Goal: Task Accomplishment & Management: Use online tool/utility

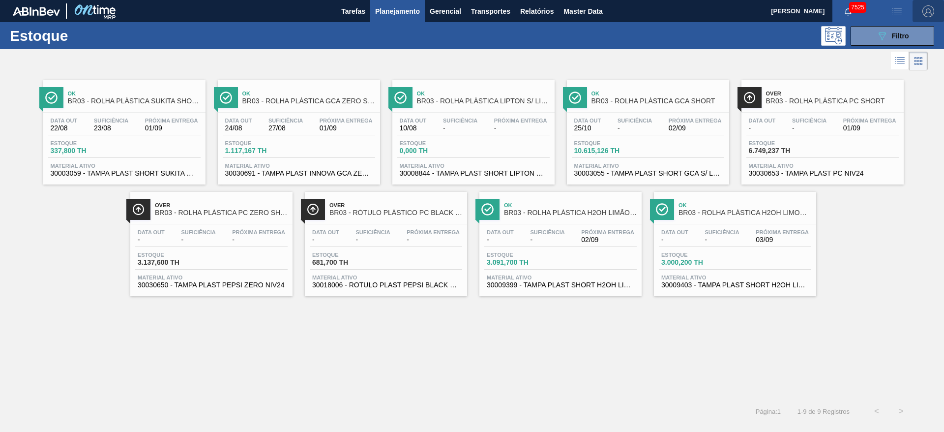
click at [629, 11] on img "button" at bounding box center [928, 11] width 12 height 12
click at [629, 71] on div at bounding box center [908, 70] width 19 height 9
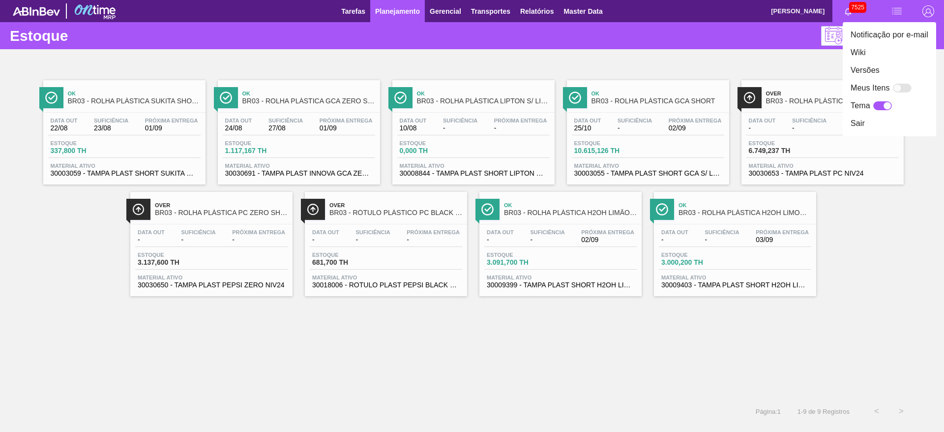
click at [629, 106] on div at bounding box center [882, 105] width 19 height 9
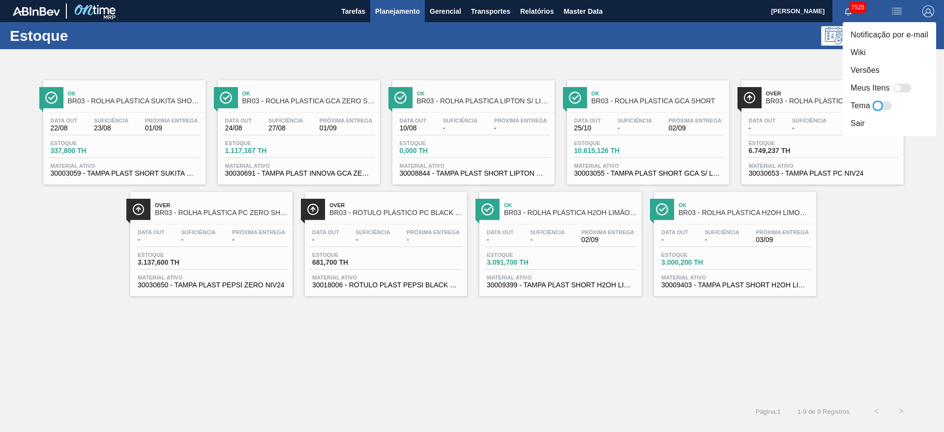
click at [629, 105] on div at bounding box center [882, 105] width 19 height 9
checkbox input "true"
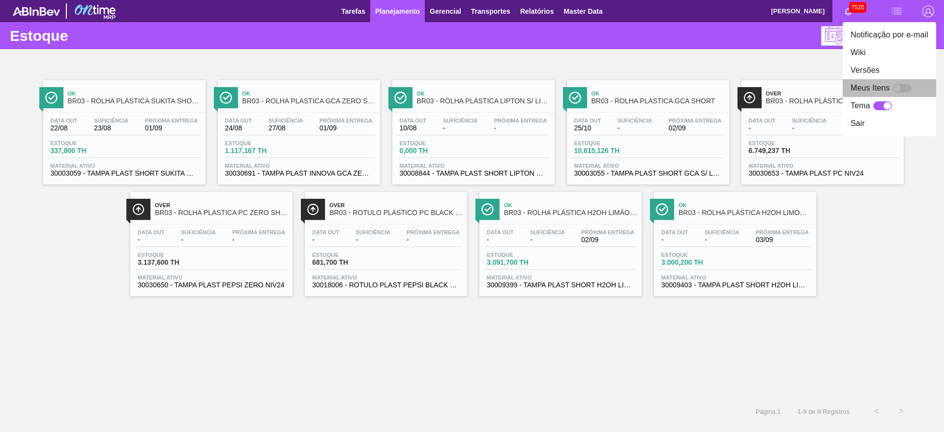
click at [629, 86] on div at bounding box center [897, 88] width 8 height 8
checkbox input "false"
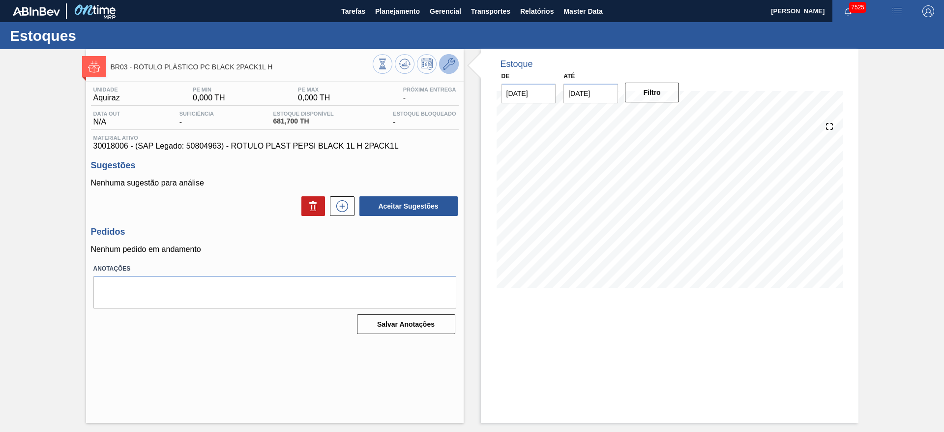
click at [457, 63] on button at bounding box center [449, 64] width 20 height 20
checkbox input "true"
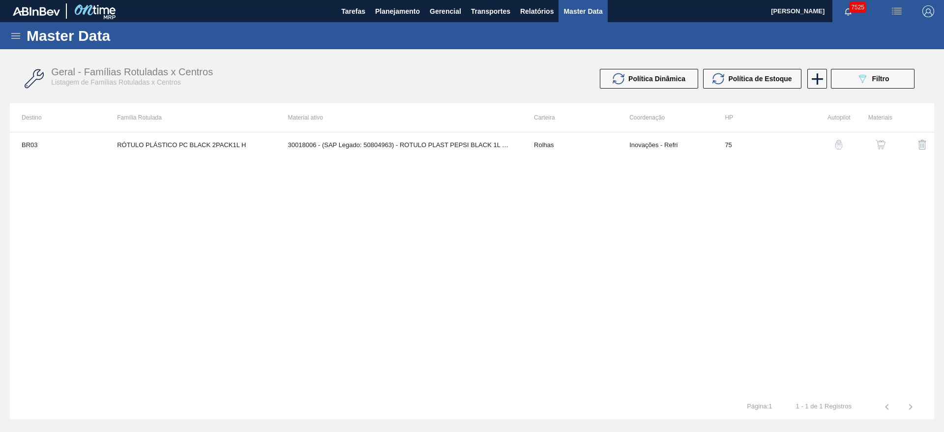
click at [880, 141] on img "button" at bounding box center [881, 145] width 10 height 10
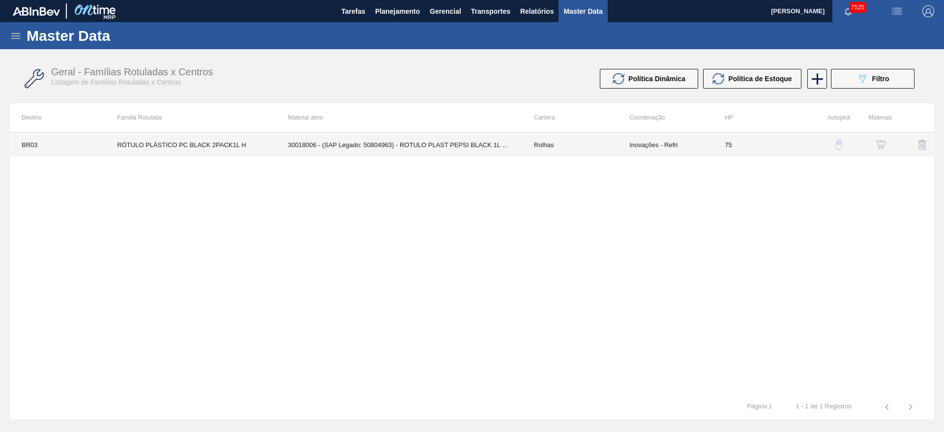
click at [351, 147] on td "30018006 - (SAP Legado: 50804963) - ROTULO PLAST PEPSI BLACK 1L H 2PACK1L" at bounding box center [399, 144] width 246 height 25
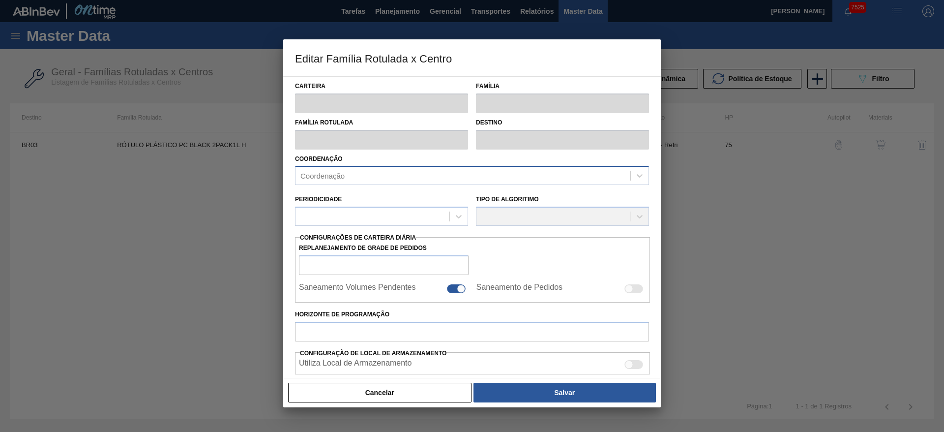
type input "Rolhas"
type input "Rolha Plástica"
type input "RÓTULO PLÁSTICO PC BLACK 2PACK1L H"
type input "BR03 - Aquiraz"
type input "75"
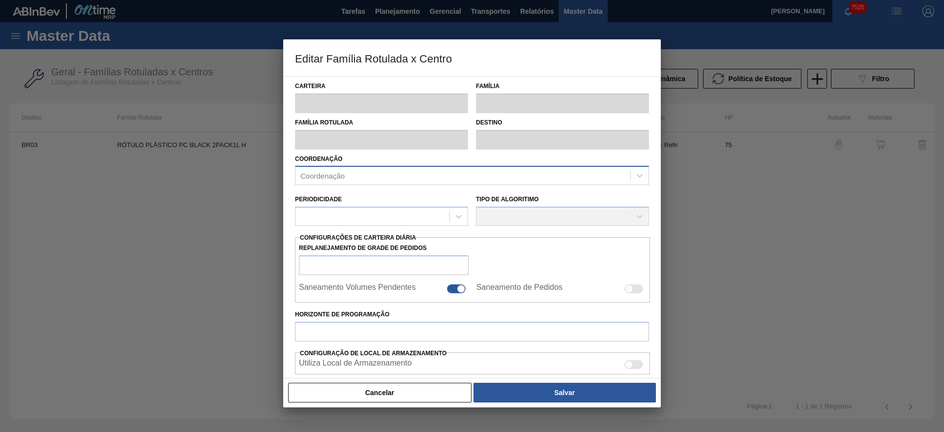
type input "0"
type input "100"
type input "0,000"
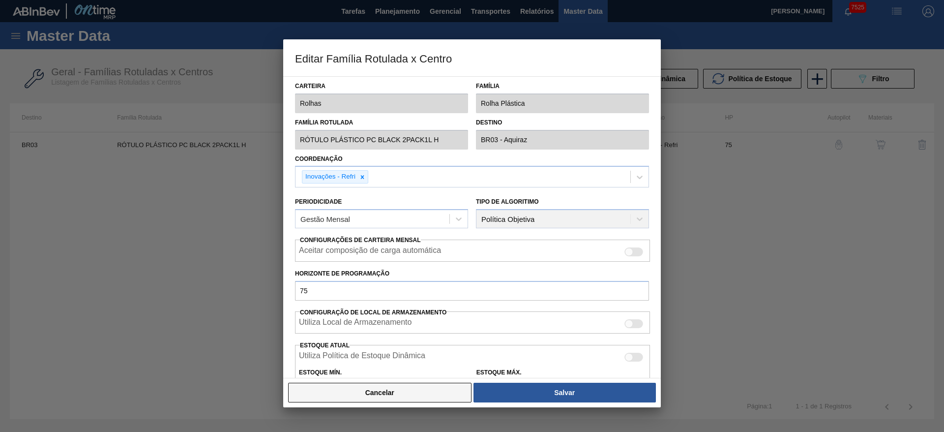
click at [431, 388] on button "Cancelar" at bounding box center [379, 393] width 183 height 20
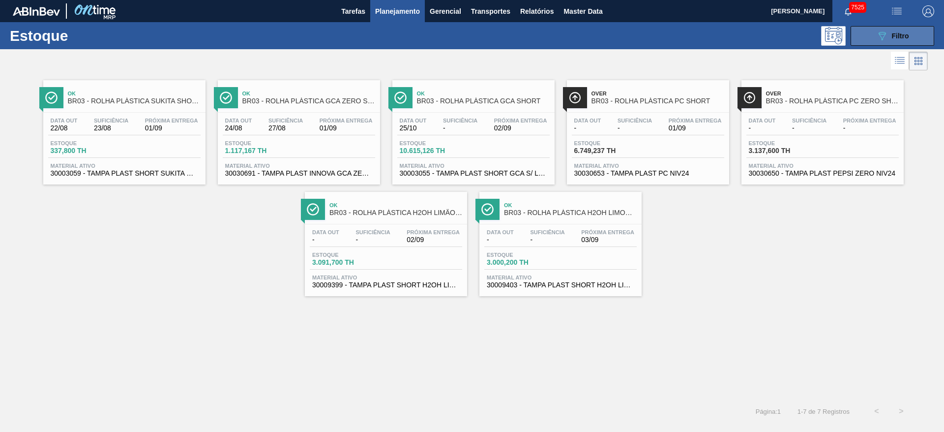
click at [877, 35] on icon "089F7B8B-B2A5-4AFE-B5C0-19BA573D28AC" at bounding box center [882, 36] width 12 height 12
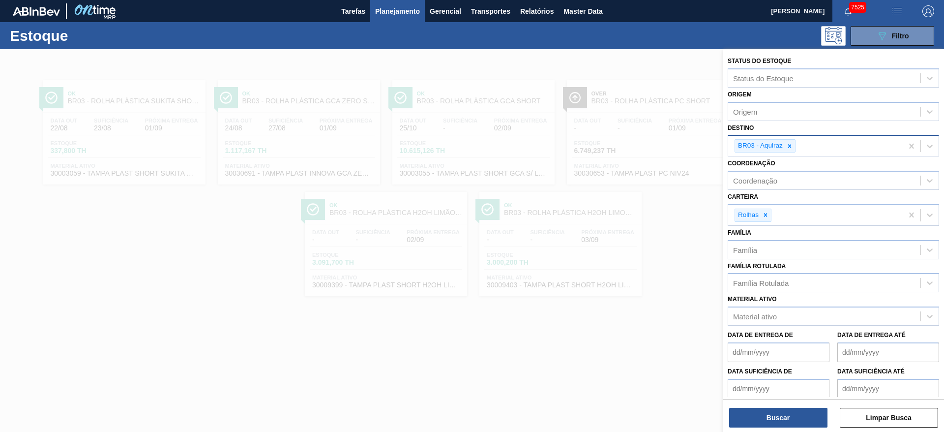
click at [788, 141] on div at bounding box center [789, 146] width 11 height 12
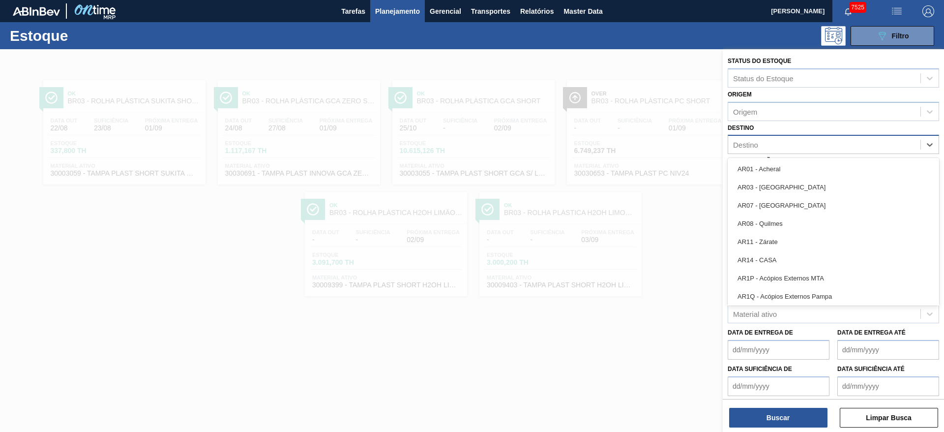
click at [788, 141] on div "Destino" at bounding box center [824, 145] width 192 height 14
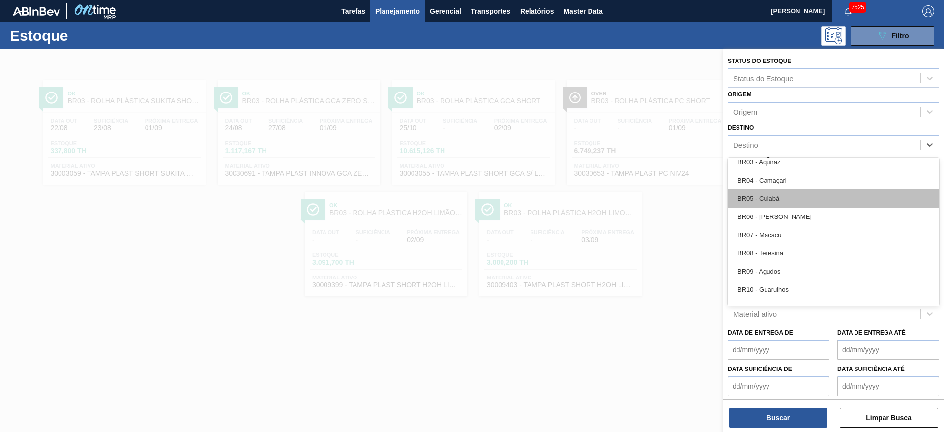
scroll to position [443, 0]
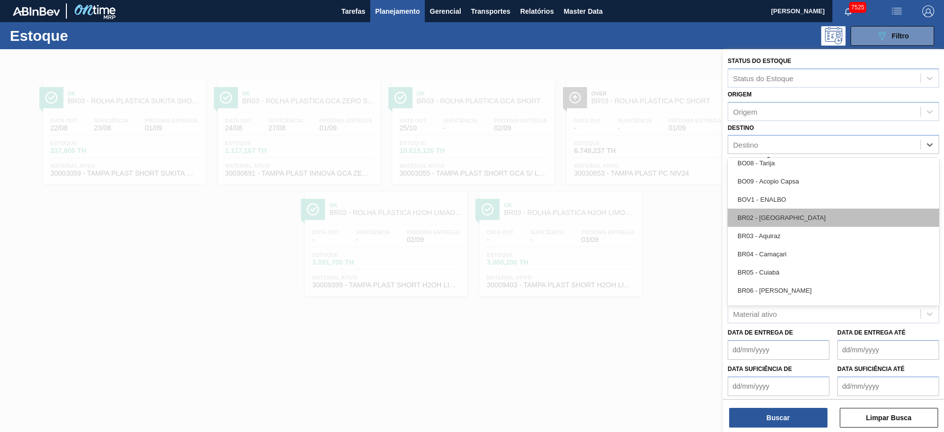
click at [784, 212] on div "BR02 - Sergipe" at bounding box center [833, 217] width 211 height 18
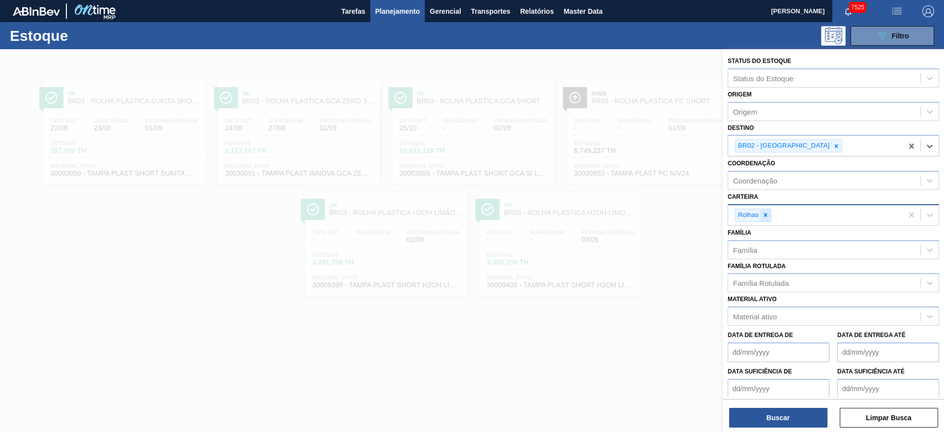
click at [764, 217] on icon at bounding box center [765, 214] width 7 height 7
click at [764, 217] on div "Rolhas" at bounding box center [815, 215] width 175 height 20
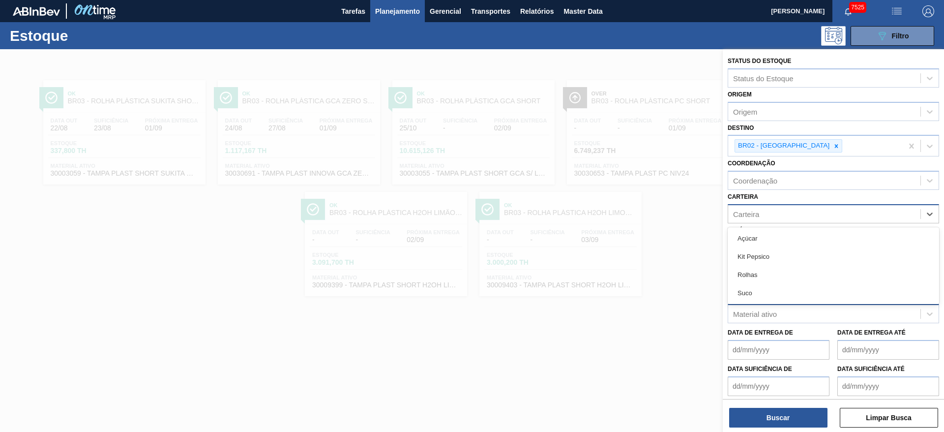
drag, startPoint x: 764, startPoint y: 237, endPoint x: 758, endPoint y: 306, distance: 69.1
click at [763, 236] on div "Açúcar" at bounding box center [833, 238] width 211 height 18
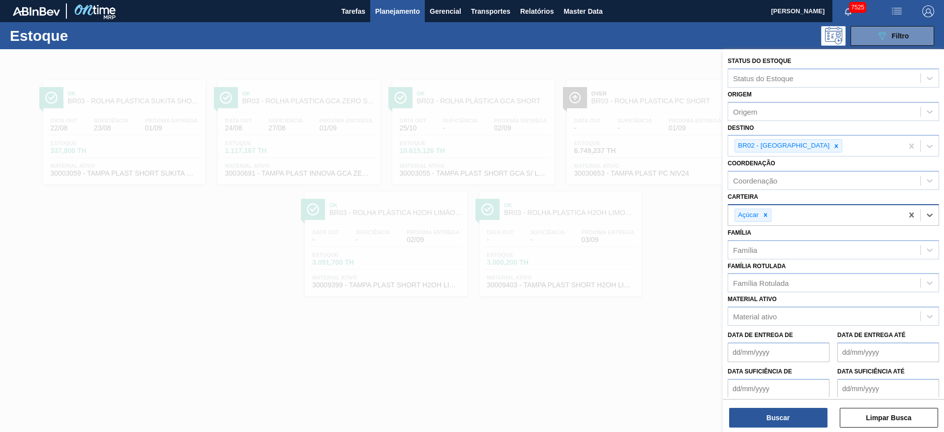
click at [778, 427] on div "Status do Estoque Status do Estoque Origem Origem Destino BR02 - Sergipe Coorde…" at bounding box center [833, 241] width 221 height 384
click at [779, 423] on button "Buscar" at bounding box center [778, 418] width 98 height 20
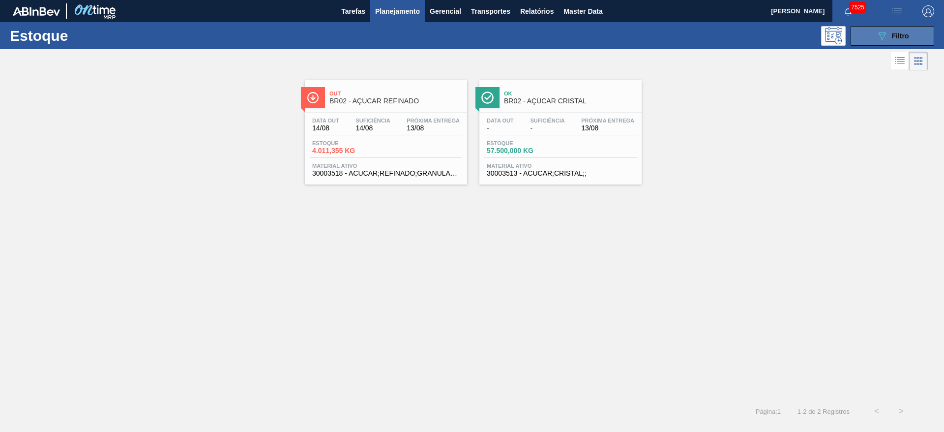
click at [870, 40] on button "089F7B8B-B2A5-4AFE-B5C0-19BA573D28AC Filtro" at bounding box center [893, 36] width 84 height 20
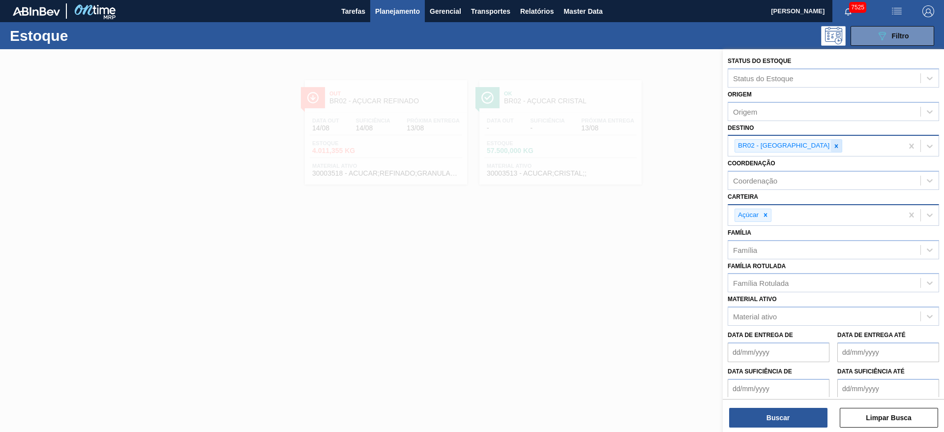
click at [833, 147] on icon at bounding box center [836, 146] width 7 height 7
type input "3"
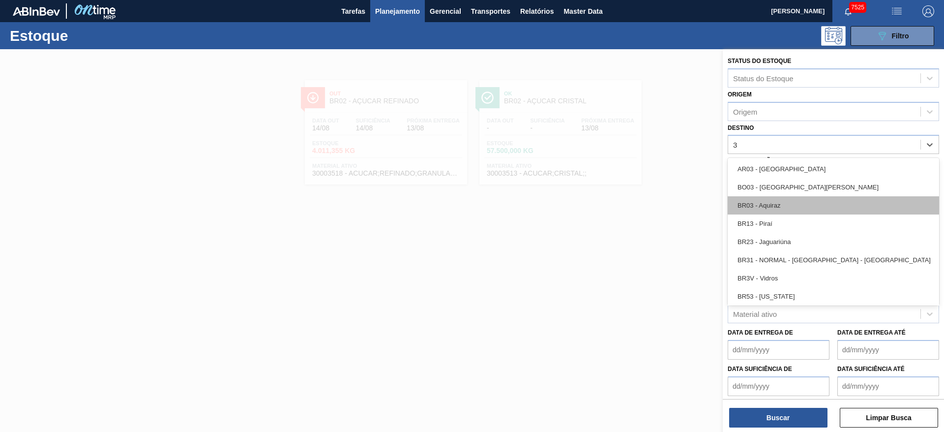
click at [764, 212] on div "BR03 - Aquiraz" at bounding box center [833, 205] width 211 height 18
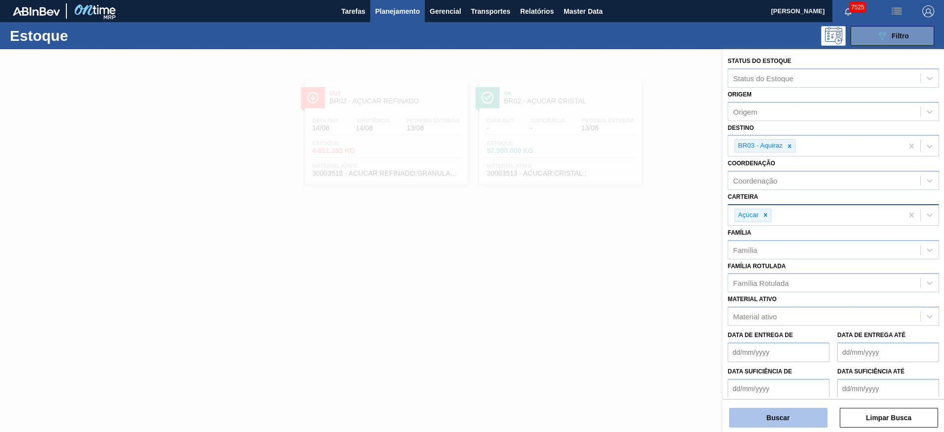
click at [779, 417] on button "Buscar" at bounding box center [778, 418] width 98 height 20
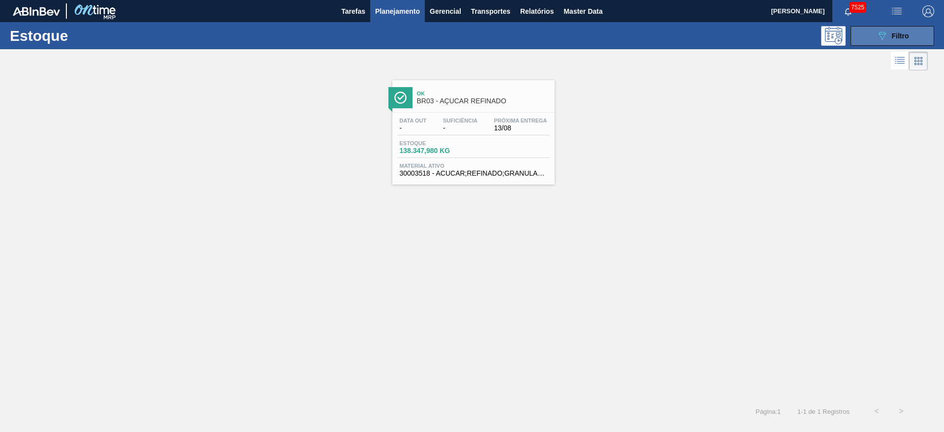
click at [871, 30] on button "089F7B8B-B2A5-4AFE-B5C0-19BA573D28AC Filtro" at bounding box center [893, 36] width 84 height 20
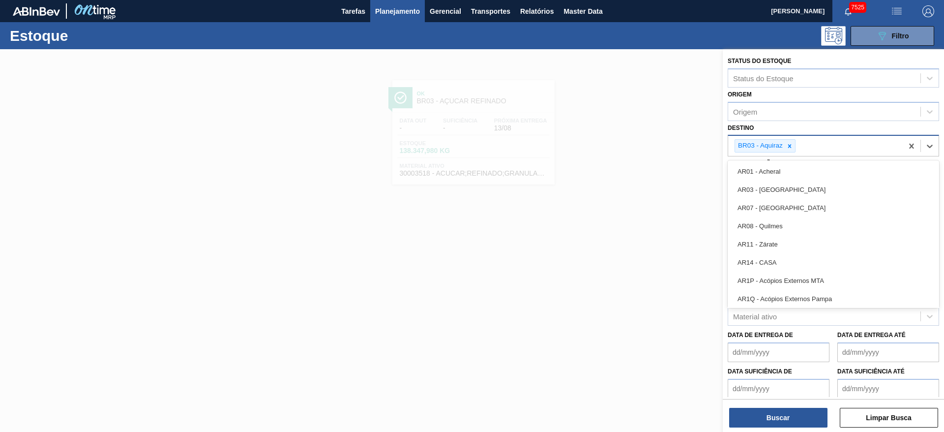
click at [798, 145] on input "Destino" at bounding box center [798, 146] width 1 height 8
click at [797, 145] on div "BR03 - Aquiraz" at bounding box center [815, 146] width 175 height 20
type input "4"
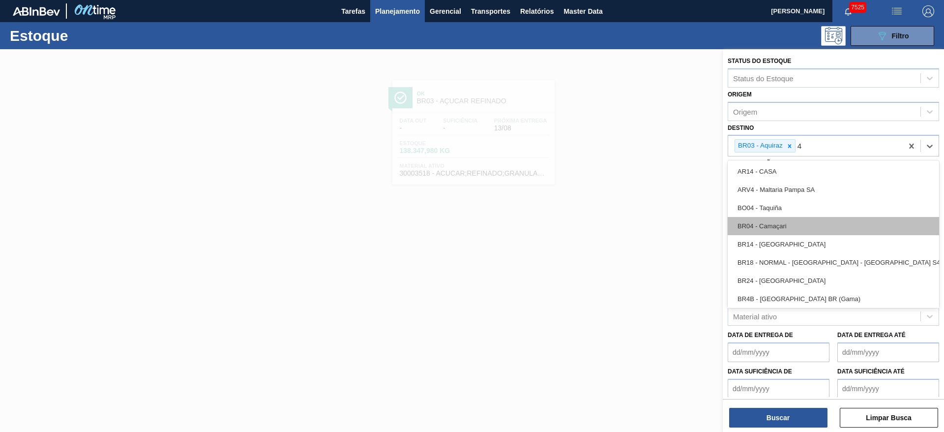
click at [784, 221] on div "BR04 - Camaçari" at bounding box center [833, 226] width 211 height 18
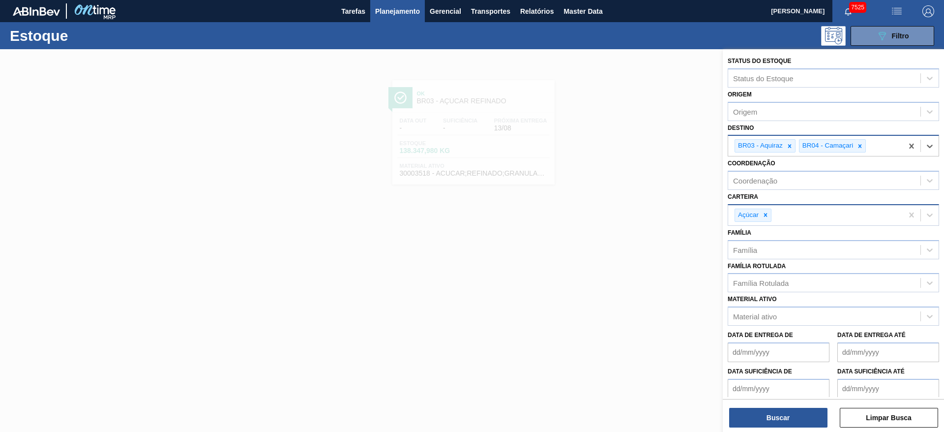
click at [783, 140] on div "BR03 - Aquiraz BR04 - Camaçari" at bounding box center [833, 146] width 211 height 22
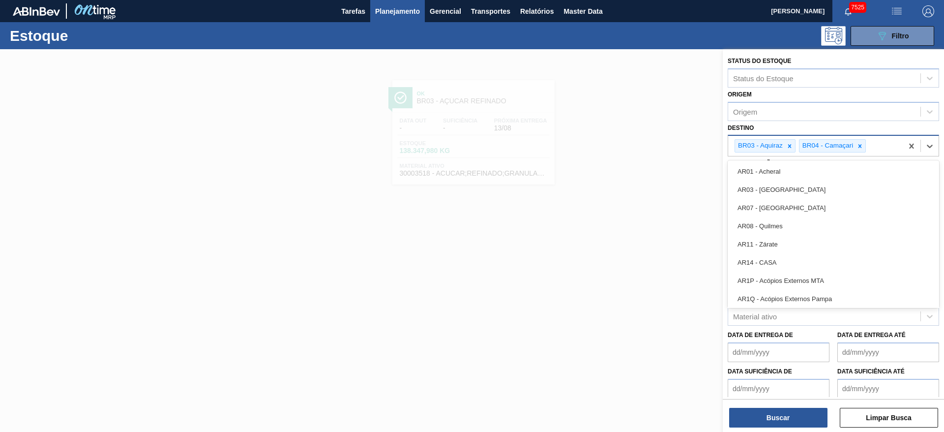
click at [783, 147] on div "BR03 - Aquiraz" at bounding box center [759, 146] width 49 height 12
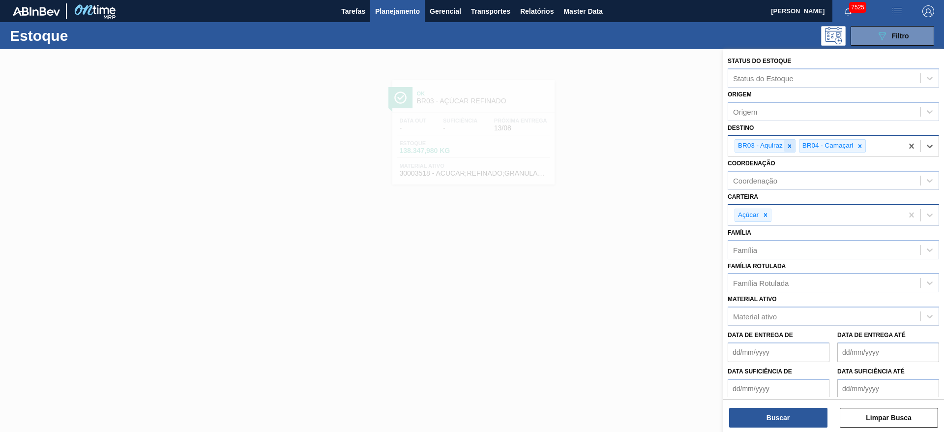
click at [788, 145] on icon at bounding box center [789, 146] width 7 height 7
click at [790, 420] on button "Buscar" at bounding box center [778, 418] width 98 height 20
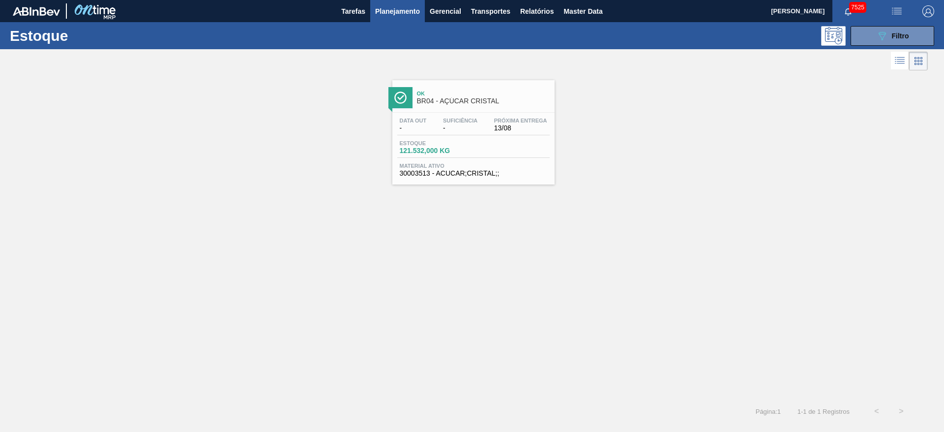
drag, startPoint x: 462, startPoint y: 97, endPoint x: 450, endPoint y: 96, distance: 11.4
click at [880, 35] on icon "089F7B8B-B2A5-4AFE-B5C0-19BA573D28AC" at bounding box center [882, 36] width 12 height 12
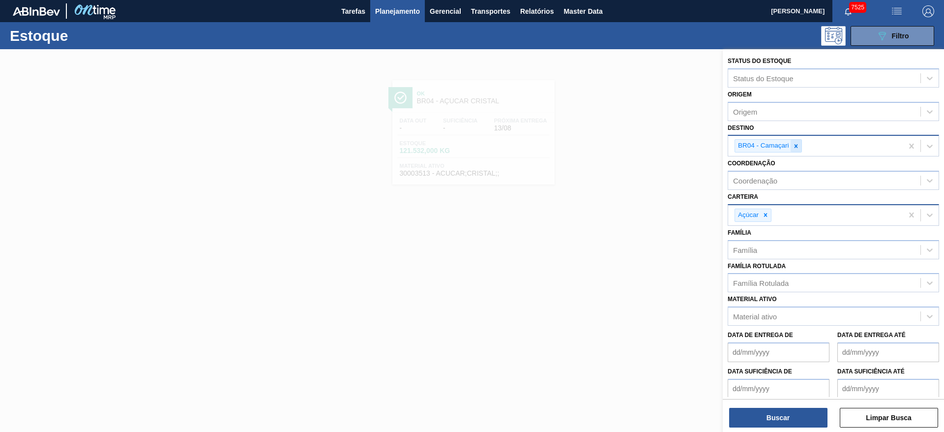
click at [797, 146] on icon at bounding box center [796, 146] width 7 height 7
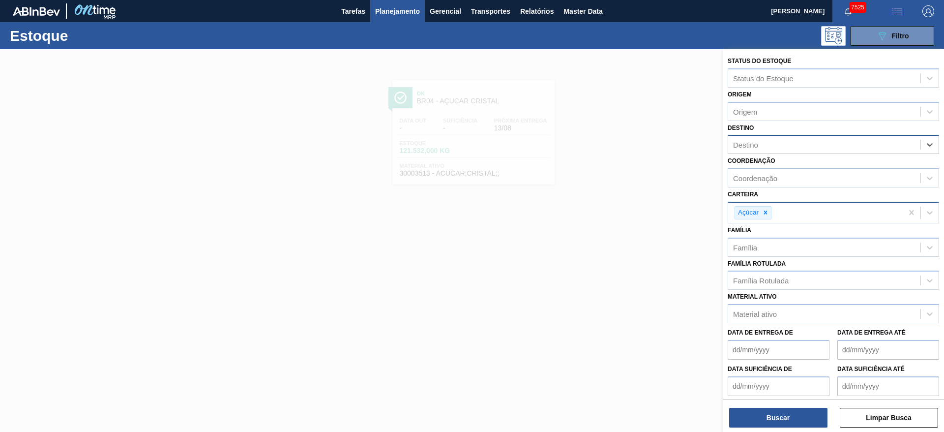
type input "5"
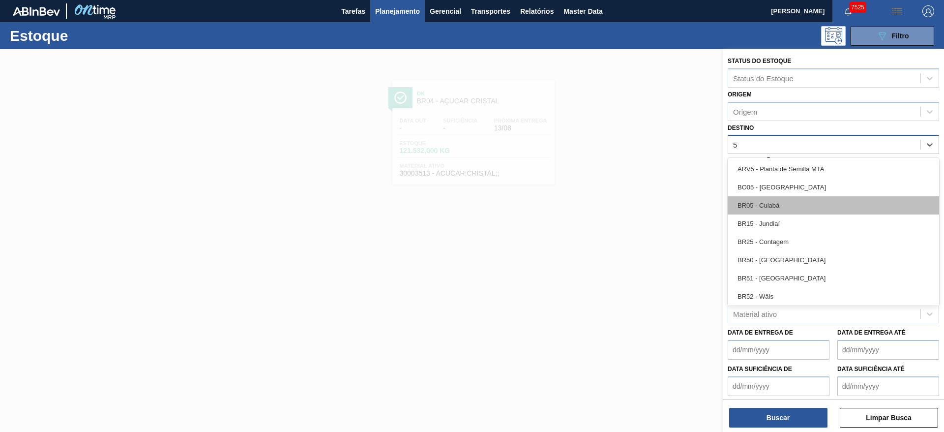
click at [788, 204] on div "BR05 - Cuiabá" at bounding box center [833, 205] width 211 height 18
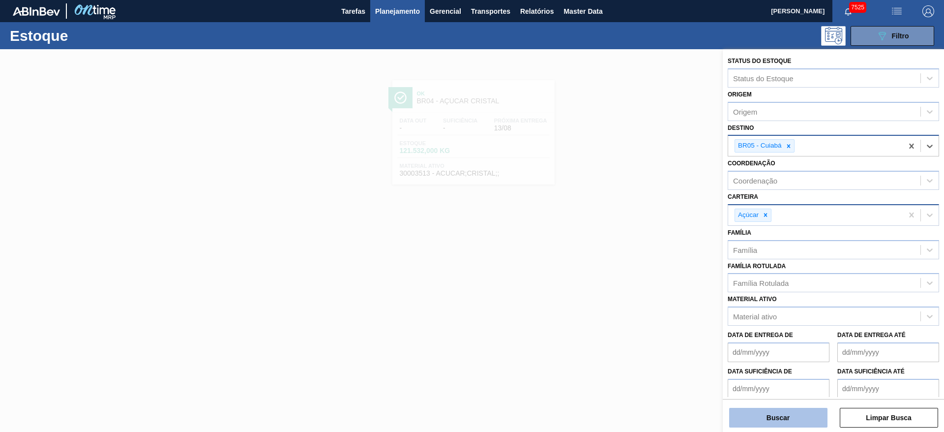
click at [778, 419] on button "Buscar" at bounding box center [778, 418] width 98 height 20
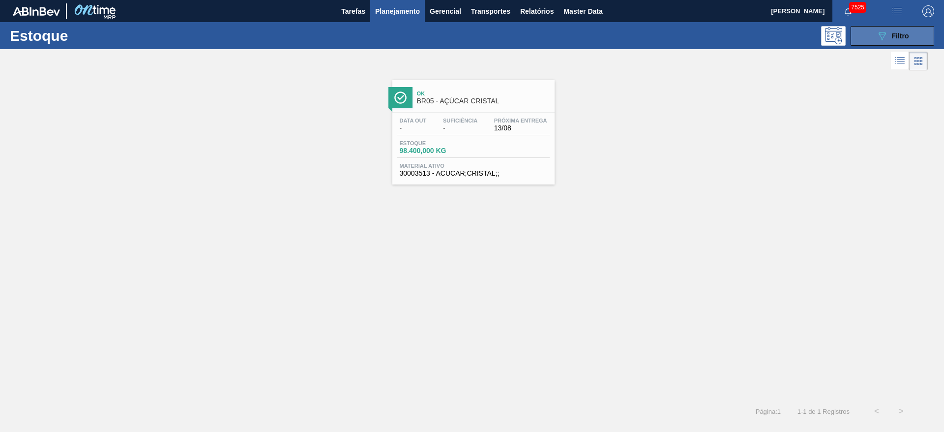
click at [873, 33] on button "089F7B8B-B2A5-4AFE-B5C0-19BA573D28AC Filtro" at bounding box center [893, 36] width 84 height 20
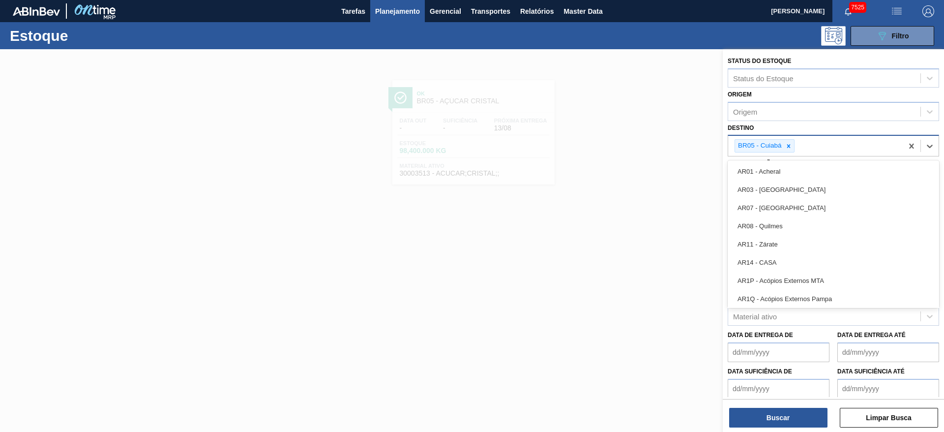
click at [792, 152] on div "BR05 - Cuiabá" at bounding box center [765, 145] width 60 height 13
click at [790, 147] on icon at bounding box center [788, 146] width 7 height 7
type input "12"
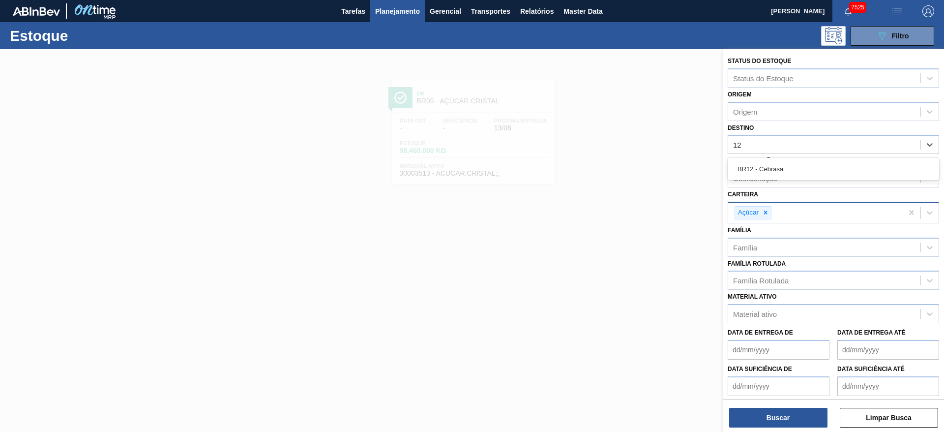
drag, startPoint x: 784, startPoint y: 168, endPoint x: 779, endPoint y: 170, distance: 5.9
click at [783, 169] on div "BR12 - Cebrasa" at bounding box center [833, 169] width 211 height 18
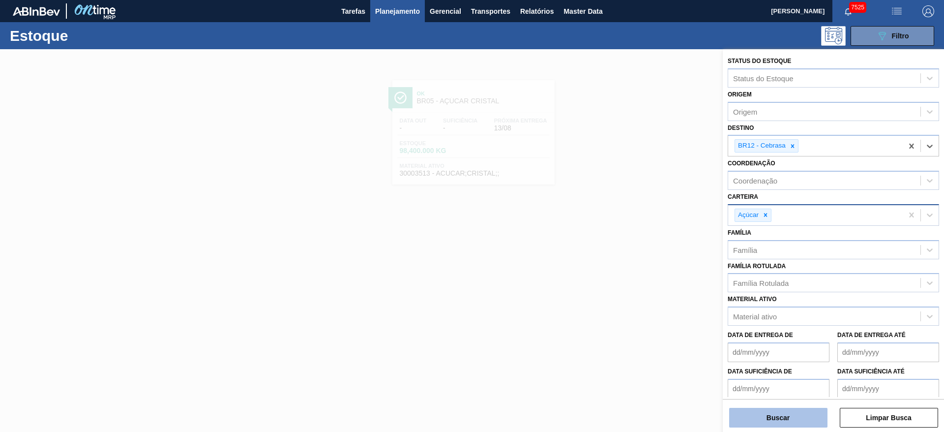
click at [789, 415] on button "Buscar" at bounding box center [778, 418] width 98 height 20
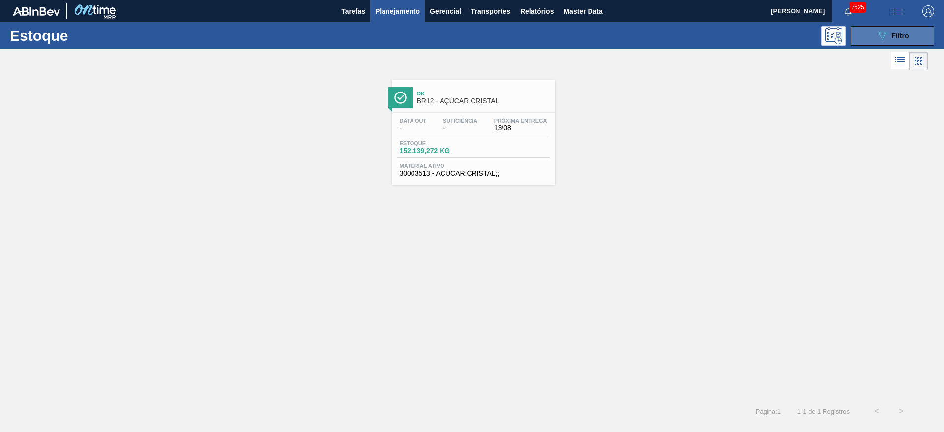
click at [857, 34] on button "089F7B8B-B2A5-4AFE-B5C0-19BA573D28AC Filtro" at bounding box center [893, 36] width 84 height 20
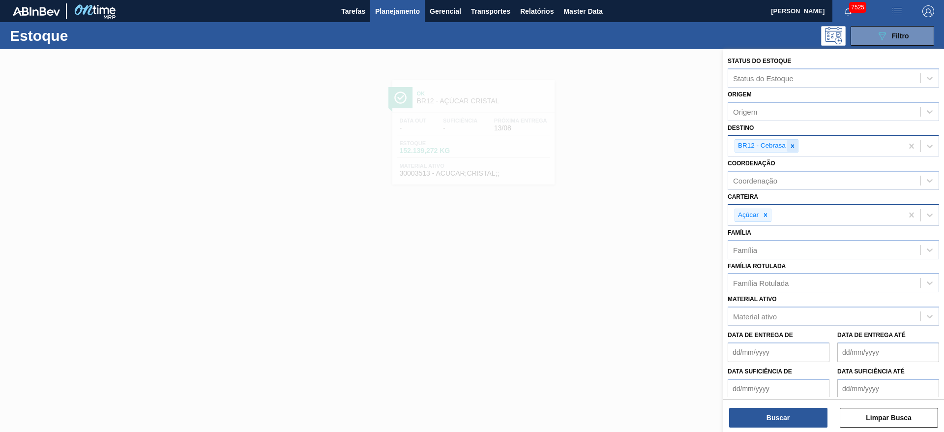
click at [788, 148] on div at bounding box center [792, 146] width 11 height 12
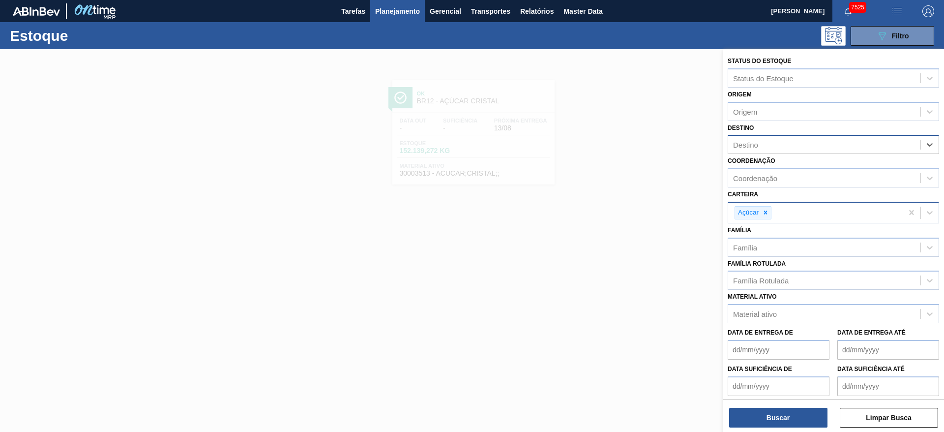
click at [788, 148] on div "Destino" at bounding box center [824, 145] width 192 height 14
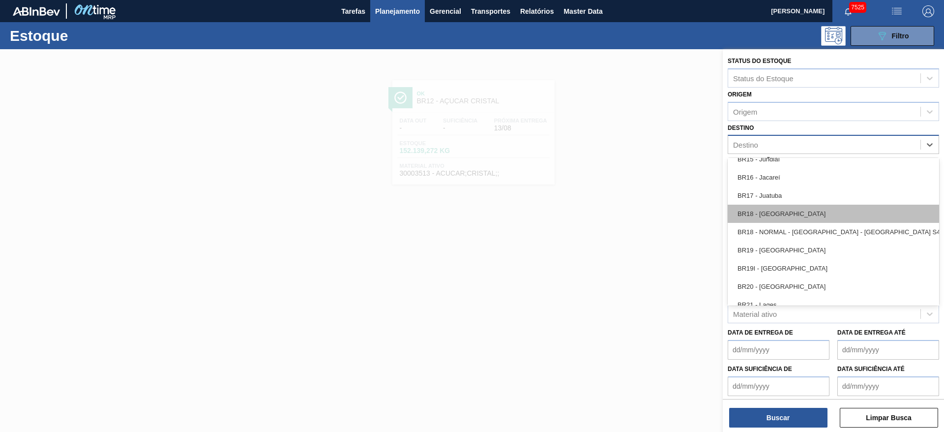
scroll to position [811, 0]
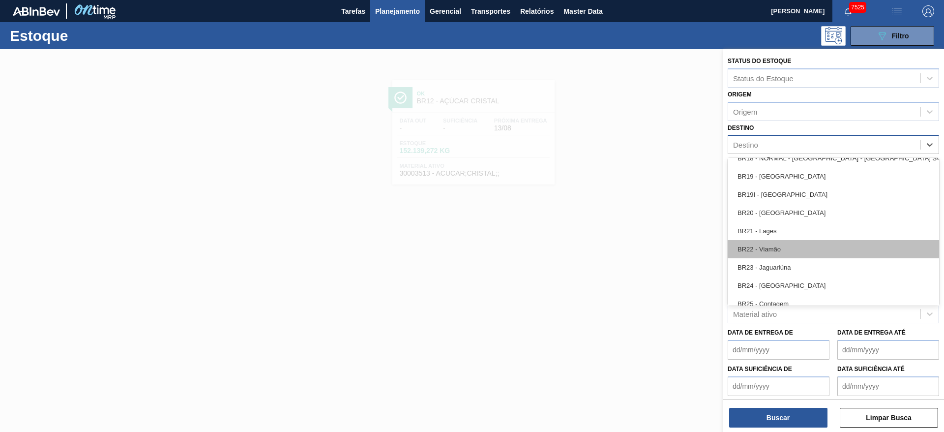
click at [780, 250] on div "BR22 - Viamão" at bounding box center [833, 249] width 211 height 18
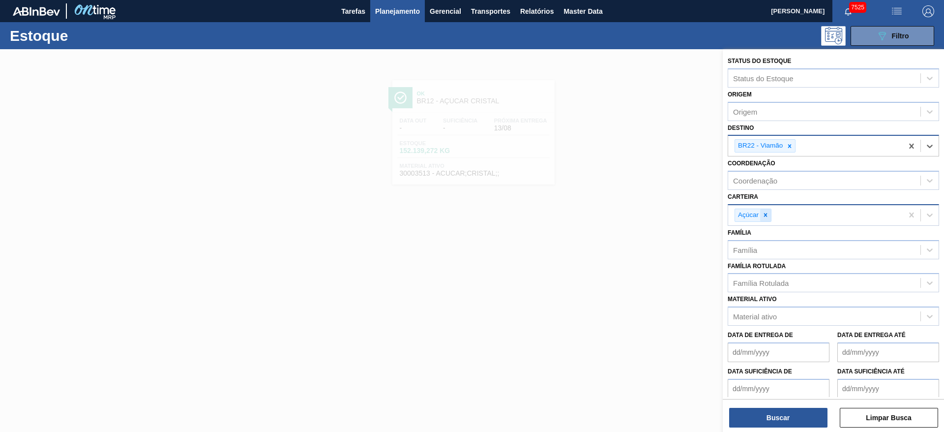
click at [766, 215] on icon at bounding box center [765, 214] width 3 height 3
click at [766, 215] on div "Carteira" at bounding box center [824, 214] width 192 height 14
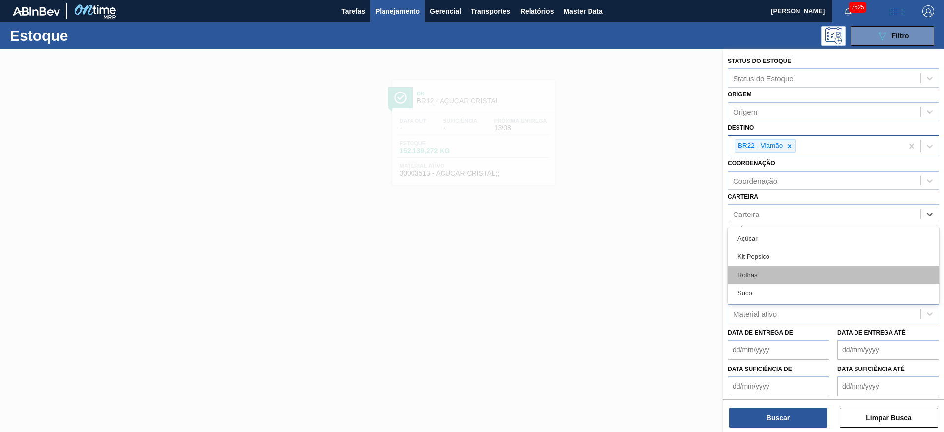
click at [775, 270] on div "Rolhas" at bounding box center [833, 275] width 211 height 18
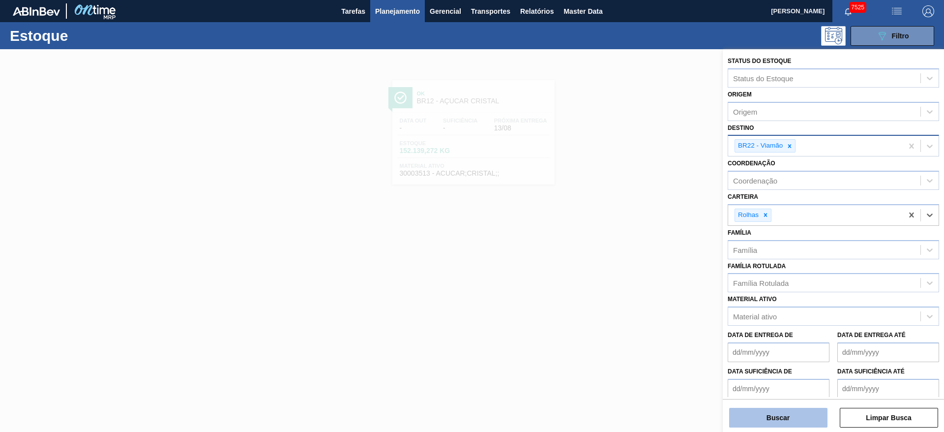
click at [791, 420] on button "Buscar" at bounding box center [778, 418] width 98 height 20
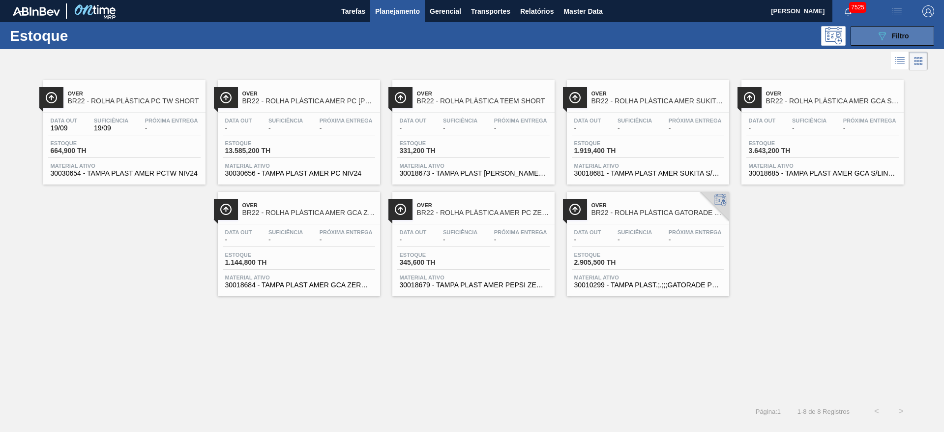
click at [872, 38] on button "089F7B8B-B2A5-4AFE-B5C0-19BA573D28AC Filtro" at bounding box center [893, 36] width 84 height 20
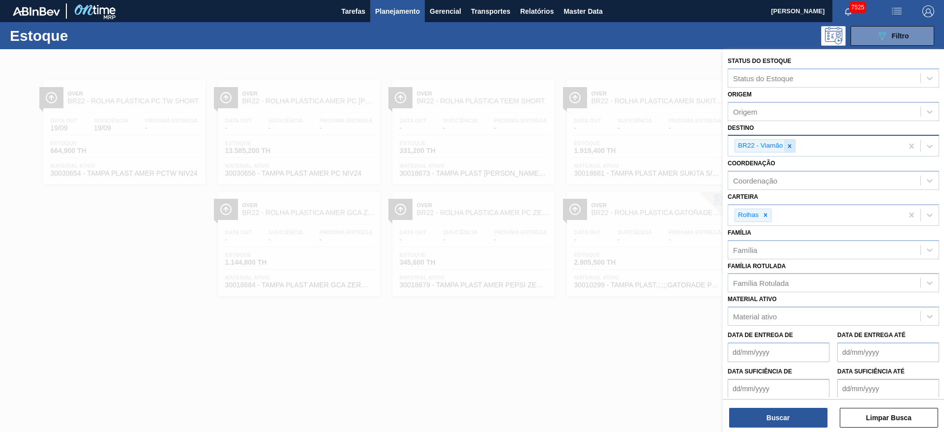
click at [790, 141] on div at bounding box center [789, 146] width 11 height 12
type input "3"
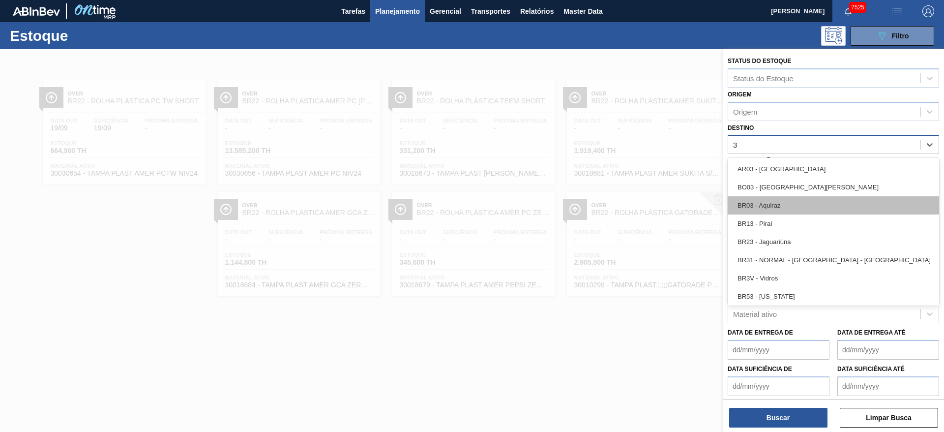
click at [772, 206] on div "BR03 - Aquiraz" at bounding box center [833, 205] width 211 height 18
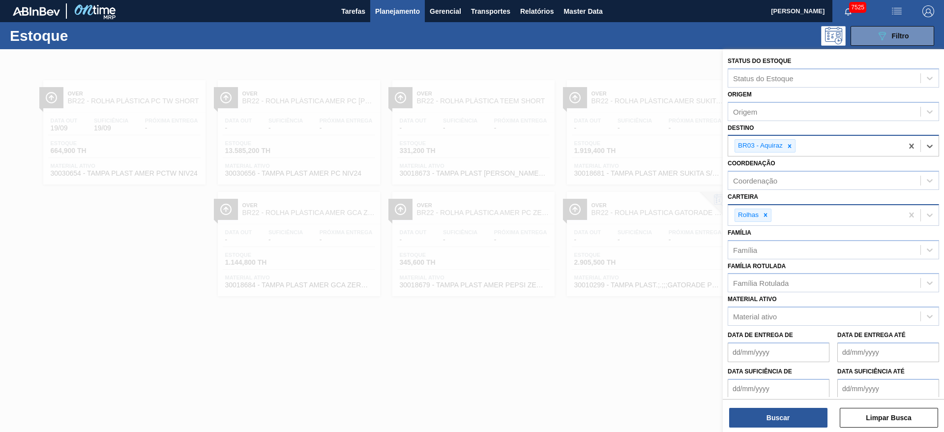
click at [765, 217] on icon at bounding box center [765, 214] width 7 height 7
click at [765, 217] on div "Carteira" at bounding box center [824, 214] width 192 height 14
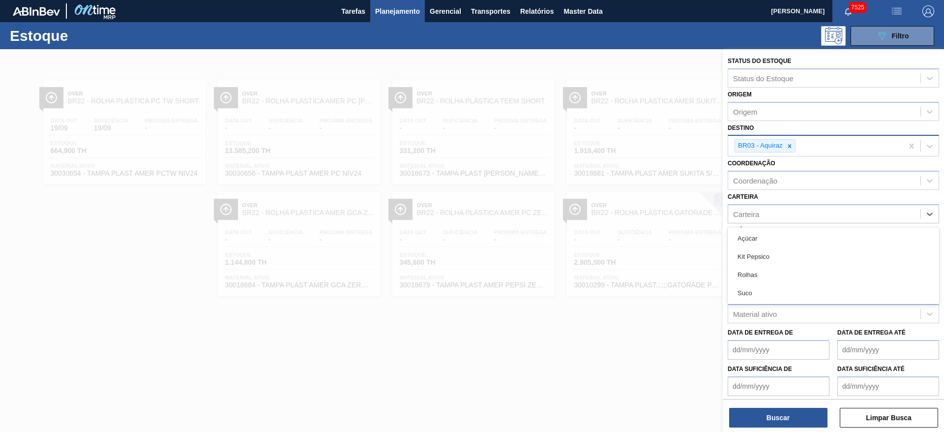
drag, startPoint x: 765, startPoint y: 237, endPoint x: 770, endPoint y: 292, distance: 54.9
click at [764, 238] on div "Açúcar" at bounding box center [833, 238] width 211 height 18
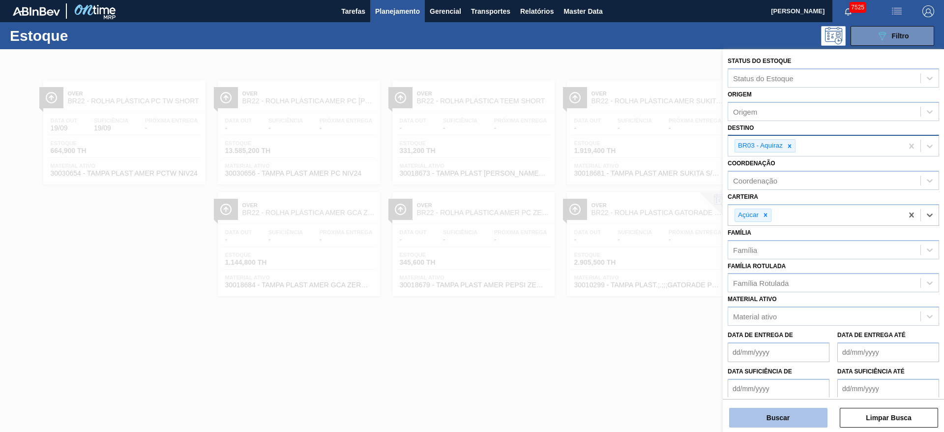
click at [781, 426] on button "Buscar" at bounding box center [778, 418] width 98 height 20
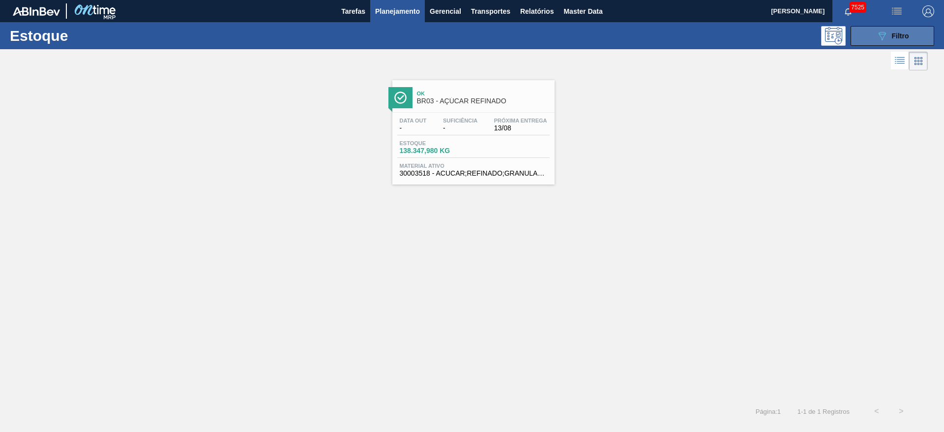
click at [887, 44] on button "089F7B8B-B2A5-4AFE-B5C0-19BA573D28AC Filtro" at bounding box center [893, 36] width 84 height 20
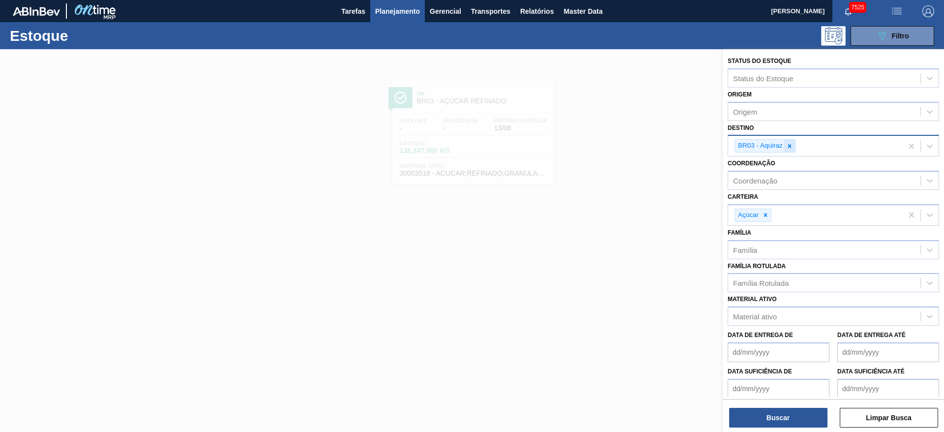
click at [787, 146] on icon at bounding box center [789, 146] width 7 height 7
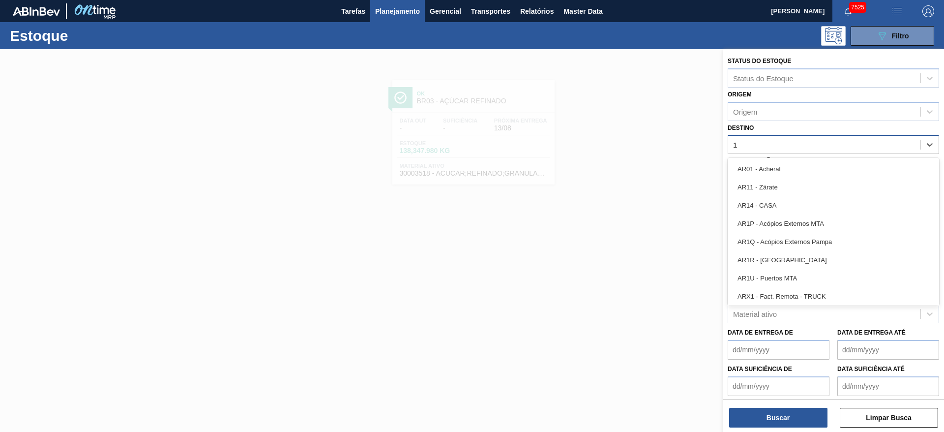
type input "14"
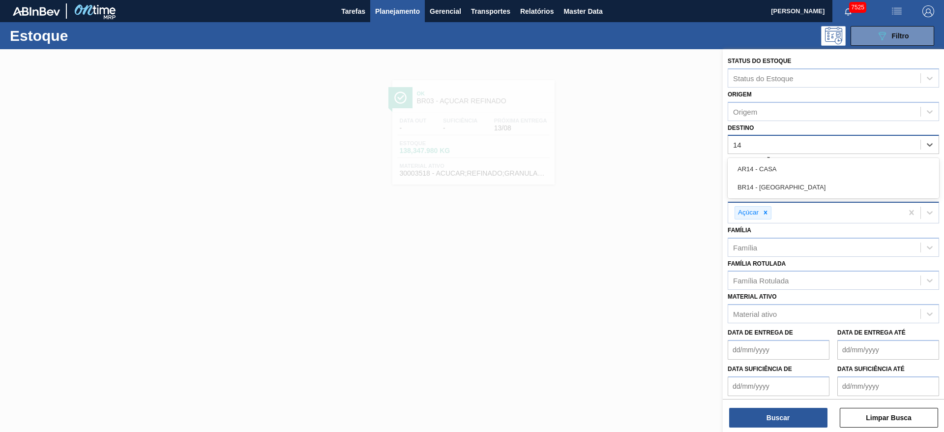
drag, startPoint x: 779, startPoint y: 184, endPoint x: 783, endPoint y: 214, distance: 30.3
click at [779, 186] on div "BR14 - Curitibana" at bounding box center [833, 187] width 211 height 18
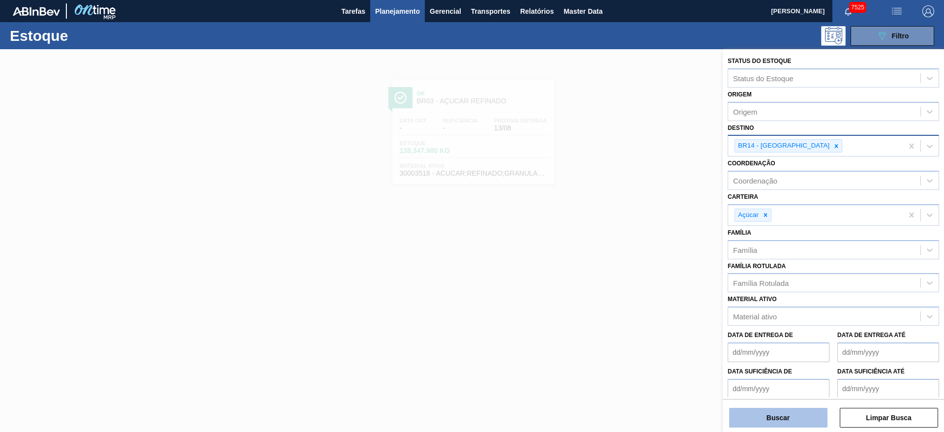
click at [772, 419] on button "Buscar" at bounding box center [778, 418] width 98 height 20
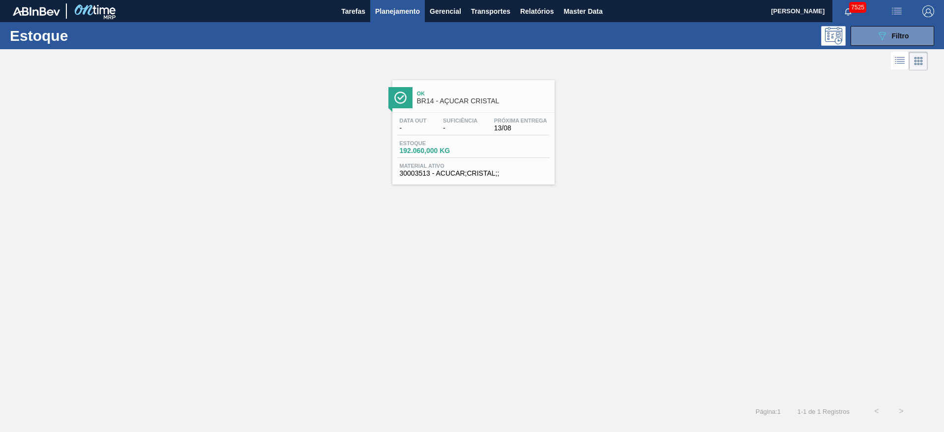
drag, startPoint x: 439, startPoint y: 109, endPoint x: 508, endPoint y: 111, distance: 68.9
click at [882, 33] on icon "089F7B8B-B2A5-4AFE-B5C0-19BA573D28AC" at bounding box center [882, 36] width 12 height 12
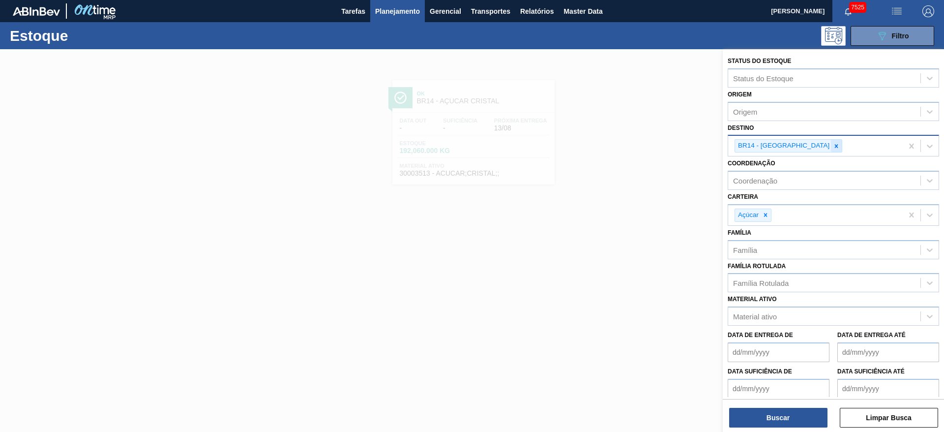
click at [831, 150] on div at bounding box center [836, 146] width 11 height 12
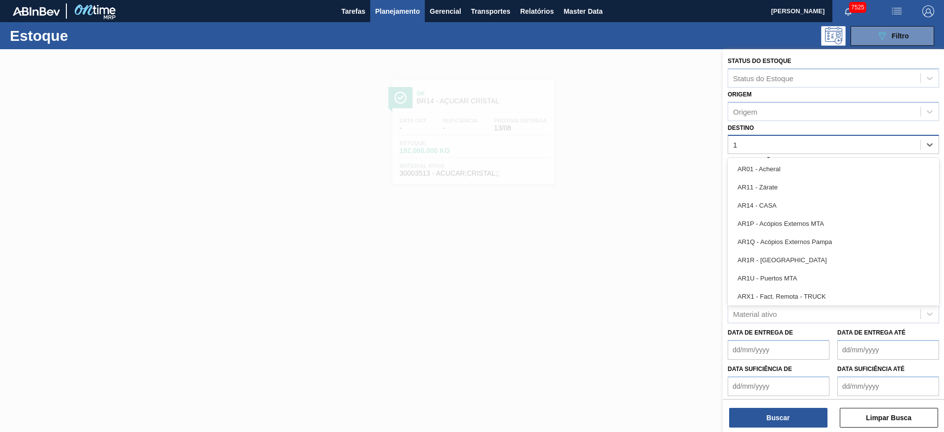
type input "19"
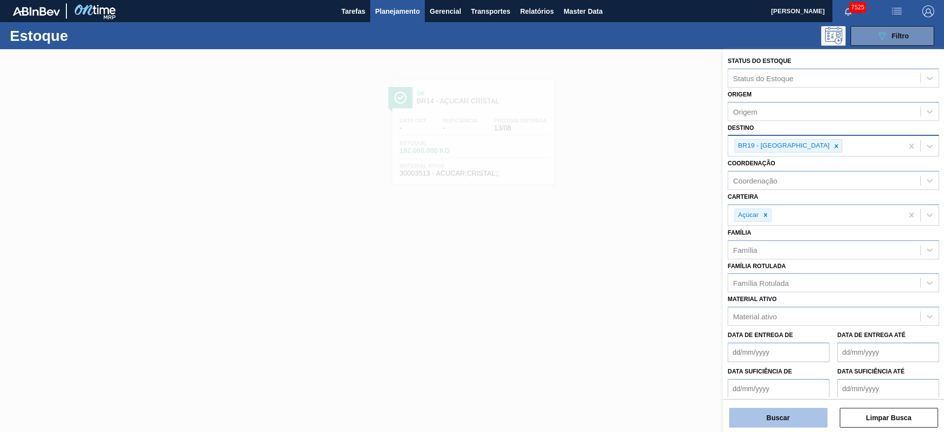
click at [753, 408] on button "Buscar" at bounding box center [778, 418] width 98 height 20
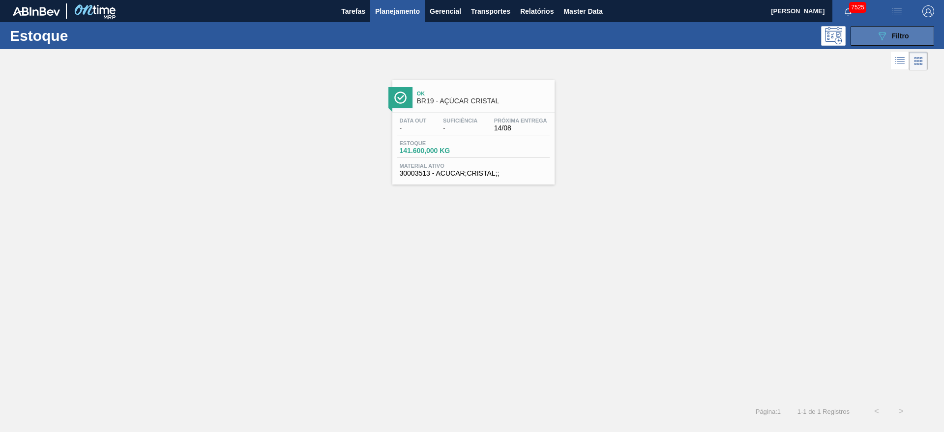
click at [888, 30] on div "089F7B8B-B2A5-4AFE-B5C0-19BA573D28AC Filtro" at bounding box center [892, 36] width 33 height 12
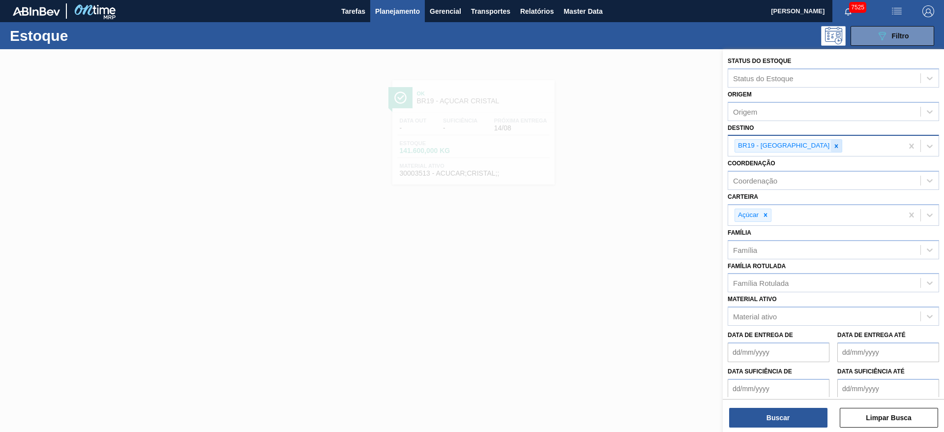
click at [833, 147] on icon at bounding box center [836, 146] width 7 height 7
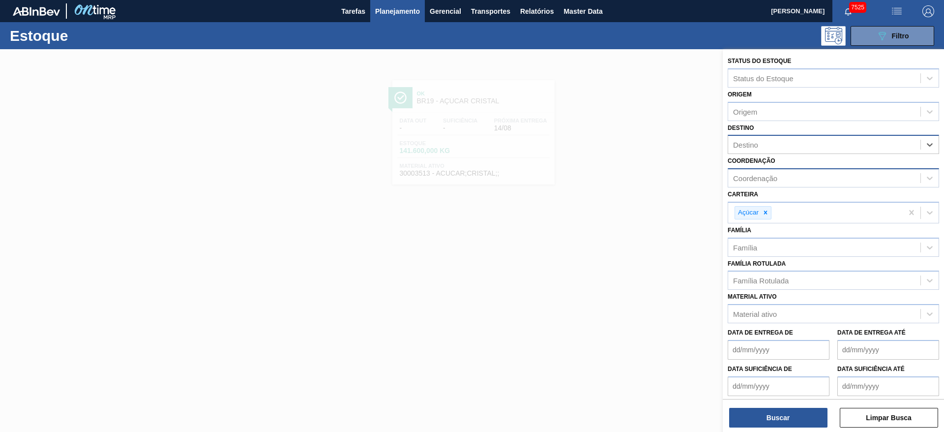
type input "3"
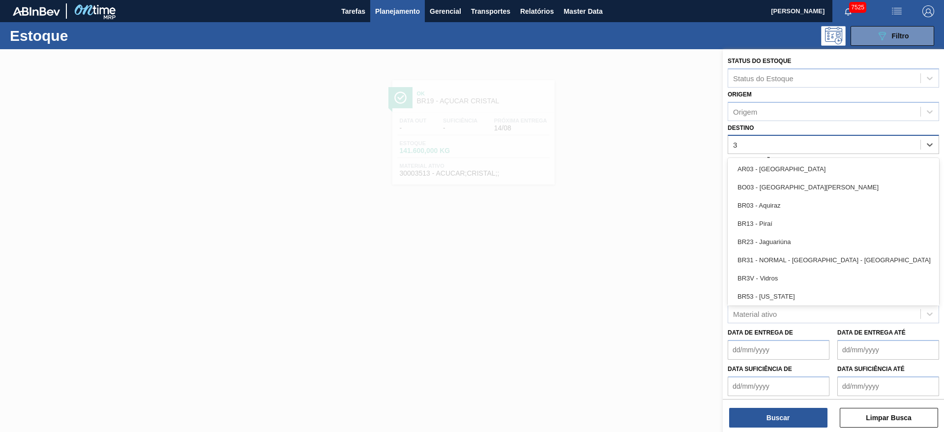
click at [782, 203] on div "BR03 - Aquiraz" at bounding box center [833, 205] width 211 height 18
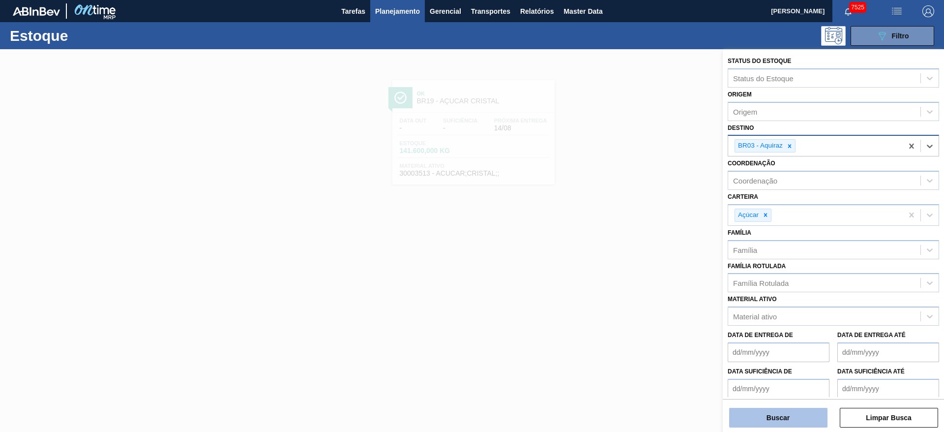
click at [778, 418] on button "Buscar" at bounding box center [778, 418] width 98 height 20
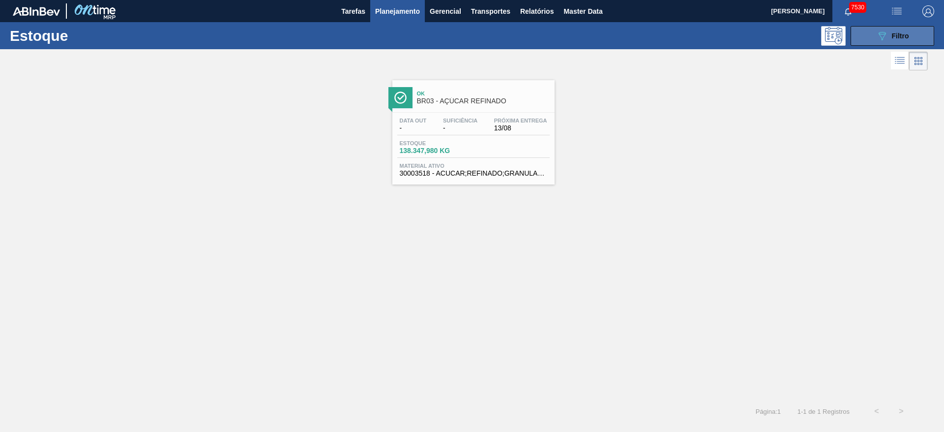
click at [873, 41] on button "089F7B8B-B2A5-4AFE-B5C0-19BA573D28AC Filtro" at bounding box center [893, 36] width 84 height 20
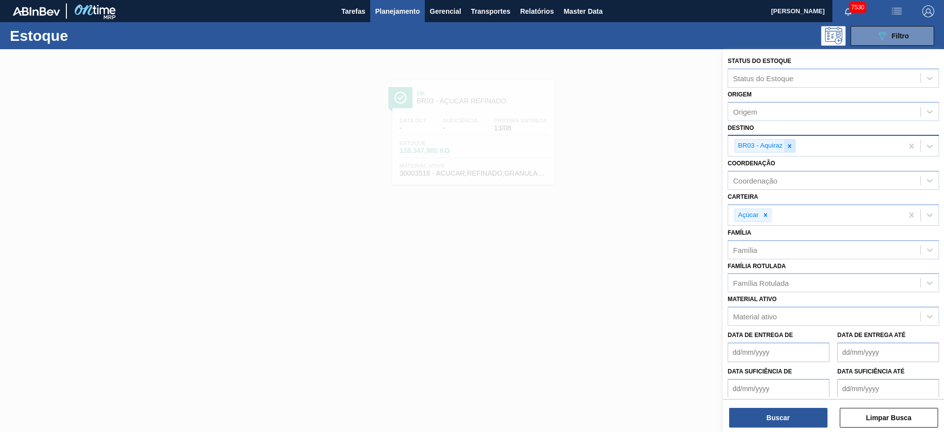
click at [792, 149] on icon at bounding box center [789, 146] width 7 height 7
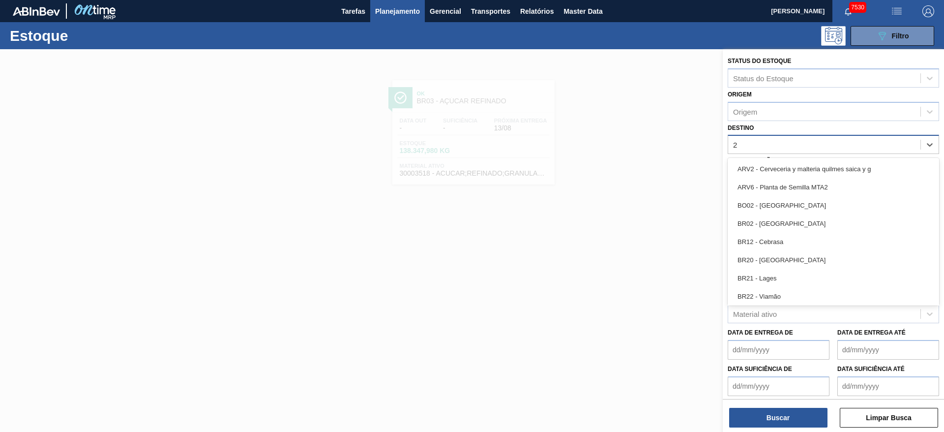
type input "20"
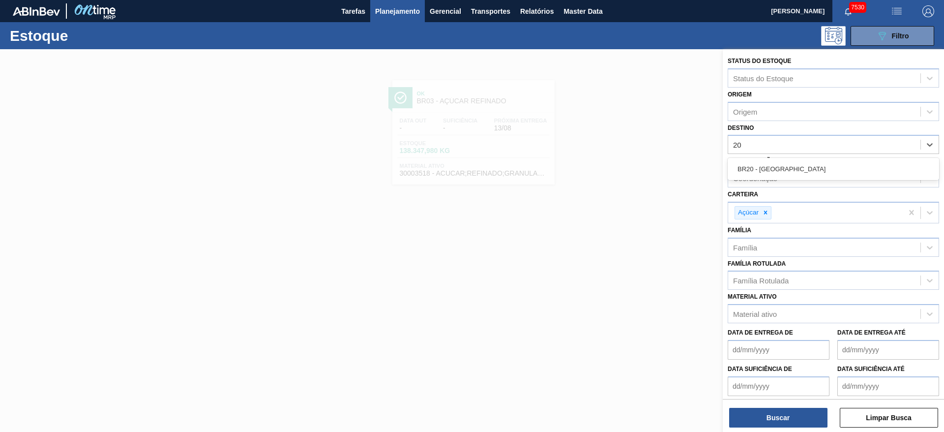
click at [782, 163] on div "BR20 - Sapucaia" at bounding box center [833, 169] width 211 height 18
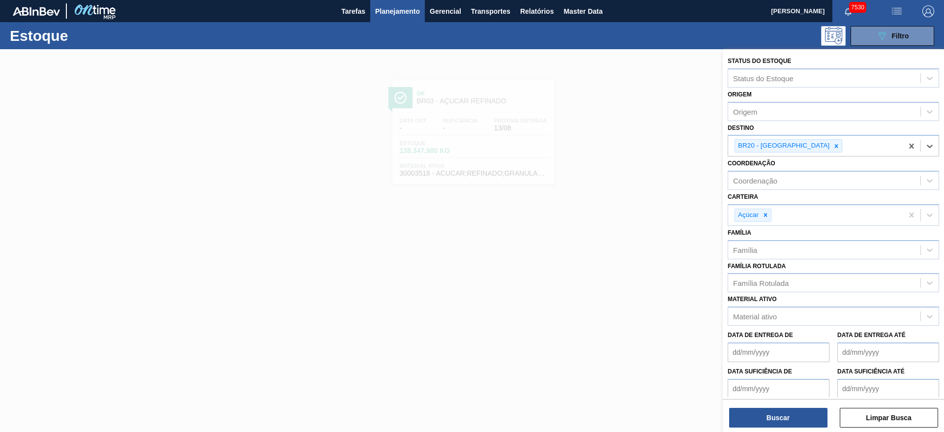
click at [774, 431] on div "Status do Estoque Status do Estoque Origem Origem Destino option BR20 - Sapucai…" at bounding box center [833, 241] width 221 height 384
click at [760, 421] on button "Buscar" at bounding box center [778, 418] width 98 height 20
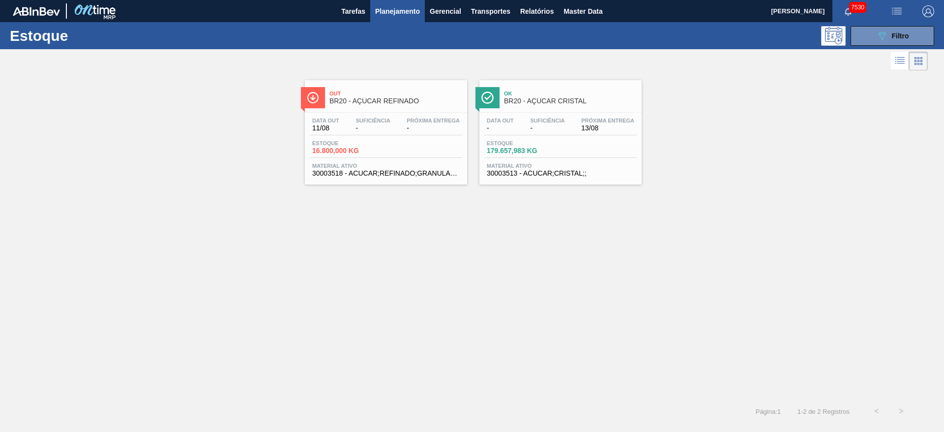
drag, startPoint x: 571, startPoint y: 121, endPoint x: 601, endPoint y: 118, distance: 30.7
click at [865, 40] on button "089F7B8B-B2A5-4AFE-B5C0-19BA573D28AC Filtro" at bounding box center [893, 36] width 84 height 20
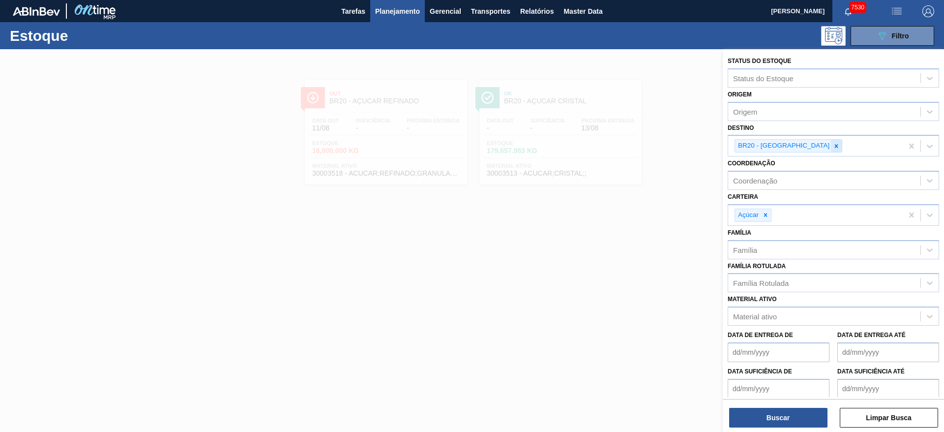
click at [833, 144] on icon at bounding box center [836, 146] width 7 height 7
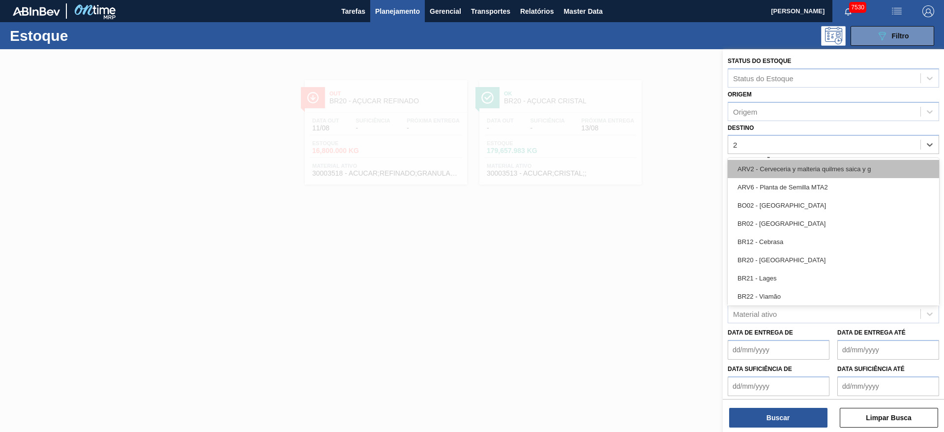
type input "22"
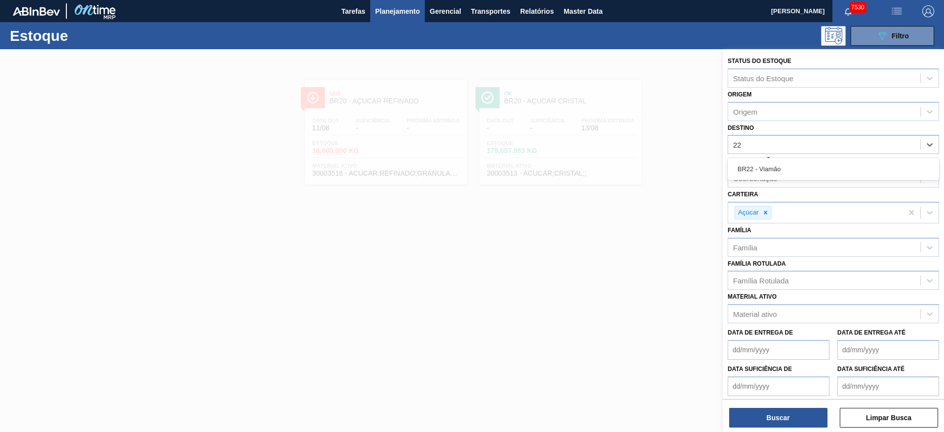
drag, startPoint x: 788, startPoint y: 162, endPoint x: 786, endPoint y: 170, distance: 8.6
click at [787, 163] on div "BR22 - Viamão" at bounding box center [833, 169] width 211 height 18
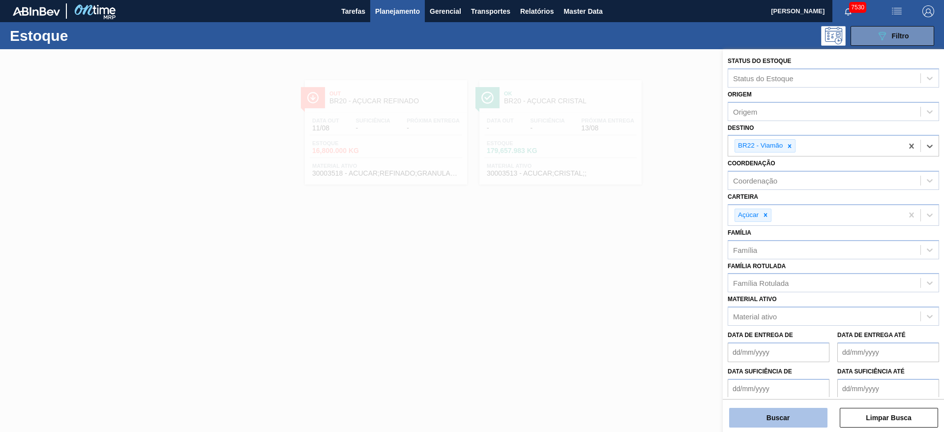
click at [788, 423] on button "Buscar" at bounding box center [778, 418] width 98 height 20
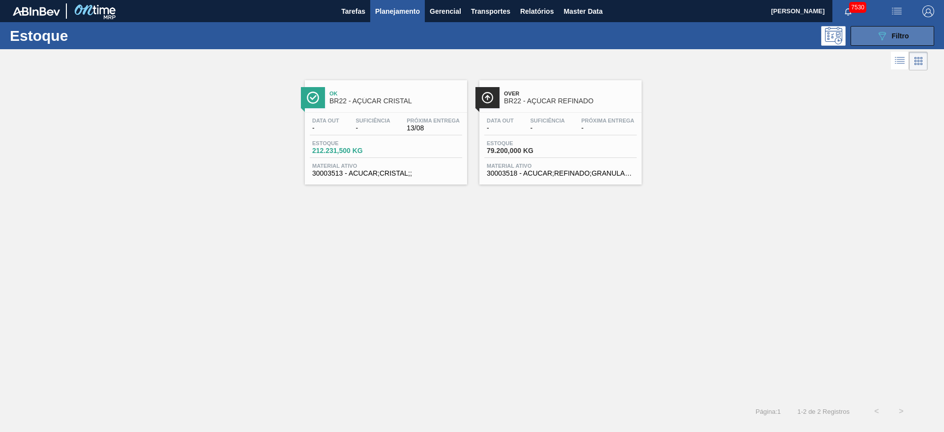
click at [857, 40] on button "089F7B8B-B2A5-4AFE-B5C0-19BA573D28AC Filtro" at bounding box center [893, 36] width 84 height 20
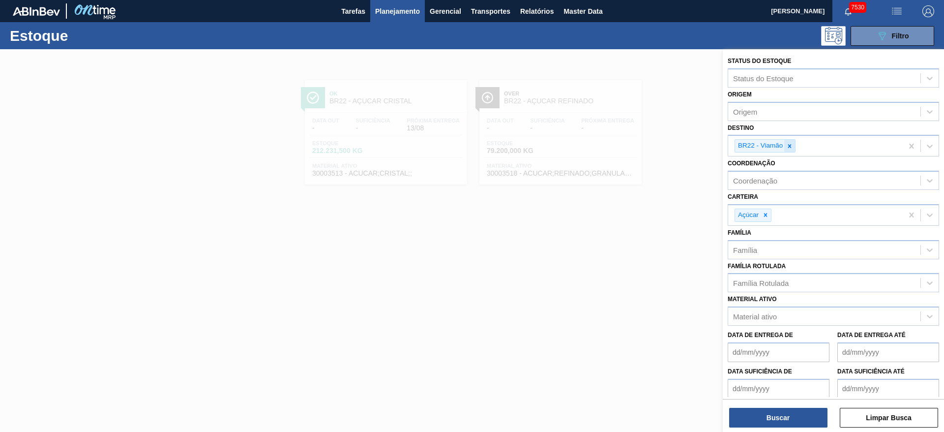
click at [786, 147] on icon at bounding box center [789, 146] width 7 height 7
type input "13"
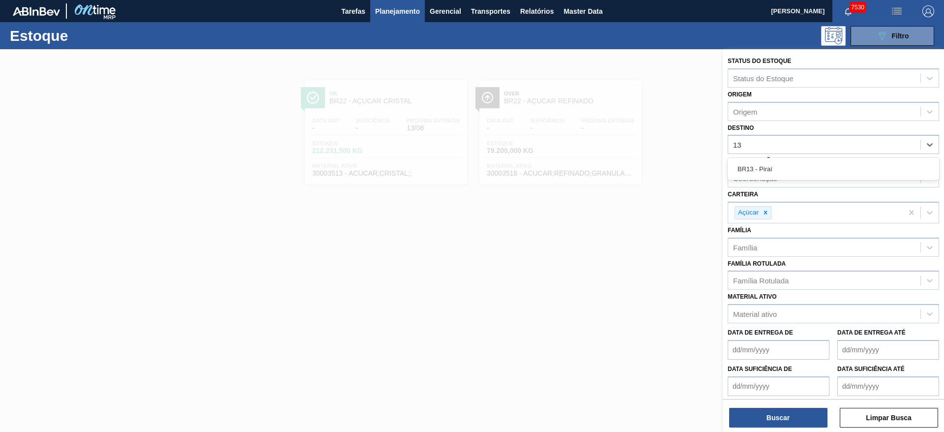
drag, startPoint x: 784, startPoint y: 165, endPoint x: 784, endPoint y: 171, distance: 6.4
click at [784, 169] on div "BR13 - Piraí" at bounding box center [833, 169] width 211 height 18
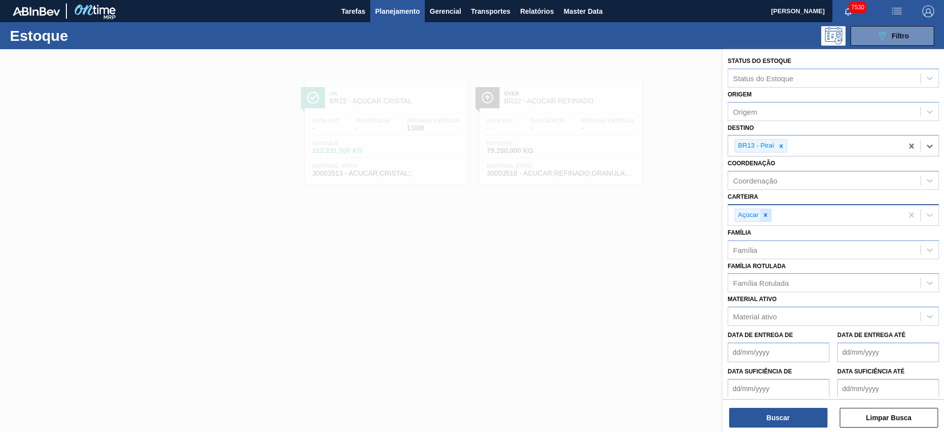
click at [763, 218] on icon at bounding box center [765, 214] width 7 height 7
click at [763, 218] on div "Carteira" at bounding box center [824, 214] width 192 height 14
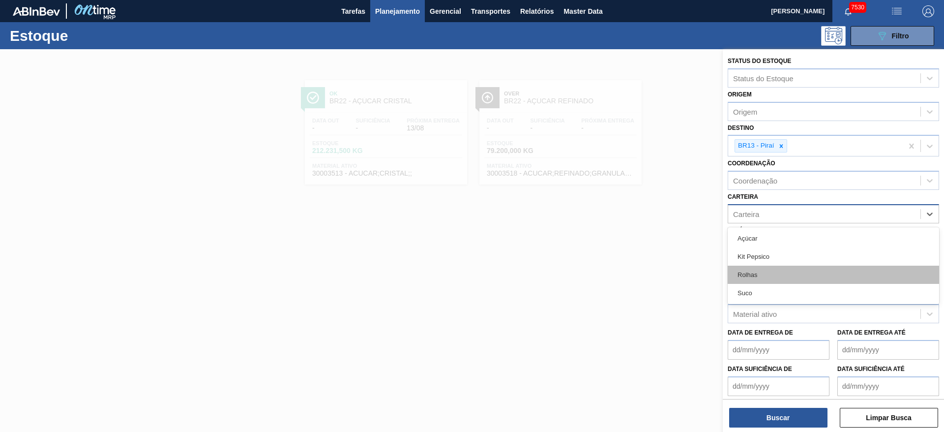
click at [767, 277] on div "Rolhas" at bounding box center [833, 275] width 211 height 18
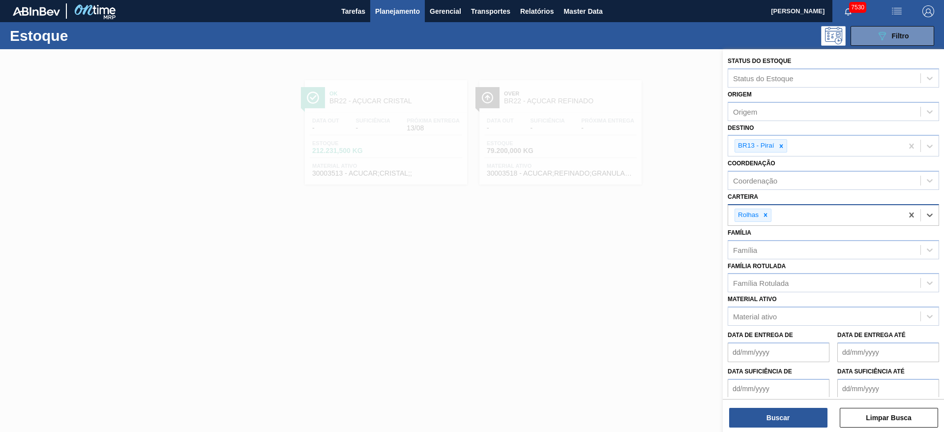
click at [779, 429] on div "Status do Estoque Status do Estoque Origem Origem Destino BR13 - Piraí Coordena…" at bounding box center [833, 241] width 221 height 384
click at [777, 428] on div "Status do Estoque Status do Estoque Origem Origem Destino BR13 - Piraí Coordena…" at bounding box center [833, 241] width 221 height 384
click at [776, 407] on div "Buscar Limpar Busca" at bounding box center [833, 413] width 221 height 28
click at [780, 414] on button "Buscar" at bounding box center [778, 418] width 98 height 20
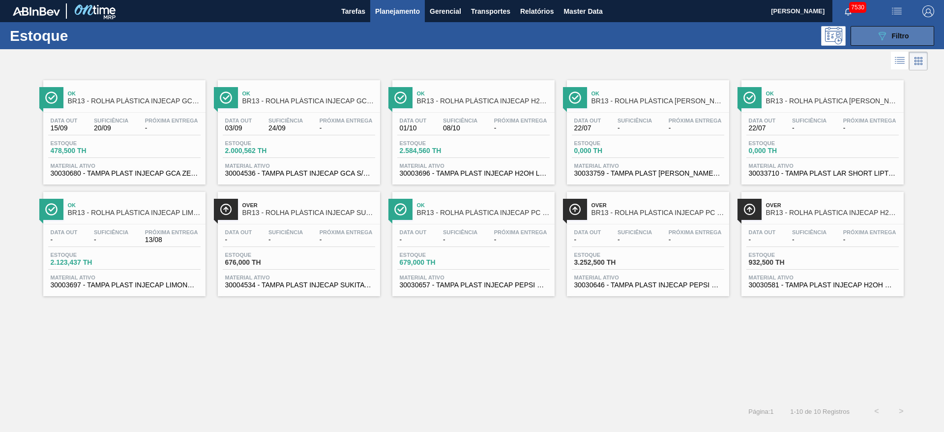
click at [855, 40] on button "089F7B8B-B2A5-4AFE-B5C0-19BA573D28AC Filtro" at bounding box center [893, 36] width 84 height 20
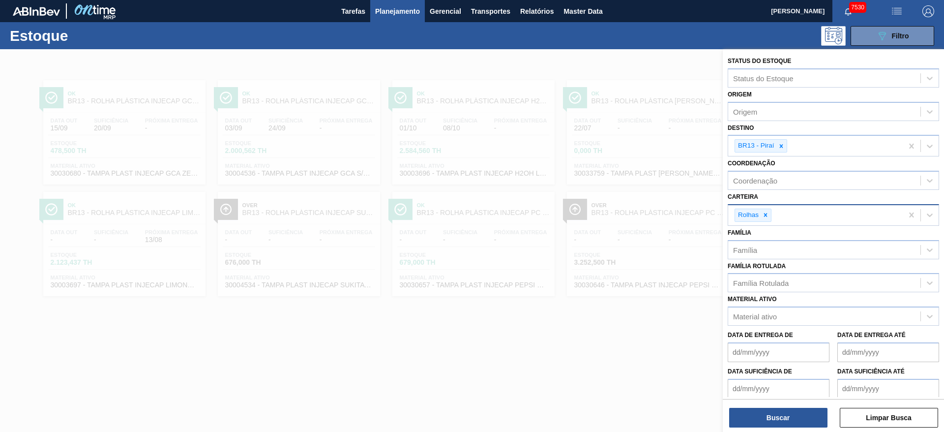
click at [780, 141] on div at bounding box center [781, 146] width 11 height 12
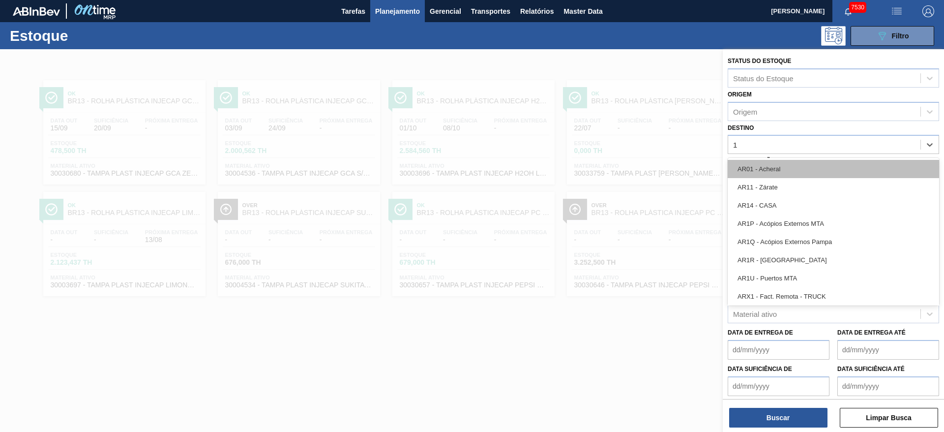
type input "19"
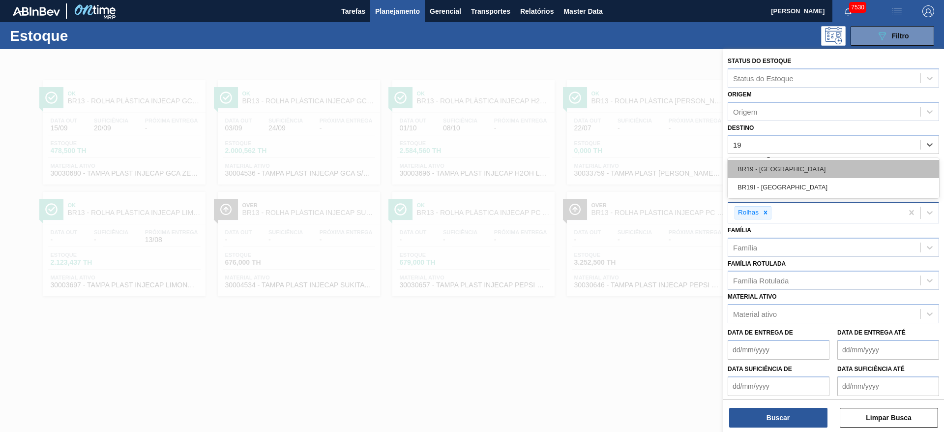
click at [786, 172] on div "BR19 - [GEOGRAPHIC_DATA]" at bounding box center [833, 169] width 211 height 18
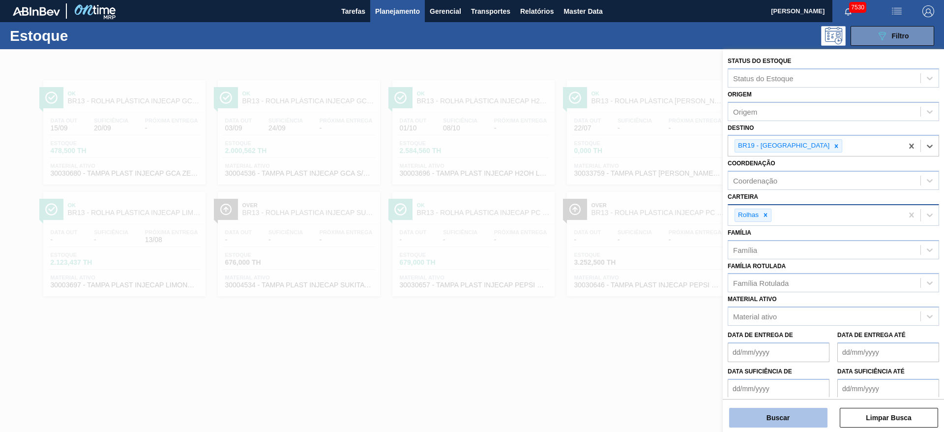
click at [787, 415] on button "Buscar" at bounding box center [778, 418] width 98 height 20
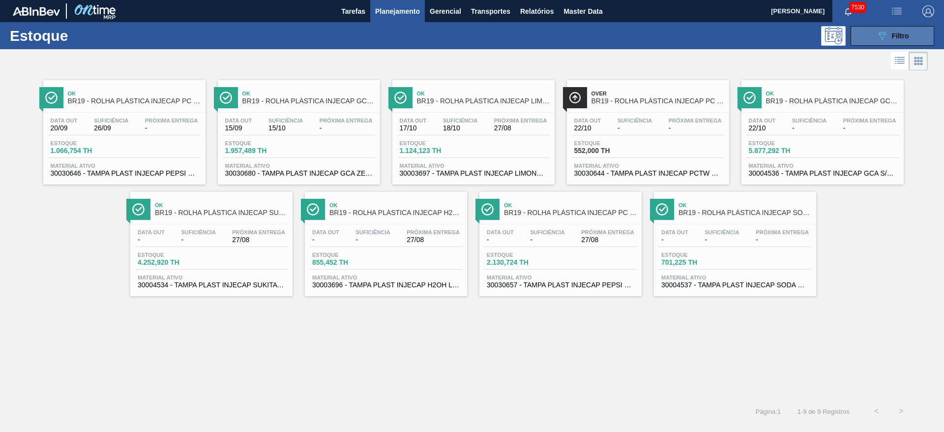
click at [854, 33] on button "089F7B8B-B2A5-4AFE-B5C0-19BA573D28AC Filtro" at bounding box center [893, 36] width 84 height 20
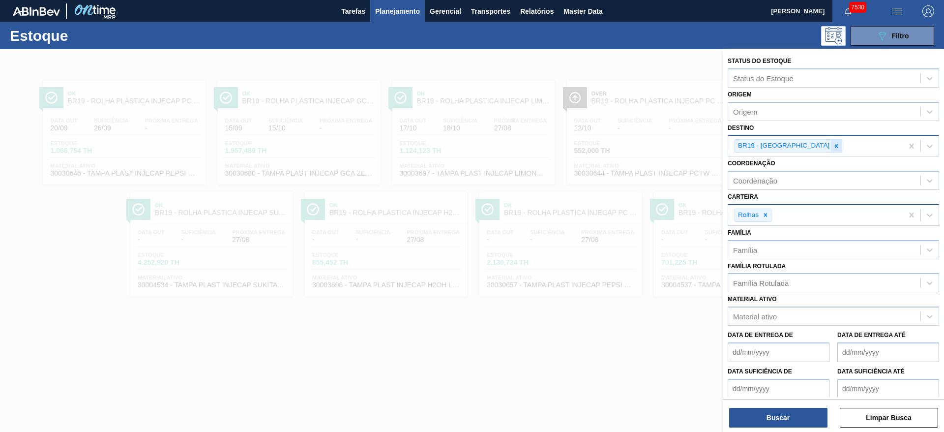
click at [833, 143] on icon at bounding box center [836, 146] width 7 height 7
type input "3"
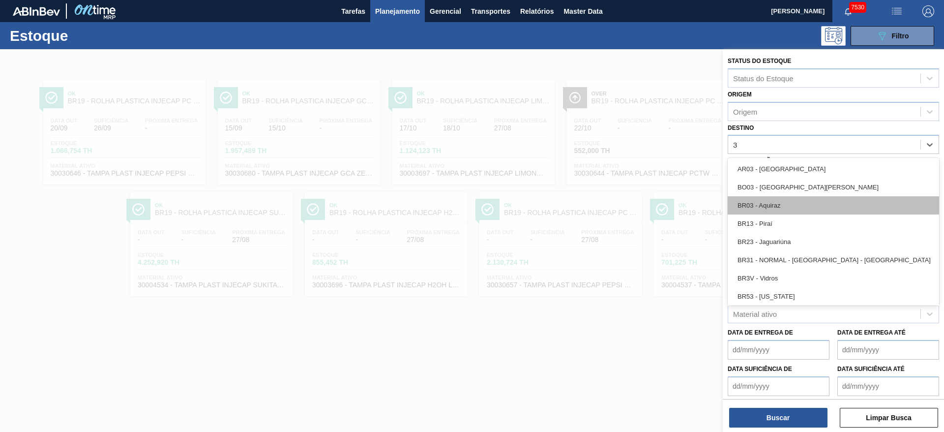
click at [791, 207] on div "BR03 - Aquiraz" at bounding box center [833, 205] width 211 height 18
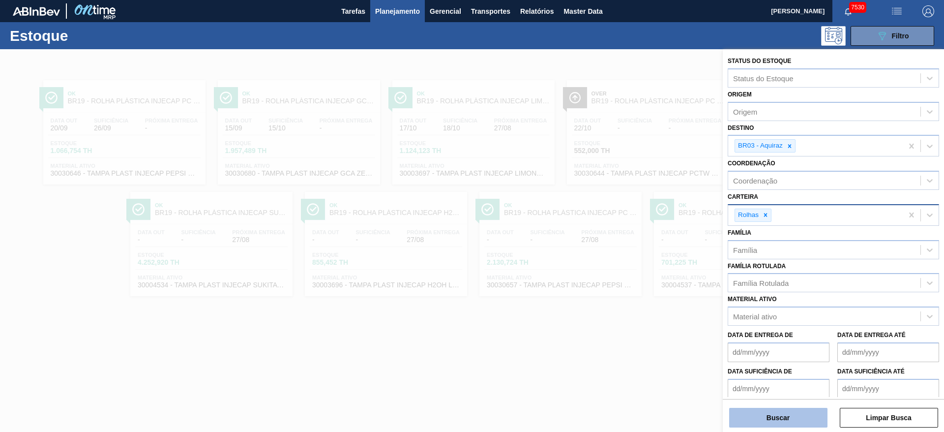
click at [785, 414] on button "Buscar" at bounding box center [778, 418] width 98 height 20
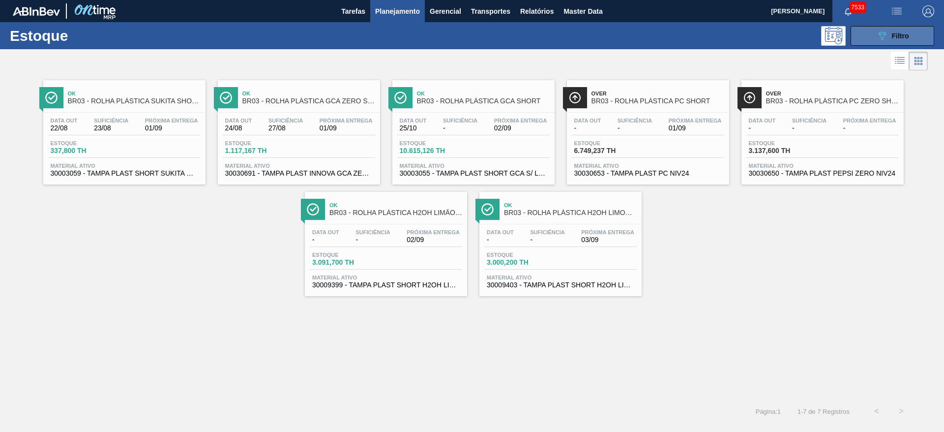
click at [882, 31] on button "089F7B8B-B2A5-4AFE-B5C0-19BA573D28AC Filtro" at bounding box center [893, 36] width 84 height 20
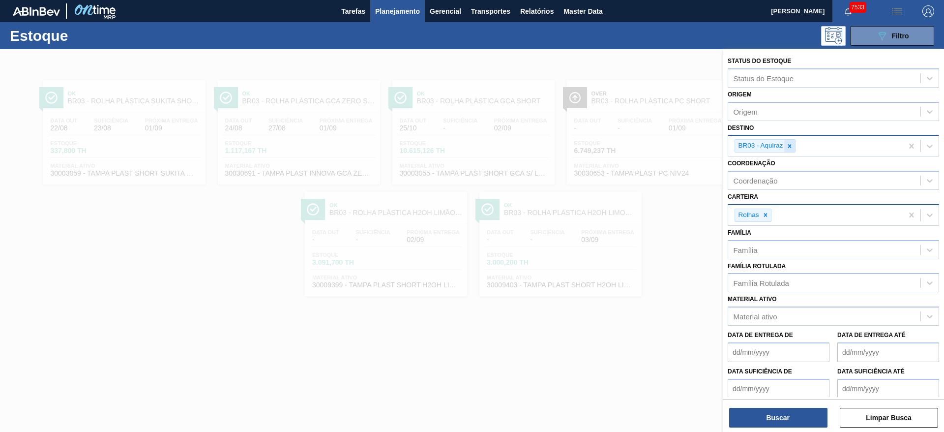
click at [789, 146] on icon at bounding box center [789, 145] width 3 height 3
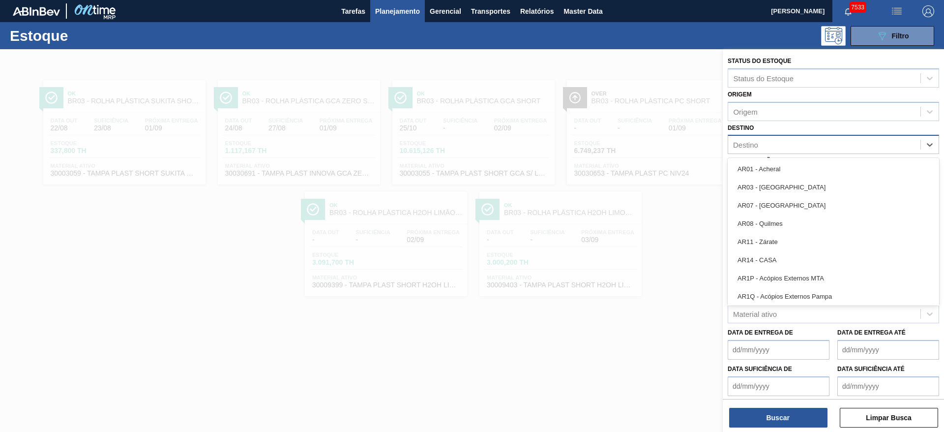
click at [789, 146] on div "Destino" at bounding box center [824, 145] width 192 height 14
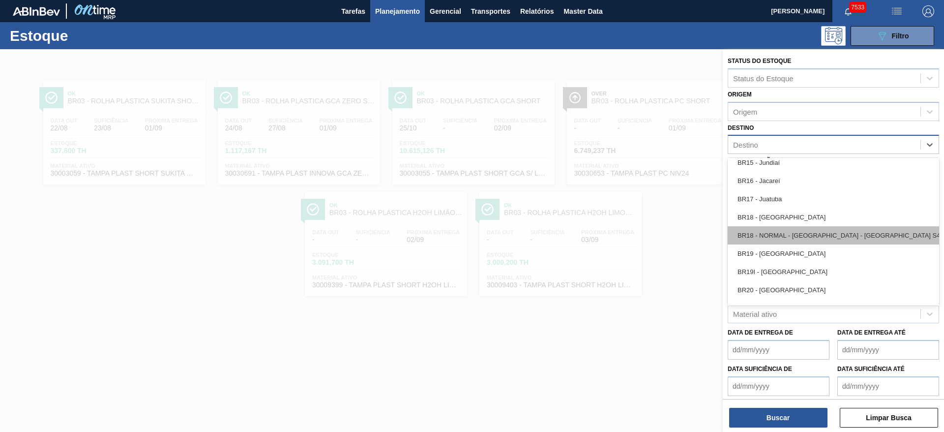
scroll to position [738, 0]
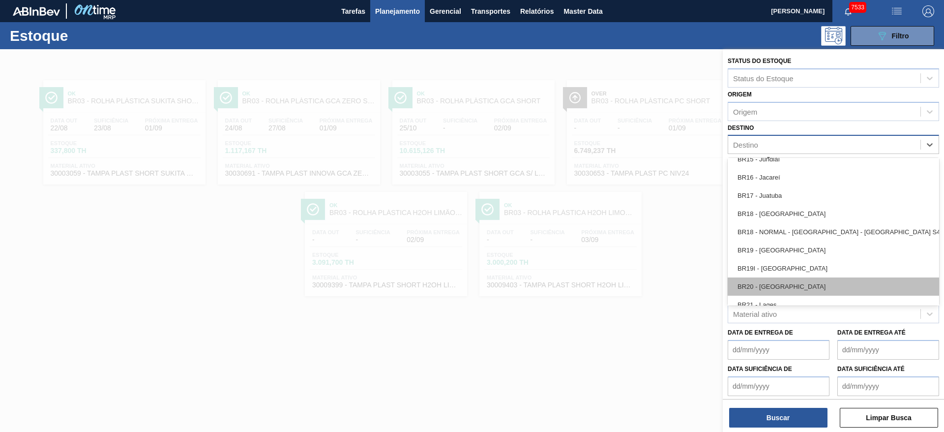
click at [777, 284] on div "BR20 - [GEOGRAPHIC_DATA]" at bounding box center [833, 286] width 211 height 18
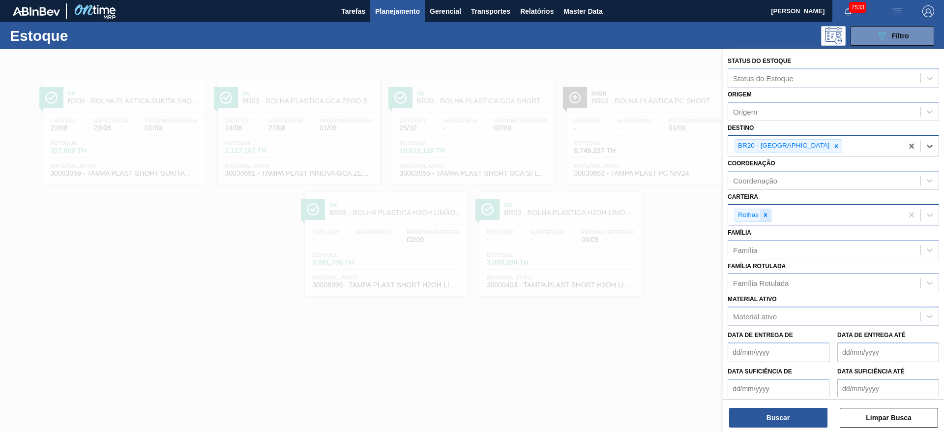
click at [769, 220] on div "Rolhas" at bounding box center [815, 215] width 175 height 20
click at [766, 220] on div at bounding box center [765, 215] width 11 height 12
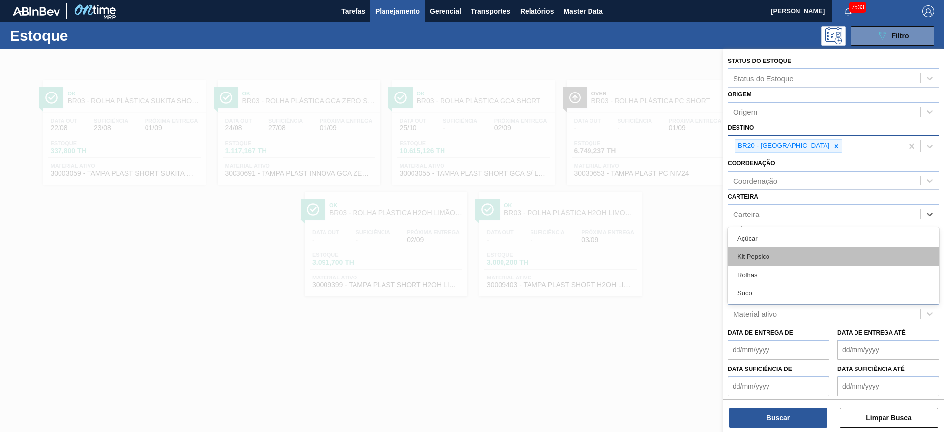
click at [768, 262] on div "Kit Pepsico" at bounding box center [833, 256] width 211 height 18
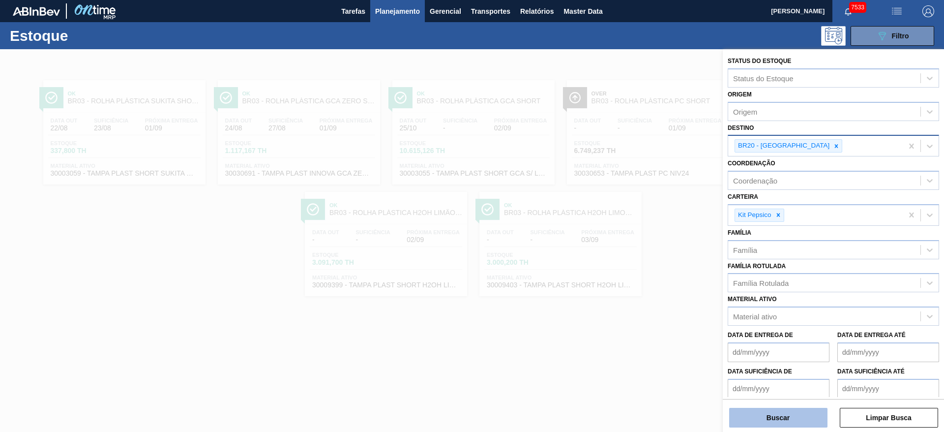
click at [786, 421] on button "Buscar" at bounding box center [778, 418] width 98 height 20
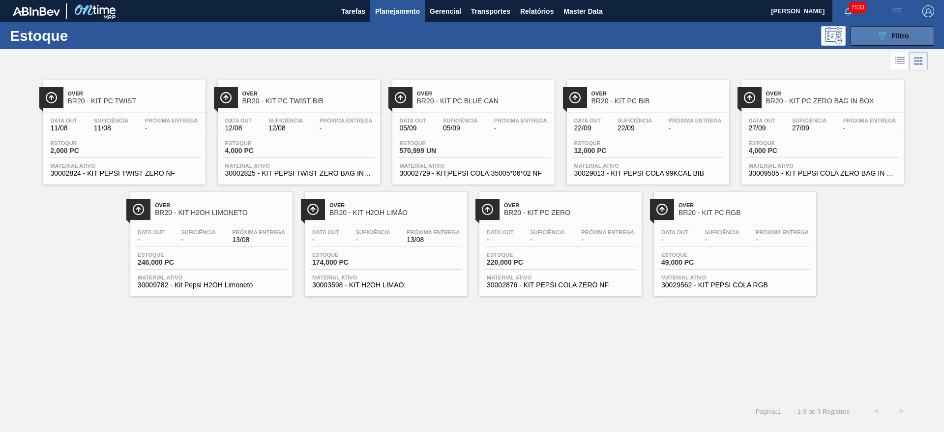
click at [926, 35] on button "089F7B8B-B2A5-4AFE-B5C0-19BA573D28AC Filtro" at bounding box center [893, 36] width 84 height 20
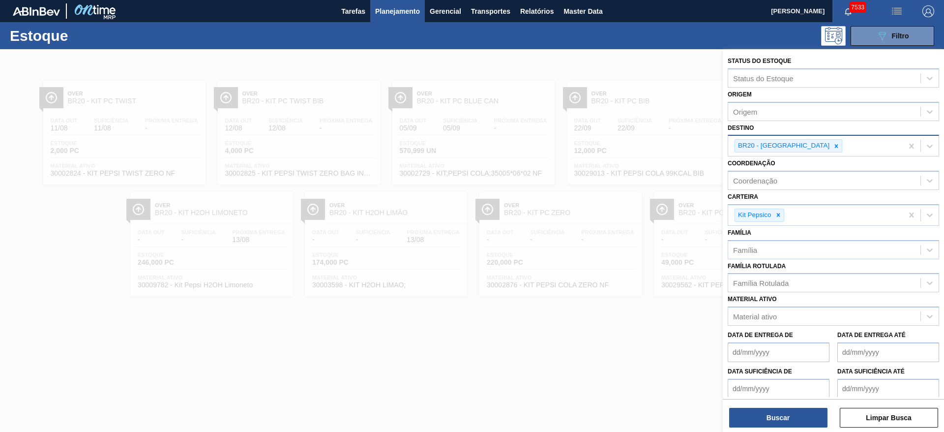
click at [833, 143] on icon at bounding box center [836, 146] width 7 height 7
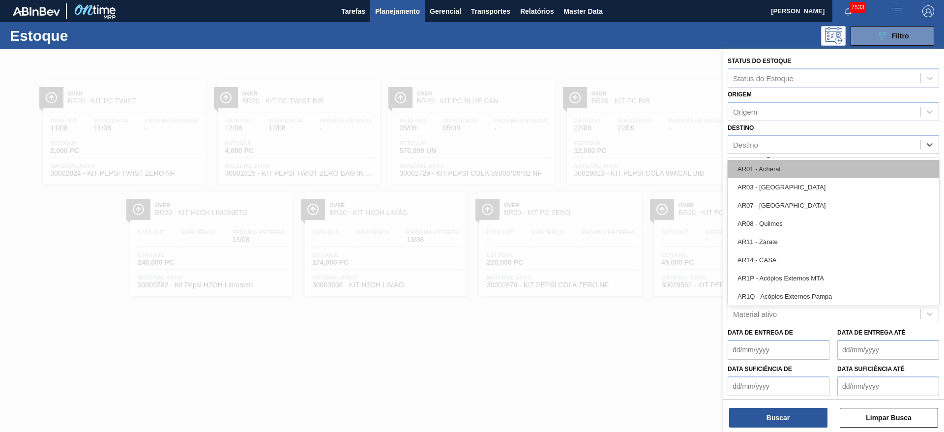
drag, startPoint x: 796, startPoint y: 143, endPoint x: 796, endPoint y: 162, distance: 19.7
click at [795, 143] on div "Destino" at bounding box center [824, 145] width 192 height 14
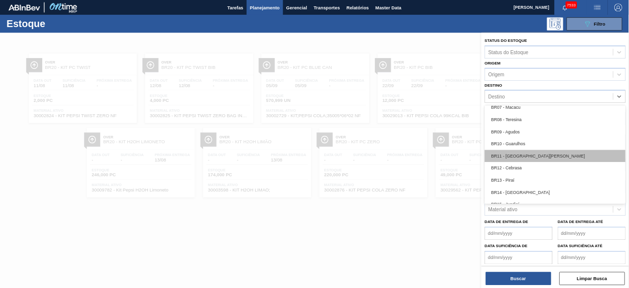
scroll to position [885, 0]
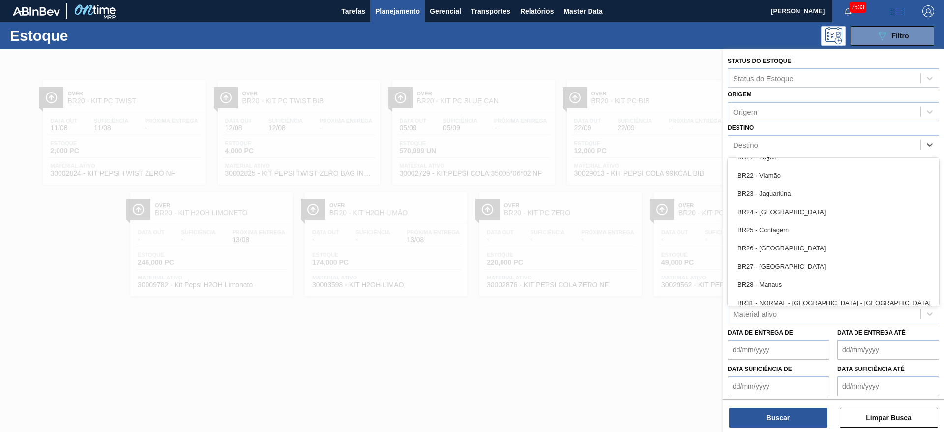
click at [799, 261] on div "BR27 - Nova Minas" at bounding box center [833, 266] width 211 height 18
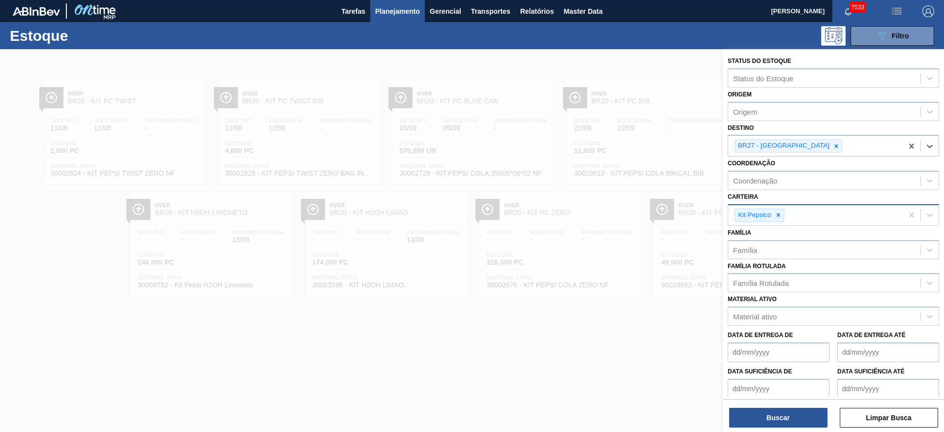
click at [780, 211] on icon at bounding box center [778, 214] width 7 height 7
drag, startPoint x: 780, startPoint y: 211, endPoint x: 779, endPoint y: 218, distance: 7.4
click at [779, 210] on div "Carteira" at bounding box center [824, 214] width 192 height 14
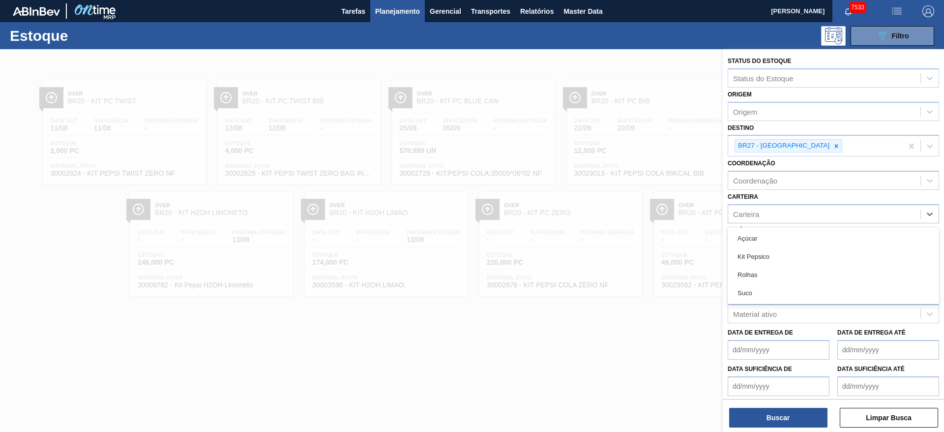
drag, startPoint x: 779, startPoint y: 241, endPoint x: 760, endPoint y: 378, distance: 137.5
click at [779, 244] on div "Açúcar" at bounding box center [833, 238] width 211 height 18
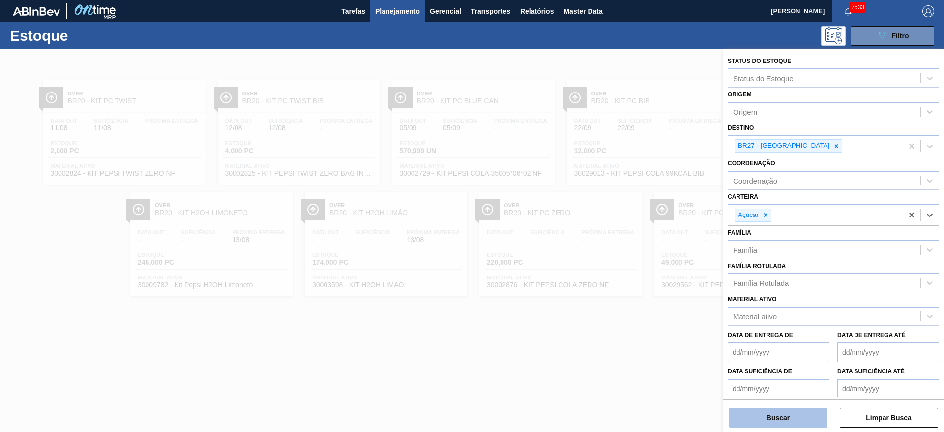
click at [803, 411] on button "Buscar" at bounding box center [778, 418] width 98 height 20
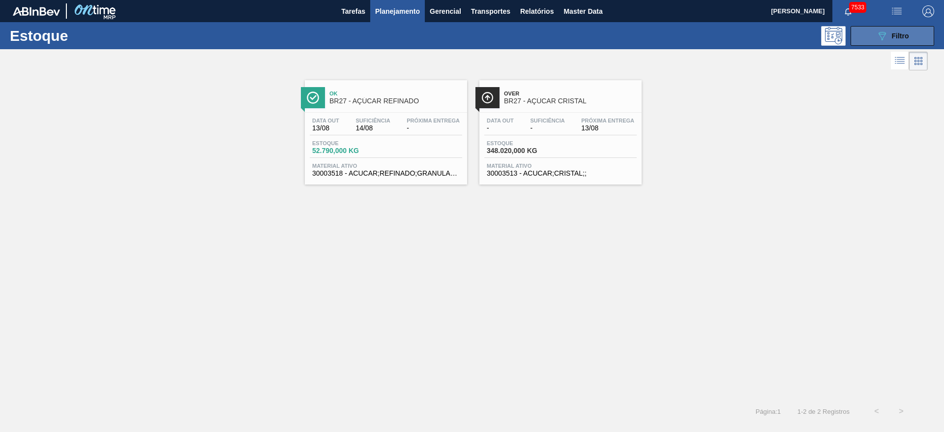
click at [874, 40] on button "089F7B8B-B2A5-4AFE-B5C0-19BA573D28AC Filtro" at bounding box center [893, 36] width 84 height 20
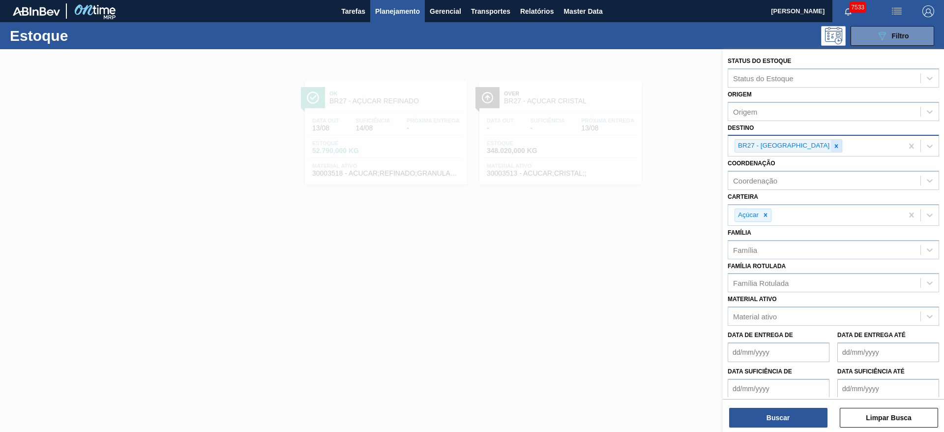
click at [833, 145] on icon at bounding box center [836, 146] width 7 height 7
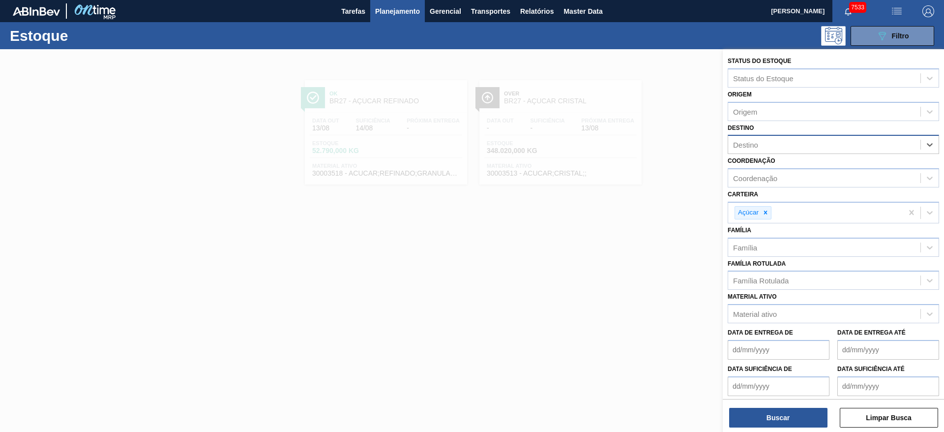
type input "4"
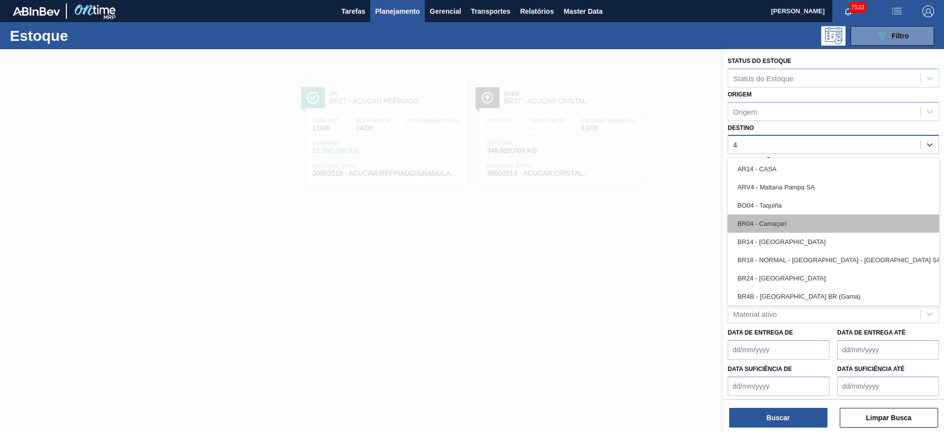
click at [794, 230] on div "BR04 - Camaçari" at bounding box center [833, 223] width 211 height 18
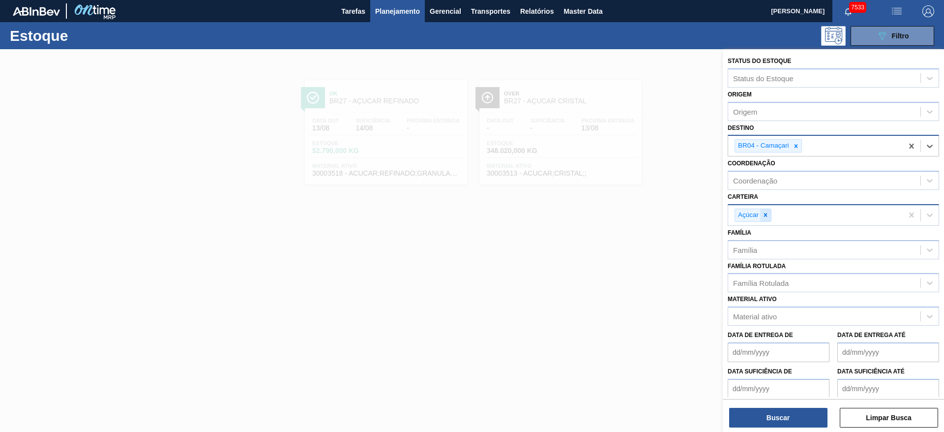
click at [766, 215] on icon at bounding box center [765, 214] width 3 height 3
click at [766, 215] on div "Carteira" at bounding box center [824, 214] width 192 height 14
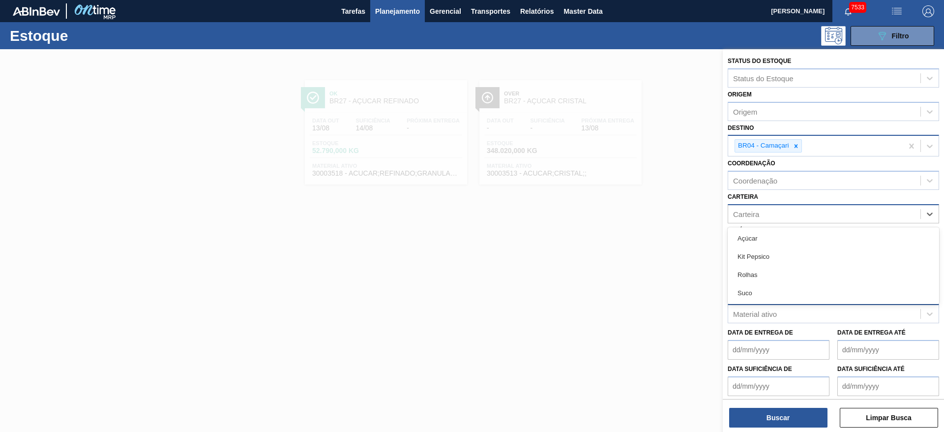
drag, startPoint x: 776, startPoint y: 288, endPoint x: 772, endPoint y: 308, distance: 21.0
click at [776, 289] on div "Suco" at bounding box center [833, 293] width 211 height 18
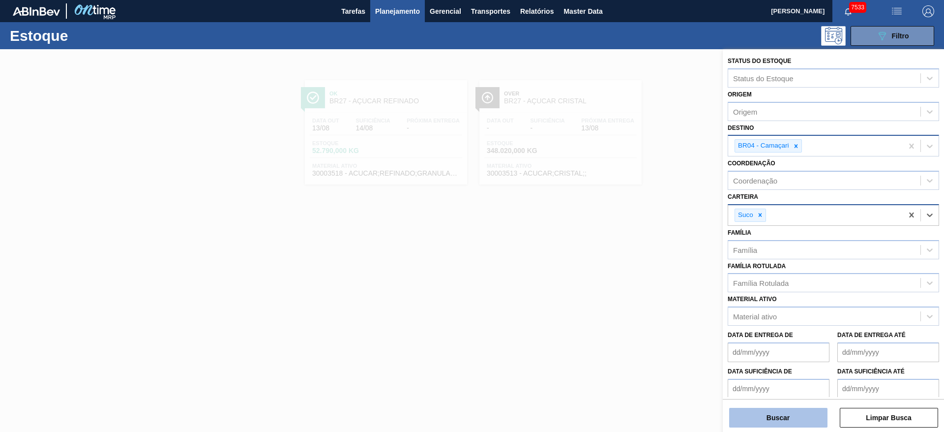
click at [775, 424] on button "Buscar" at bounding box center [778, 418] width 98 height 20
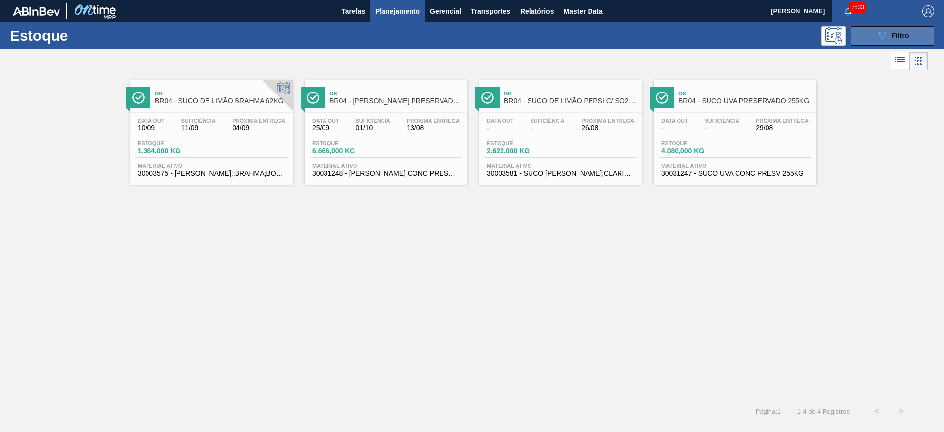
click at [876, 38] on icon "089F7B8B-B2A5-4AFE-B5C0-19BA573D28AC" at bounding box center [882, 36] width 12 height 12
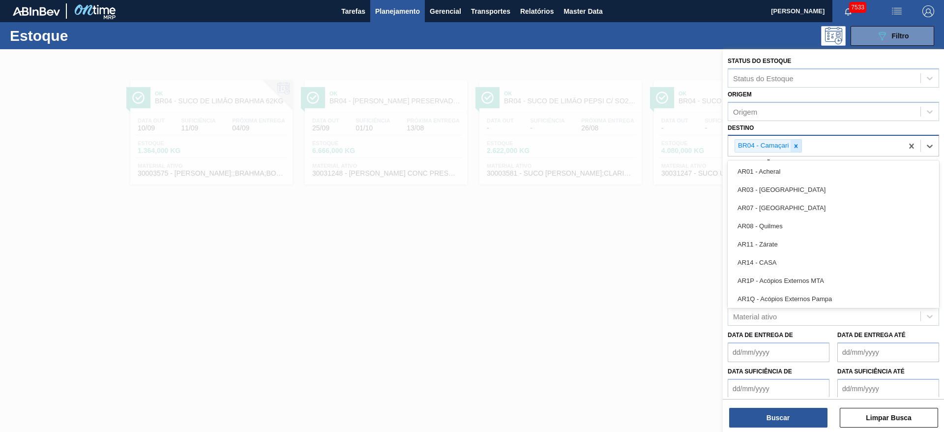
click at [800, 149] on div "BR04 - Camaçari" at bounding box center [815, 146] width 175 height 20
type input "3"
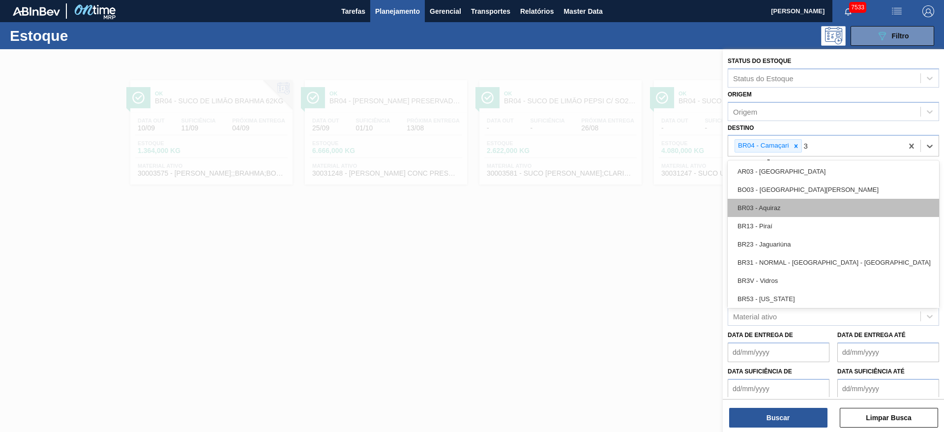
click at [786, 202] on div "BR03 - Aquiraz" at bounding box center [833, 208] width 211 height 18
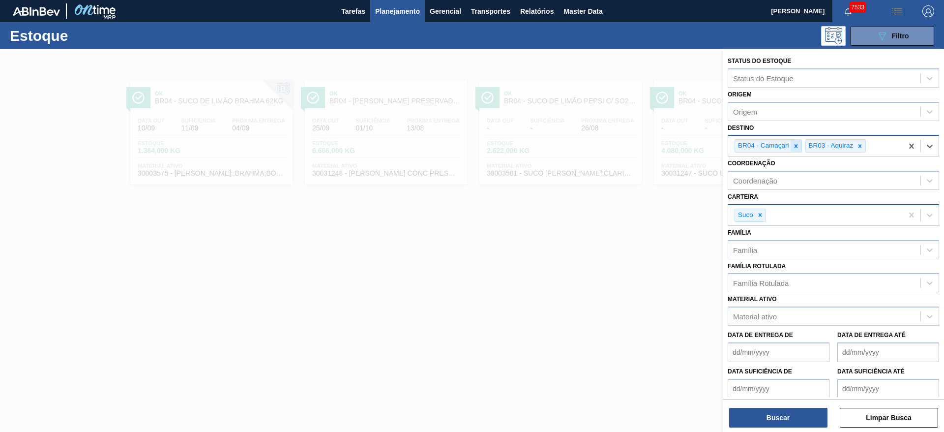
click at [801, 144] on div at bounding box center [796, 146] width 11 height 12
click at [773, 404] on div "Buscar Limpar Busca" at bounding box center [833, 413] width 221 height 28
click at [778, 413] on button "Buscar" at bounding box center [778, 418] width 98 height 20
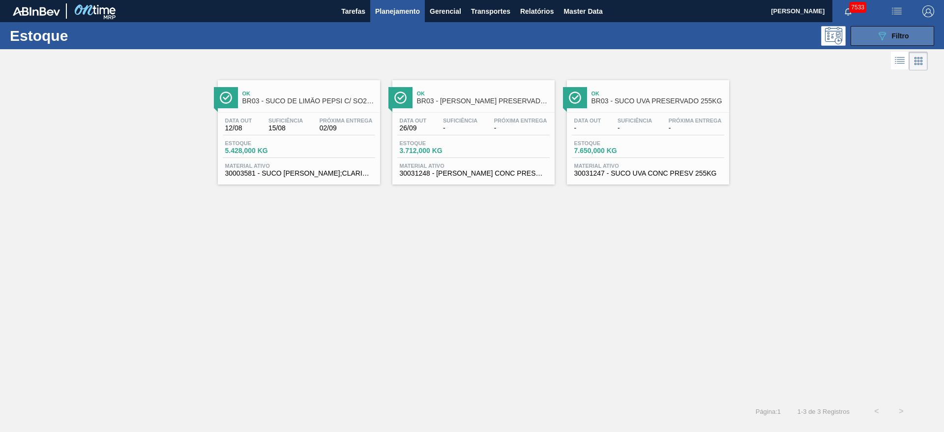
click at [861, 34] on button "089F7B8B-B2A5-4AFE-B5C0-19BA573D28AC Filtro" at bounding box center [893, 36] width 84 height 20
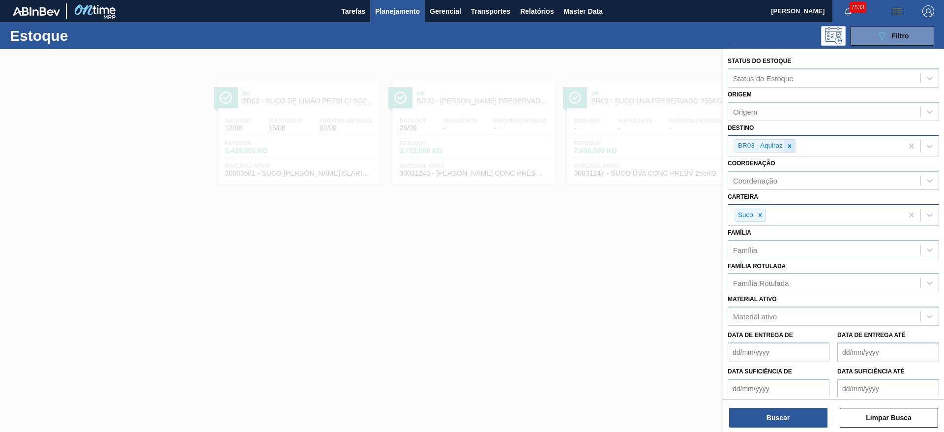
click at [794, 148] on div at bounding box center [789, 146] width 11 height 12
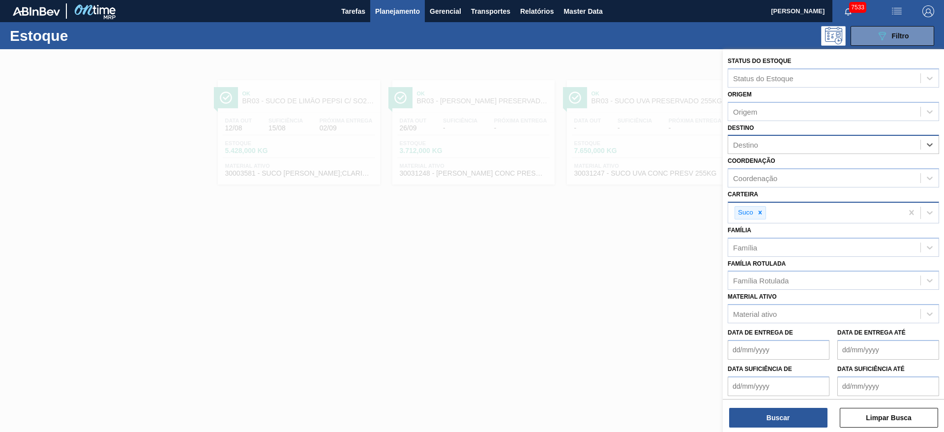
type input "4"
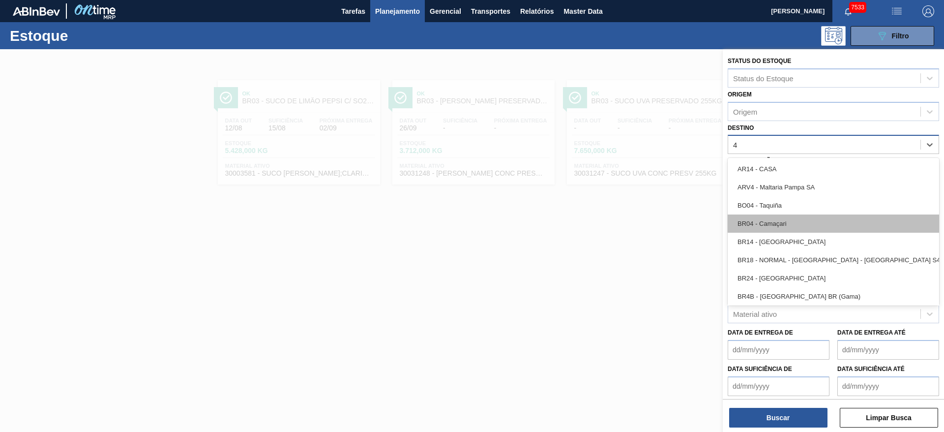
click at [788, 217] on div "BR04 - Camaçari" at bounding box center [833, 223] width 211 height 18
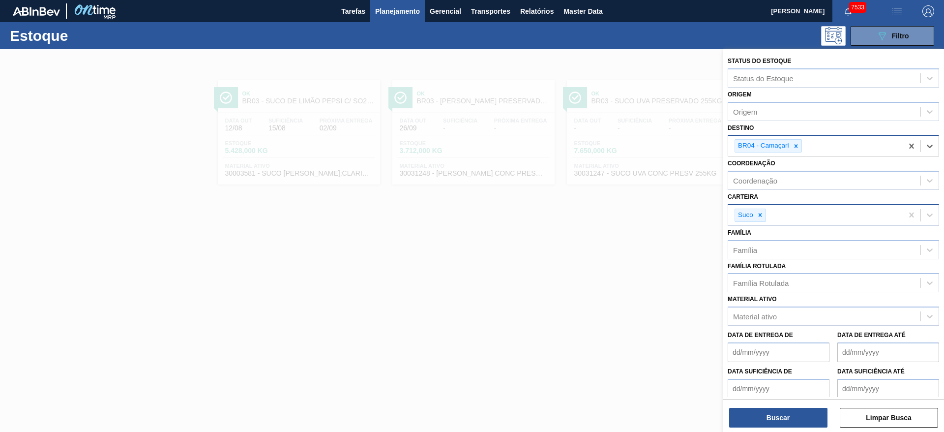
click at [751, 212] on div "Suco" at bounding box center [745, 215] width 20 height 12
click at [762, 216] on icon at bounding box center [760, 214] width 7 height 7
click at [762, 216] on div "Carteira" at bounding box center [824, 214] width 192 height 14
drag, startPoint x: 767, startPoint y: 281, endPoint x: 753, endPoint y: 337, distance: 58.1
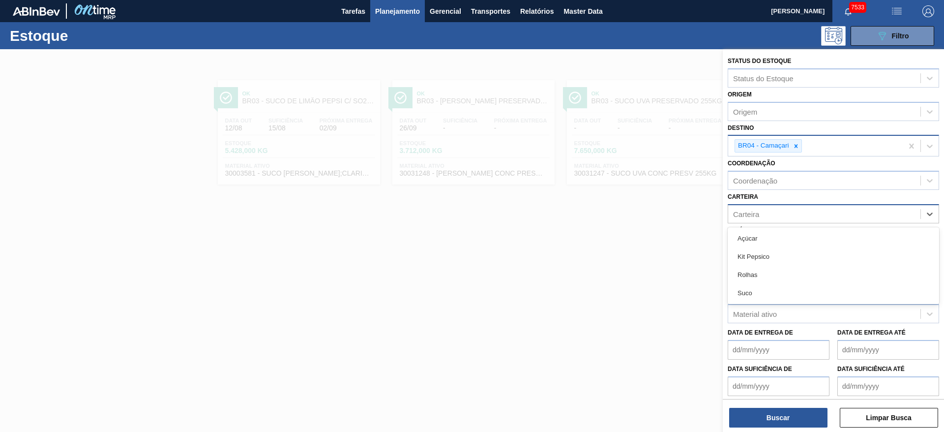
click at [766, 281] on div "Rolhas" at bounding box center [833, 275] width 211 height 18
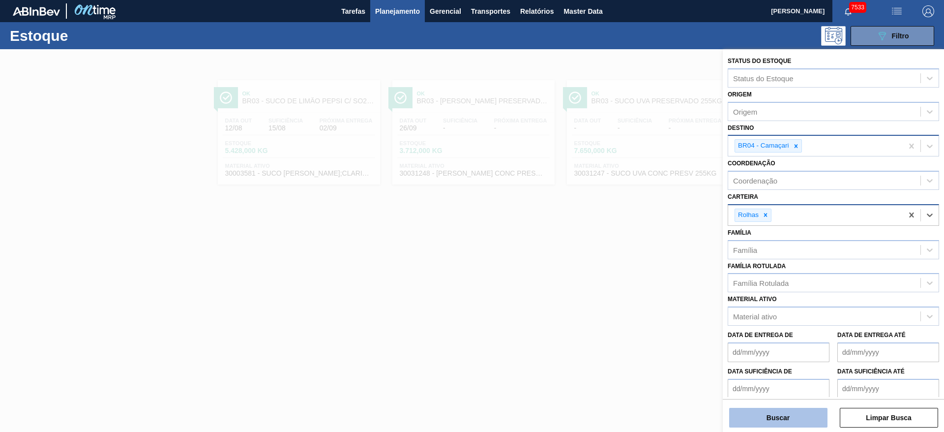
click at [764, 423] on button "Buscar" at bounding box center [778, 418] width 98 height 20
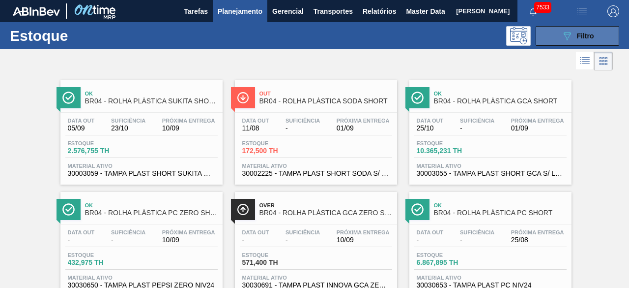
click at [568, 30] on icon "089F7B8B-B2A5-4AFE-B5C0-19BA573D28AC" at bounding box center [567, 36] width 12 height 12
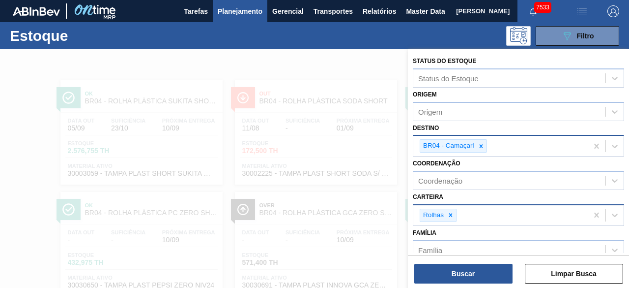
click at [359, 59] on div at bounding box center [314, 193] width 629 height 288
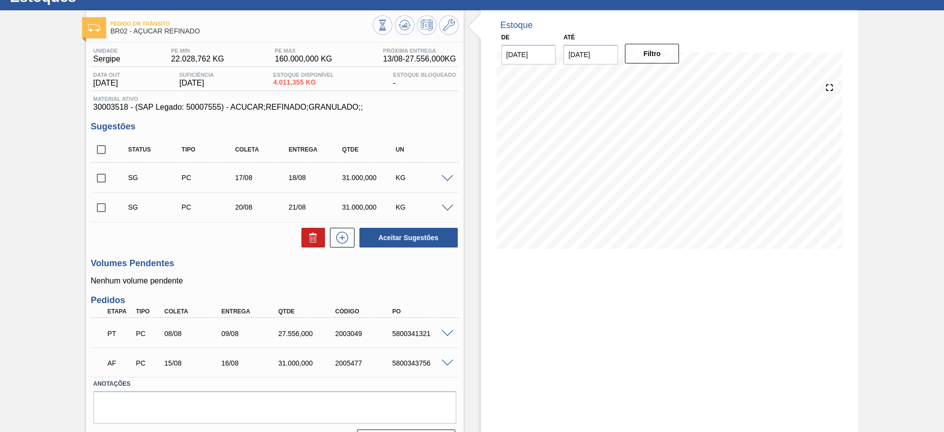
scroll to position [64, 0]
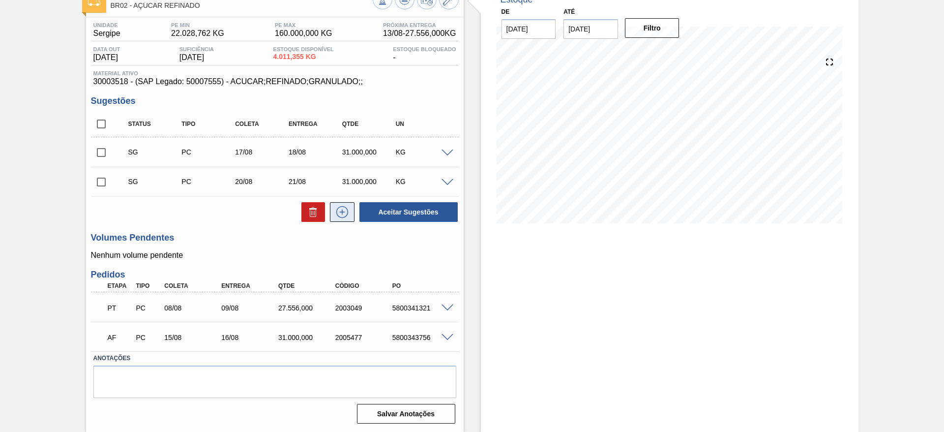
click at [353, 217] on button at bounding box center [342, 212] width 25 height 20
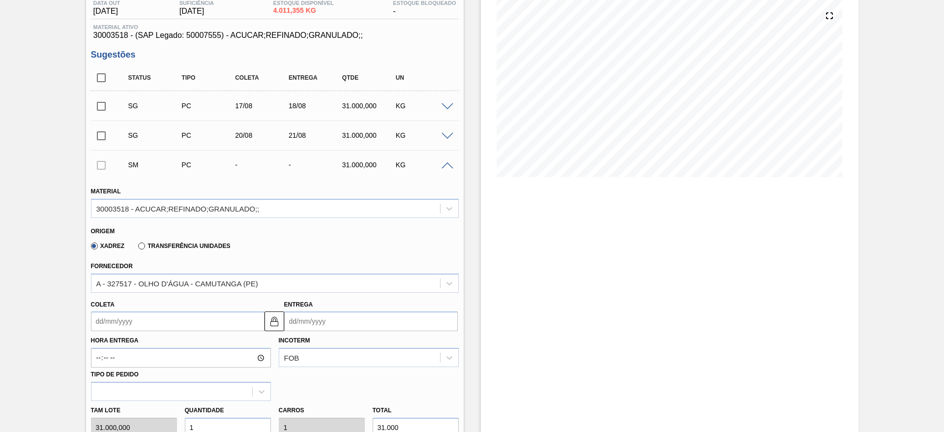
scroll to position [138, 0]
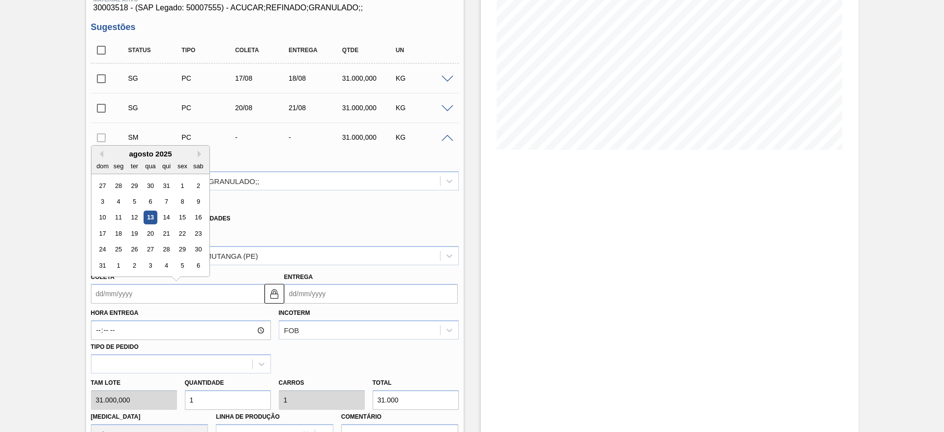
click at [119, 292] on input "Coleta" at bounding box center [178, 294] width 174 height 20
click at [121, 236] on div "18" at bounding box center [118, 233] width 13 height 13
type input "18/08/2025"
type input "19/08/2025"
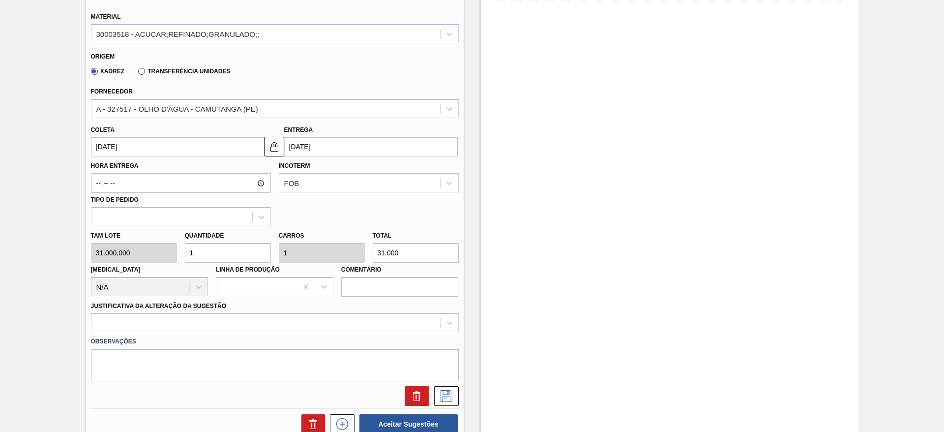
scroll to position [286, 0]
click at [355, 320] on div at bounding box center [275, 321] width 368 height 19
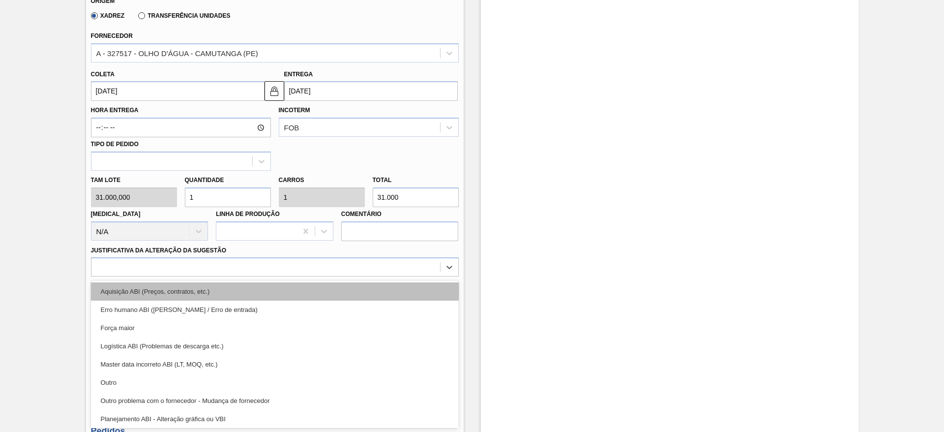
click at [347, 283] on div "Aquisição ABI (Preços, contratos, etc.)" at bounding box center [275, 291] width 368 height 18
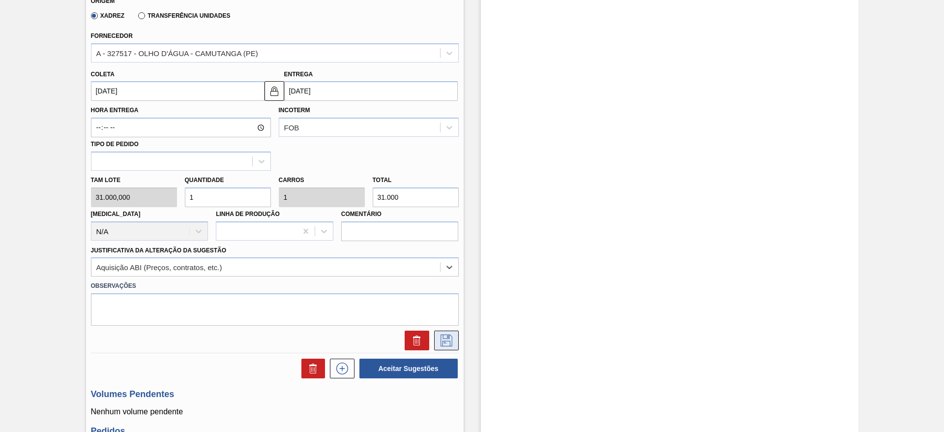
click at [447, 336] on icon at bounding box center [445, 339] width 5 height 8
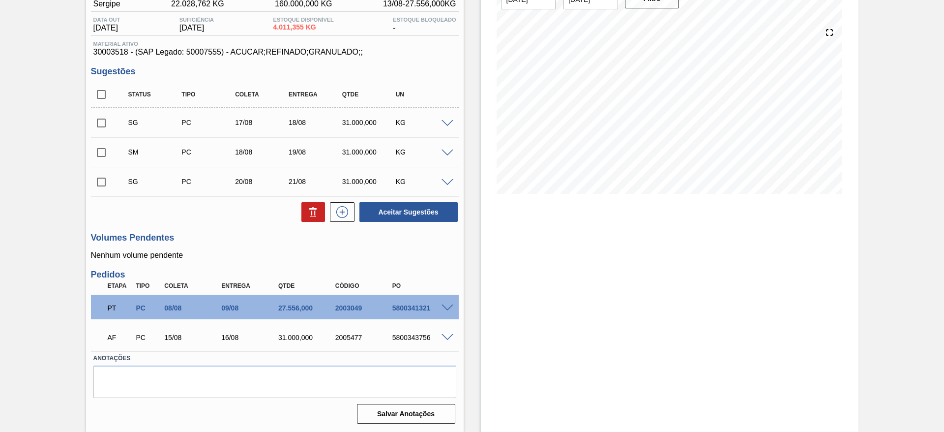
scroll to position [94, 0]
click at [447, 122] on span at bounding box center [448, 123] width 12 height 7
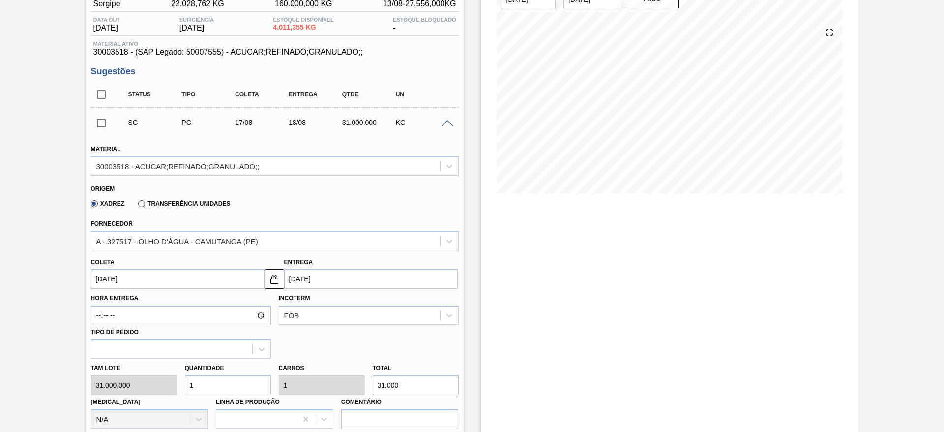
scroll to position [195, 0]
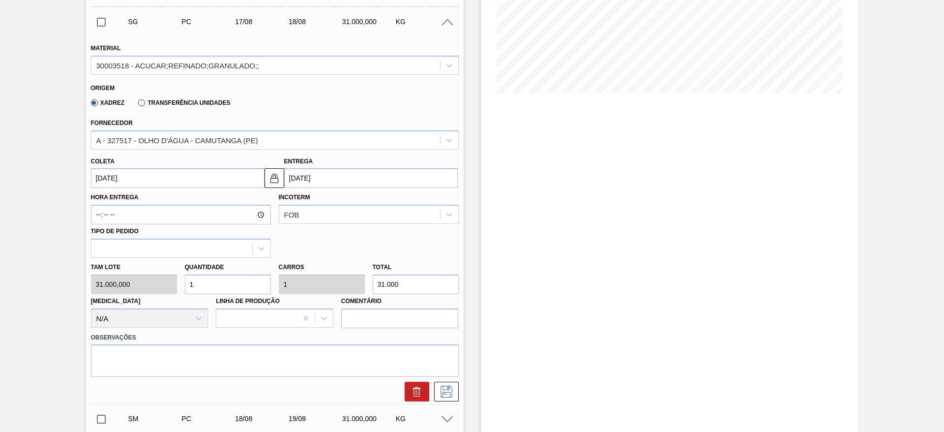
click at [116, 191] on label "Hora Entrega" at bounding box center [181, 197] width 180 height 14
click at [116, 205] on input "Hora Entrega" at bounding box center [181, 215] width 180 height 20
click at [113, 175] on input "17/08/2025" at bounding box center [178, 178] width 174 height 20
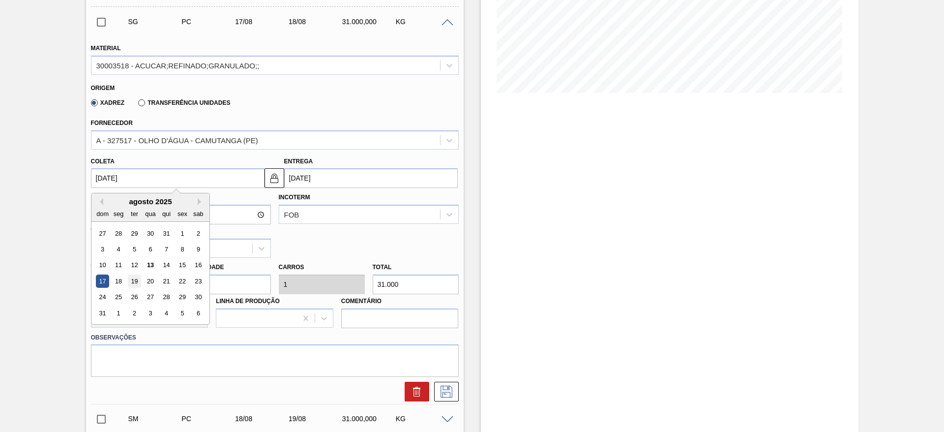
click at [136, 282] on div "19" at bounding box center [133, 280] width 13 height 13
type input "19/08/2025"
type input "20/08/2025"
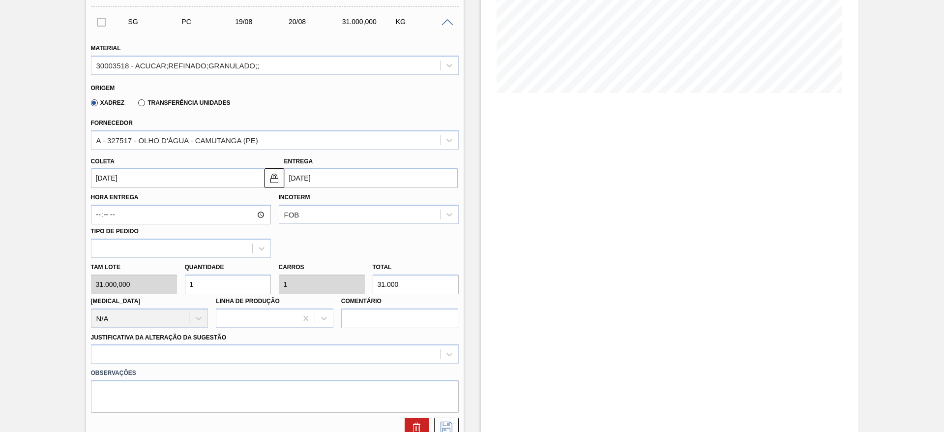
click at [374, 363] on div "Observações" at bounding box center [275, 387] width 376 height 49
click at [379, 344] on div "option Logística ABI (Problemas de descarga etc.) focused, 4 of 18. 18 results …" at bounding box center [275, 353] width 368 height 19
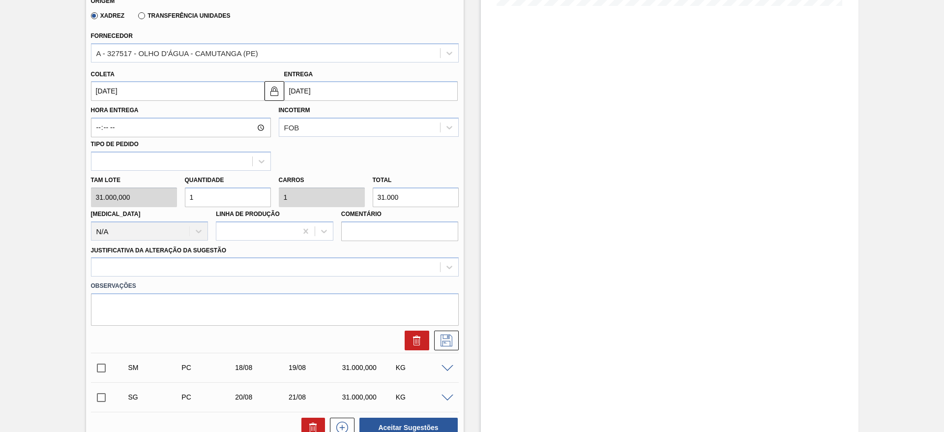
click at [51, 218] on div "Pedido em Trânsito BR02 - AÇÚCAR REFINADO Unidade Sergipe PE MIN 22.028,762 KG …" at bounding box center [472, 207] width 944 height 880
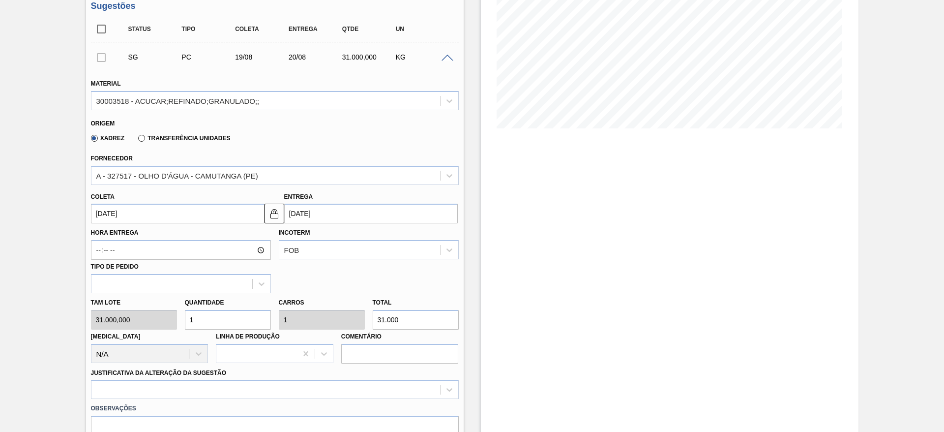
scroll to position [134, 0]
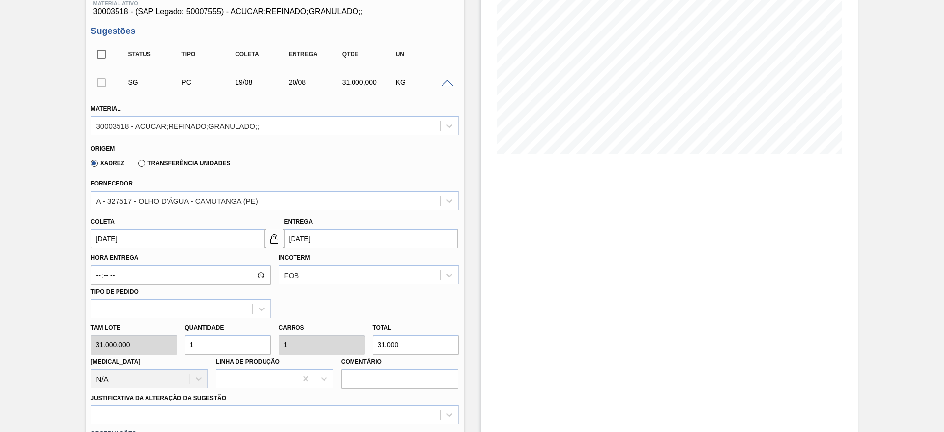
click at [446, 82] on span at bounding box center [448, 83] width 12 height 7
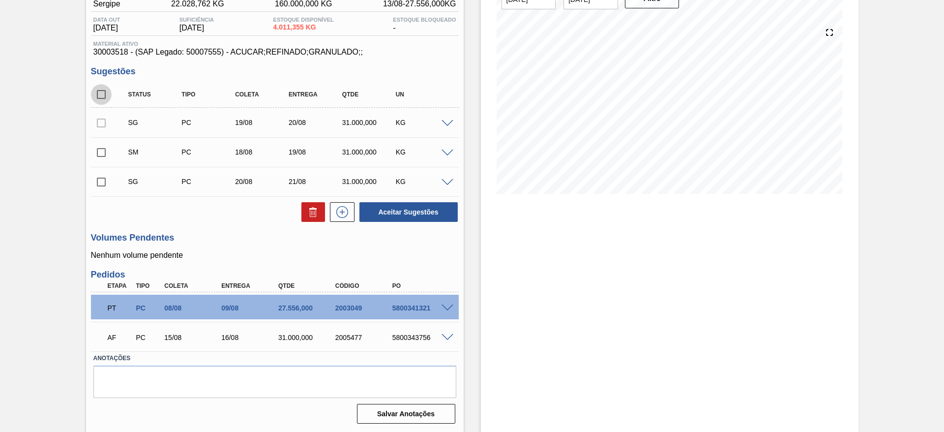
click at [96, 103] on input "checkbox" at bounding box center [101, 94] width 21 height 21
checkbox input "true"
click at [103, 182] on input "checkbox" at bounding box center [101, 182] width 21 height 21
checkbox input "false"
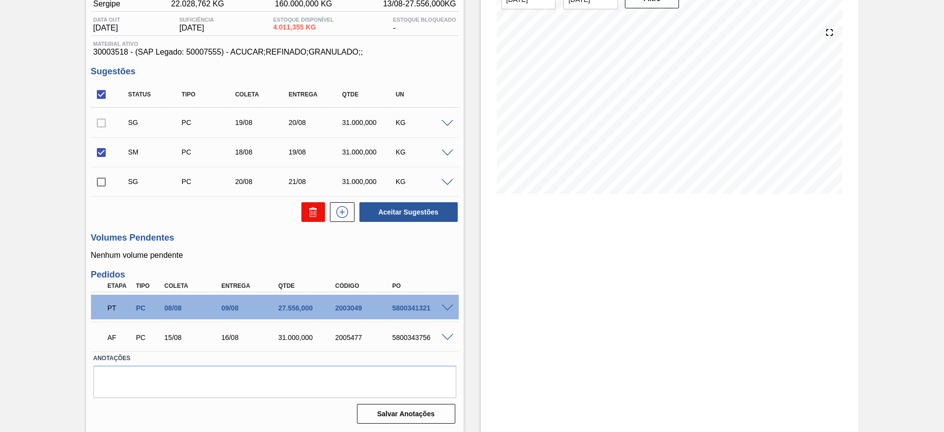
click at [307, 211] on icon at bounding box center [313, 212] width 12 height 12
checkbox input "false"
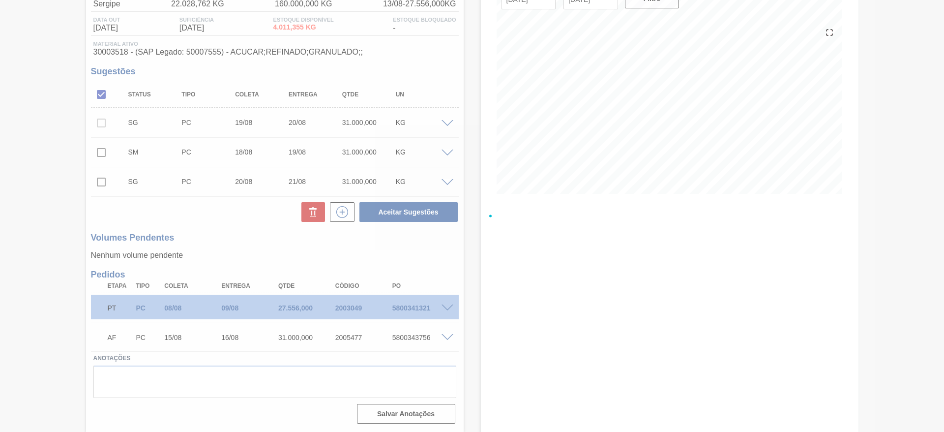
scroll to position [64, 0]
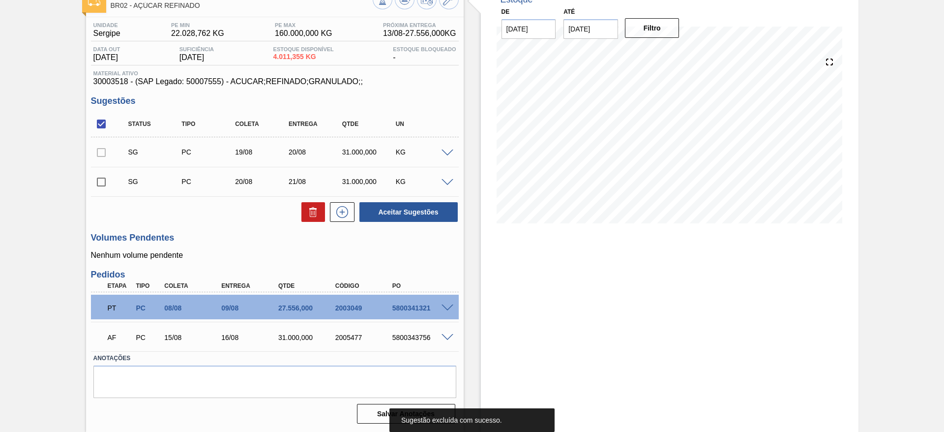
click at [445, 154] on span at bounding box center [448, 152] width 12 height 7
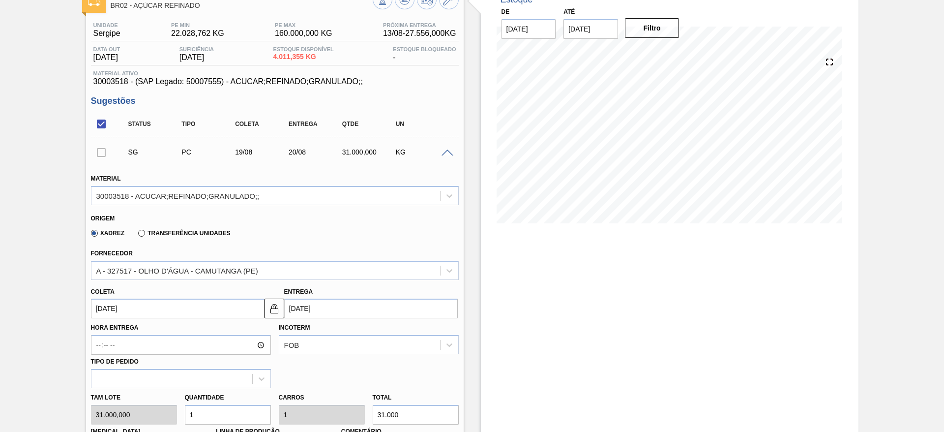
click at [126, 298] on input "19/08/2025" at bounding box center [178, 308] width 174 height 20
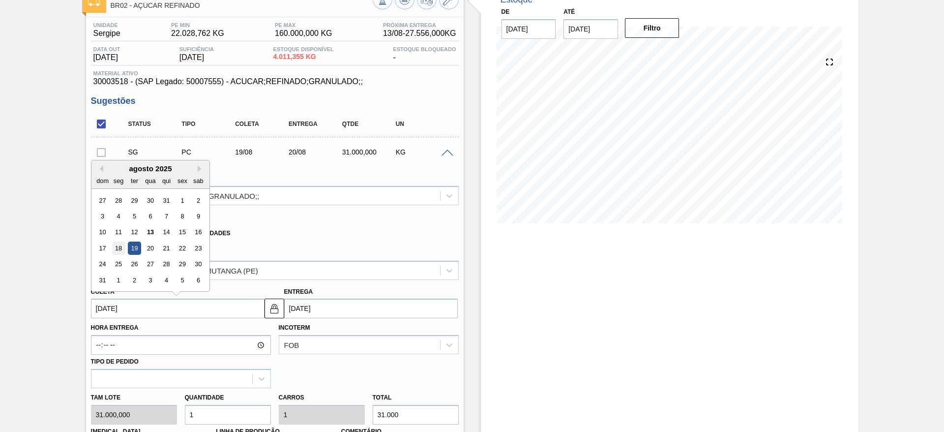
click at [116, 246] on div "18" at bounding box center [118, 247] width 13 height 13
type input "18/08/2025"
type input "19/08/2025"
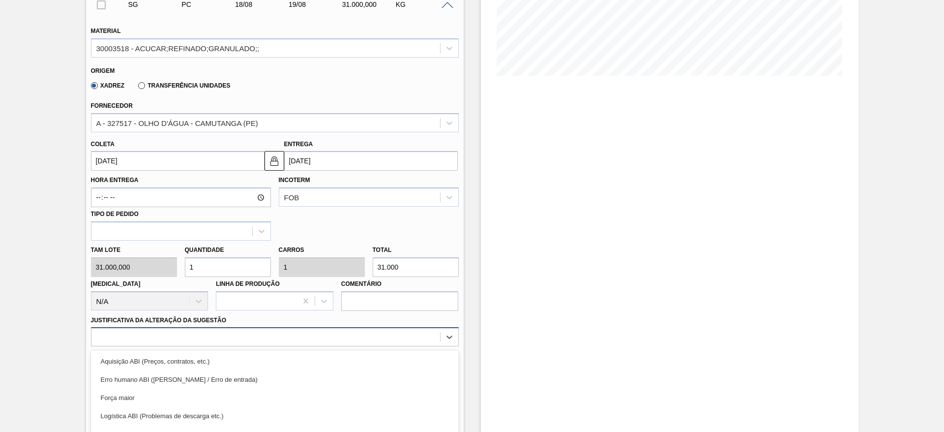
click at [353, 340] on div "option Logística ABI (Problemas de descarga etc.) focused, 4 of 18. 18 results …" at bounding box center [275, 336] width 368 height 19
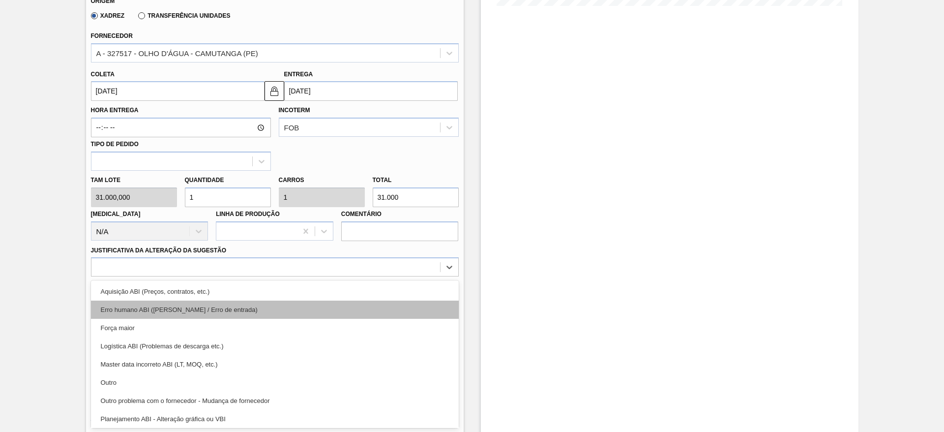
click at [357, 300] on div "Erro humano ABI (Cálculo / Erro de entrada)" at bounding box center [275, 309] width 368 height 18
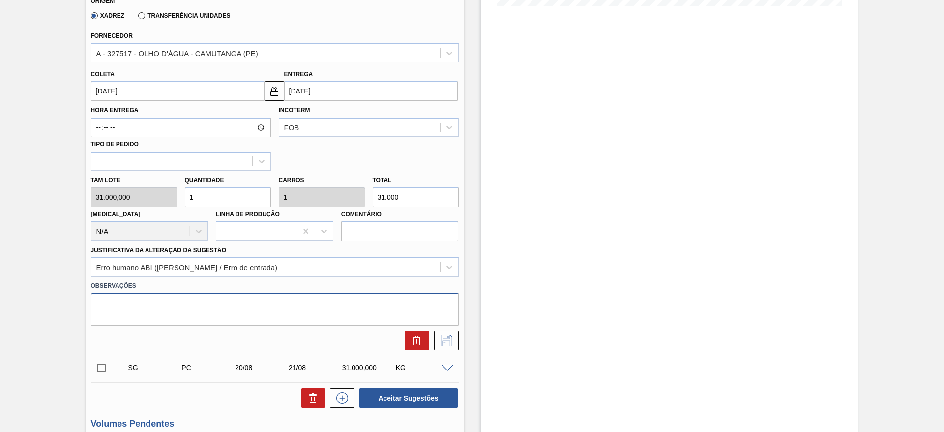
click at [357, 299] on textarea at bounding box center [275, 309] width 368 height 32
click at [435, 330] on div at bounding box center [275, 337] width 376 height 25
click at [443, 343] on icon at bounding box center [445, 339] width 5 height 8
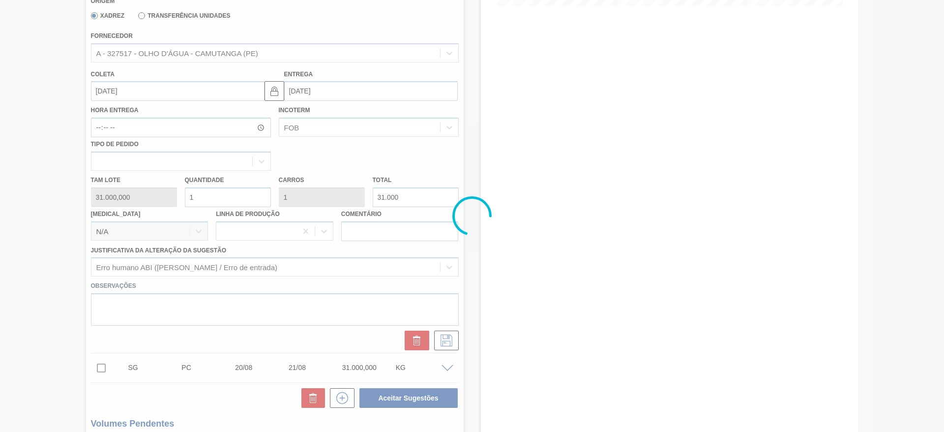
scroll to position [64, 0]
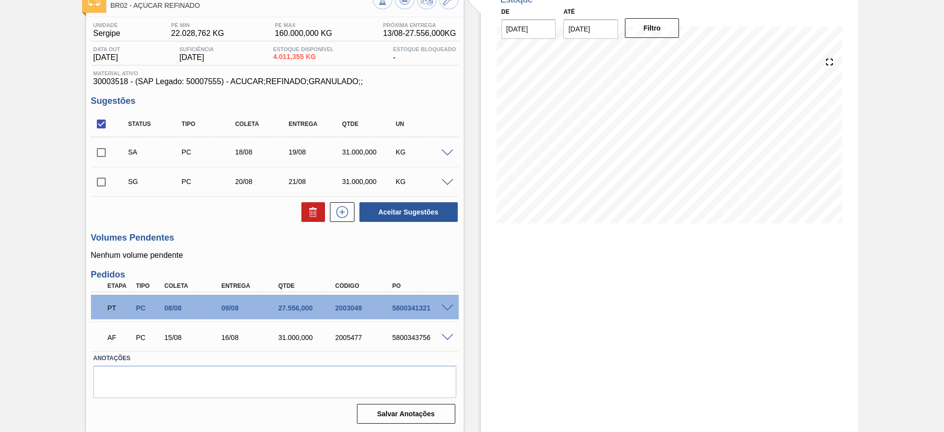
click at [105, 157] on input "checkbox" at bounding box center [101, 152] width 21 height 21
checkbox input "true"
click at [412, 213] on button "Aceitar Sugestões" at bounding box center [408, 212] width 98 height 20
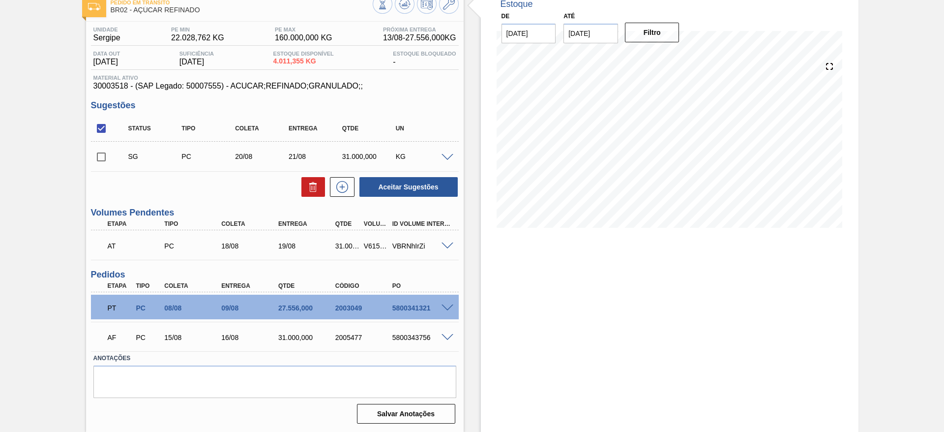
scroll to position [60, 0]
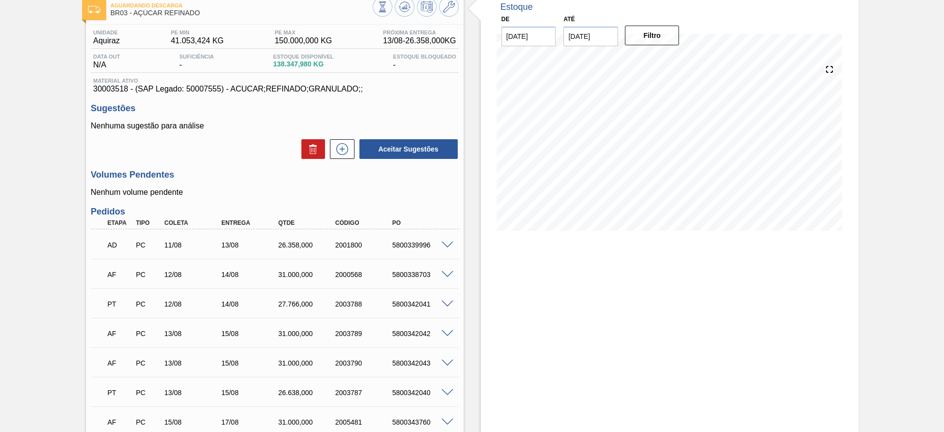
scroll to position [148, 0]
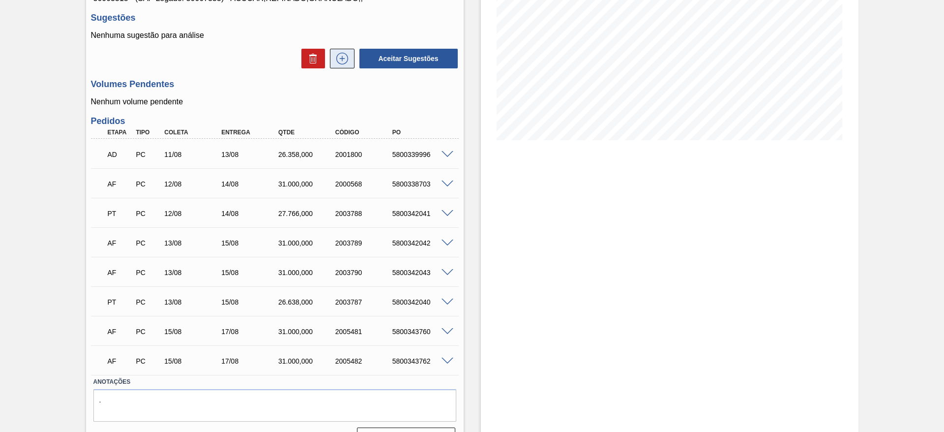
click at [345, 57] on icon at bounding box center [342, 59] width 16 height 12
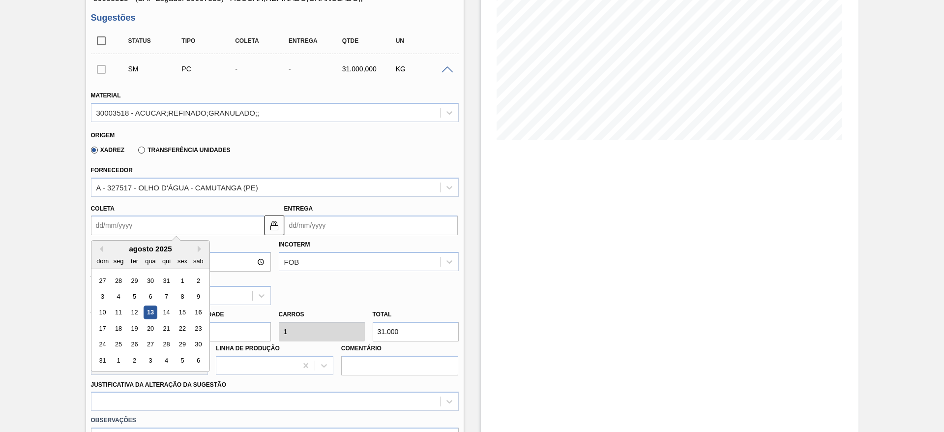
click at [113, 232] on input "Coleta" at bounding box center [178, 225] width 174 height 20
click at [124, 330] on div "18" at bounding box center [118, 328] width 13 height 13
type input "[DATE]"
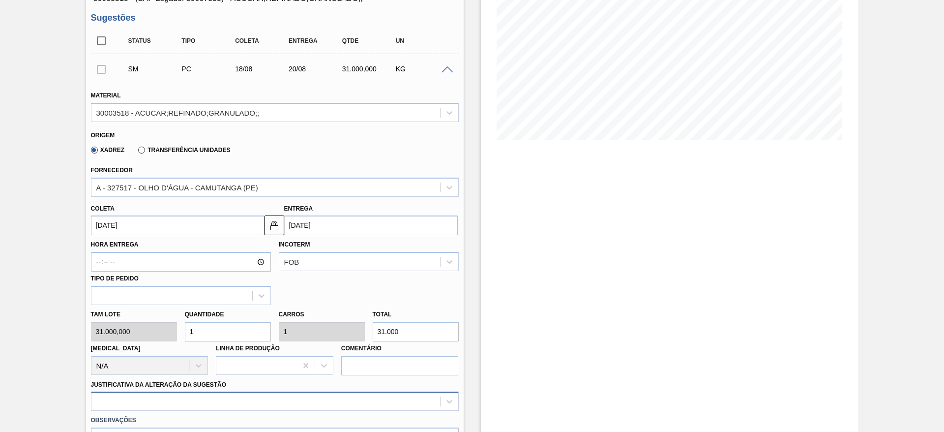
drag, startPoint x: 296, startPoint y: 414, endPoint x: 300, endPoint y: 407, distance: 7.8
click at [297, 410] on div "Material 30003518 - ACUCAR;REFINADO;GRANULADO;; Origem Xadrez Transferência Uni…" at bounding box center [275, 282] width 368 height 403
click at [300, 407] on div at bounding box center [275, 400] width 368 height 19
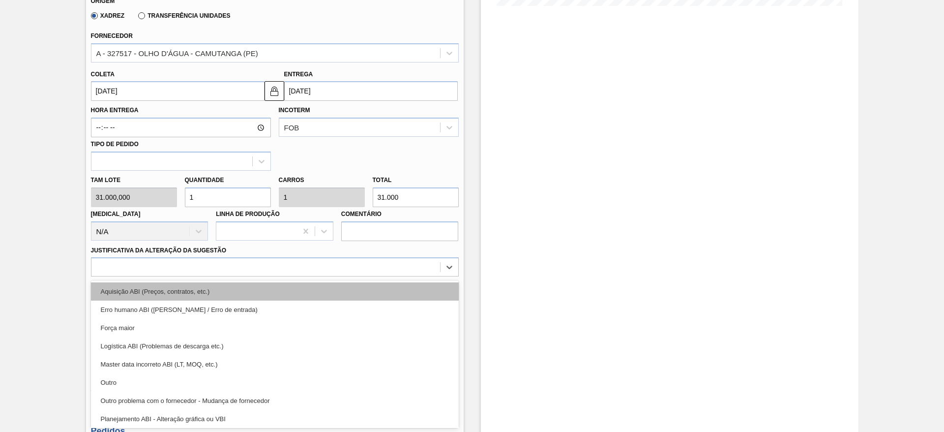
click at [327, 297] on div "Aquisição ABI (Preços, contratos, etc.)" at bounding box center [275, 291] width 368 height 18
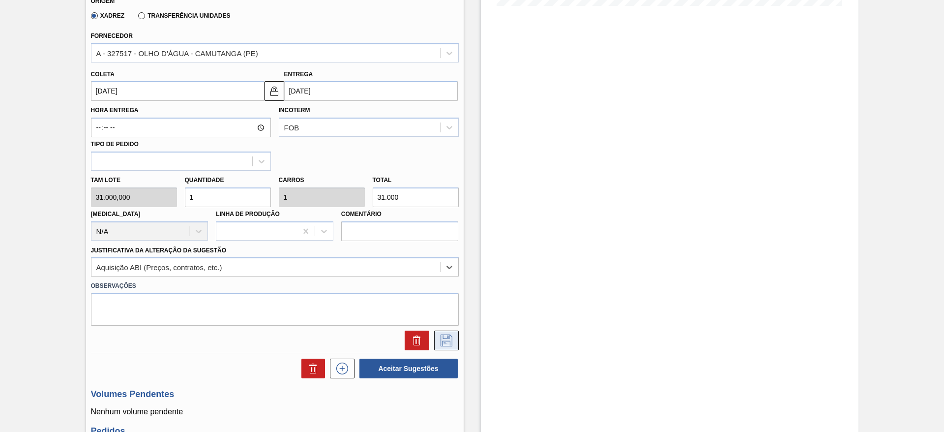
click at [448, 343] on icon at bounding box center [447, 340] width 16 height 12
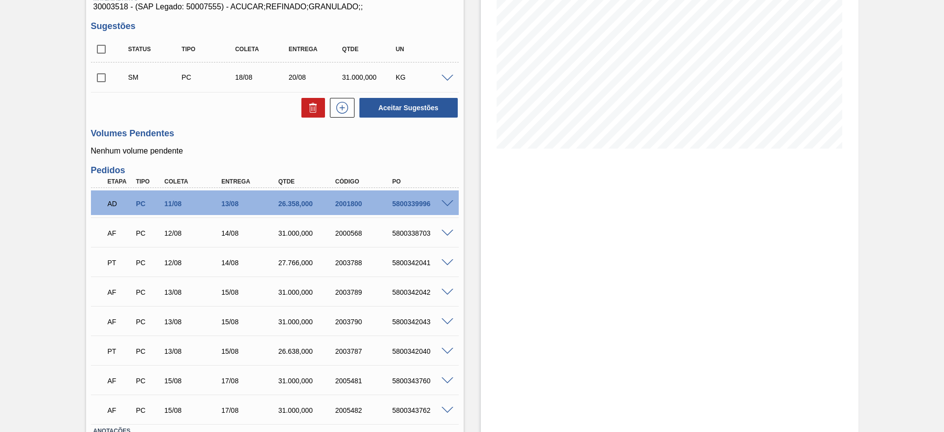
scroll to position [64, 0]
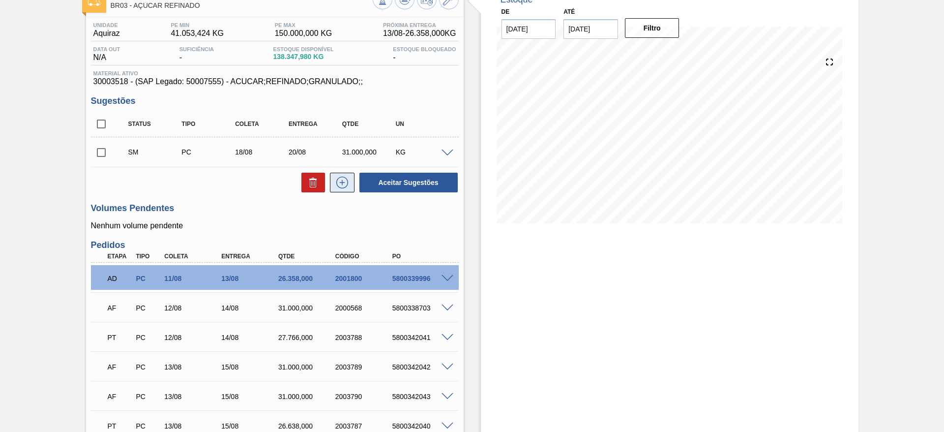
click at [345, 184] on icon at bounding box center [342, 183] width 16 height 12
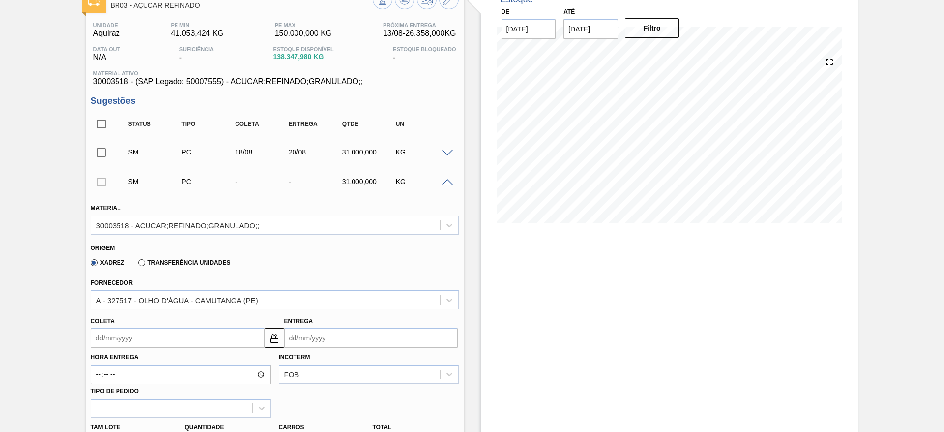
click at [137, 341] on input "Coleta" at bounding box center [178, 338] width 174 height 20
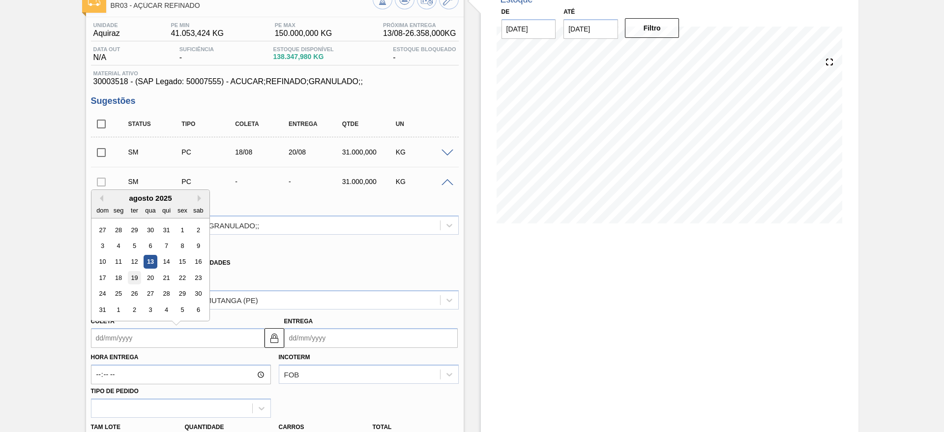
click at [133, 279] on div "19" at bounding box center [133, 277] width 13 height 13
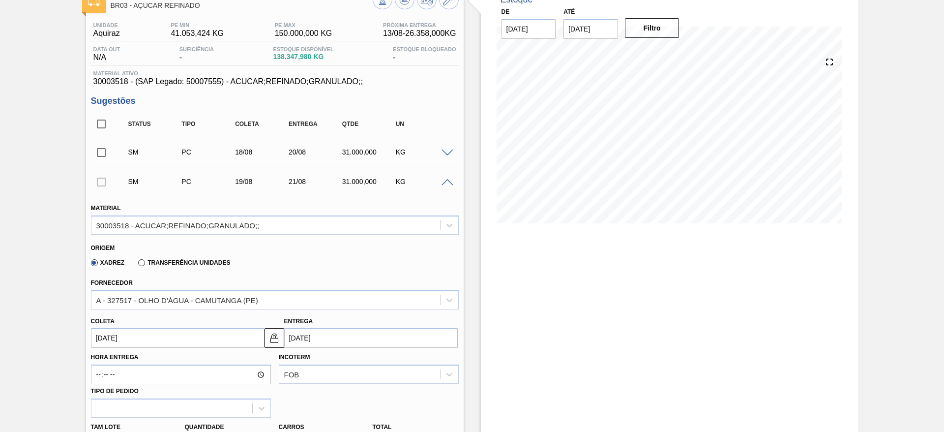
type input "19/08/2025"
type input "21/08/2025"
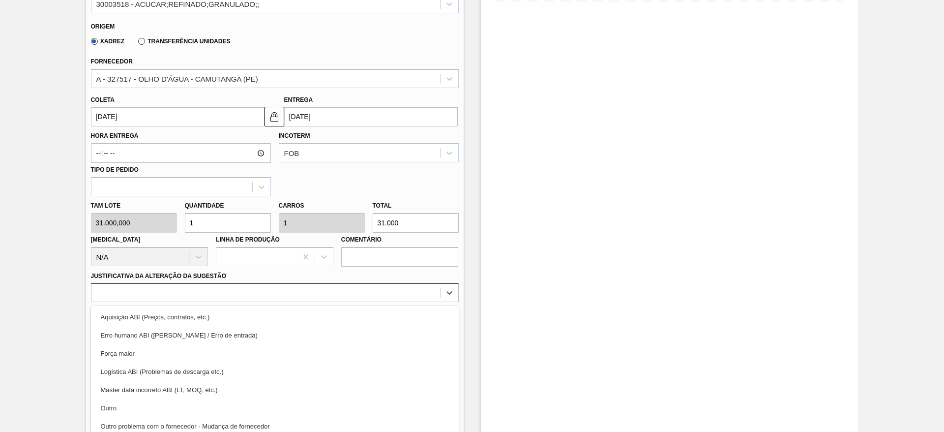
click at [355, 295] on div "option Aquisição ABI (Preços, contratos, etc.) focused, 1 of 18. 18 results ava…" at bounding box center [275, 292] width 368 height 19
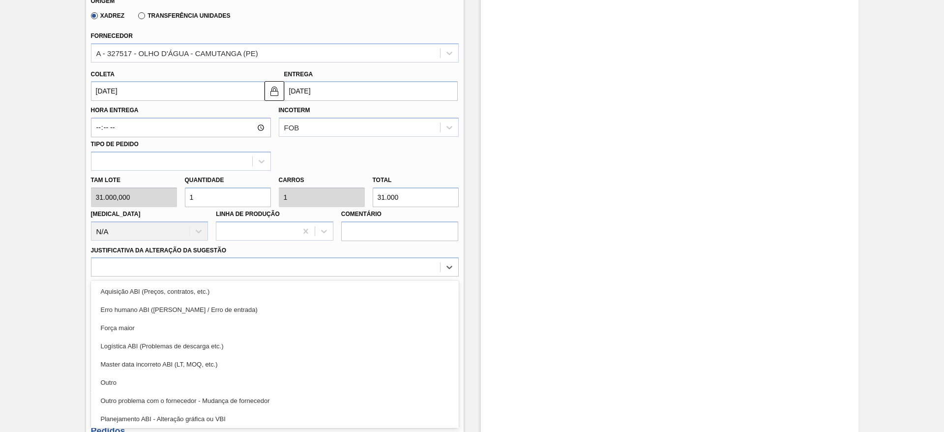
click at [355, 281] on div "Aquisição ABI (Preços, contratos, etc.) Erro humano ABI (Cálculo / Erro de entr…" at bounding box center [275, 354] width 368 height 148
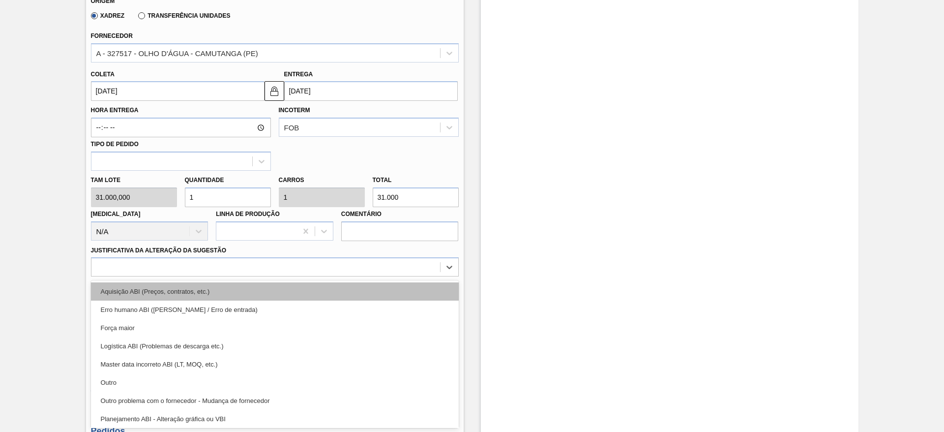
click at [366, 289] on div "Aquisição ABI (Preços, contratos, etc.)" at bounding box center [275, 291] width 368 height 18
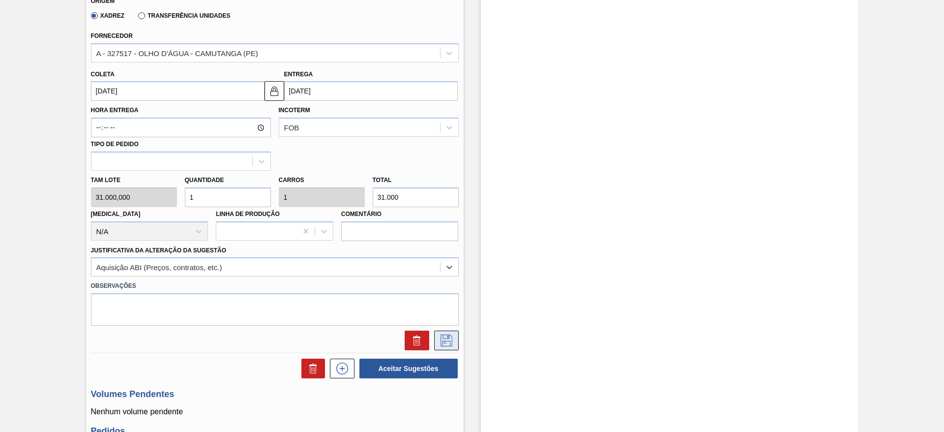
click at [443, 336] on icon at bounding box center [447, 340] width 16 height 12
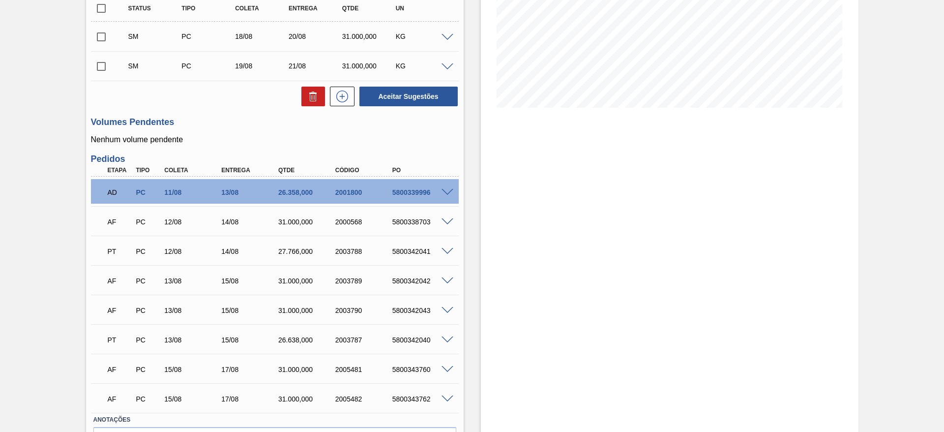
scroll to position [94, 0]
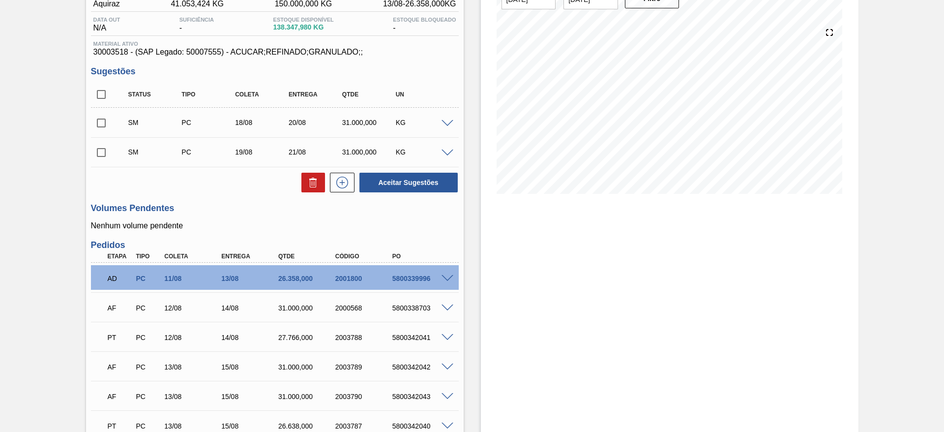
click at [449, 155] on div "SM PC 19/08 21/08 31.000,000 KG" at bounding box center [275, 152] width 368 height 25
click at [442, 155] on div "KG" at bounding box center [422, 152] width 59 height 8
click at [447, 154] on span at bounding box center [448, 152] width 12 height 7
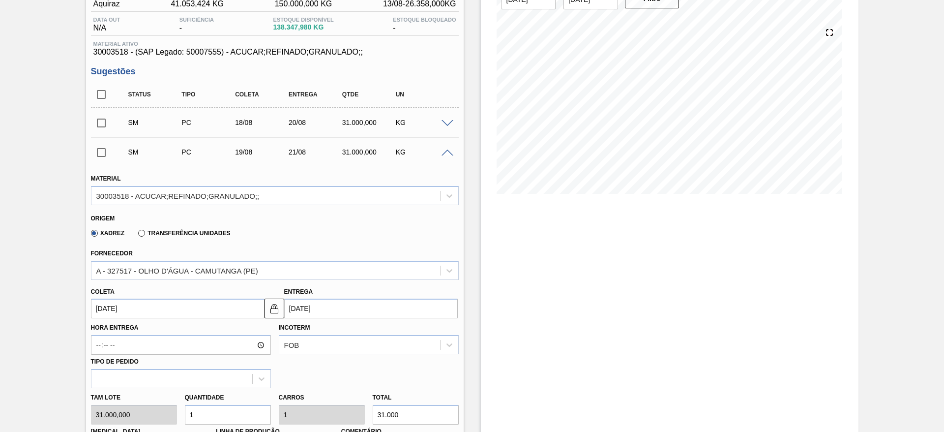
click at [132, 321] on label "Hora Entrega" at bounding box center [181, 328] width 180 height 14
click at [0, 0] on input "Hora Entrega" at bounding box center [0, 0] width 0 height 0
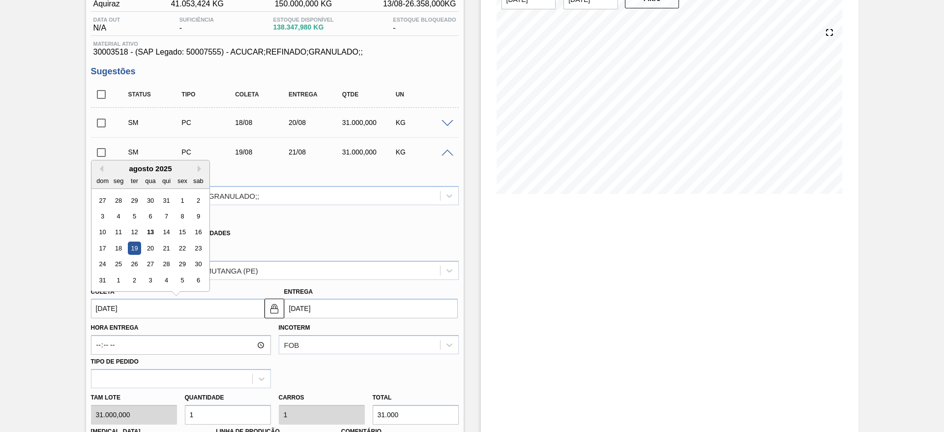
drag, startPoint x: 129, startPoint y: 308, endPoint x: 130, endPoint y: 297, distance: 10.9
click at [129, 307] on input "[DATE]" at bounding box center [178, 308] width 174 height 20
click at [150, 252] on div "20" at bounding box center [150, 247] width 13 height 13
type input "20/08/2025"
type input "22/08/2025"
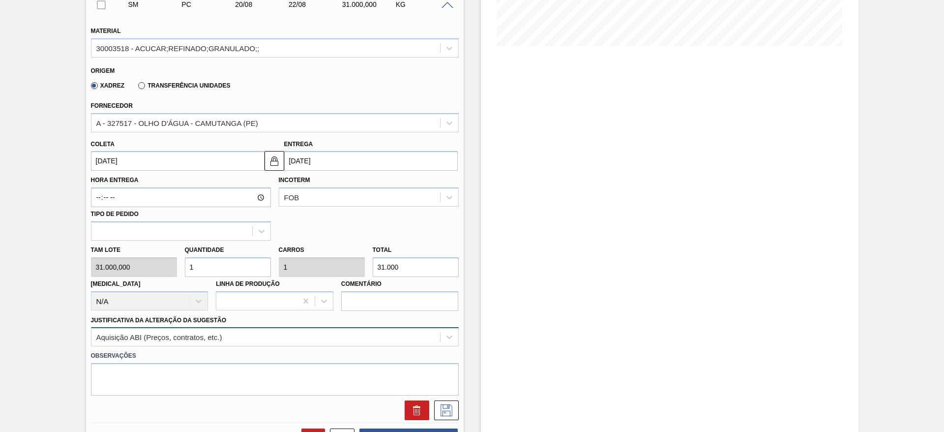
click at [348, 339] on div "Aquisição ABI (Preços, contratos, etc.)" at bounding box center [275, 336] width 368 height 19
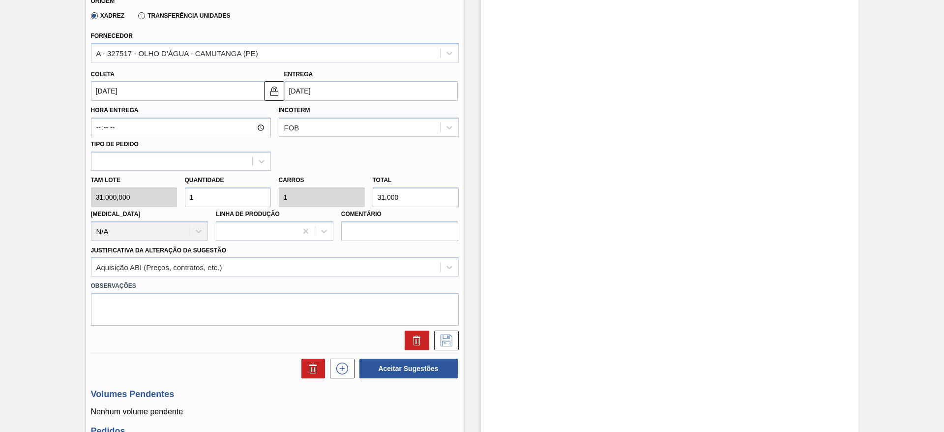
drag, startPoint x: 577, startPoint y: 329, endPoint x: 530, endPoint y: 344, distance: 49.8
click at [578, 329] on div "Estoque De 13/08/2025 Até 27/08/2025 Filtro" at bounding box center [670, 251] width 378 height 1027
click at [446, 345] on icon at bounding box center [447, 340] width 16 height 12
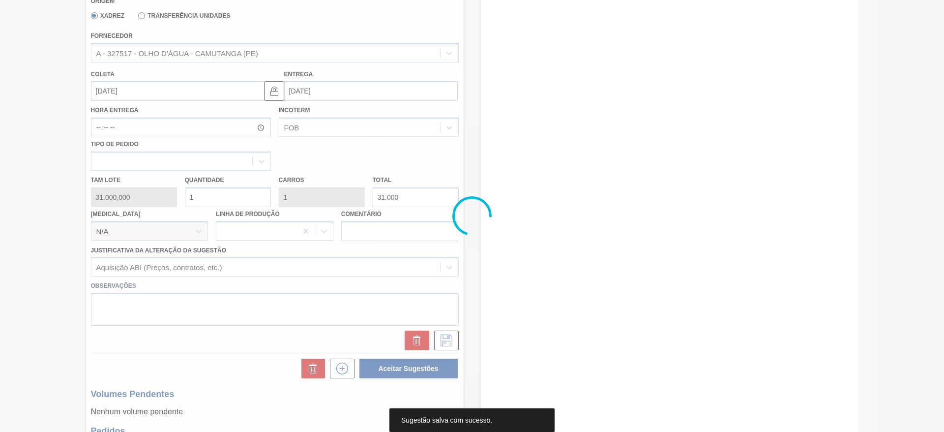
scroll to position [0, 0]
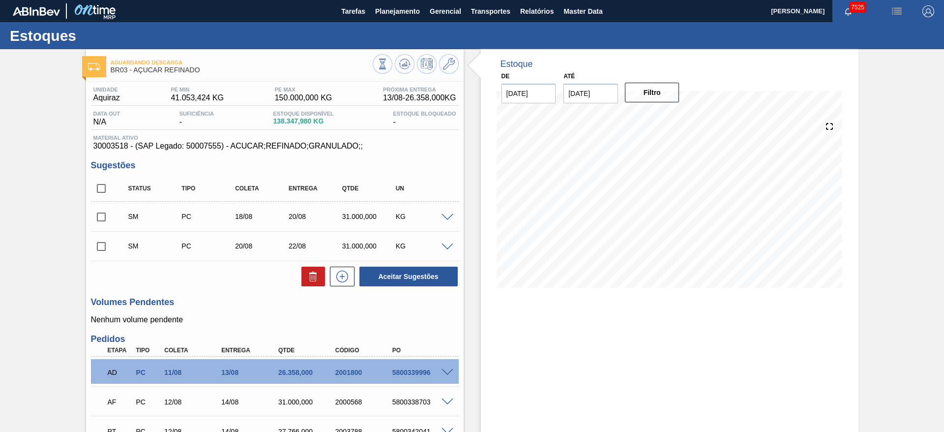
click at [107, 187] on input "checkbox" at bounding box center [101, 188] width 21 height 21
checkbox input "true"
click at [414, 276] on button "Aceitar Sugestões" at bounding box center [408, 276] width 98 height 20
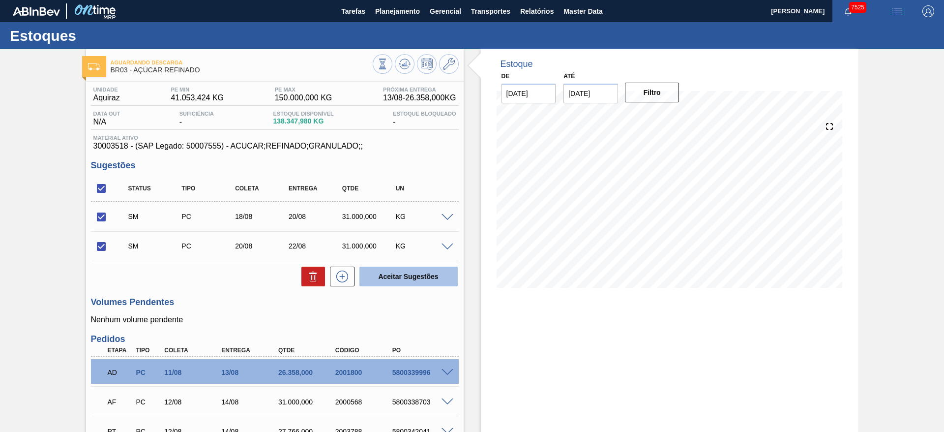
checkbox input "false"
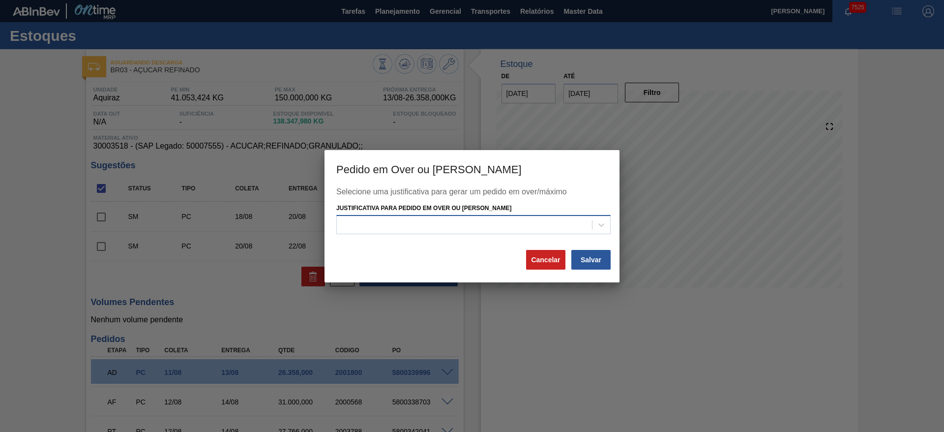
click at [434, 225] on div at bounding box center [464, 225] width 255 height 14
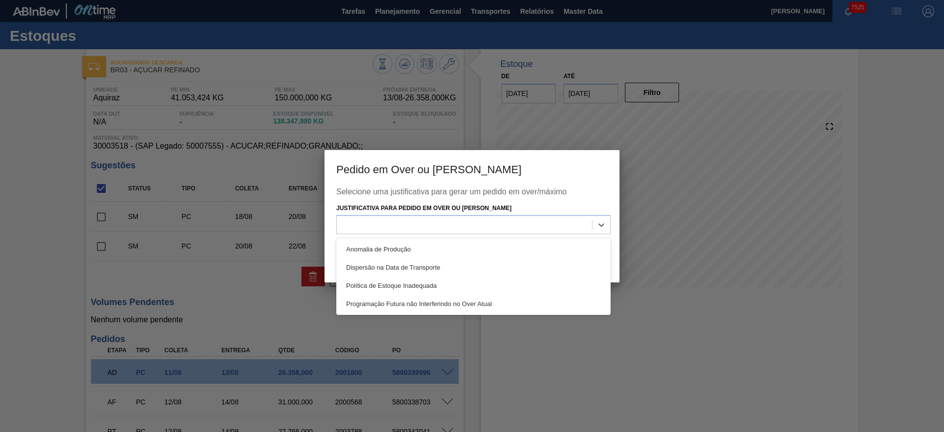
click at [445, 246] on div "Anomalia de Produção" at bounding box center [473, 249] width 274 height 18
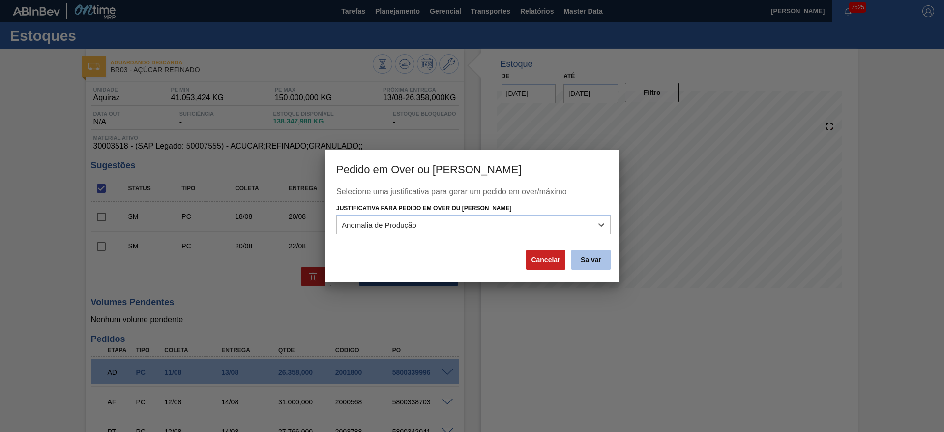
click at [597, 254] on button "Salvar" at bounding box center [590, 260] width 39 height 20
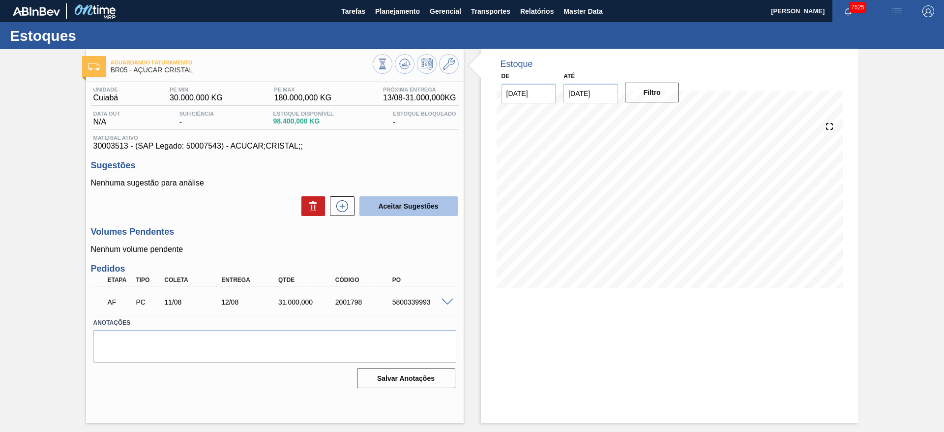
click at [360, 204] on button "Aceitar Sugestões" at bounding box center [408, 206] width 98 height 20
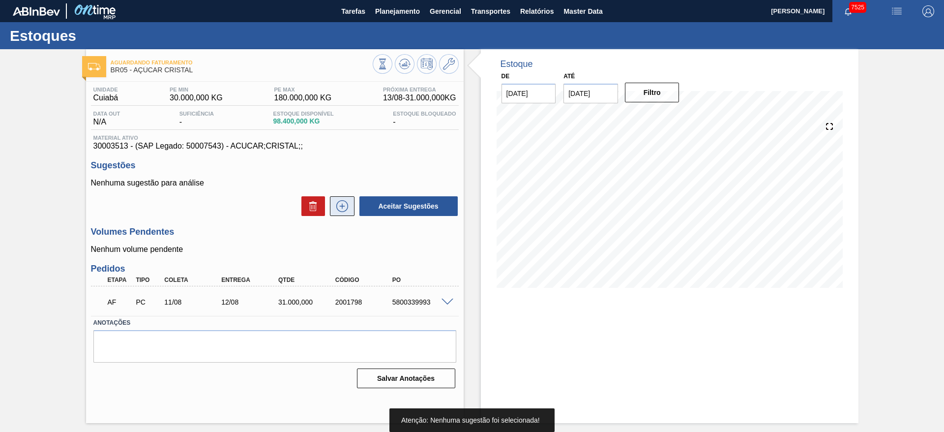
drag, startPoint x: 360, startPoint y: 204, endPoint x: 350, endPoint y: 206, distance: 10.1
click at [350, 206] on div "Aceitar Sugestões" at bounding box center [275, 206] width 368 height 22
click at [350, 206] on button at bounding box center [342, 206] width 25 height 20
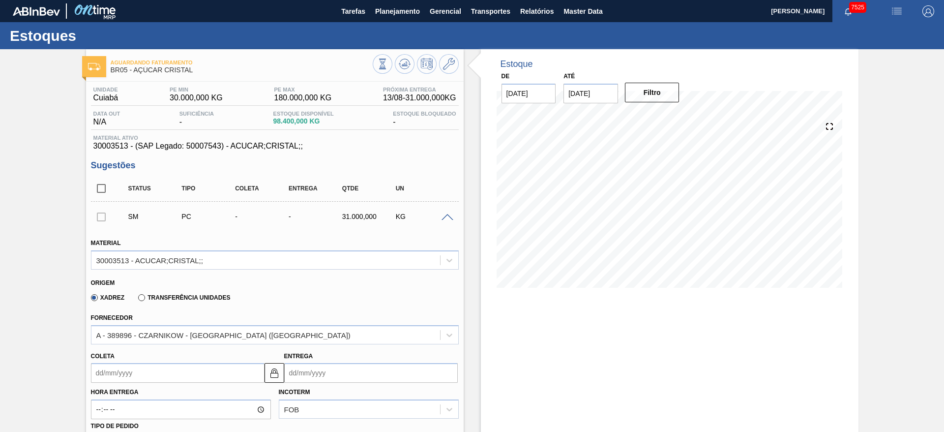
click at [118, 371] on input "Coleta" at bounding box center [178, 373] width 174 height 20
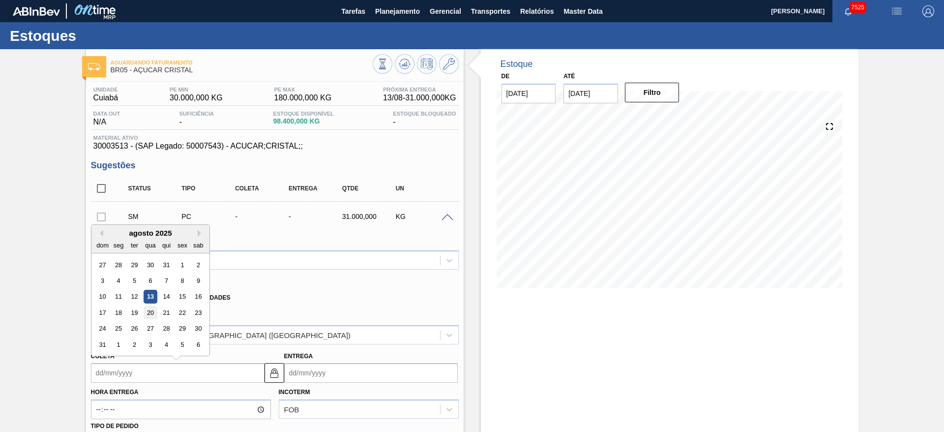
click at [149, 315] on div "20" at bounding box center [150, 312] width 13 height 13
type input "[DATE]"
type input "21/08/2025"
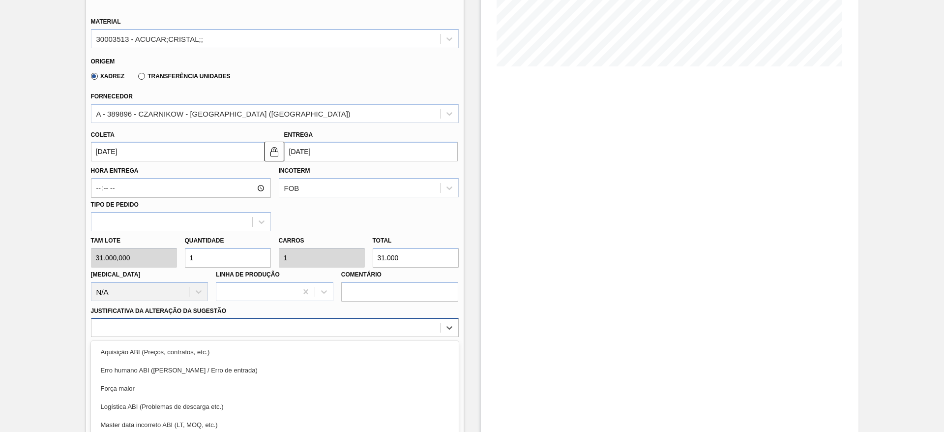
scroll to position [282, 0]
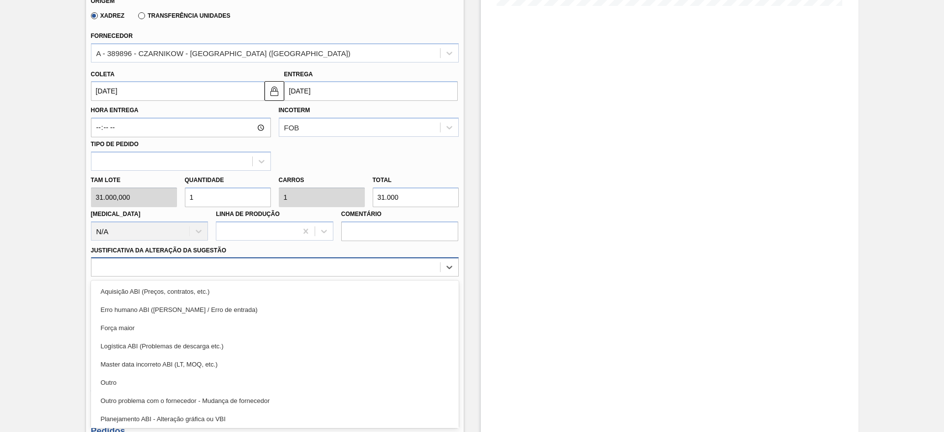
click at [342, 276] on div "option Força maior focused, 3 of 18. 18 results available. Use Up and Down to c…" at bounding box center [275, 266] width 368 height 19
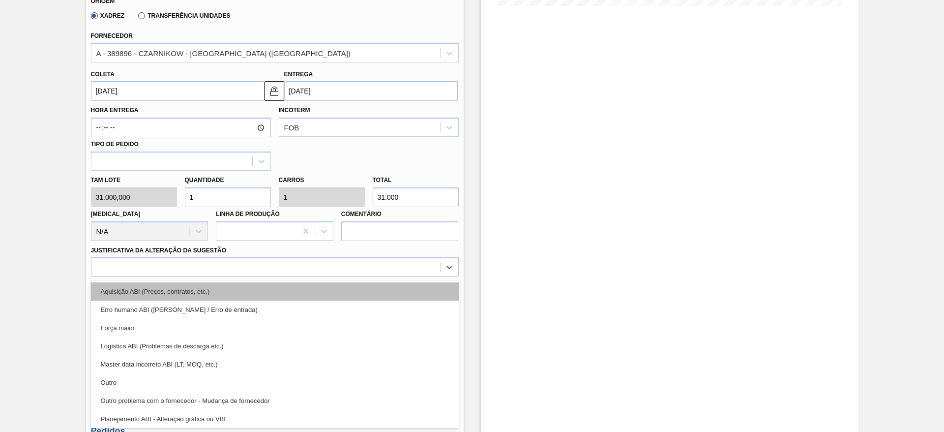
click at [331, 289] on div "Aquisição ABI (Preços, contratos, etc.)" at bounding box center [275, 291] width 368 height 18
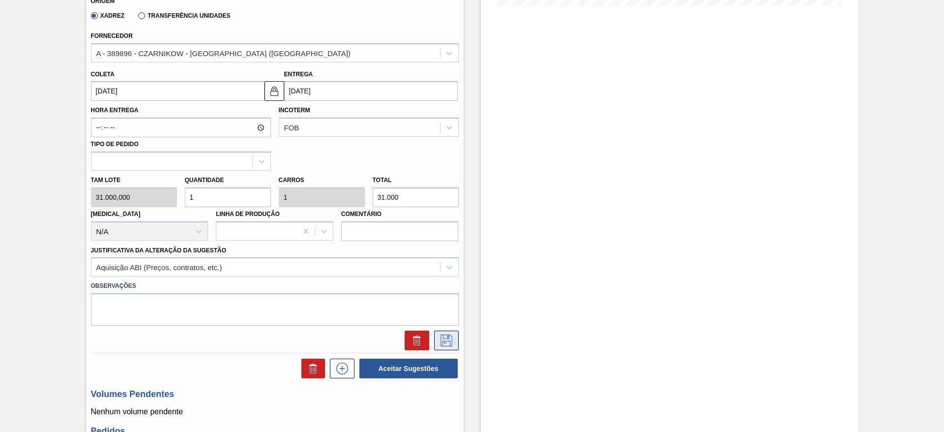
click at [446, 348] on button at bounding box center [446, 340] width 25 height 20
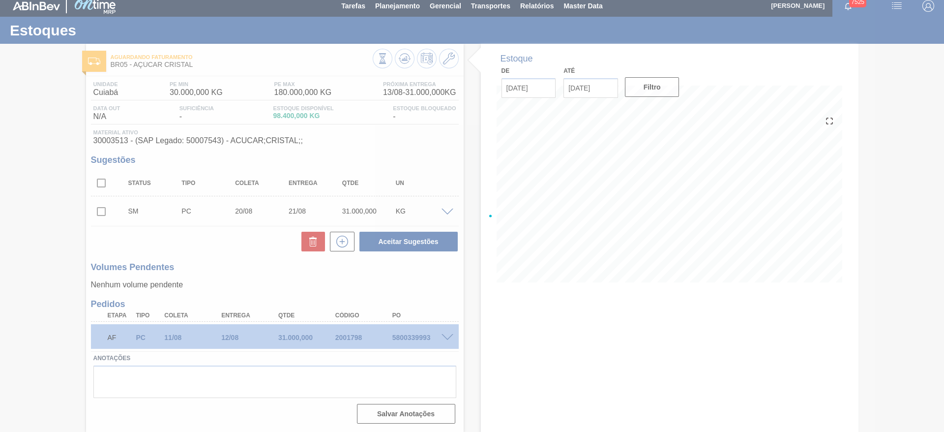
scroll to position [5, 0]
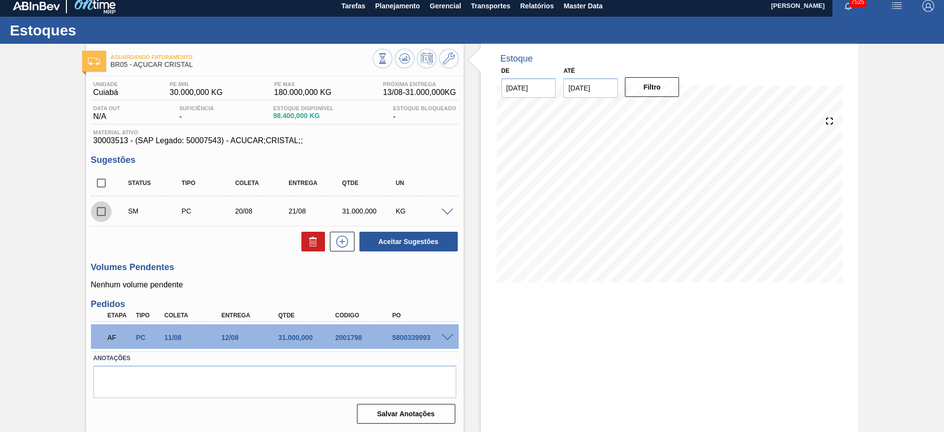
click at [103, 213] on input "checkbox" at bounding box center [101, 211] width 21 height 21
click at [415, 240] on button "Aceitar Sugestões" at bounding box center [408, 242] width 98 height 20
checkbox input "false"
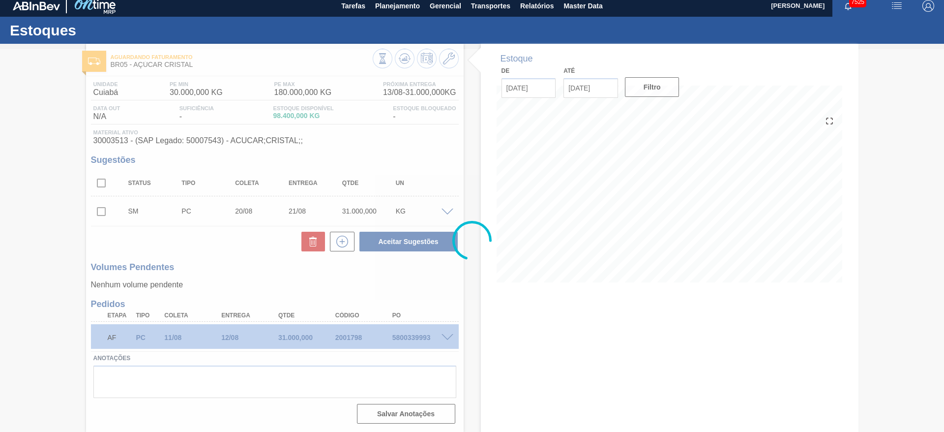
scroll to position [0, 0]
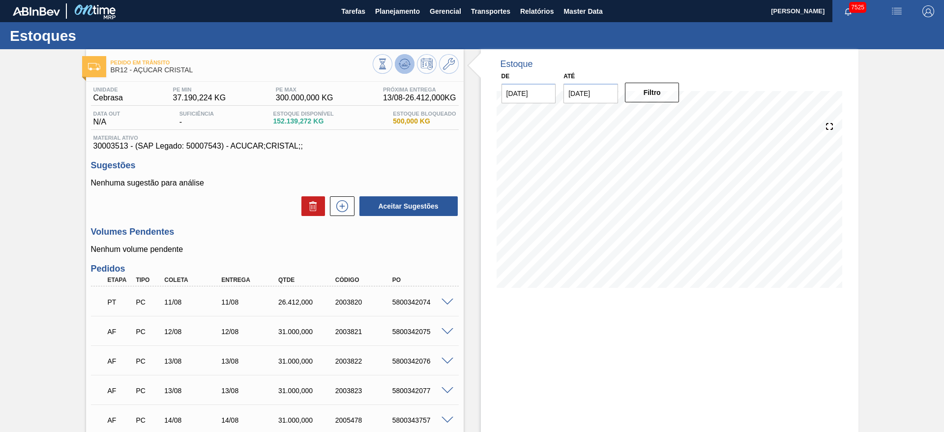
click at [388, 62] on icon at bounding box center [382, 64] width 11 height 11
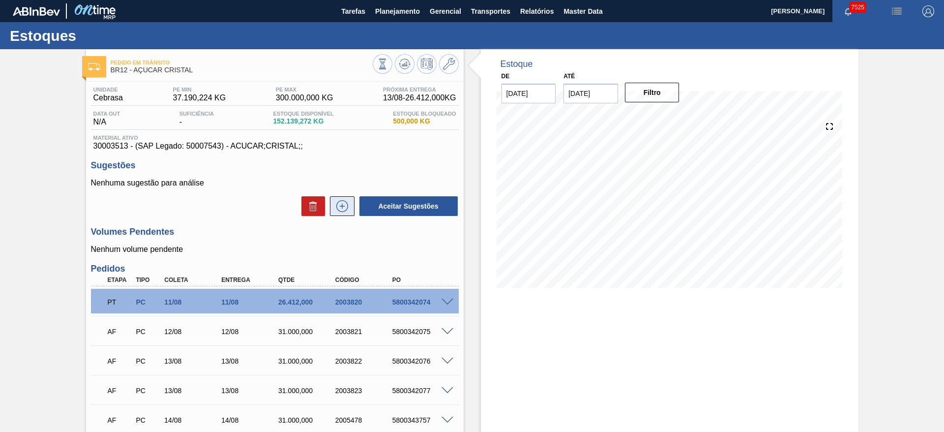
click at [347, 204] on icon at bounding box center [342, 206] width 12 height 12
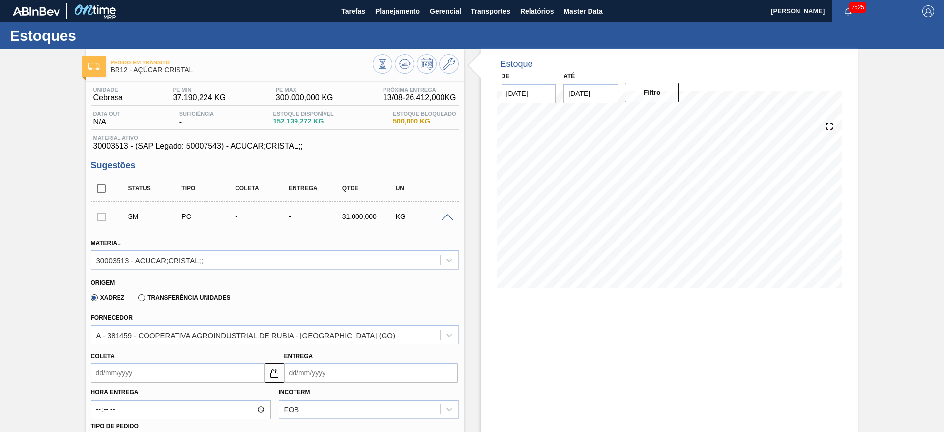
click at [110, 376] on input "Coleta" at bounding box center [178, 373] width 174 height 20
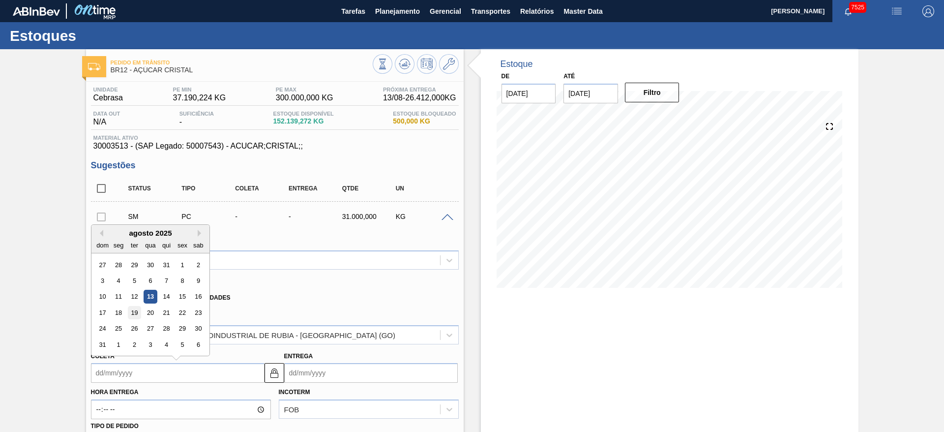
click at [135, 307] on div "19" at bounding box center [133, 312] width 13 height 13
type input "[DATE]"
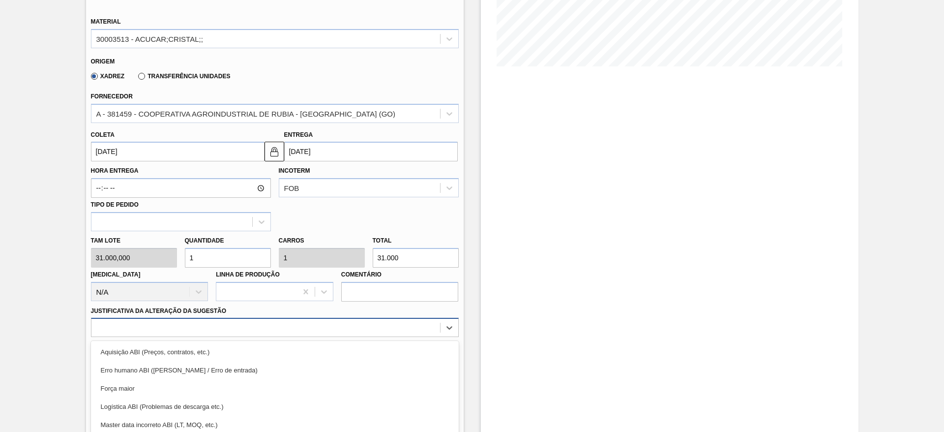
click at [350, 324] on div "option Força maior focused, 3 of 18. 18 results available. Use Up and Down to c…" at bounding box center [275, 327] width 368 height 19
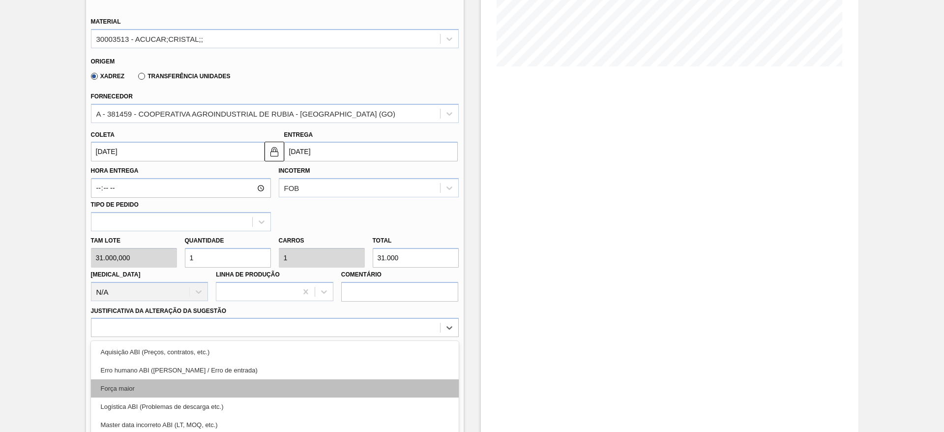
scroll to position [282, 0]
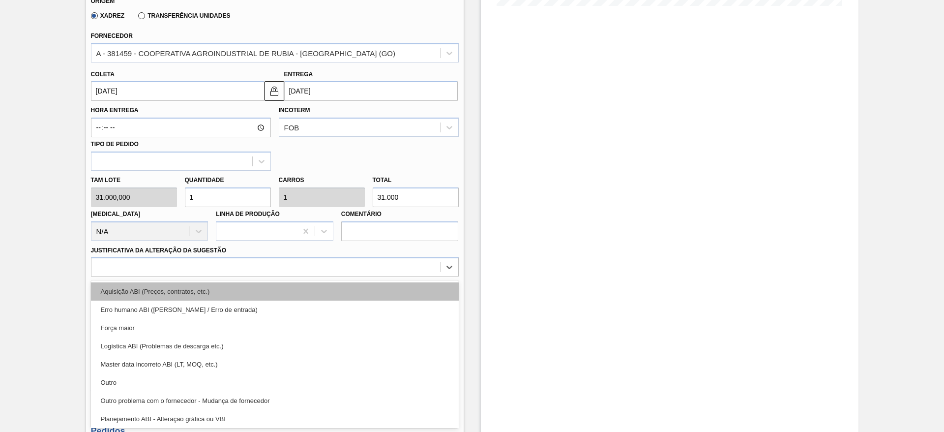
click at [375, 295] on div "Aquisição ABI (Preços, contratos, etc.)" at bounding box center [275, 291] width 368 height 18
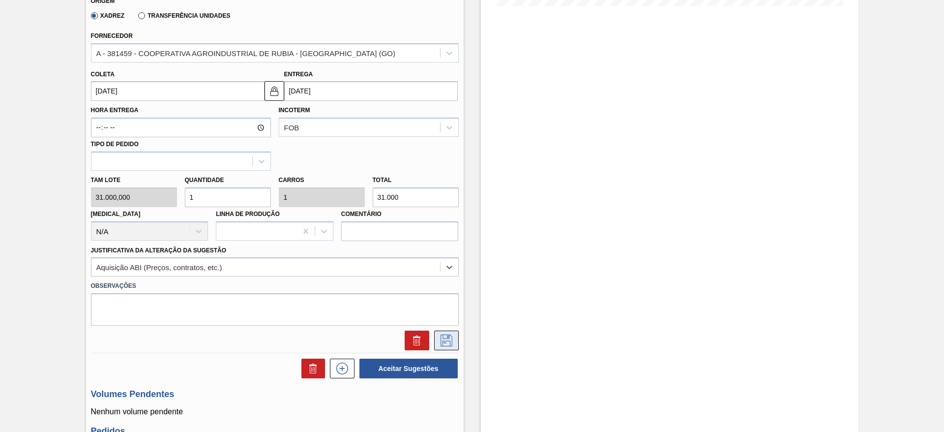
click at [444, 346] on icon at bounding box center [447, 340] width 16 height 12
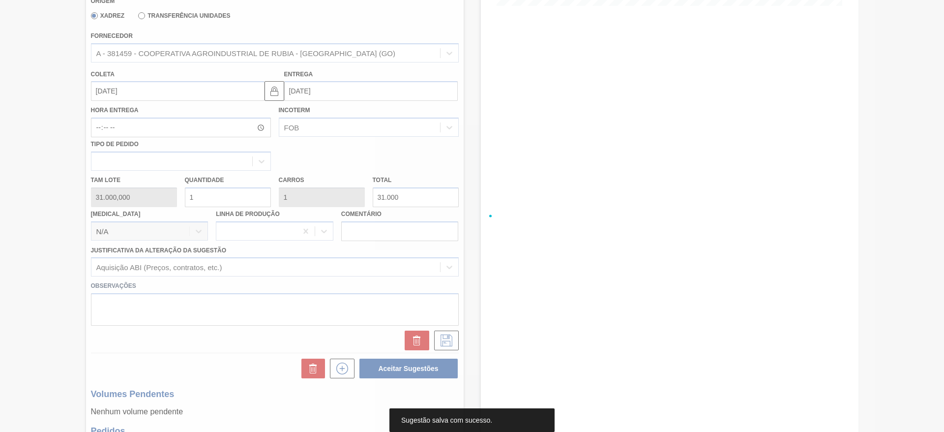
scroll to position [0, 0]
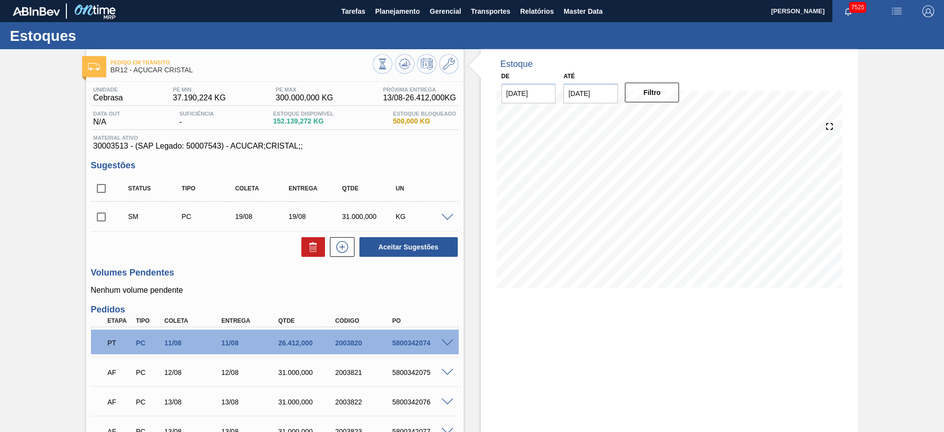
click at [355, 246] on div "Aceitar Sugestões" at bounding box center [407, 247] width 104 height 22
click at [346, 249] on icon at bounding box center [342, 247] width 12 height 12
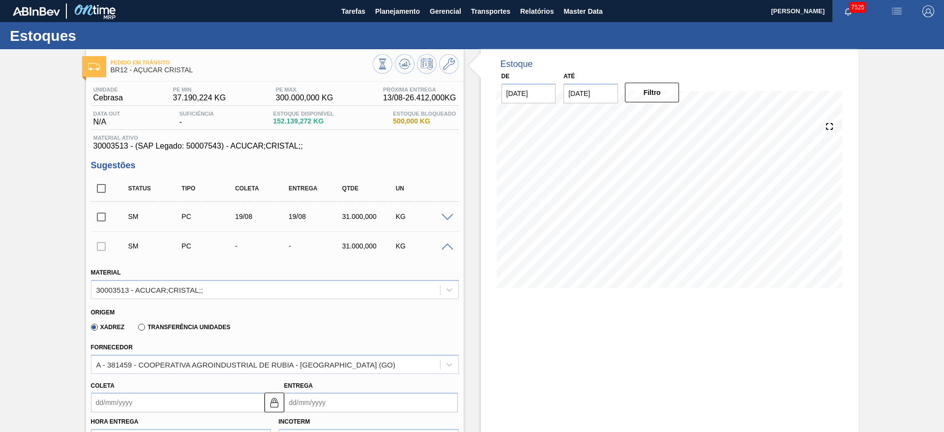
click at [137, 402] on input "Coleta" at bounding box center [178, 402] width 174 height 20
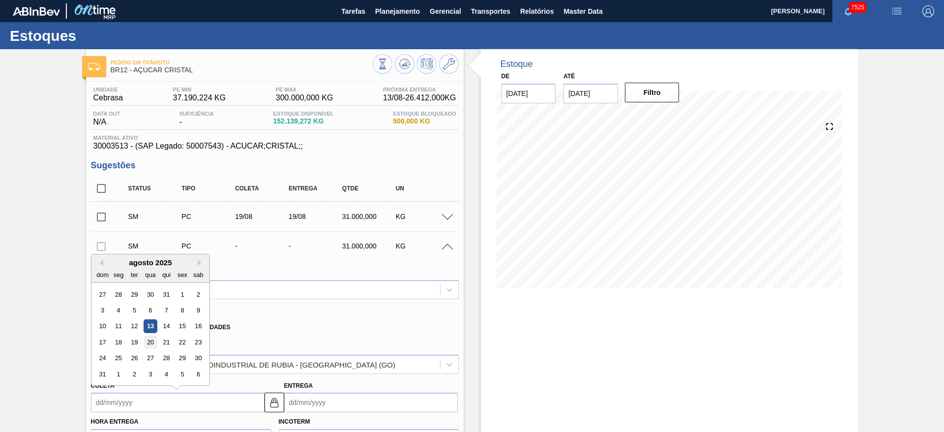
click at [154, 342] on div "20" at bounding box center [150, 341] width 13 height 13
type input "[DATE]"
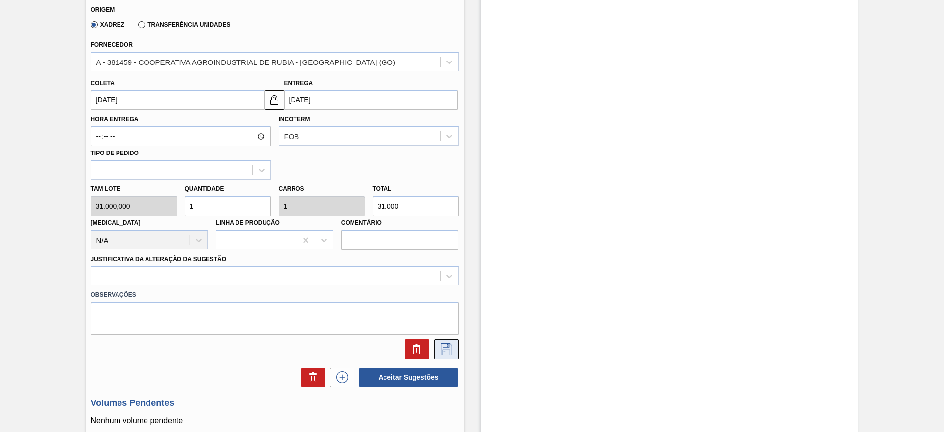
scroll to position [369, 0]
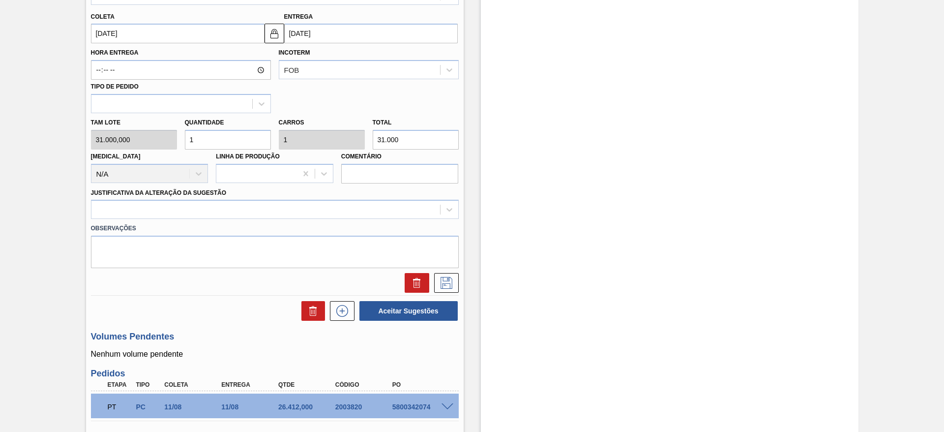
drag, startPoint x: 408, startPoint y: 206, endPoint x: 408, endPoint y: 221, distance: 14.8
click at [408, 213] on div at bounding box center [265, 210] width 349 height 14
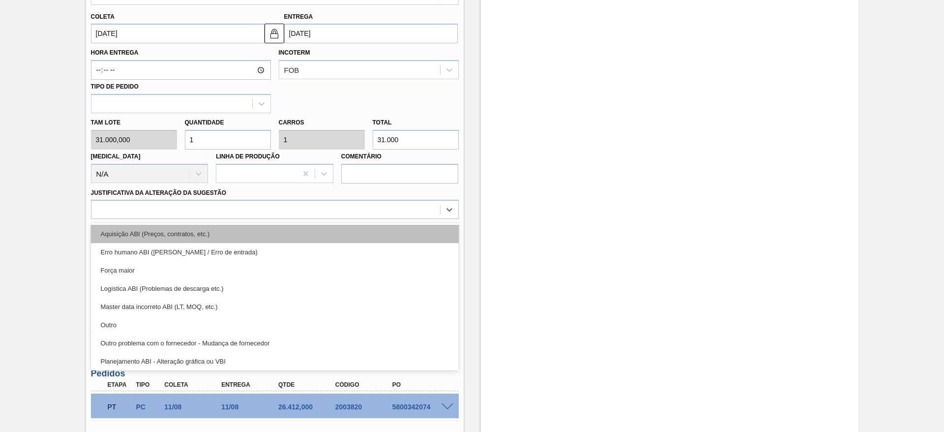
click at [411, 231] on div "Aquisição ABI (Preços, contratos, etc.)" at bounding box center [275, 234] width 368 height 18
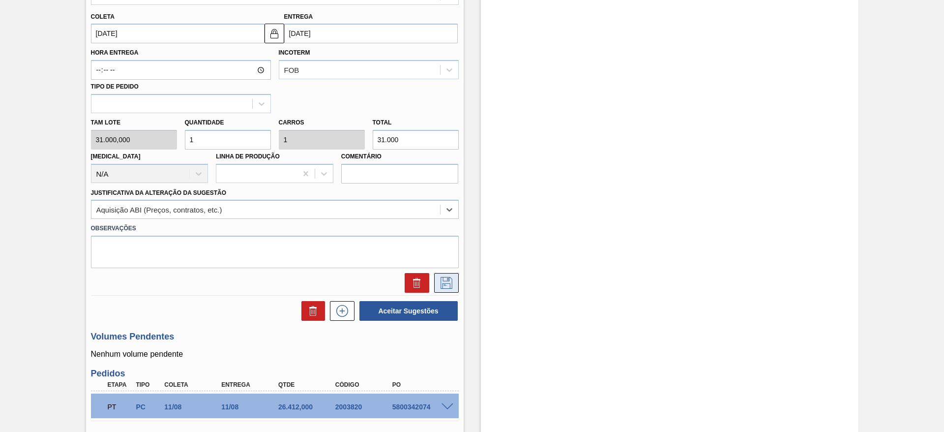
click at [438, 290] on button at bounding box center [446, 283] width 25 height 20
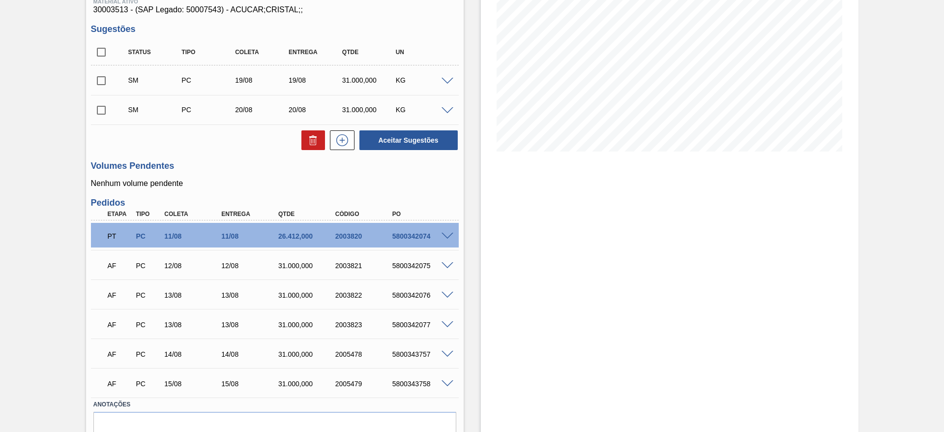
scroll to position [109, 0]
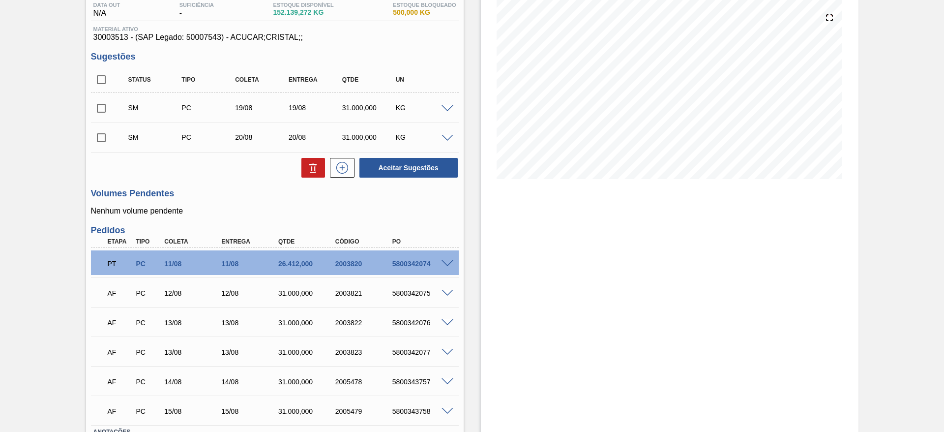
click at [99, 77] on input "checkbox" at bounding box center [101, 79] width 21 height 21
checkbox input "true"
click at [405, 165] on button "Aceitar Sugestões" at bounding box center [408, 168] width 98 height 20
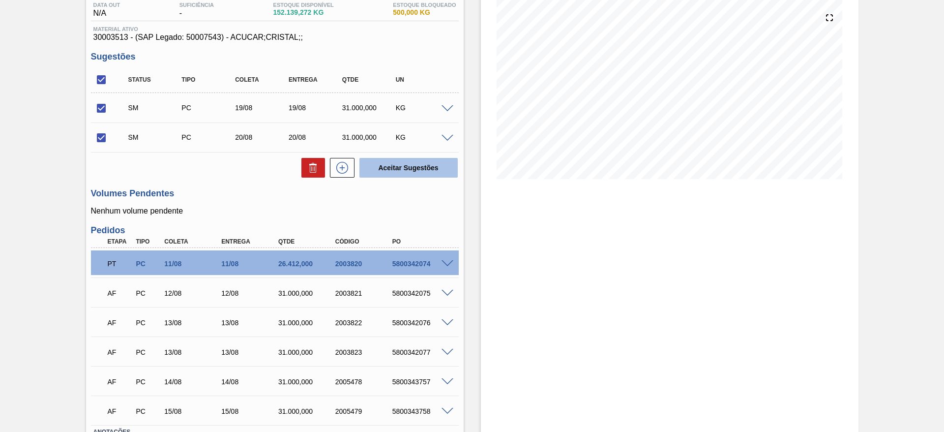
checkbox input "false"
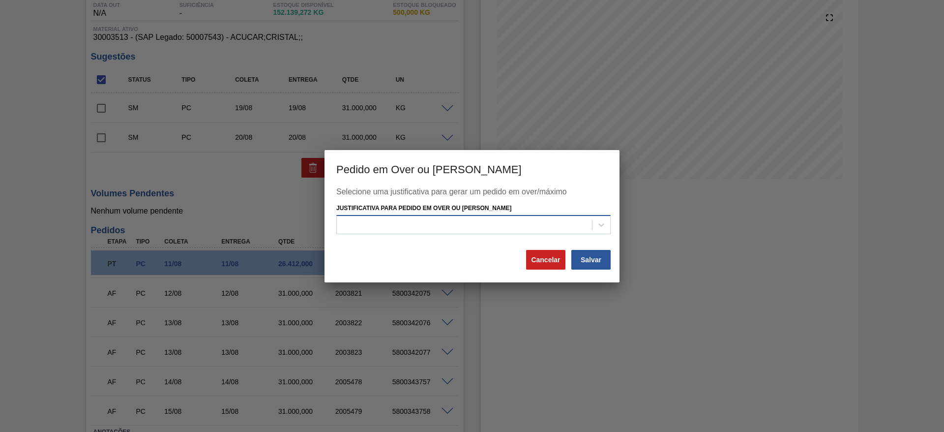
click at [482, 227] on div at bounding box center [464, 225] width 255 height 14
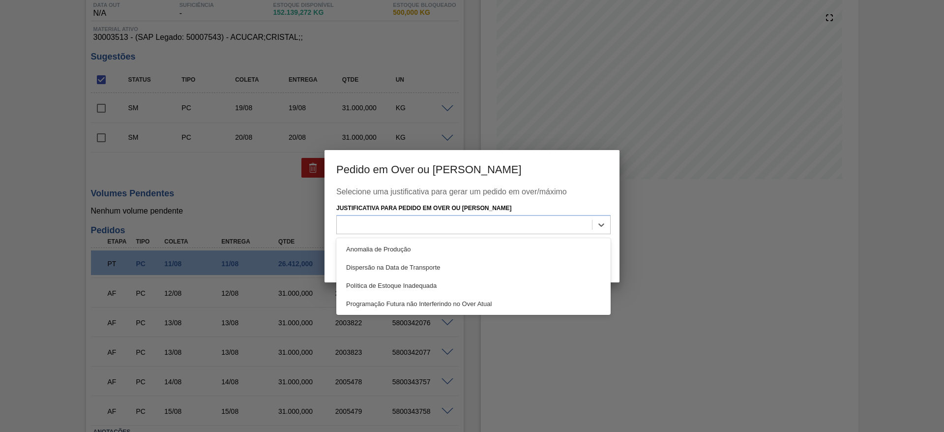
click at [502, 239] on div "Anomalia de Produção Dispersão na Data de Transporte Política de Estoque Inadeq…" at bounding box center [473, 276] width 274 height 77
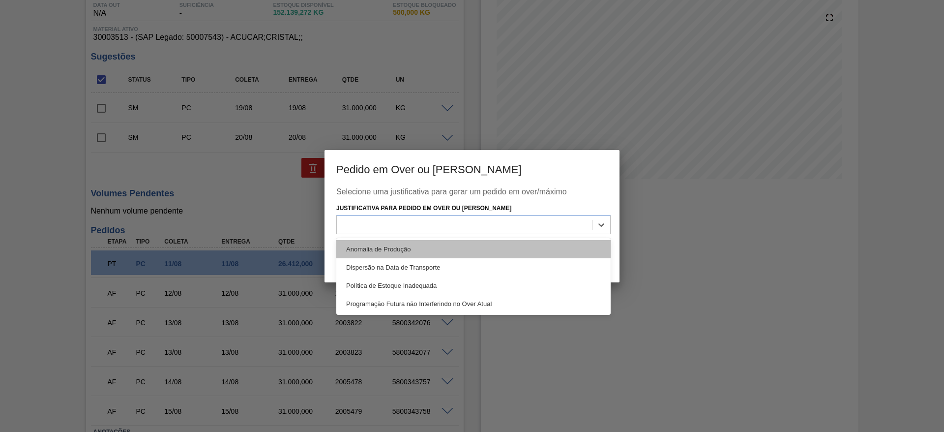
click at [570, 241] on div "Anomalia de Produção" at bounding box center [473, 249] width 274 height 18
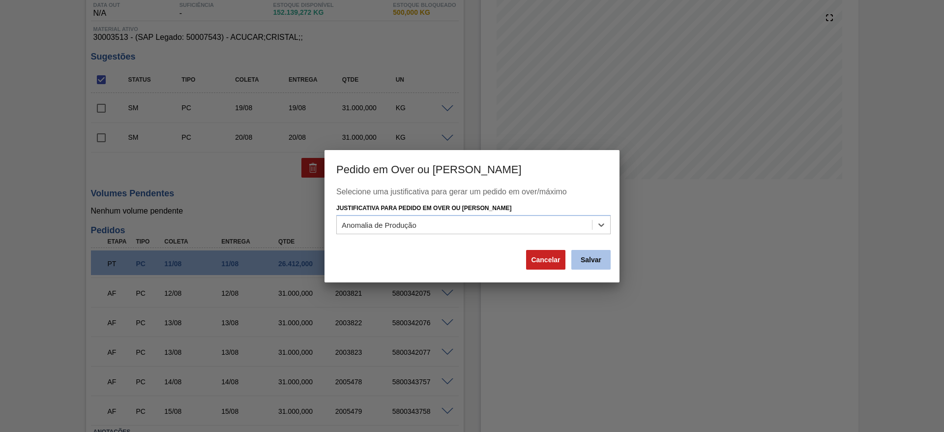
click at [586, 261] on button "Salvar" at bounding box center [590, 260] width 39 height 20
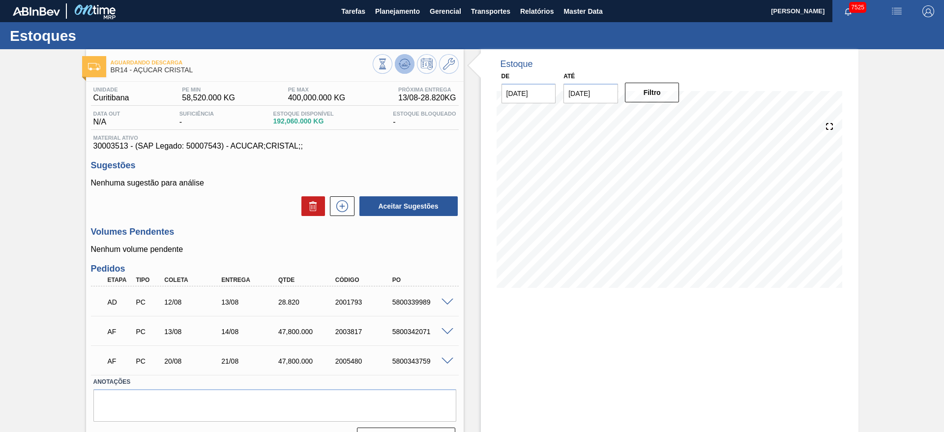
click at [403, 70] on button at bounding box center [405, 64] width 20 height 20
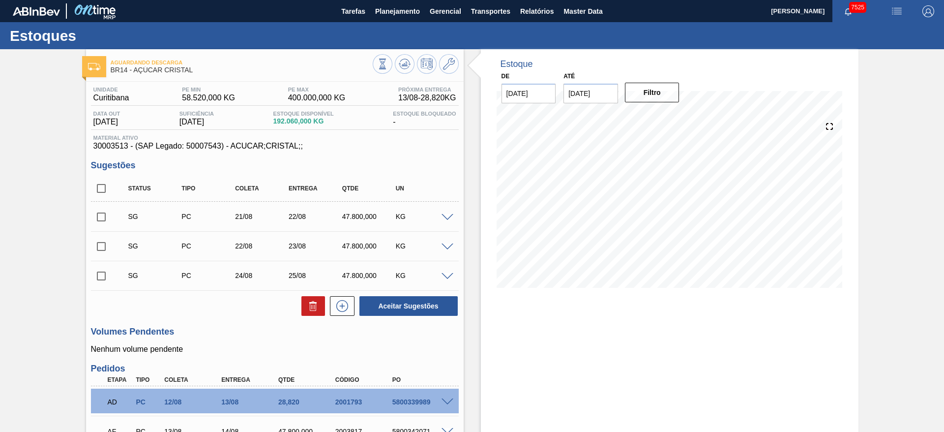
click at [443, 214] on span at bounding box center [448, 217] width 12 height 7
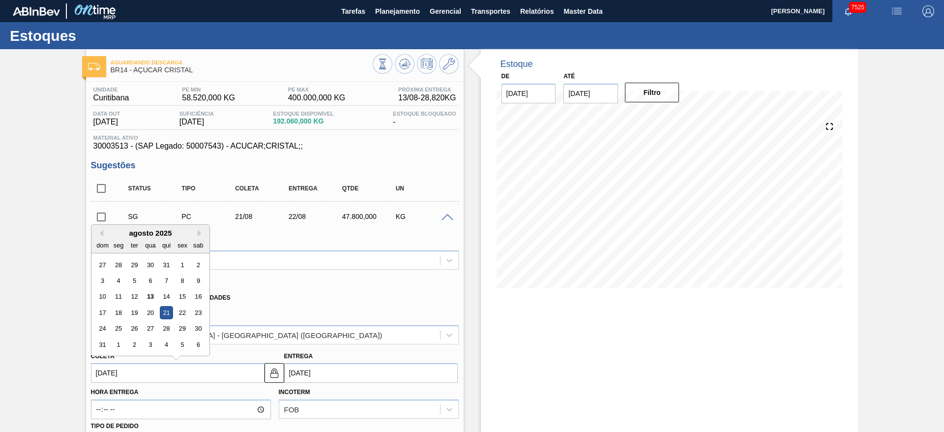
click at [121, 372] on input "[DATE]" at bounding box center [178, 373] width 174 height 20
click at [120, 314] on div "18" at bounding box center [118, 312] width 13 height 13
type input "[DATE]"
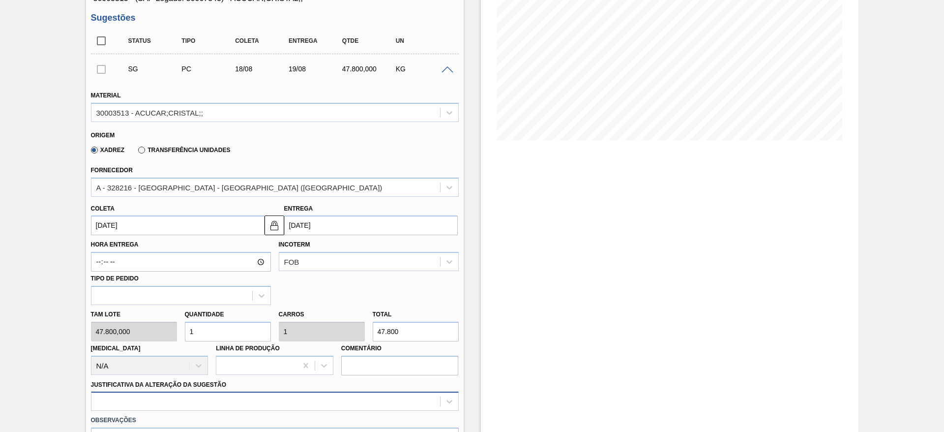
click at [296, 401] on div at bounding box center [275, 400] width 368 height 19
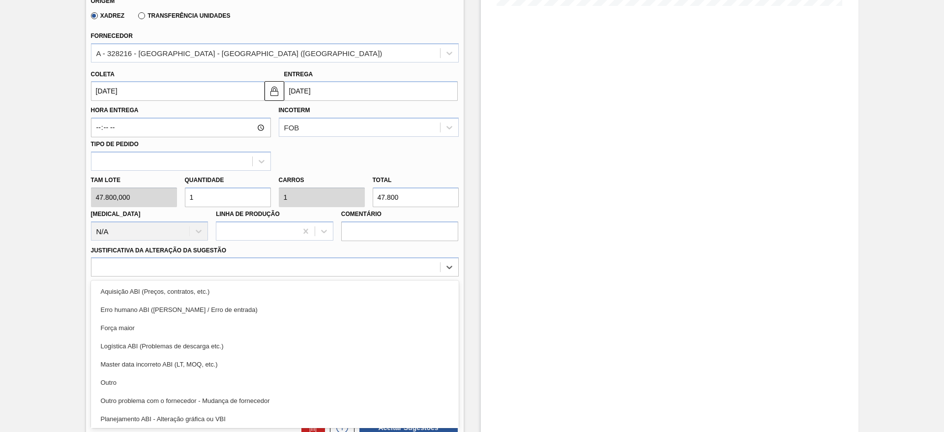
drag, startPoint x: 321, startPoint y: 270, endPoint x: 322, endPoint y: 290, distance: 20.2
click at [321, 284] on div "Material 30003513 - ACUCAR;CRISTAL;; Origem Xadrez Transferência Unidades Forne…" at bounding box center [275, 148] width 368 height 403
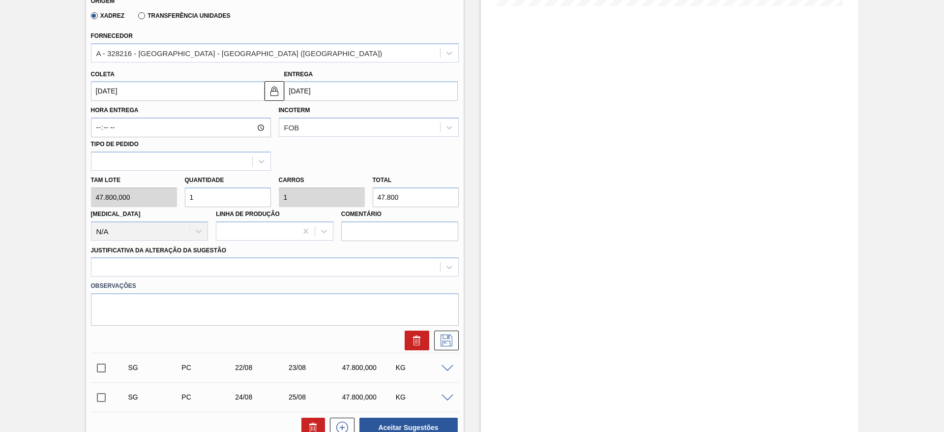
click at [322, 290] on label "Observações" at bounding box center [275, 286] width 368 height 14
click at [331, 279] on label "Observações" at bounding box center [275, 286] width 368 height 14
drag, startPoint x: 331, startPoint y: 266, endPoint x: 333, endPoint y: 279, distance: 13.0
click at [331, 266] on div at bounding box center [265, 267] width 349 height 14
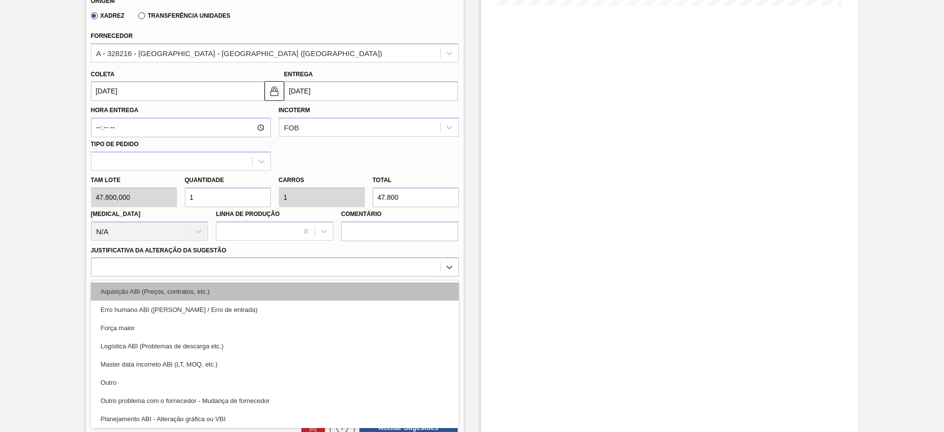
click at [333, 294] on div "Aquisição ABI (Preços, contratos, etc.)" at bounding box center [275, 291] width 368 height 18
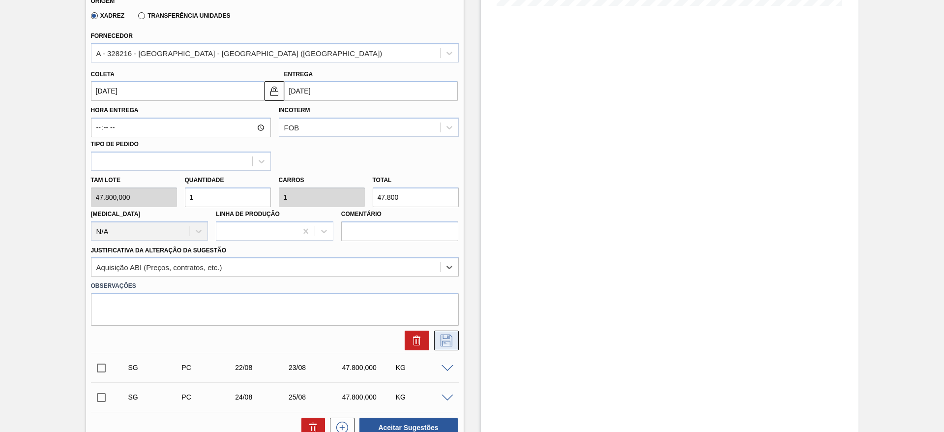
click at [445, 339] on icon at bounding box center [447, 340] width 16 height 12
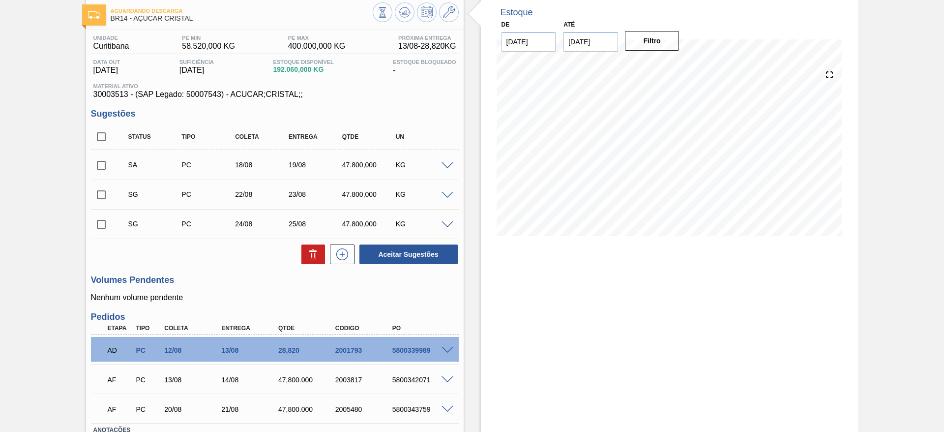
scroll to position [0, 0]
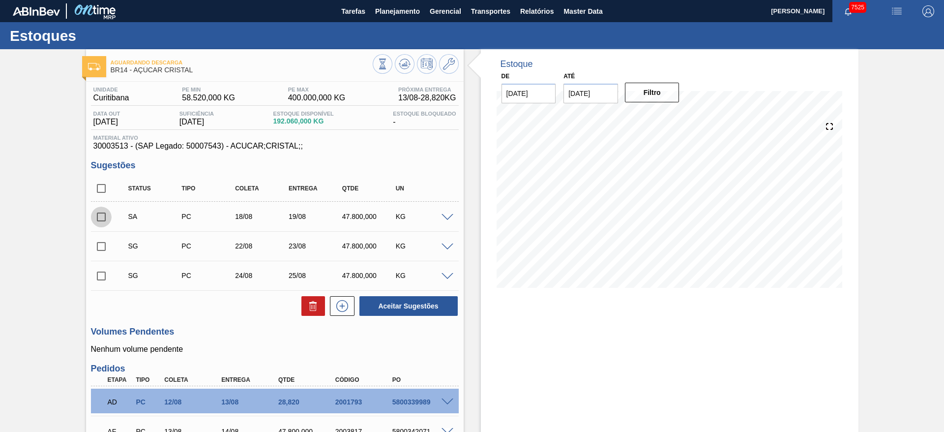
click at [101, 218] on input "checkbox" at bounding box center [101, 217] width 21 height 21
checkbox input "true"
click at [450, 245] on span at bounding box center [448, 246] width 12 height 7
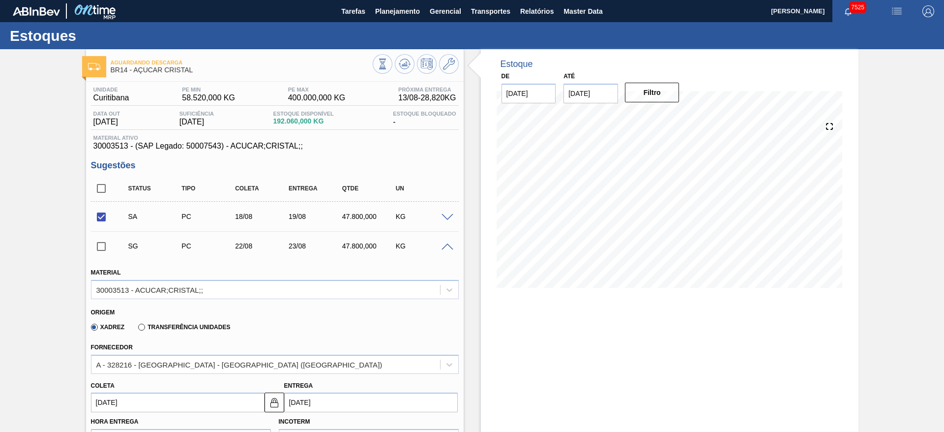
click at [120, 408] on input "[DATE]" at bounding box center [178, 402] width 174 height 20
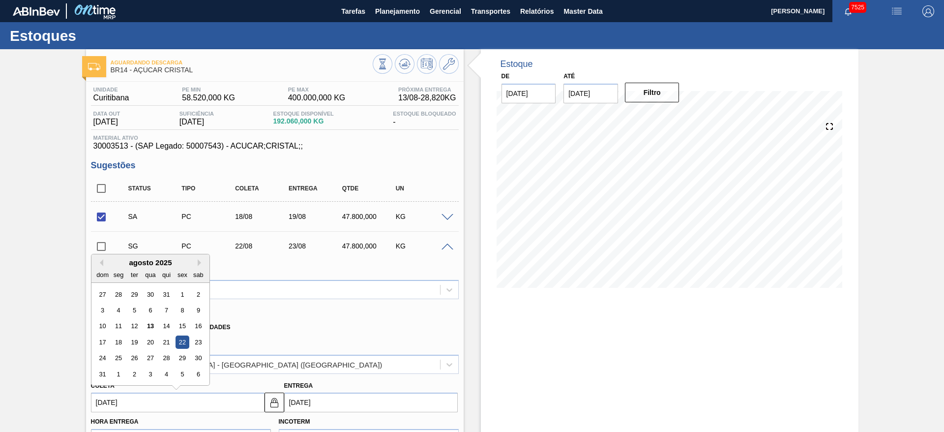
click at [132, 343] on div "19" at bounding box center [133, 341] width 13 height 13
type input "19/08/2025"
type input "[DATE]"
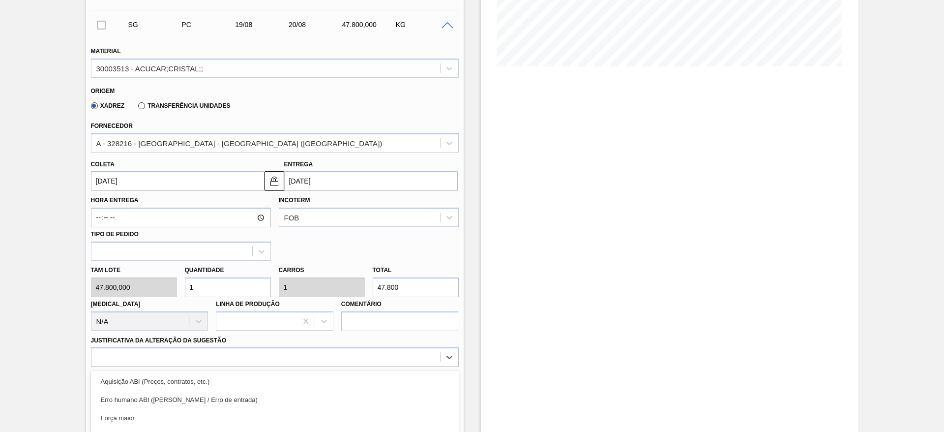
click at [293, 359] on div "option Master data incorreto ABI (LT, MOQ, etc.) focused, 5 of 18. 18 results a…" at bounding box center [275, 356] width 368 height 19
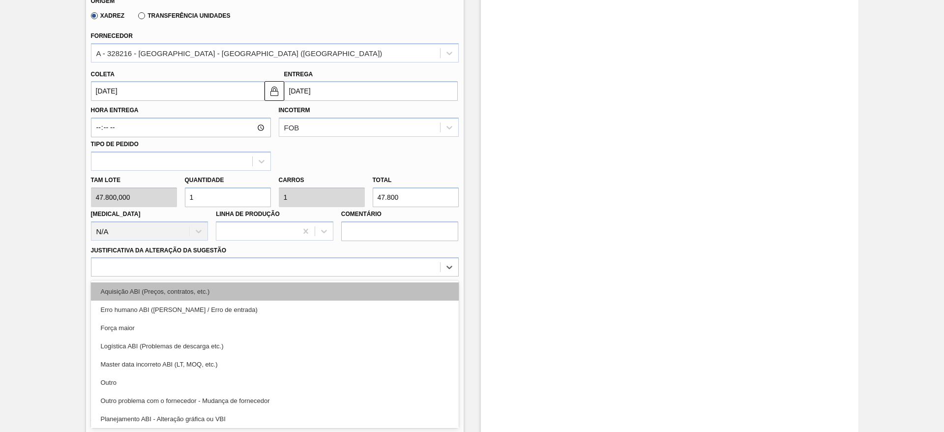
click at [314, 294] on div "Aquisição ABI (Preços, contratos, etc.)" at bounding box center [275, 291] width 368 height 18
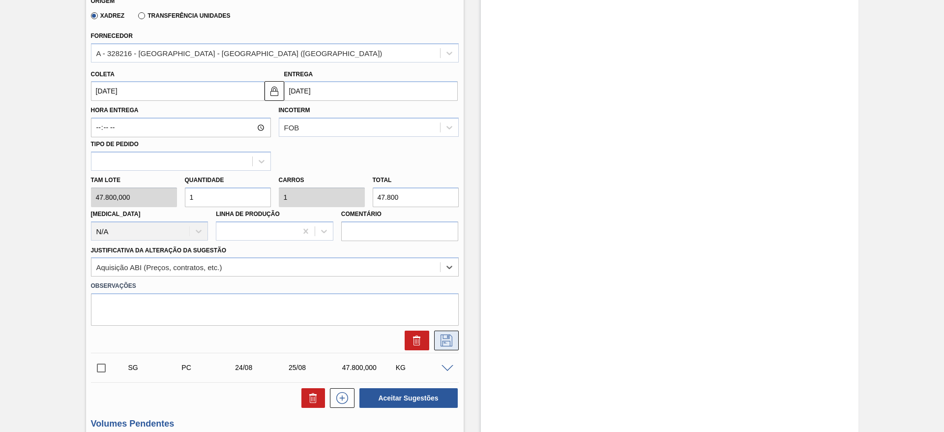
click at [453, 339] on button at bounding box center [446, 340] width 25 height 20
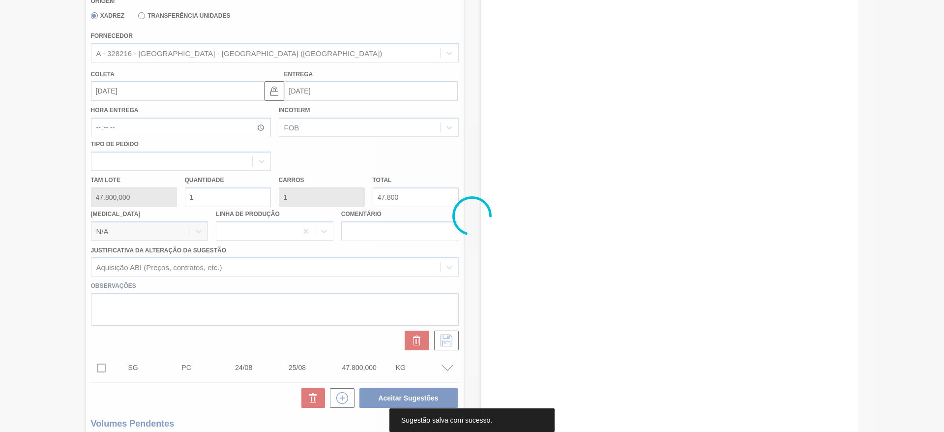
scroll to position [0, 0]
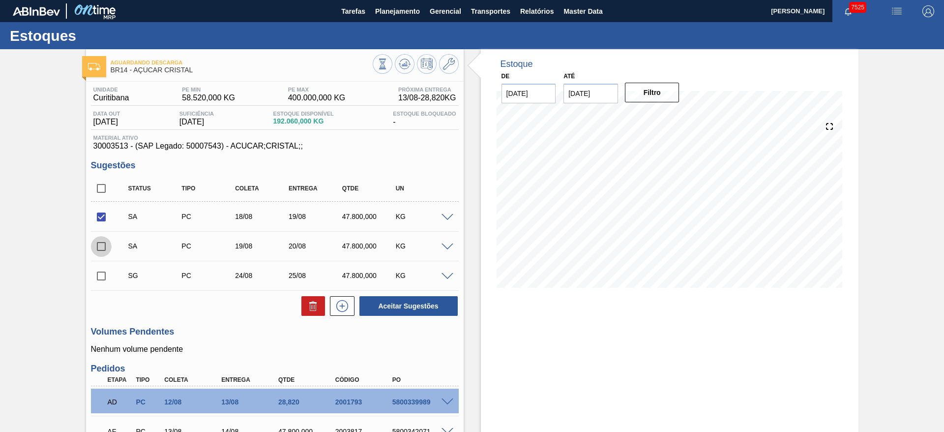
click at [101, 249] on input "checkbox" at bounding box center [101, 246] width 21 height 21
checkbox input "true"
click at [389, 301] on button "Aceitar Sugestões" at bounding box center [408, 306] width 98 height 20
checkbox input "false"
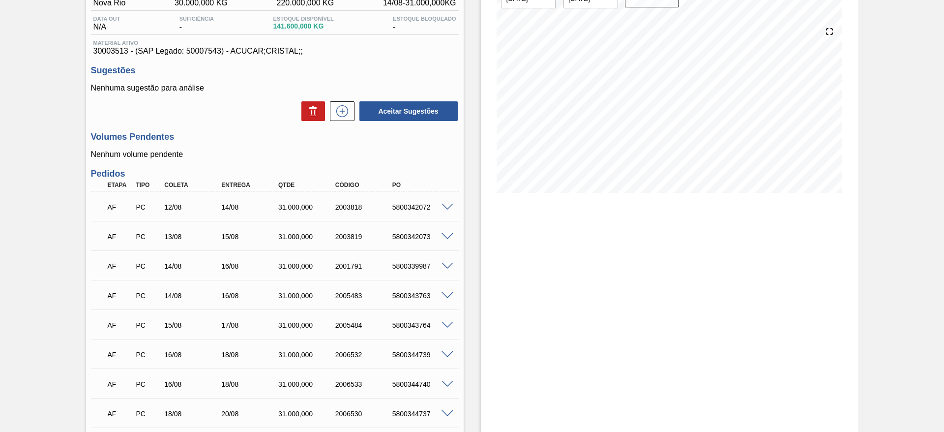
scroll to position [74, 0]
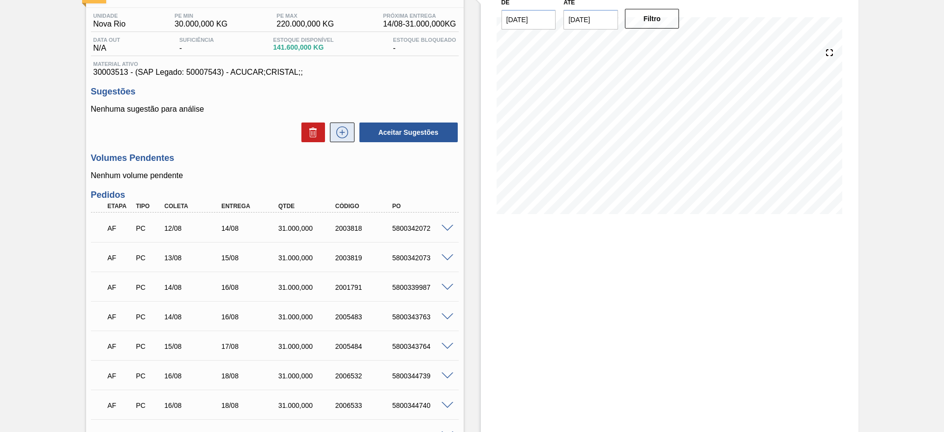
click at [344, 141] on button at bounding box center [342, 132] width 25 height 20
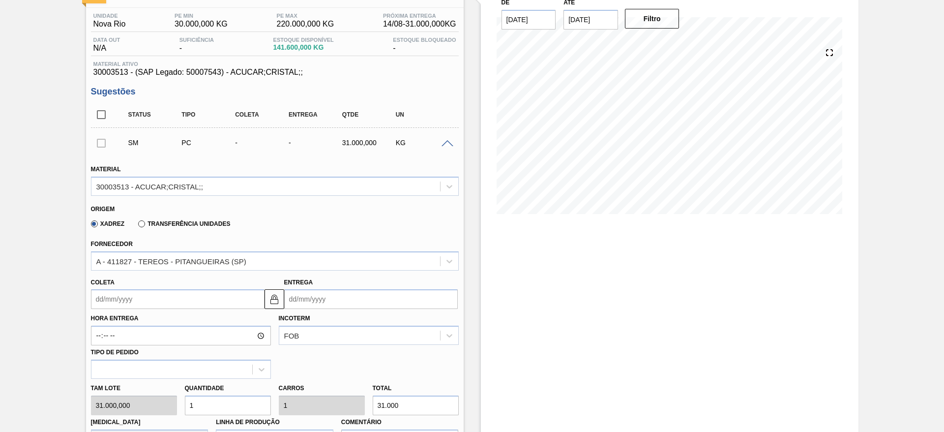
click at [120, 301] on input "Coleta" at bounding box center [178, 299] width 174 height 20
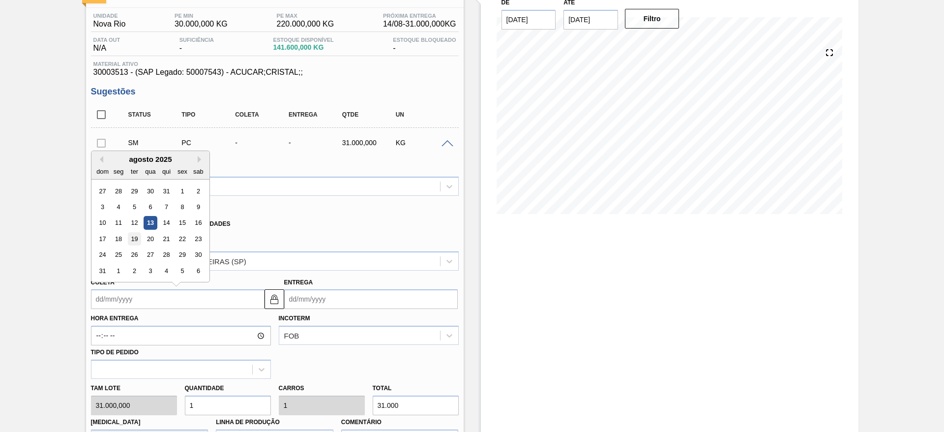
click at [131, 242] on div "19" at bounding box center [133, 238] width 13 height 13
type input "[DATE]"
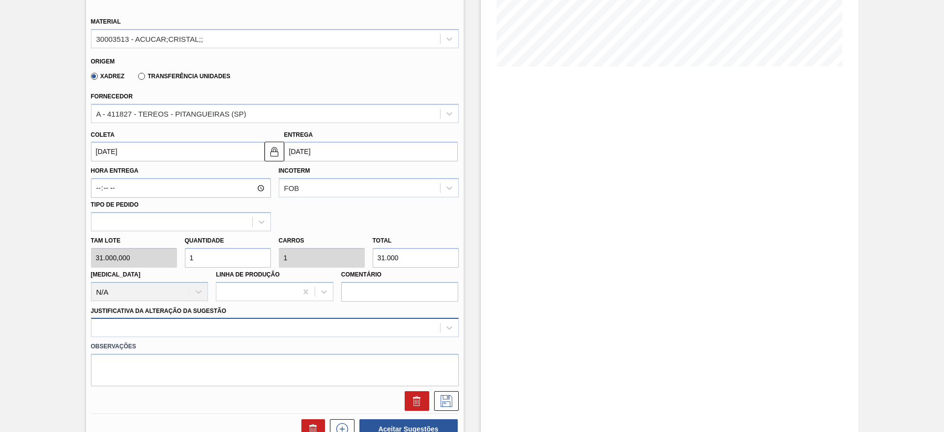
click at [380, 328] on div at bounding box center [275, 327] width 368 height 19
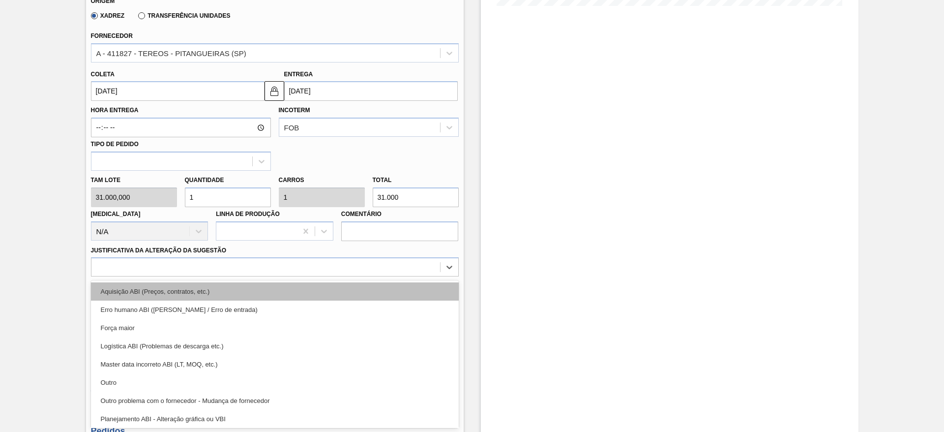
click at [383, 295] on div "Aquisição ABI (Preços, contratos, etc.)" at bounding box center [275, 291] width 368 height 18
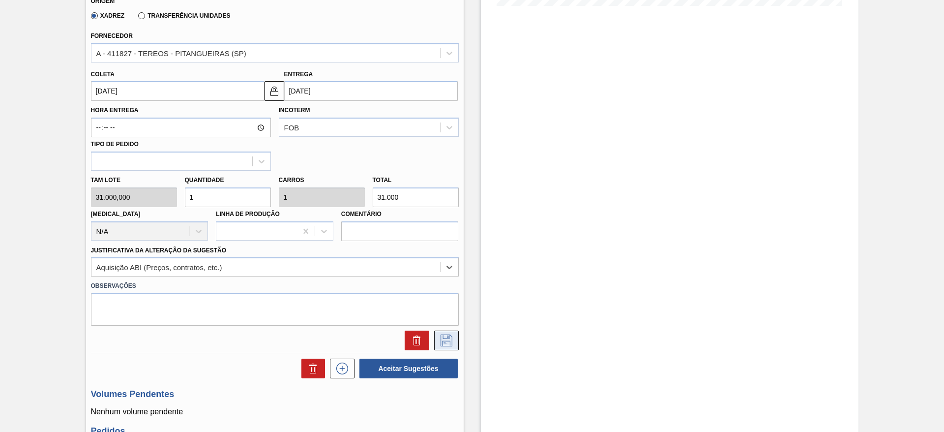
click at [450, 336] on icon at bounding box center [447, 340] width 16 height 12
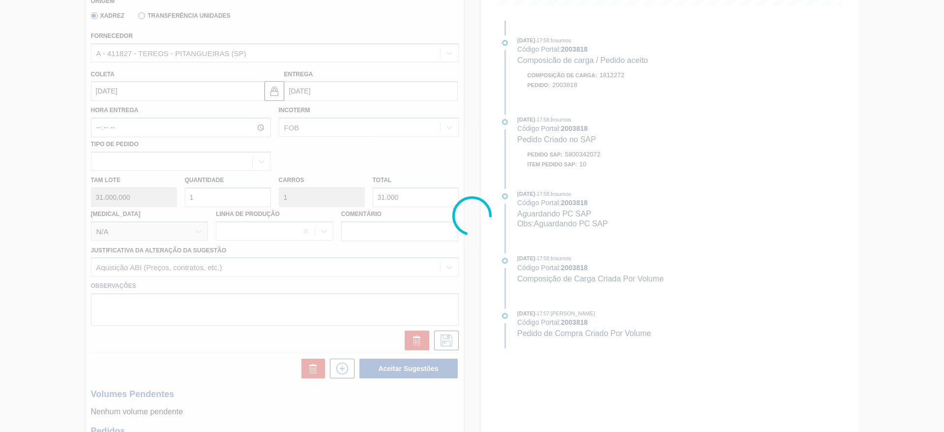
scroll to position [0, 0]
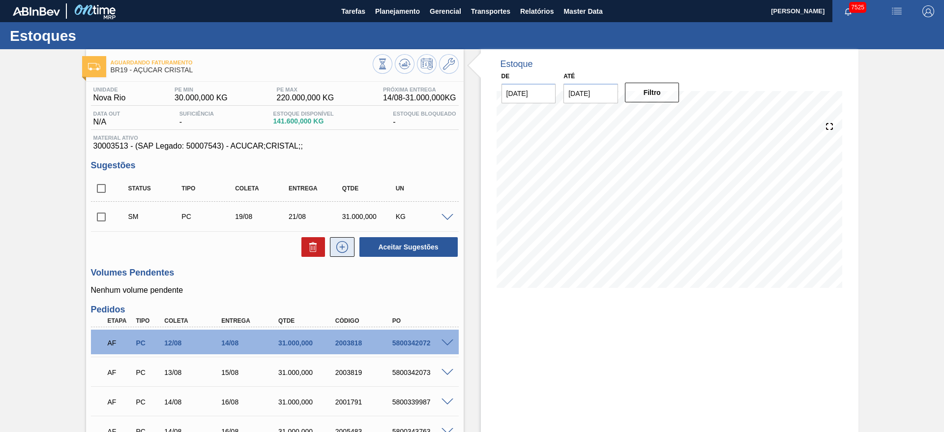
click at [350, 243] on button at bounding box center [342, 247] width 25 height 20
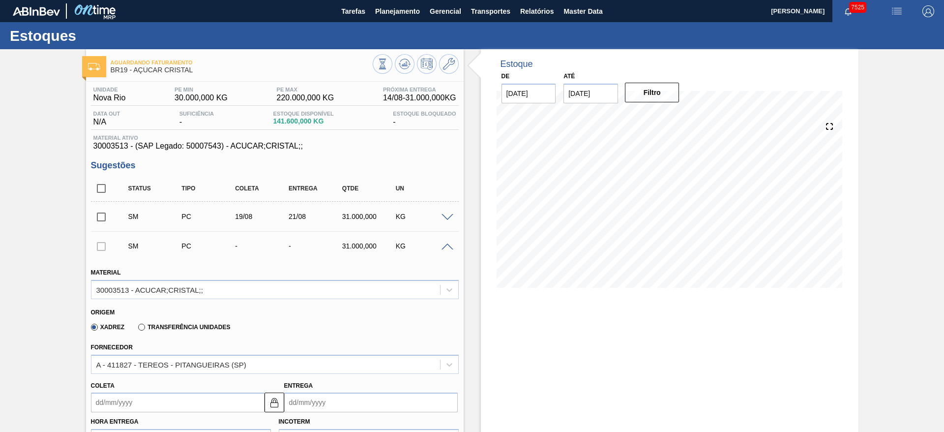
click at [101, 411] on input "Coleta" at bounding box center [178, 402] width 174 height 20
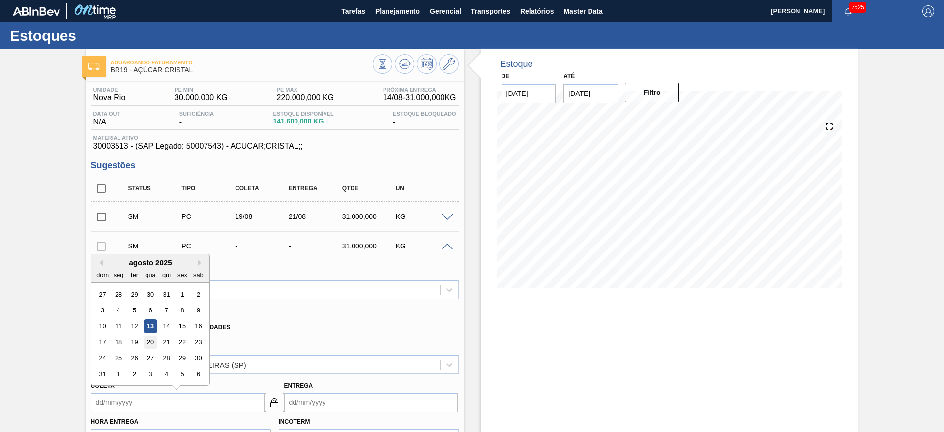
click at [149, 348] on div "20" at bounding box center [150, 341] width 13 height 13
type input "[DATE]"
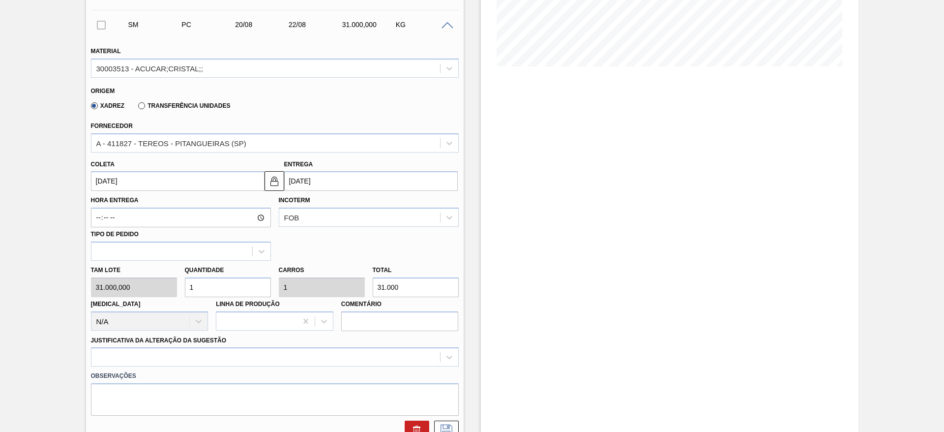
click at [392, 338] on div "Justificativa da Alteração da Sugestão" at bounding box center [275, 349] width 368 height 33
click at [394, 350] on div at bounding box center [275, 356] width 368 height 19
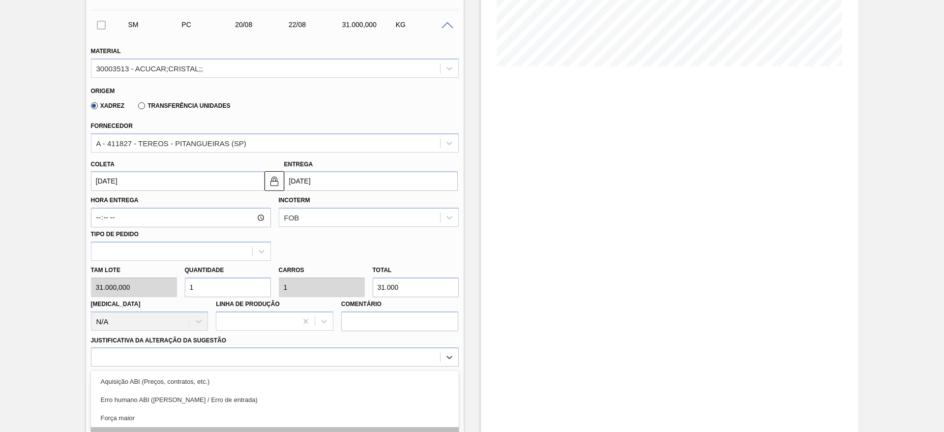
scroll to position [311, 0]
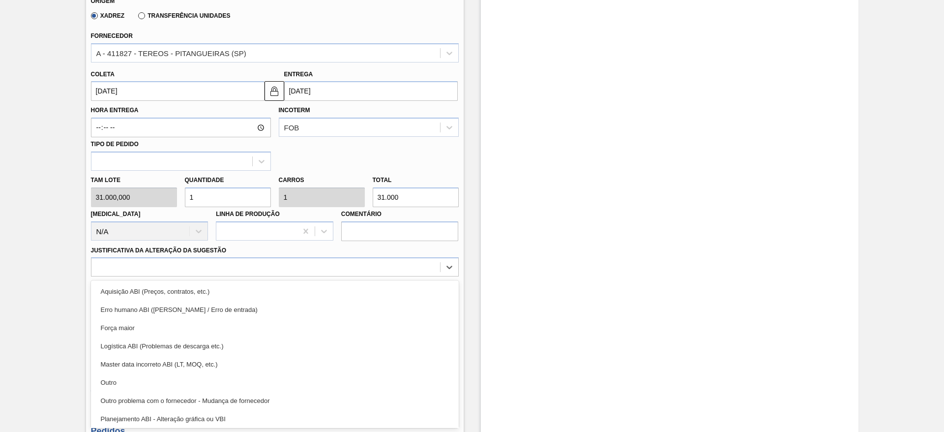
drag, startPoint x: 401, startPoint y: 293, endPoint x: 450, endPoint y: 320, distance: 56.1
click at [404, 292] on div "Aquisição ABI (Preços, contratos, etc.)" at bounding box center [275, 291] width 368 height 18
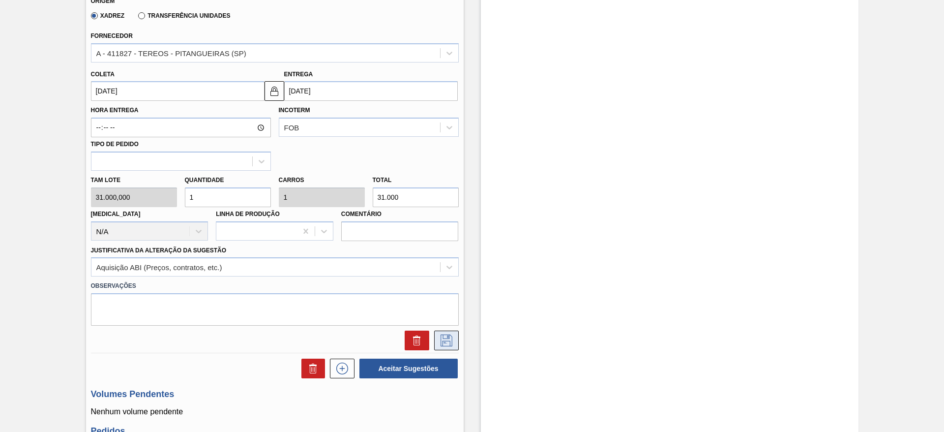
click at [447, 340] on icon at bounding box center [447, 340] width 16 height 12
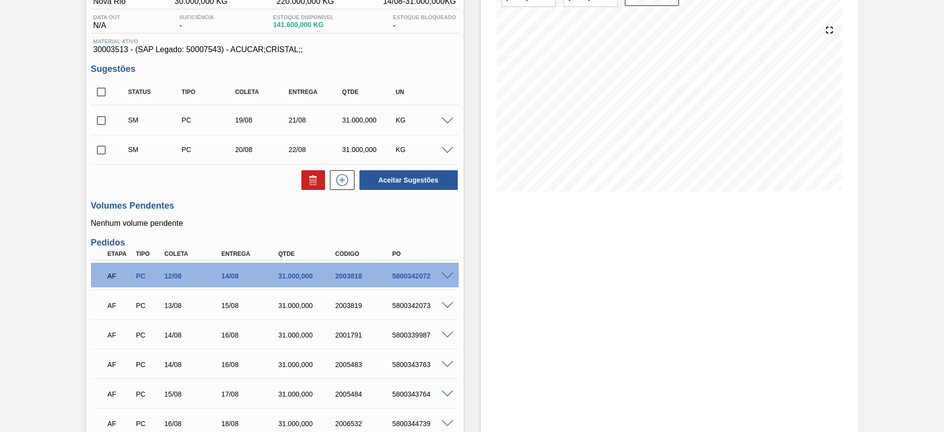
scroll to position [50, 0]
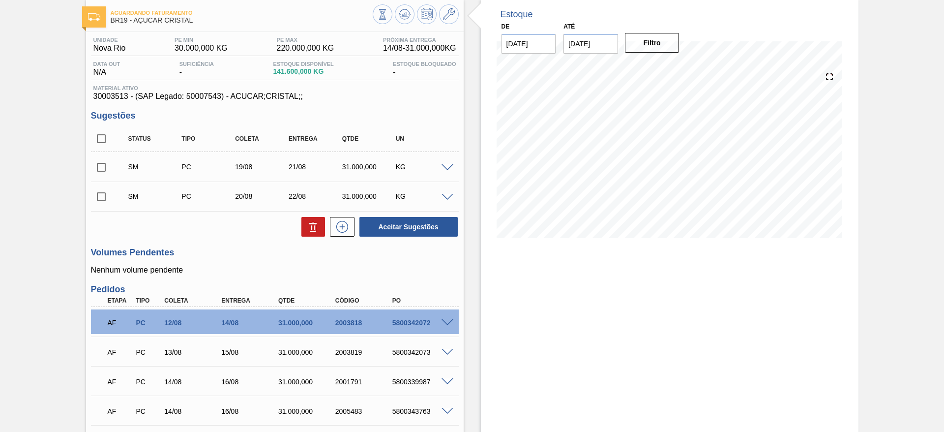
click at [103, 141] on input "checkbox" at bounding box center [101, 138] width 21 height 21
checkbox input "true"
click at [432, 223] on button "Aceitar Sugestões" at bounding box center [408, 227] width 98 height 20
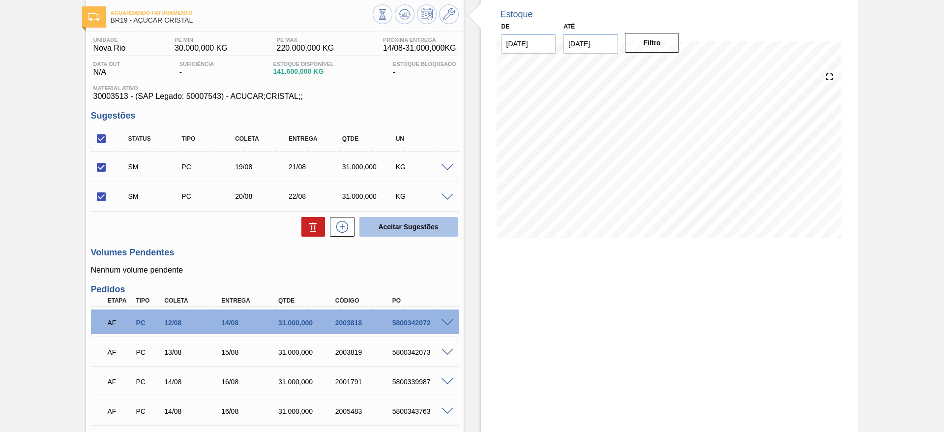
checkbox input "false"
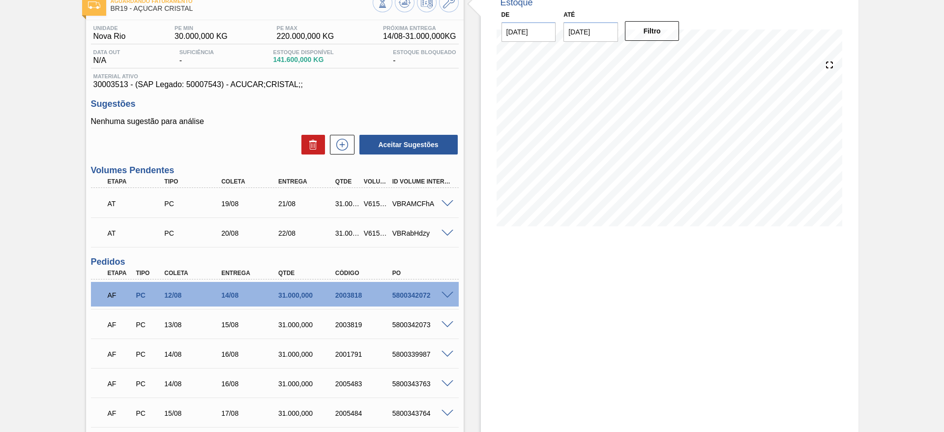
scroll to position [148, 0]
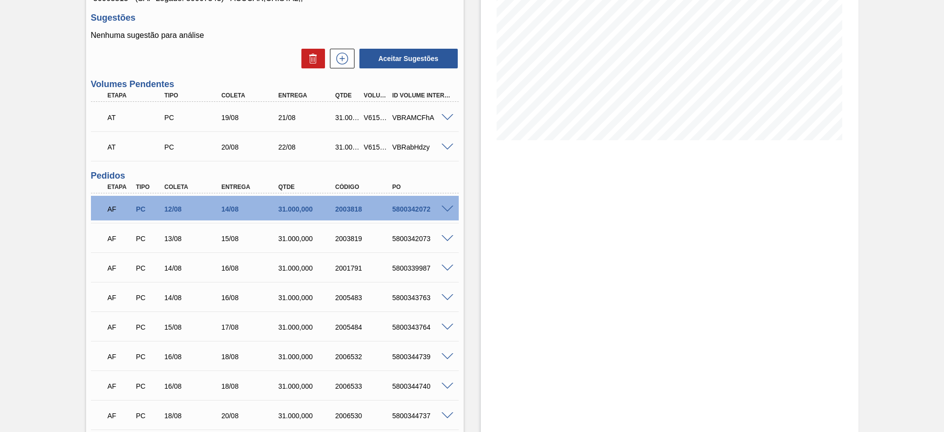
click at [442, 269] on span at bounding box center [448, 268] width 12 height 7
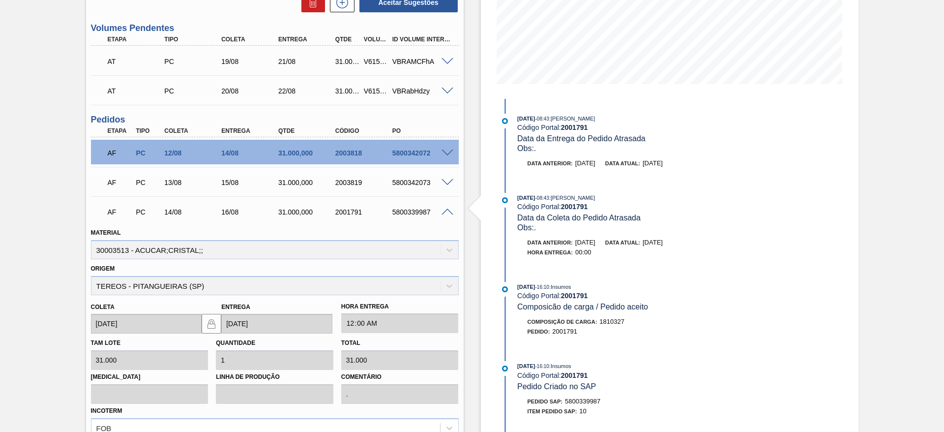
scroll to position [295, 0]
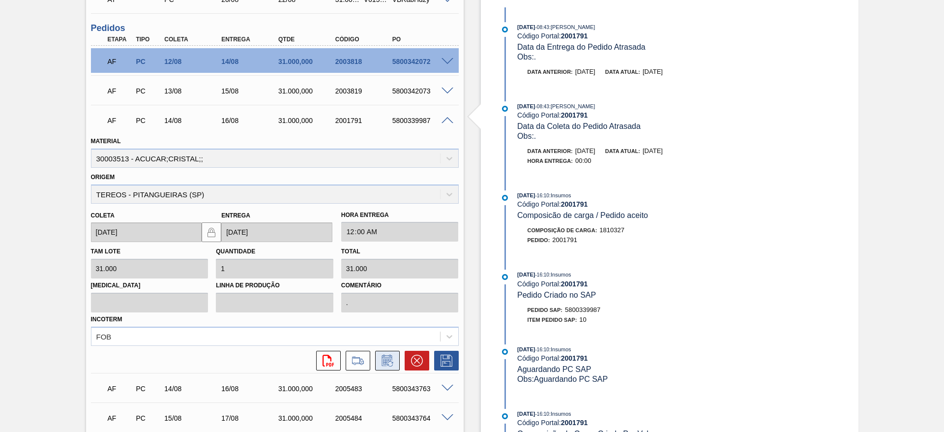
click at [387, 361] on icon at bounding box center [388, 361] width 16 height 12
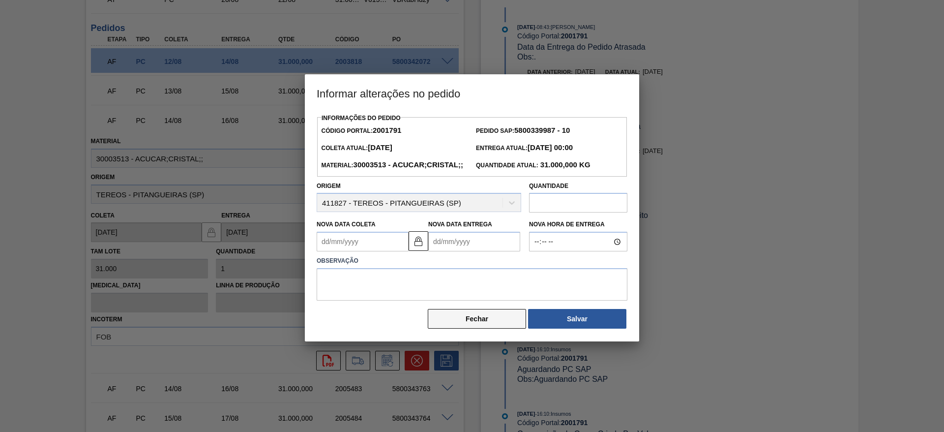
click at [440, 328] on button "Fechar" at bounding box center [477, 319] width 98 height 20
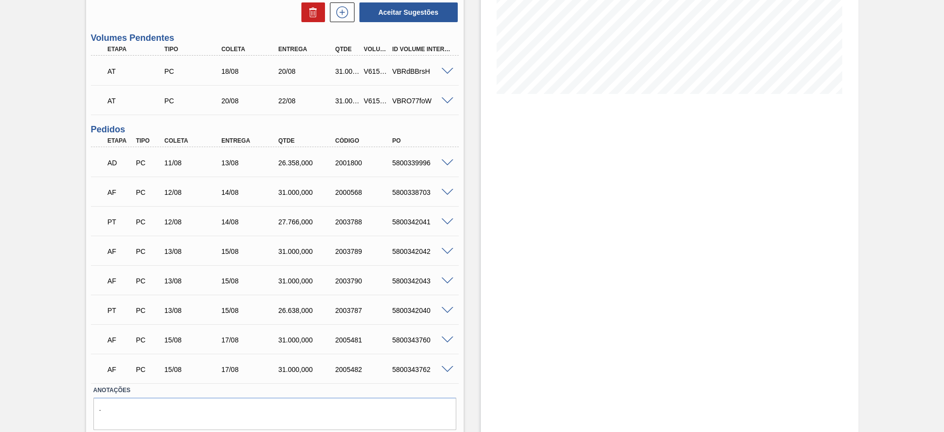
scroll to position [221, 0]
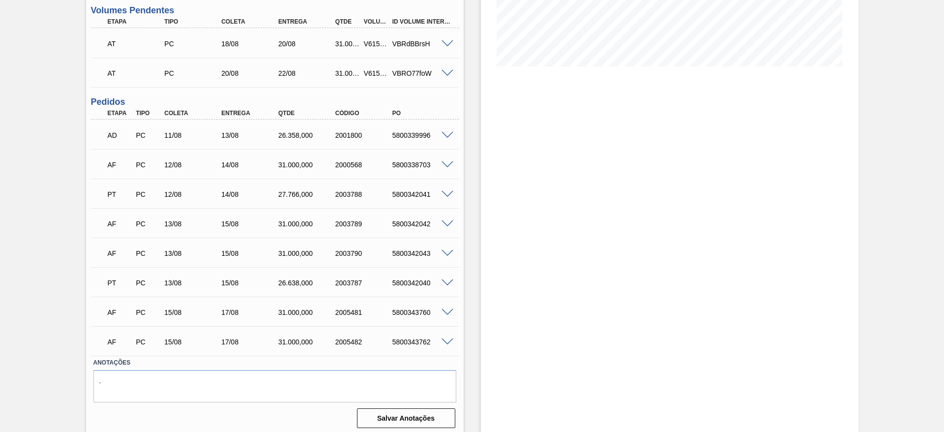
click at [447, 164] on span at bounding box center [448, 164] width 12 height 7
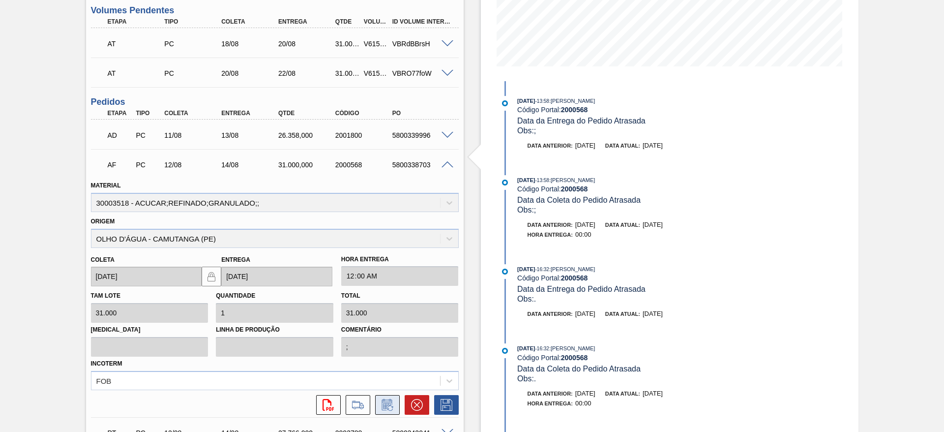
click at [387, 405] on icon at bounding box center [386, 406] width 7 height 6
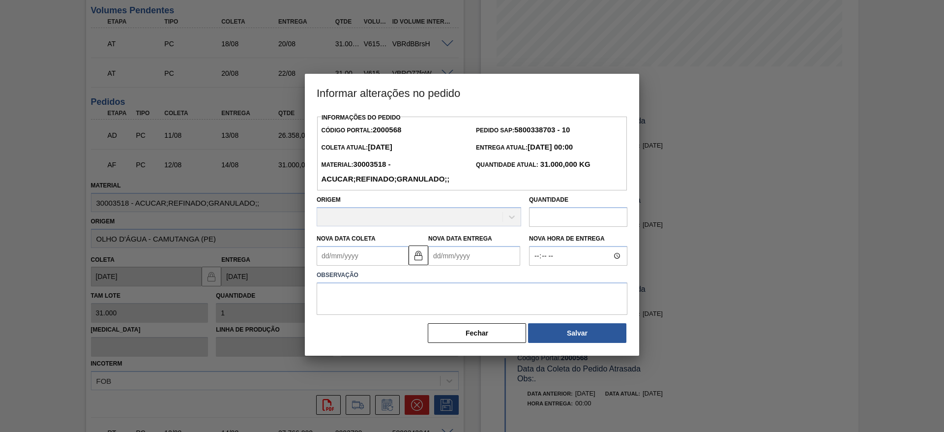
click at [339, 252] on Coleta "Nova Data Coleta" at bounding box center [363, 256] width 92 height 20
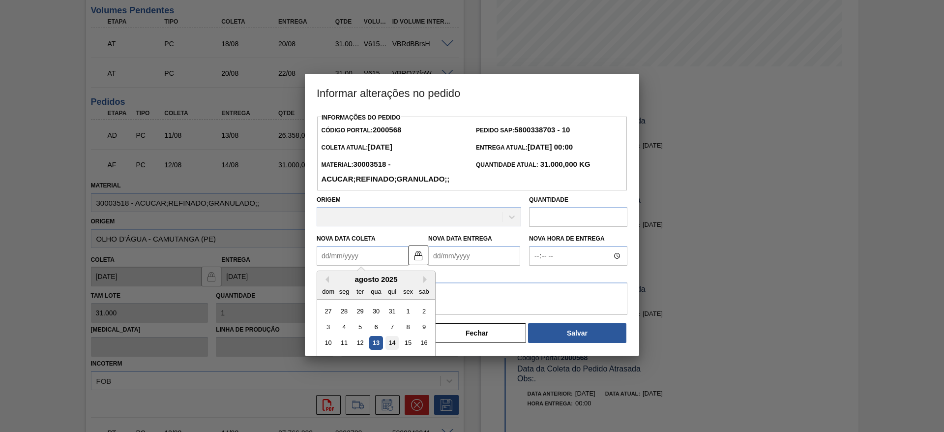
click at [390, 343] on div "14" at bounding box center [391, 342] width 13 height 13
type Coleta "[DATE]"
type Entrega "[DATE]"
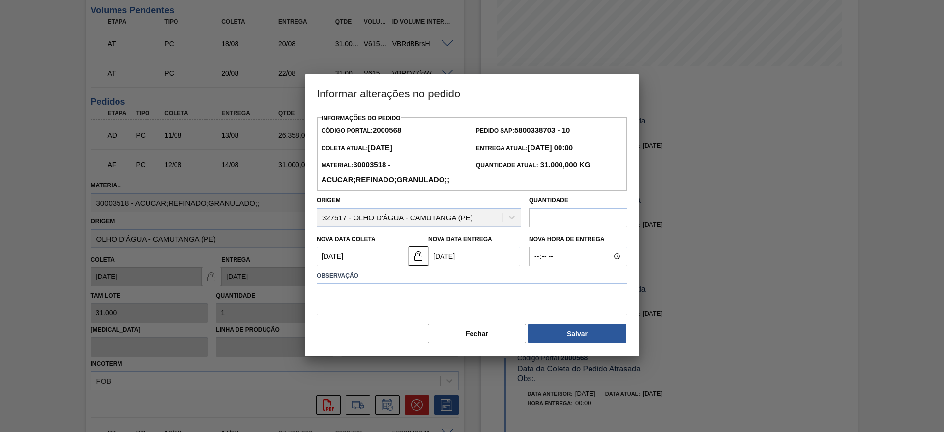
click at [470, 338] on button "Fechar" at bounding box center [477, 334] width 98 height 20
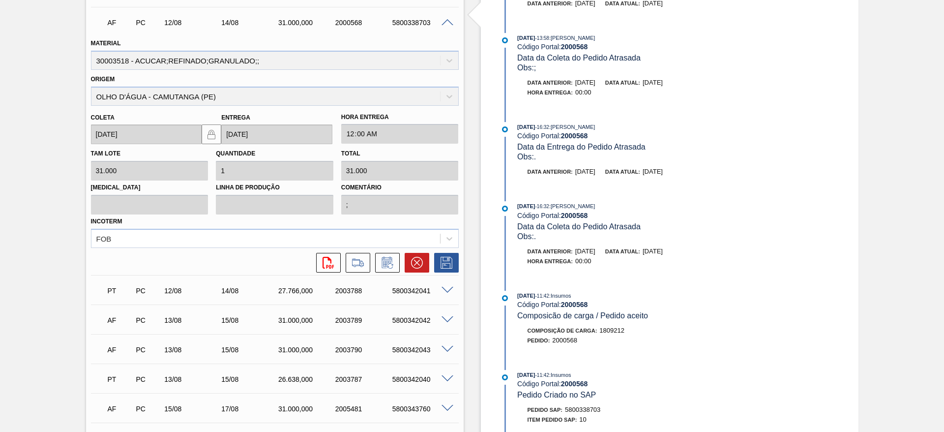
scroll to position [369, 0]
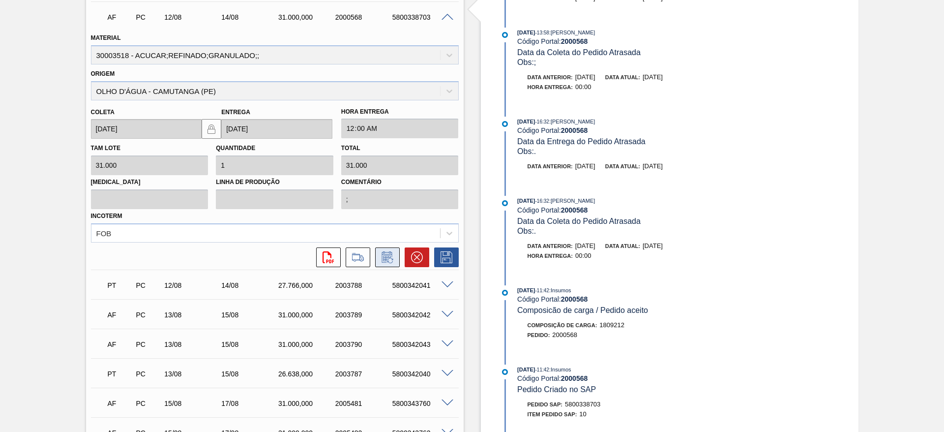
click at [383, 265] on button at bounding box center [387, 257] width 25 height 20
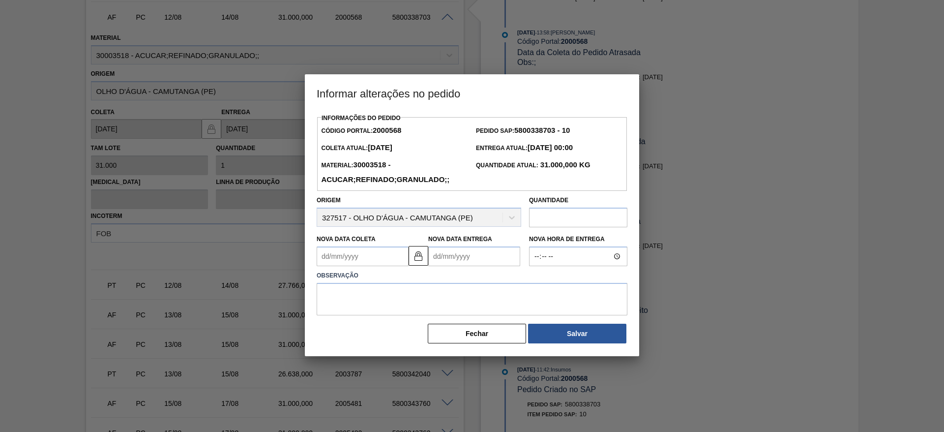
click at [350, 261] on Coleta "Nova Data Coleta" at bounding box center [363, 256] width 92 height 20
click at [398, 347] on div "14" at bounding box center [391, 343] width 13 height 13
type Coleta "[DATE]"
type Entrega "[DATE]"
click at [383, 294] on textarea at bounding box center [472, 299] width 311 height 32
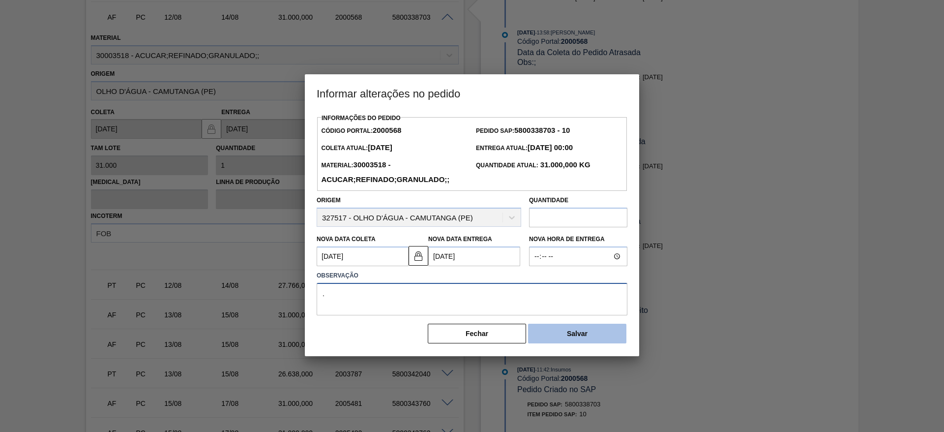
type textarea "."
click at [568, 337] on button "Salvar" at bounding box center [577, 334] width 98 height 20
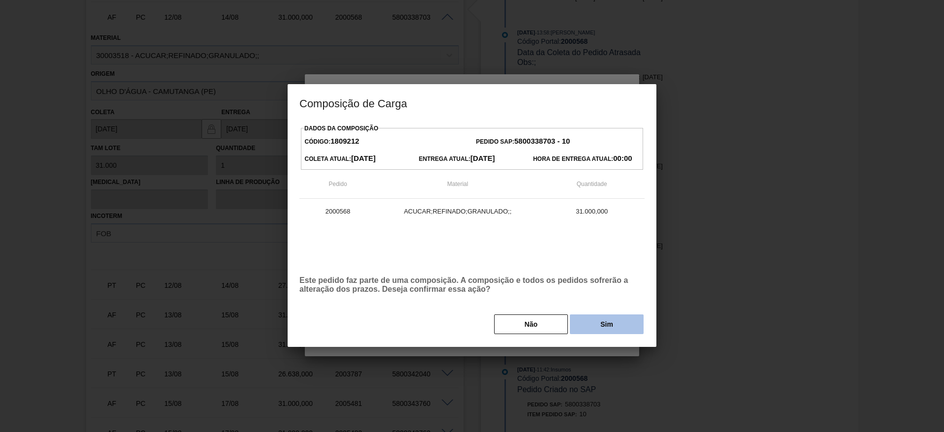
click at [587, 324] on button "Sim" at bounding box center [607, 324] width 74 height 20
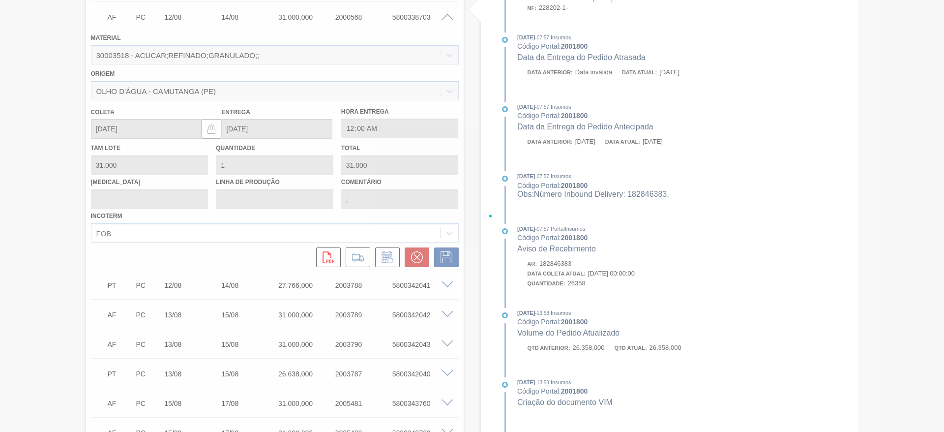
type input "."
type input "[DATE]"
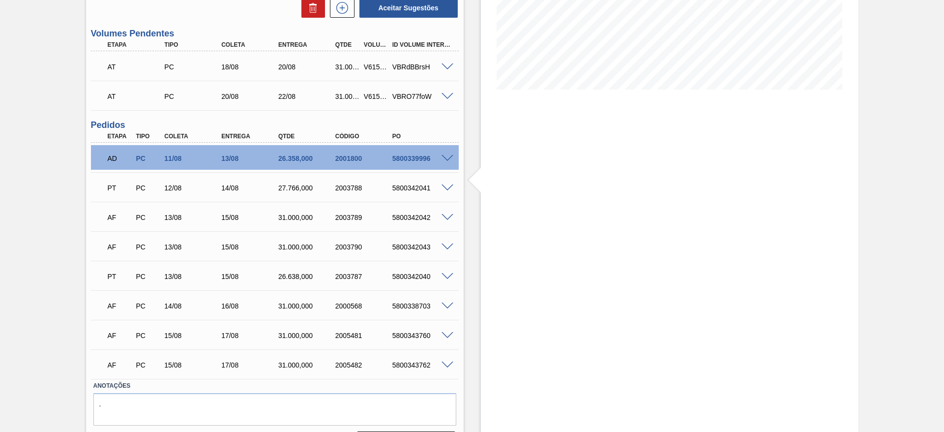
scroll to position [226, 0]
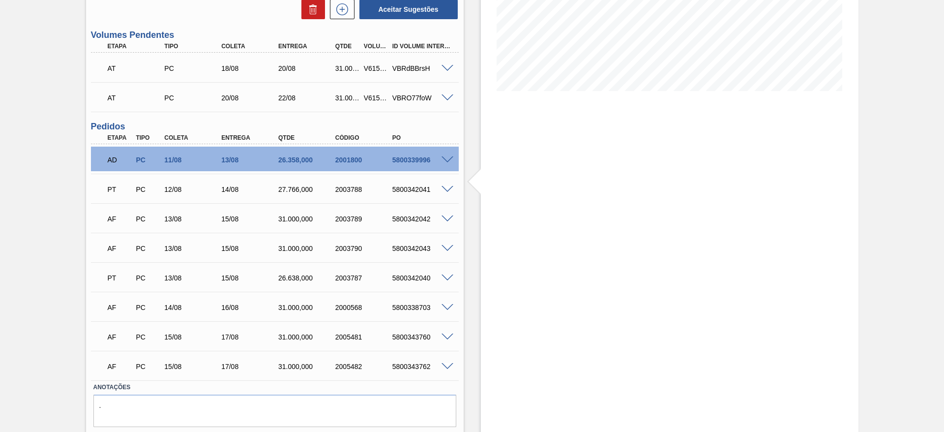
drag, startPoint x: 64, startPoint y: 184, endPoint x: 59, endPoint y: 160, distance: 24.1
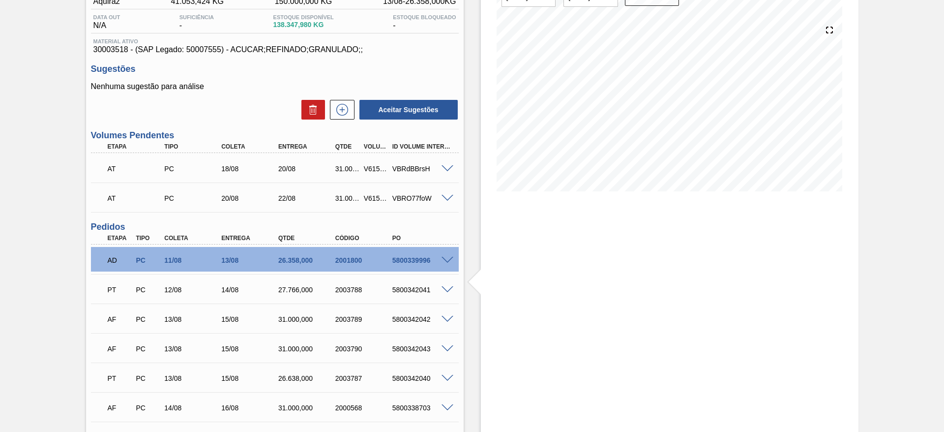
scroll to position [0, 0]
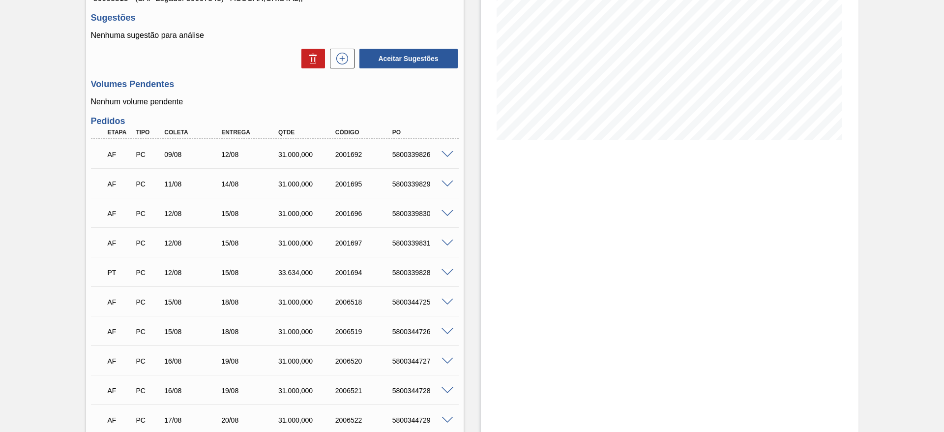
scroll to position [74, 0]
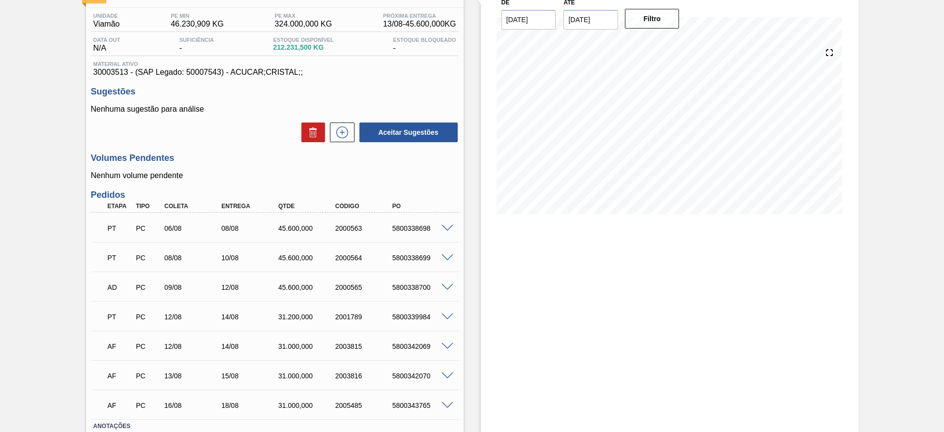
scroll to position [142, 0]
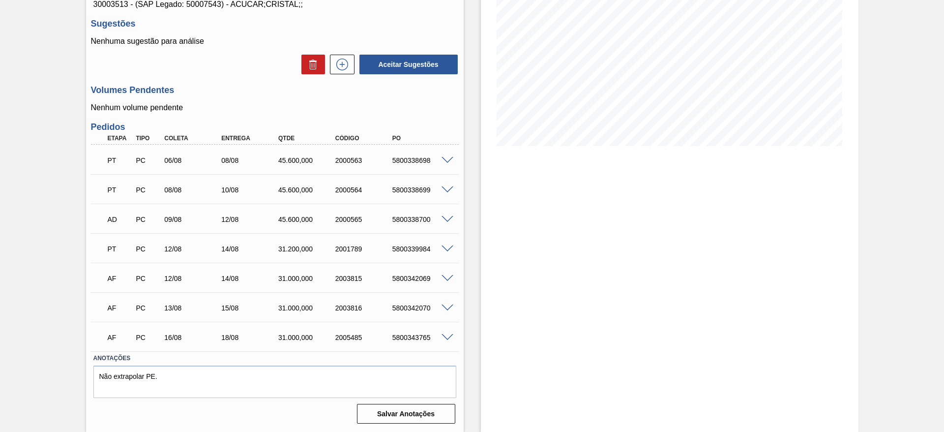
click at [412, 280] on div "5800342069" at bounding box center [422, 278] width 64 height 8
copy div "5800342069"
click at [343, 66] on icon at bounding box center [342, 65] width 16 height 12
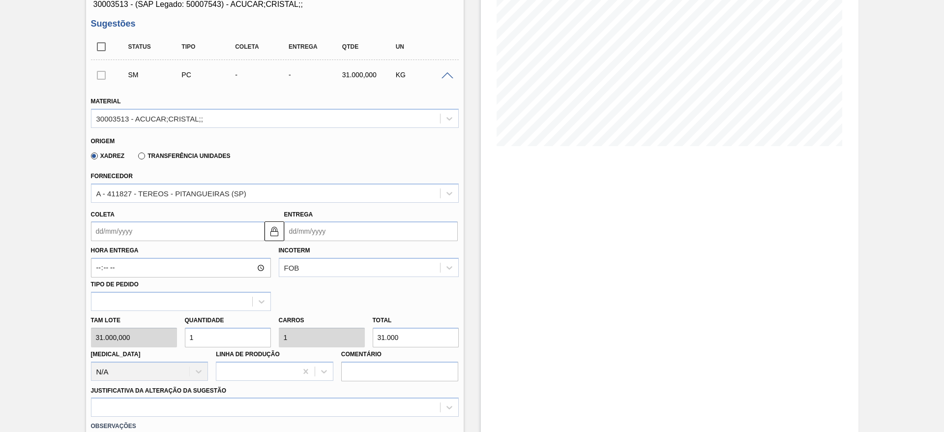
click at [120, 240] on input "Coleta" at bounding box center [178, 231] width 174 height 20
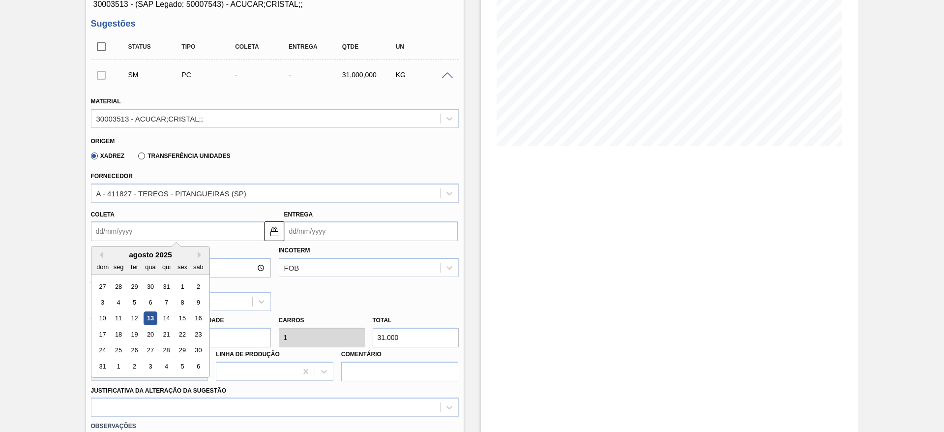
click at [153, 327] on div "20" at bounding box center [150, 333] width 13 height 13
type input "[DATE]"
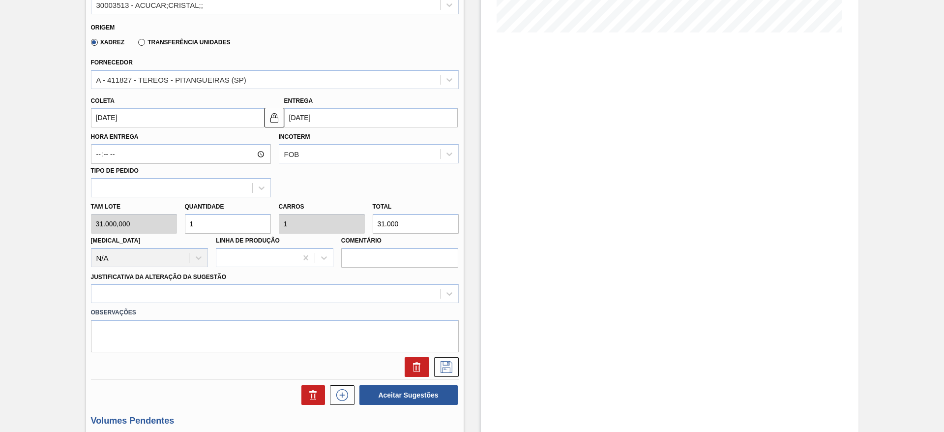
scroll to position [289, 0]
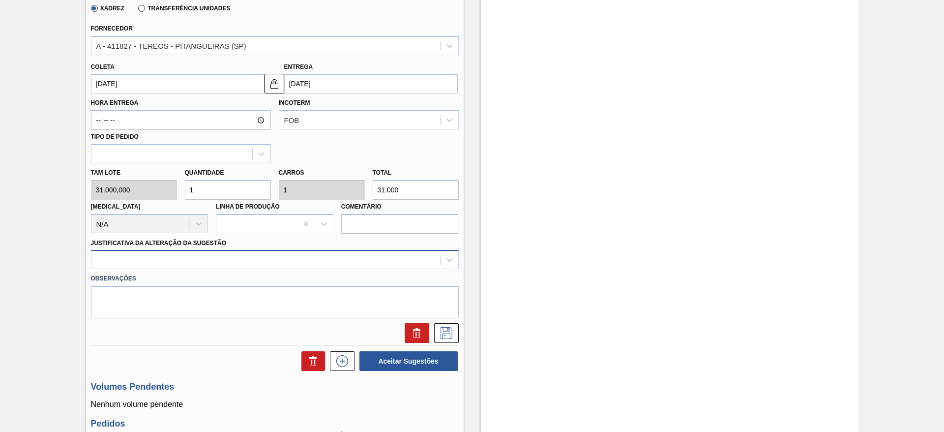
click at [257, 257] on div at bounding box center [265, 260] width 349 height 14
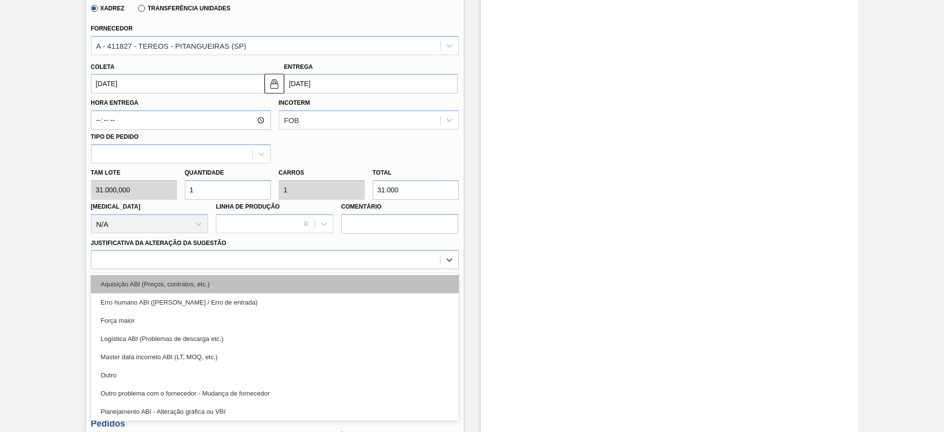
click at [253, 280] on div "Aquisição ABI (Preços, contratos, etc.)" at bounding box center [275, 284] width 368 height 18
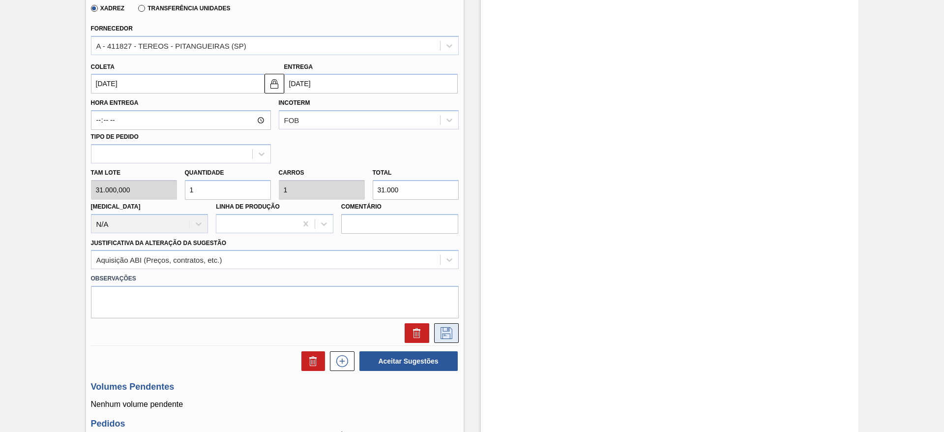
click at [455, 333] on button at bounding box center [446, 333] width 25 height 20
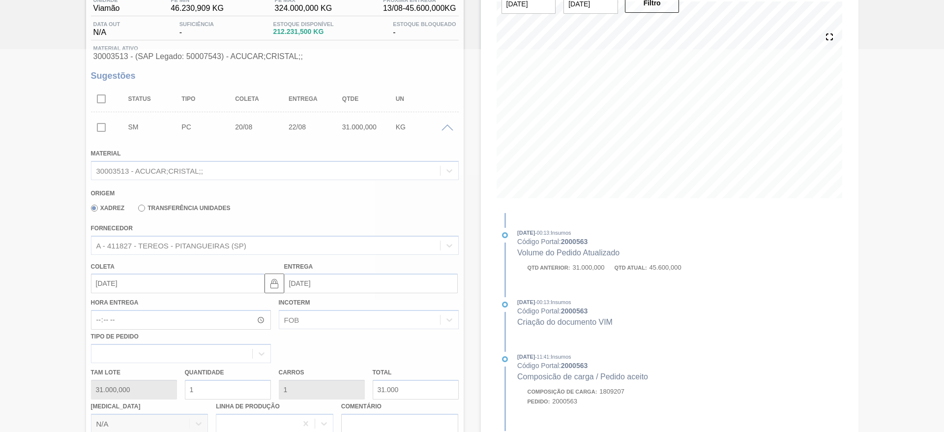
scroll to position [87, 0]
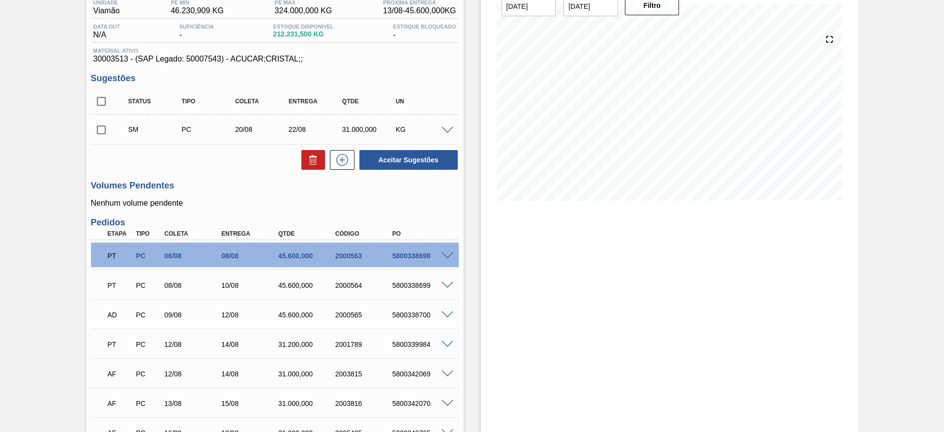
click at [97, 126] on input "checkbox" at bounding box center [101, 129] width 21 height 21
click at [373, 159] on button "Aceitar Sugestões" at bounding box center [408, 160] width 98 height 20
checkbox input "false"
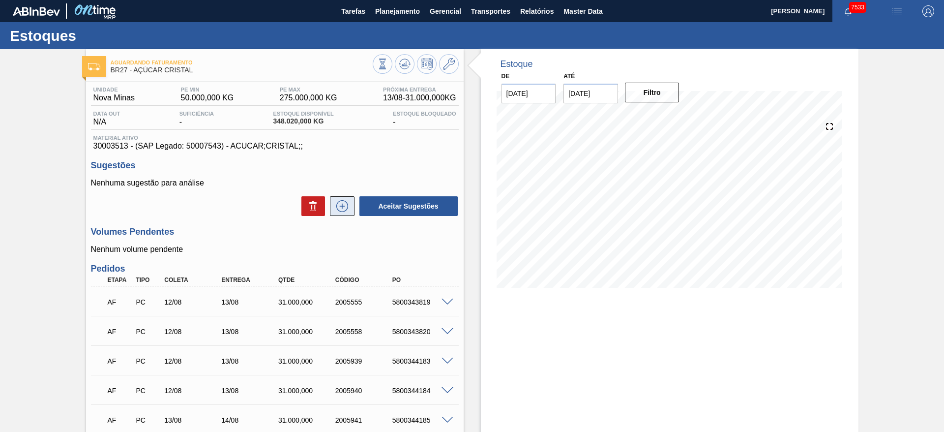
click at [339, 203] on icon at bounding box center [342, 206] width 16 height 12
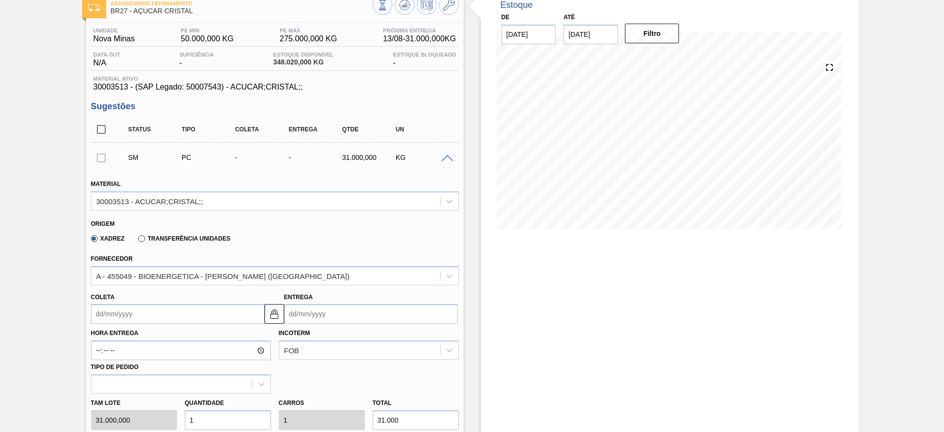
scroll to position [221, 0]
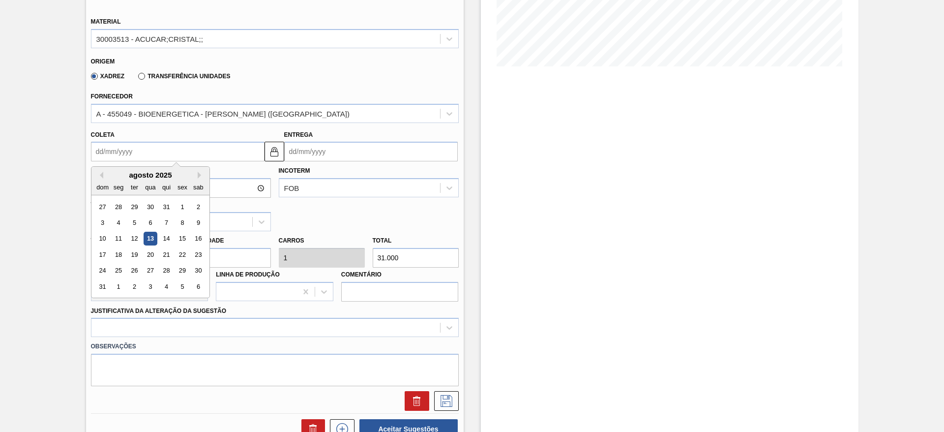
click at [113, 146] on input "Coleta" at bounding box center [178, 152] width 174 height 20
click at [120, 254] on div "18" at bounding box center [118, 254] width 13 height 13
type input "[DATE]"
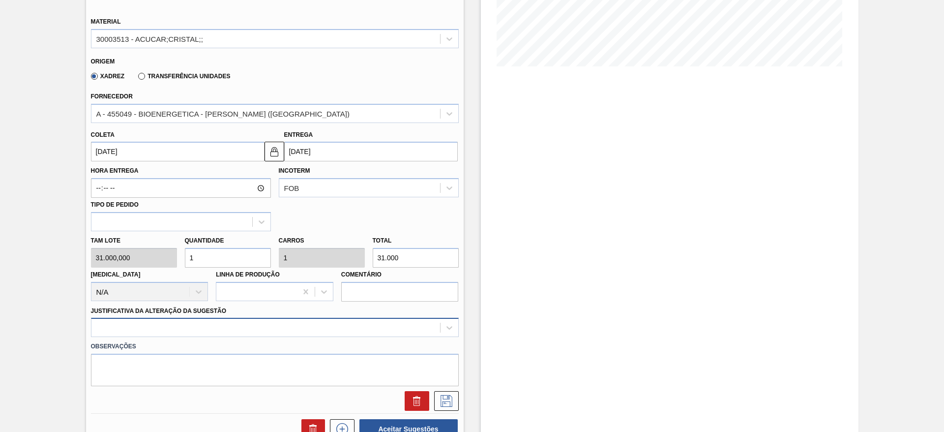
click at [316, 332] on div at bounding box center [275, 327] width 368 height 19
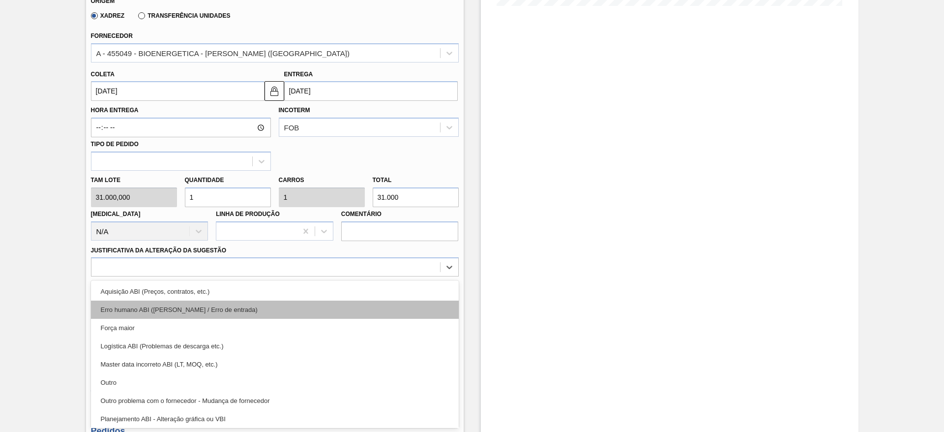
click at [344, 300] on div "Erro humano ABI (Cálculo / Erro de entrada)" at bounding box center [275, 309] width 368 height 18
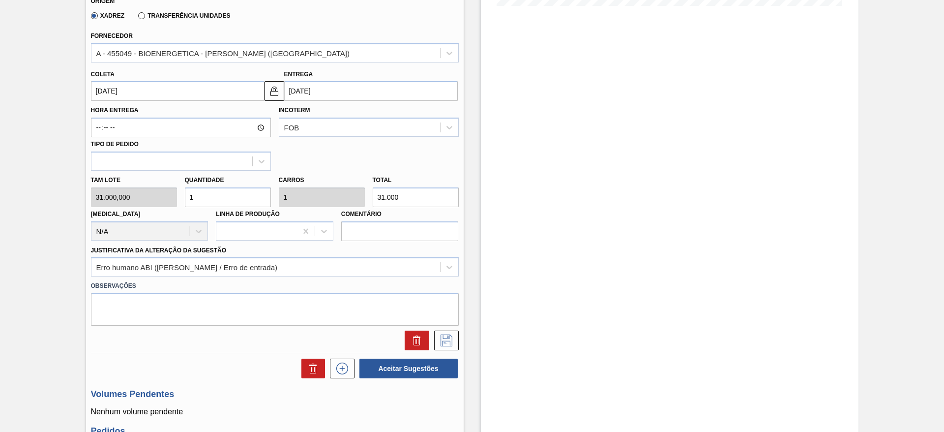
click at [362, 278] on div "Observações" at bounding box center [275, 300] width 376 height 49
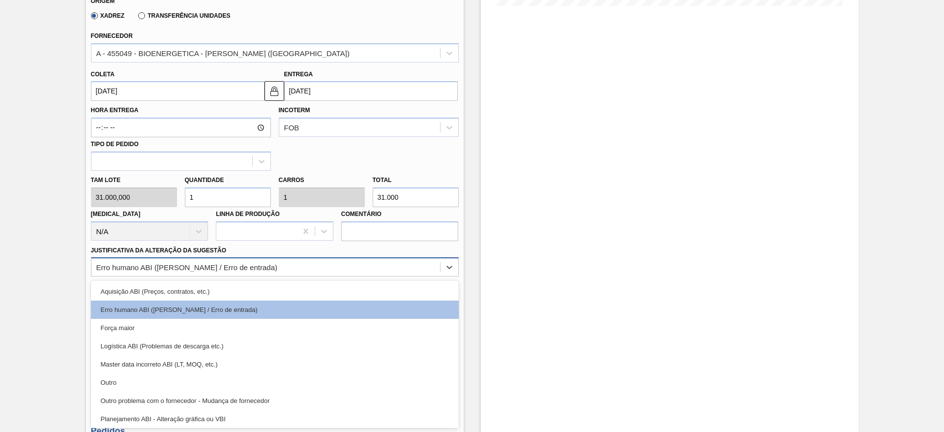
click at [361, 270] on div "Erro humano ABI (Cálculo / Erro de entrada)" at bounding box center [265, 267] width 349 height 14
drag, startPoint x: 373, startPoint y: 282, endPoint x: 382, endPoint y: 289, distance: 11.2
click at [374, 283] on div "Aquisição ABI (Preços, contratos, etc.)" at bounding box center [275, 291] width 368 height 18
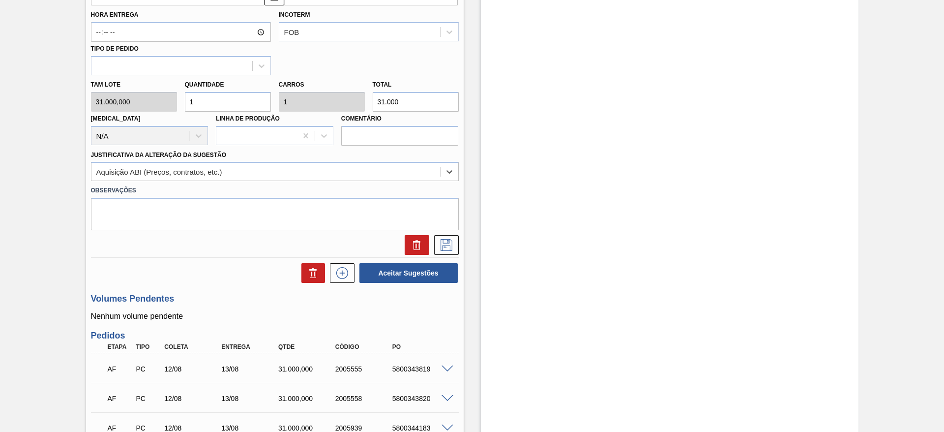
scroll to position [350, 0]
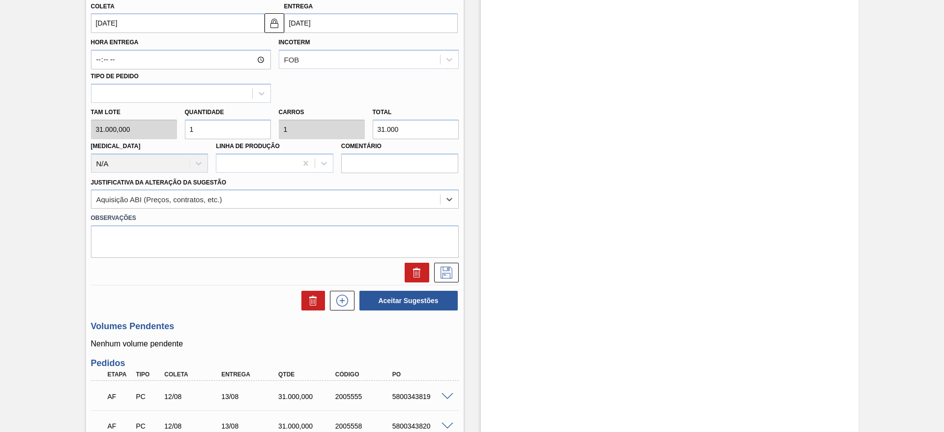
click at [107, 27] on input "[DATE]" at bounding box center [178, 23] width 174 height 20
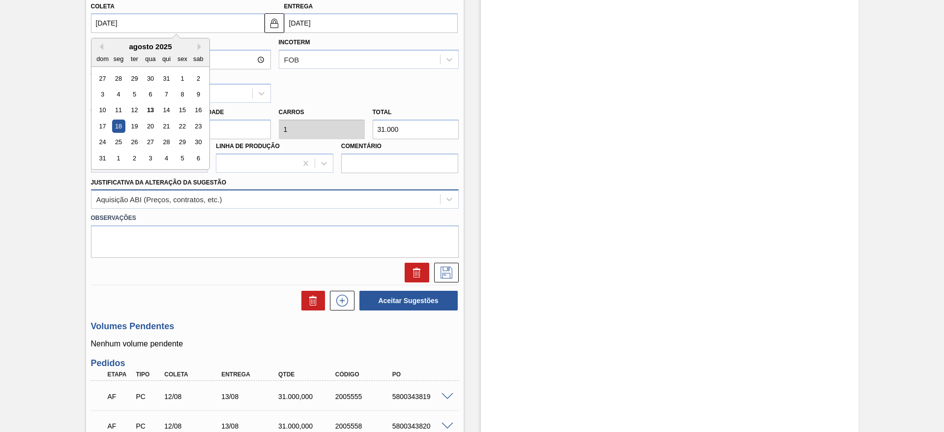
click at [353, 199] on div "Aquisição ABI (Preços, contratos, etc.)" at bounding box center [265, 199] width 349 height 14
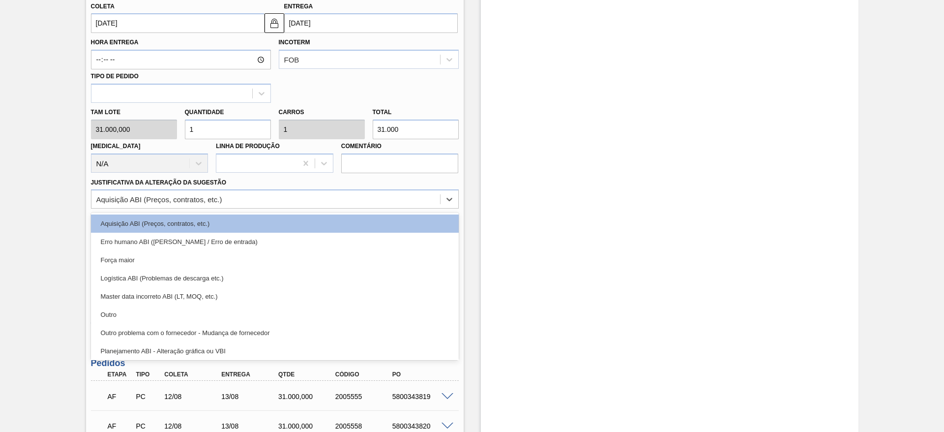
click at [559, 211] on div "Estoque De 13/08/2025 Até 27/08/2025 Filtro" at bounding box center [670, 287] width 378 height 1175
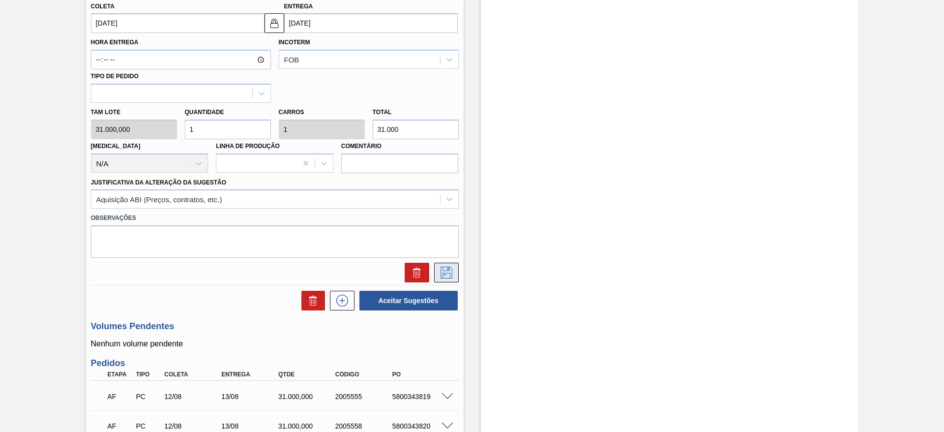
click at [449, 274] on icon at bounding box center [447, 272] width 12 height 12
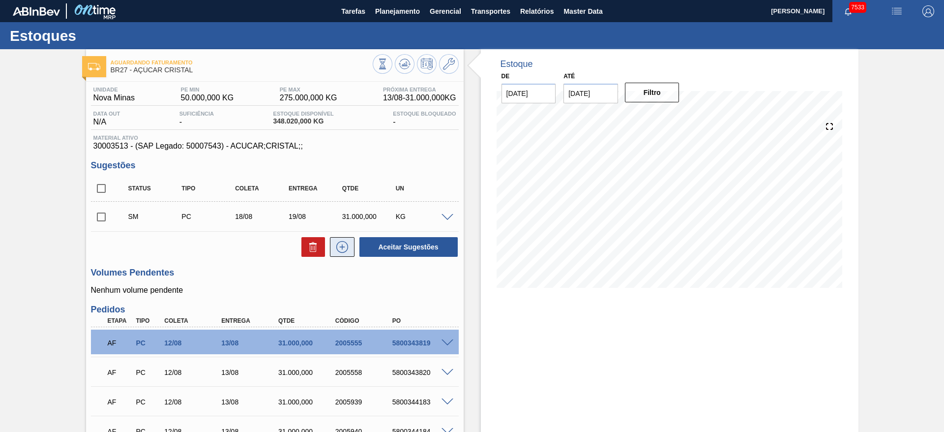
click at [349, 247] on icon at bounding box center [342, 247] width 16 height 12
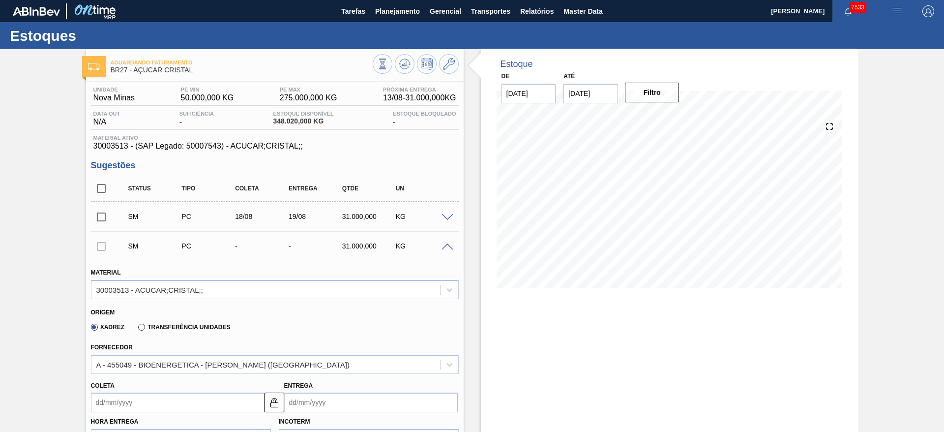
click at [110, 391] on div "Coleta" at bounding box center [178, 396] width 174 height 34
click at [118, 392] on input "Coleta" at bounding box center [178, 402] width 174 height 20
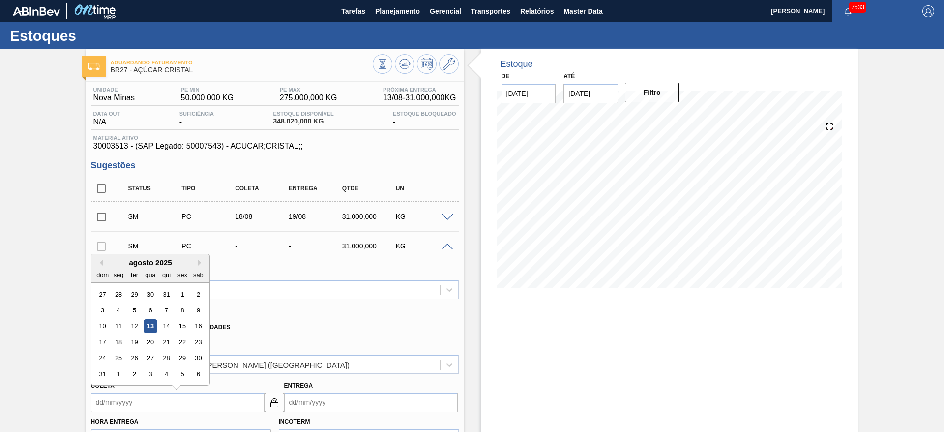
click at [116, 254] on div "agosto 2025 dom seg ter qua qui sex sab" at bounding box center [150, 268] width 118 height 29
click at [138, 343] on div "19" at bounding box center [133, 341] width 13 height 13
type input "[DATE]"
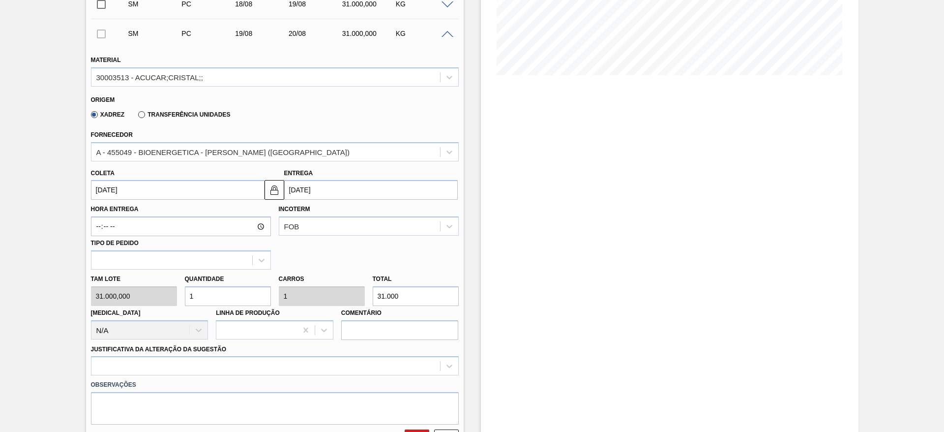
scroll to position [221, 0]
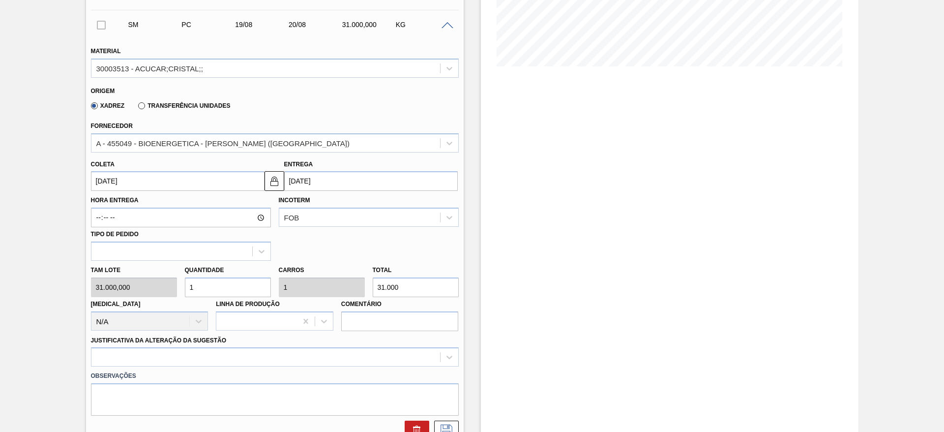
click at [183, 292] on div "Quantidade 1" at bounding box center [228, 280] width 94 height 34
drag, startPoint x: 189, startPoint y: 295, endPoint x: 176, endPoint y: 296, distance: 12.8
click at [176, 296] on div "Tam lote 31.000,000 Quantidade 1 Carros 1 Total 31.000 Doca N/A Linha de Produç…" at bounding box center [275, 296] width 376 height 70
type input "2"
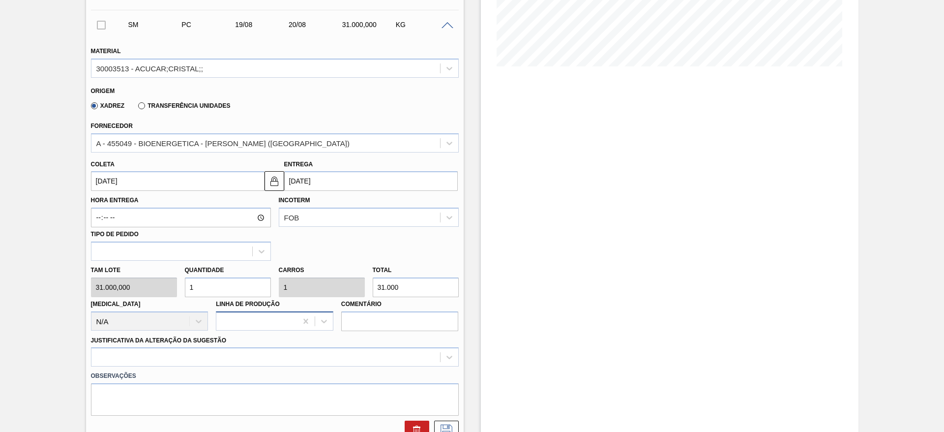
type input "62.000"
drag, startPoint x: 223, startPoint y: 284, endPoint x: 180, endPoint y: 290, distance: 42.7
click at [181, 290] on div "Quantidade 2" at bounding box center [228, 280] width 94 height 34
type input "1"
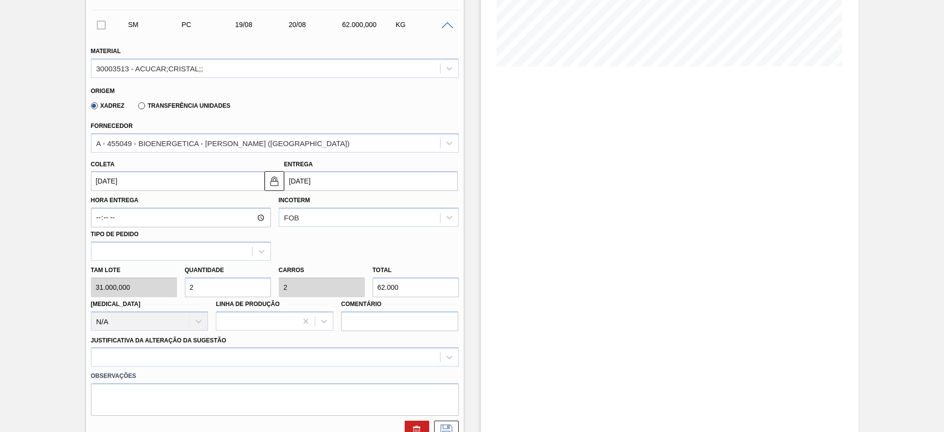
type input "31.000"
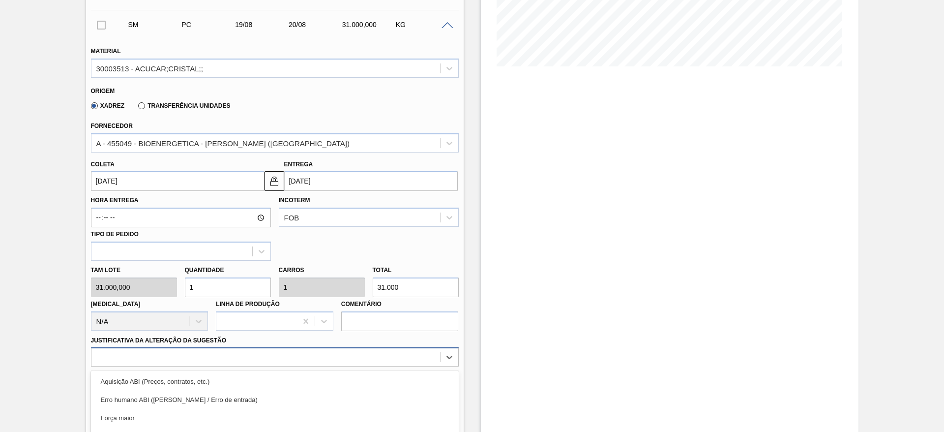
click at [354, 365] on div "option Master data incorreto ABI (LT, MOQ, etc.) focused, 5 of 18. 18 results a…" at bounding box center [275, 356] width 368 height 19
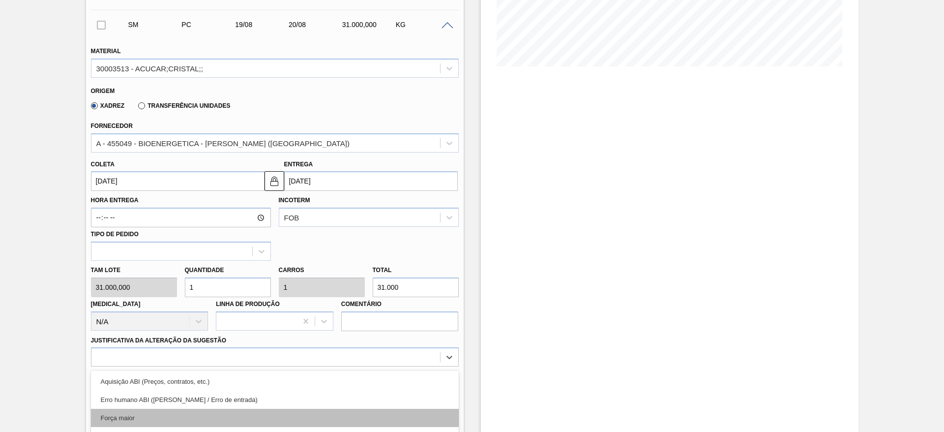
scroll to position [311, 0]
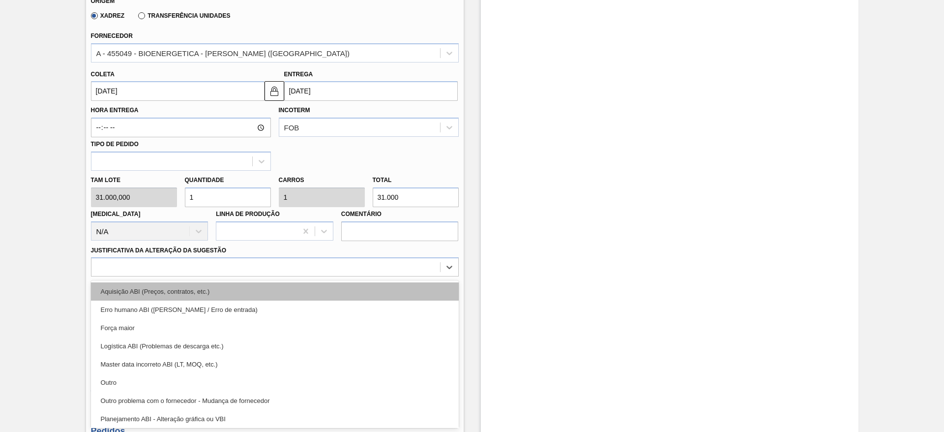
click at [376, 292] on div "Aquisição ABI (Preços, contratos, etc.)" at bounding box center [275, 291] width 368 height 18
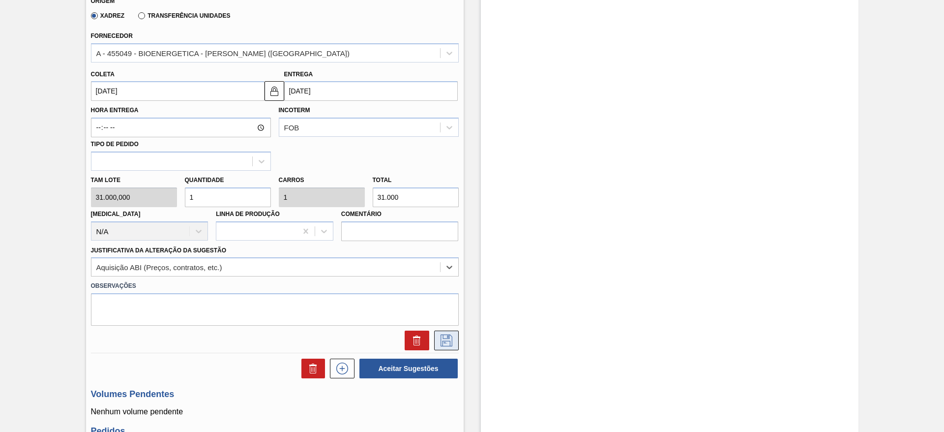
click at [442, 336] on icon at bounding box center [447, 340] width 16 height 12
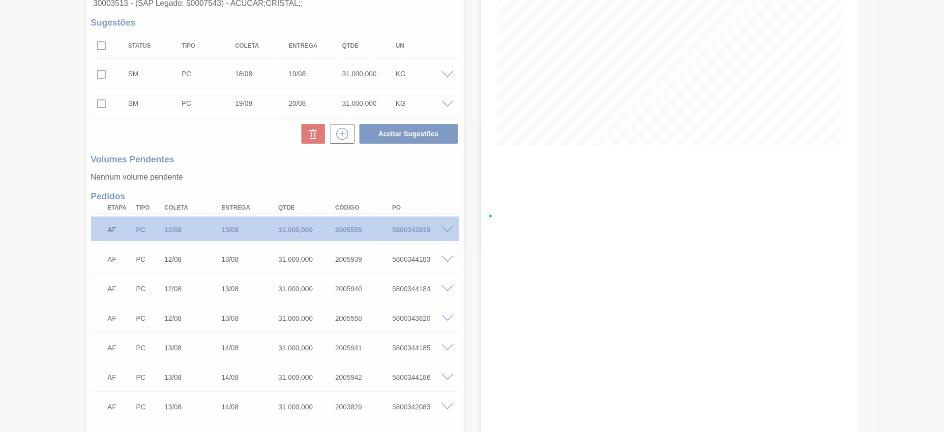
scroll to position [144, 0]
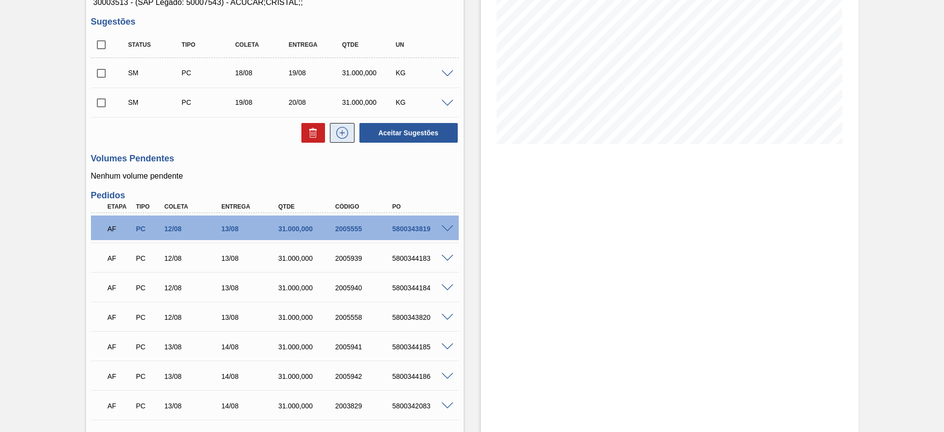
click at [342, 132] on icon at bounding box center [342, 133] width 16 height 12
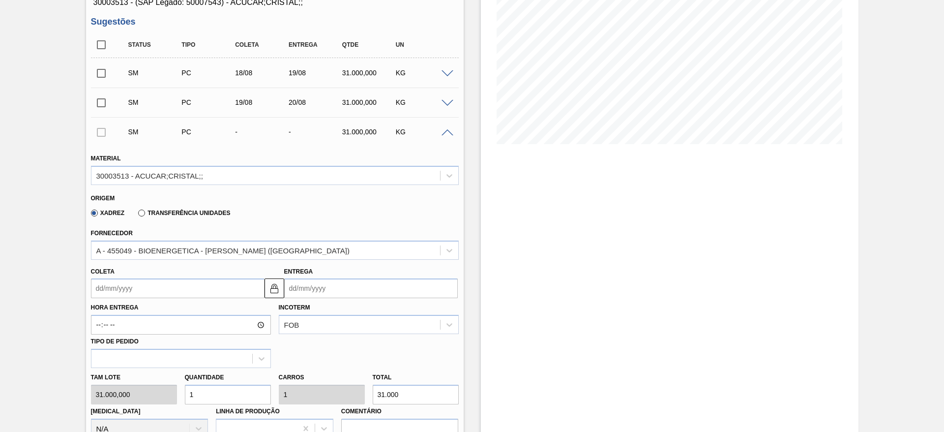
click at [116, 289] on input "Coleta" at bounding box center [178, 288] width 174 height 20
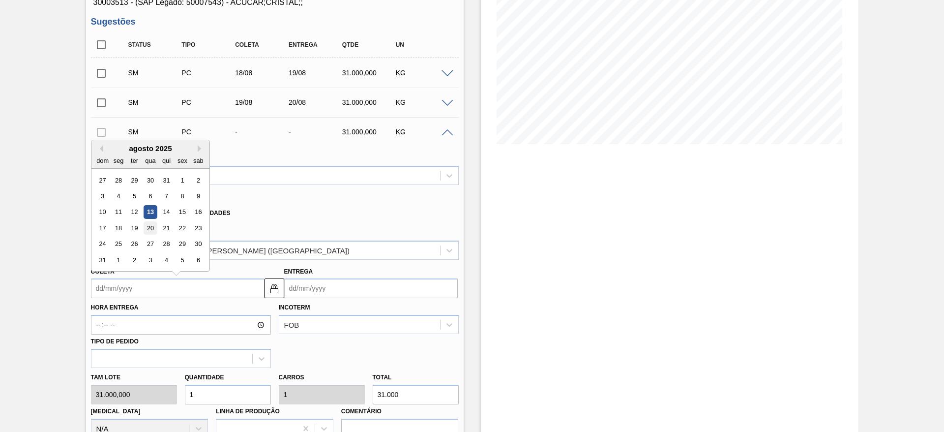
click at [150, 234] on div "20" at bounding box center [150, 227] width 13 height 13
type input "[DATE]"
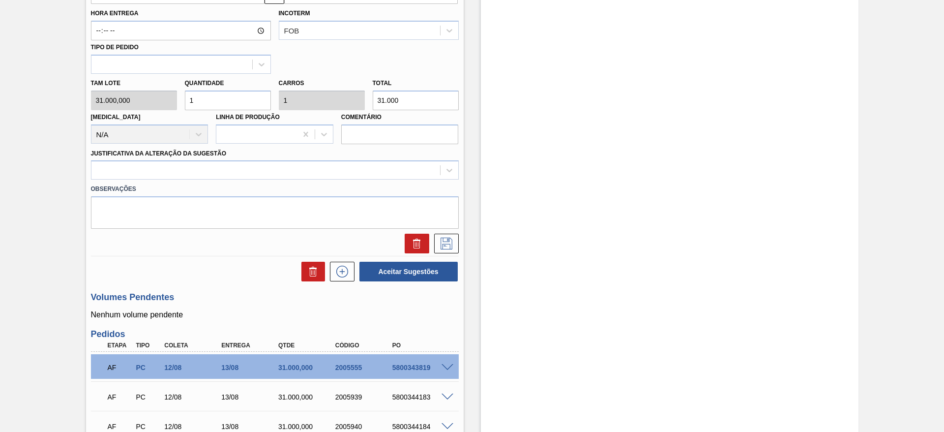
scroll to position [439, 0]
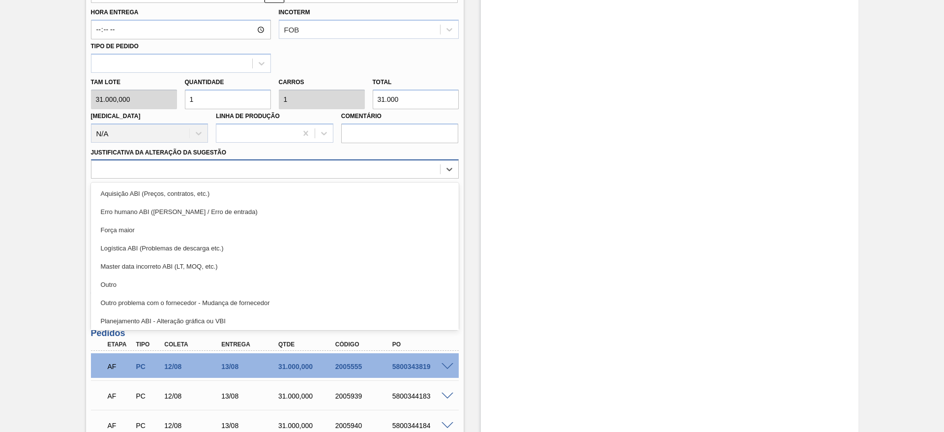
click at [336, 166] on div at bounding box center [265, 169] width 349 height 14
drag, startPoint x: 335, startPoint y: 179, endPoint x: 335, endPoint y: 190, distance: 11.3
click at [335, 180] on div "Observações" at bounding box center [275, 202] width 376 height 49
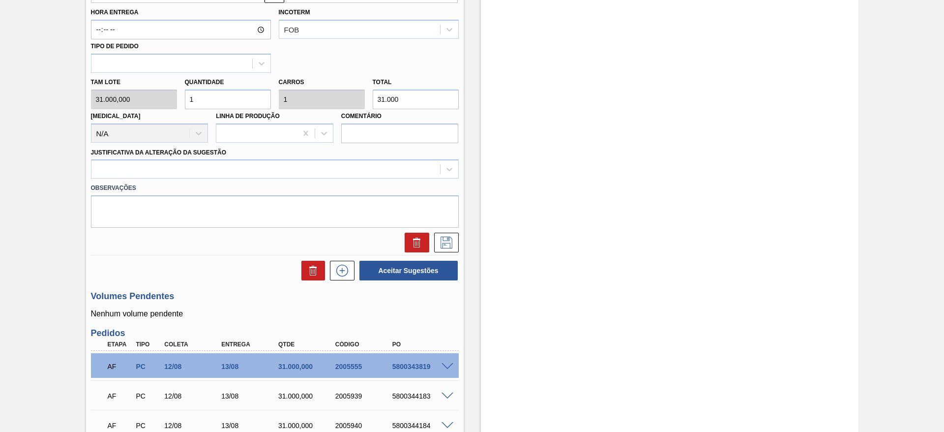
click at [335, 190] on label "Observações" at bounding box center [275, 188] width 368 height 14
click at [338, 177] on div at bounding box center [275, 168] width 368 height 19
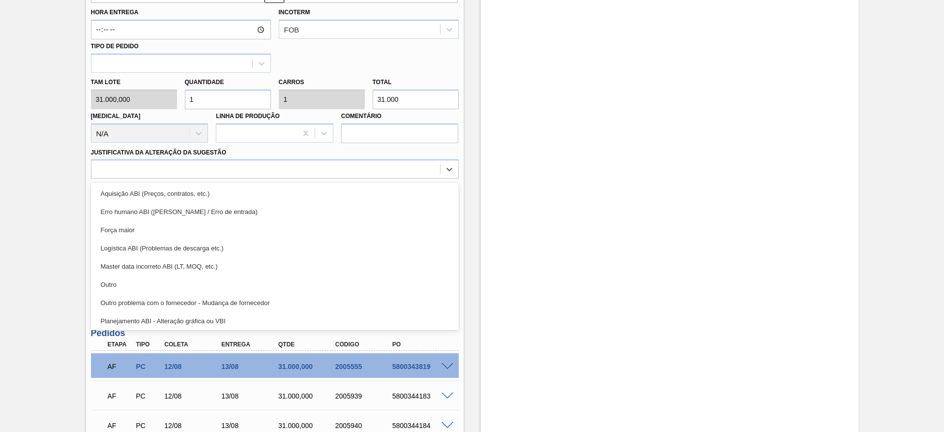
click at [338, 188] on div "Aquisição ABI (Preços, contratos, etc.)" at bounding box center [275, 193] width 368 height 18
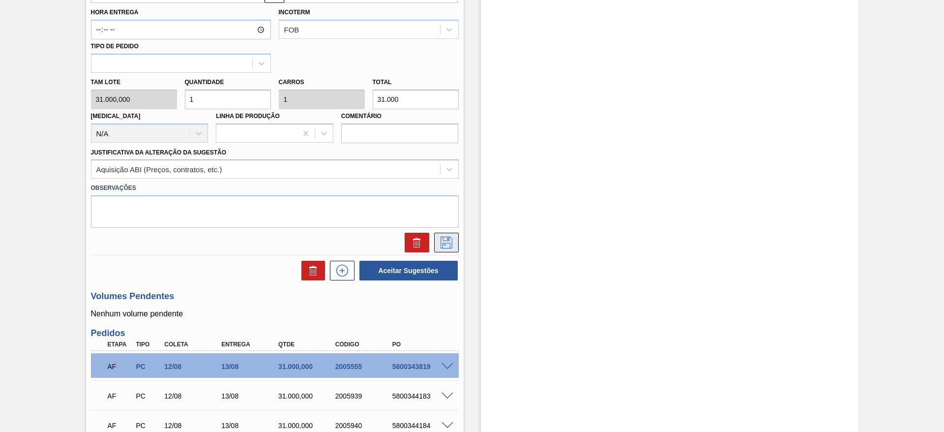
click at [454, 244] on button at bounding box center [446, 243] width 25 height 20
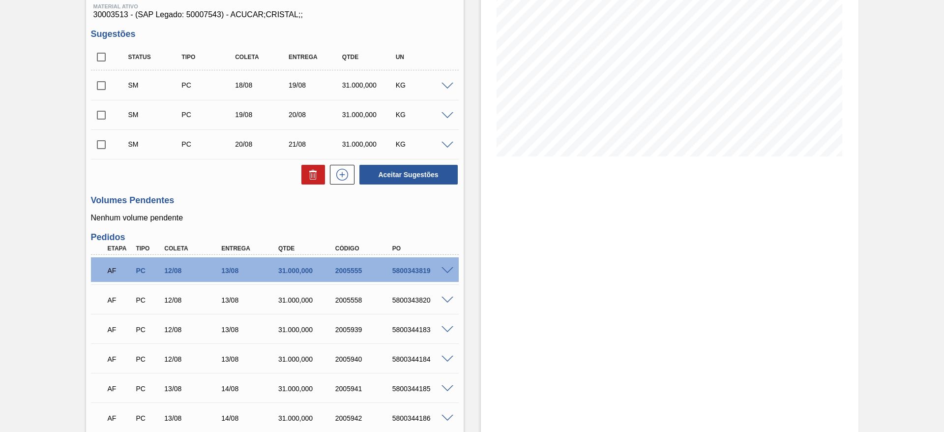
scroll to position [70, 0]
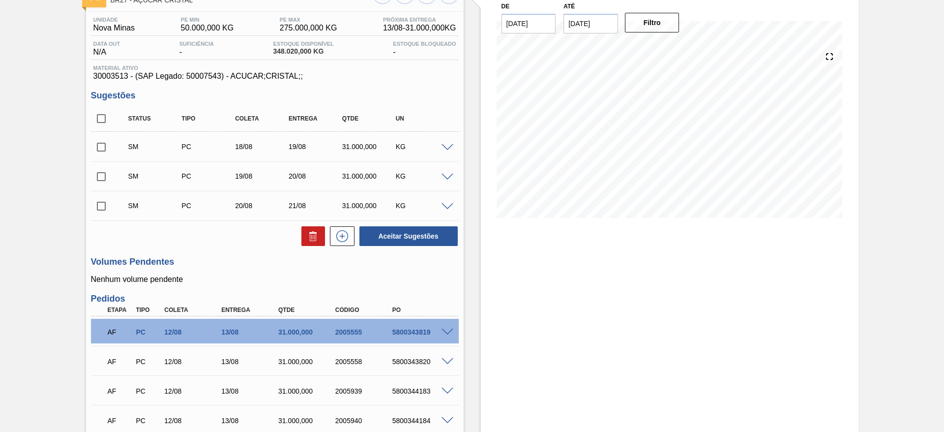
click at [99, 118] on input "checkbox" at bounding box center [101, 118] width 21 height 21
checkbox input "true"
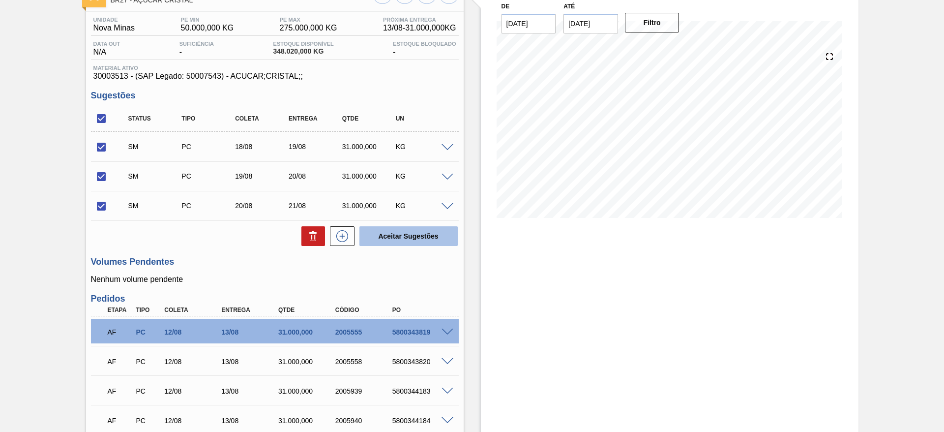
click at [403, 233] on button "Aceitar Sugestões" at bounding box center [408, 236] width 98 height 20
checkbox input "false"
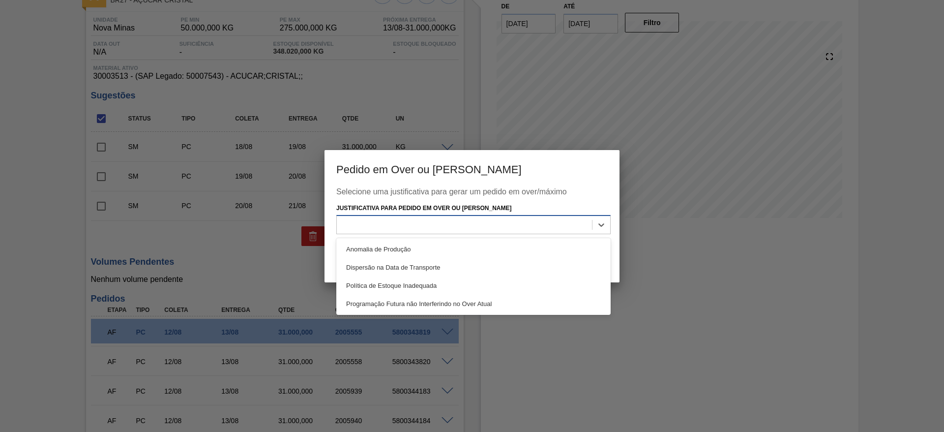
click at [496, 224] on div at bounding box center [464, 225] width 255 height 14
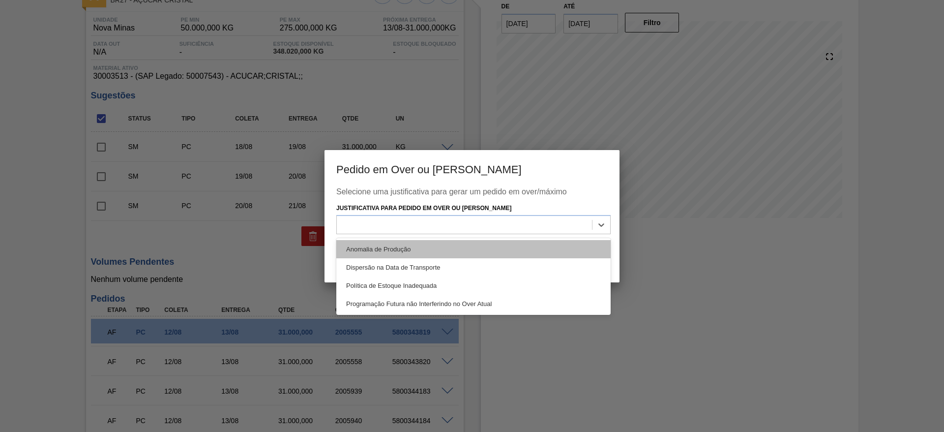
click at [495, 241] on div "Anomalia de Produção" at bounding box center [473, 249] width 274 height 18
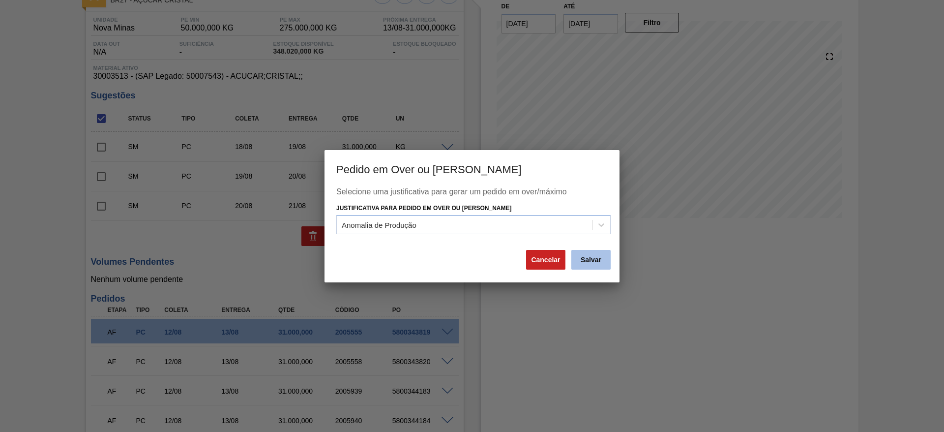
click at [587, 268] on button "Salvar" at bounding box center [590, 260] width 39 height 20
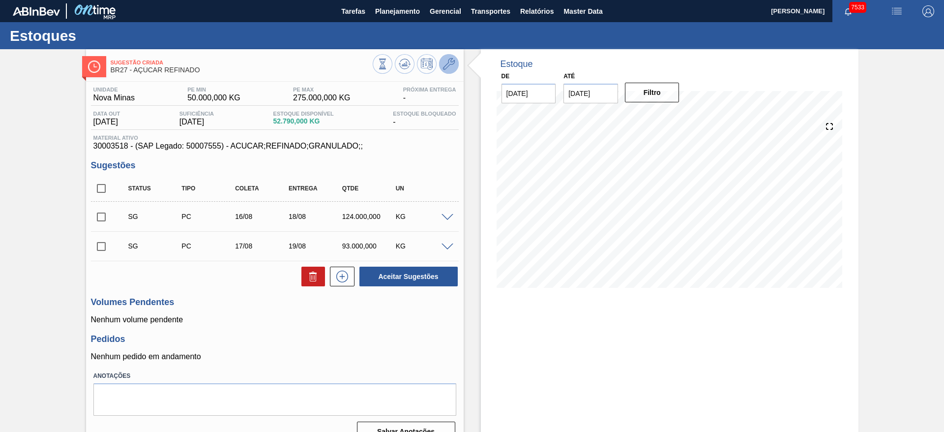
click at [447, 62] on icon at bounding box center [449, 64] width 12 height 12
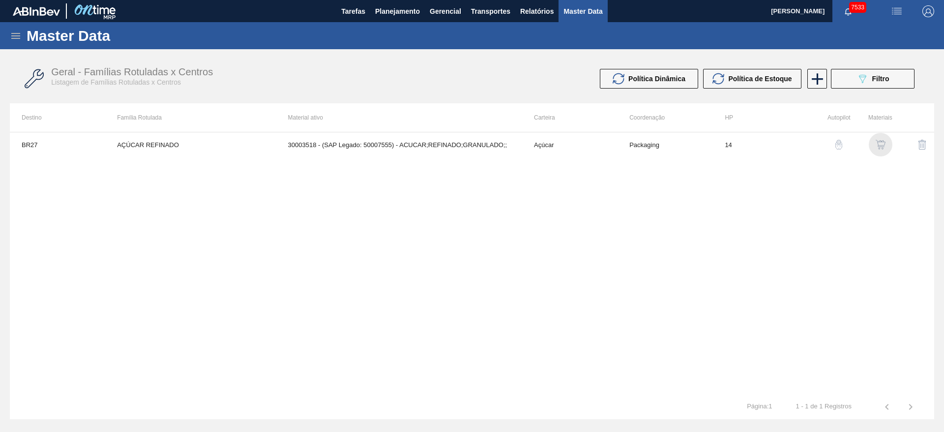
click at [880, 144] on img "button" at bounding box center [881, 145] width 10 height 10
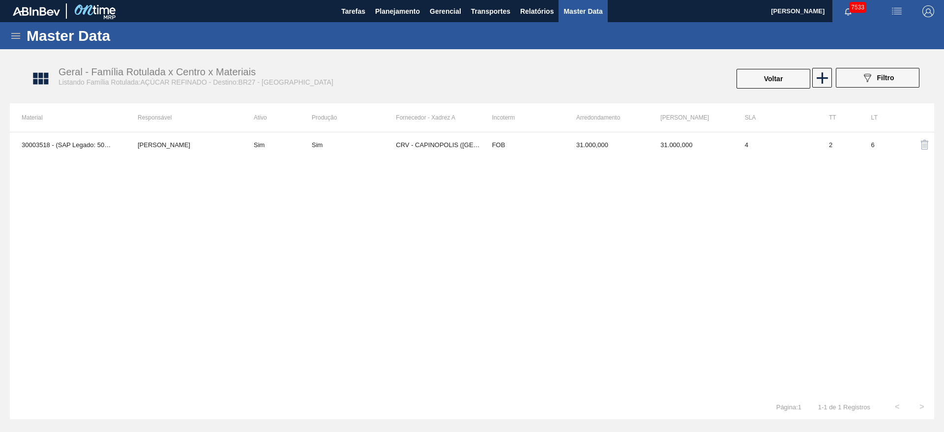
click at [416, 160] on div "30003518 - (SAP Legado: 50007555) - ACUCAR;REFINADO;GRANULADO;; [PERSON_NAME] S…" at bounding box center [472, 263] width 924 height 263
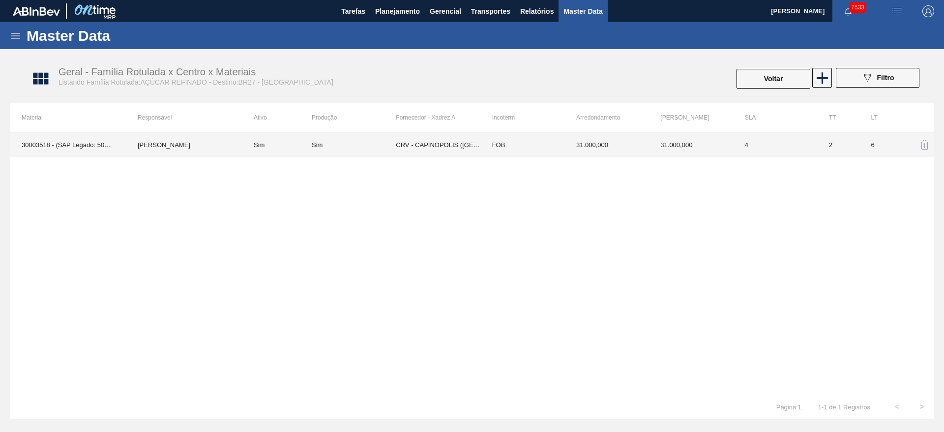
click at [414, 140] on td "CRV - CAPINOPOLIS ([GEOGRAPHIC_DATA])" at bounding box center [438, 144] width 84 height 25
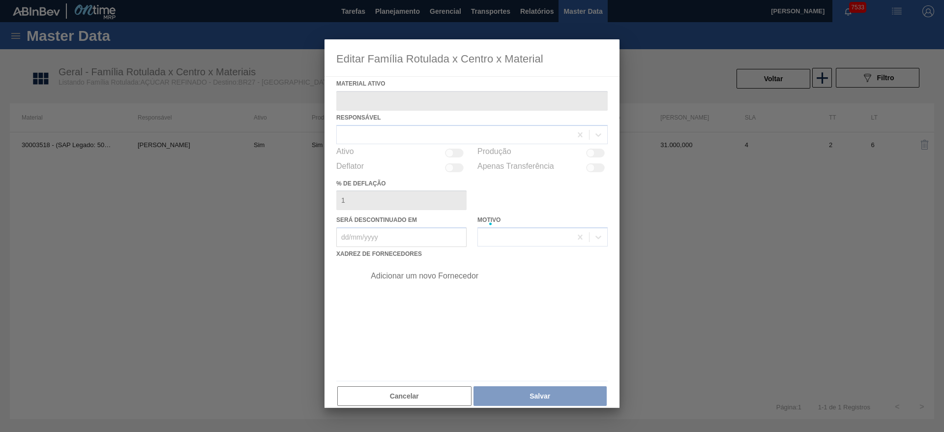
type ativo "30003518 - (SAP Legado: 50007555) - ACUCAR;REFINADO;GRANULADO;;"
checkbox input "true"
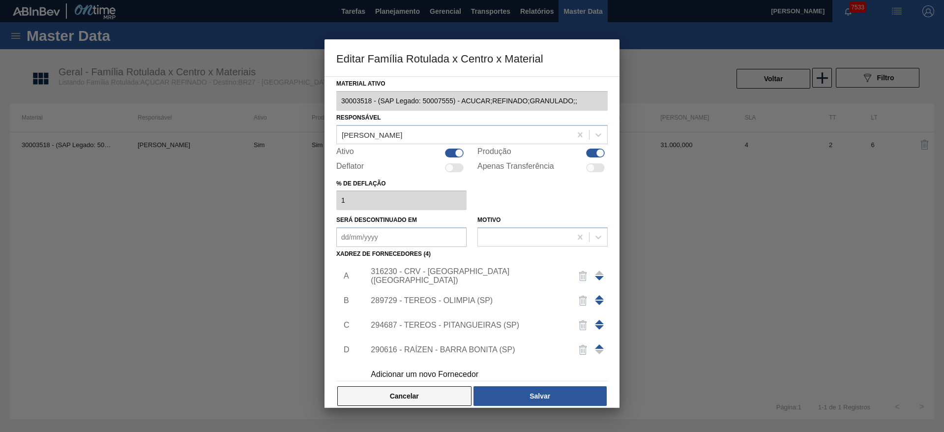
click at [412, 388] on button "Cancelar" at bounding box center [404, 396] width 134 height 20
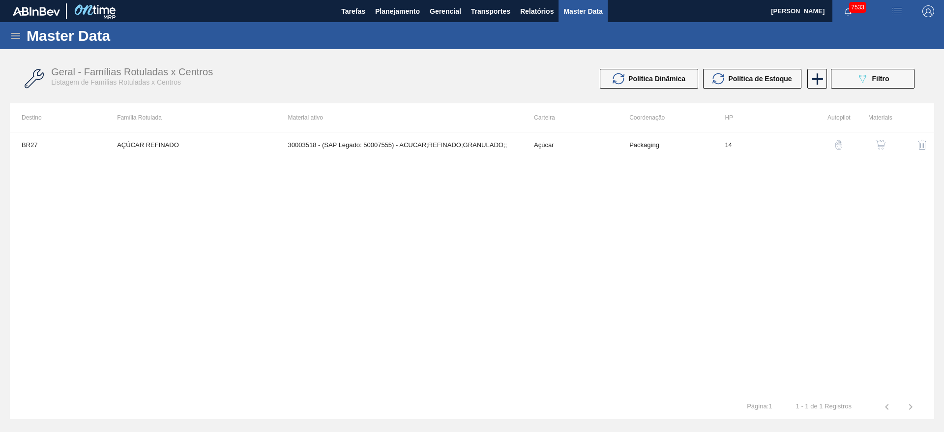
drag, startPoint x: 436, startPoint y: 121, endPoint x: 443, endPoint y: 126, distance: 7.8
click at [437, 122] on th "Material ativo" at bounding box center [399, 117] width 246 height 29
click at [443, 137] on td "30003518 - (SAP Legado: 50007555) - ACUCAR;REFINADO;GRANULADO;;" at bounding box center [399, 144] width 246 height 25
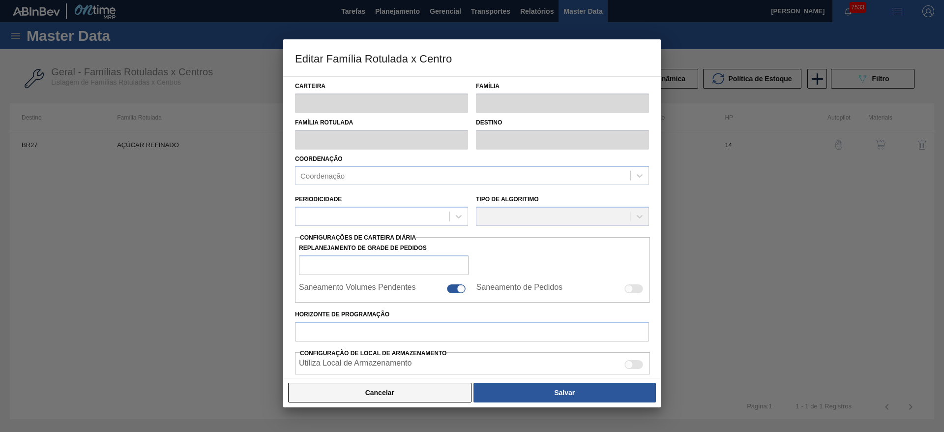
click at [450, 400] on button "Cancelar" at bounding box center [379, 393] width 183 height 20
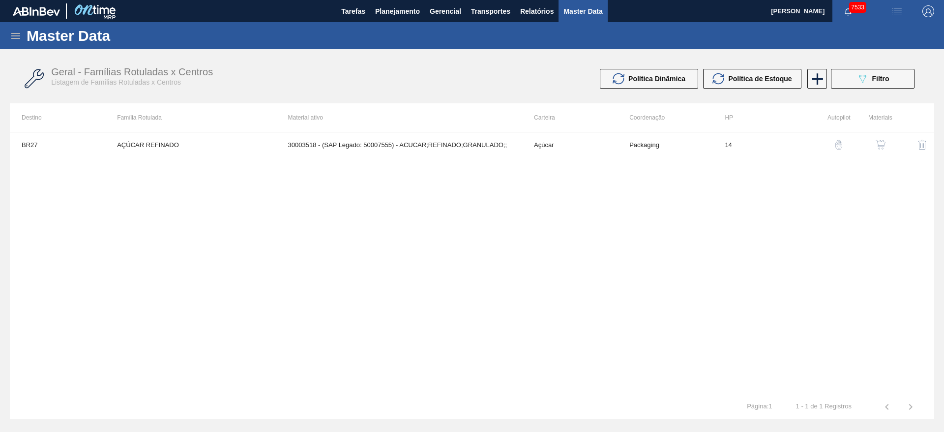
click at [877, 158] on div "BR27 AÇÚCAR REFINADO 30003518 - (SAP Legado: 50007555) - ACUCAR;REFINADO;GRANUL…" at bounding box center [472, 263] width 924 height 263
click at [877, 145] on img "button" at bounding box center [881, 145] width 10 height 10
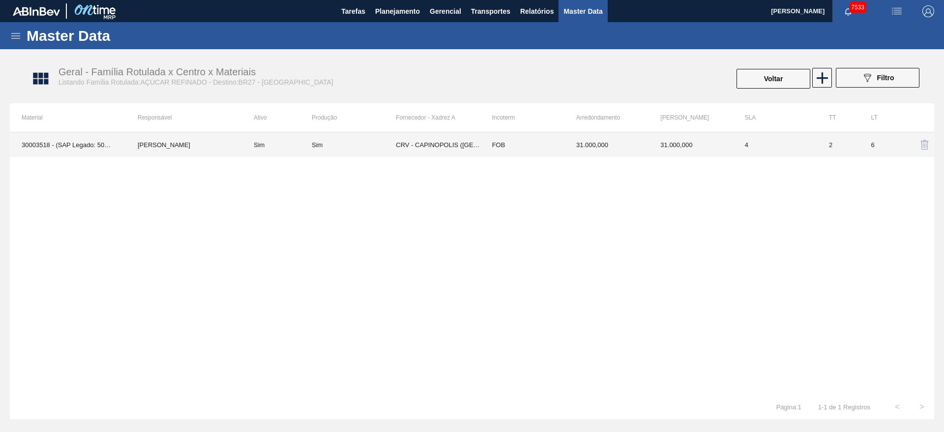
click at [503, 142] on td "FOB" at bounding box center [522, 144] width 84 height 25
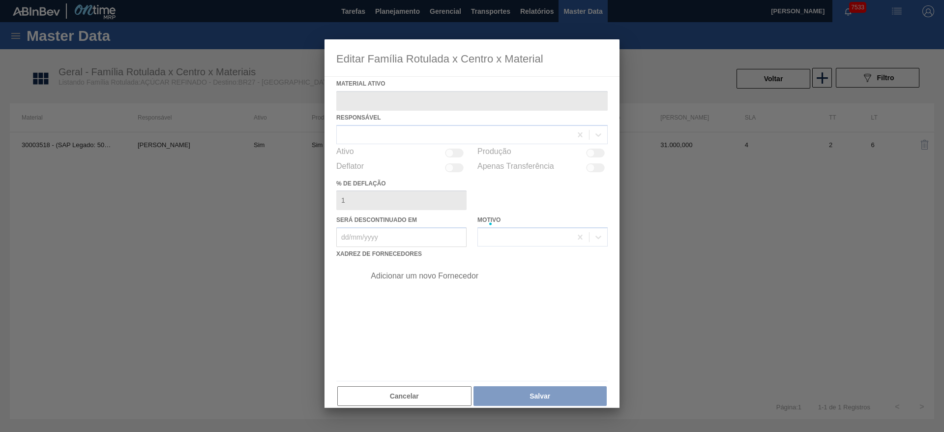
type ativo "30003518 - (SAP Legado: 50007555) - ACUCAR;REFINADO;GRANULADO;;"
checkbox input "true"
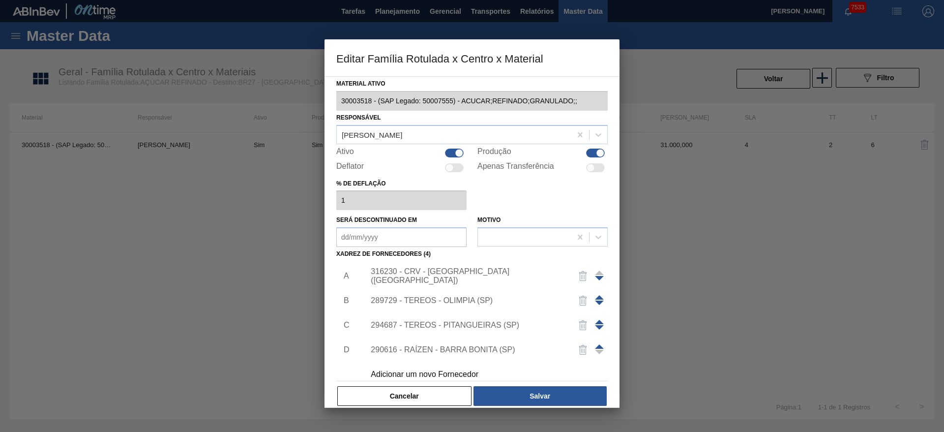
click at [594, 144] on div "Material ativo 30003518 - (SAP Legado: 50007555) - ACUCAR;REFINADO;GRANULADO;; …" at bounding box center [471, 242] width 271 height 330
click at [594, 150] on div at bounding box center [595, 152] width 19 height 9
checkbox input "false"
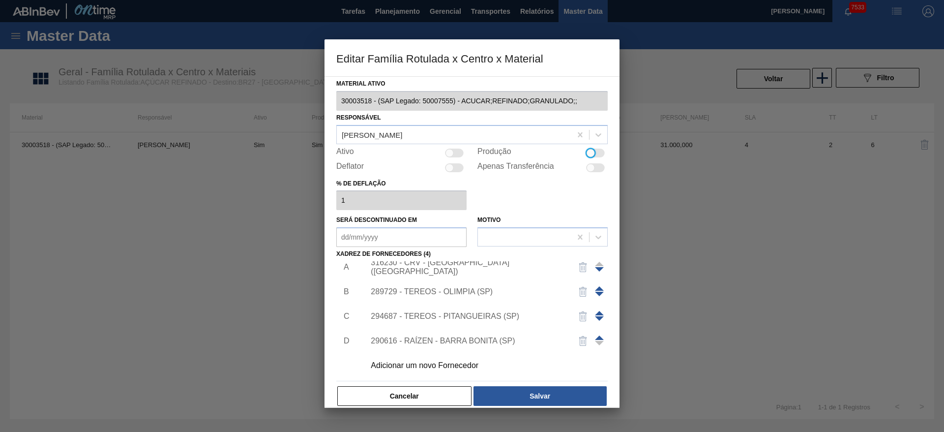
scroll to position [10, 0]
click at [427, 395] on button "Cancelar" at bounding box center [404, 396] width 134 height 20
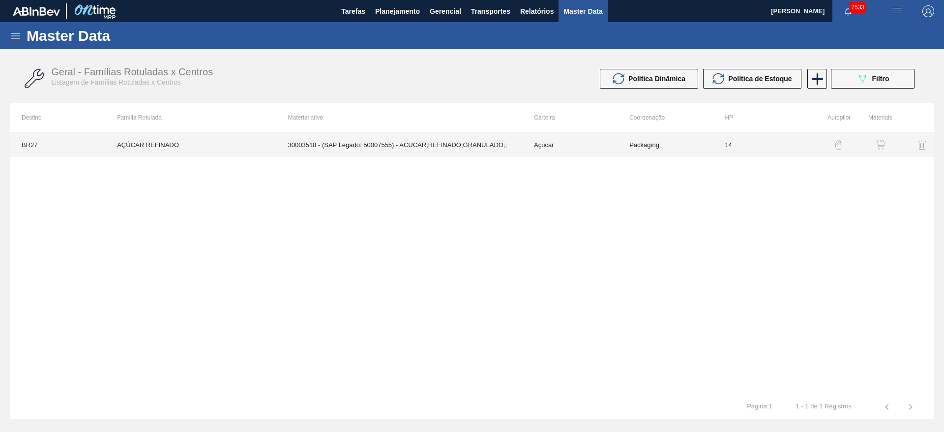
click at [252, 153] on td "AÇÚCAR REFINADO" at bounding box center [190, 144] width 171 height 25
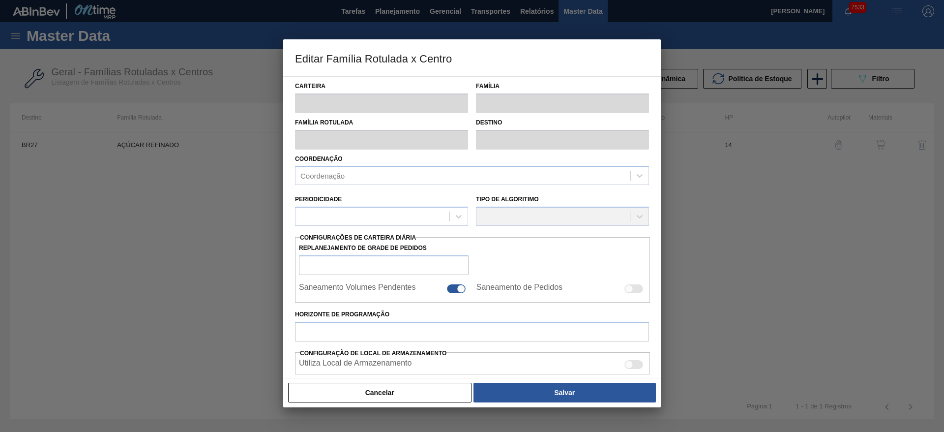
type input "Açúcar"
type input "AÇÚCAR REFINADO"
type input "BR27 - [GEOGRAPHIC_DATA]"
type input "2"
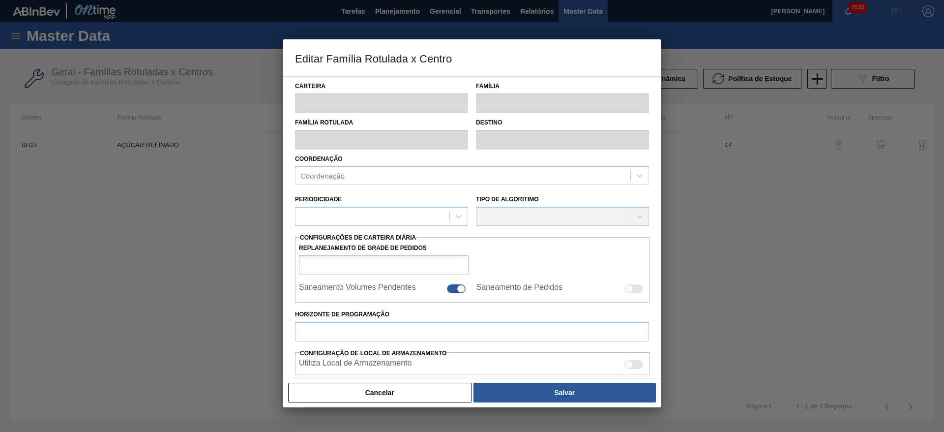
checkbox input "true"
type input "14"
type input "50.000"
type input "275.000"
type input "50"
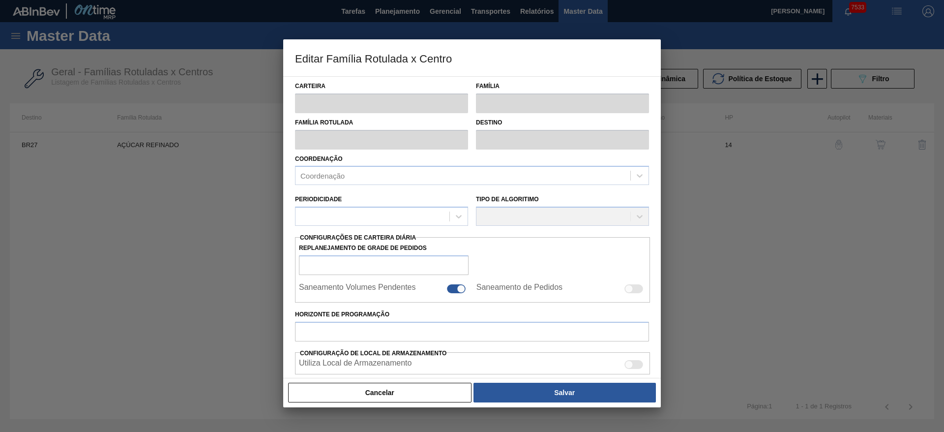
type input "162.500,000"
checkbox input "true"
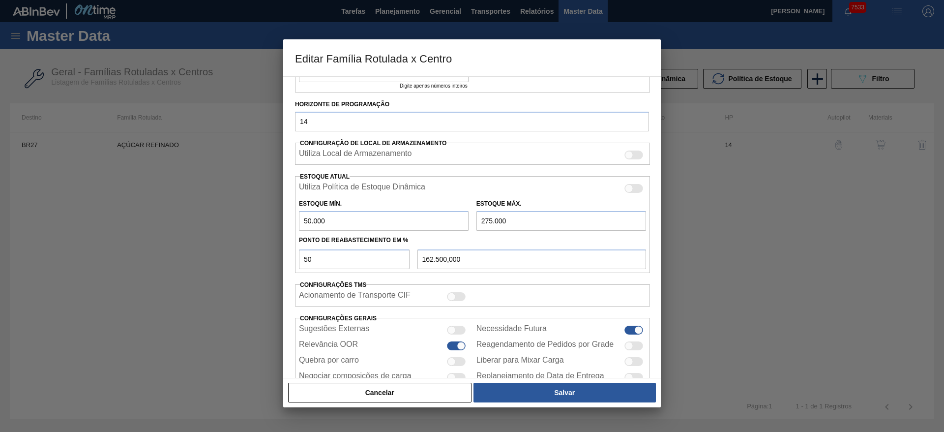
scroll to position [282, 0]
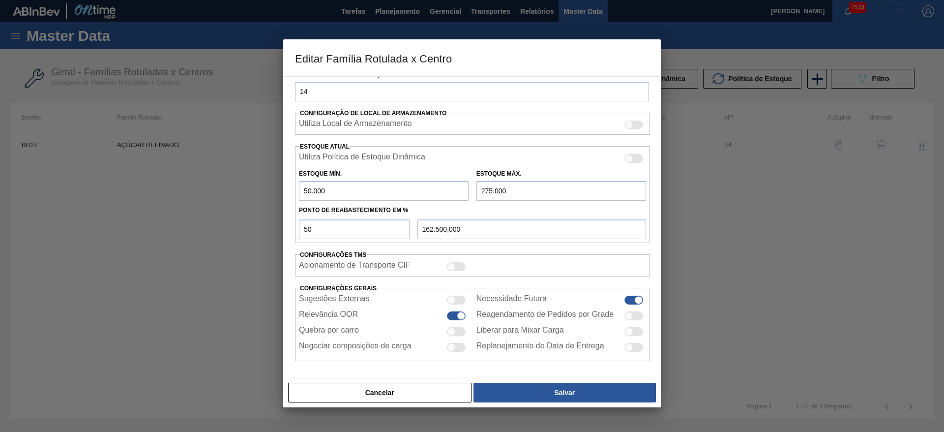
click at [452, 316] on div at bounding box center [456, 315] width 19 height 9
checkbox input "false"
drag, startPoint x: 319, startPoint y: 196, endPoint x: 277, endPoint y: 196, distance: 41.3
click at [277, 196] on div "Editar Família Rotulada x Centro Carteira Açúcar Família Açúcar Família Rotulad…" at bounding box center [472, 216] width 944 height 432
type input "0"
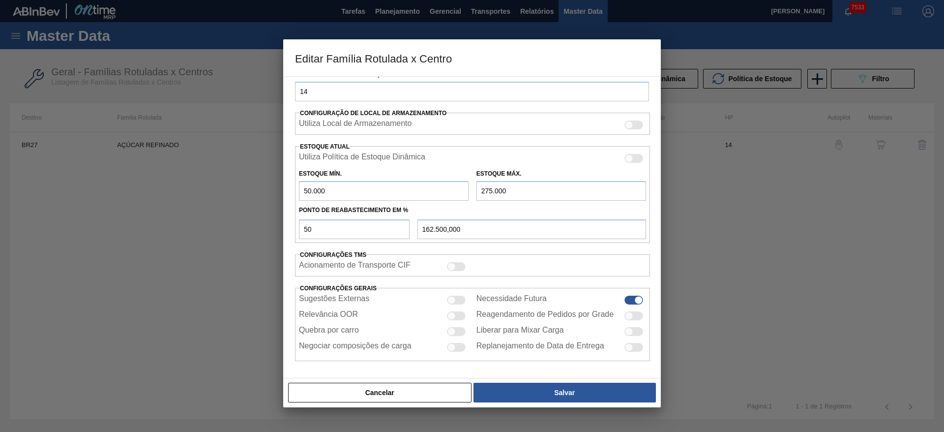
type input "137.500,000"
type input "0"
drag, startPoint x: 525, startPoint y: 199, endPoint x: 456, endPoint y: 199, distance: 69.3
click at [456, 199] on div "Estoque Mín. 0 Estoque Máx. 275.000" at bounding box center [472, 182] width 355 height 36
type input "0"
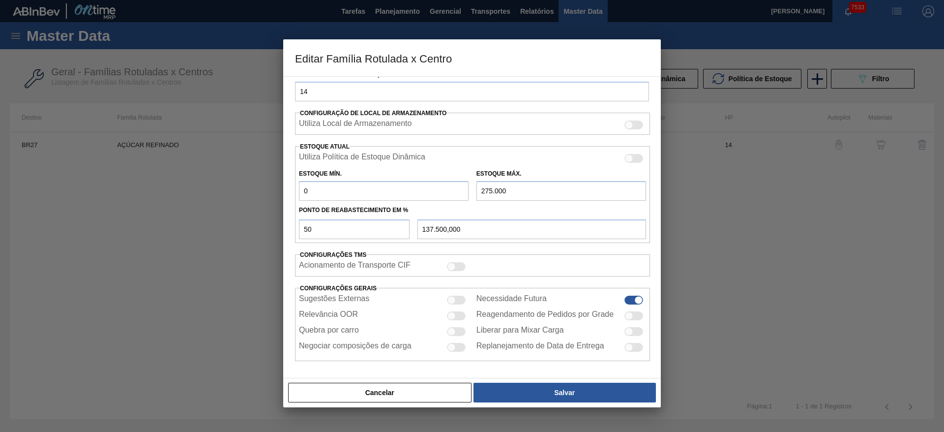
type input "0,000"
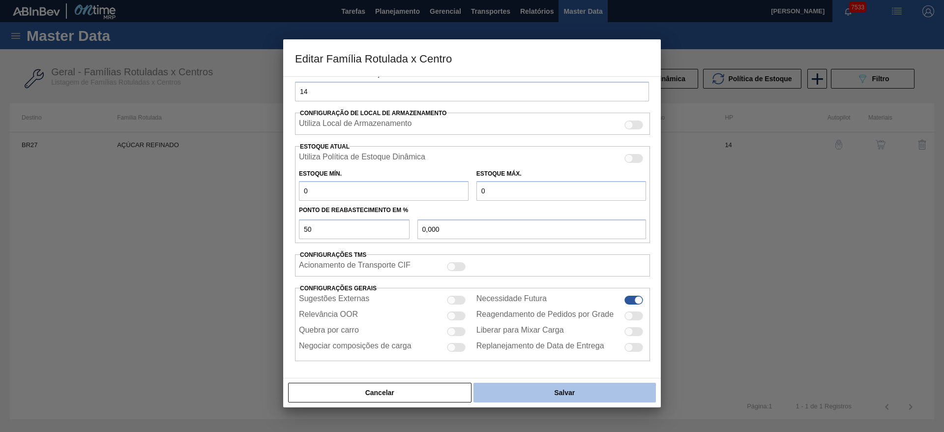
type input "0"
click at [561, 386] on button "Salvar" at bounding box center [564, 393] width 182 height 20
click at [561, 392] on button "Salvar" at bounding box center [564, 393] width 182 height 20
click at [572, 396] on button "Salvar" at bounding box center [564, 393] width 182 height 20
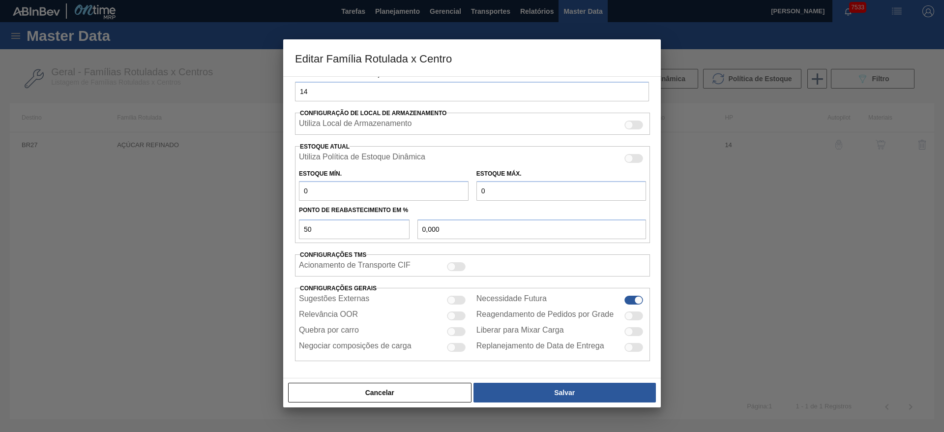
click at [585, 380] on div "Cancelar Salvar" at bounding box center [472, 393] width 378 height 30
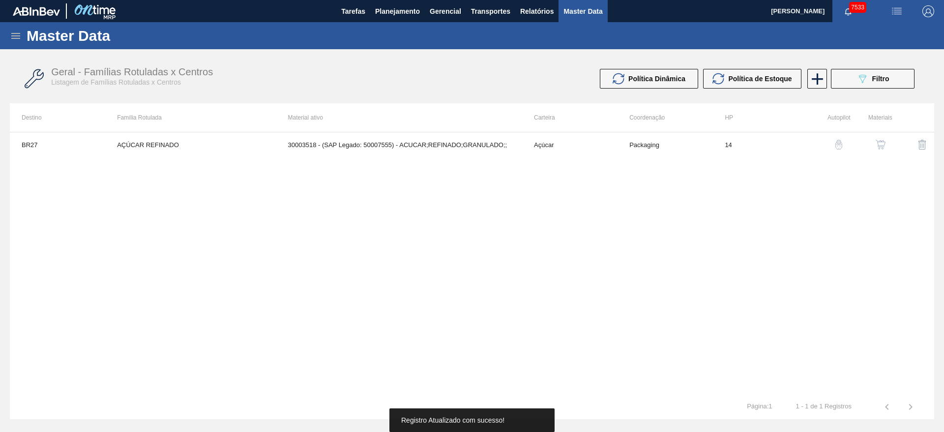
click at [587, 395] on tr "1 - 1 de 1 Registros Página : 1" at bounding box center [472, 406] width 924 height 25
click at [882, 142] on img "button" at bounding box center [881, 145] width 10 height 10
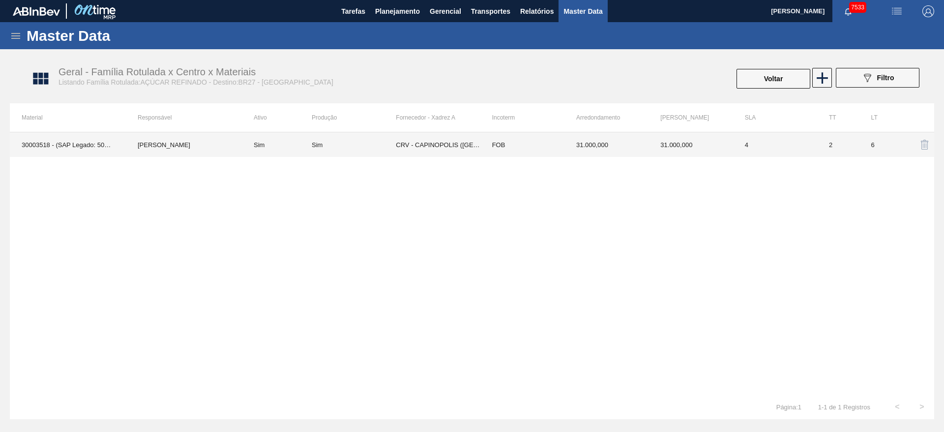
click at [517, 144] on td "FOB" at bounding box center [522, 144] width 84 height 25
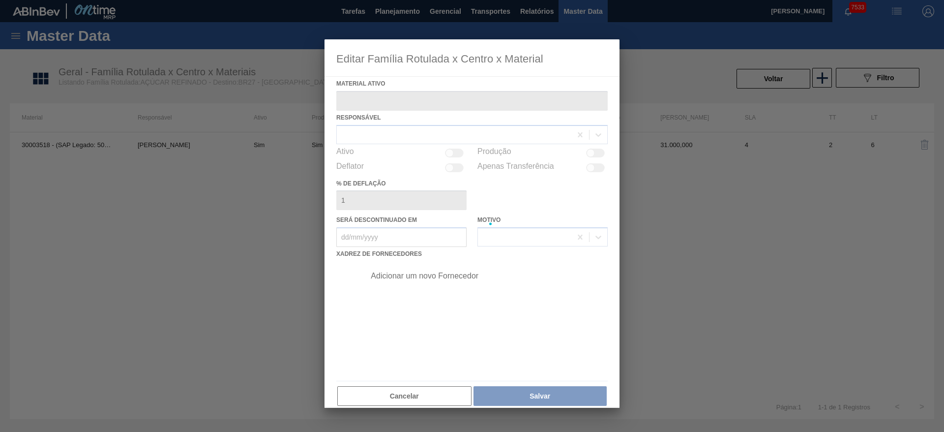
type ativo "30003518 - (SAP Legado: 50007555) - ACUCAR;REFINADO;GRANULADO;;"
checkbox input "true"
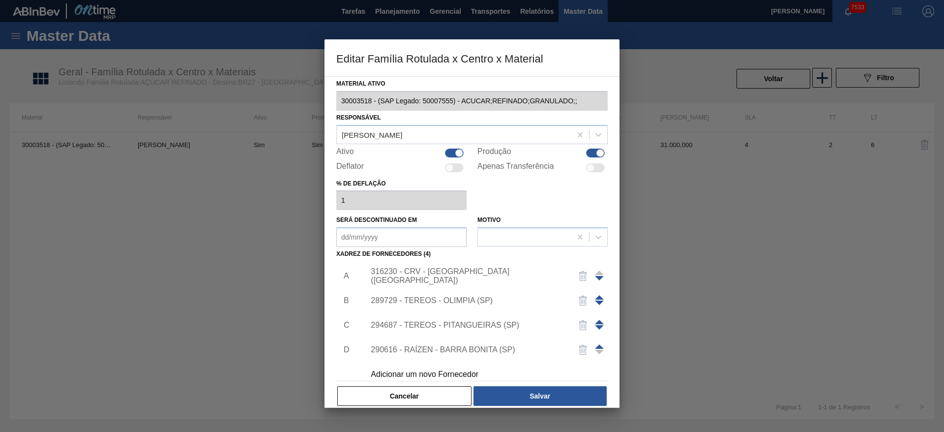
click at [452, 278] on div "316230 - CRV - [GEOGRAPHIC_DATA] ([GEOGRAPHIC_DATA])" at bounding box center [467, 276] width 193 height 18
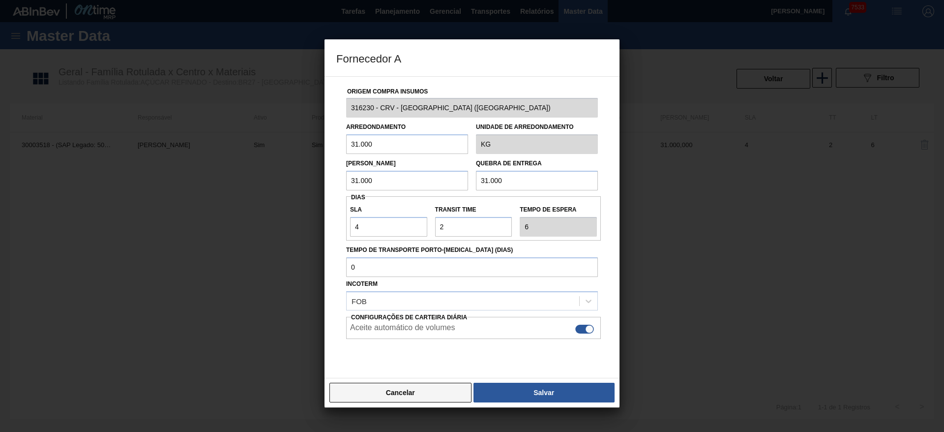
click at [438, 397] on button "Cancelar" at bounding box center [400, 393] width 142 height 20
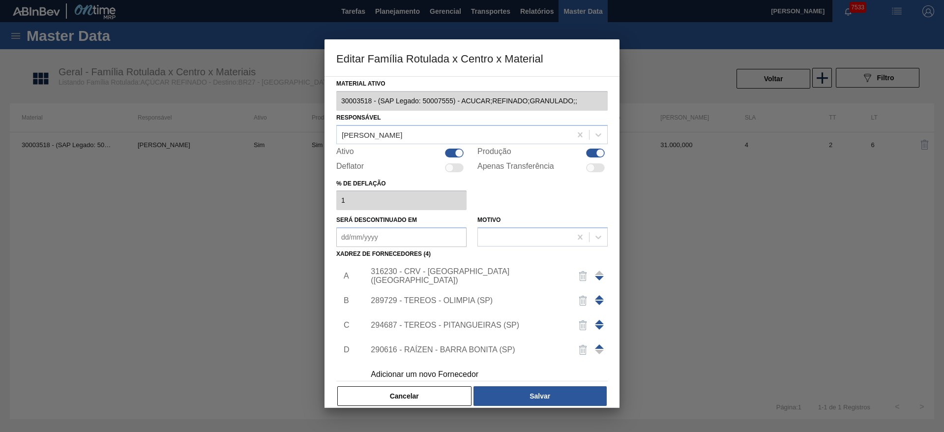
click at [587, 152] on div at bounding box center [595, 152] width 19 height 9
checkbox input "false"
click at [554, 392] on button "Salvar" at bounding box center [539, 396] width 133 height 20
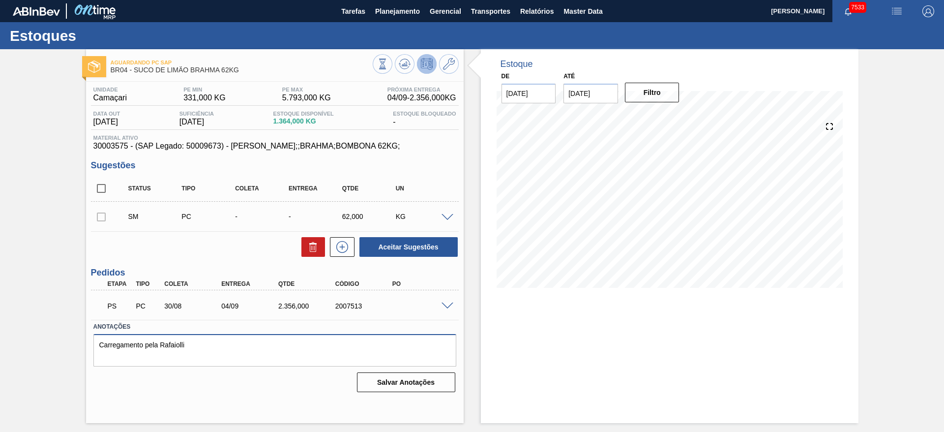
drag, startPoint x: 263, startPoint y: 346, endPoint x: 0, endPoint y: 374, distance: 264.6
click at [0, 374] on div "Aguardando PC SAP BR04 - SUCO DE LIMÃO BRAHMA 62KG Unidade Camaçari PE MIN 331,…" at bounding box center [472, 236] width 944 height 374
click at [418, 402] on div "Aguardando PC SAP BR04 - SUCO DE LIMÃO BRAHMA 62KG Unidade Camaçari PE MIN 331,…" at bounding box center [275, 236] width 378 height 374
click at [397, 384] on button "Salvar Anotações" at bounding box center [406, 382] width 98 height 20
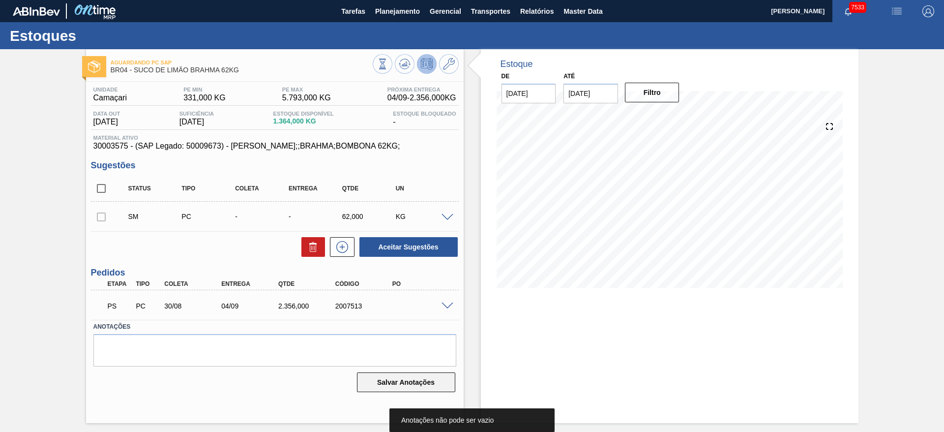
click at [401, 381] on button "Salvar Anotações" at bounding box center [406, 382] width 98 height 20
click at [445, 303] on span at bounding box center [448, 305] width 12 height 7
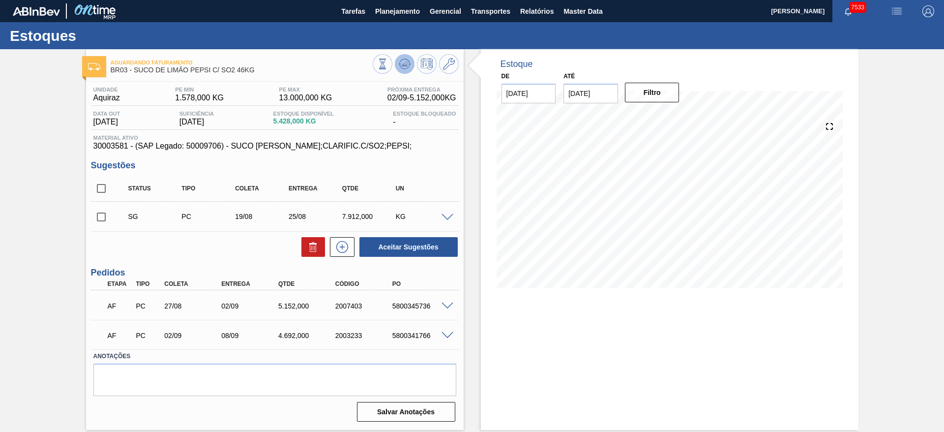
click at [388, 64] on icon at bounding box center [382, 64] width 11 height 11
click at [400, 64] on icon at bounding box center [404, 66] width 10 height 5
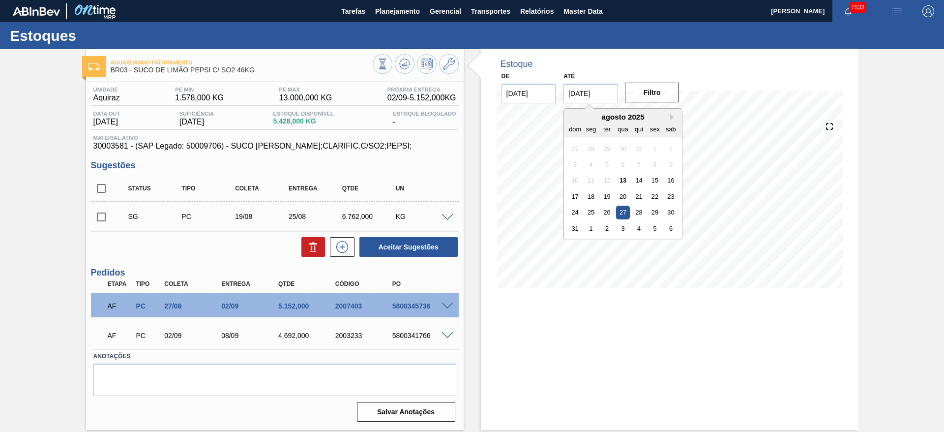
click at [570, 102] on input "[DATE]" at bounding box center [590, 94] width 55 height 20
click at [674, 232] on div "6" at bounding box center [670, 228] width 13 height 13
type input "[DATE]"
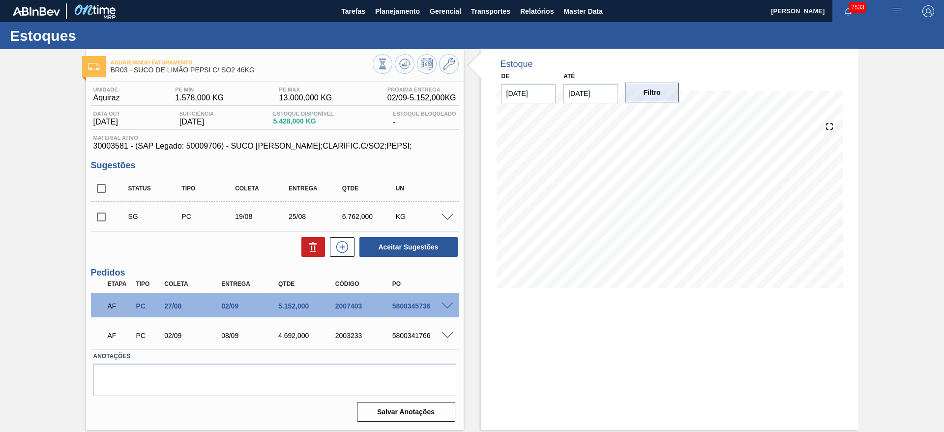
click at [653, 91] on button "Filtro" at bounding box center [652, 93] width 55 height 20
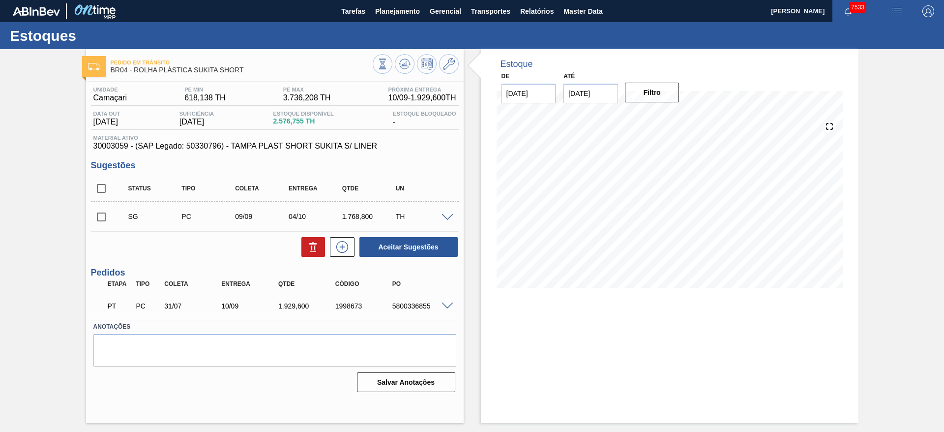
click at [450, 219] on span at bounding box center [448, 217] width 12 height 7
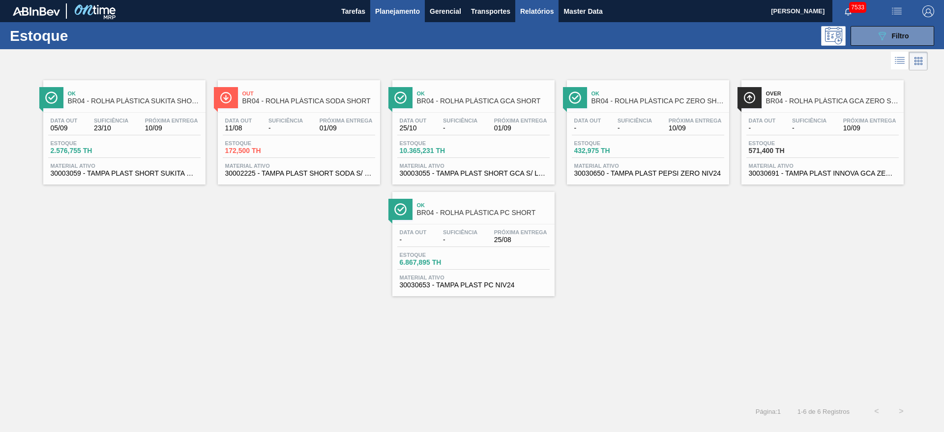
click at [527, 16] on span "Relatórios" at bounding box center [536, 11] width 33 height 12
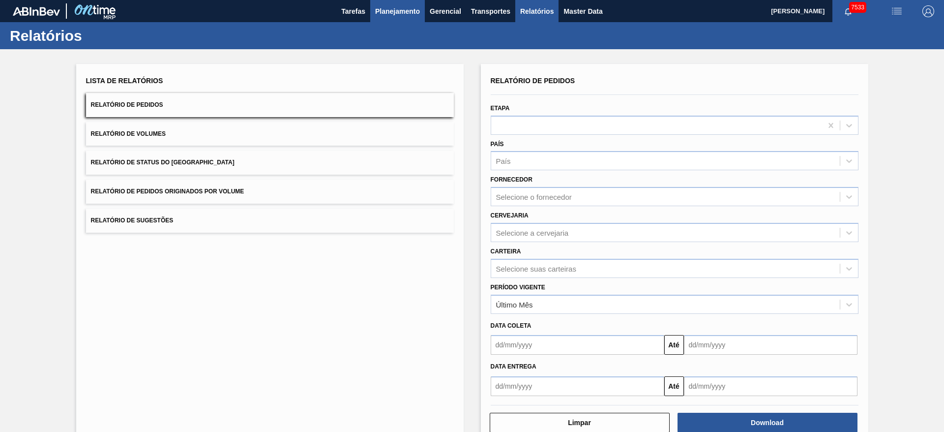
click at [392, 17] on button "Planejamento" at bounding box center [397, 11] width 55 height 22
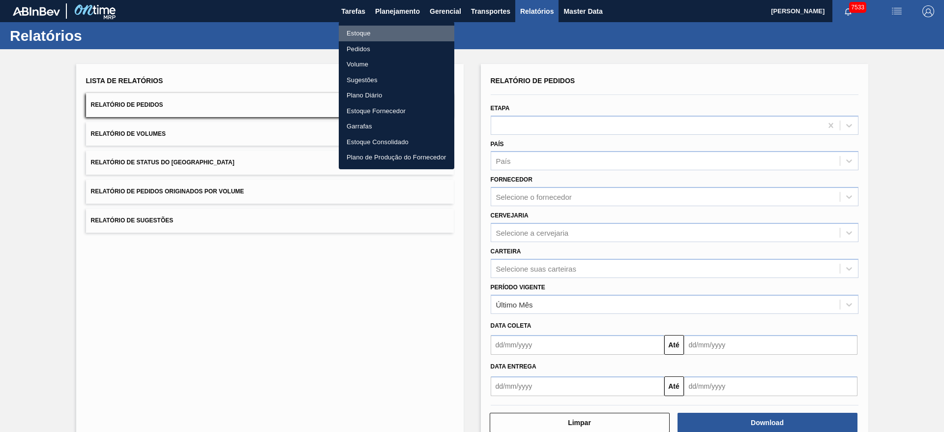
click at [402, 31] on li "Estoque" at bounding box center [397, 34] width 116 height 16
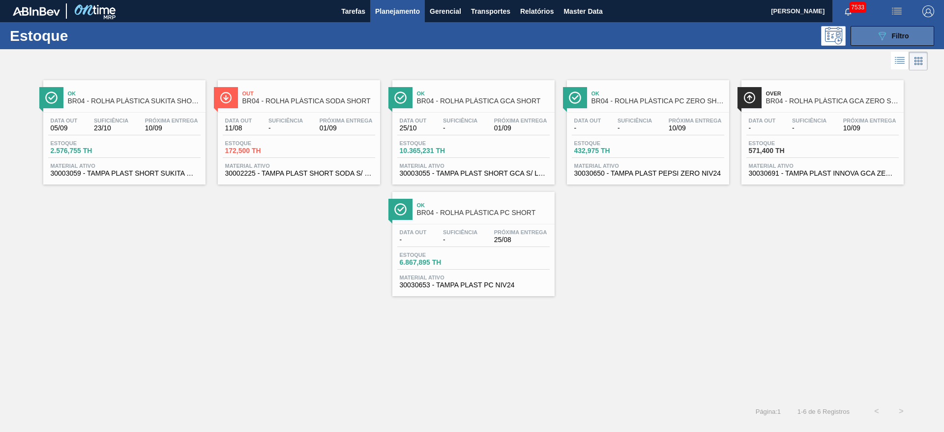
click at [863, 33] on button "089F7B8B-B2A5-4AFE-B5C0-19BA573D28AC Filtro" at bounding box center [893, 36] width 84 height 20
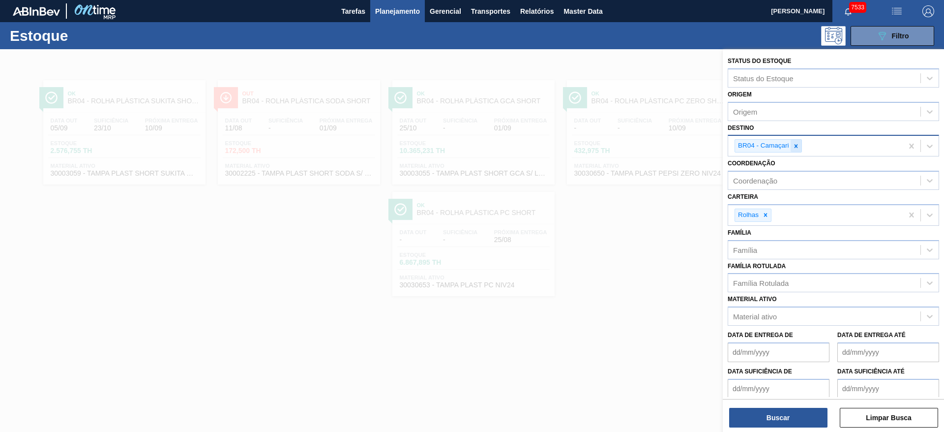
click at [798, 141] on div at bounding box center [796, 146] width 11 height 12
click at [798, 141] on div "Destino" at bounding box center [824, 145] width 192 height 14
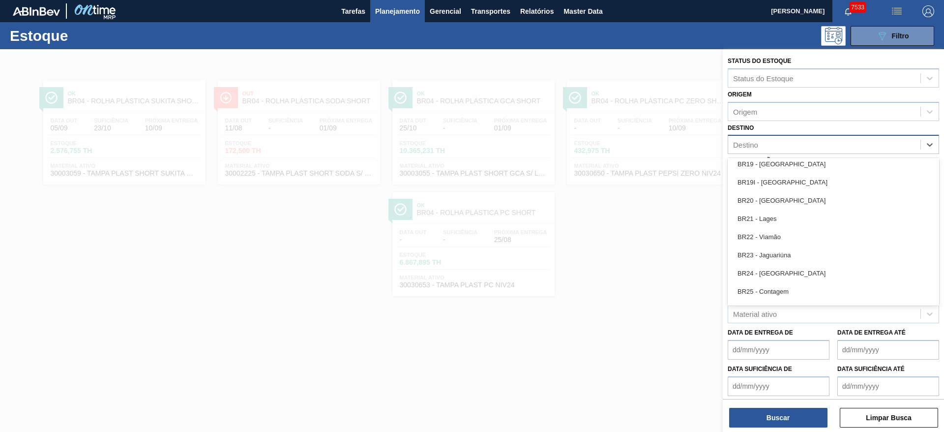
scroll to position [885, 0]
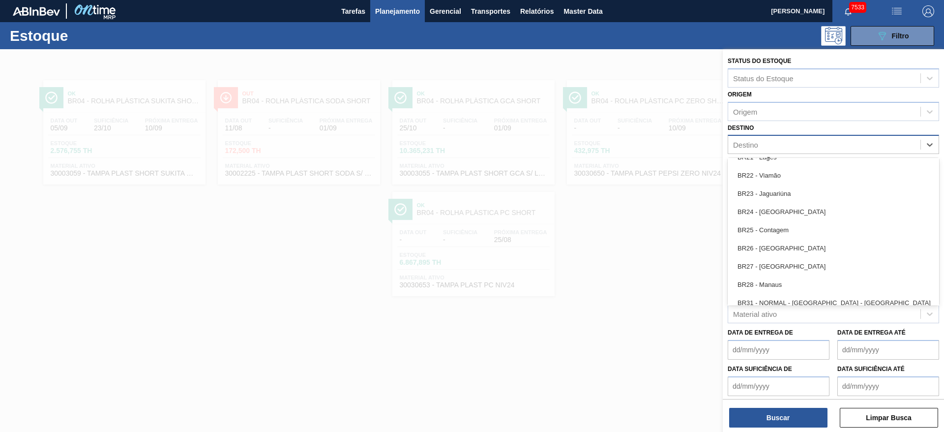
click at [789, 262] on div "BR27 - [GEOGRAPHIC_DATA]" at bounding box center [833, 266] width 211 height 18
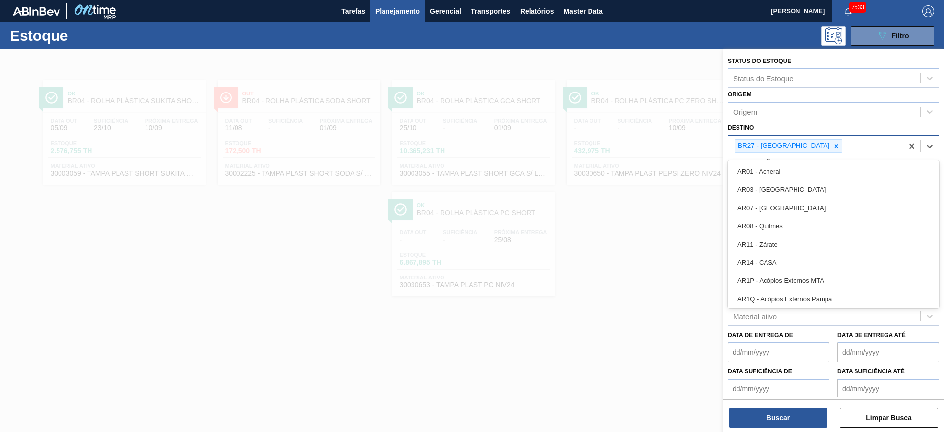
click at [830, 144] on div "BR27 - [GEOGRAPHIC_DATA]" at bounding box center [815, 146] width 175 height 20
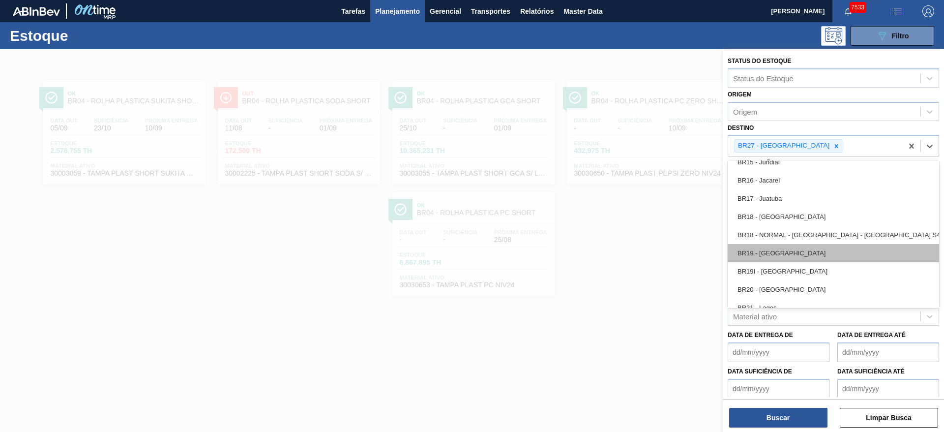
scroll to position [738, 0]
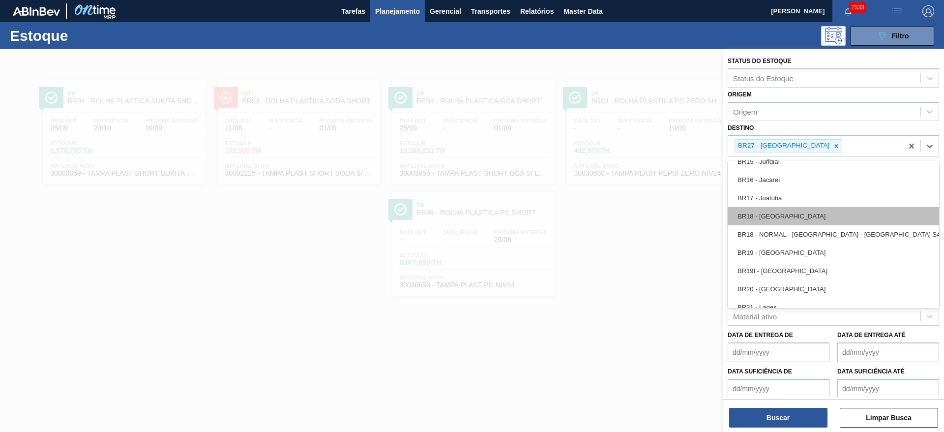
click at [784, 214] on div "BR18 - [GEOGRAPHIC_DATA]" at bounding box center [833, 216] width 211 height 18
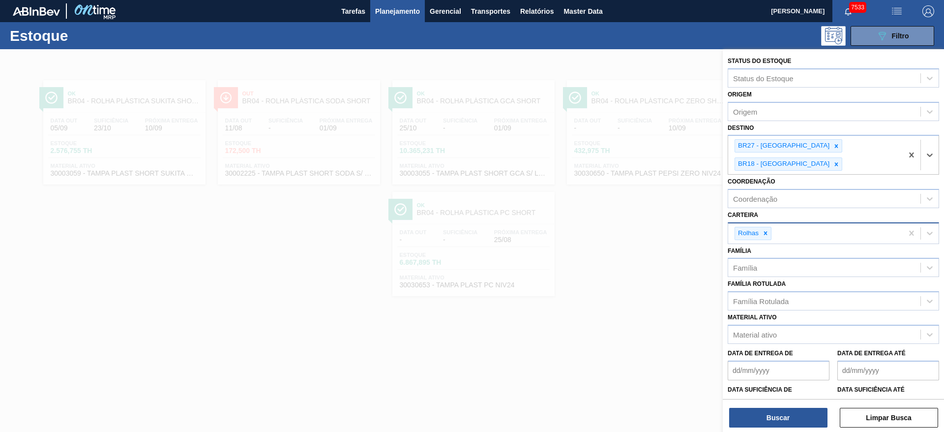
click at [762, 230] on icon at bounding box center [765, 233] width 7 height 7
click at [762, 225] on div "Carteira" at bounding box center [824, 232] width 192 height 14
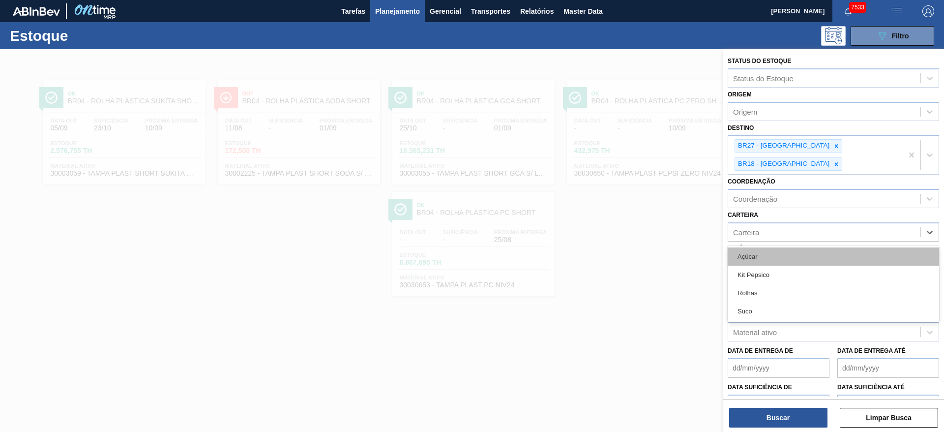
click at [768, 247] on div "Açúcar" at bounding box center [833, 256] width 211 height 18
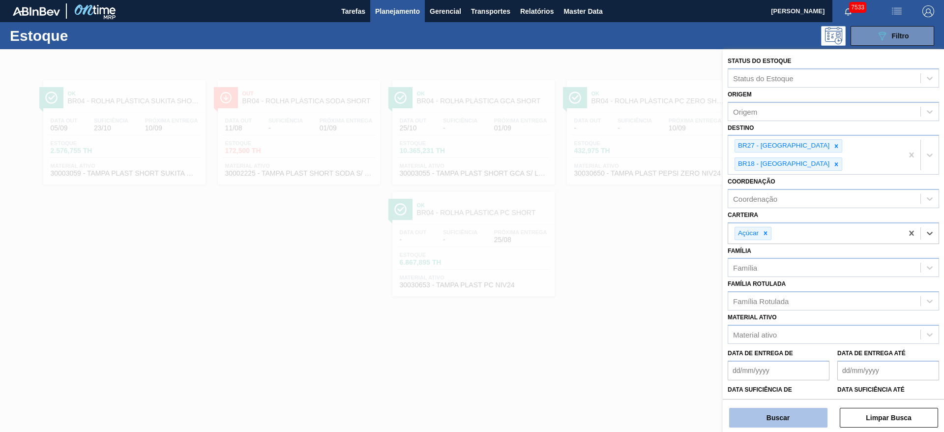
click at [774, 411] on button "Buscar" at bounding box center [778, 418] width 98 height 20
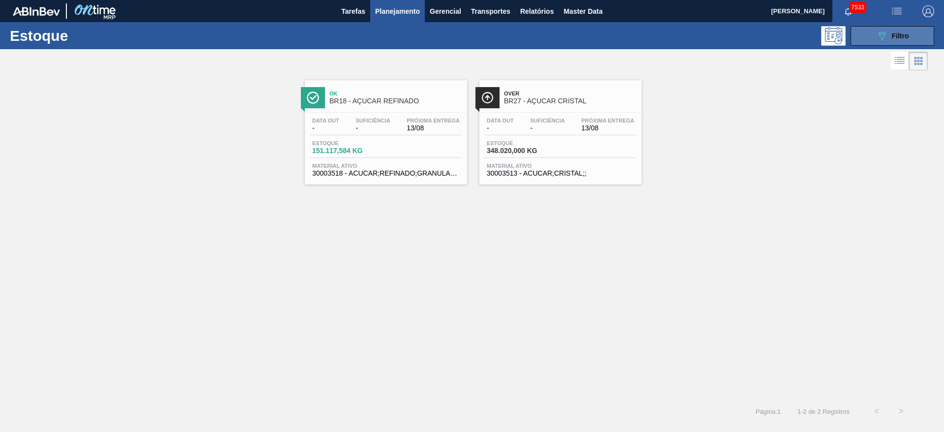
click at [877, 42] on button "089F7B8B-B2A5-4AFE-B5C0-19BA573D28AC Filtro" at bounding box center [893, 36] width 84 height 20
click at [881, 37] on icon at bounding box center [882, 36] width 7 height 8
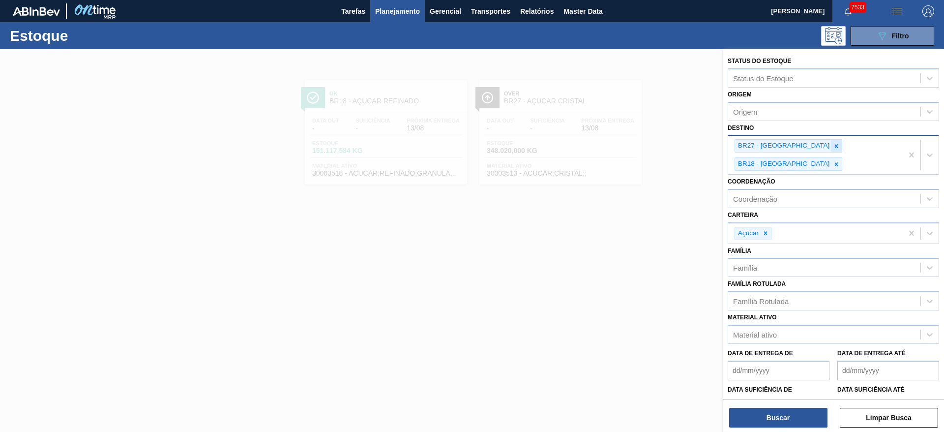
click at [831, 147] on div at bounding box center [836, 146] width 11 height 12
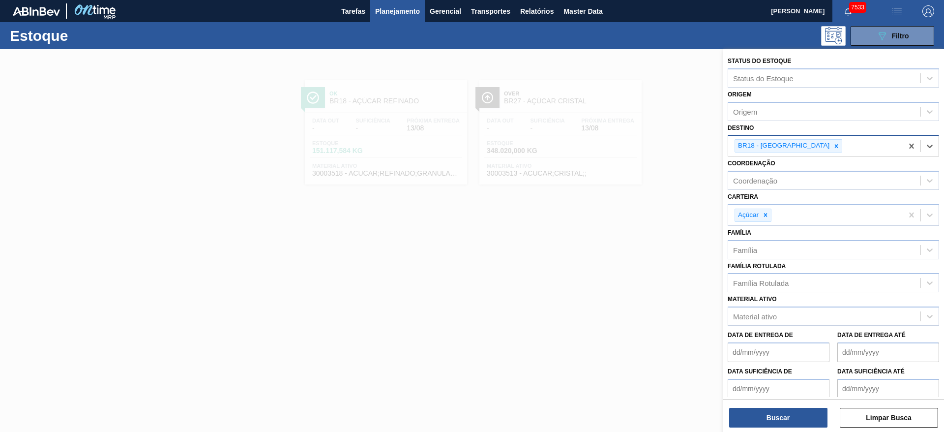
click at [833, 146] on icon at bounding box center [836, 146] width 7 height 7
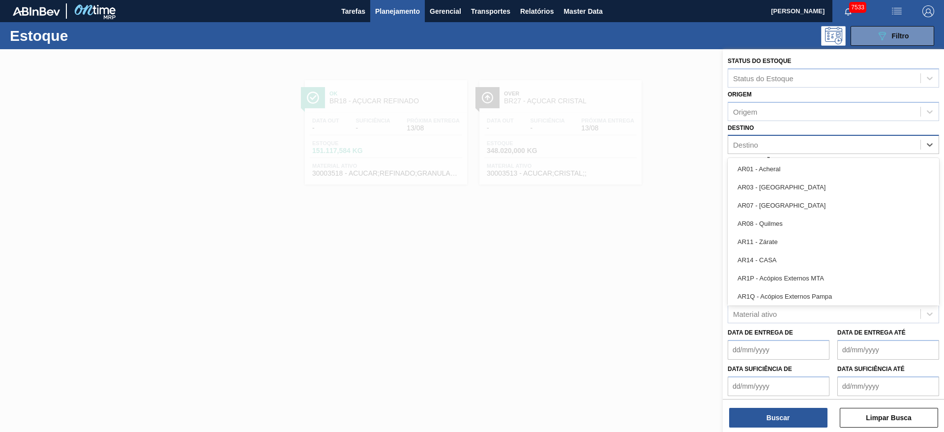
click at [807, 146] on div "Destino" at bounding box center [824, 145] width 192 height 14
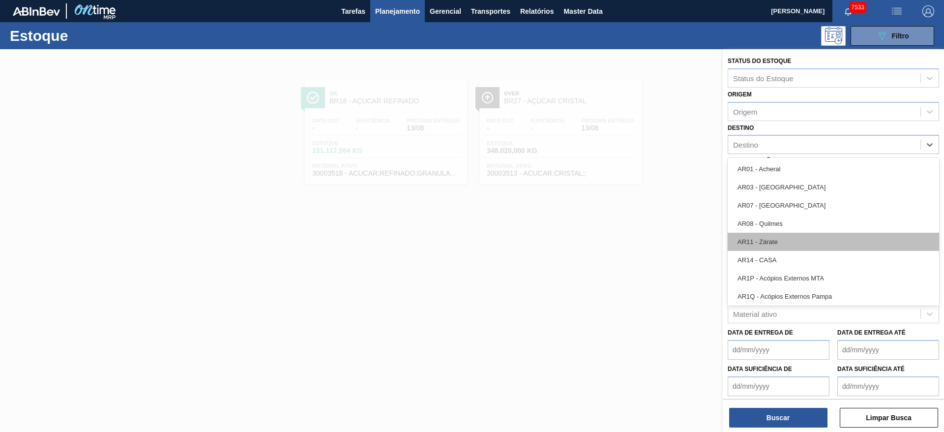
scroll to position [590, 0]
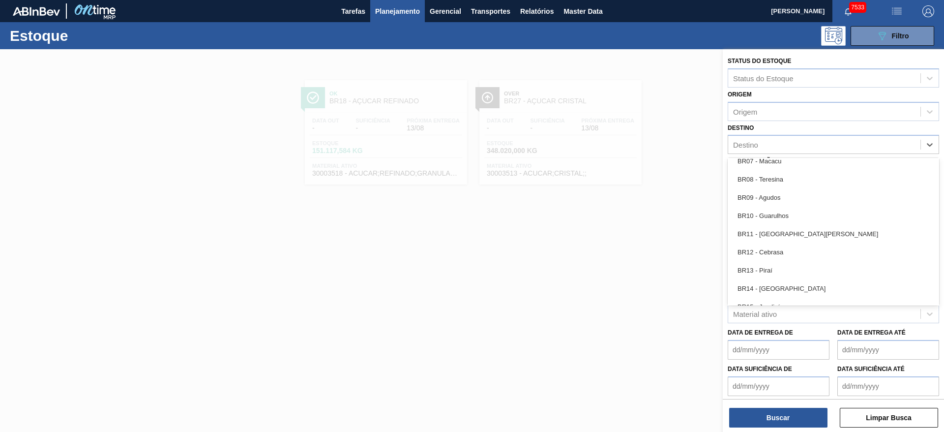
drag, startPoint x: 789, startPoint y: 266, endPoint x: 797, endPoint y: 214, distance: 52.2
click at [789, 266] on div "BR13 - Piraí" at bounding box center [833, 270] width 211 height 18
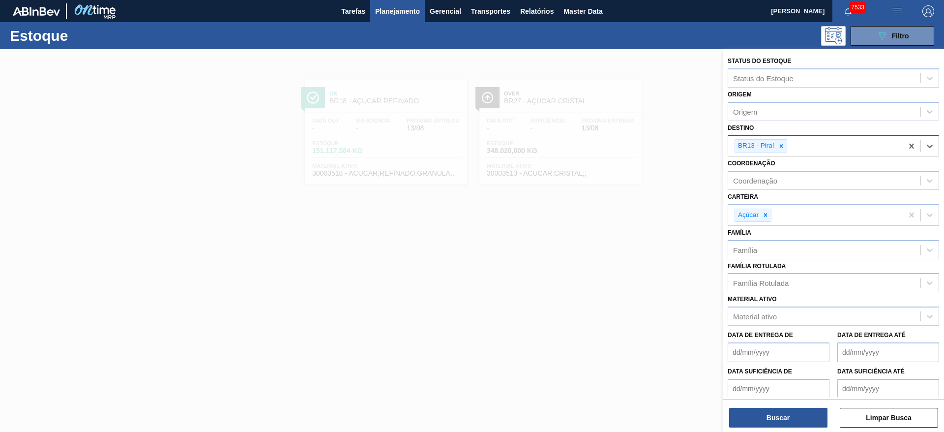
click at [815, 146] on div "BR13 - Piraí" at bounding box center [815, 146] width 175 height 20
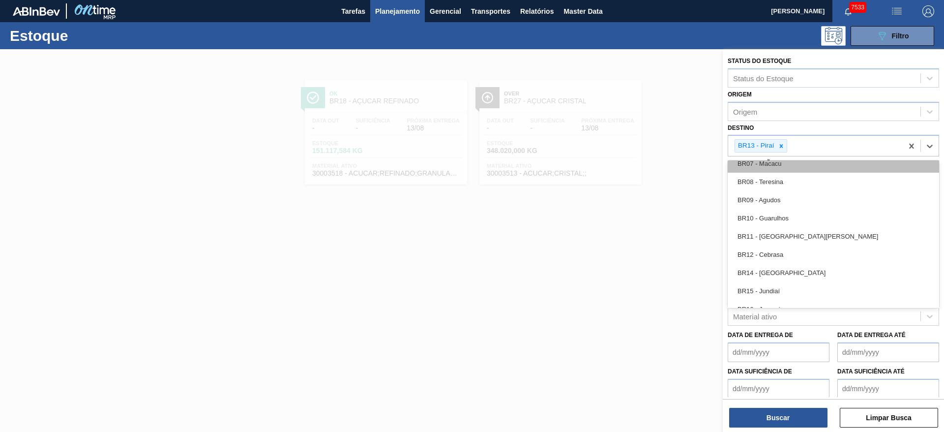
click at [783, 170] on div "BR07 - Macacu" at bounding box center [833, 163] width 211 height 18
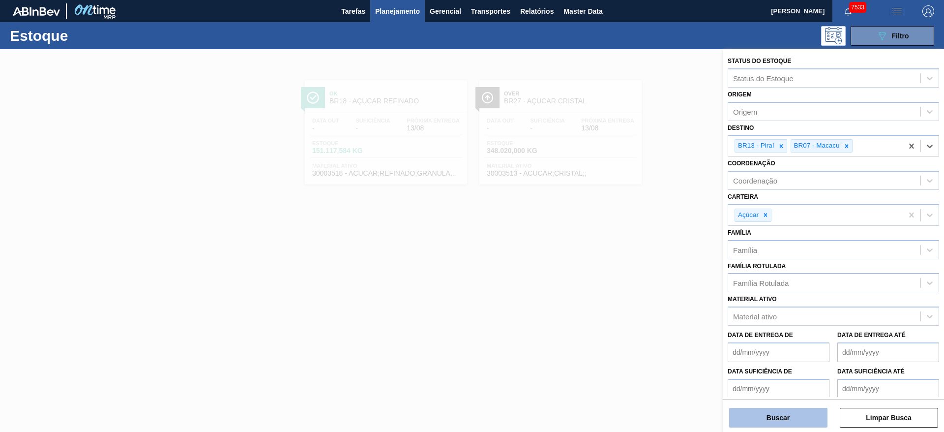
click at [787, 417] on button "Buscar" at bounding box center [778, 418] width 98 height 20
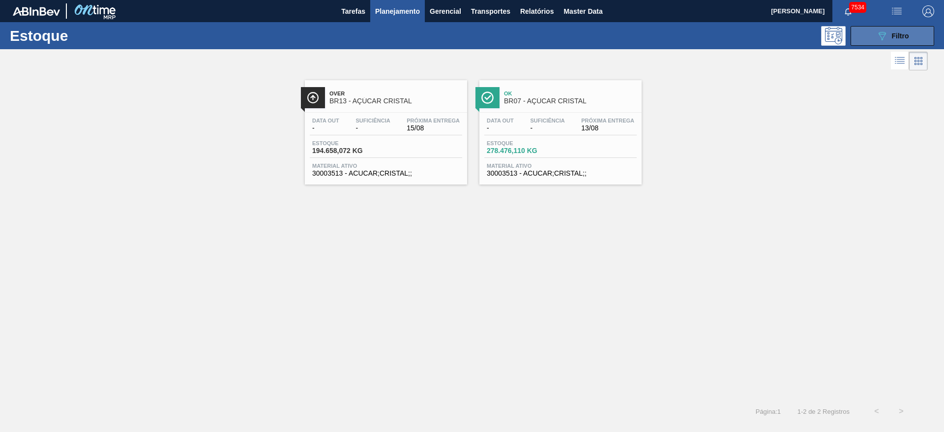
click at [869, 33] on button "089F7B8B-B2A5-4AFE-B5C0-19BA573D28AC Filtro" at bounding box center [893, 36] width 84 height 20
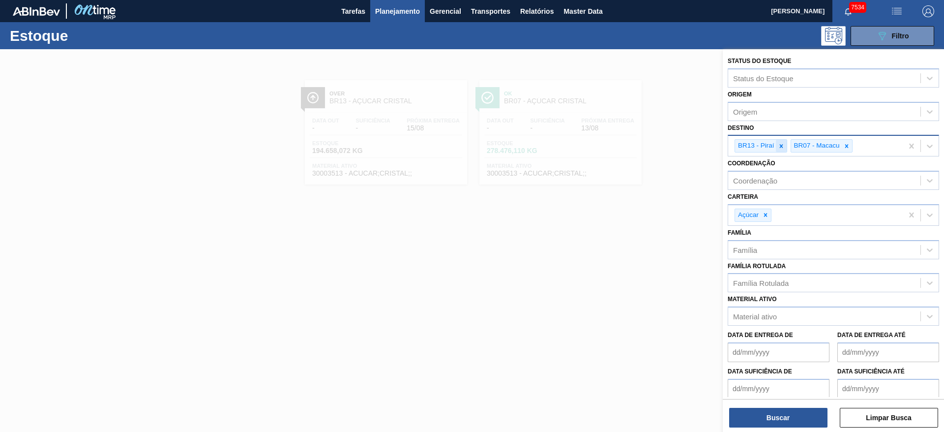
click at [782, 145] on icon at bounding box center [780, 145] width 3 height 3
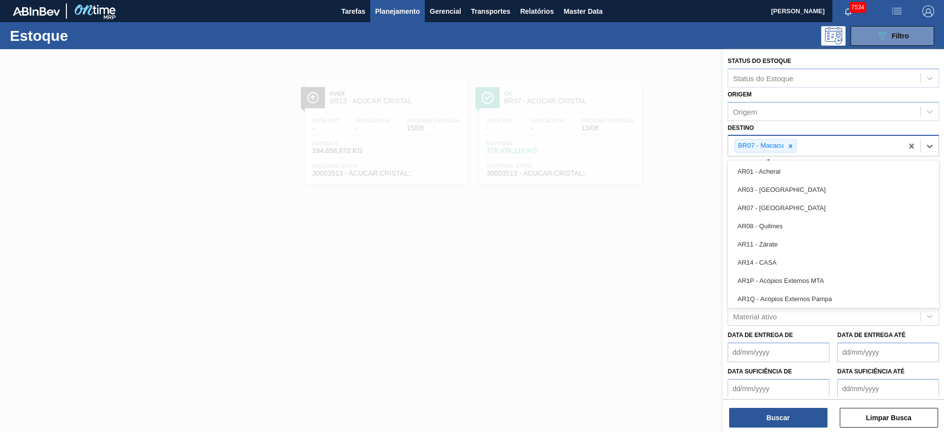
click at [782, 145] on div "BR07 - Macacu" at bounding box center [760, 146] width 50 height 12
click at [788, 145] on icon at bounding box center [790, 146] width 7 height 7
click at [773, 129] on div "Destino option BR07 - Macacu, deselected. option AR01 - Acheral focused, 1 of 9…" at bounding box center [833, 137] width 211 height 33
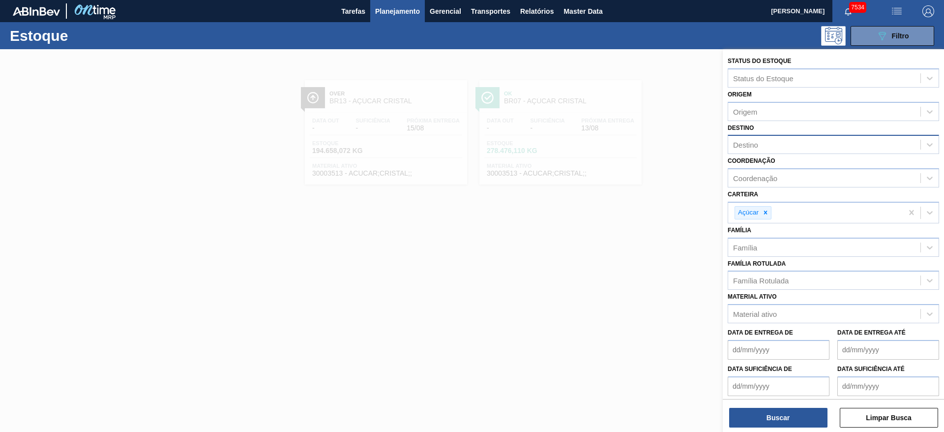
click at [684, 128] on div at bounding box center [472, 265] width 944 height 432
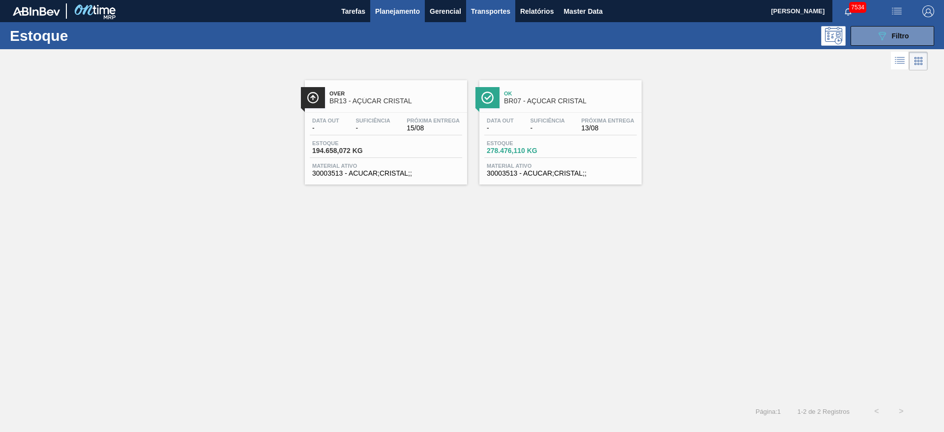
click at [506, 11] on span "Transportes" at bounding box center [490, 11] width 39 height 12
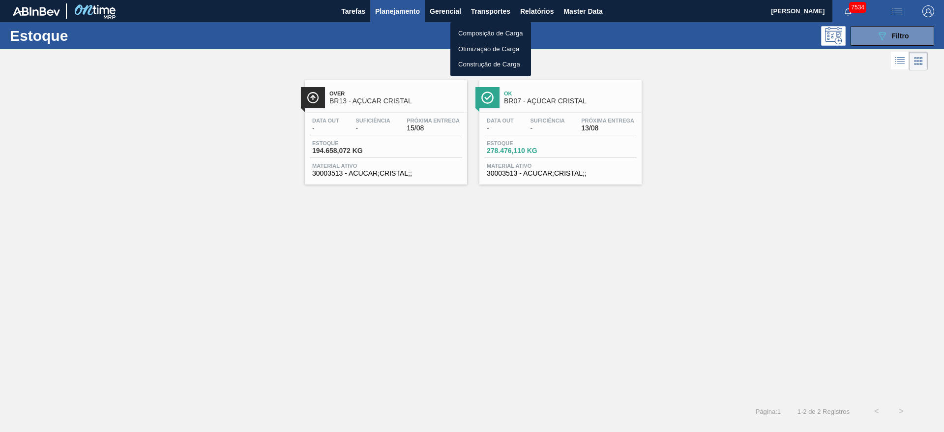
click at [492, 45] on li "Otimização de Carga" at bounding box center [490, 49] width 81 height 16
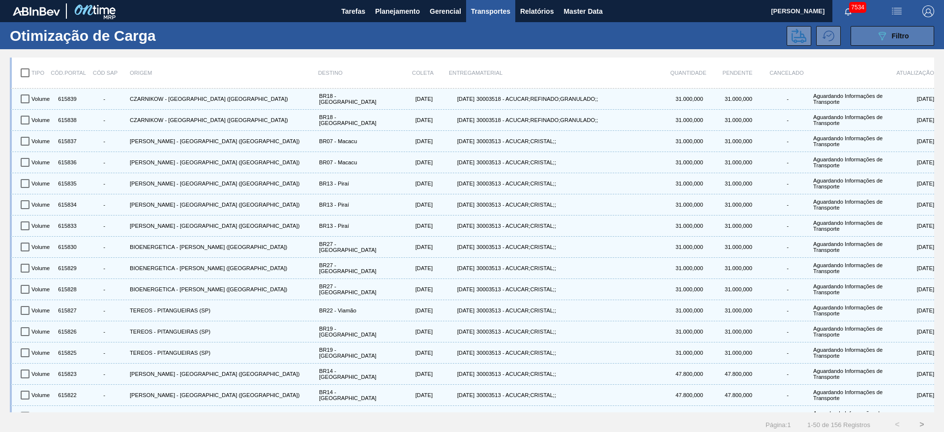
click at [882, 34] on icon "089F7B8B-B2A5-4AFE-B5C0-19BA573D28AC" at bounding box center [882, 36] width 12 height 12
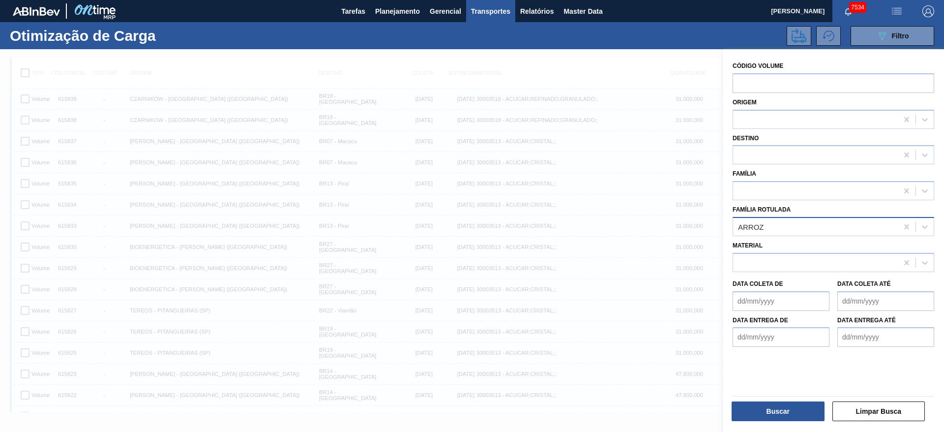
click at [770, 228] on div "ARROZ" at bounding box center [815, 226] width 165 height 14
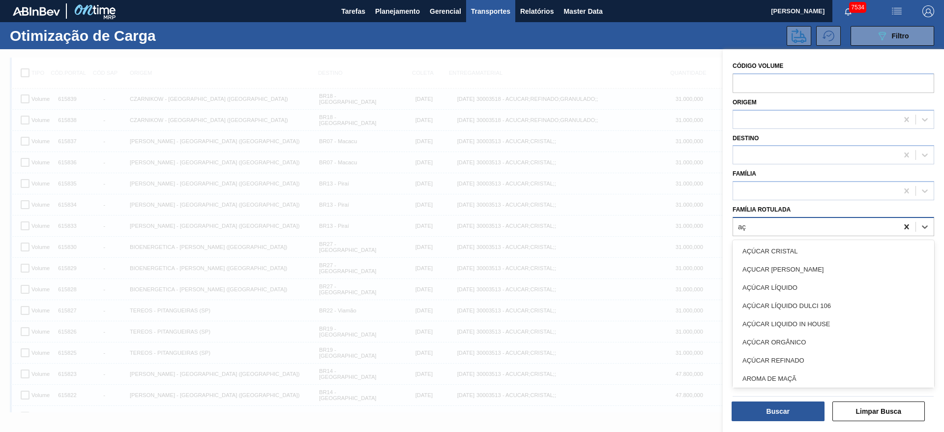
type Rotulada "aç"
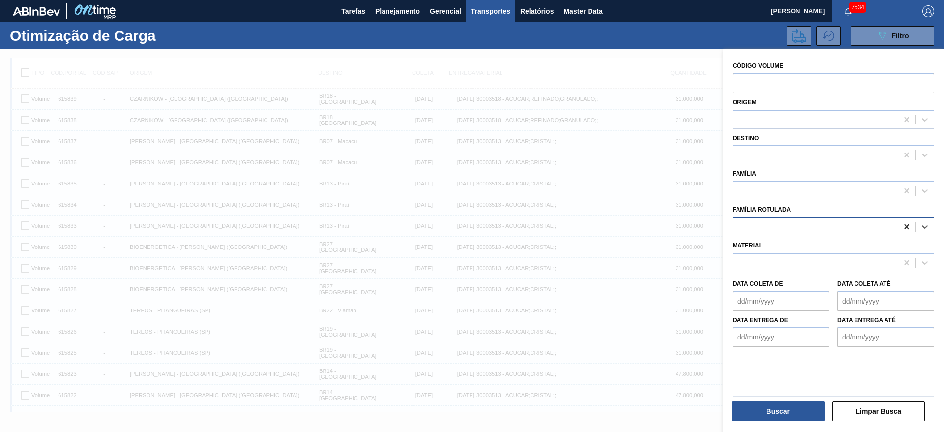
click at [907, 231] on icon at bounding box center [907, 227] width 10 height 10
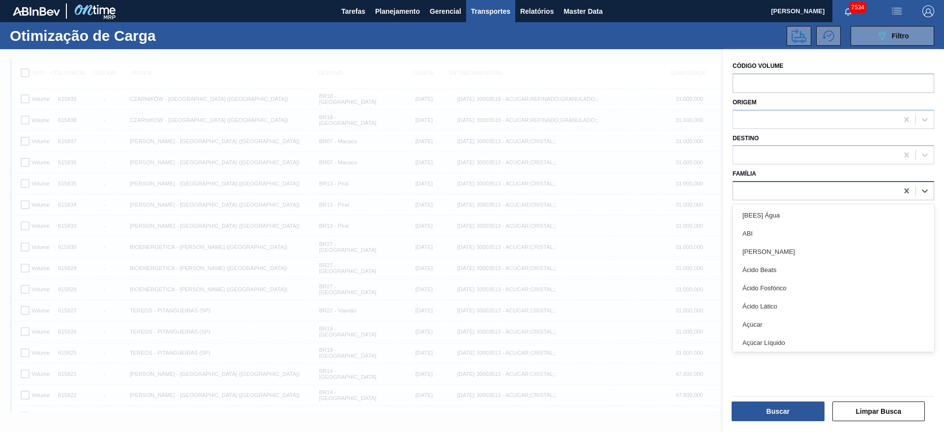
click at [817, 187] on div at bounding box center [815, 191] width 165 height 14
drag, startPoint x: 795, startPoint y: 324, endPoint x: 793, endPoint y: 332, distance: 8.6
click at [795, 324] on div "Açúcar" at bounding box center [834, 324] width 202 height 18
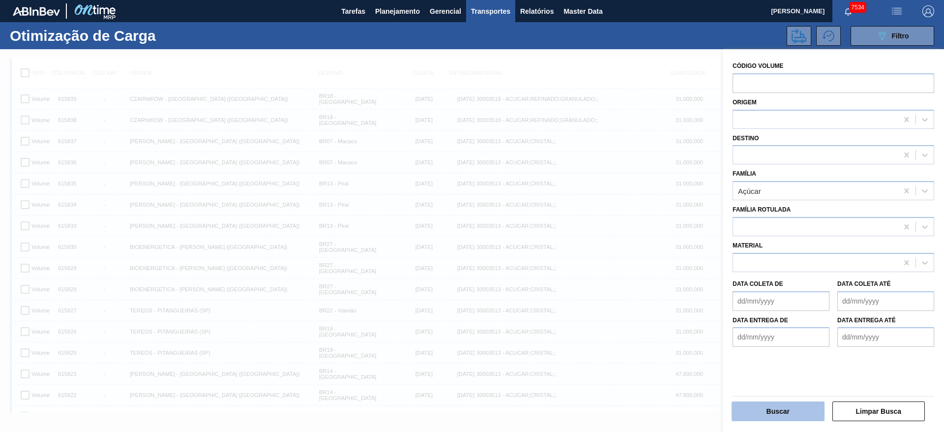
click at [779, 414] on button "Buscar" at bounding box center [778, 411] width 93 height 20
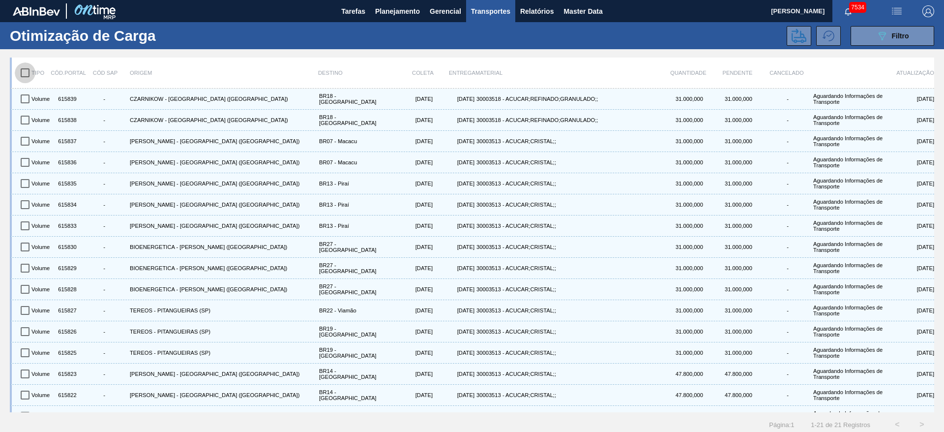
click at [32, 67] on input "checkbox" at bounding box center [25, 72] width 21 height 21
checkbox input "true"
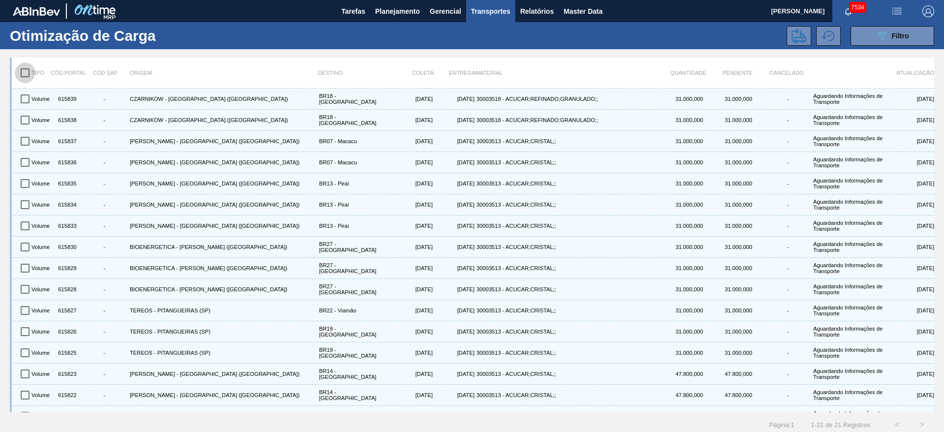
checkbox input "true"
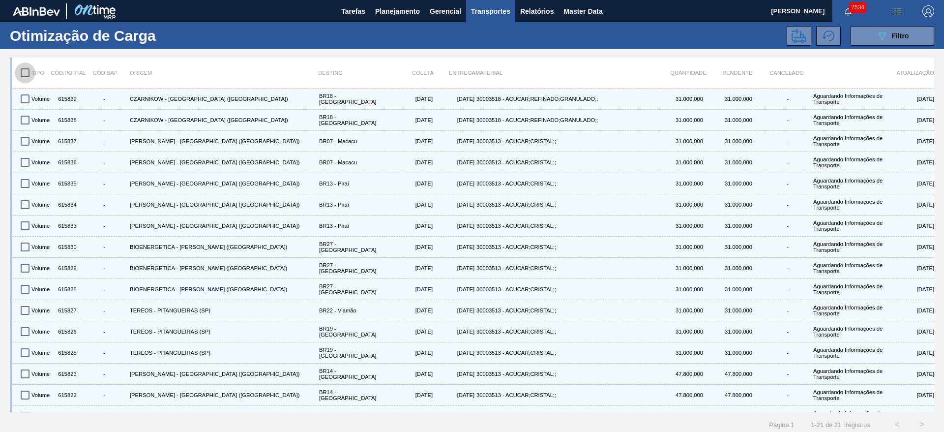
checkbox input "true"
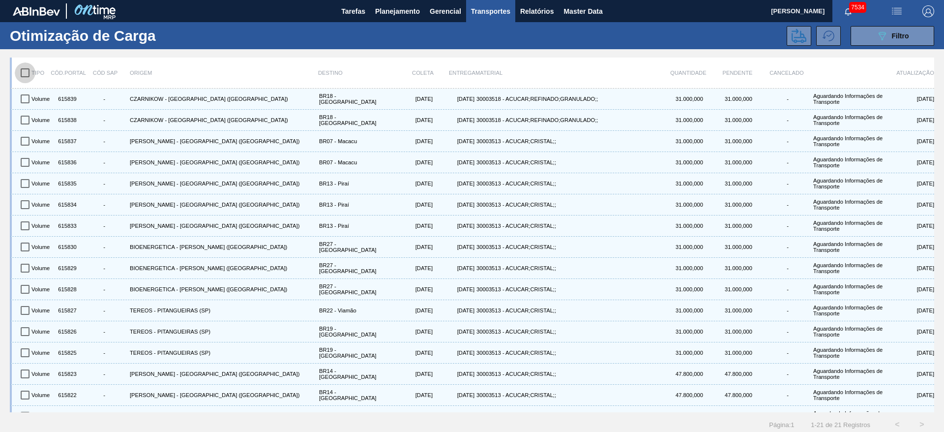
checkbox input "true"
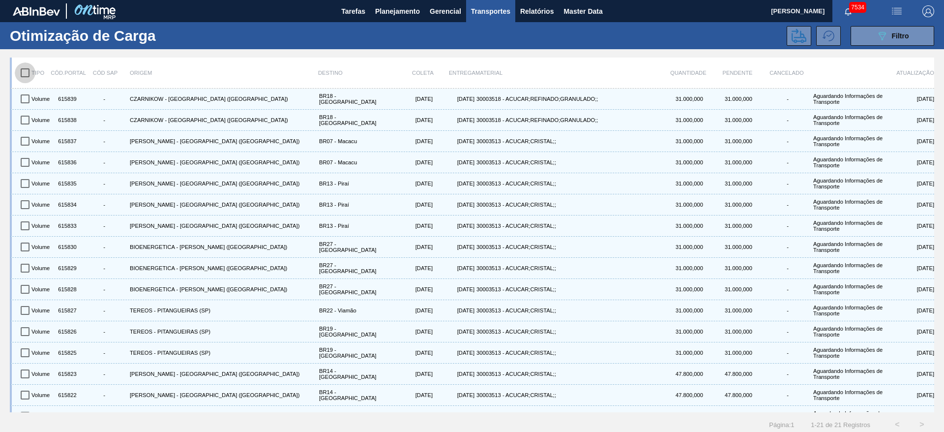
checkbox input "true"
click at [792, 36] on icon at bounding box center [799, 36] width 15 height 15
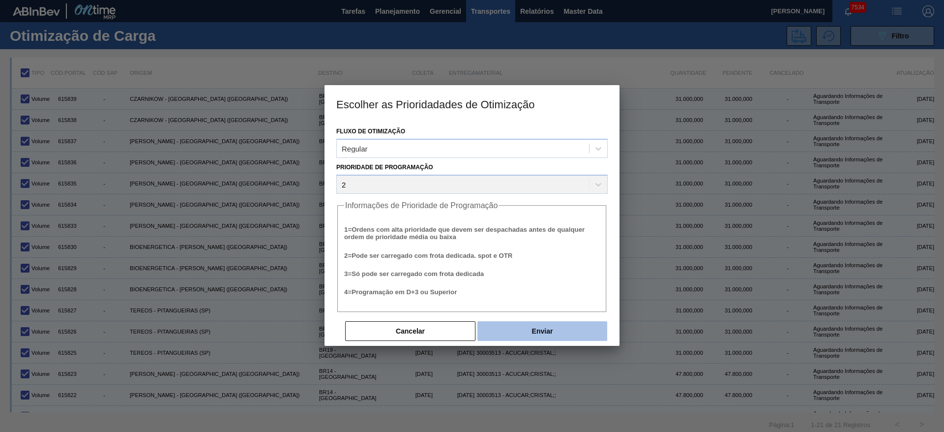
click at [544, 330] on button "Enviar" at bounding box center [542, 331] width 130 height 20
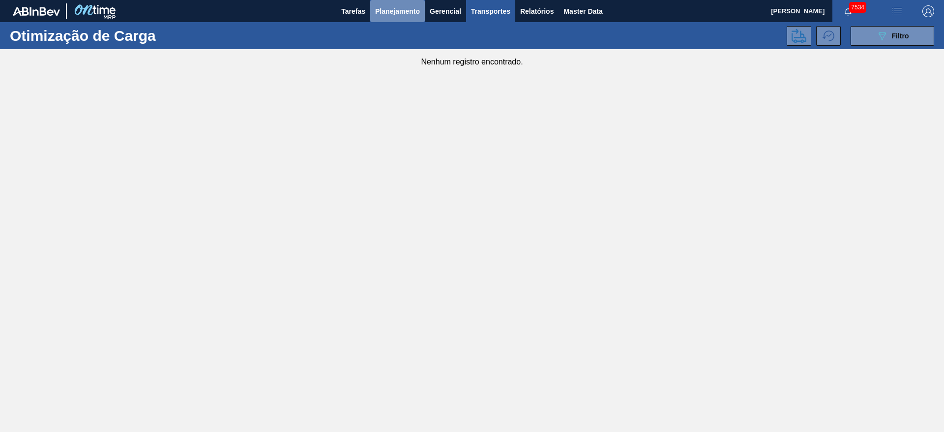
click at [400, 15] on span "Planejamento" at bounding box center [397, 11] width 45 height 12
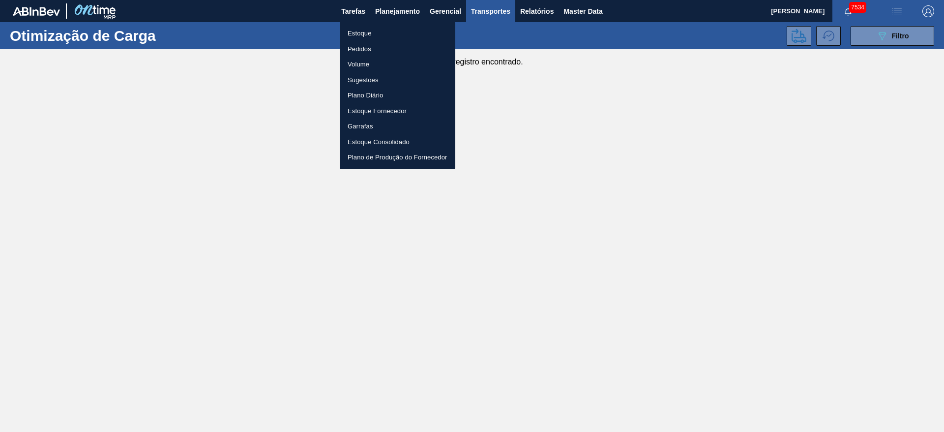
click at [386, 34] on li "Estoque" at bounding box center [398, 34] width 116 height 16
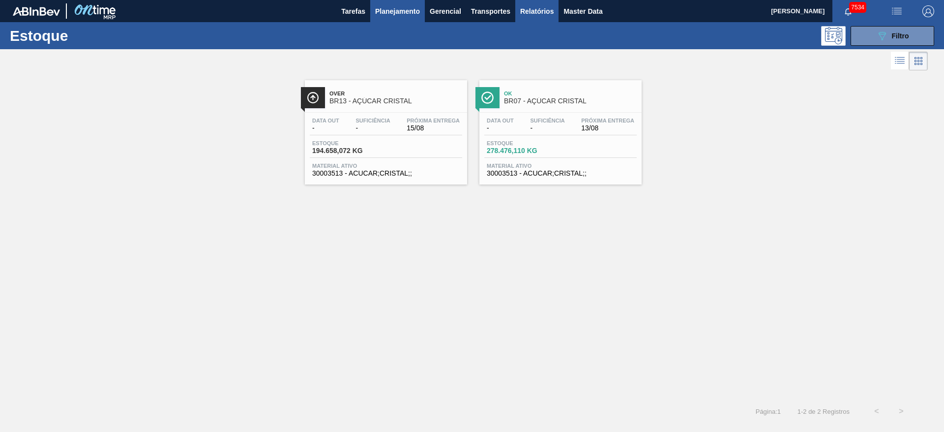
click at [530, 13] on span "Relatórios" at bounding box center [536, 11] width 33 height 12
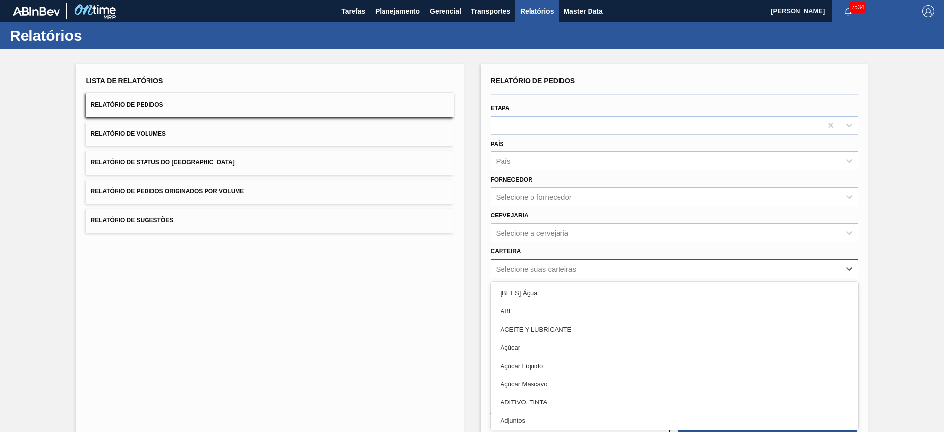
click at [558, 269] on div "Selecione suas carteiras" at bounding box center [536, 268] width 80 height 8
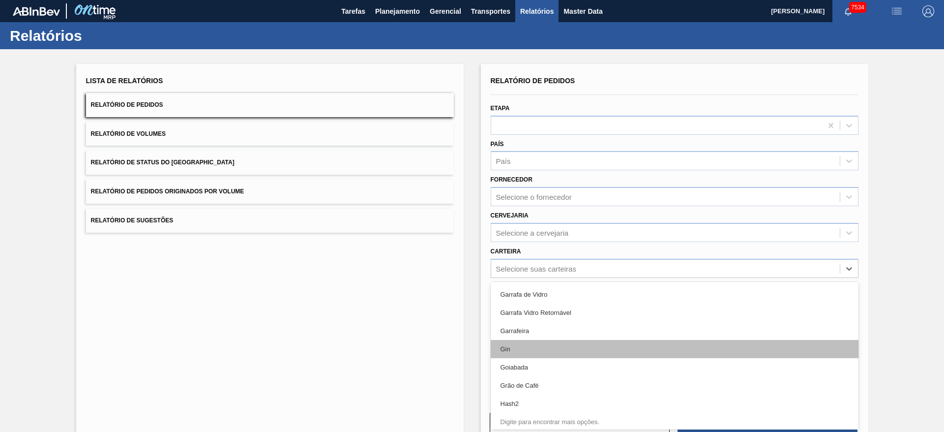
scroll to position [1694, 0]
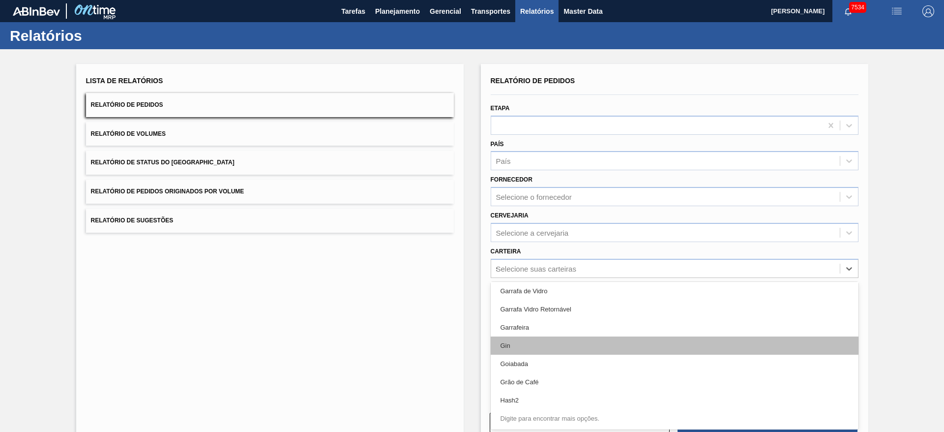
type input "su"
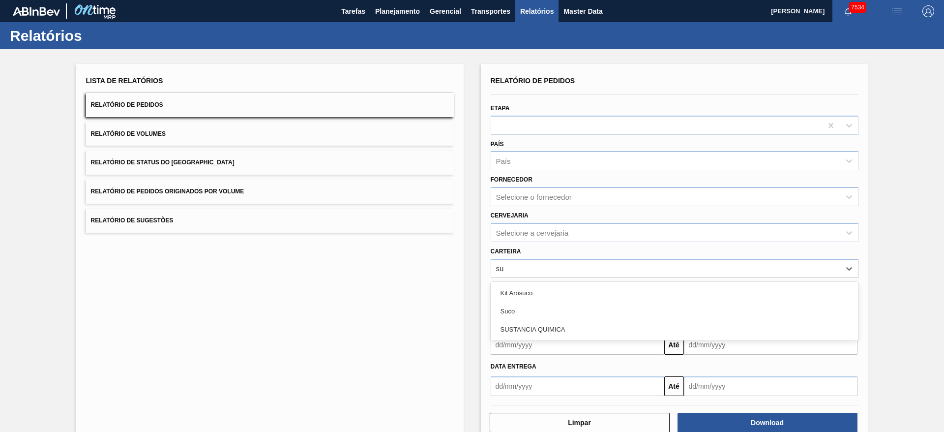
scroll to position [0, 0]
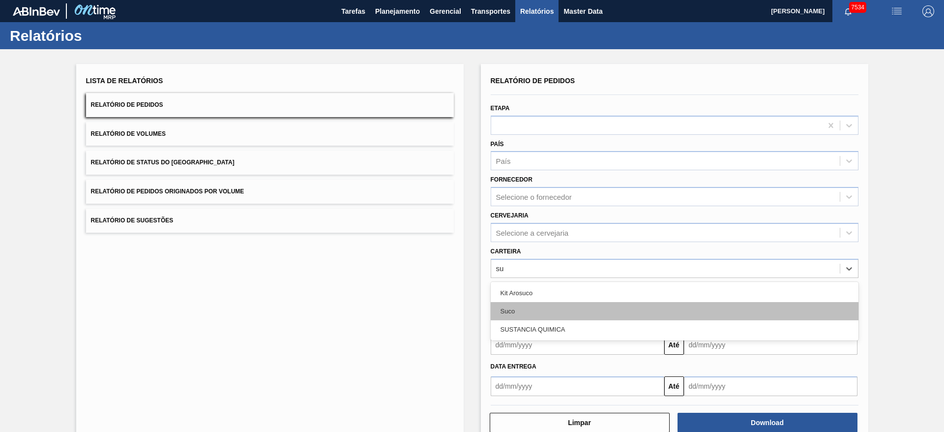
click at [568, 302] on div "Suco" at bounding box center [675, 311] width 368 height 18
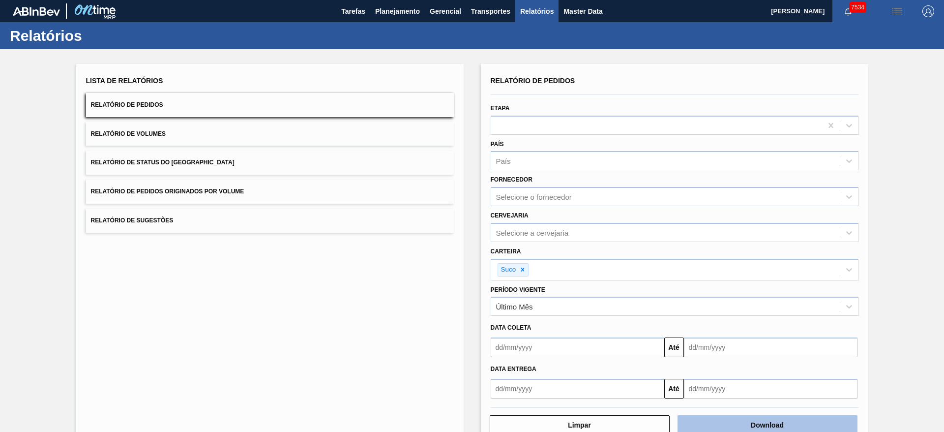
click at [776, 423] on button "Download" at bounding box center [768, 425] width 180 height 20
click at [406, 15] on span "Planejamento" at bounding box center [397, 11] width 45 height 12
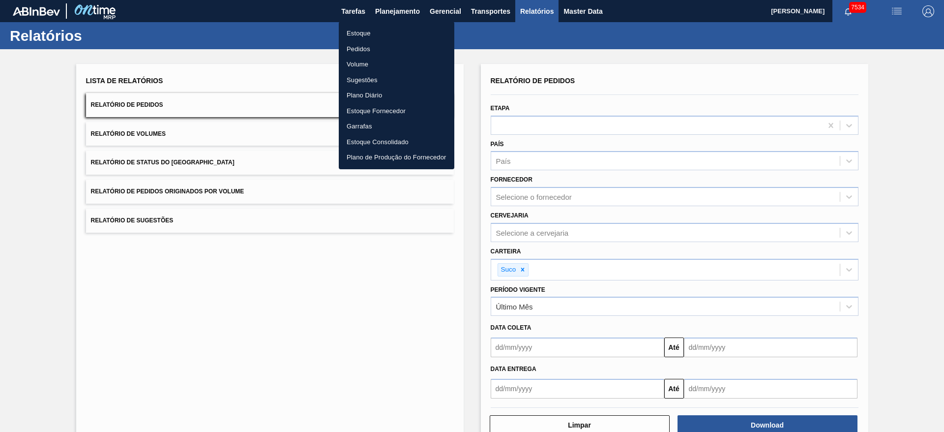
click at [386, 34] on li "Estoque" at bounding box center [397, 34] width 116 height 16
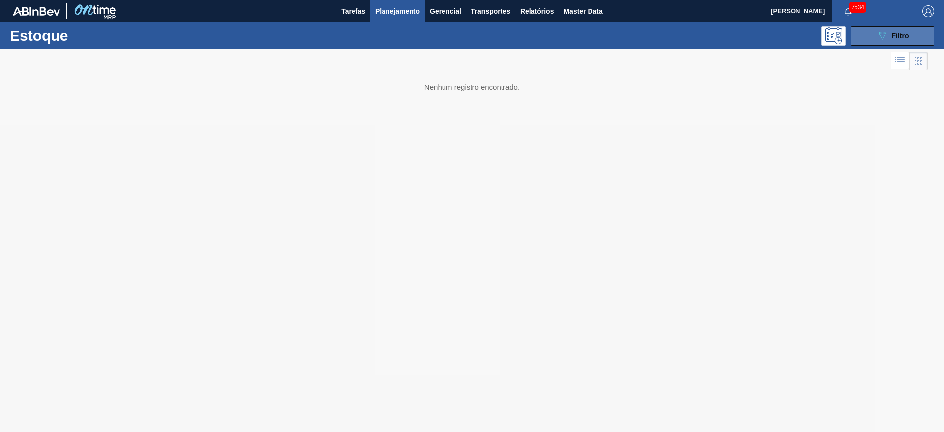
click at [892, 33] on span "Filtro" at bounding box center [900, 36] width 17 height 8
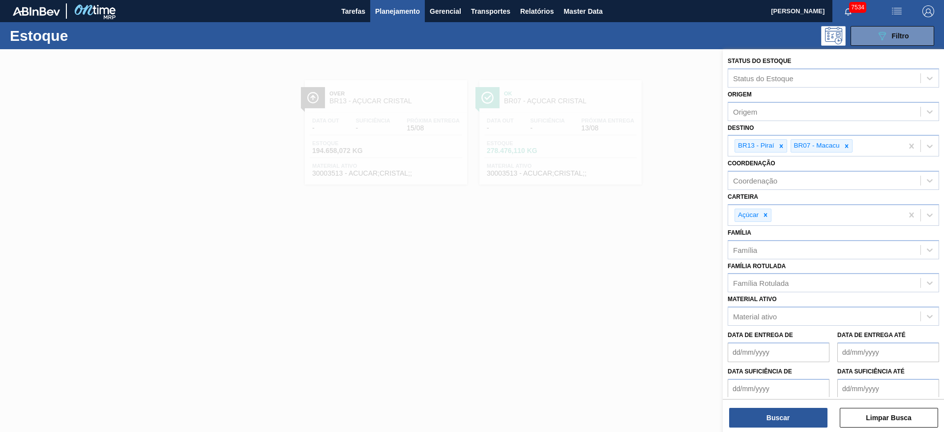
click at [781, 146] on icon at bounding box center [780, 145] width 3 height 3
click at [784, 144] on div "BR07 - Macacu" at bounding box center [760, 146] width 50 height 12
click at [797, 148] on div "BR07 - Macacu" at bounding box center [766, 145] width 62 height 13
drag, startPoint x: 797, startPoint y: 149, endPoint x: 788, endPoint y: 147, distance: 9.3
click at [794, 149] on div "BR07 - Macacu" at bounding box center [766, 145] width 62 height 13
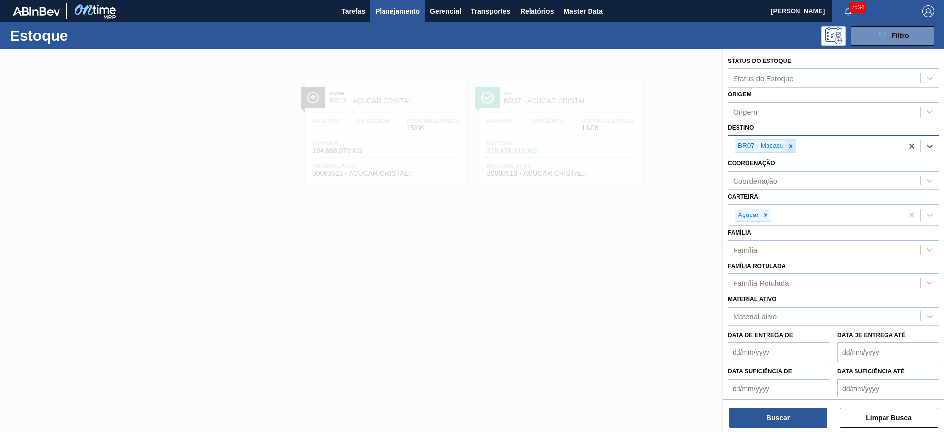
click at [788, 147] on icon at bounding box center [790, 146] width 7 height 7
click at [770, 212] on div at bounding box center [765, 215] width 11 height 12
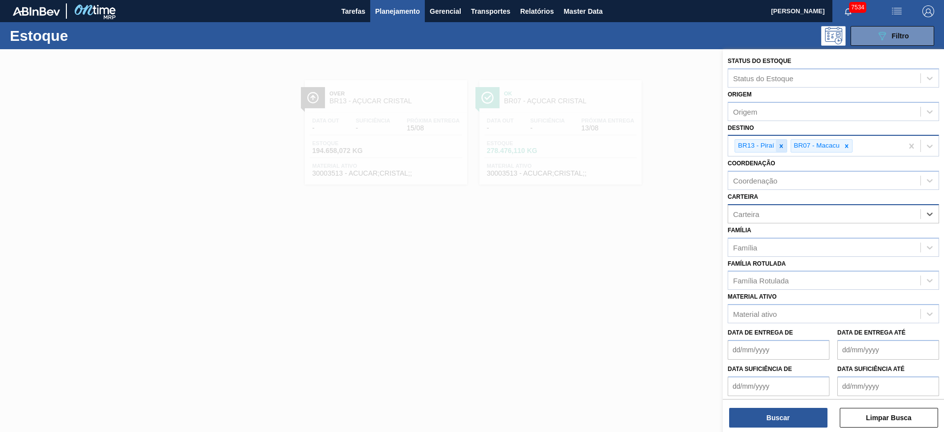
click at [781, 148] on icon at bounding box center [781, 146] width 7 height 7
click at [791, 146] on icon at bounding box center [790, 145] width 3 height 3
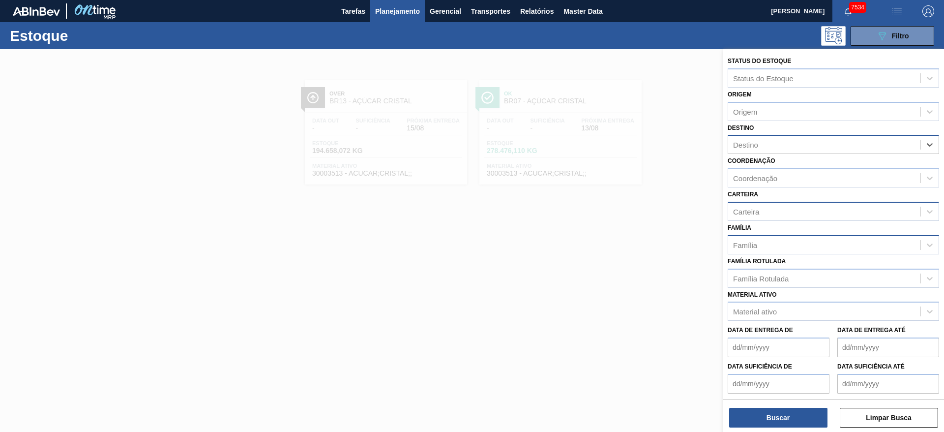
click at [768, 246] on div "Família" at bounding box center [824, 244] width 192 height 14
type input "2"
click at [762, 224] on div "Família Família" at bounding box center [833, 237] width 211 height 33
click at [788, 281] on div "Família Rotulada" at bounding box center [761, 278] width 56 height 8
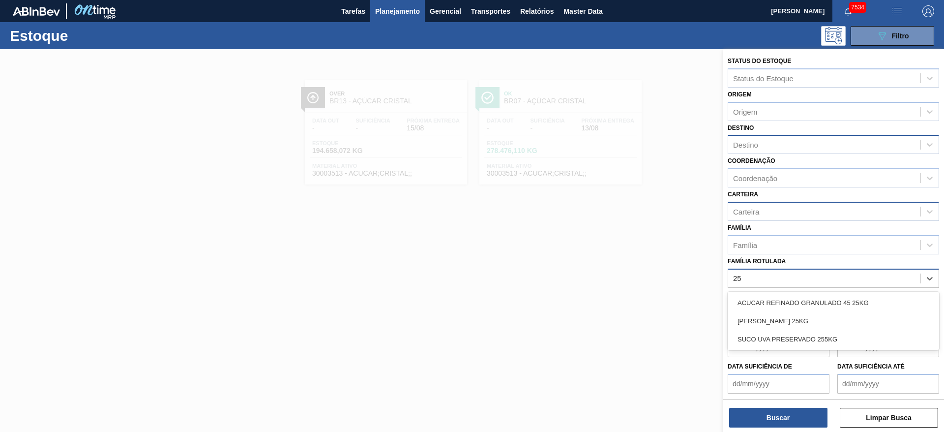
type Rotulada "255"
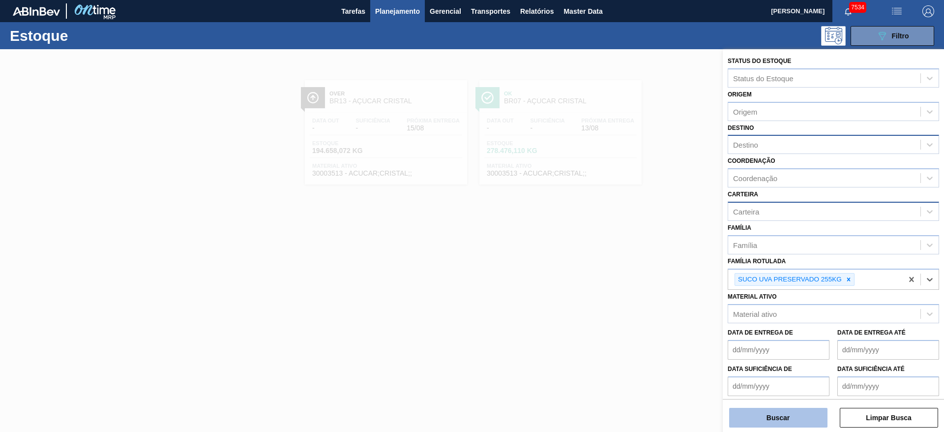
click at [781, 416] on button "Buscar" at bounding box center [778, 418] width 98 height 20
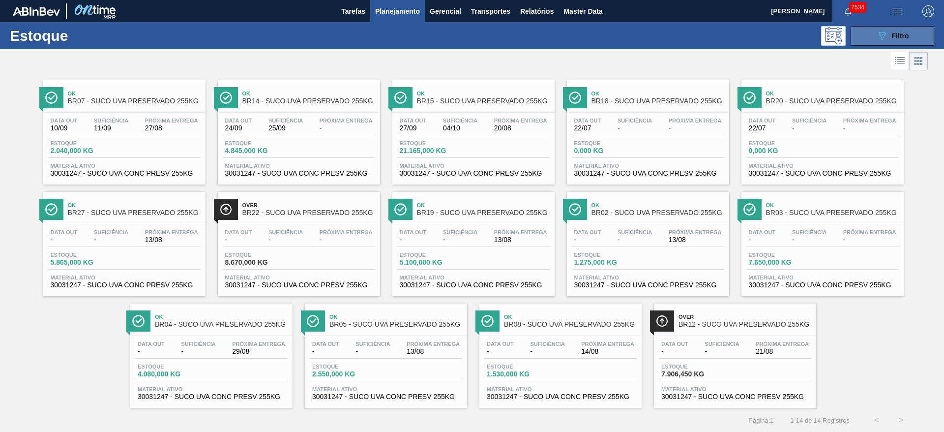
click at [876, 37] on icon "089F7B8B-B2A5-4AFE-B5C0-19BA573D28AC" at bounding box center [882, 36] width 12 height 12
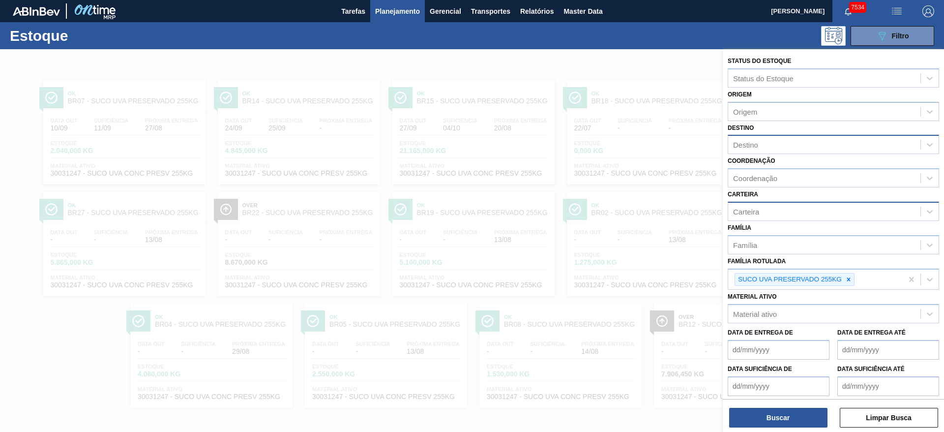
click at [616, 77] on div at bounding box center [472, 265] width 944 height 432
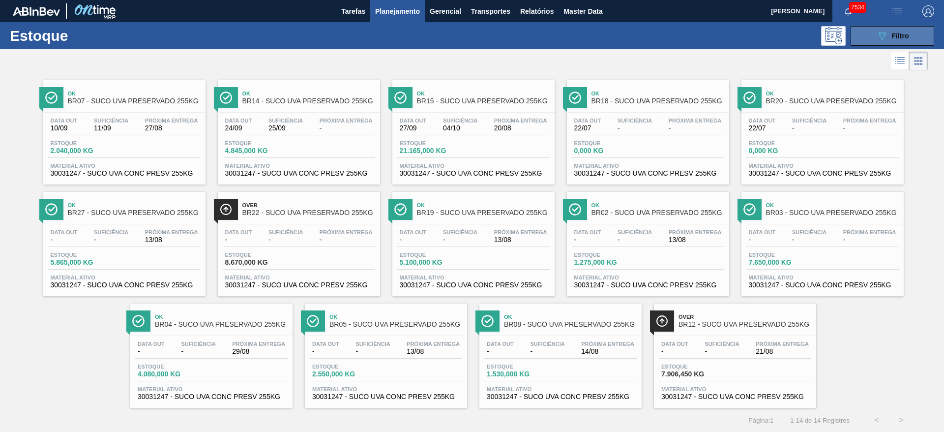
drag, startPoint x: 885, startPoint y: 29, endPoint x: 858, endPoint y: 44, distance: 30.6
click at [884, 29] on button "089F7B8B-B2A5-4AFE-B5C0-19BA573D28AC Filtro" at bounding box center [893, 36] width 84 height 20
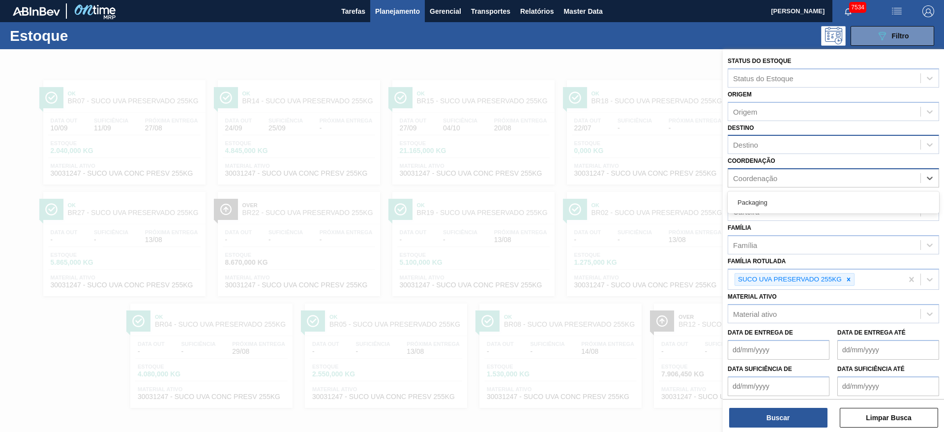
click at [791, 171] on div "Coordenação" at bounding box center [824, 178] width 192 height 14
click at [794, 138] on div "Destino" at bounding box center [824, 145] width 192 height 14
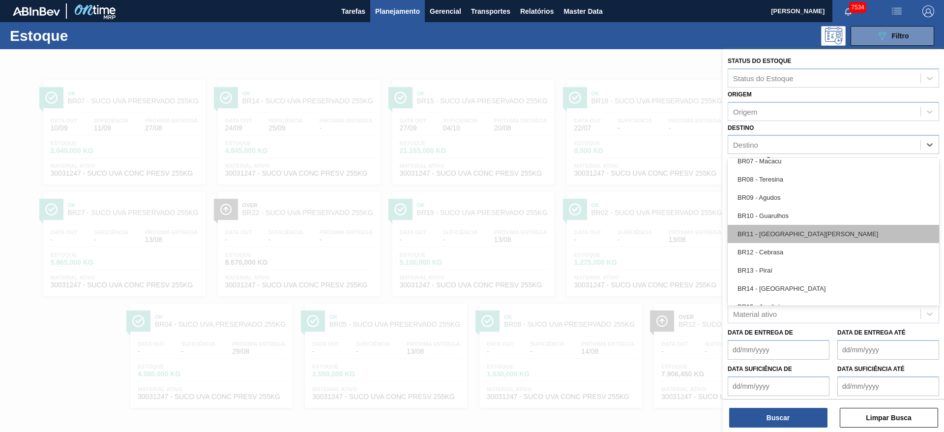
scroll to position [664, 0]
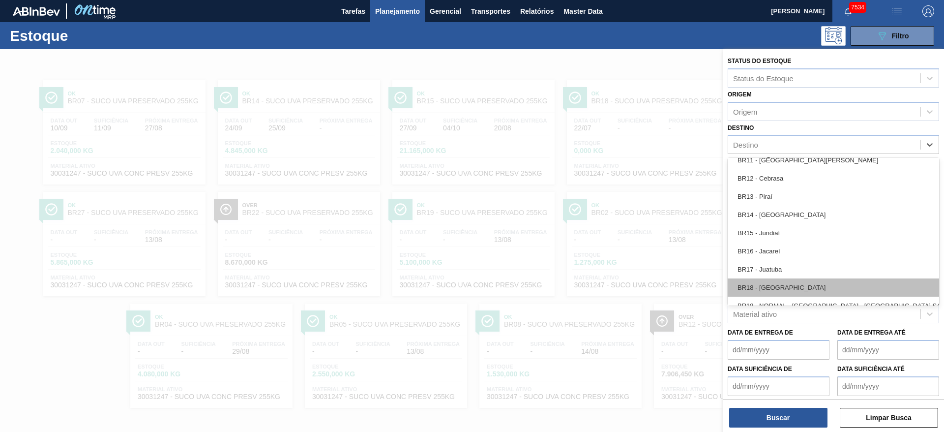
click at [786, 284] on div "BR18 - [GEOGRAPHIC_DATA]" at bounding box center [833, 287] width 211 height 18
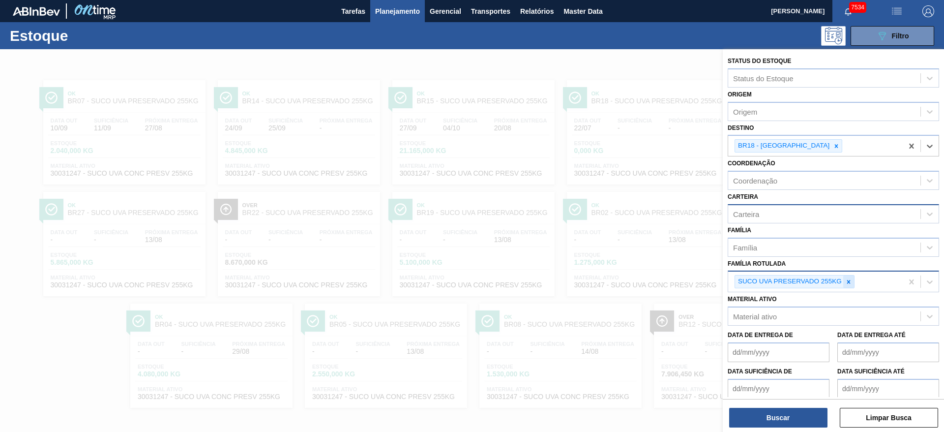
click at [843, 283] on div "SUCO UVA PRESERVADO 255KG" at bounding box center [795, 281] width 120 height 13
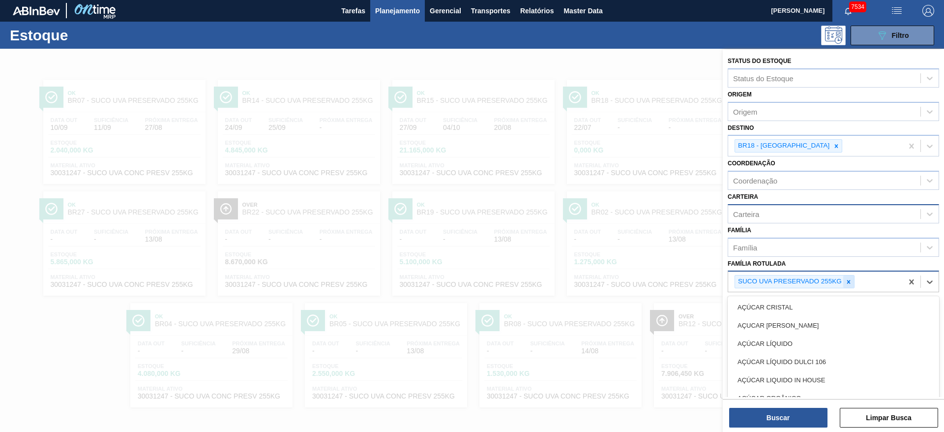
click at [843, 283] on div at bounding box center [848, 281] width 11 height 12
click at [848, 284] on div "Família Rotulada" at bounding box center [824, 280] width 192 height 14
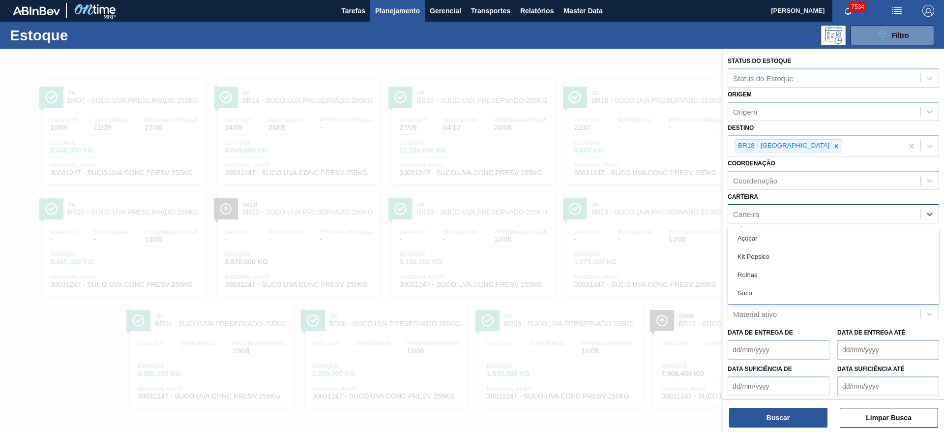
click at [784, 218] on div "Carteira" at bounding box center [824, 214] width 192 height 14
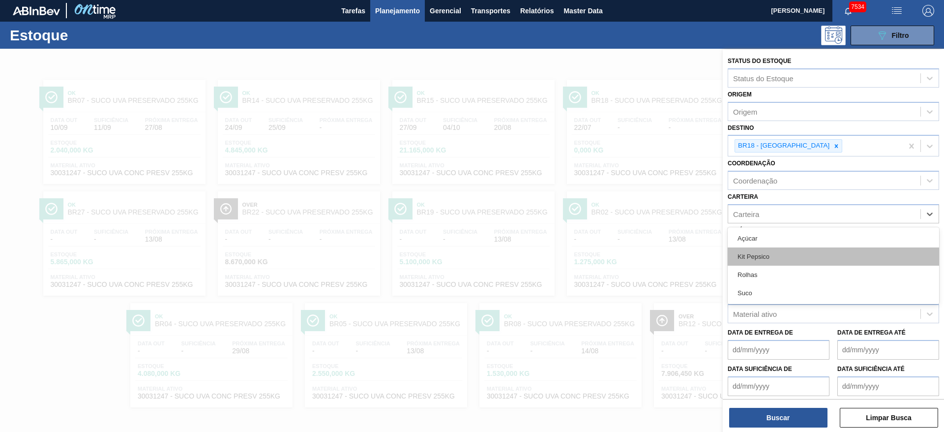
click at [769, 251] on div "Kit Pepsico" at bounding box center [833, 256] width 211 height 18
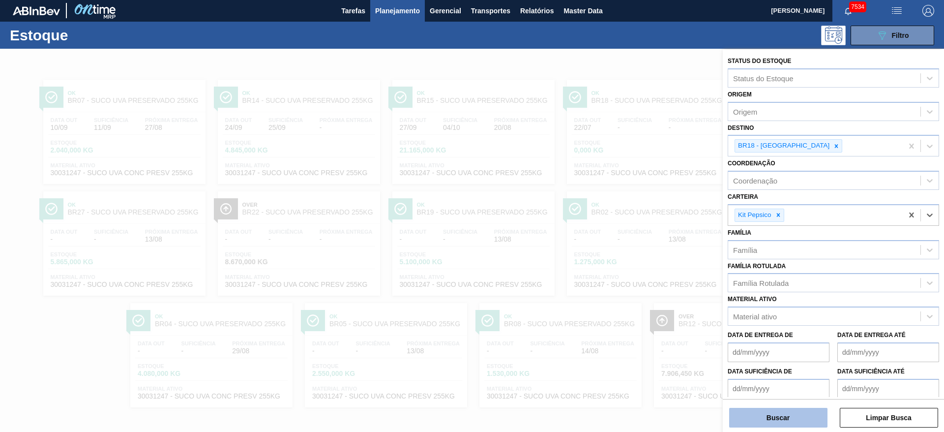
click at [797, 410] on button "Buscar" at bounding box center [778, 418] width 98 height 20
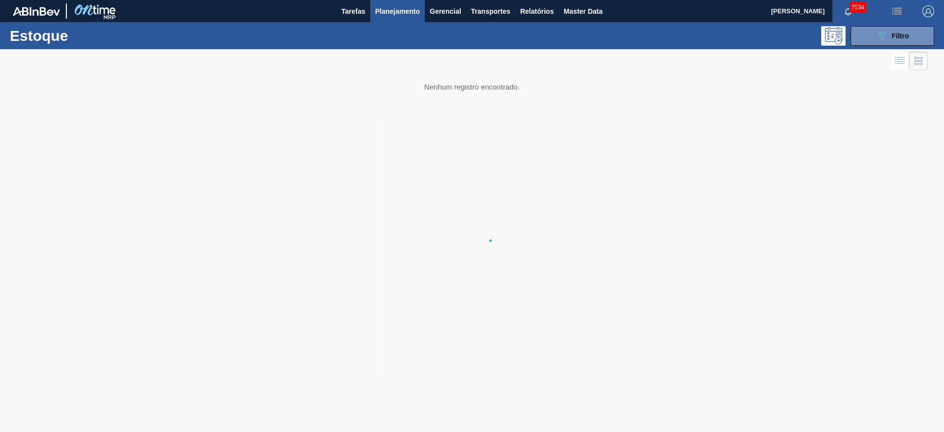
scroll to position [0, 0]
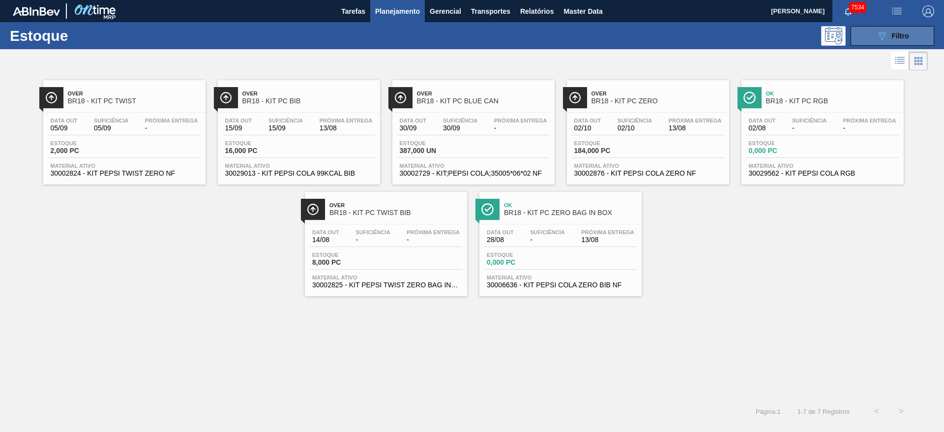
click at [900, 29] on button "089F7B8B-B2A5-4AFE-B5C0-19BA573D28AC Filtro" at bounding box center [893, 36] width 84 height 20
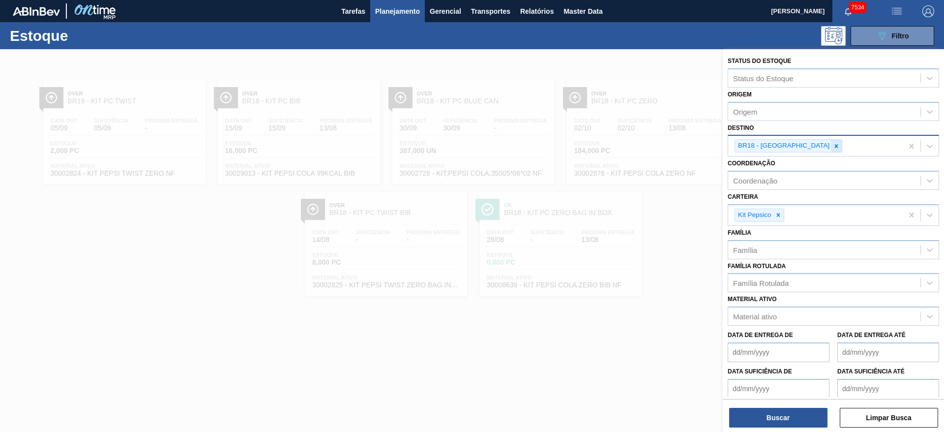
click at [831, 149] on div at bounding box center [836, 146] width 11 height 12
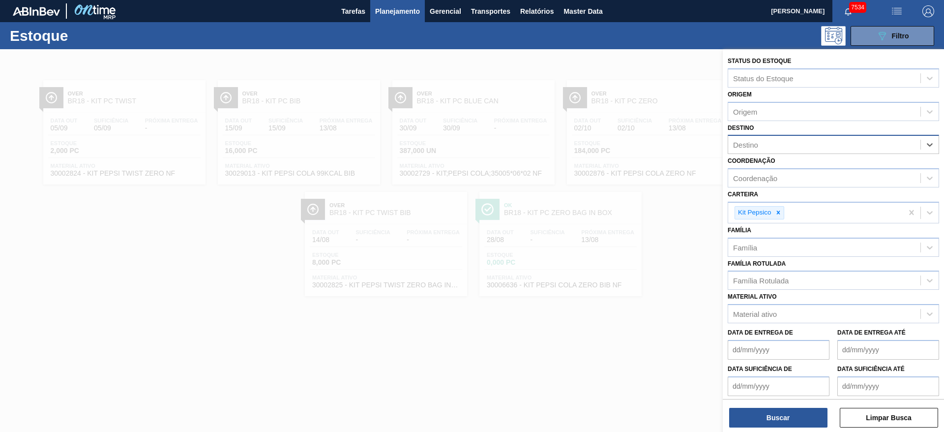
type input "4"
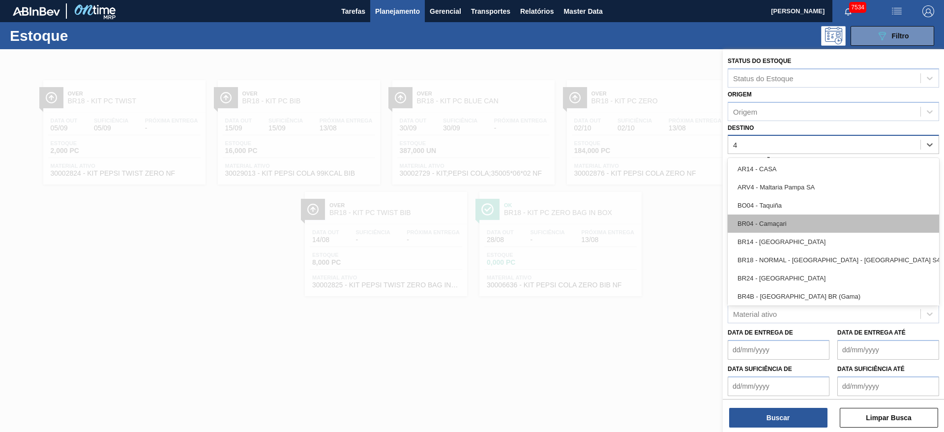
click at [795, 215] on div "AR14 - CASA ARV4 - [GEOGRAPHIC_DATA] [GEOGRAPHIC_DATA] [GEOGRAPHIC_DATA] - [GEO…" at bounding box center [833, 232] width 211 height 148
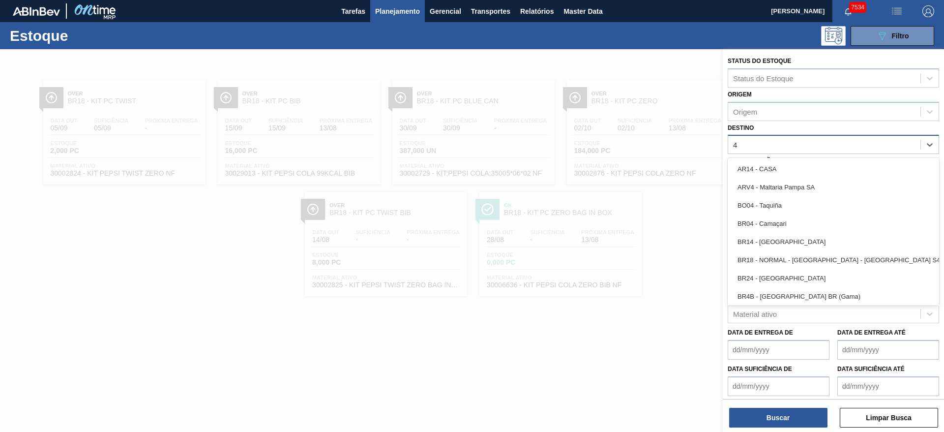
drag, startPoint x: 795, startPoint y: 217, endPoint x: 792, endPoint y: 226, distance: 9.3
click at [794, 218] on div "BR04 - Camaçari" at bounding box center [833, 223] width 211 height 18
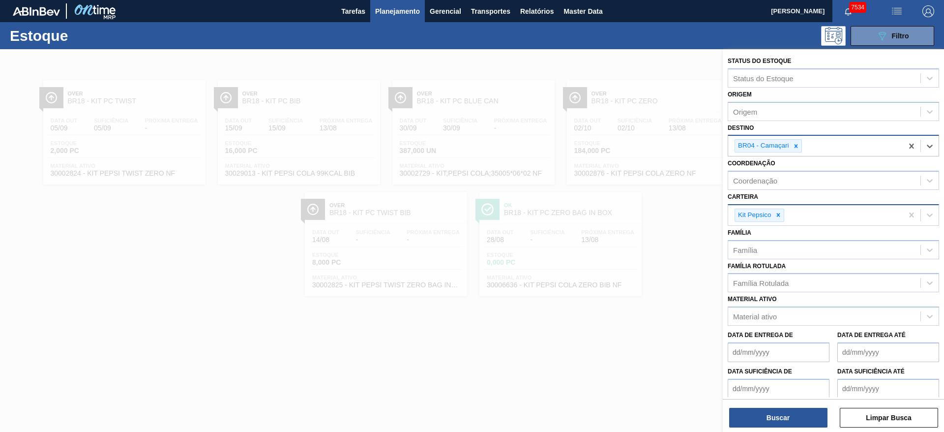
click at [779, 210] on div at bounding box center [778, 215] width 11 height 12
click at [778, 210] on div "Carteira" at bounding box center [824, 214] width 192 height 14
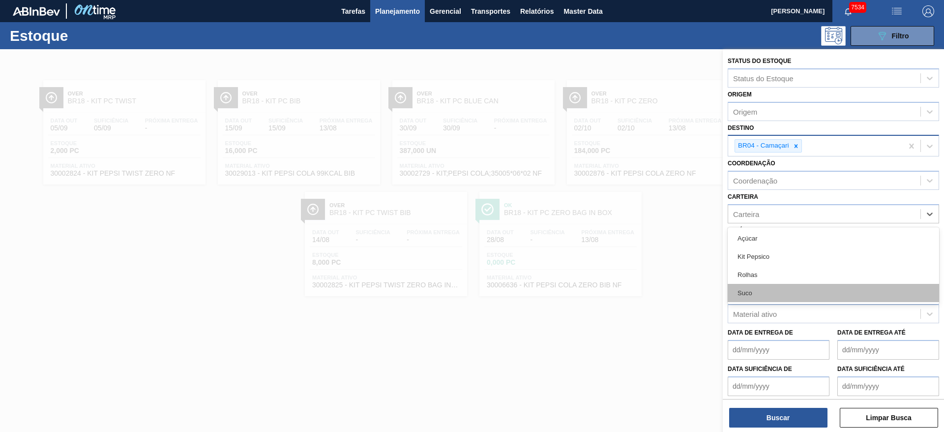
click at [777, 294] on div "Suco" at bounding box center [833, 293] width 211 height 18
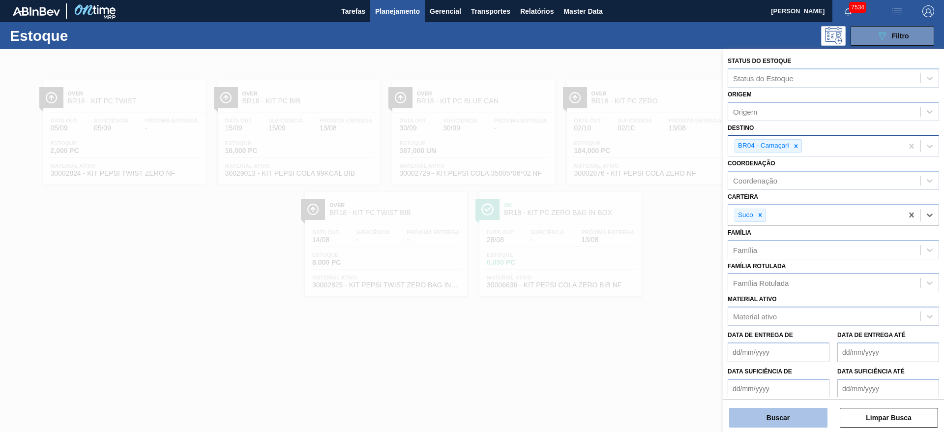
click at [776, 412] on button "Buscar" at bounding box center [778, 418] width 98 height 20
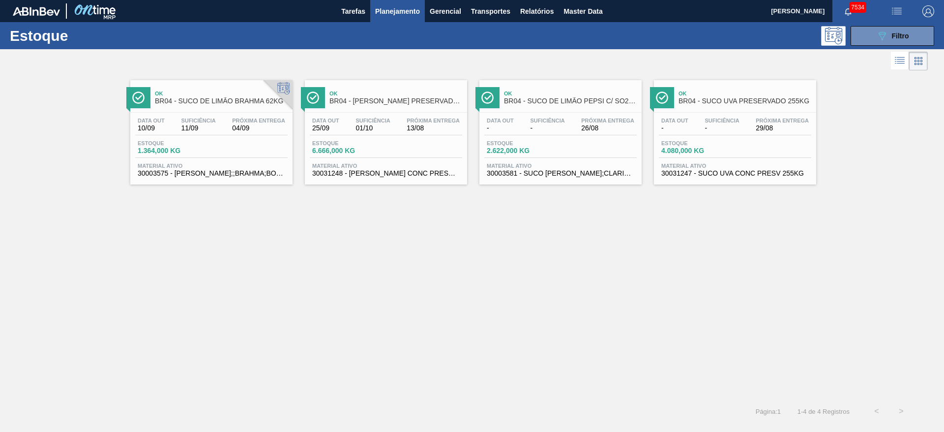
drag, startPoint x: 251, startPoint y: 124, endPoint x: 257, endPoint y: 124, distance: 5.4
click at [909, 38] on span "Filtro" at bounding box center [900, 36] width 17 height 8
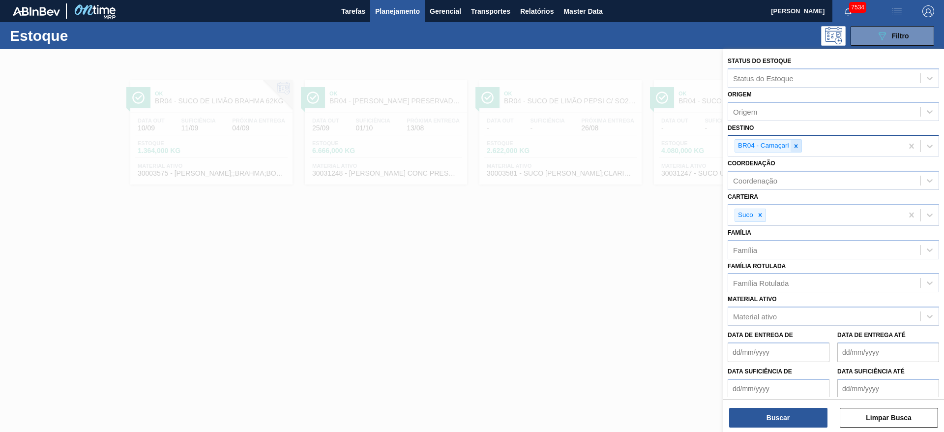
click at [796, 148] on icon at bounding box center [796, 146] width 7 height 7
type input "5"
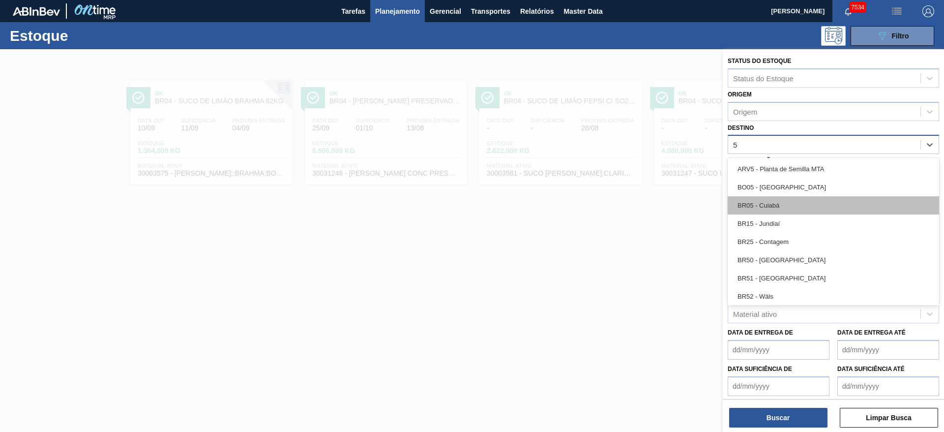
click at [790, 203] on div "BR05 - Cuiabá" at bounding box center [833, 205] width 211 height 18
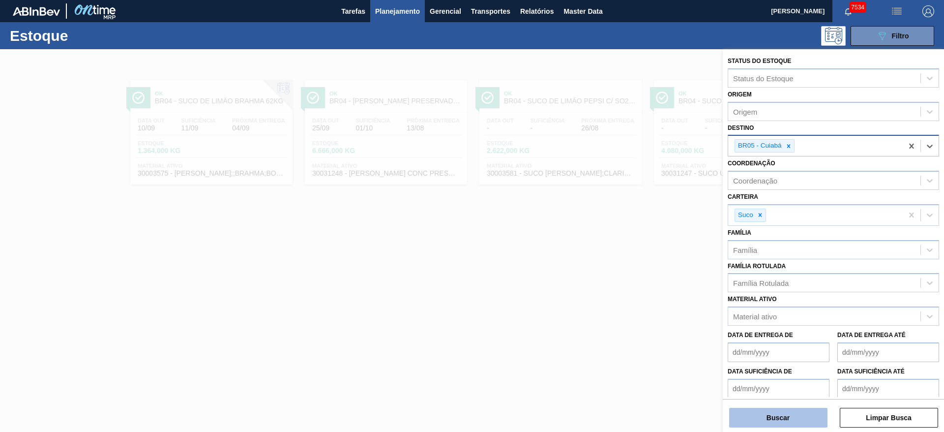
click at [782, 413] on button "Buscar" at bounding box center [778, 418] width 98 height 20
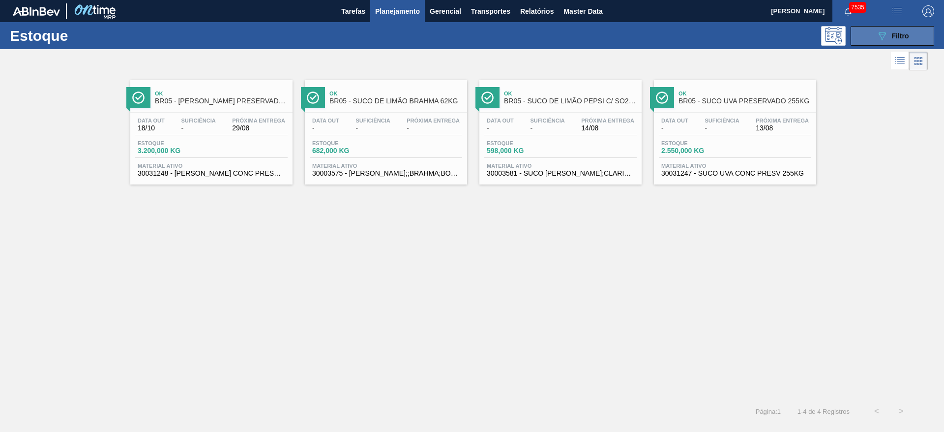
click at [860, 32] on button "089F7B8B-B2A5-4AFE-B5C0-19BA573D28AC Filtro" at bounding box center [893, 36] width 84 height 20
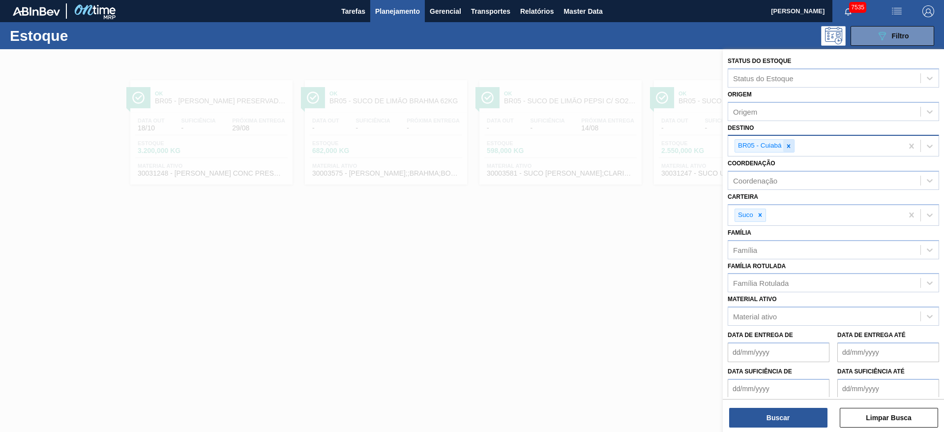
click at [792, 151] on div at bounding box center [788, 146] width 11 height 12
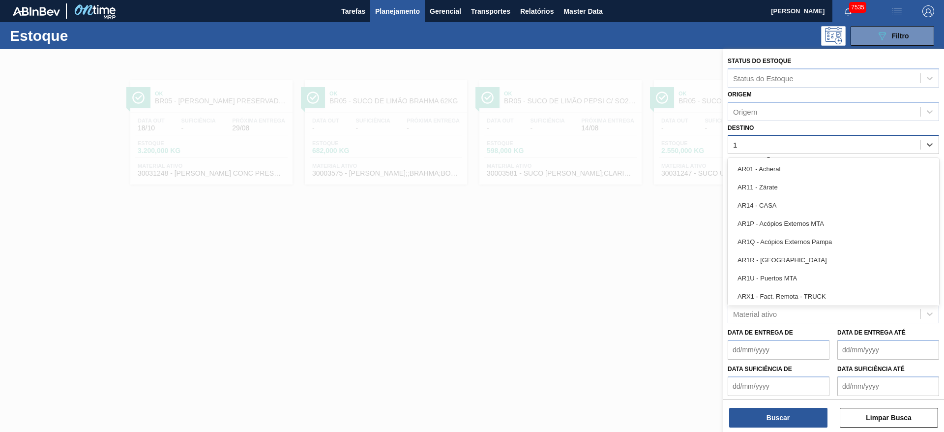
type input "18"
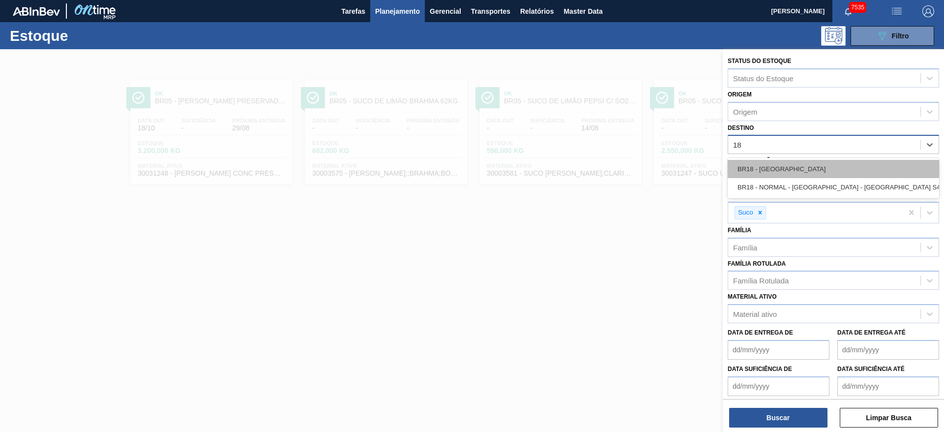
click at [758, 174] on div "BR18 - [GEOGRAPHIC_DATA]" at bounding box center [833, 169] width 211 height 18
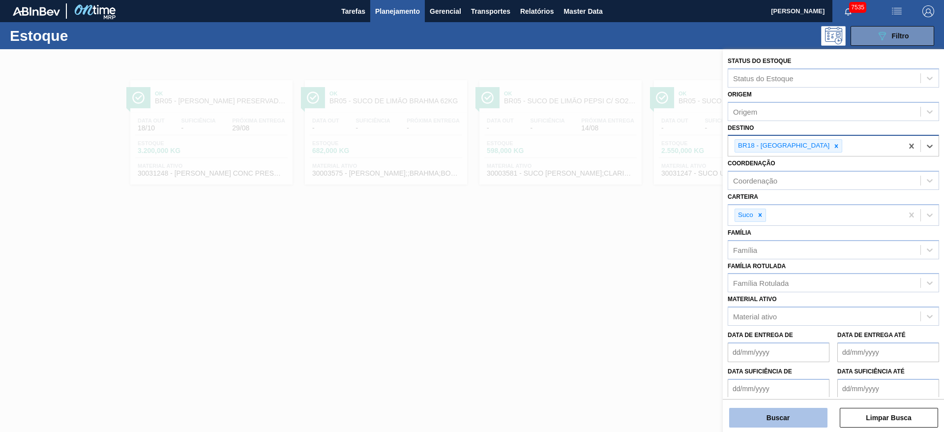
click at [793, 418] on button "Buscar" at bounding box center [778, 418] width 98 height 20
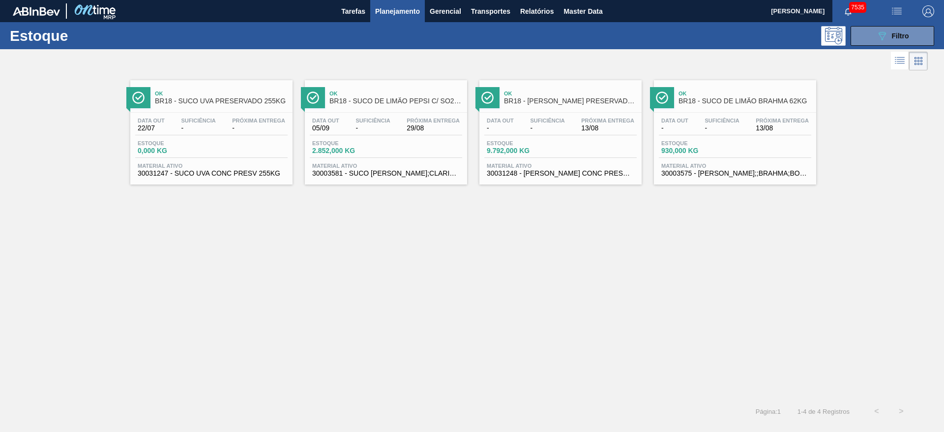
drag, startPoint x: 234, startPoint y: 108, endPoint x: 285, endPoint y: 52, distance: 75.5
drag, startPoint x: 285, startPoint y: 52, endPoint x: 295, endPoint y: 69, distance: 19.8
click at [285, 52] on div at bounding box center [464, 61] width 928 height 24
drag, startPoint x: 563, startPoint y: 115, endPoint x: 554, endPoint y: 109, distance: 10.9
click at [881, 35] on icon "089F7B8B-B2A5-4AFE-B5C0-19BA573D28AC" at bounding box center [882, 36] width 12 height 12
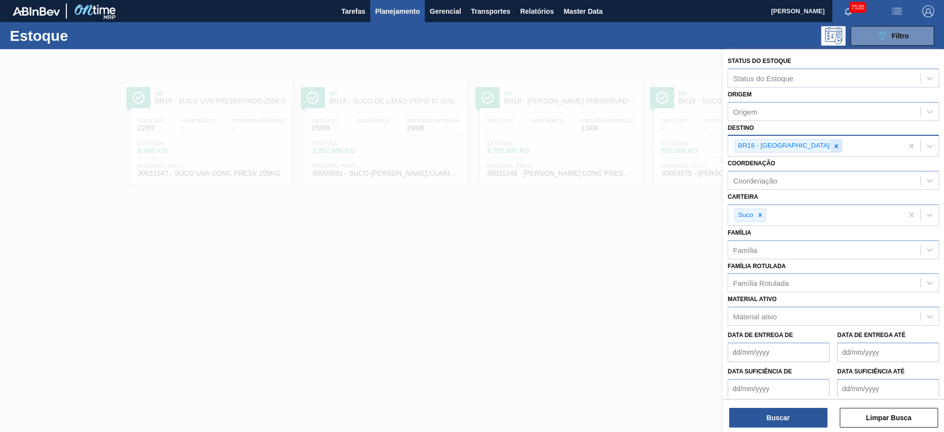
click at [831, 147] on div at bounding box center [836, 146] width 11 height 12
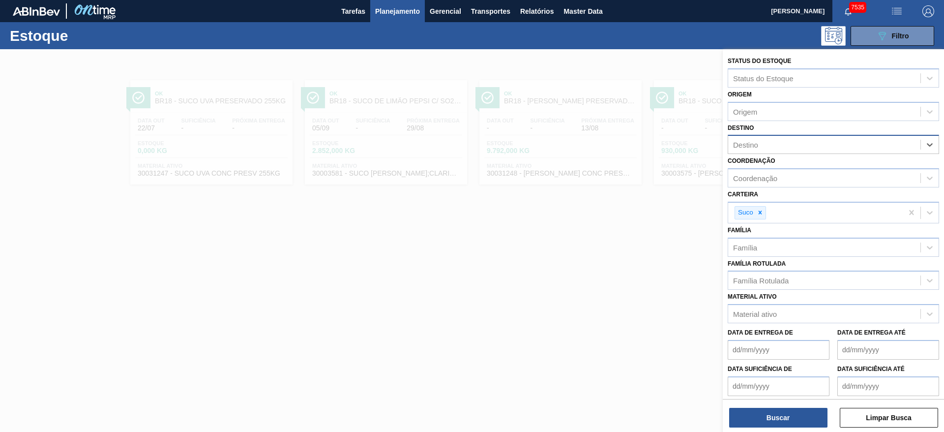
type input "8"
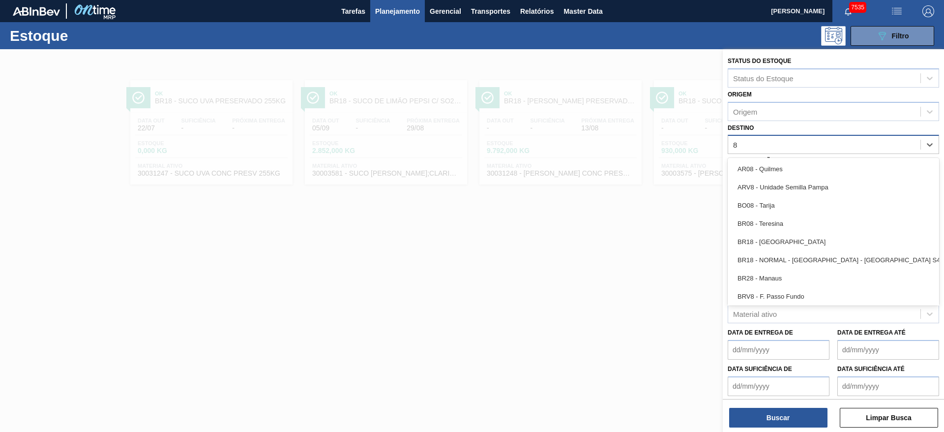
drag, startPoint x: 792, startPoint y: 223, endPoint x: 787, endPoint y: 243, distance: 20.7
click at [790, 224] on div "BR08 - Teresina" at bounding box center [833, 223] width 211 height 18
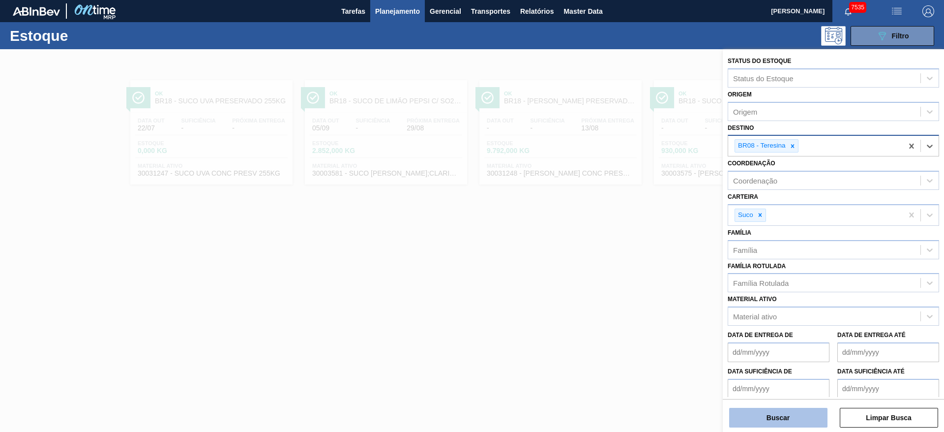
click at [781, 421] on button "Buscar" at bounding box center [778, 418] width 98 height 20
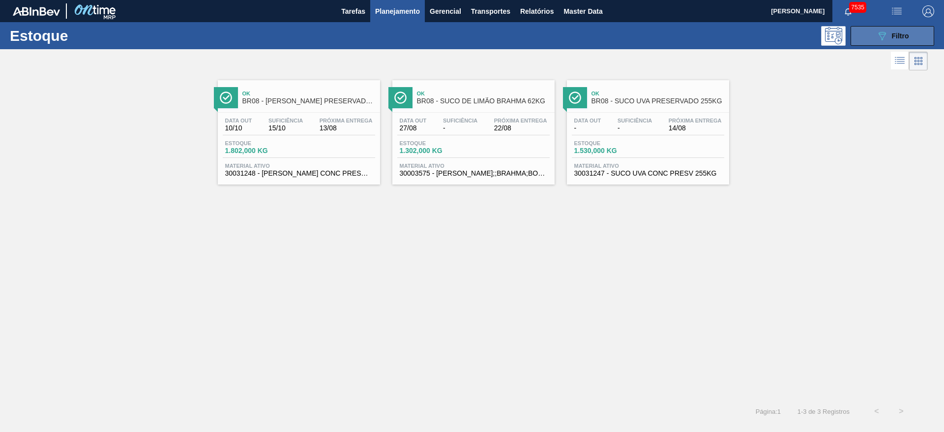
click at [865, 35] on button "089F7B8B-B2A5-4AFE-B5C0-19BA573D28AC Filtro" at bounding box center [893, 36] width 84 height 20
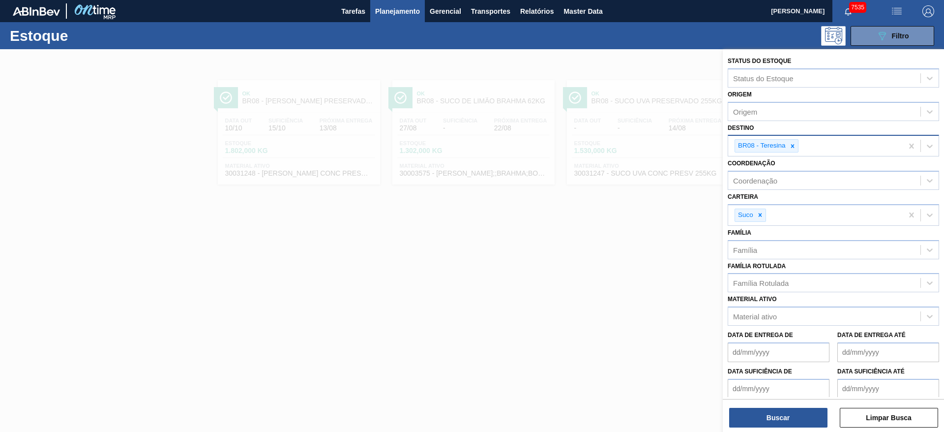
click at [793, 150] on div at bounding box center [792, 146] width 11 height 12
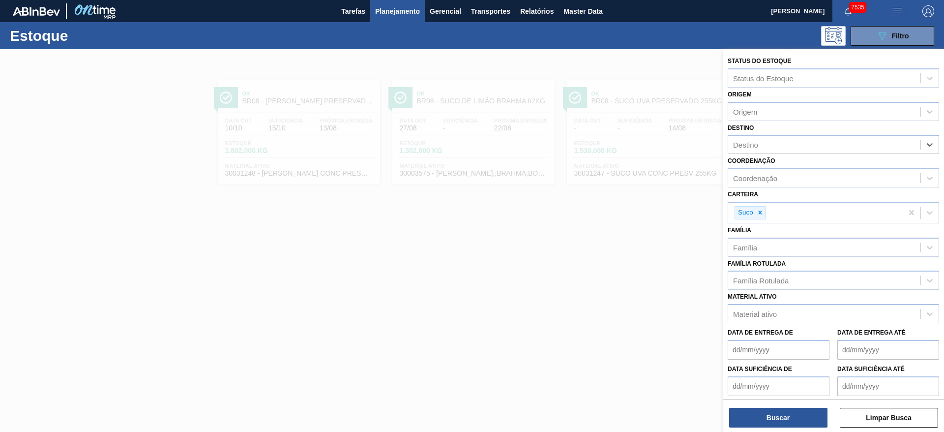
click at [755, 382] on de "Data suficiência de" at bounding box center [779, 386] width 102 height 20
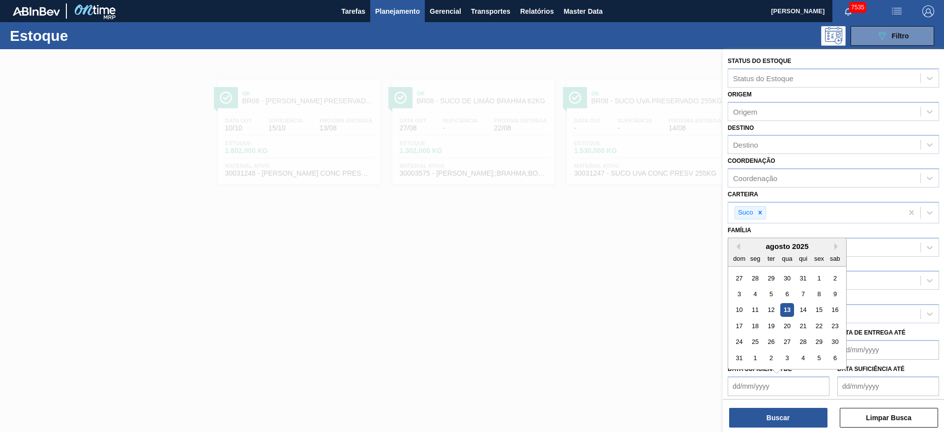
click at [762, 253] on div "dom seg ter qua qui sex sab" at bounding box center [787, 258] width 118 height 16
click at [804, 307] on div "14" at bounding box center [803, 309] width 13 height 13
type de "[DATE]"
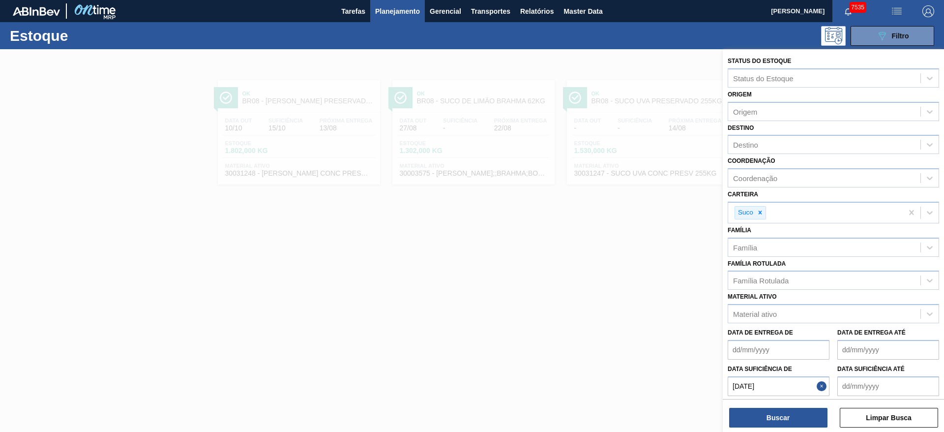
click at [856, 378] on até "Data suficiência até" at bounding box center [888, 386] width 102 height 20
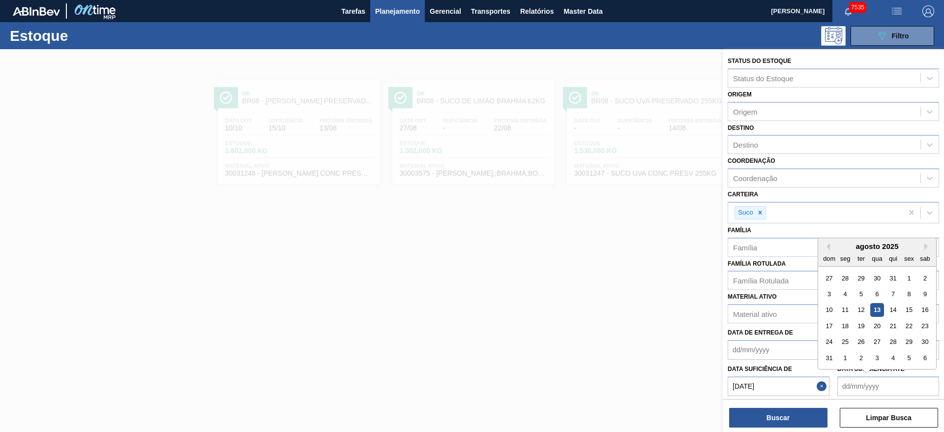
click at [850, 248] on div "agosto 2025" at bounding box center [877, 246] width 118 height 8
drag, startPoint x: 829, startPoint y: 358, endPoint x: 821, endPoint y: 364, distance: 9.8
click at [829, 358] on div "31" at bounding box center [829, 357] width 13 height 13
type até "[DATE]"
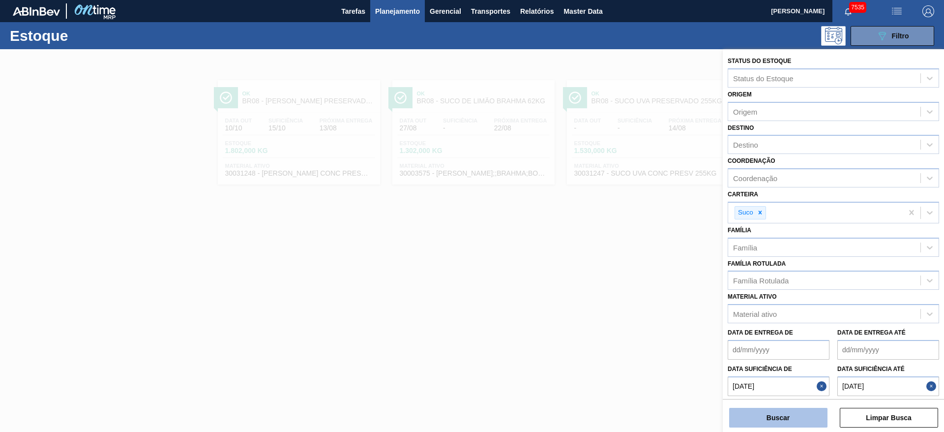
click at [793, 413] on button "Buscar" at bounding box center [778, 418] width 98 height 20
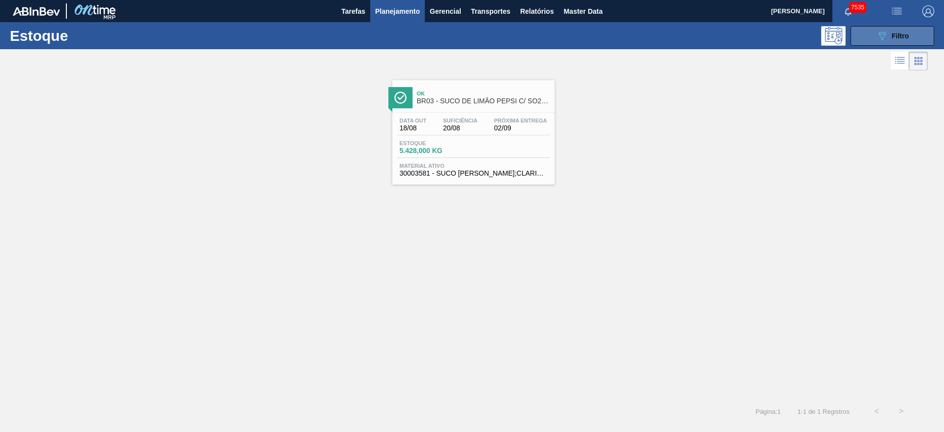
click at [885, 29] on button "089F7B8B-B2A5-4AFE-B5C0-19BA573D28AC Filtro" at bounding box center [893, 36] width 84 height 20
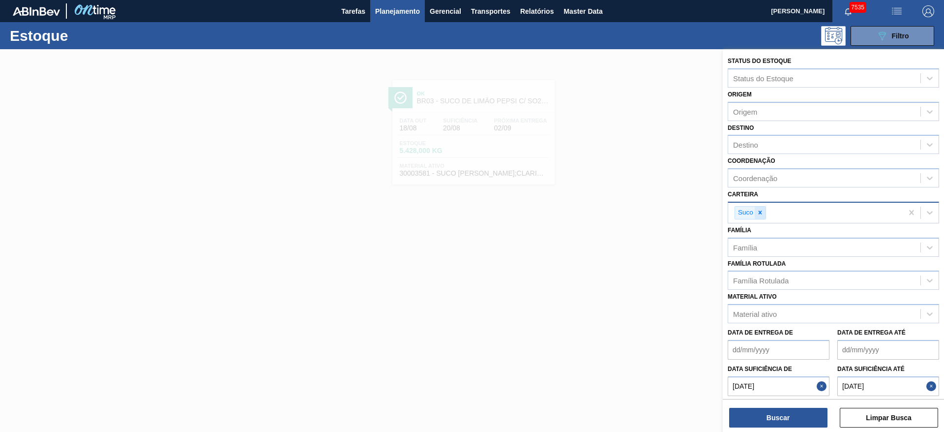
click at [761, 210] on icon at bounding box center [760, 212] width 7 height 7
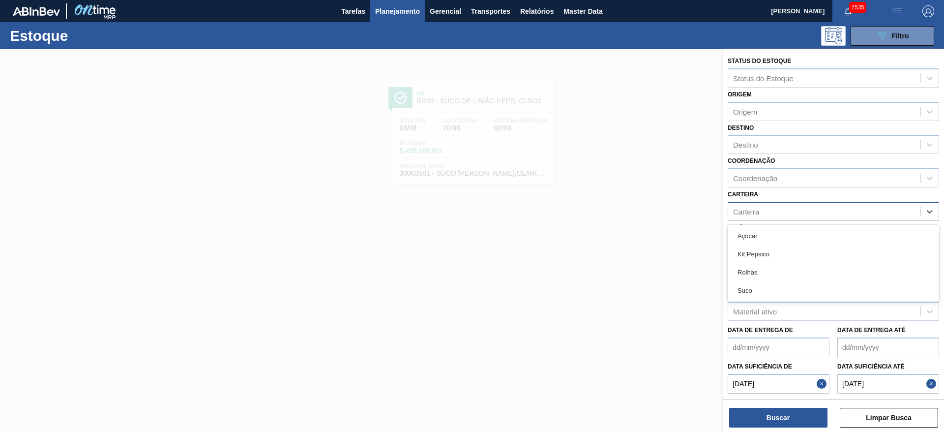
click at [761, 210] on div "Carteira" at bounding box center [824, 211] width 192 height 14
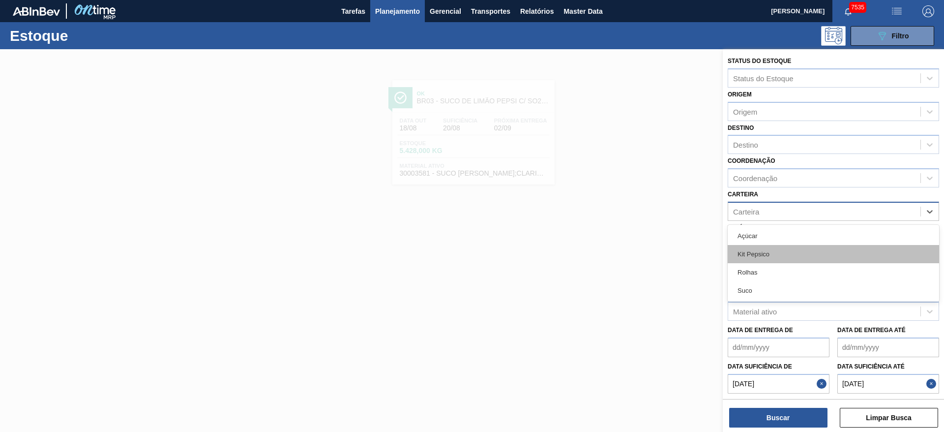
click at [767, 253] on div "Kit Pepsico" at bounding box center [833, 254] width 211 height 18
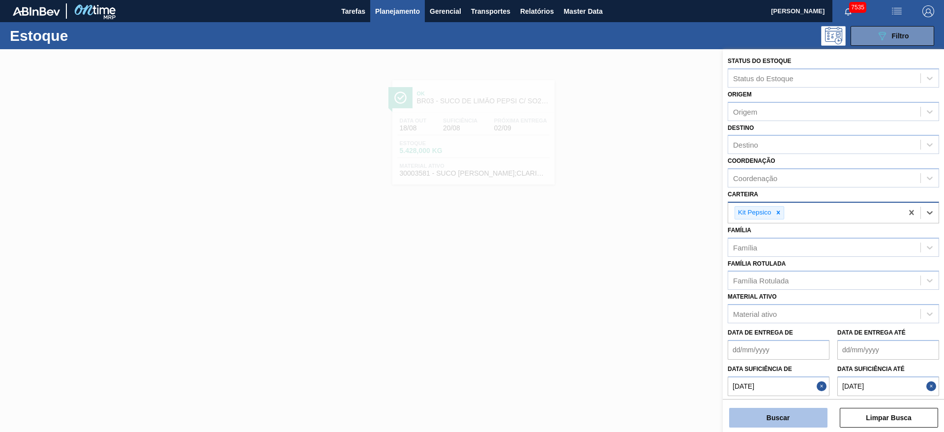
click at [774, 422] on button "Buscar" at bounding box center [778, 418] width 98 height 20
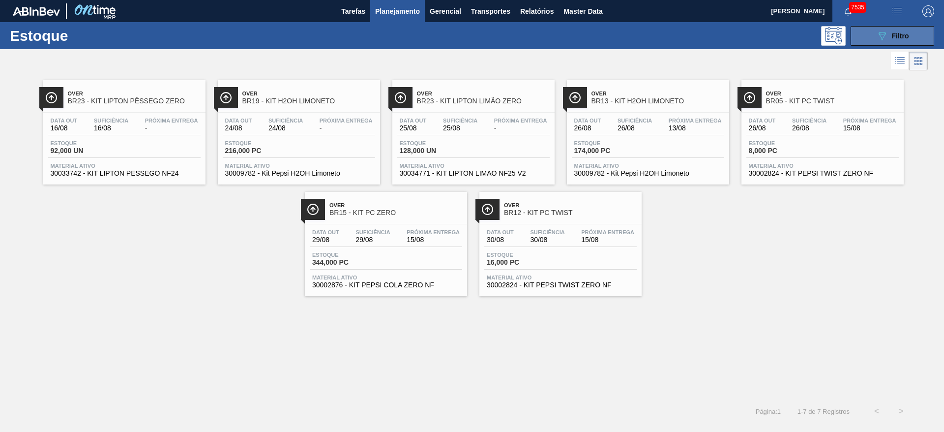
drag, startPoint x: 884, startPoint y: 31, endPoint x: 877, endPoint y: 31, distance: 6.4
click at [879, 31] on icon "089F7B8B-B2A5-4AFE-B5C0-19BA573D28AC" at bounding box center [882, 36] width 12 height 12
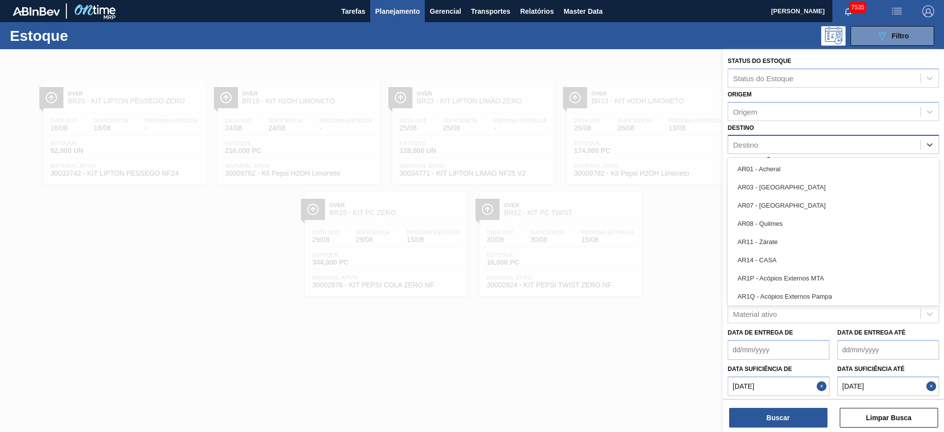
click at [771, 143] on div "Destino" at bounding box center [824, 145] width 192 height 14
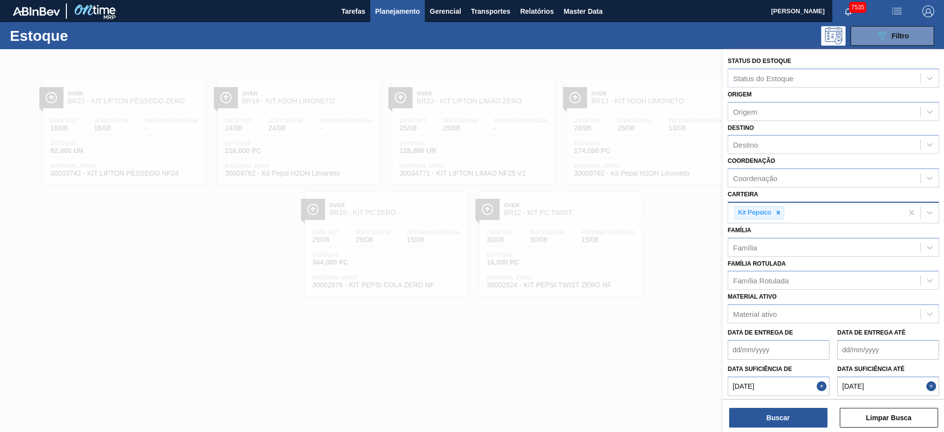
click at [751, 31] on div "089F7B8B-B2A5-4AFE-B5C0-19BA573D28AC Filtro" at bounding box center [548, 36] width 782 height 20
click at [678, 276] on div at bounding box center [472, 265] width 944 height 432
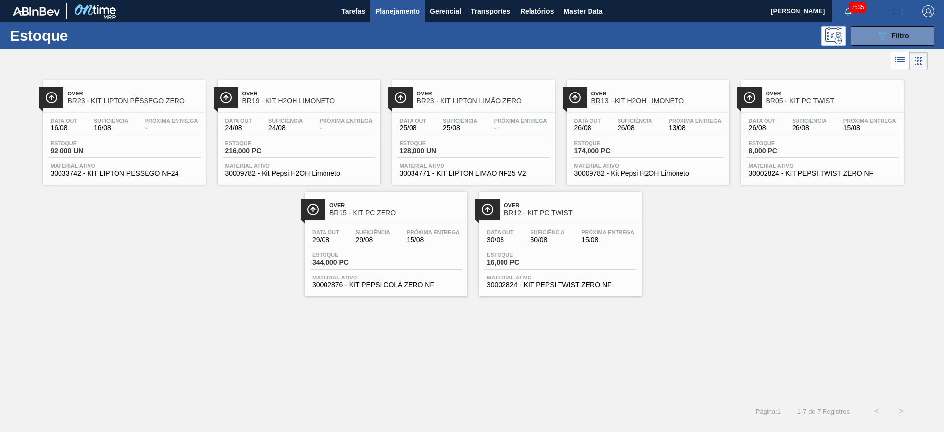
click at [873, 46] on div "Estoque 089F7B8B-B2A5-4AFE-B5C0-19BA573D28AC Filtro" at bounding box center [472, 35] width 944 height 27
click at [866, 42] on button "089F7B8B-B2A5-4AFE-B5C0-19BA573D28AC Filtro" at bounding box center [893, 36] width 84 height 20
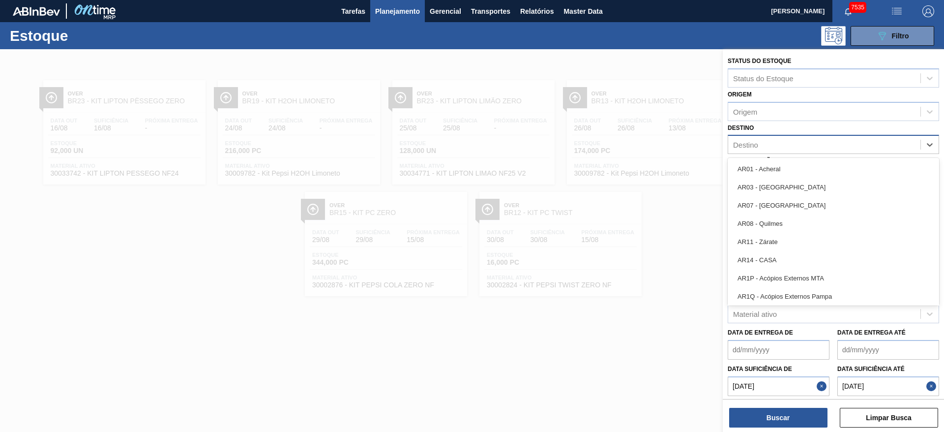
click at [793, 145] on div "Destino" at bounding box center [824, 145] width 192 height 14
type input "23"
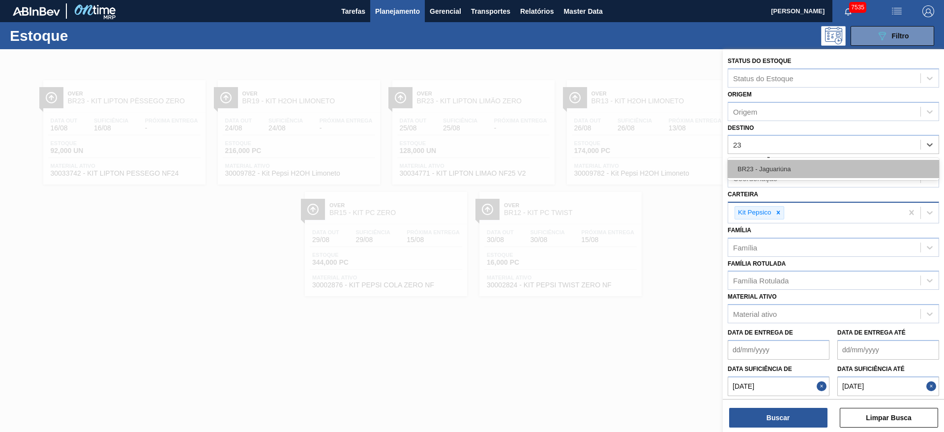
click at [780, 173] on div "BR23 - Jaguariúna" at bounding box center [833, 169] width 211 height 18
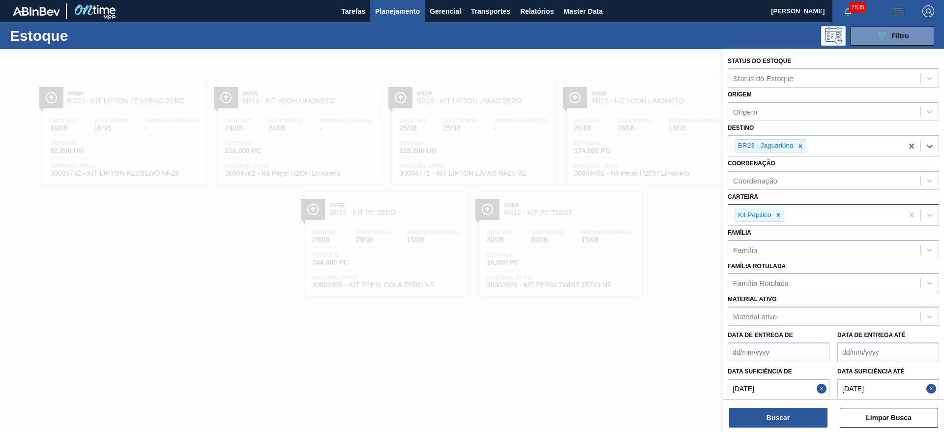
click at [825, 387] on button "Close" at bounding box center [823, 389] width 13 height 20
click at [931, 389] on button "Close" at bounding box center [932, 389] width 13 height 20
click at [788, 413] on button "Buscar" at bounding box center [778, 418] width 98 height 20
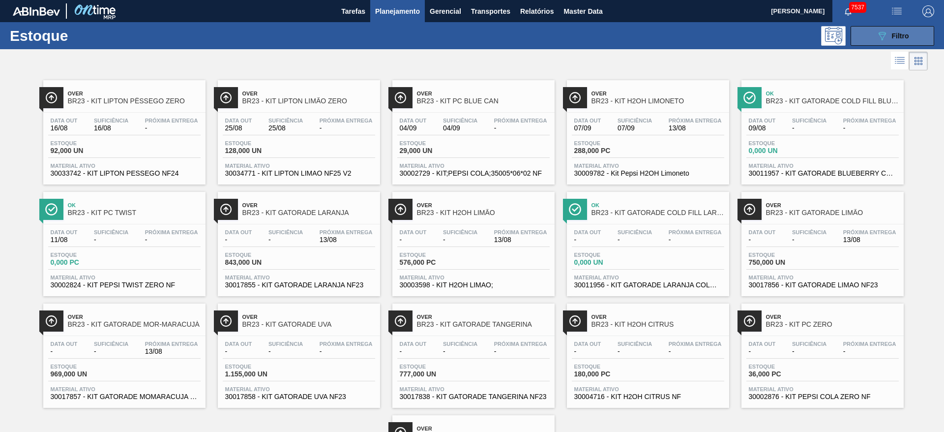
click at [869, 37] on button "089F7B8B-B2A5-4AFE-B5C0-19BA573D28AC Filtro" at bounding box center [893, 36] width 84 height 20
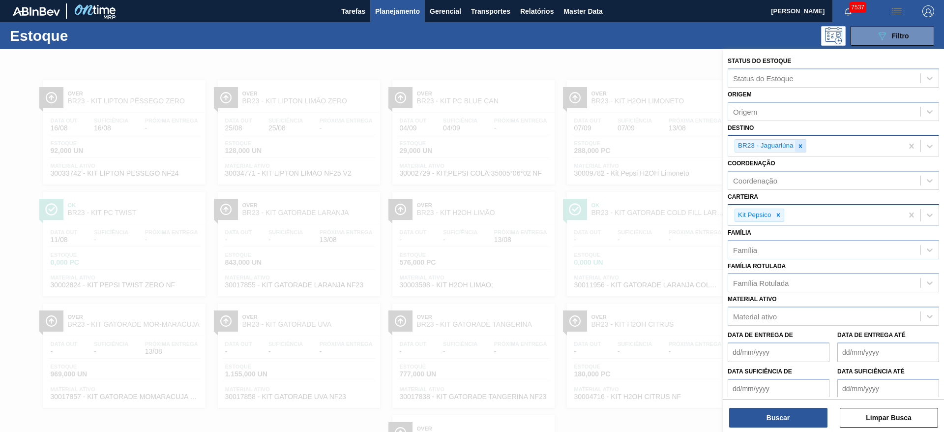
click at [801, 145] on icon at bounding box center [799, 145] width 3 height 3
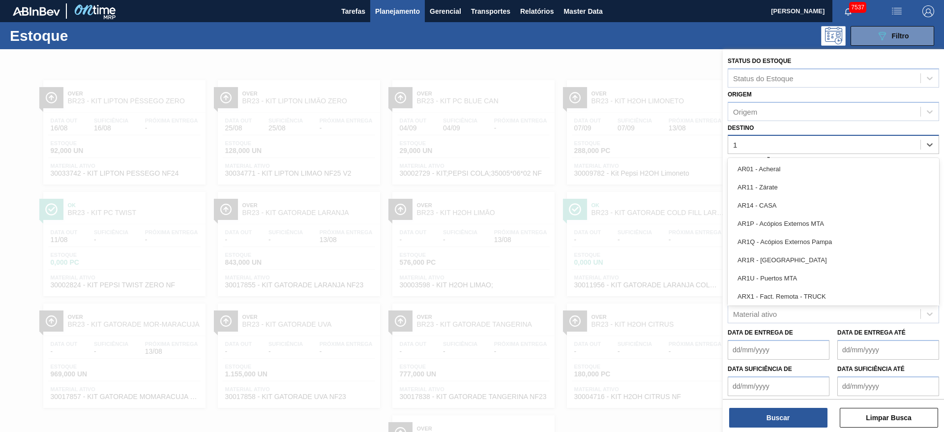
type input "13"
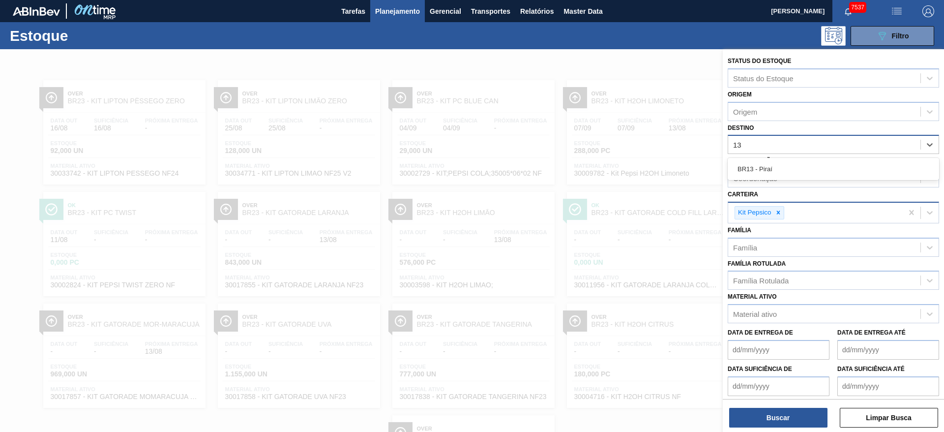
click at [783, 172] on div "BR13 - Piraí" at bounding box center [833, 169] width 211 height 18
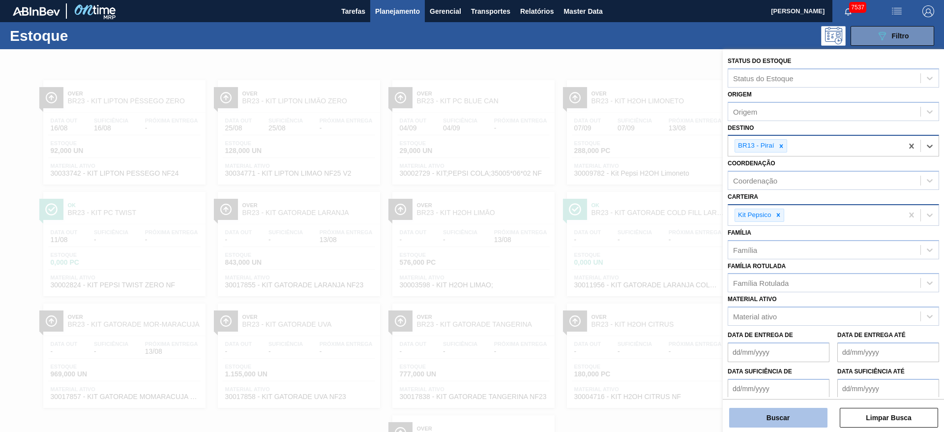
click at [797, 414] on button "Buscar" at bounding box center [778, 418] width 98 height 20
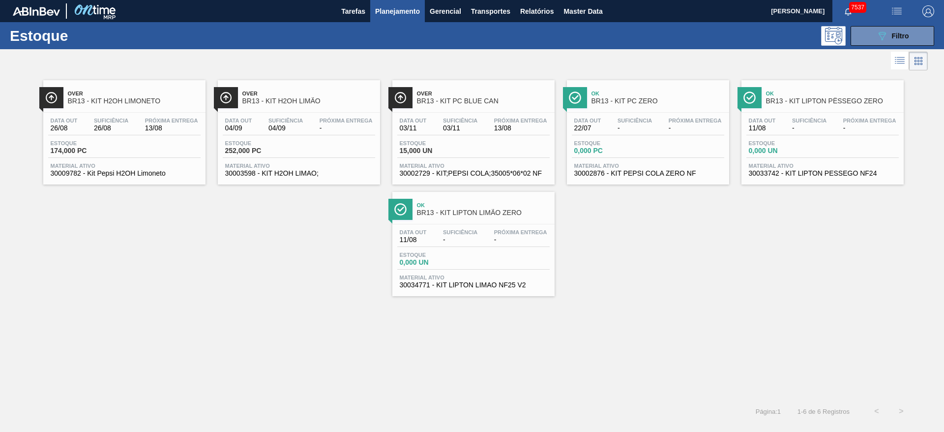
drag, startPoint x: 154, startPoint y: 116, endPoint x: 185, endPoint y: 116, distance: 31.0
click at [898, 34] on span "Filtro" at bounding box center [900, 36] width 17 height 8
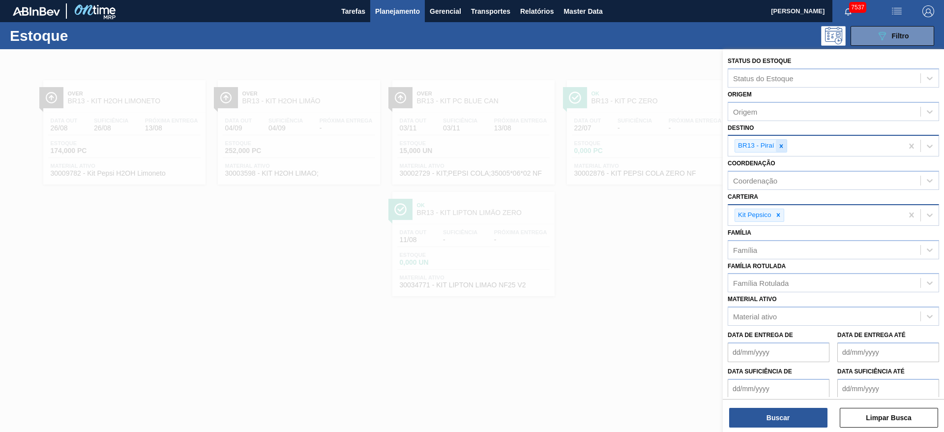
click at [780, 148] on icon at bounding box center [781, 146] width 7 height 7
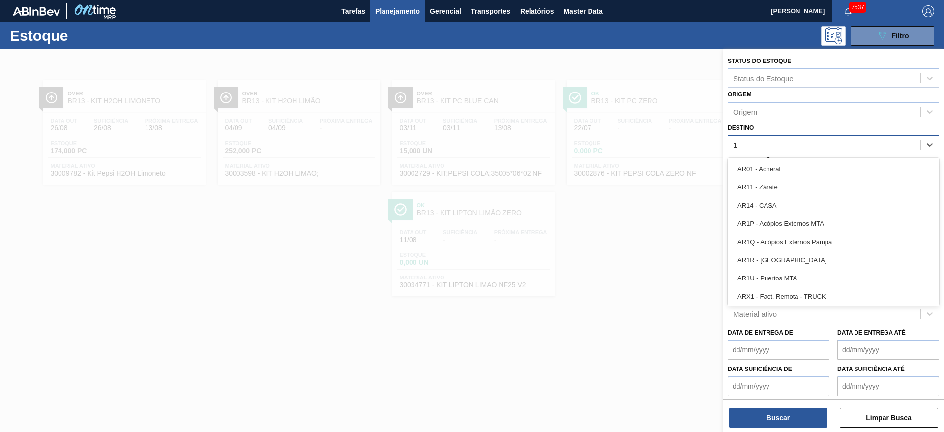
type input "19"
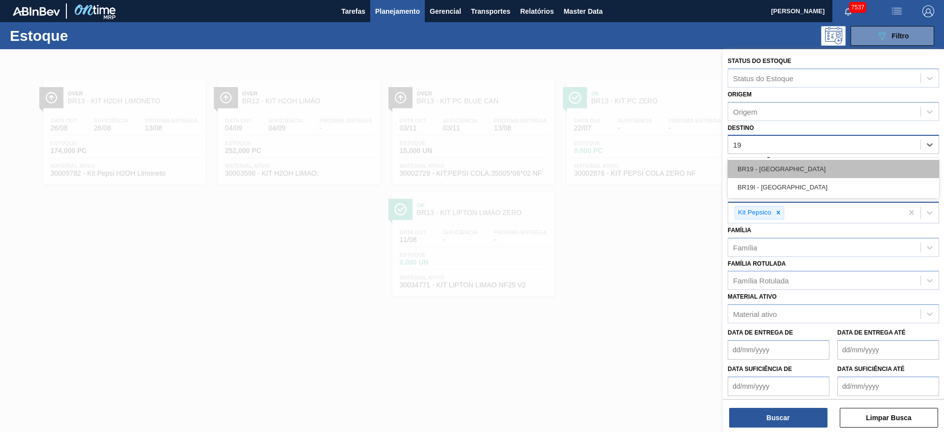
click at [778, 162] on div "BR19 - Nova Rio" at bounding box center [833, 169] width 211 height 18
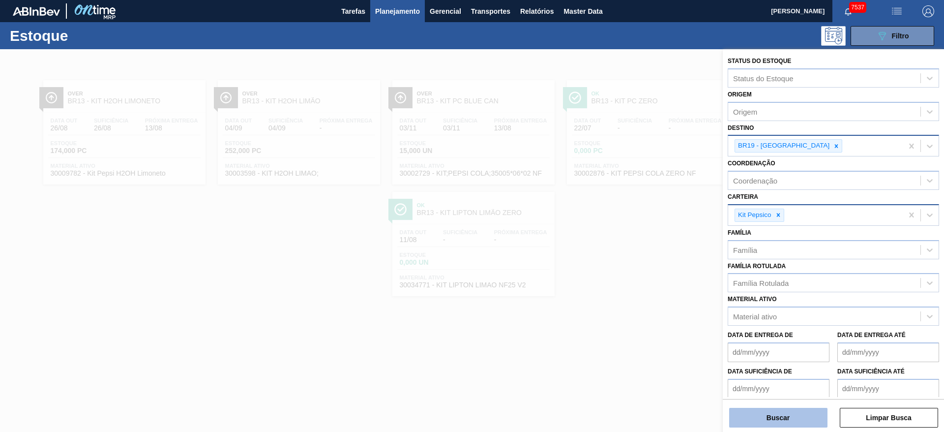
click at [770, 410] on button "Buscar" at bounding box center [778, 418] width 98 height 20
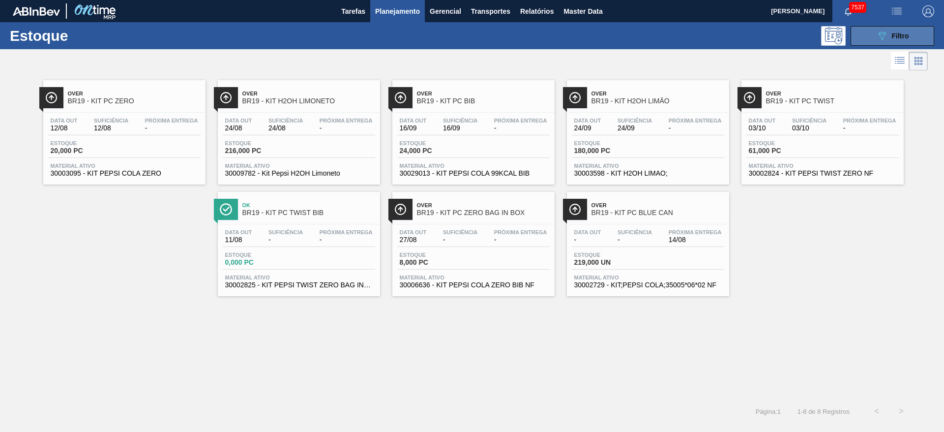
drag, startPoint x: 900, startPoint y: 34, endPoint x: 894, endPoint y: 34, distance: 5.9
click at [896, 34] on span "Filtro" at bounding box center [900, 36] width 17 height 8
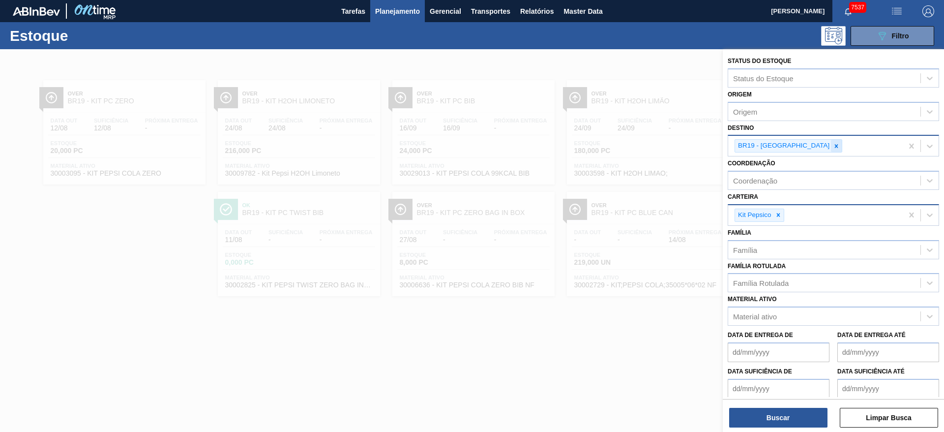
click at [833, 148] on icon at bounding box center [836, 146] width 7 height 7
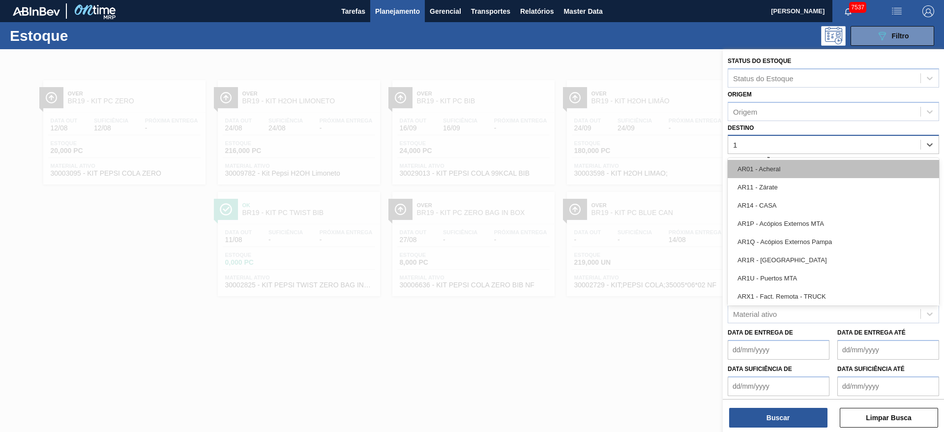
type input "18"
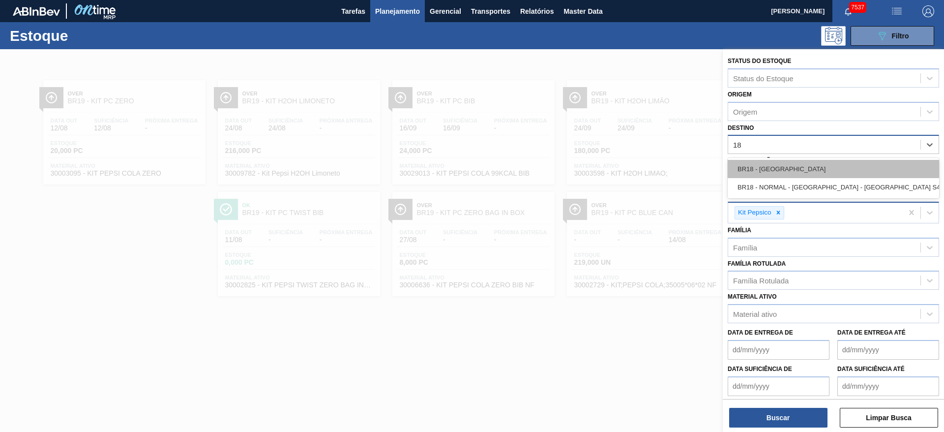
click at [784, 165] on div "BR18 - Pernambuco" at bounding box center [833, 169] width 211 height 18
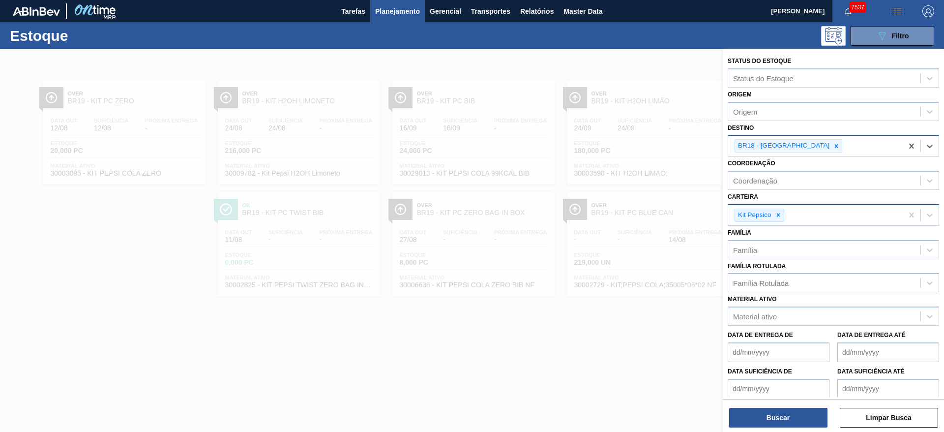
click at [770, 215] on div "Kit Pepsico" at bounding box center [754, 215] width 38 height 12
click at [777, 216] on icon at bounding box center [778, 214] width 7 height 7
click at [777, 216] on div "Carteira" at bounding box center [824, 214] width 192 height 14
click at [778, 220] on div "Carteira" at bounding box center [824, 214] width 192 height 14
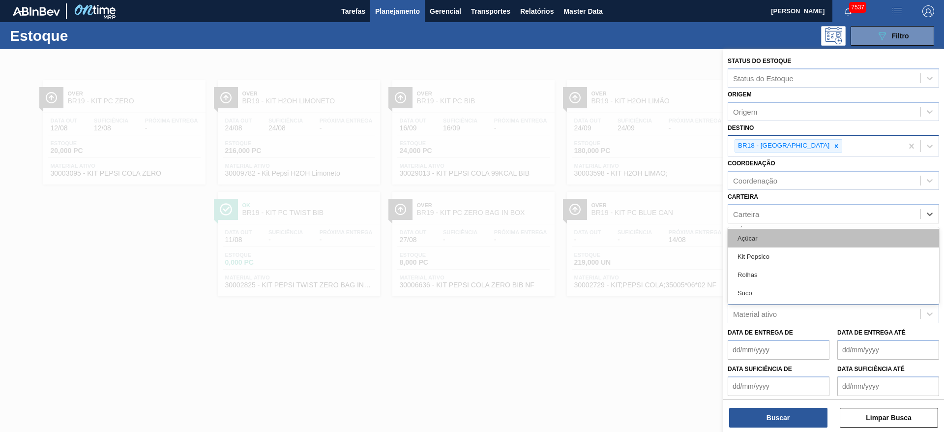
drag, startPoint x: 772, startPoint y: 253, endPoint x: 763, endPoint y: 242, distance: 14.0
click at [763, 242] on div "Açúcar Kit Pepsico Rolhas Suco" at bounding box center [833, 265] width 211 height 77
click at [763, 242] on div "Açúcar" at bounding box center [833, 238] width 211 height 18
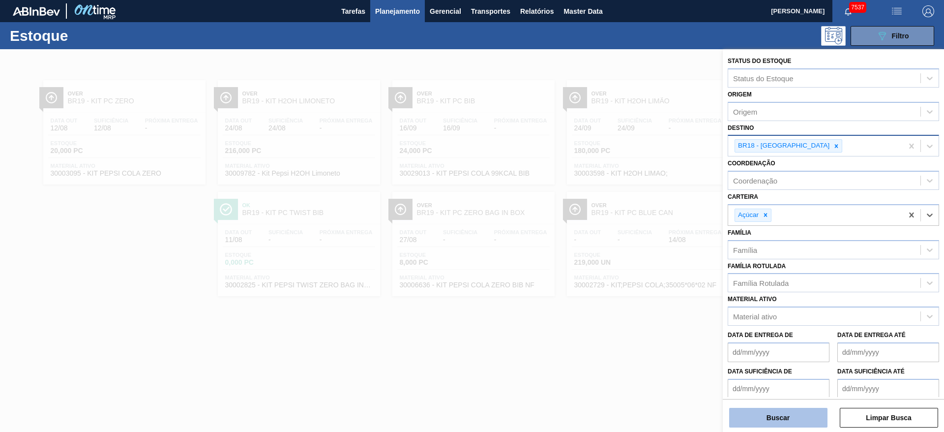
click at [788, 422] on button "Buscar" at bounding box center [778, 418] width 98 height 20
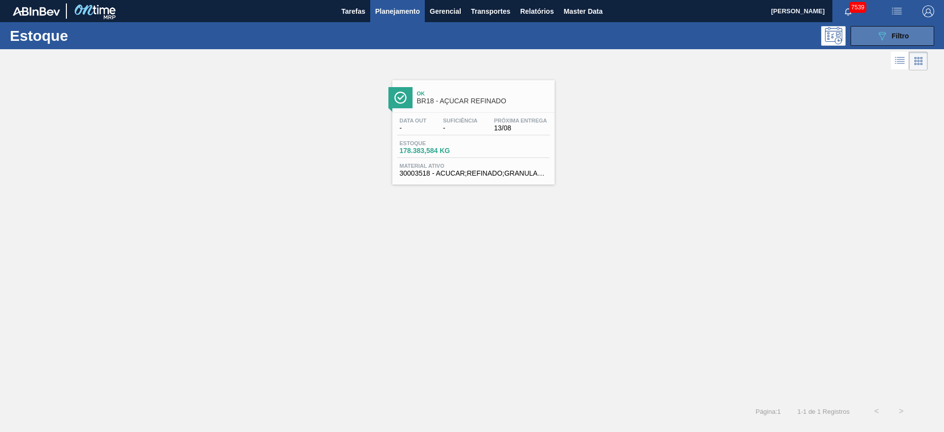
click at [905, 36] on span "Filtro" at bounding box center [900, 36] width 17 height 8
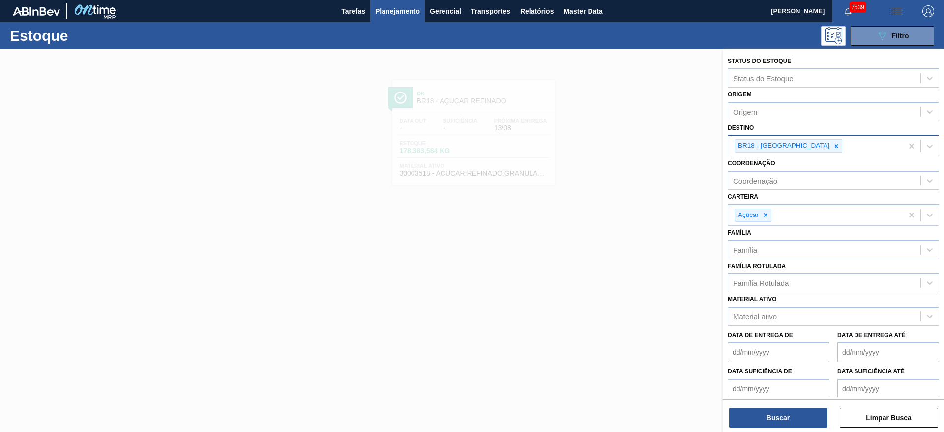
click at [833, 145] on icon at bounding box center [836, 146] width 7 height 7
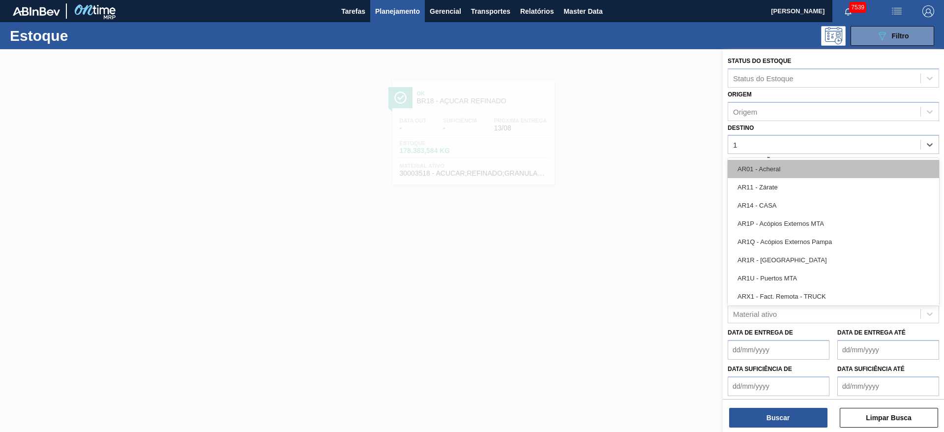
type input "19"
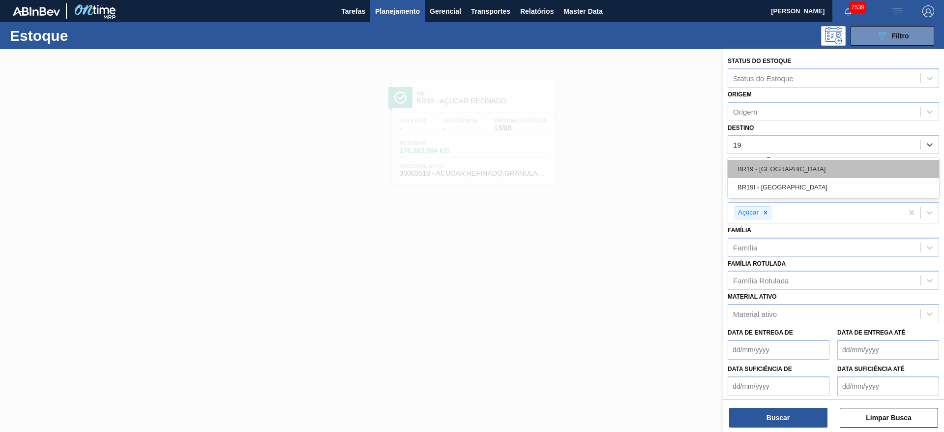
click at [766, 172] on div "BR19 - Nova Rio" at bounding box center [833, 169] width 211 height 18
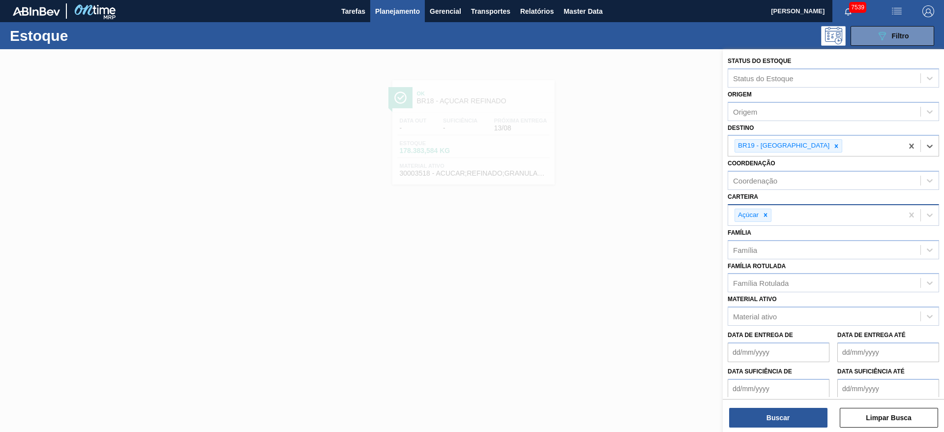
click at [765, 218] on div at bounding box center [765, 215] width 11 height 12
click at [767, 217] on div "Carteira" at bounding box center [824, 214] width 192 height 14
drag, startPoint x: 782, startPoint y: 255, endPoint x: 782, endPoint y: 266, distance: 11.8
click at [782, 256] on div "Kit Pepsico" at bounding box center [833, 256] width 211 height 18
drag, startPoint x: 779, startPoint y: 405, endPoint x: 779, endPoint y: 418, distance: 13.3
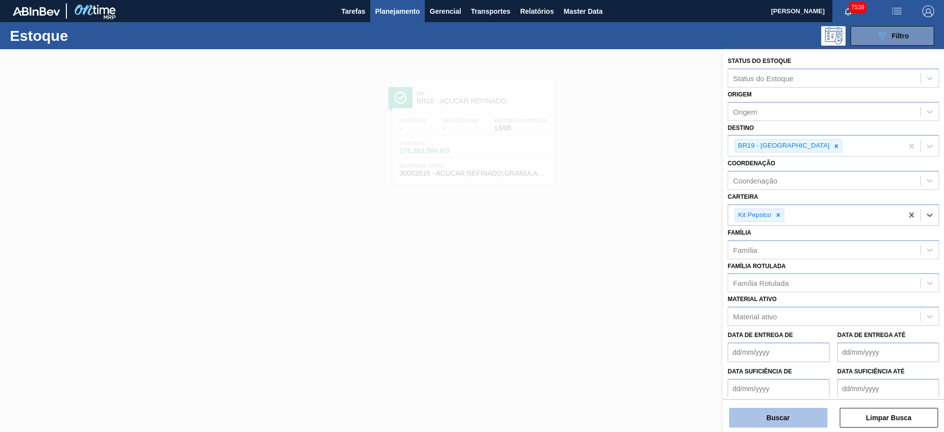
click at [779, 408] on div "Buscar Limpar Busca" at bounding box center [833, 413] width 221 height 28
click at [781, 422] on button "Buscar" at bounding box center [778, 418] width 98 height 20
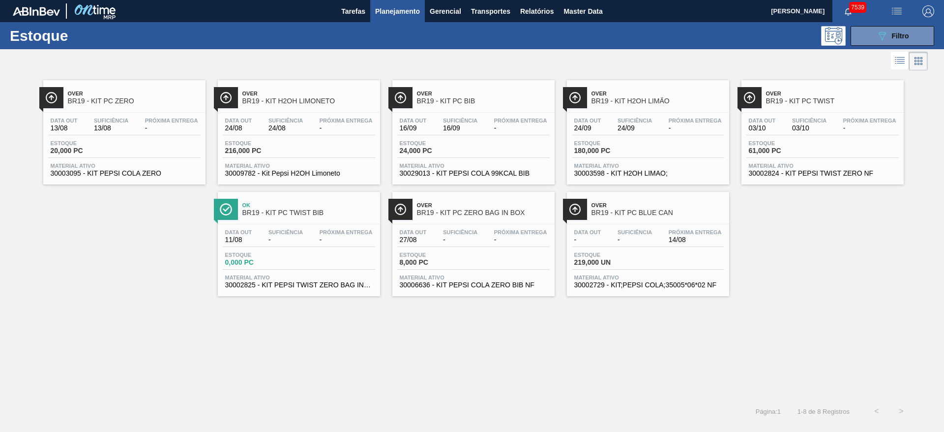
drag, startPoint x: 158, startPoint y: 108, endPoint x: 233, endPoint y: 108, distance: 74.2
click at [893, 38] on span "Filtro" at bounding box center [900, 36] width 17 height 8
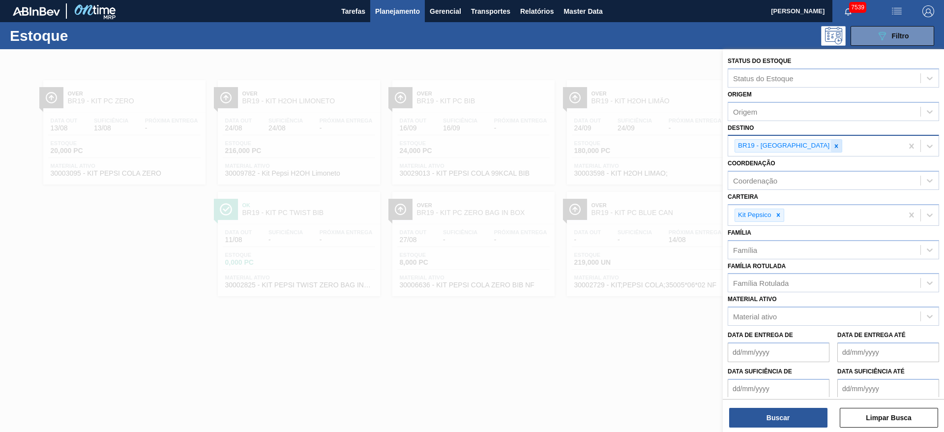
click at [831, 150] on div at bounding box center [836, 146] width 11 height 12
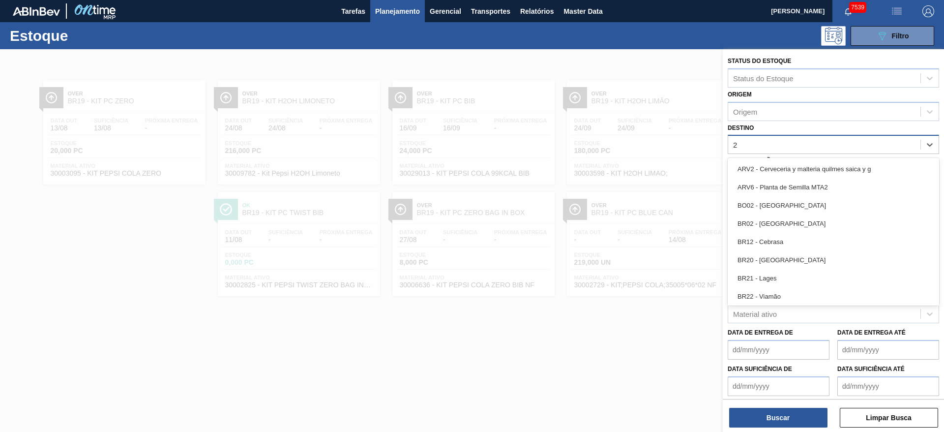
type input "2"
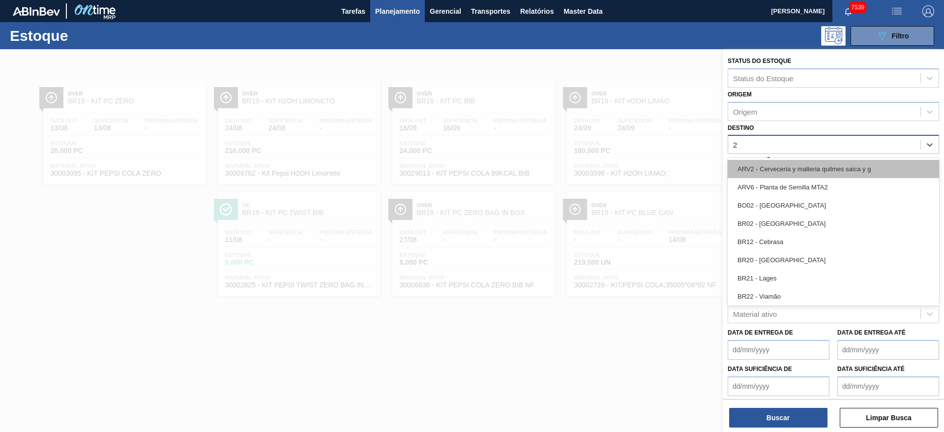
type input "20"
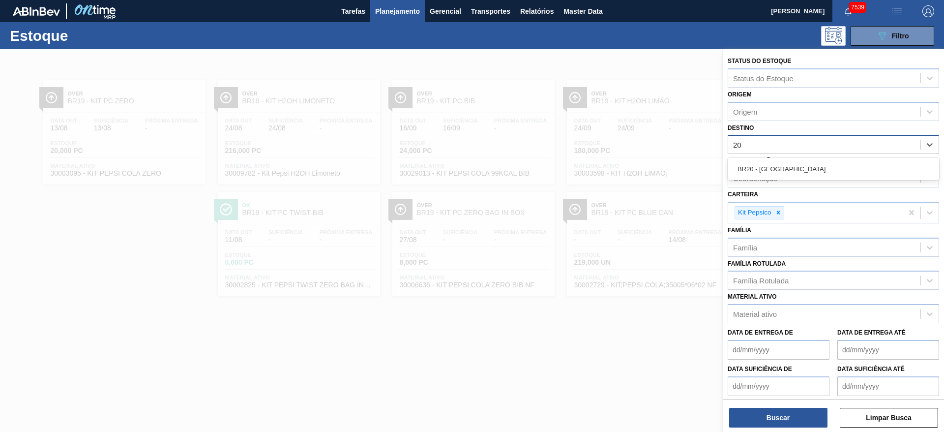
drag, startPoint x: 747, startPoint y: 163, endPoint x: 755, endPoint y: 173, distance: 13.0
click at [748, 163] on div "BR20 - Sapucaia" at bounding box center [833, 169] width 211 height 18
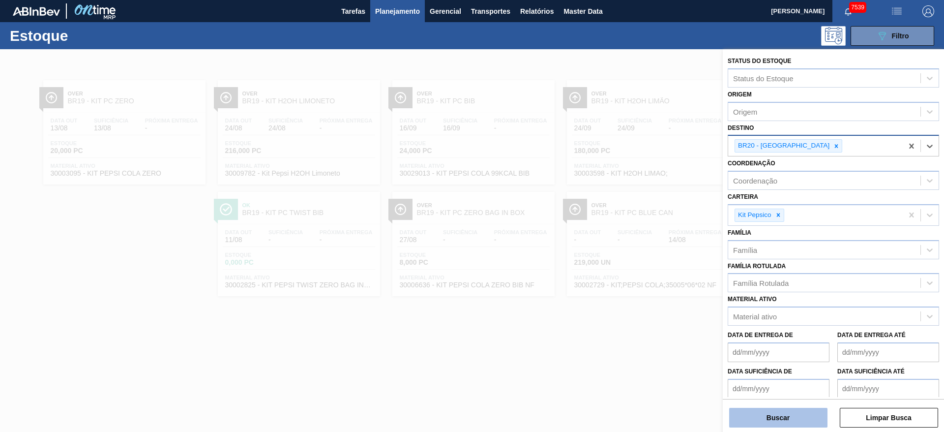
click at [797, 418] on button "Buscar" at bounding box center [778, 418] width 98 height 20
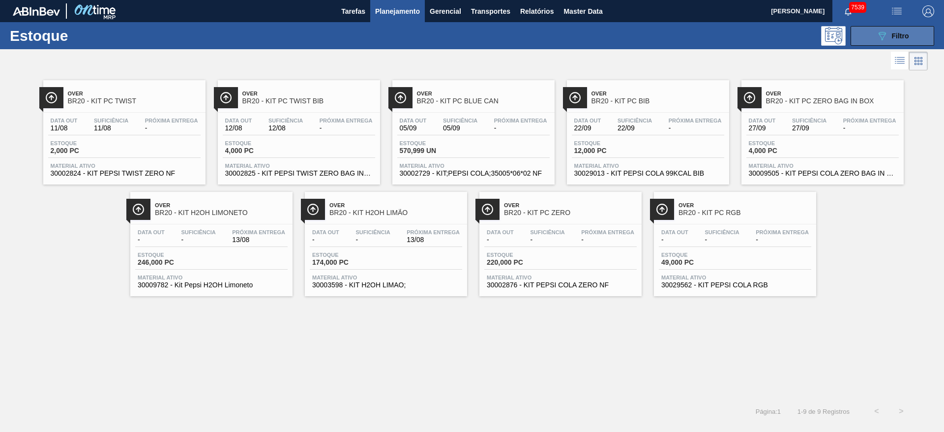
click at [878, 33] on icon "089F7B8B-B2A5-4AFE-B5C0-19BA573D28AC" at bounding box center [882, 36] width 12 height 12
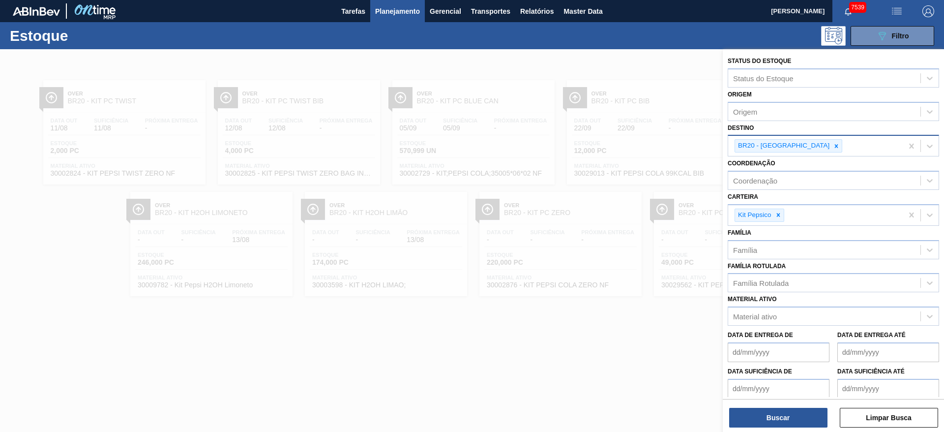
click at [831, 143] on div at bounding box center [836, 146] width 11 height 12
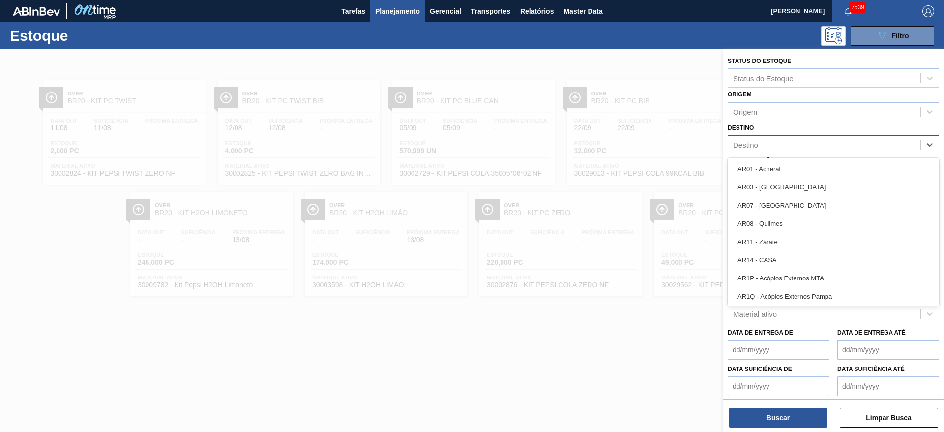
click at [794, 143] on div "Destino" at bounding box center [824, 145] width 192 height 14
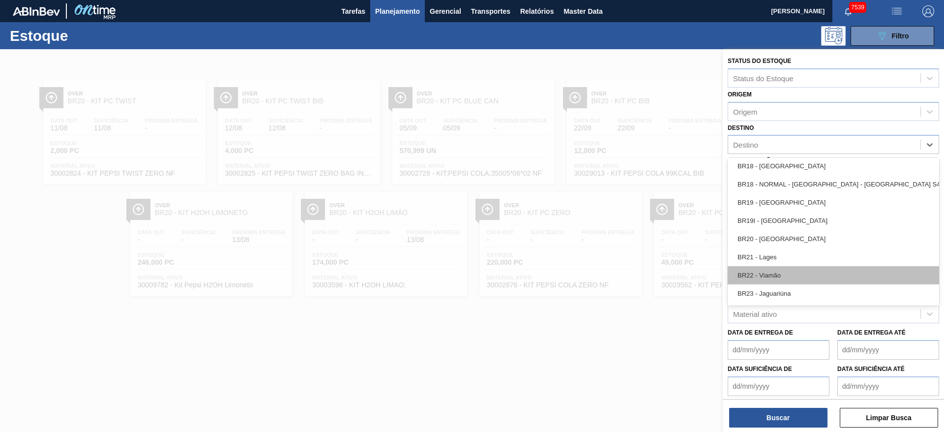
scroll to position [811, 0]
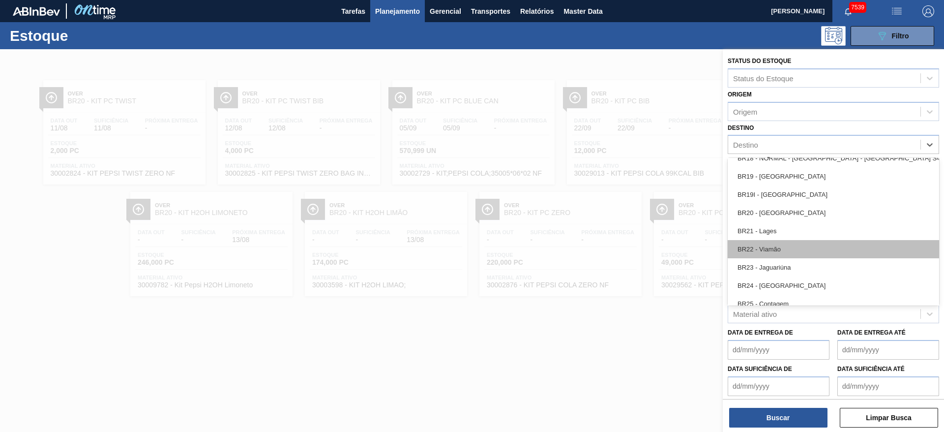
click at [798, 247] on div "BR22 - Viamão" at bounding box center [833, 249] width 211 height 18
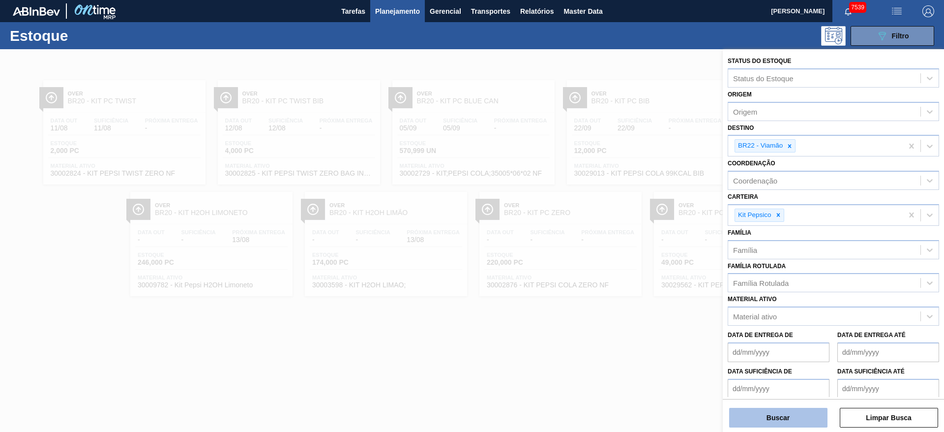
click at [784, 418] on button "Buscar" at bounding box center [778, 418] width 98 height 20
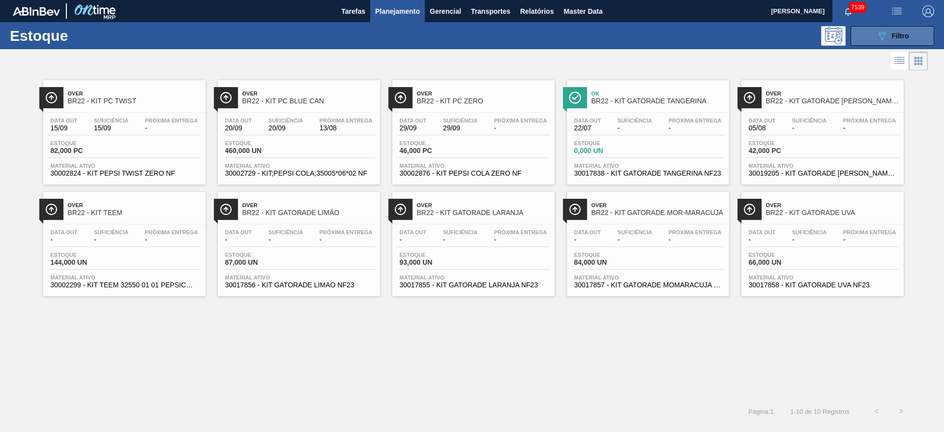
click at [860, 43] on button "089F7B8B-B2A5-4AFE-B5C0-19BA573D28AC Filtro" at bounding box center [893, 36] width 84 height 20
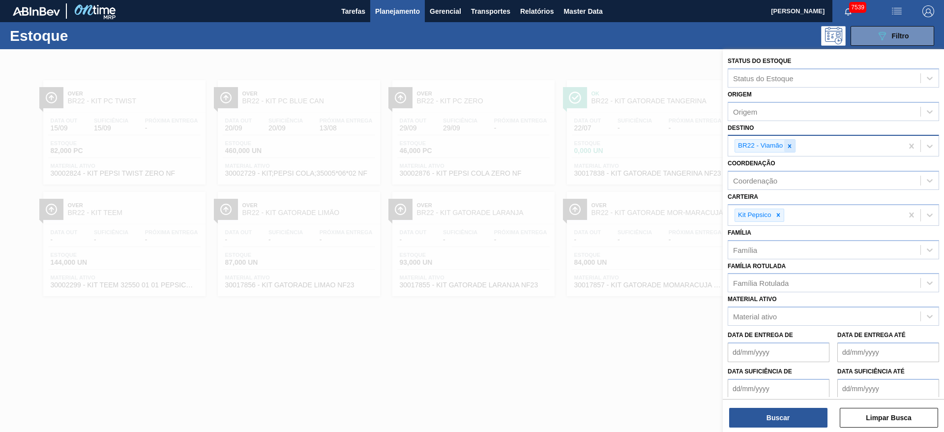
click at [794, 145] on div at bounding box center [789, 146] width 11 height 12
click at [794, 145] on div "BR22 - Viamão" at bounding box center [815, 146] width 175 height 20
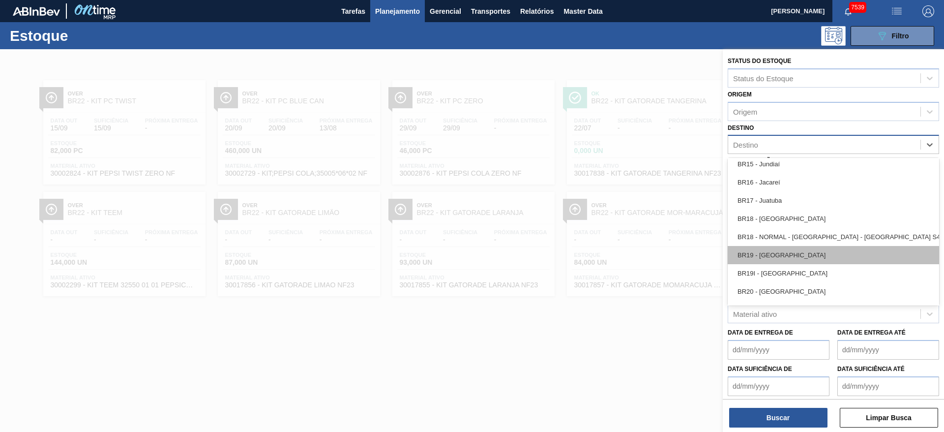
scroll to position [738, 0]
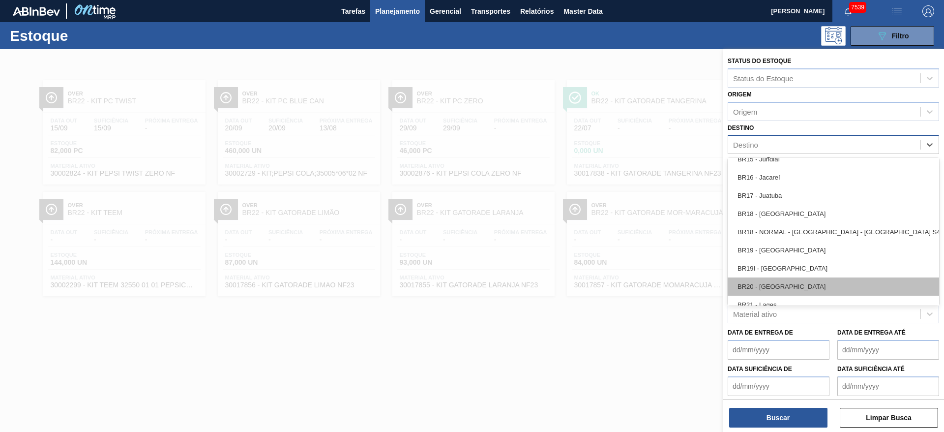
click at [784, 284] on div "BR20 - Sapucaia" at bounding box center [833, 286] width 211 height 18
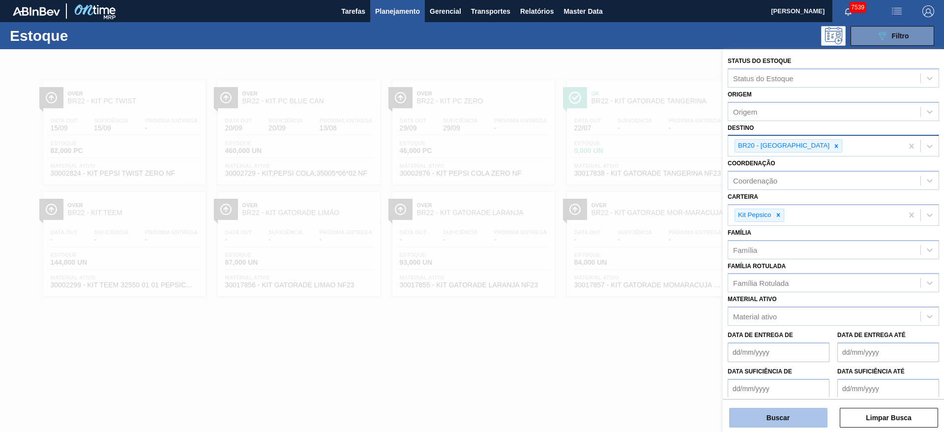
click at [772, 417] on button "Buscar" at bounding box center [778, 418] width 98 height 20
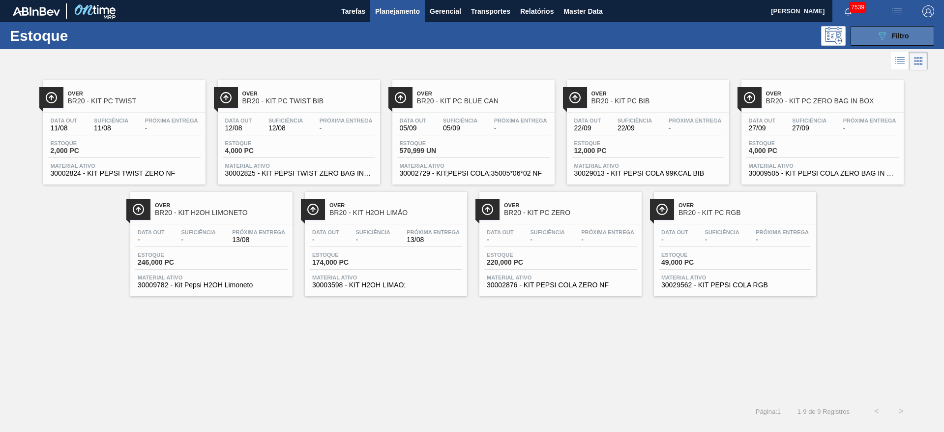
click at [898, 42] on button "089F7B8B-B2A5-4AFE-B5C0-19BA573D28AC Filtro" at bounding box center [893, 36] width 84 height 20
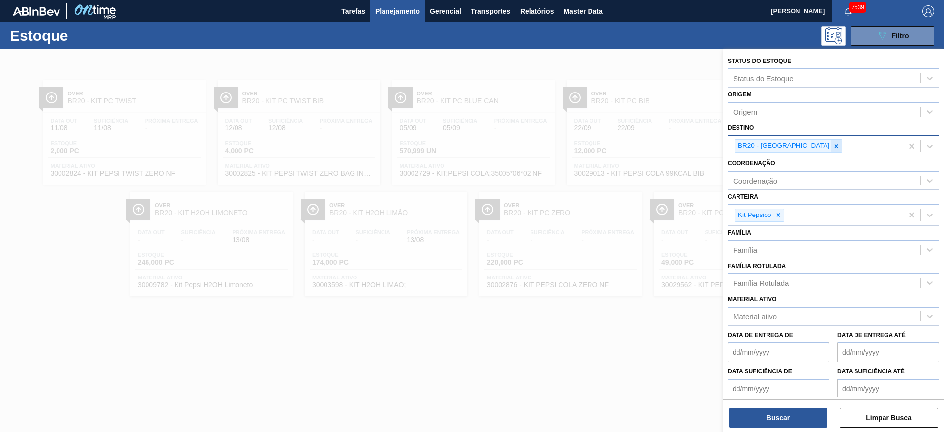
click at [833, 144] on icon at bounding box center [836, 146] width 7 height 7
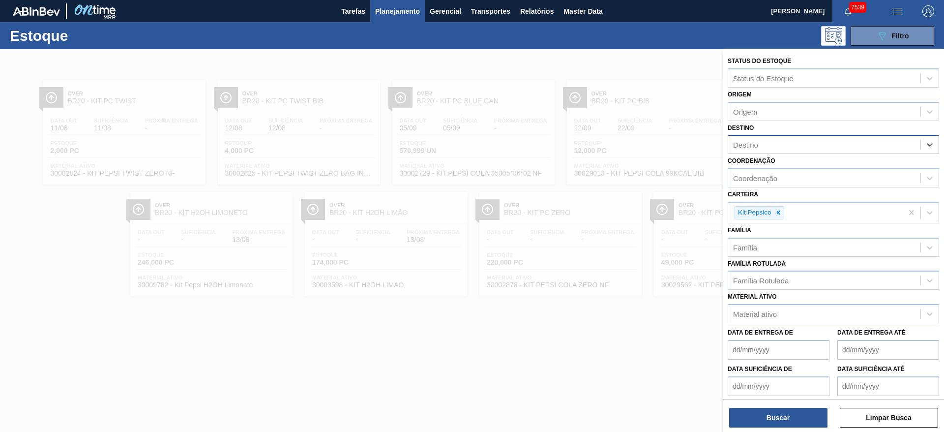
type input "3"
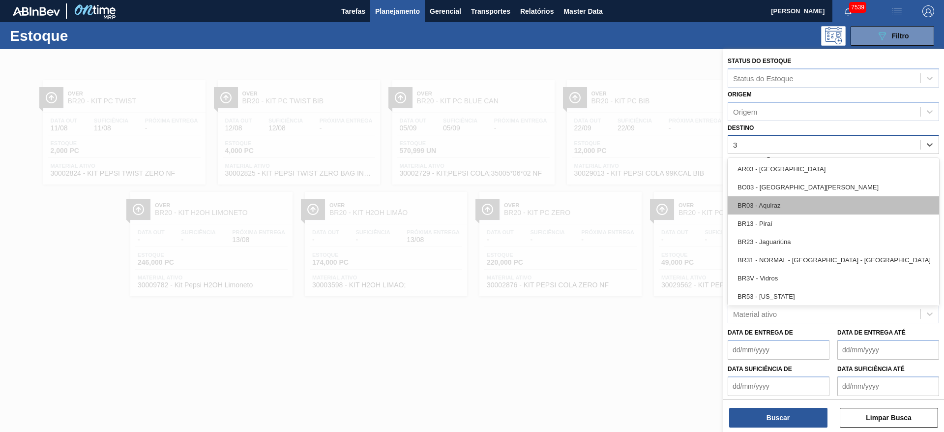
click at [788, 201] on div "BR03 - Aquiraz" at bounding box center [833, 205] width 211 height 18
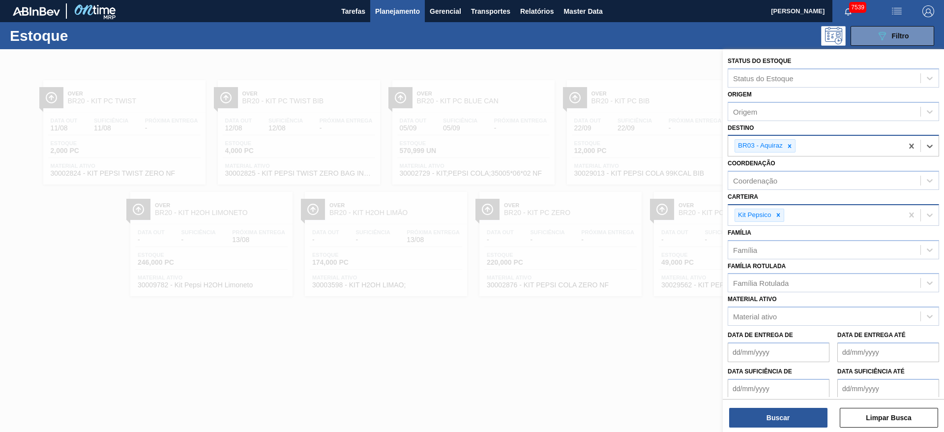
click at [780, 213] on icon at bounding box center [778, 214] width 7 height 7
click at [780, 213] on div "Carteira" at bounding box center [824, 214] width 192 height 14
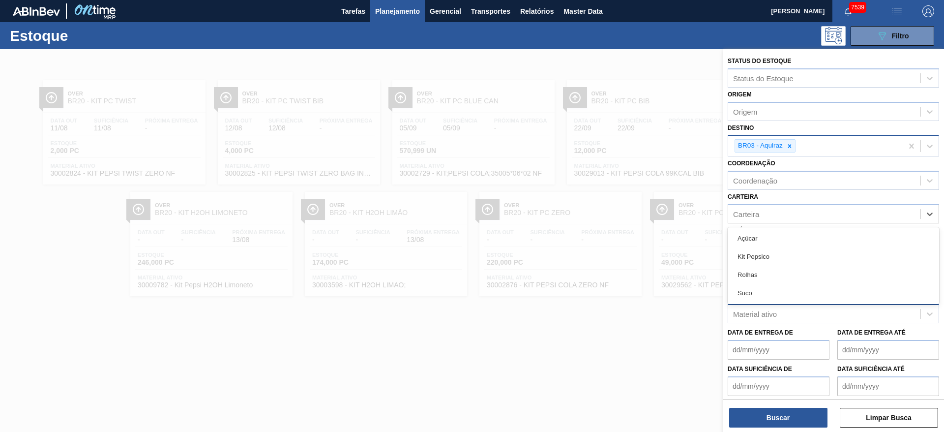
drag, startPoint x: 768, startPoint y: 292, endPoint x: 764, endPoint y: 310, distance: 18.0
click at [765, 294] on div "Suco" at bounding box center [833, 293] width 211 height 18
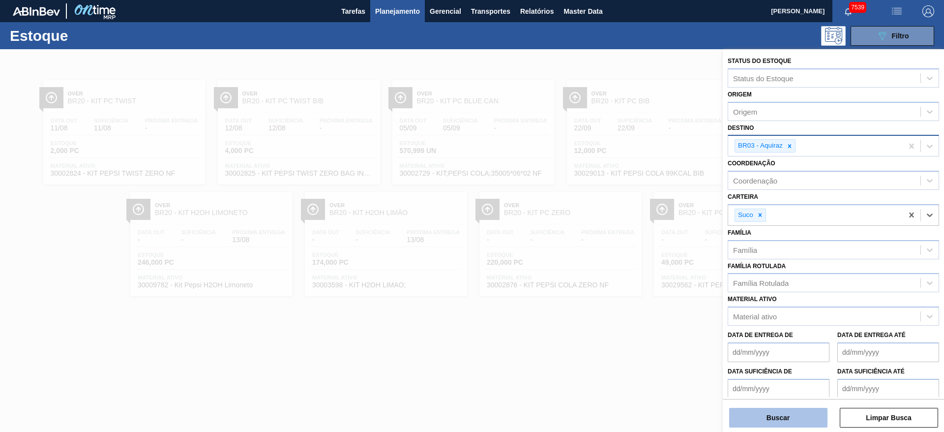
click at [766, 419] on button "Buscar" at bounding box center [778, 418] width 98 height 20
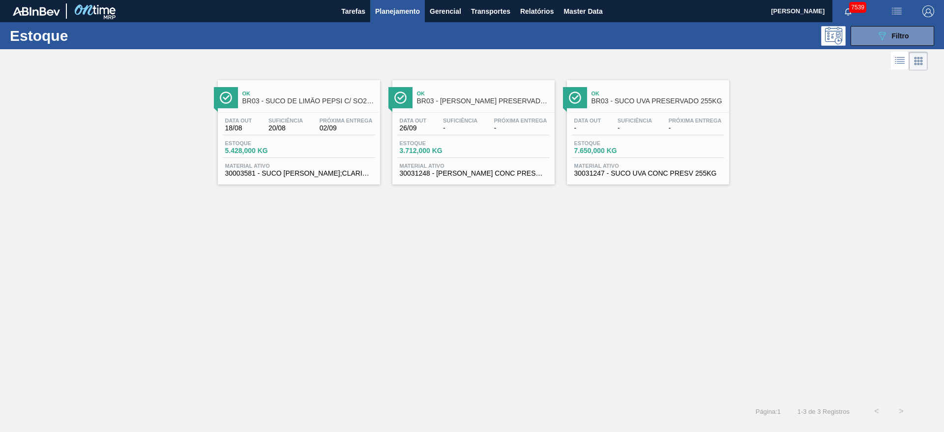
click at [873, 23] on div "Estoque 089F7B8B-B2A5-4AFE-B5C0-19BA573D28AC Filtro" at bounding box center [472, 35] width 944 height 27
click at [873, 30] on button "089F7B8B-B2A5-4AFE-B5C0-19BA573D28AC Filtro" at bounding box center [893, 36] width 84 height 20
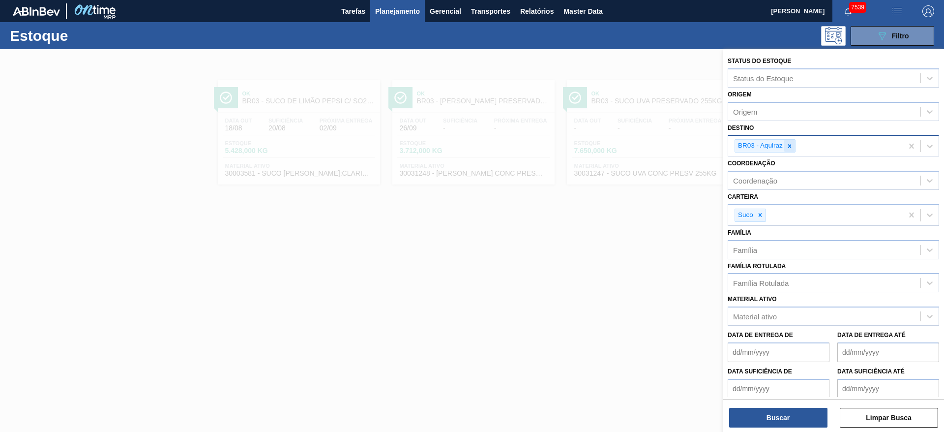
click at [789, 148] on icon at bounding box center [789, 146] width 7 height 7
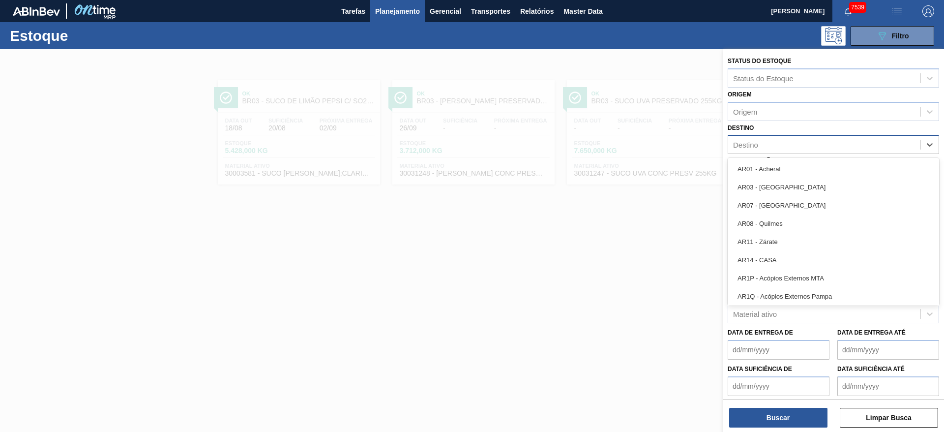
click at [789, 148] on div "Destino" at bounding box center [824, 145] width 192 height 14
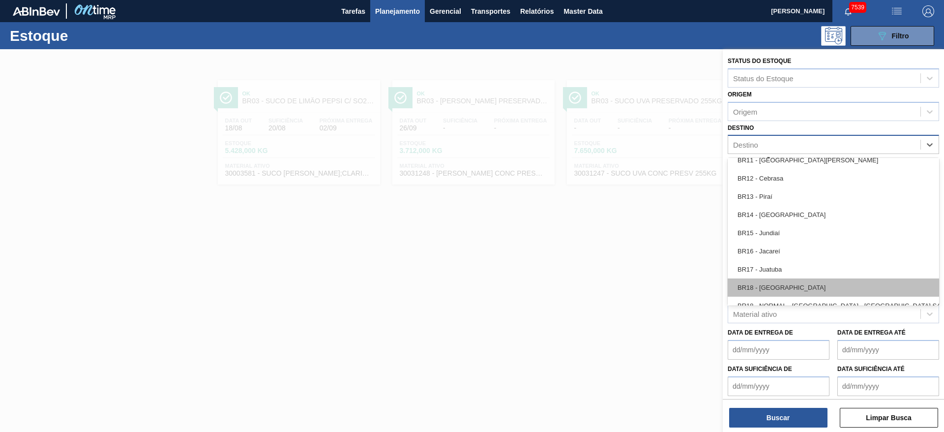
click at [780, 283] on div "BR18 - Pernambuco" at bounding box center [833, 287] width 211 height 18
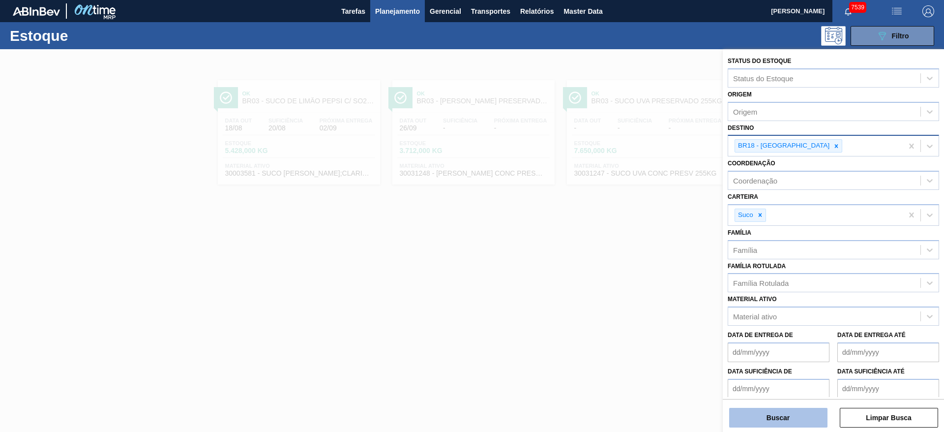
click at [782, 413] on button "Buscar" at bounding box center [778, 418] width 98 height 20
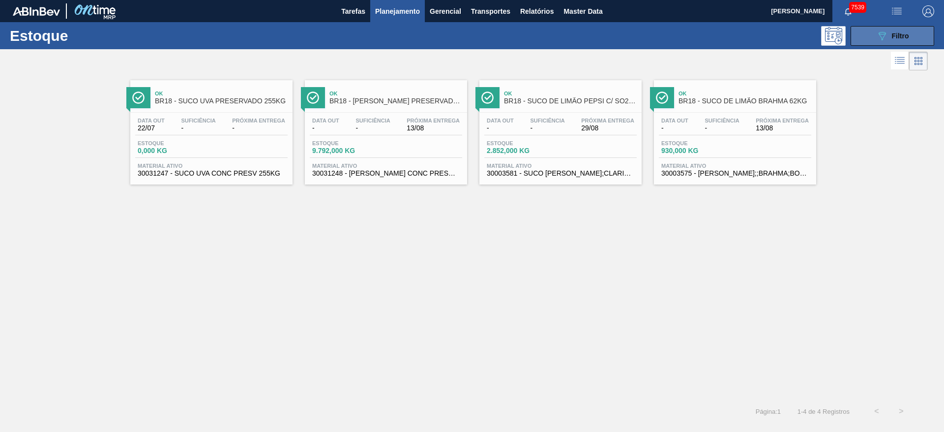
click at [863, 33] on button "089F7B8B-B2A5-4AFE-B5C0-19BA573D28AC Filtro" at bounding box center [893, 36] width 84 height 20
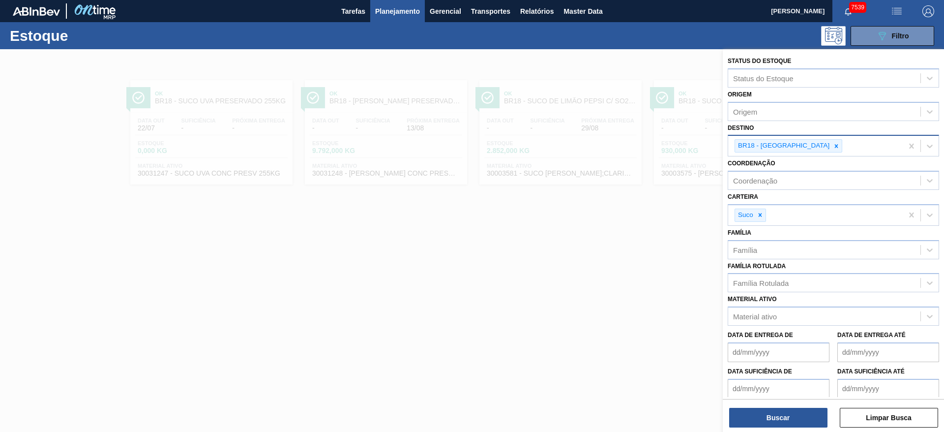
click at [831, 148] on div at bounding box center [836, 146] width 11 height 12
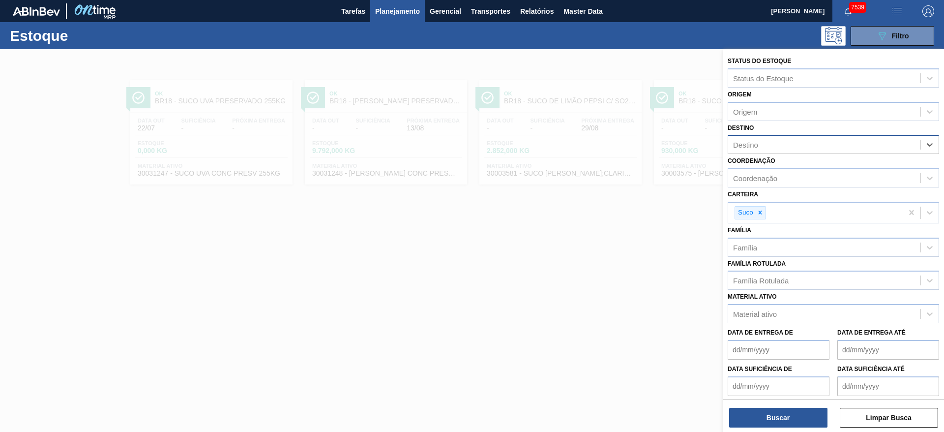
type input "3"
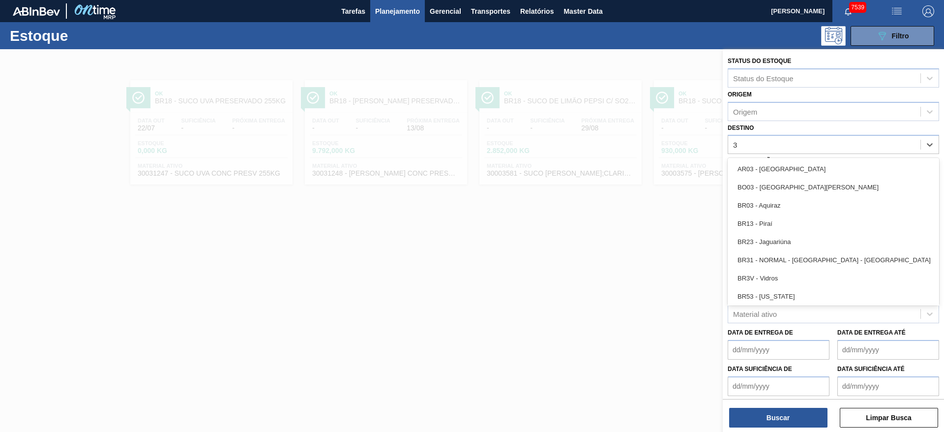
click at [783, 200] on div "BR03 - Aquiraz" at bounding box center [833, 205] width 211 height 18
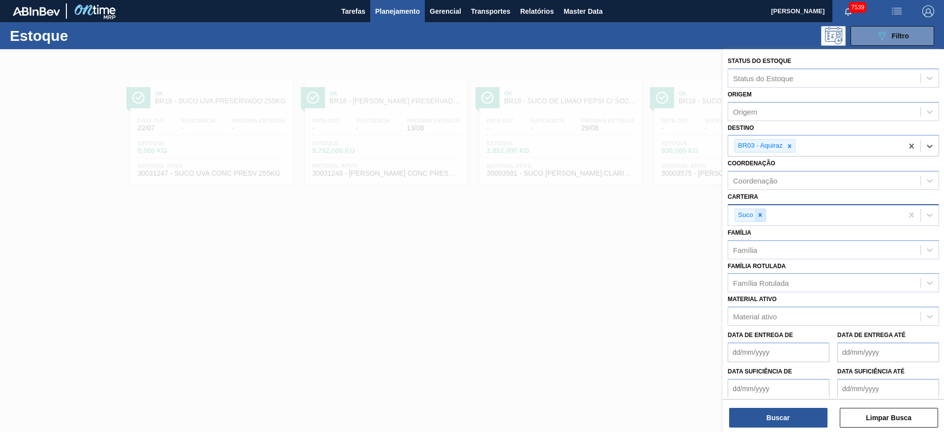
drag, startPoint x: 766, startPoint y: 206, endPoint x: 763, endPoint y: 212, distance: 6.8
click at [764, 207] on div "Suco" at bounding box center [815, 215] width 175 height 20
click at [763, 212] on icon at bounding box center [760, 214] width 7 height 7
click at [763, 212] on div "Carteira" at bounding box center [824, 214] width 192 height 14
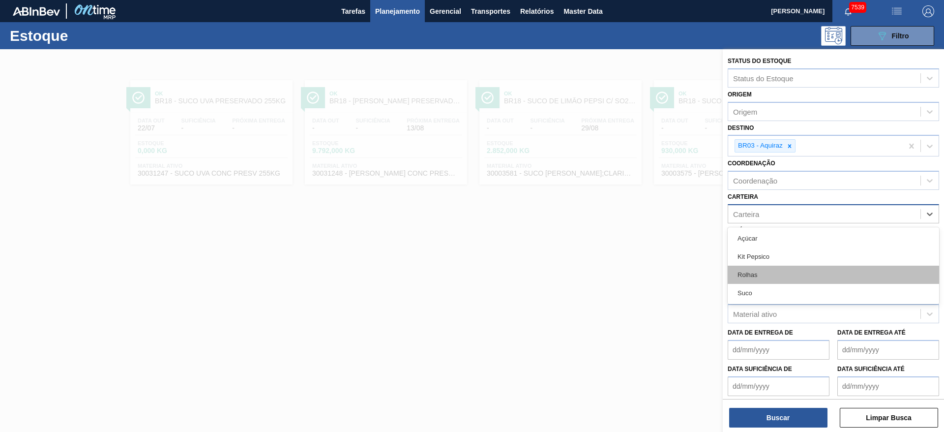
click at [763, 274] on div "Rolhas" at bounding box center [833, 275] width 211 height 18
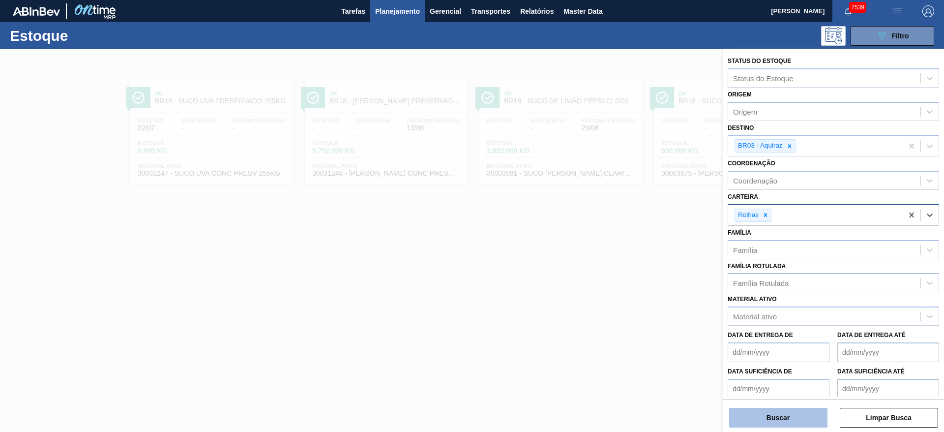
click at [763, 396] on de "Data suficiência de" at bounding box center [779, 389] width 102 height 20
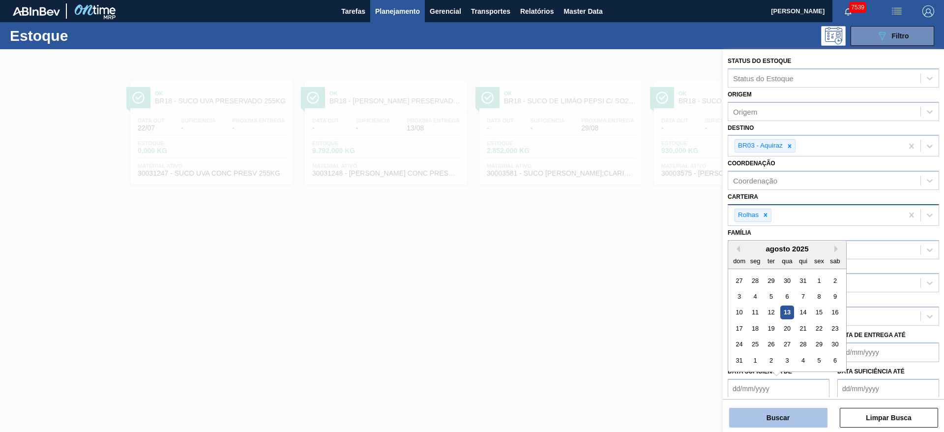
click at [766, 420] on button "Buscar" at bounding box center [778, 418] width 98 height 20
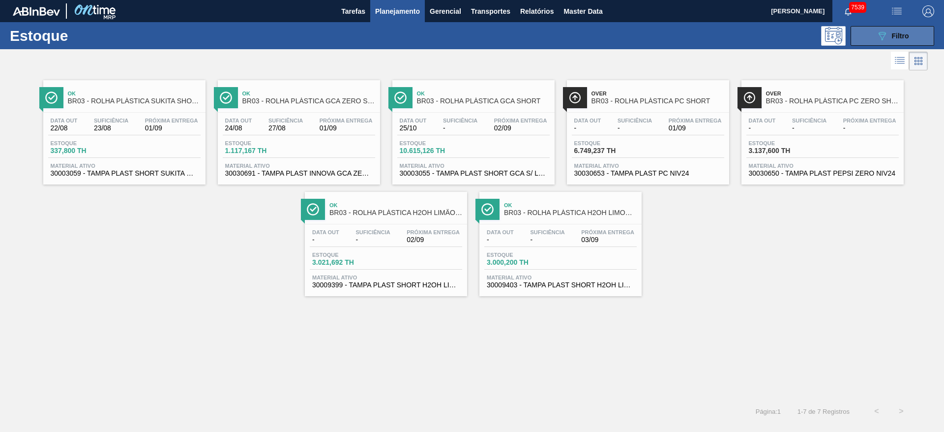
click at [883, 28] on button "089F7B8B-B2A5-4AFE-B5C0-19BA573D28AC Filtro" at bounding box center [893, 36] width 84 height 20
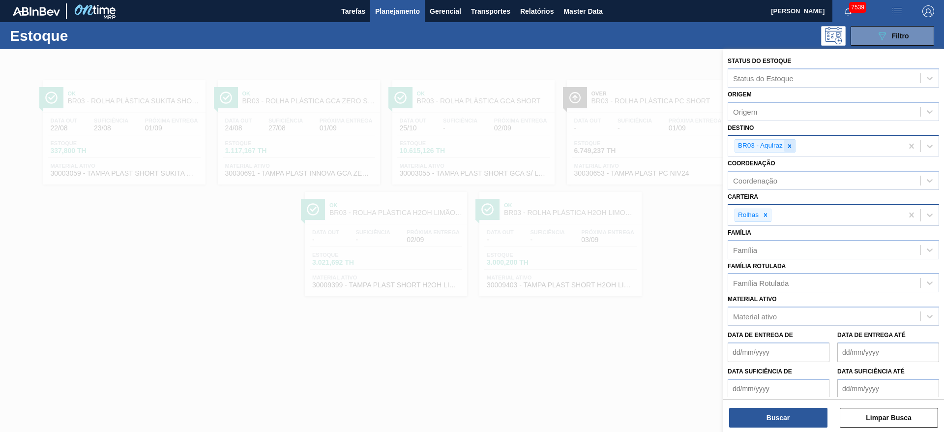
click at [794, 149] on div at bounding box center [789, 146] width 11 height 12
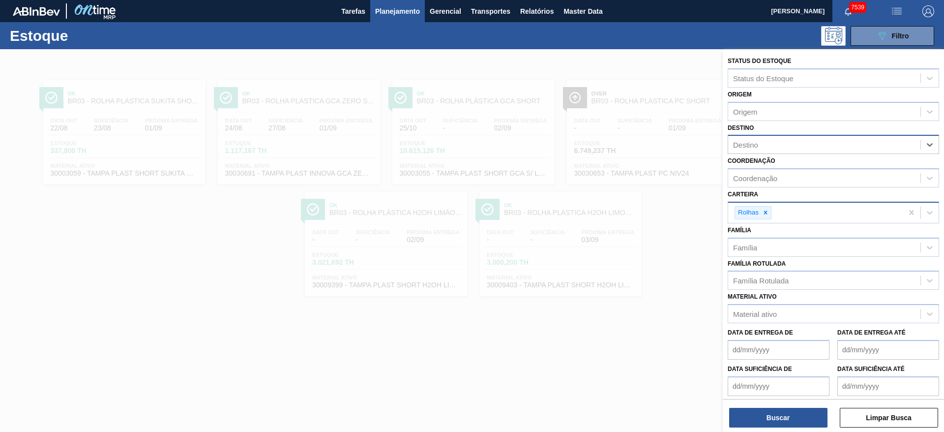
type input "19"
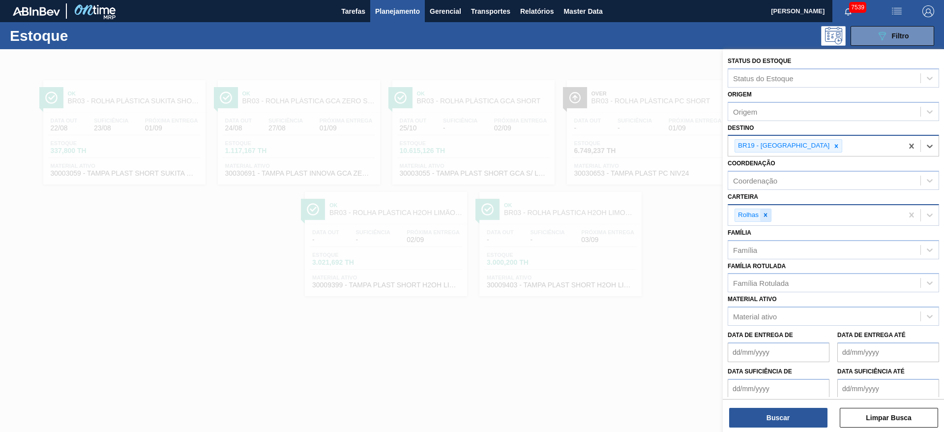
click at [764, 217] on icon at bounding box center [765, 214] width 7 height 7
click at [764, 217] on div "Rolhas" at bounding box center [815, 215] width 175 height 20
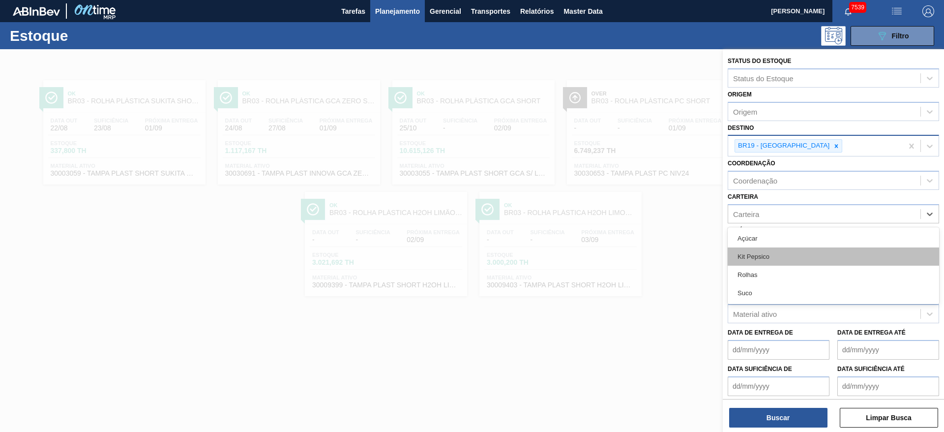
click at [759, 249] on div "Kit Pepsico" at bounding box center [833, 256] width 211 height 18
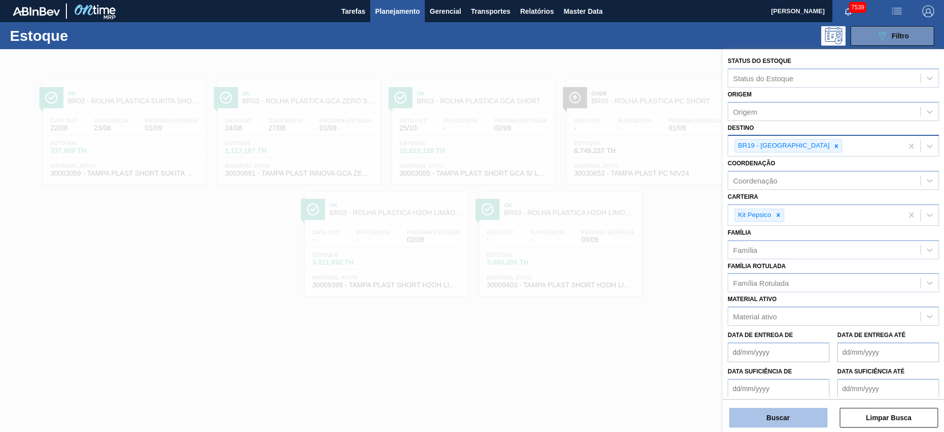
click at [764, 412] on button "Buscar" at bounding box center [778, 418] width 98 height 20
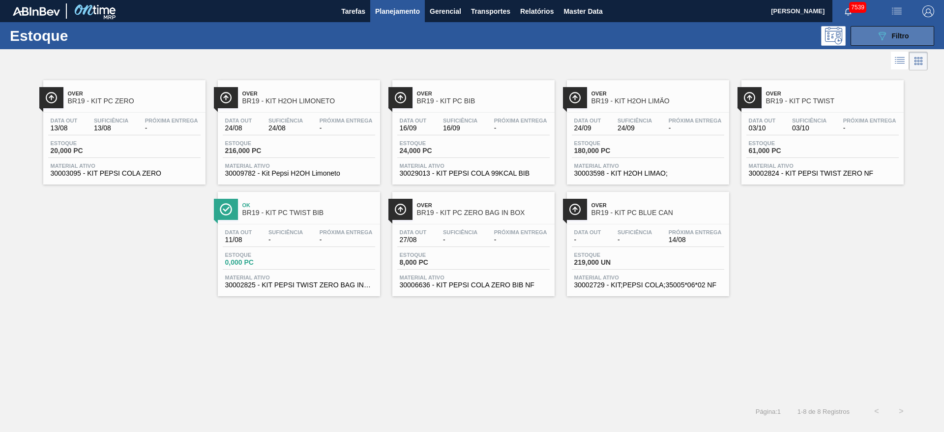
click at [872, 37] on button "089F7B8B-B2A5-4AFE-B5C0-19BA573D28AC Filtro" at bounding box center [893, 36] width 84 height 20
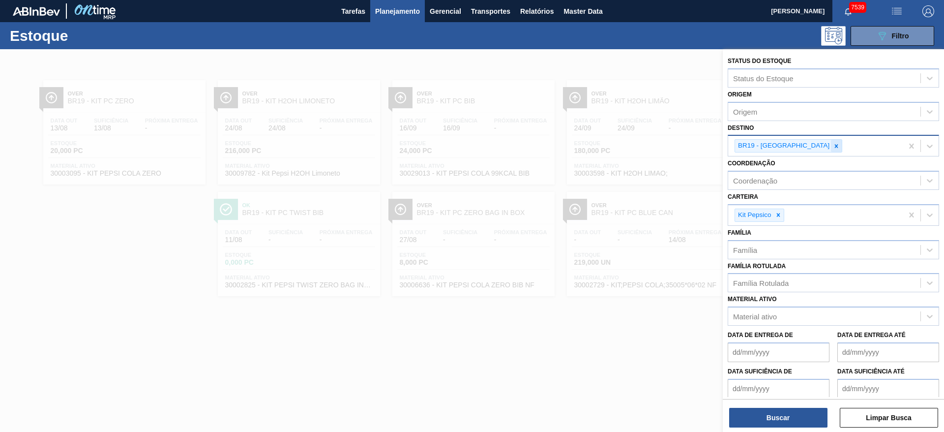
click at [831, 149] on div at bounding box center [836, 146] width 11 height 12
type input "3"
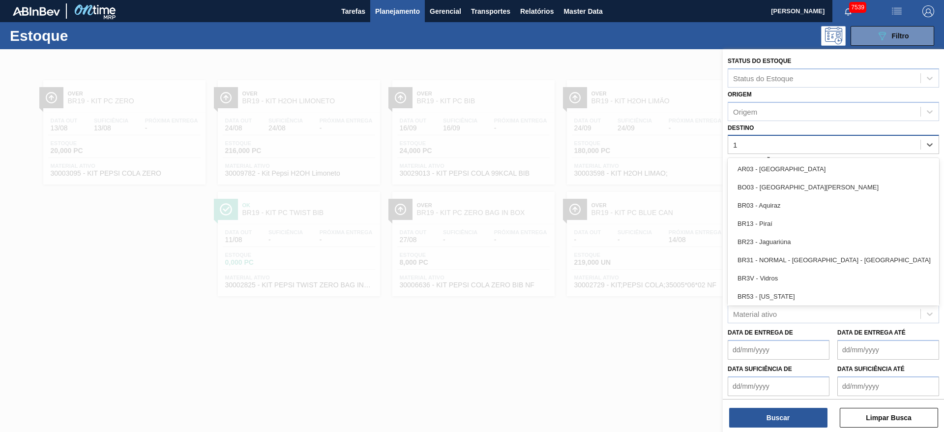
type input "13"
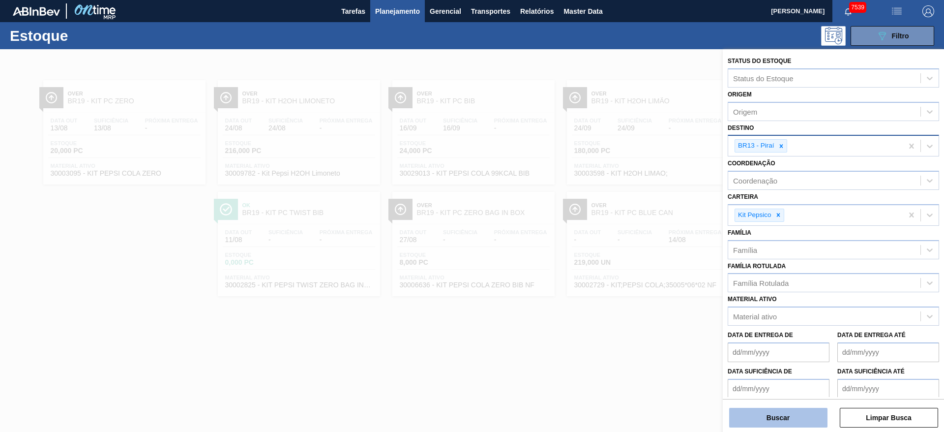
click at [768, 411] on button "Buscar" at bounding box center [778, 418] width 98 height 20
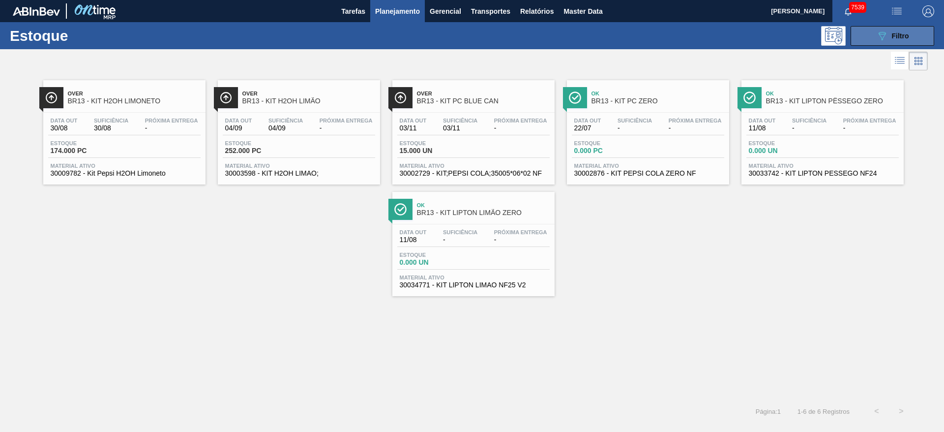
click at [884, 40] on icon "089F7B8B-B2A5-4AFE-B5C0-19BA573D28AC" at bounding box center [882, 36] width 12 height 12
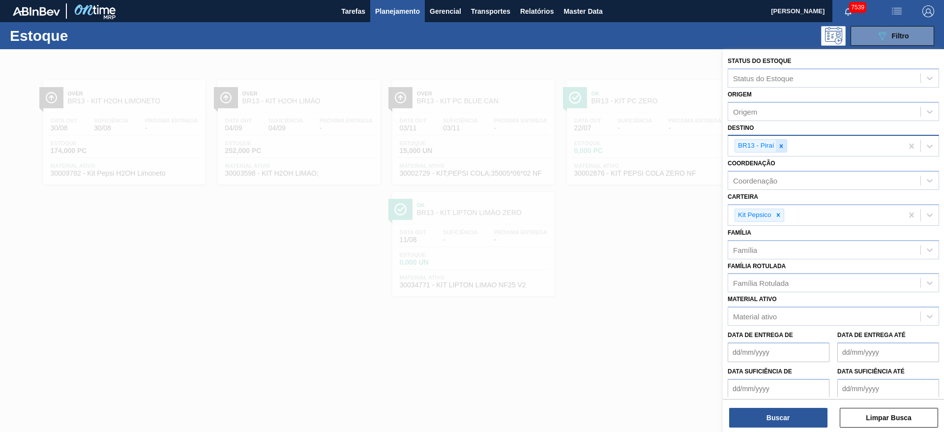
click at [782, 146] on icon at bounding box center [781, 146] width 7 height 7
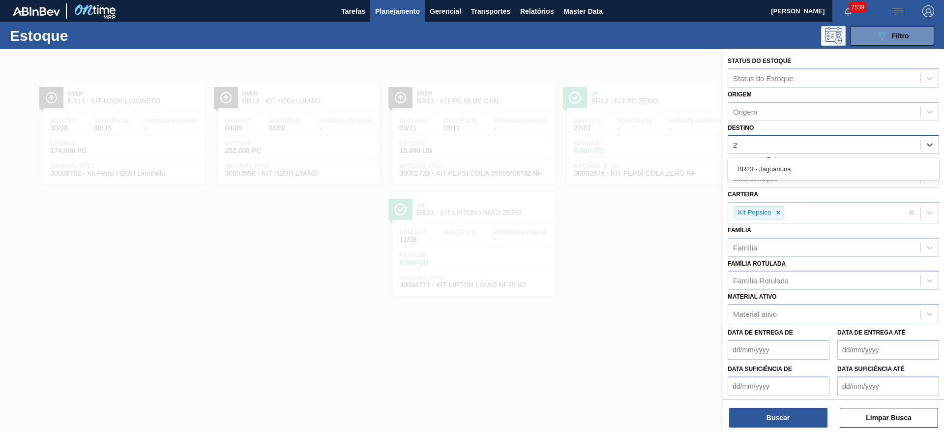
type input "23"
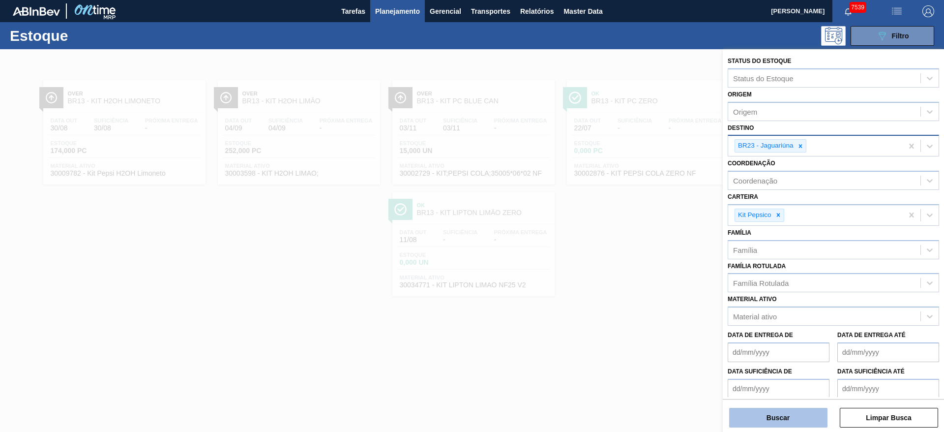
click at [765, 418] on button "Buscar" at bounding box center [778, 418] width 98 height 20
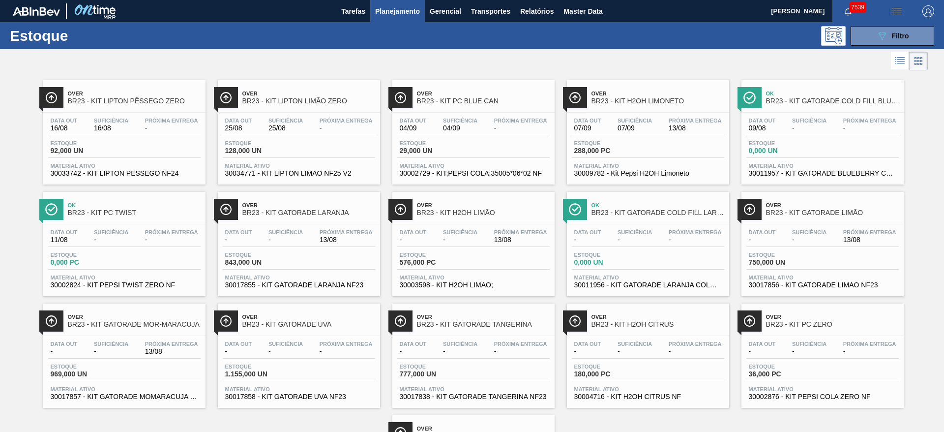
click at [619, 13] on div "Tarefas Planejamento Gerencial Transportes Relatórios Master Data" at bounding box center [472, 11] width 944 height 22
click at [905, 38] on span "Filtro" at bounding box center [900, 36] width 17 height 8
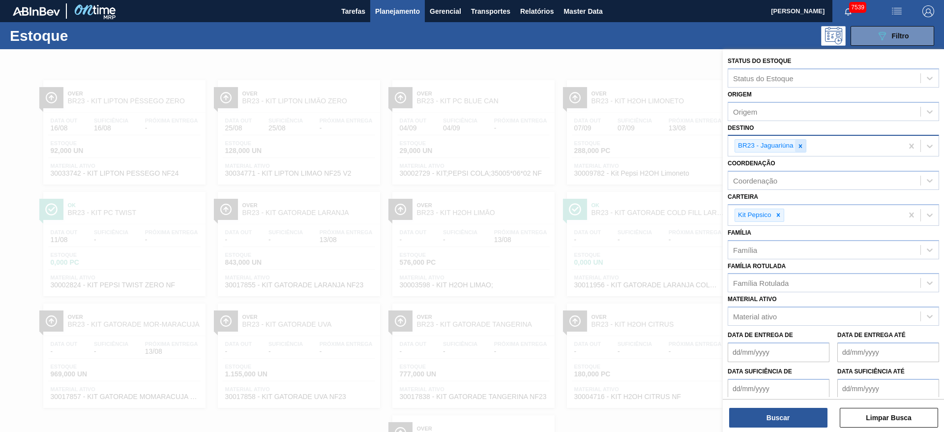
click at [799, 147] on icon at bounding box center [799, 145] width 3 height 3
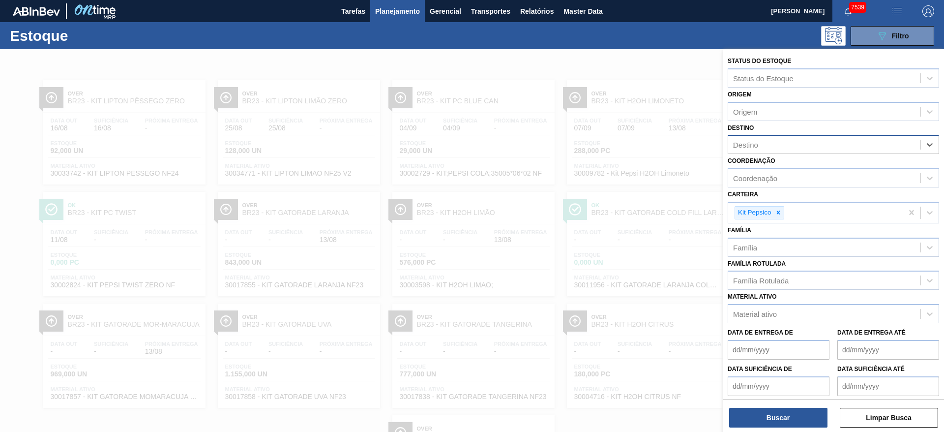
type input "27"
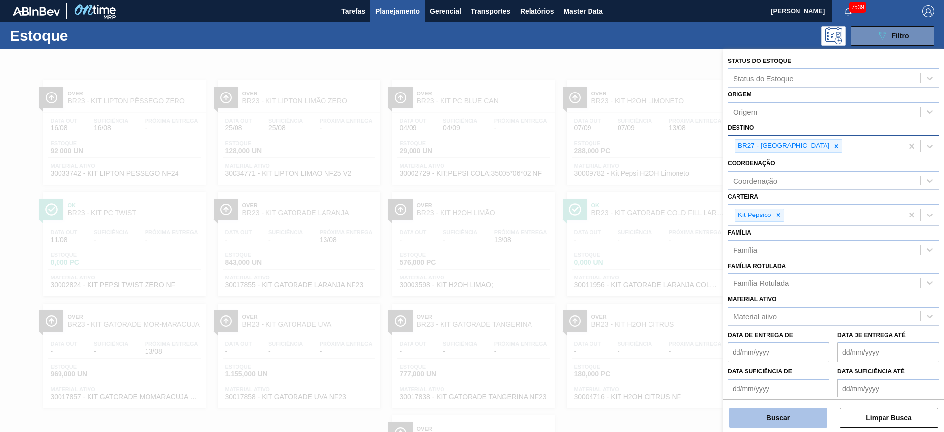
click at [769, 415] on button "Buscar" at bounding box center [778, 418] width 98 height 20
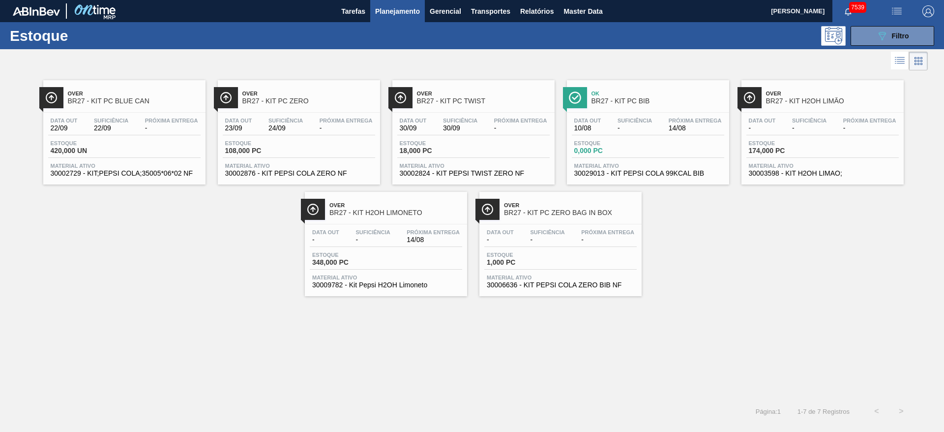
click at [618, 122] on span "Suficiência" at bounding box center [635, 121] width 34 height 6
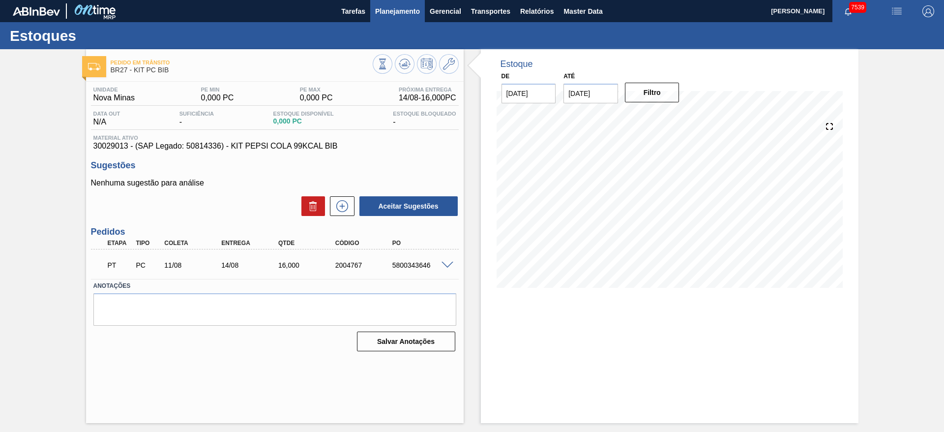
click at [398, 16] on span "Planejamento" at bounding box center [397, 11] width 45 height 12
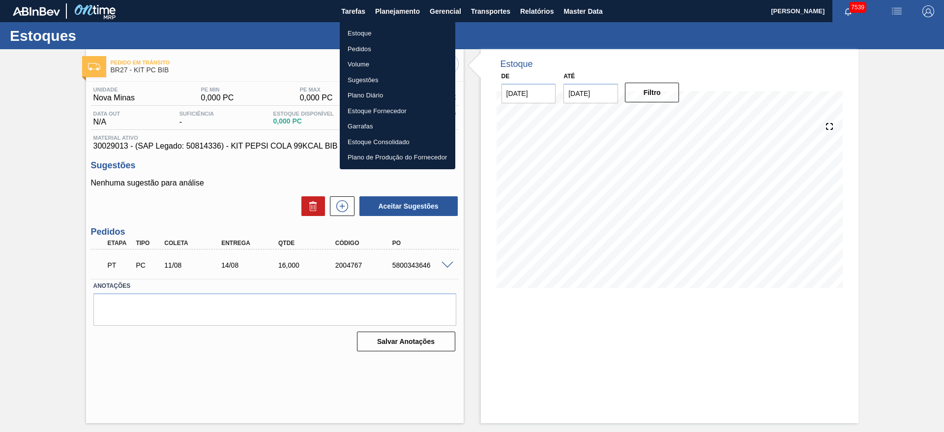
click at [401, 28] on li "Estoque" at bounding box center [398, 34] width 116 height 16
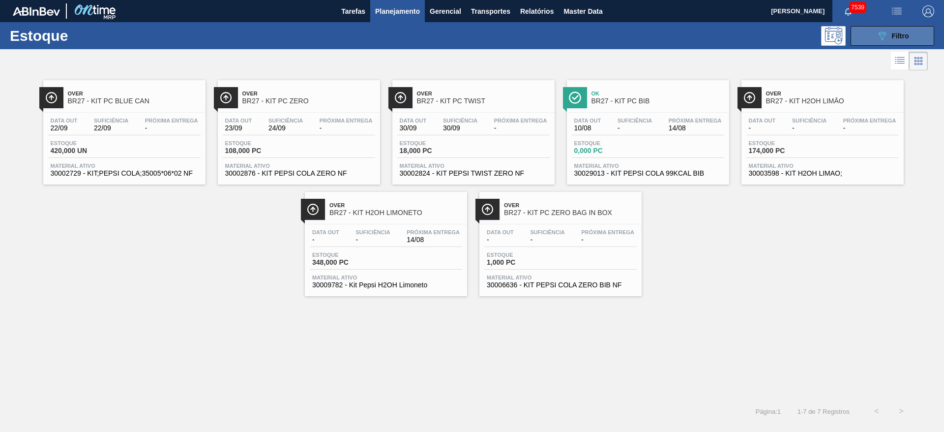
click at [866, 40] on button "089F7B8B-B2A5-4AFE-B5C0-19BA573D28AC Filtro" at bounding box center [893, 36] width 84 height 20
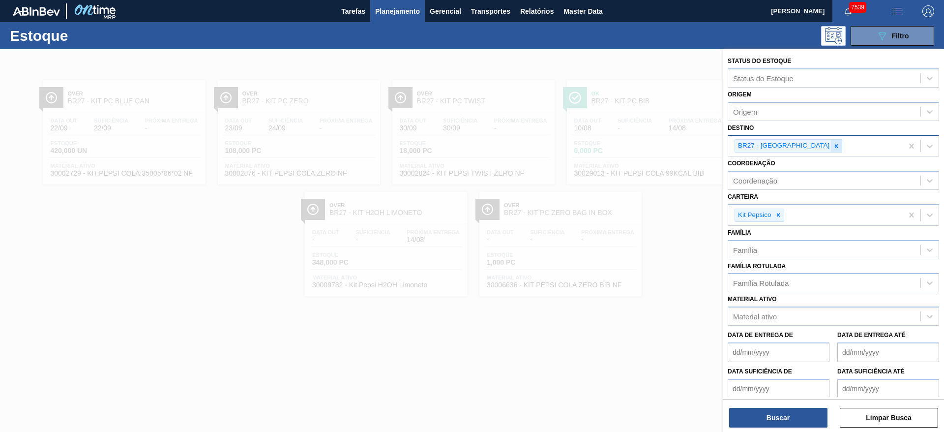
click at [831, 141] on div at bounding box center [836, 146] width 11 height 12
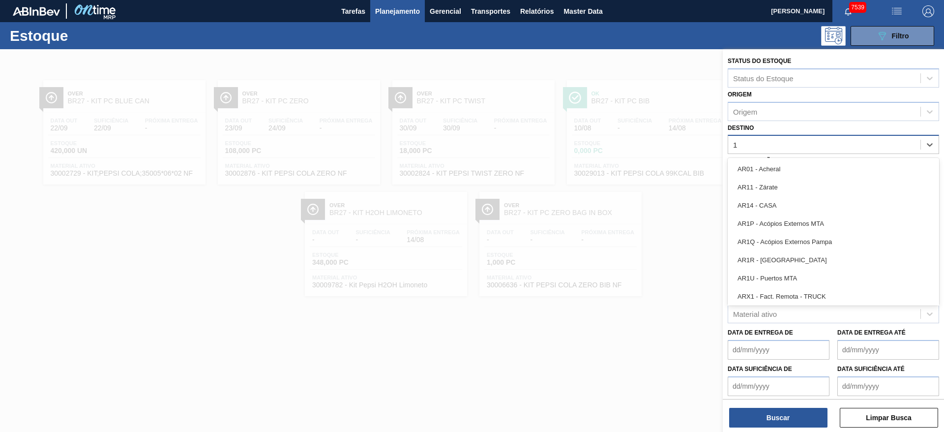
type input "18"
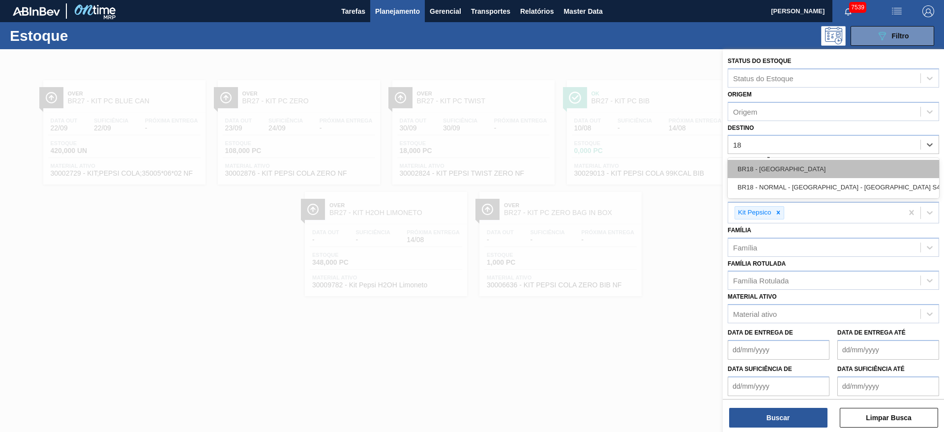
drag, startPoint x: 807, startPoint y: 161, endPoint x: 786, endPoint y: 188, distance: 34.6
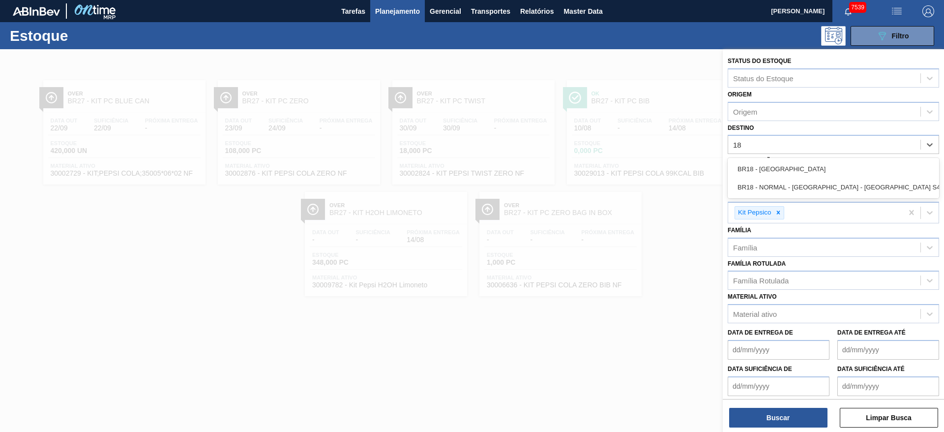
click at [807, 161] on div "BR18 - Pernambuco" at bounding box center [833, 169] width 211 height 18
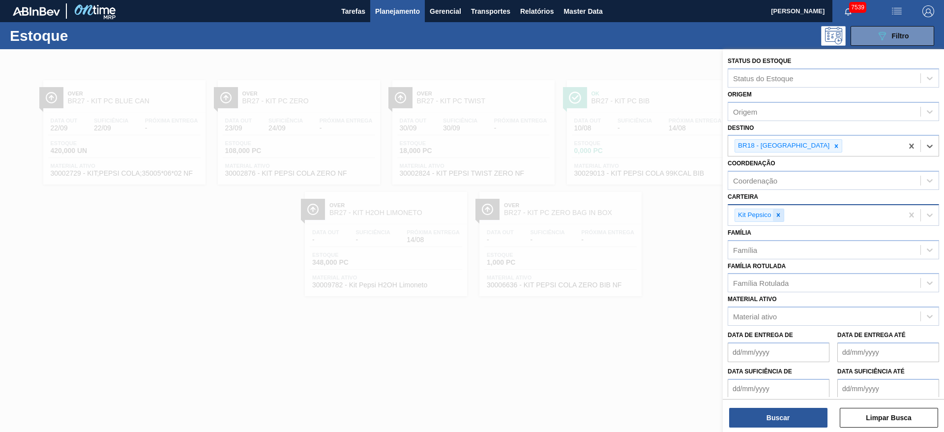
click at [776, 216] on icon at bounding box center [778, 214] width 7 height 7
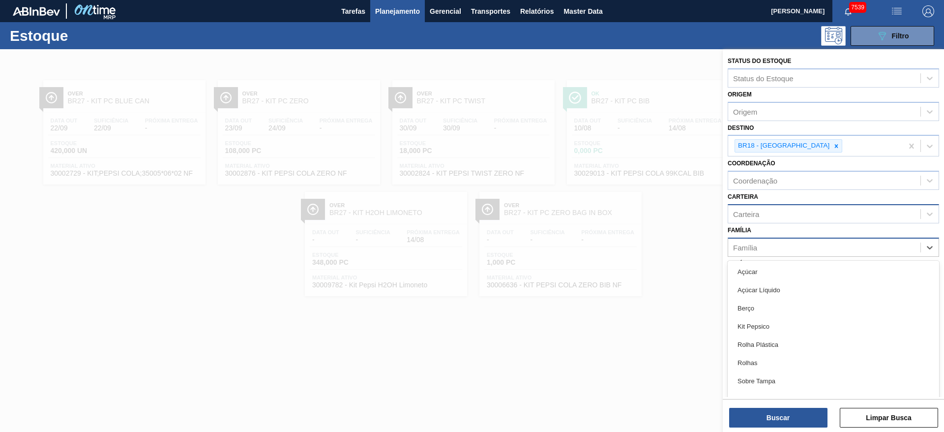
drag, startPoint x: 778, startPoint y: 240, endPoint x: 776, endPoint y: 211, distance: 28.6
click at [778, 237] on div "Família" at bounding box center [833, 246] width 211 height 19
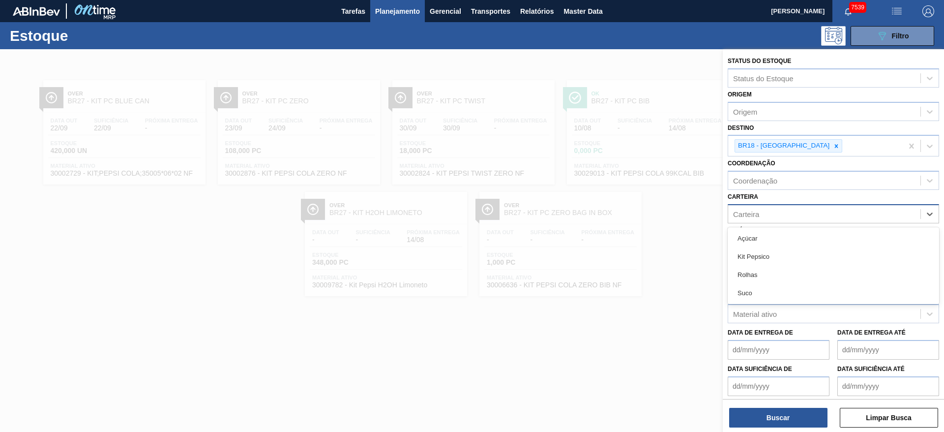
click at [776, 211] on div "Carteira" at bounding box center [824, 214] width 192 height 14
click at [781, 240] on div "Açúcar" at bounding box center [833, 238] width 211 height 18
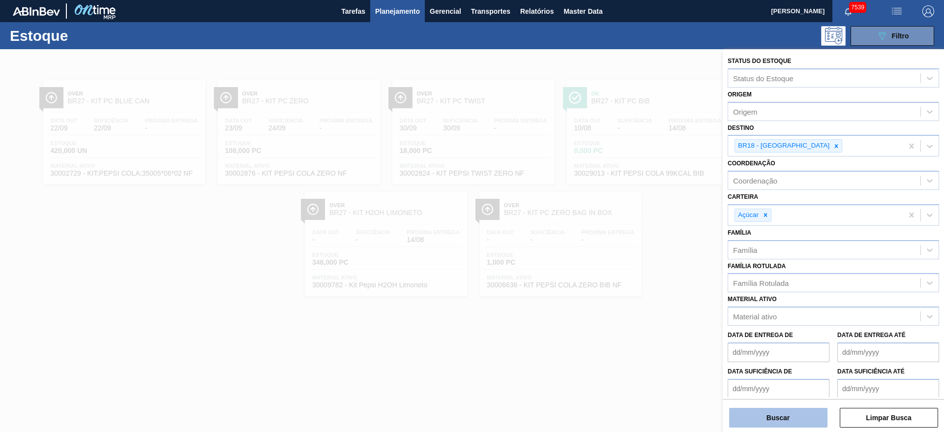
click at [795, 413] on button "Buscar" at bounding box center [778, 418] width 98 height 20
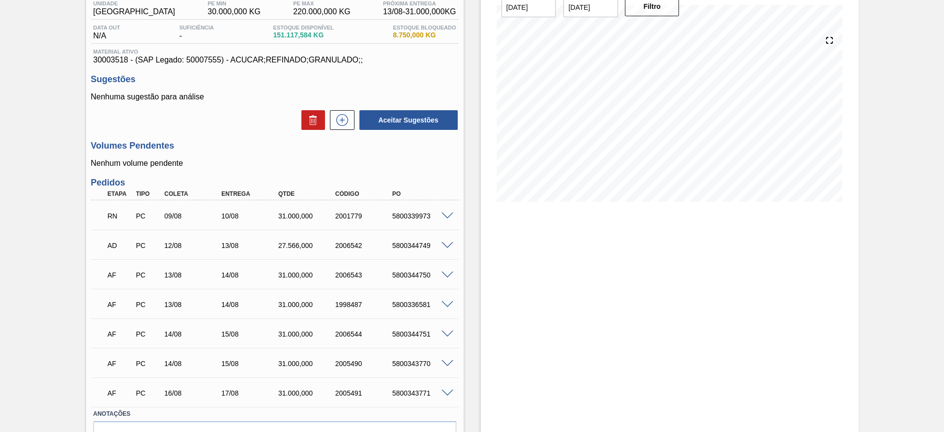
scroll to position [68, 0]
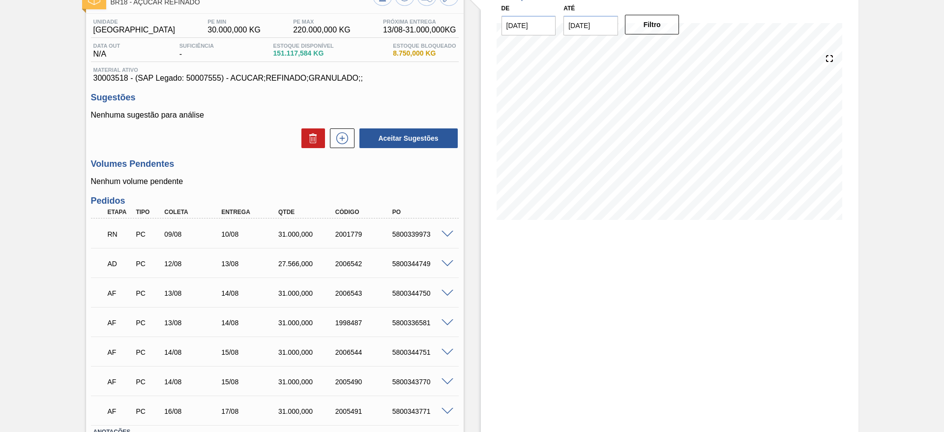
click at [446, 233] on span at bounding box center [448, 234] width 12 height 7
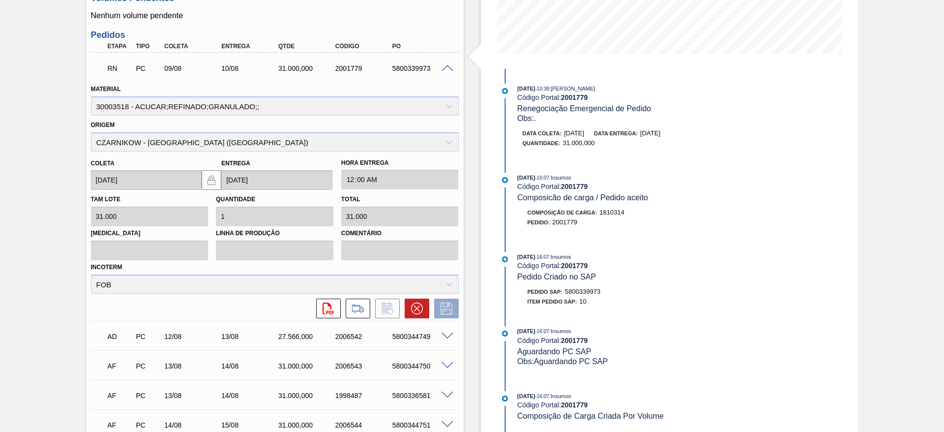
scroll to position [215, 0]
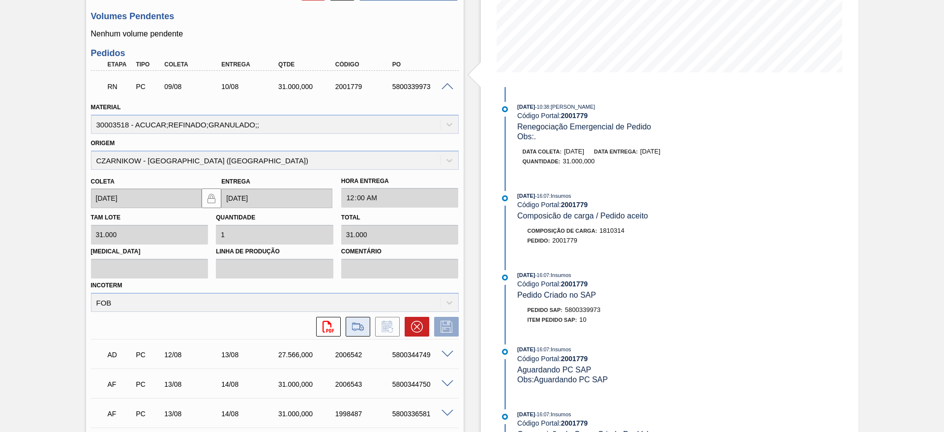
click at [360, 329] on icon at bounding box center [358, 327] width 16 height 12
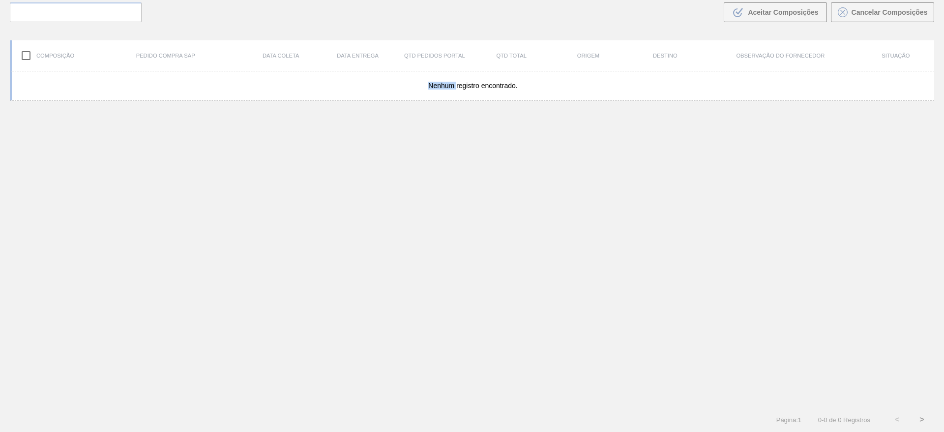
scroll to position [71, 0]
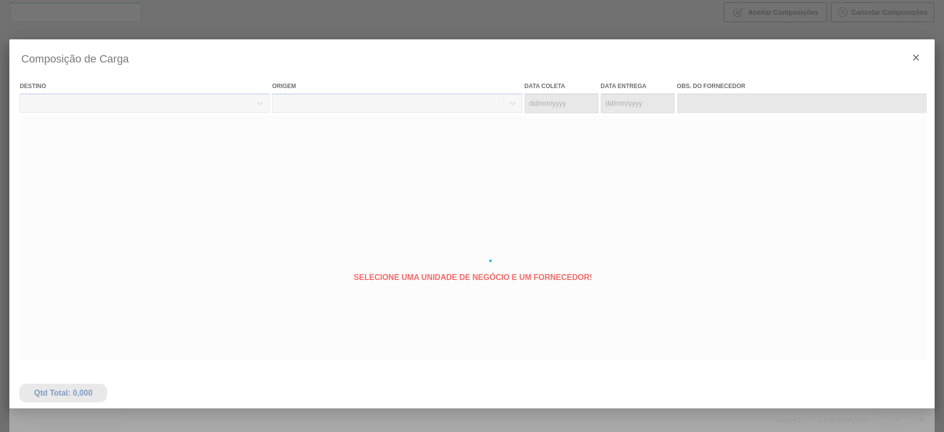
type coleta "[DATE]"
type entrega "[DATE]"
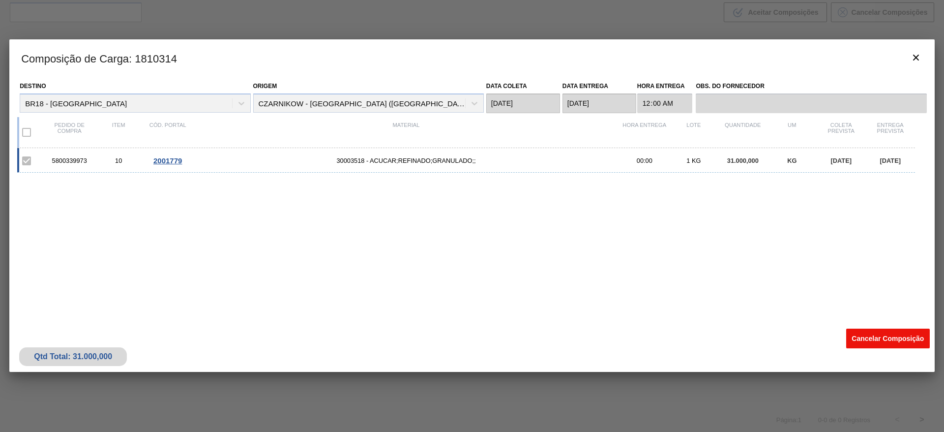
click at [874, 335] on button "Cancelar Composição" at bounding box center [888, 338] width 84 height 20
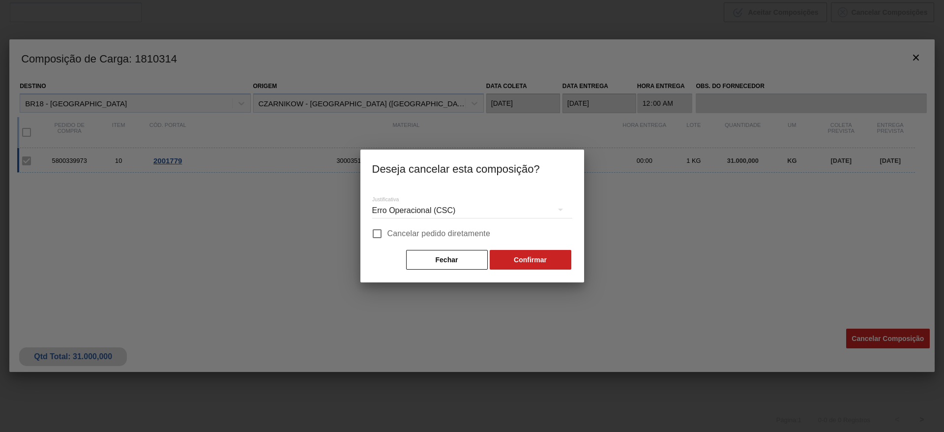
click at [455, 236] on span "Cancelar pedido diretamente" at bounding box center [438, 234] width 103 height 12
click at [387, 236] on input "Cancelar pedido diretamente" at bounding box center [377, 233] width 21 height 21
checkbox input "true"
click at [509, 256] on button "Confirmar" at bounding box center [531, 260] width 82 height 20
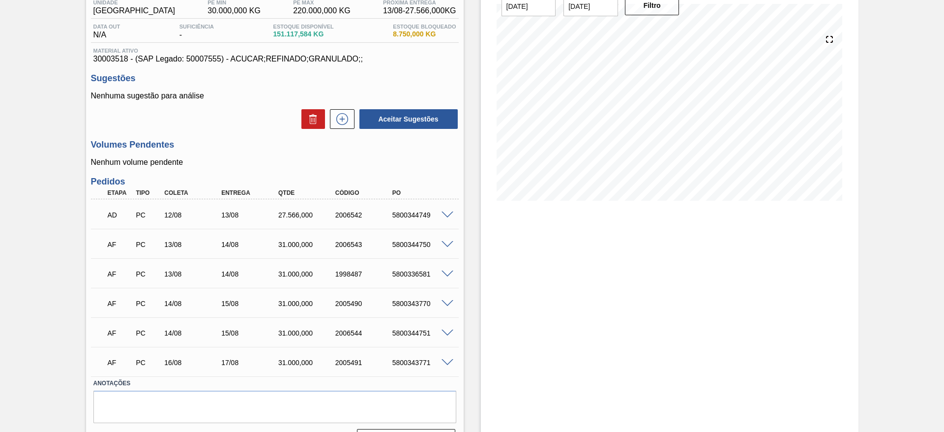
scroll to position [112, 0]
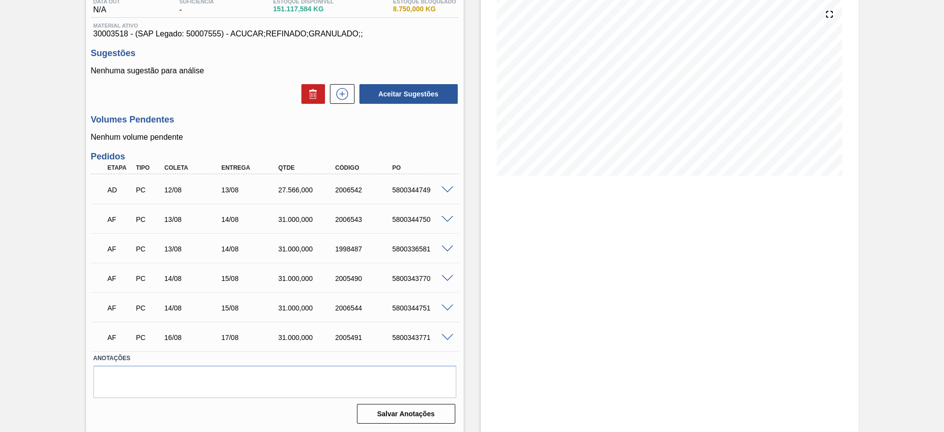
click at [444, 278] on span at bounding box center [448, 278] width 12 height 7
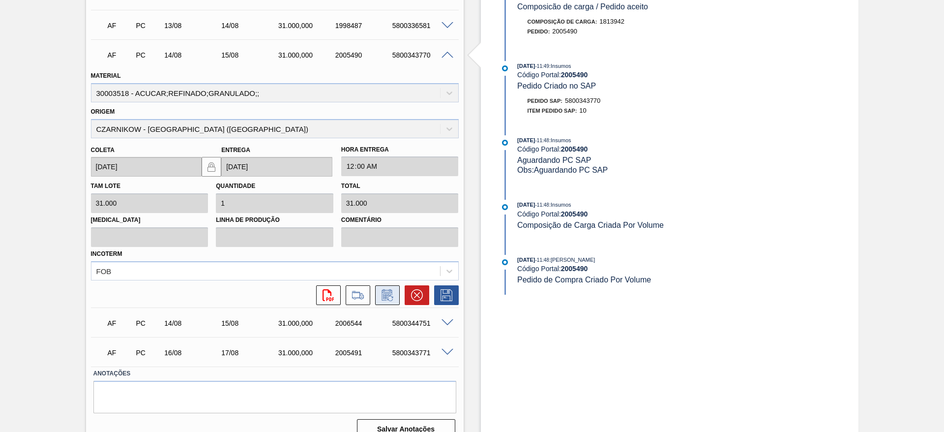
scroll to position [351, 0]
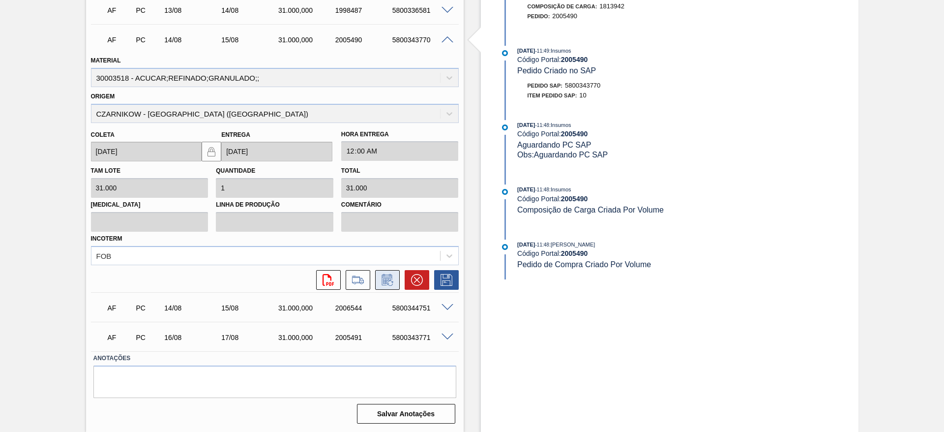
click at [393, 275] on icon at bounding box center [388, 280] width 16 height 12
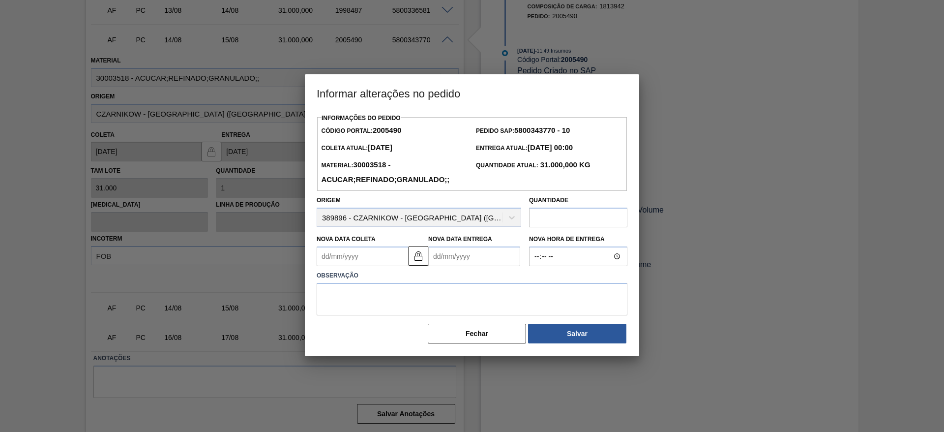
click at [346, 250] on Coleta "Nova Data Coleta" at bounding box center [363, 256] width 92 height 20
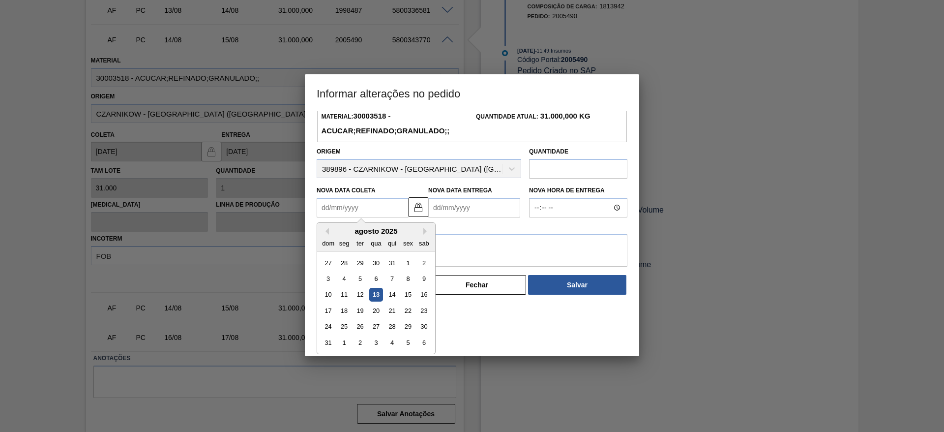
drag, startPoint x: 347, startPoint y: 312, endPoint x: 347, endPoint y: 301, distance: 11.3
click at [347, 312] on div "18" at bounding box center [344, 310] width 13 height 13
type Coleta "[DATE]"
type Entrega "[DATE]"
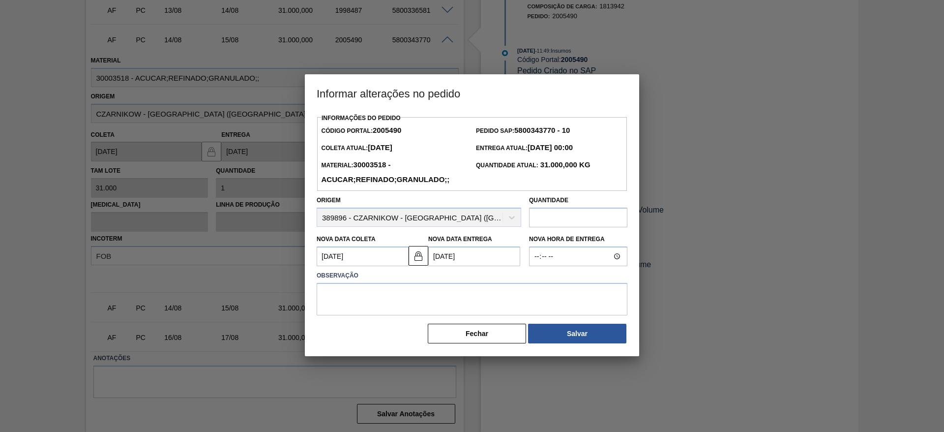
click at [348, 282] on label "Observação" at bounding box center [472, 275] width 311 height 14
click at [359, 300] on textarea at bounding box center [472, 299] width 311 height 32
type textarea "."
click at [544, 330] on button "Salvar" at bounding box center [577, 334] width 98 height 20
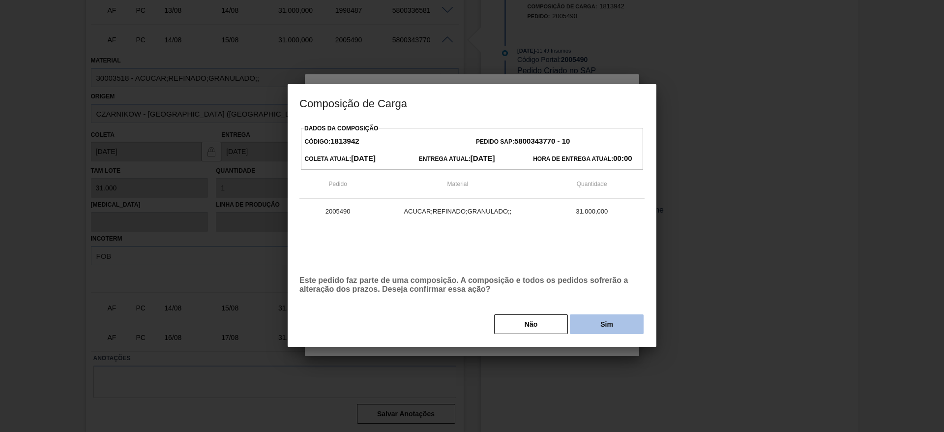
click at [574, 322] on button "Sim" at bounding box center [607, 324] width 74 height 20
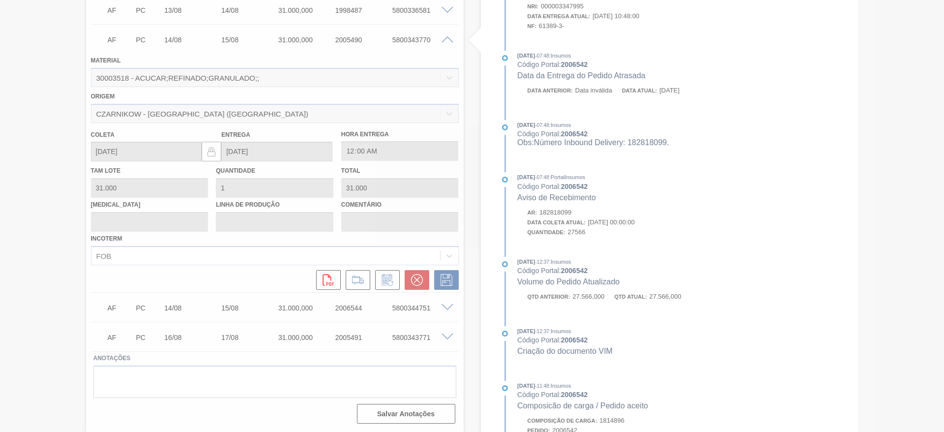
type input "."
type input "[DATE]"
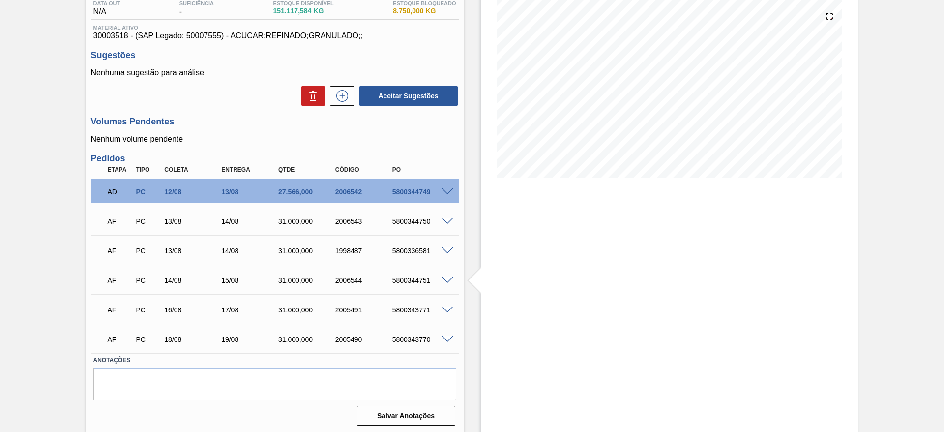
scroll to position [112, 0]
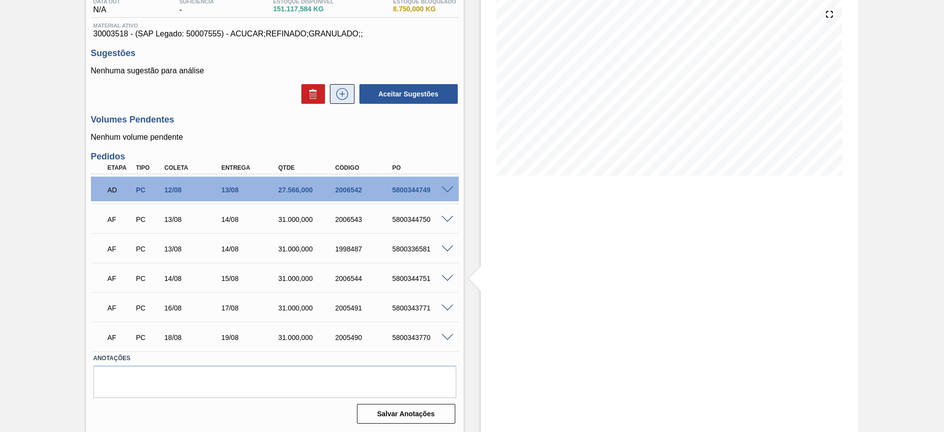
click at [347, 93] on icon at bounding box center [342, 94] width 12 height 12
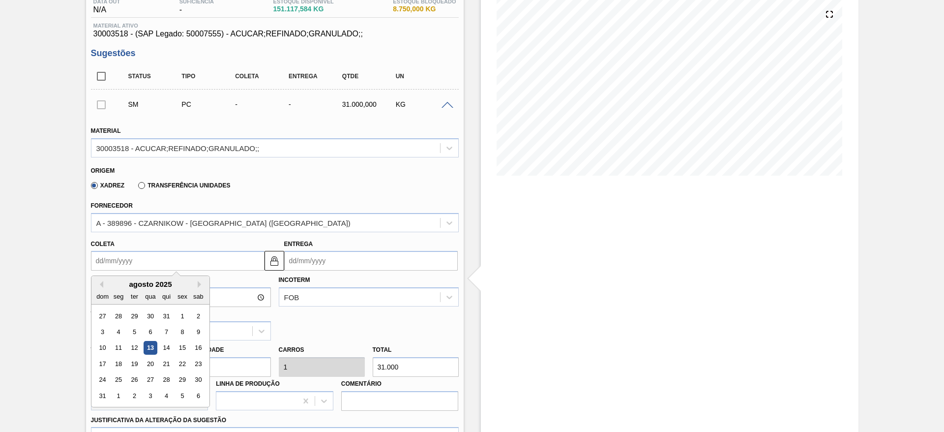
click at [115, 265] on input "Coleta" at bounding box center [178, 261] width 174 height 20
click at [135, 361] on div "19" at bounding box center [133, 363] width 13 height 13
type input "[DATE]"
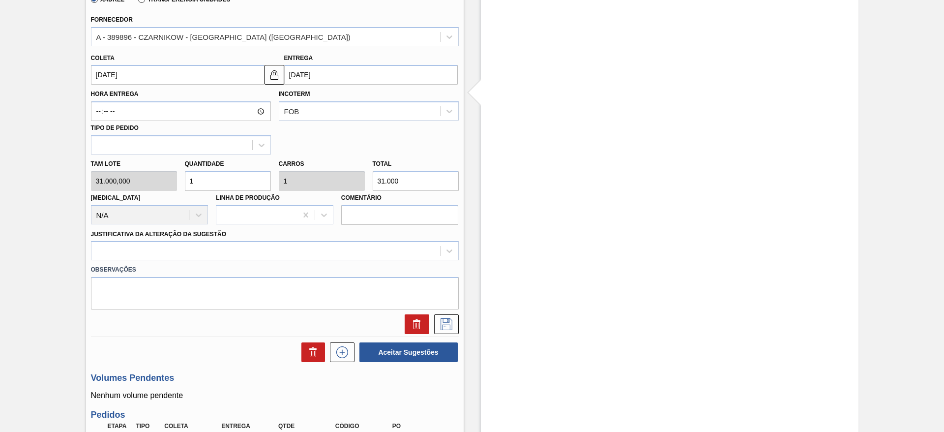
scroll to position [333, 0]
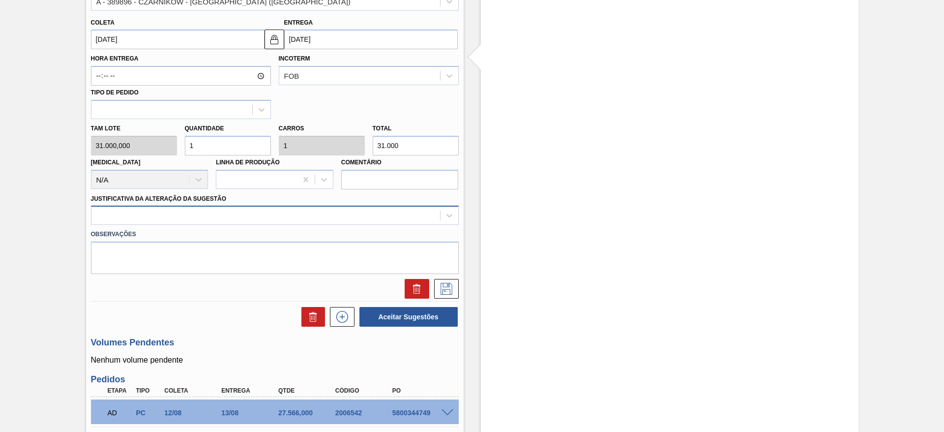
click at [291, 221] on div at bounding box center [265, 215] width 349 height 14
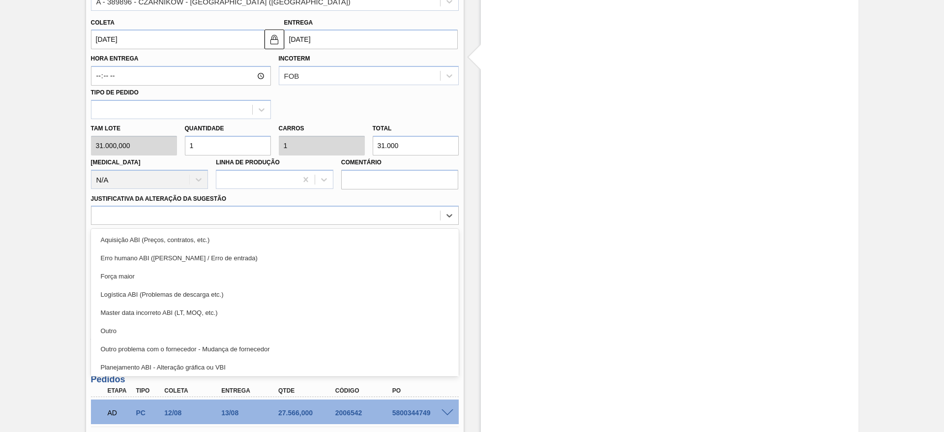
click at [299, 246] on div "Aquisição ABI (Preços, contratos, etc.)" at bounding box center [275, 240] width 368 height 18
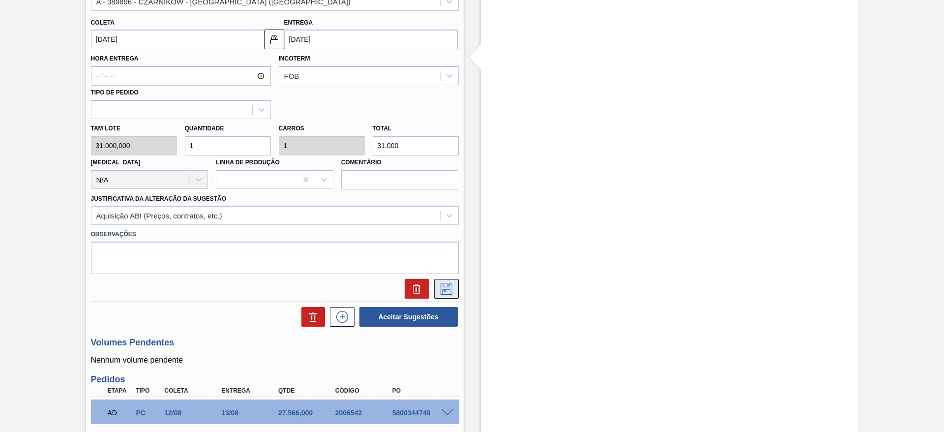
click at [438, 281] on button at bounding box center [446, 289] width 25 height 20
click at [437, 289] on button at bounding box center [446, 289] width 25 height 20
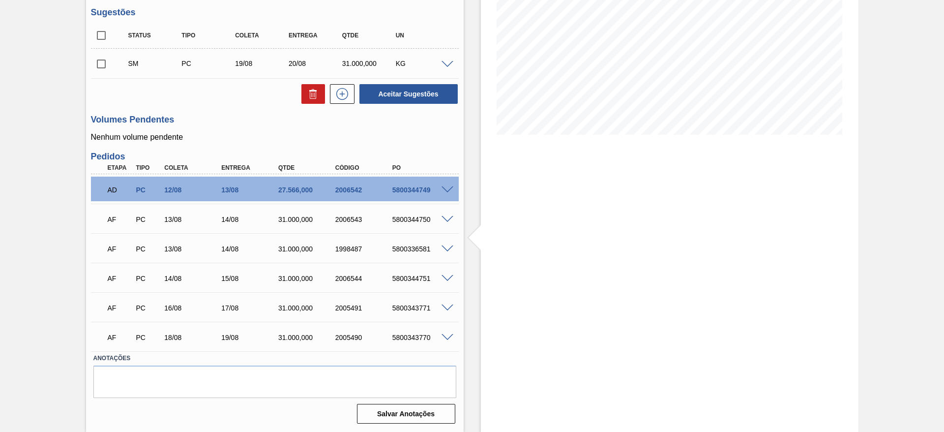
scroll to position [153, 0]
click at [346, 95] on icon at bounding box center [342, 94] width 16 height 12
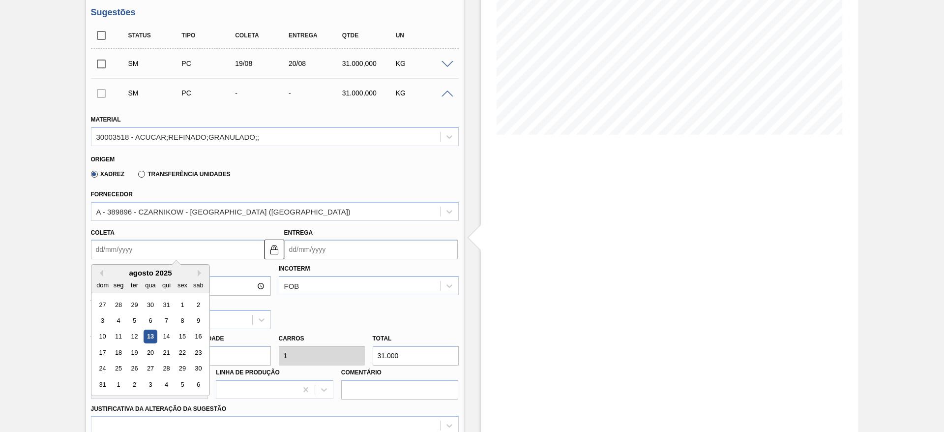
click at [115, 253] on input "Coleta" at bounding box center [178, 249] width 174 height 20
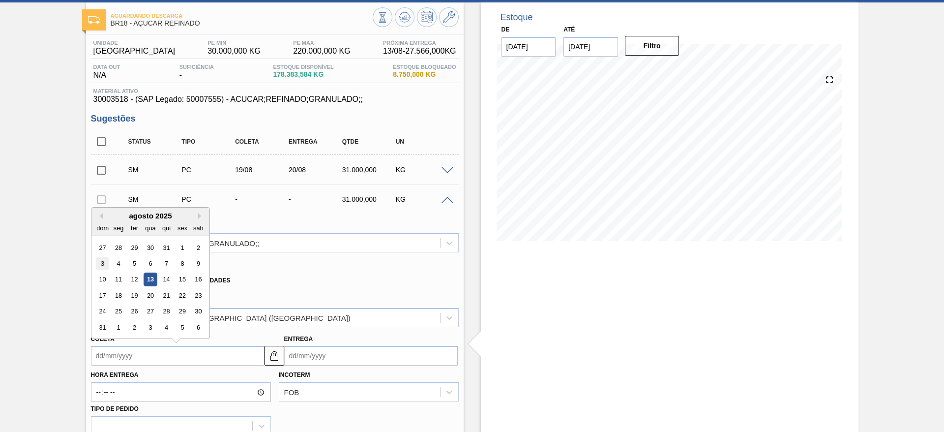
scroll to position [74, 0]
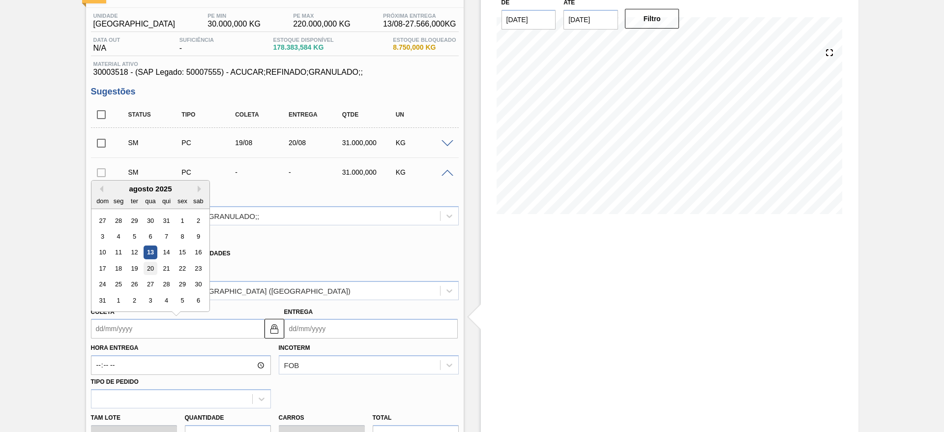
click at [146, 268] on div "20" at bounding box center [150, 268] width 13 height 13
type input "[DATE]"
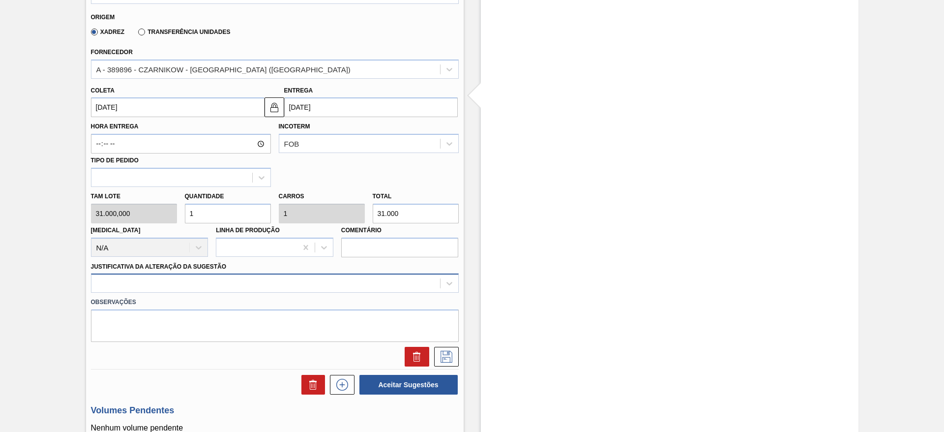
click at [314, 286] on div at bounding box center [275, 282] width 368 height 19
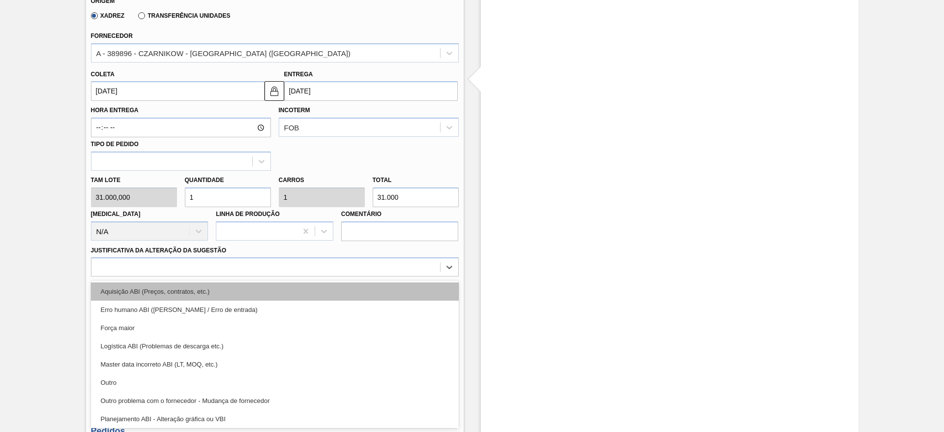
click at [315, 286] on div "Aquisição ABI (Preços, contratos, etc.)" at bounding box center [275, 291] width 368 height 18
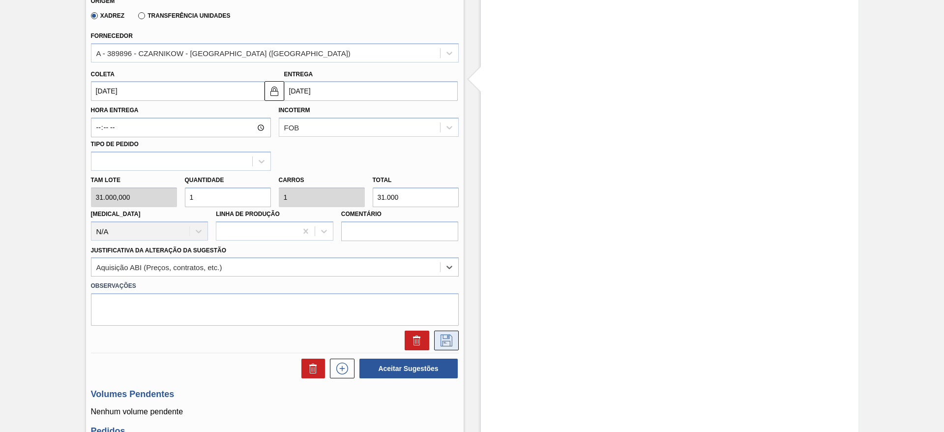
click at [451, 332] on button at bounding box center [446, 340] width 25 height 20
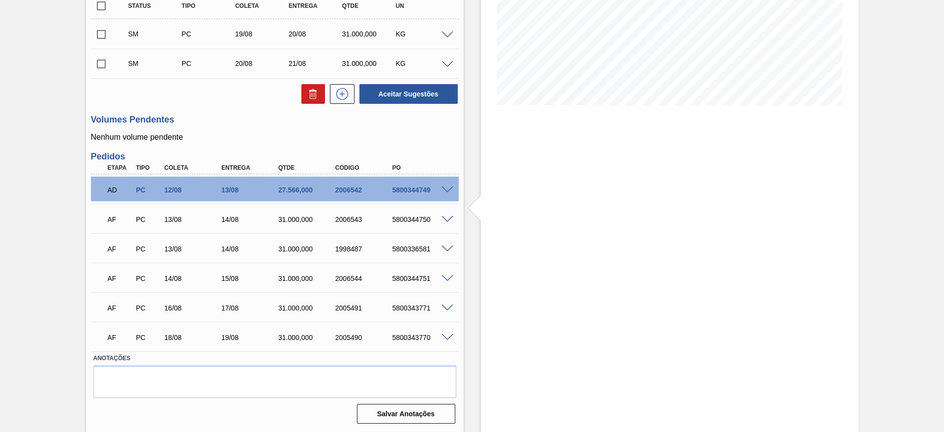
scroll to position [35, 0]
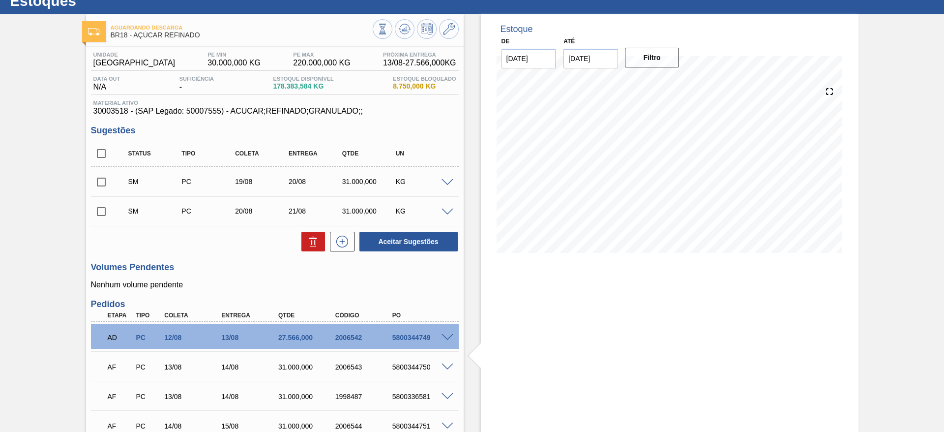
click at [106, 158] on input "checkbox" at bounding box center [101, 153] width 21 height 21
checkbox input "true"
click at [428, 233] on button "Aceitar Sugestões" at bounding box center [408, 242] width 98 height 20
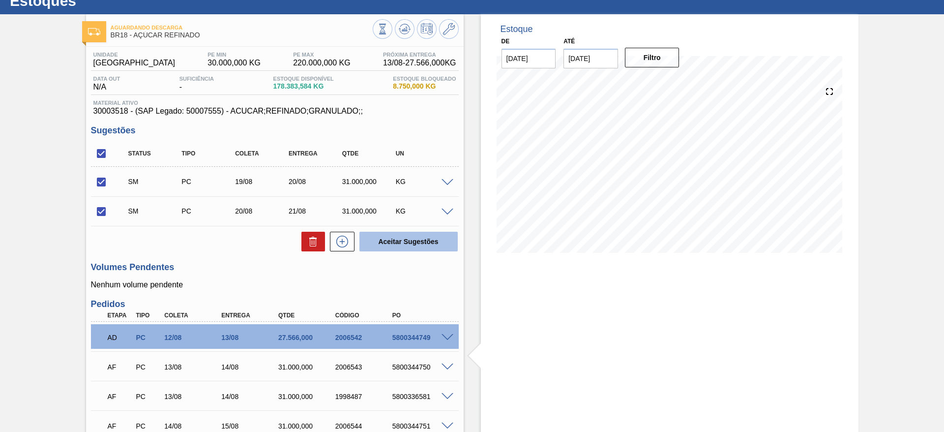
checkbox input "false"
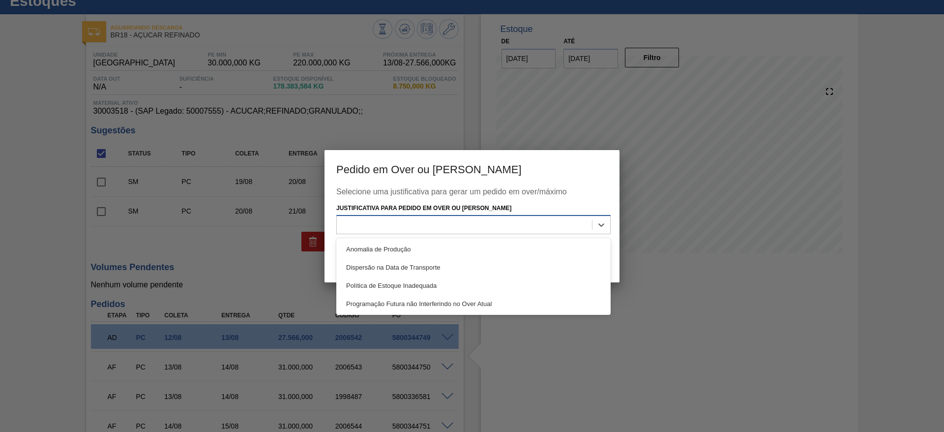
drag, startPoint x: 535, startPoint y: 216, endPoint x: 535, endPoint y: 227, distance: 10.8
click at [534, 219] on div at bounding box center [473, 224] width 274 height 19
click at [536, 240] on div "Anomalia de Produção" at bounding box center [473, 249] width 274 height 18
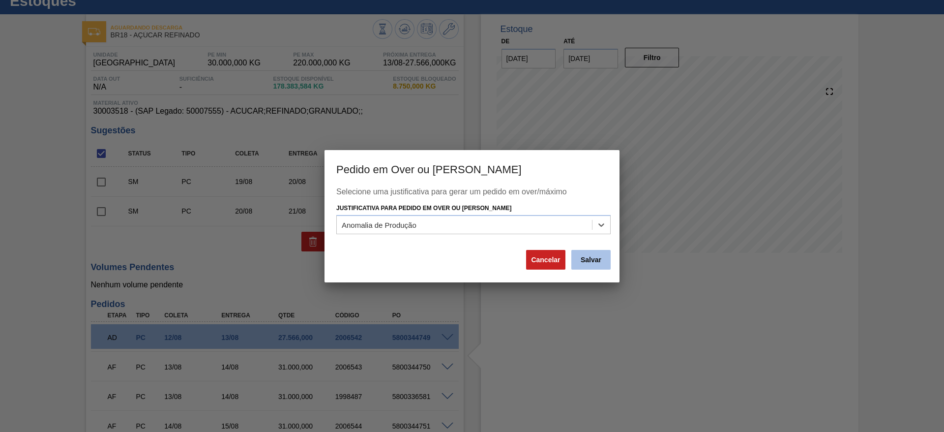
click at [594, 260] on button "Salvar" at bounding box center [590, 260] width 39 height 20
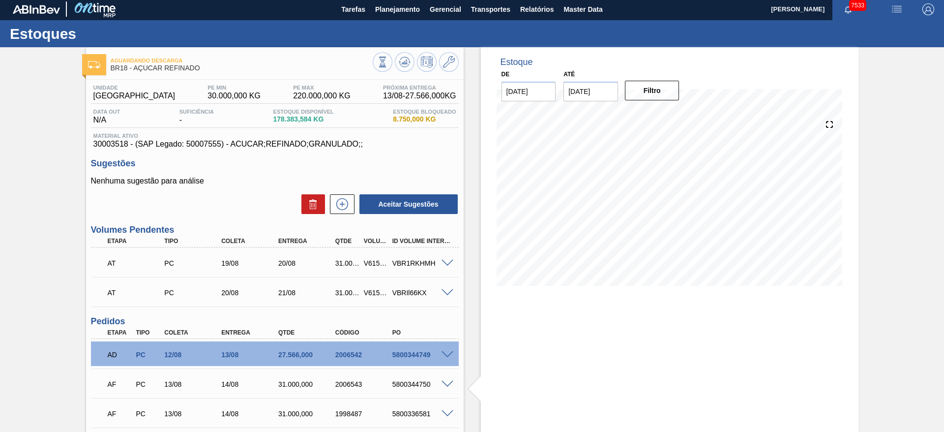
scroll to position [0, 0]
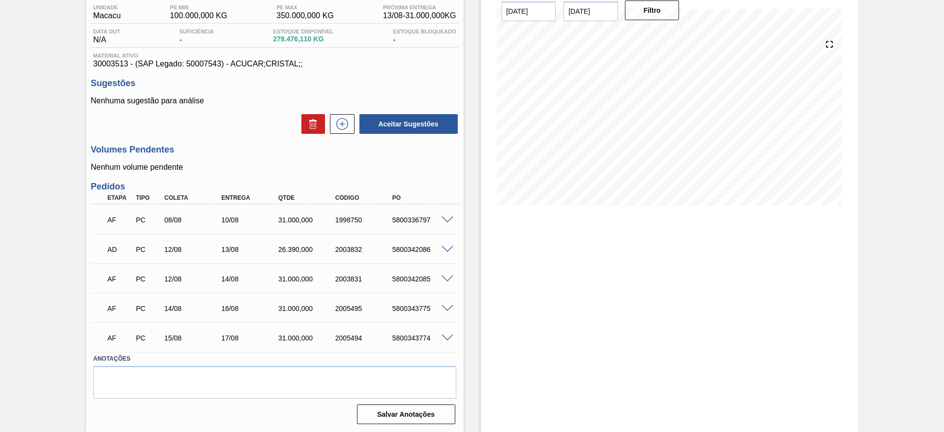
scroll to position [83, 0]
click at [337, 130] on button at bounding box center [342, 124] width 25 height 20
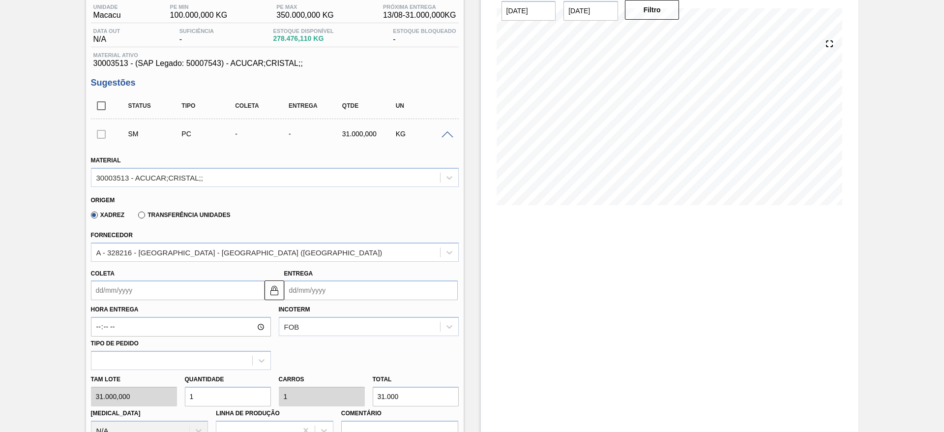
click at [117, 288] on input "Coleta" at bounding box center [178, 290] width 174 height 20
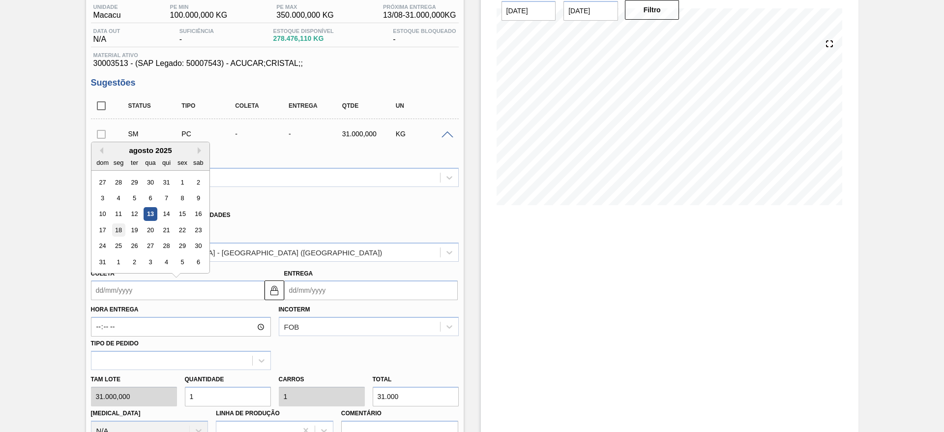
click at [120, 234] on div "18" at bounding box center [118, 229] width 13 height 13
type input "18/08/2025"
type input "20/08/2025"
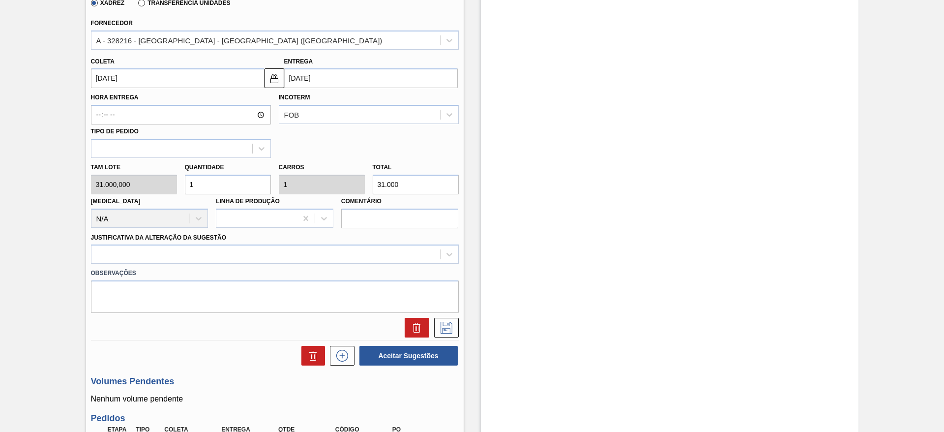
scroll to position [304, 0]
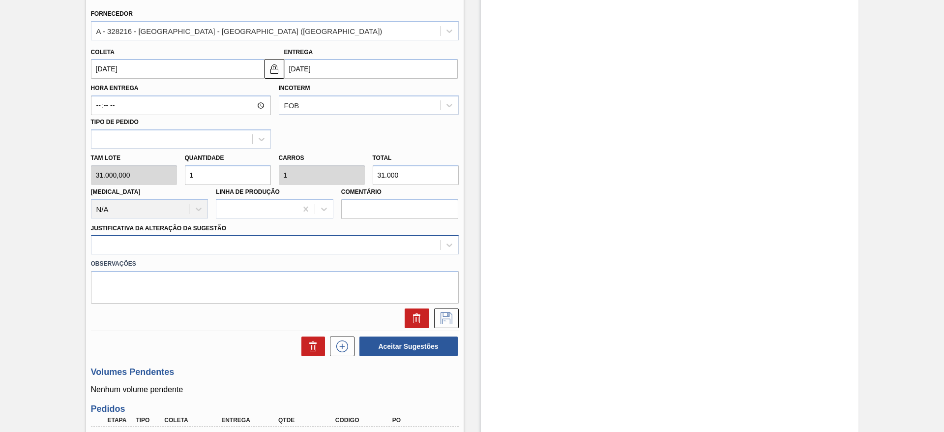
click at [283, 244] on div at bounding box center [265, 245] width 349 height 14
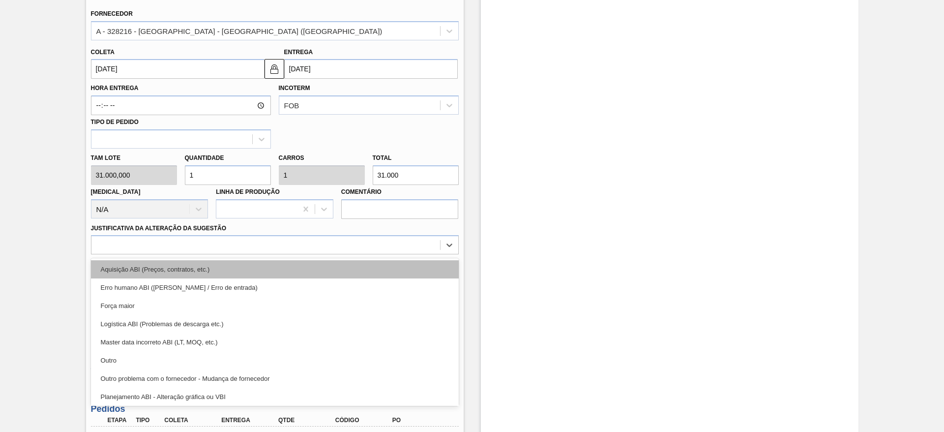
click at [294, 266] on div "Aquisição ABI (Preços, contratos, etc.)" at bounding box center [275, 269] width 368 height 18
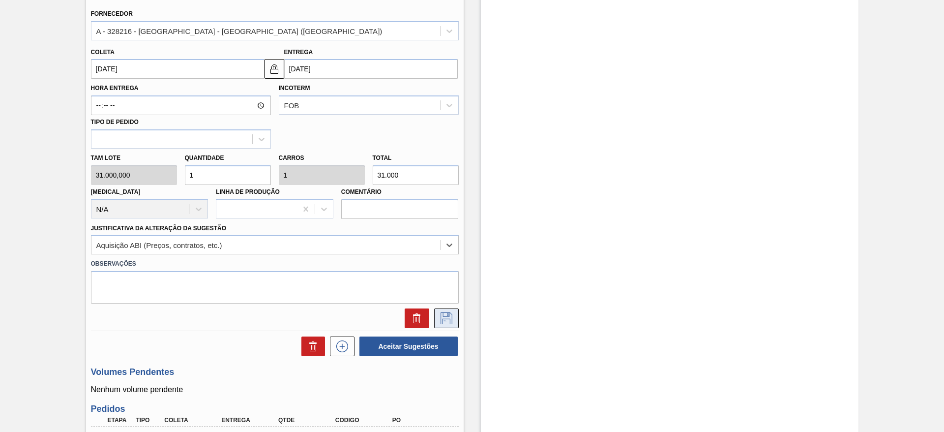
click at [442, 314] on icon at bounding box center [447, 318] width 16 height 12
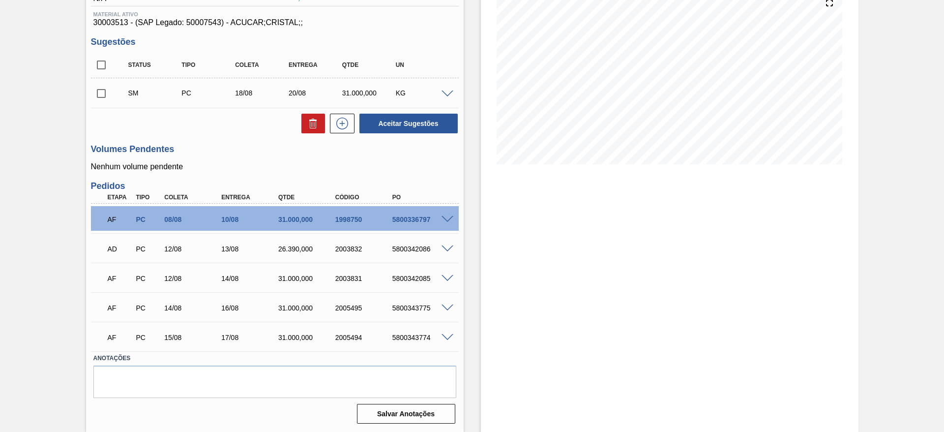
scroll to position [123, 0]
click at [349, 127] on button at bounding box center [342, 124] width 25 height 20
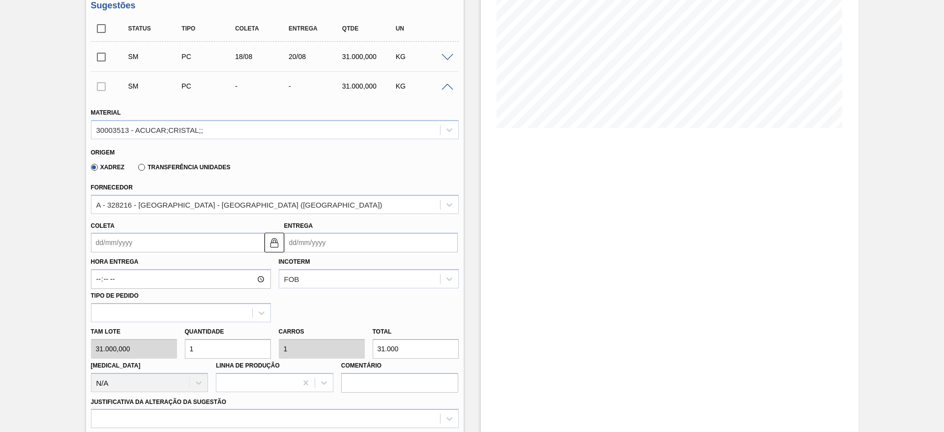
scroll to position [187, 0]
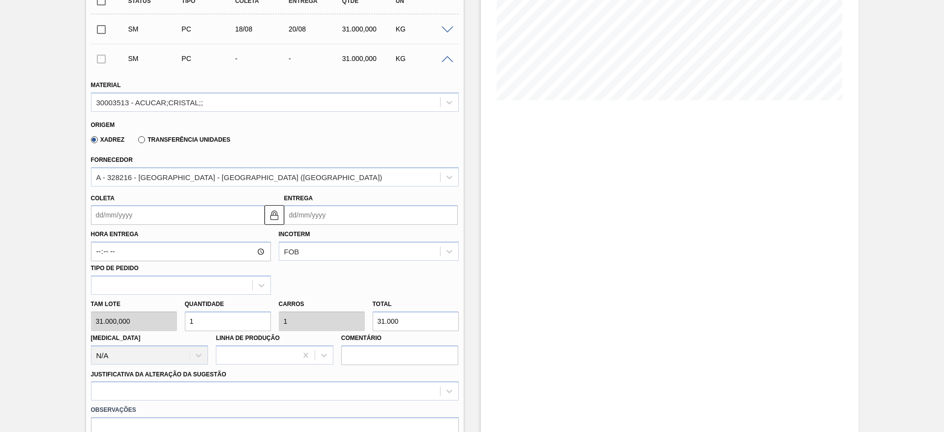
click at [127, 219] on input "Coleta" at bounding box center [178, 215] width 174 height 20
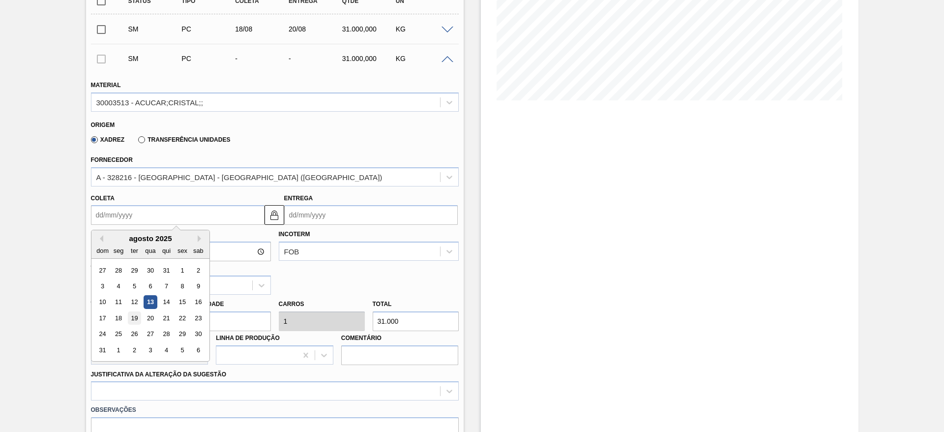
scroll to position [114, 0]
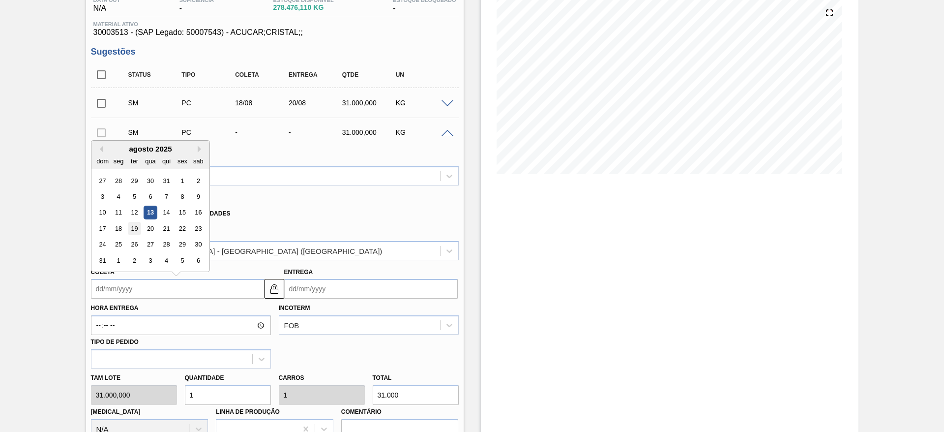
click at [137, 228] on div "19" at bounding box center [133, 228] width 13 height 13
type input "[DATE]"
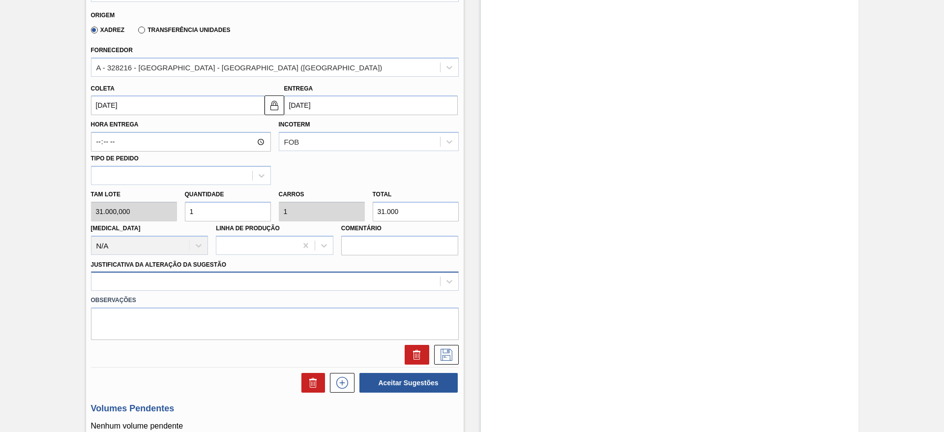
scroll to position [335, 0]
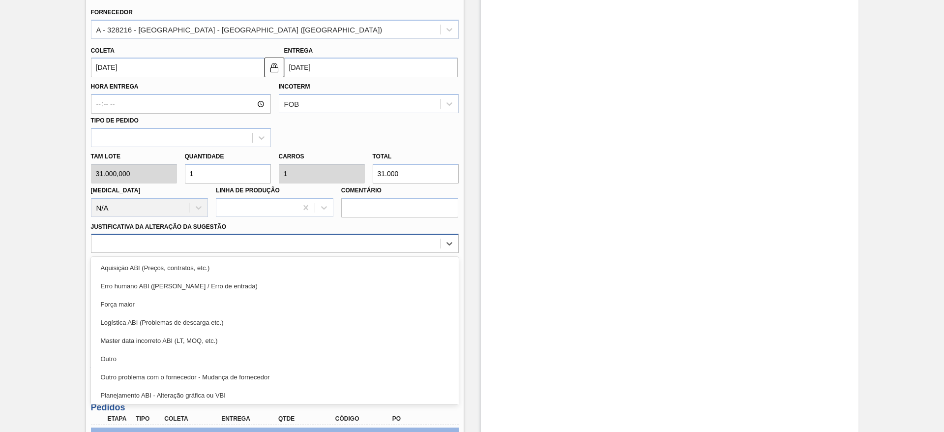
drag, startPoint x: 370, startPoint y: 236, endPoint x: 372, endPoint y: 244, distance: 8.7
click at [370, 236] on div at bounding box center [265, 243] width 349 height 14
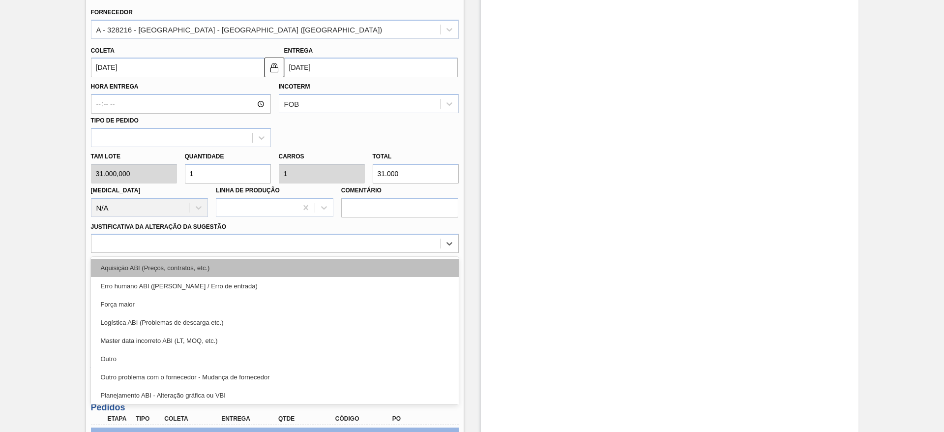
click at [378, 262] on div "Aquisição ABI (Preços, contratos, etc.)" at bounding box center [275, 268] width 368 height 18
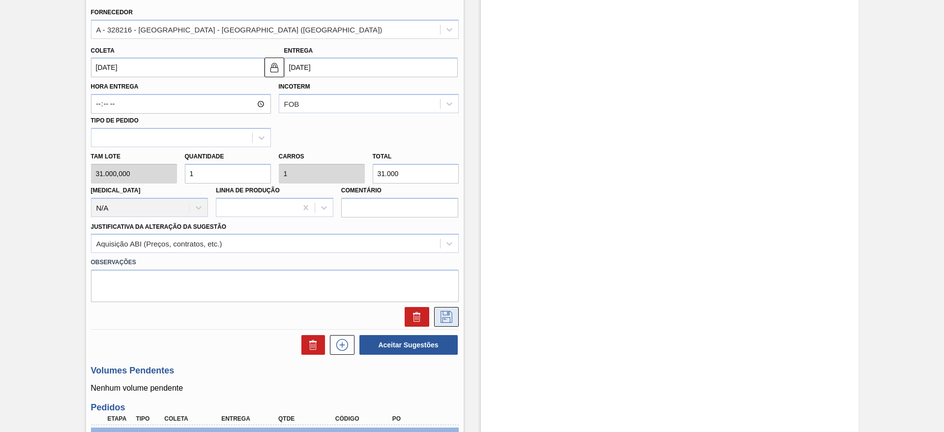
click at [442, 319] on icon at bounding box center [447, 317] width 16 height 12
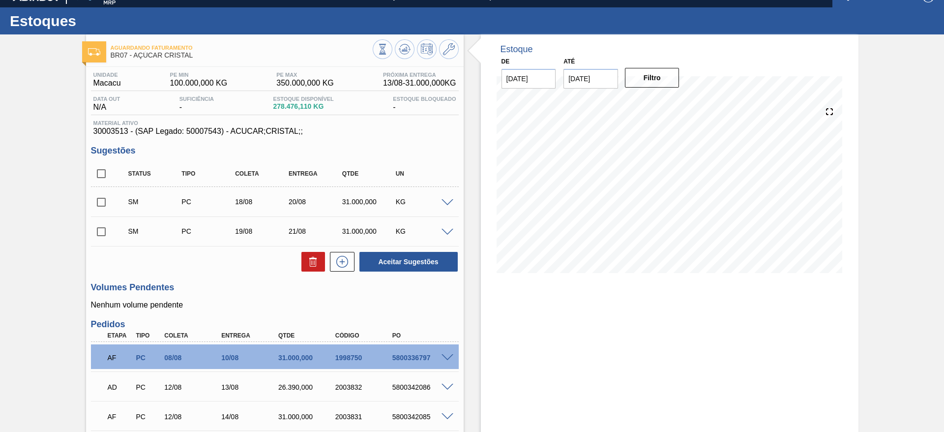
scroll to position [5, 0]
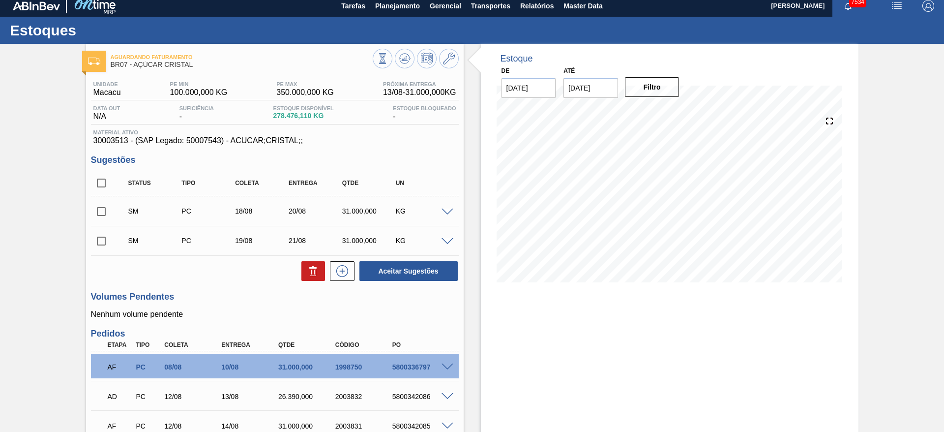
click at [100, 183] on input "checkbox" at bounding box center [101, 183] width 21 height 21
checkbox input "true"
click at [442, 277] on button "Aceitar Sugestões" at bounding box center [408, 271] width 98 height 20
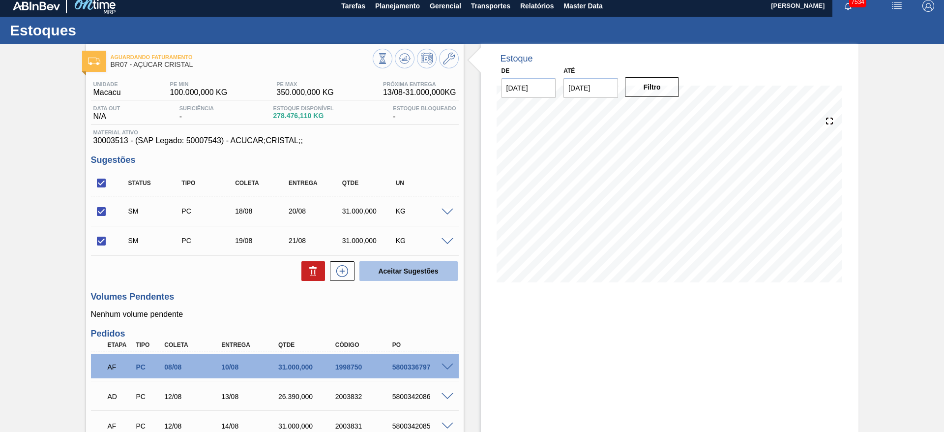
checkbox input "false"
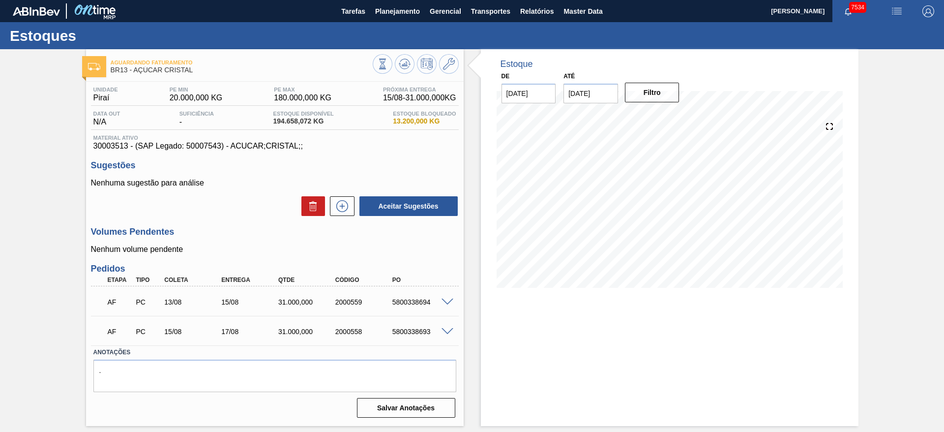
click at [444, 328] on span at bounding box center [448, 331] width 12 height 7
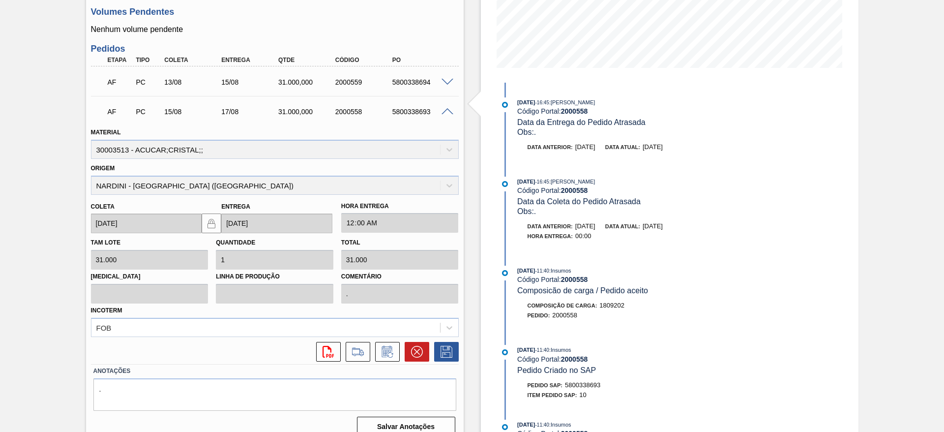
scroll to position [221, 0]
click at [389, 355] on icon at bounding box center [388, 350] width 16 height 12
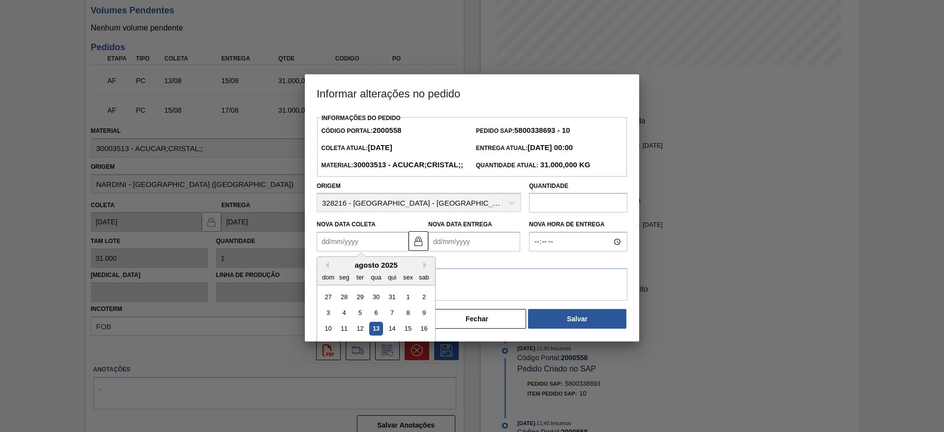
click at [354, 251] on Coleta "Nova Data Coleta" at bounding box center [363, 242] width 92 height 20
click at [390, 335] on div "14" at bounding box center [391, 328] width 13 height 13
type Coleta "[DATE]"
type Entrega "[DATE]"
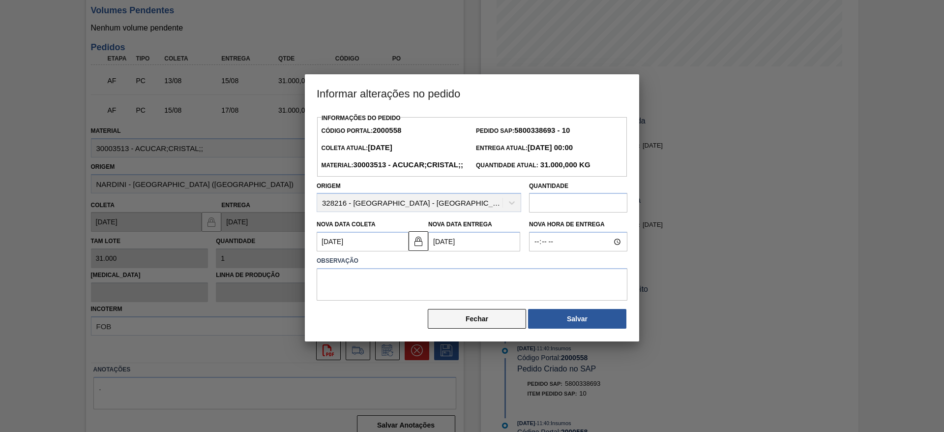
click at [457, 328] on button "Fechar" at bounding box center [477, 319] width 98 height 20
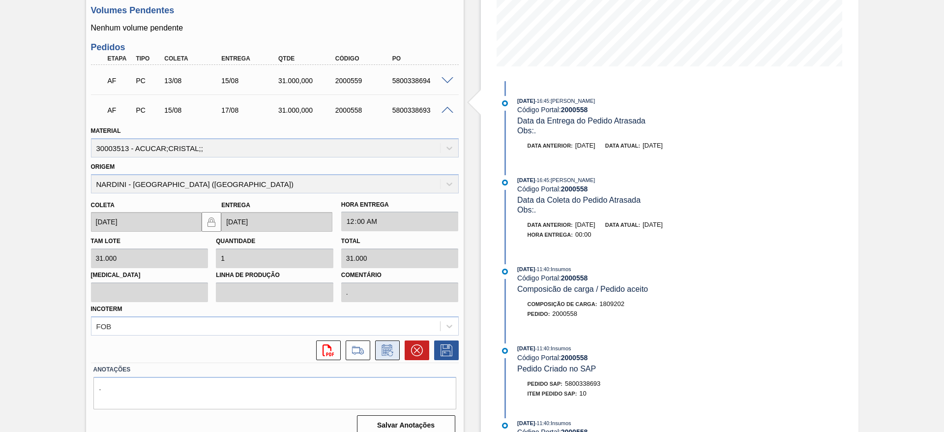
click at [383, 346] on icon at bounding box center [388, 350] width 16 height 12
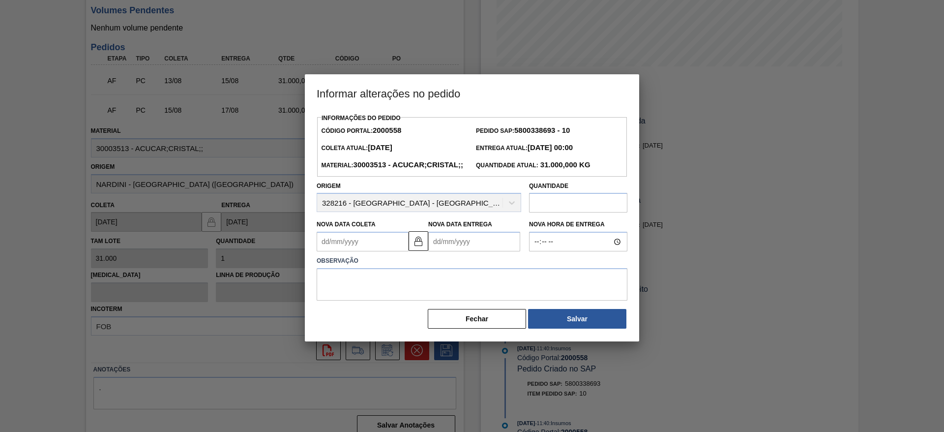
click at [345, 247] on div "Nova Data Coleta" at bounding box center [363, 234] width 92 height 34
click at [345, 251] on Coleta "Nova Data Coleta" at bounding box center [363, 242] width 92 height 20
click at [388, 335] on div "14" at bounding box center [391, 328] width 13 height 13
type Coleta "[DATE]"
type Entrega "[DATE]"
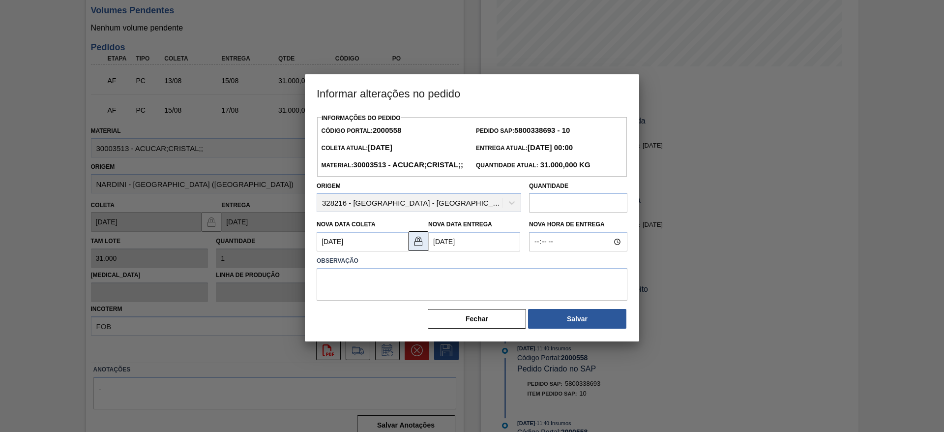
click at [416, 247] on img at bounding box center [419, 241] width 12 height 12
click at [447, 296] on textarea at bounding box center [472, 284] width 311 height 32
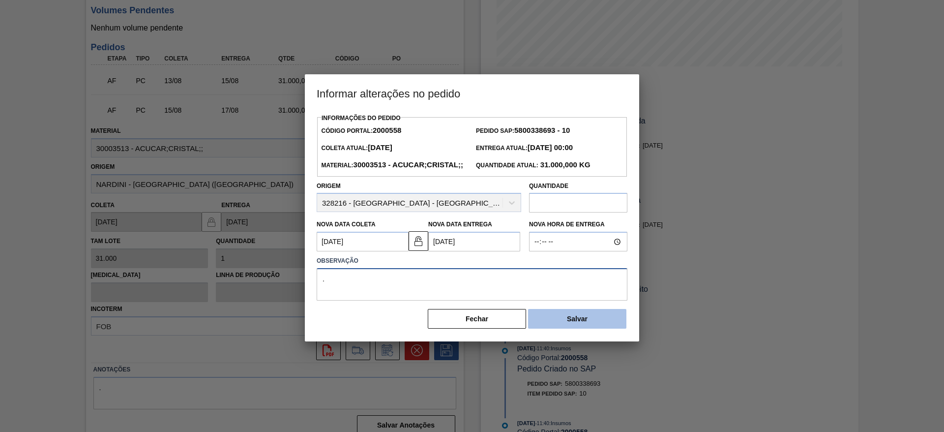
type textarea "."
click at [588, 328] on button "Salvar" at bounding box center [577, 319] width 98 height 20
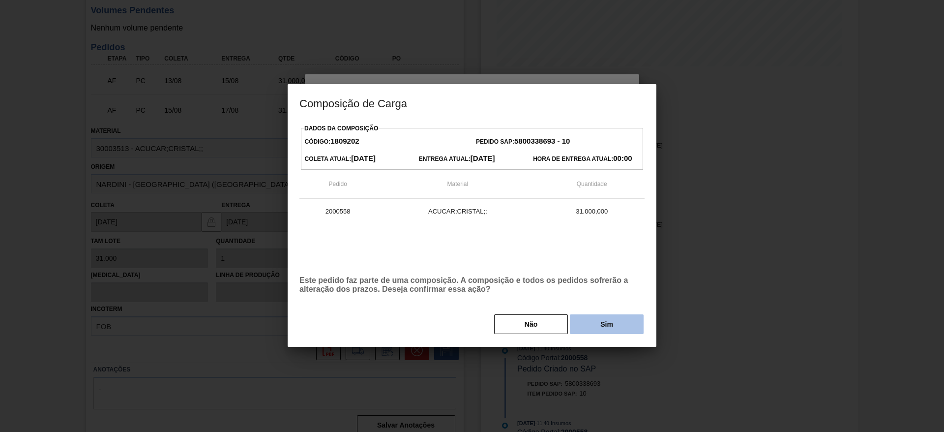
click at [593, 322] on button "Sim" at bounding box center [607, 324] width 74 height 20
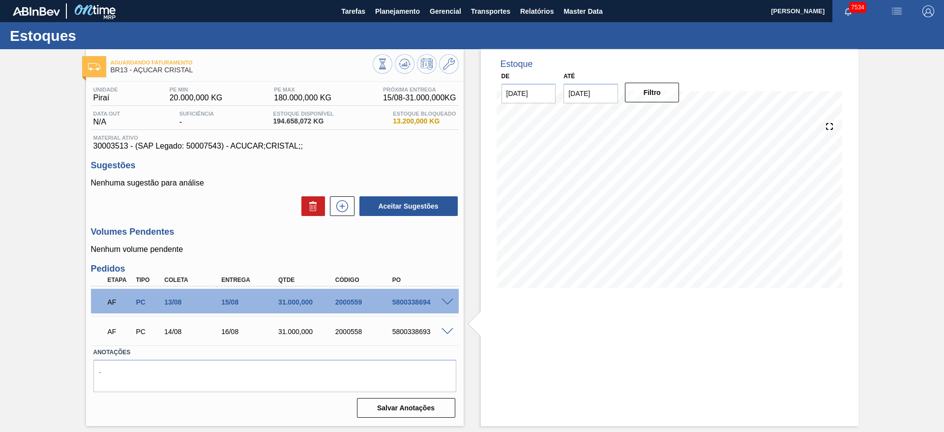
scroll to position [0, 0]
click at [341, 206] on icon at bounding box center [341, 206] width 5 height 0
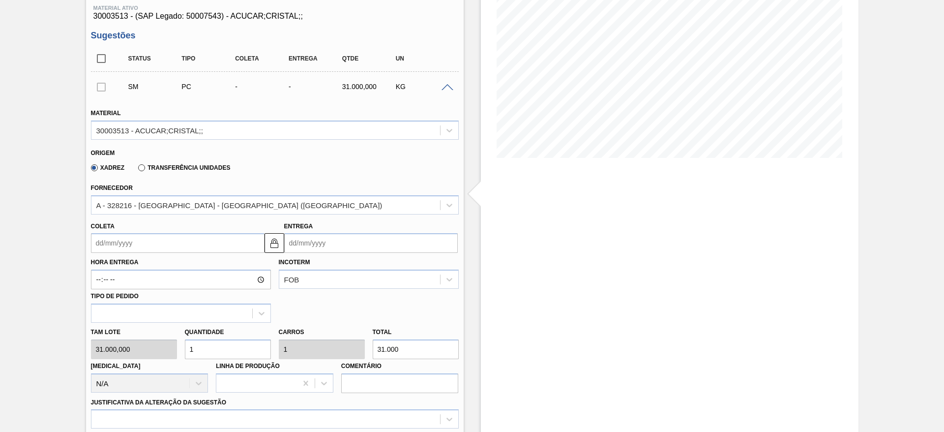
scroll to position [148, 0]
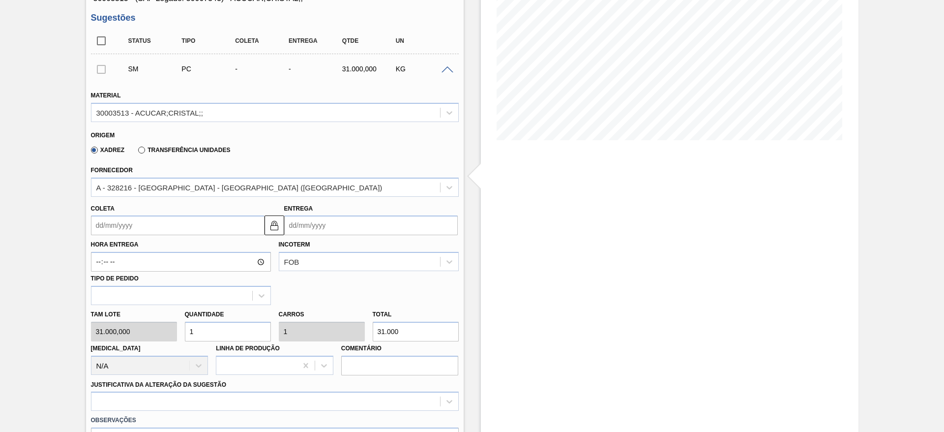
click at [136, 230] on input "Coleta" at bounding box center [178, 225] width 174 height 20
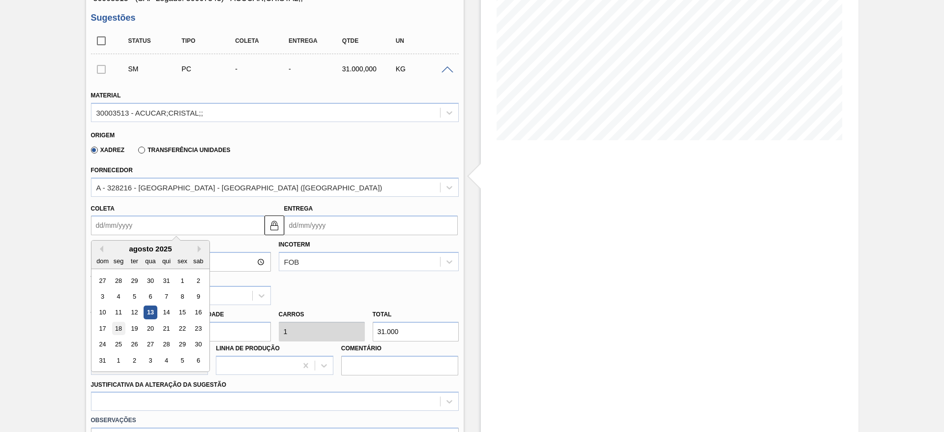
click at [123, 325] on div "18" at bounding box center [118, 328] width 13 height 13
type input "[DATE]"
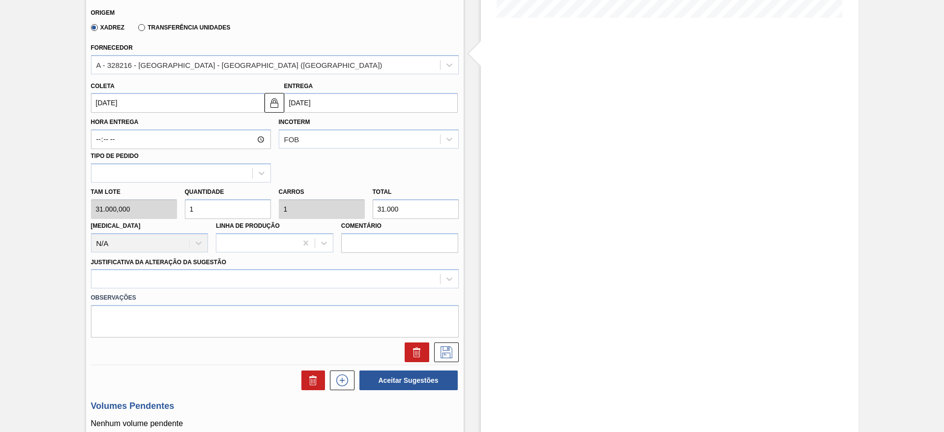
scroll to position [295, 0]
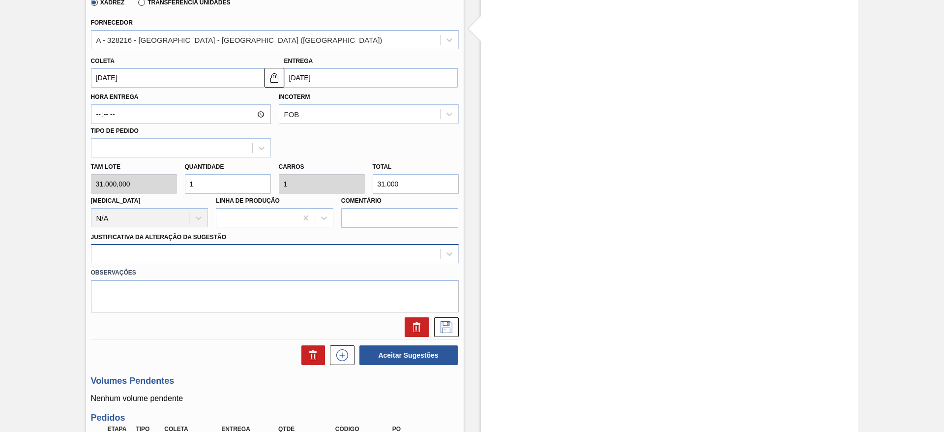
click at [382, 247] on div at bounding box center [265, 254] width 349 height 14
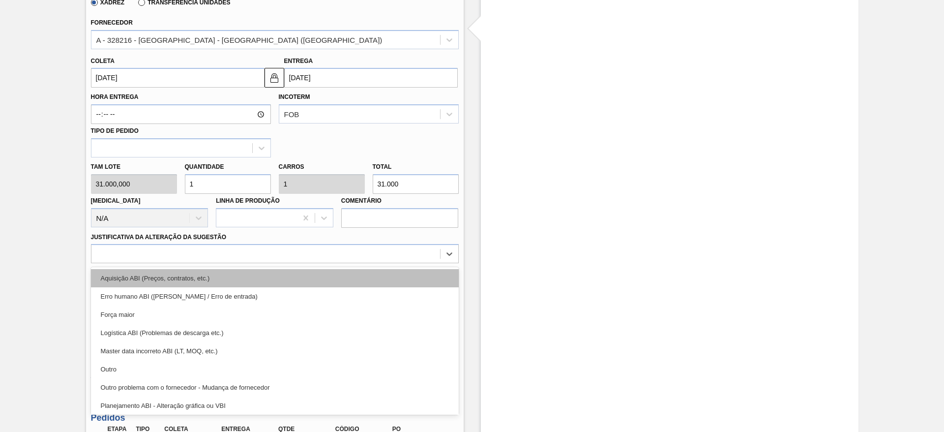
drag, startPoint x: 386, startPoint y: 267, endPoint x: 394, endPoint y: 276, distance: 11.1
click at [386, 269] on div "Aquisição ABI (Preços, contratos, etc.) Erro humano ABI (Cálculo / Erro de entr…" at bounding box center [275, 341] width 368 height 148
click at [394, 276] on div "Aquisição ABI (Preços, contratos, etc.)" at bounding box center [275, 278] width 368 height 18
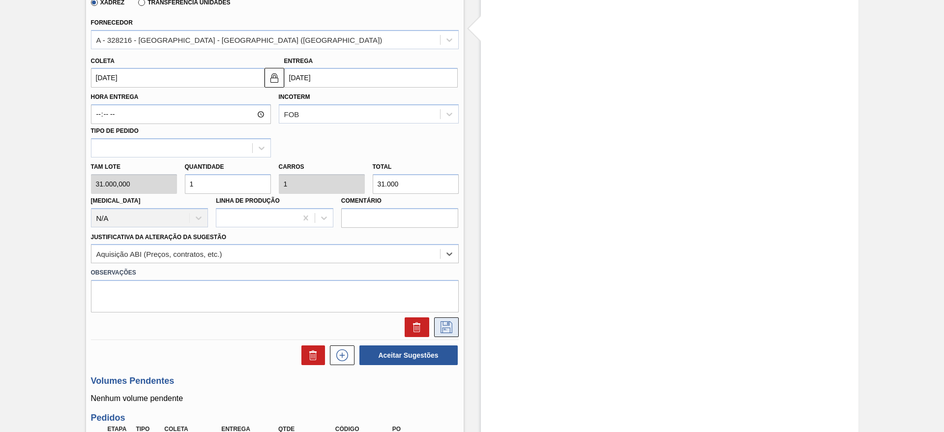
click at [451, 327] on icon at bounding box center [447, 327] width 16 height 12
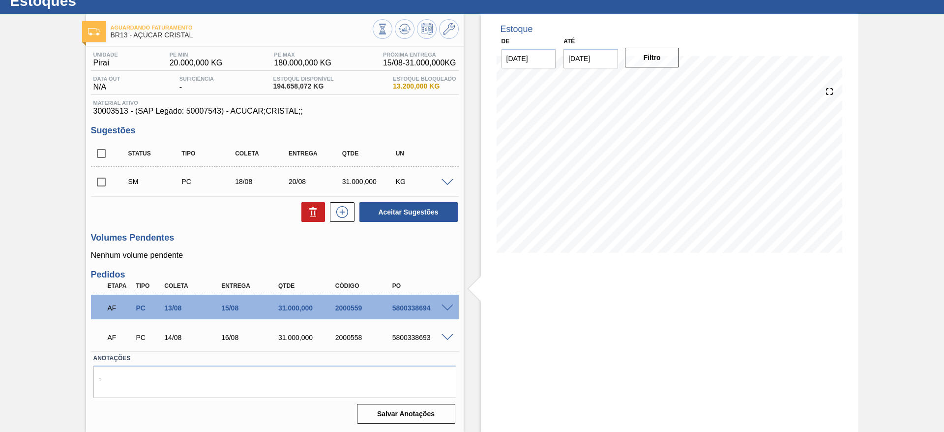
scroll to position [35, 0]
click at [344, 215] on icon at bounding box center [342, 212] width 16 height 12
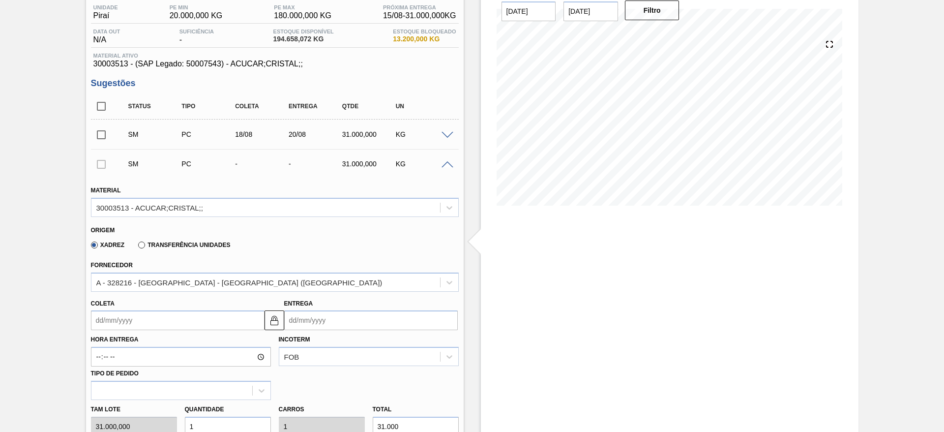
scroll to position [109, 0]
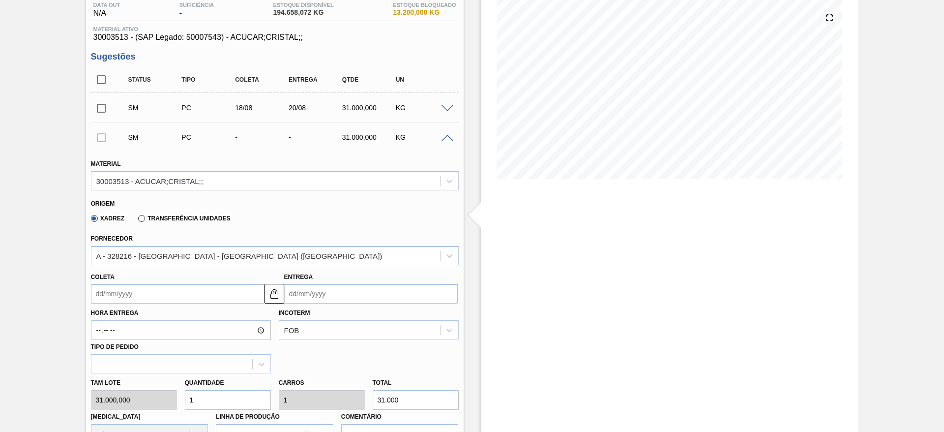
click at [113, 286] on input "Coleta" at bounding box center [178, 294] width 174 height 20
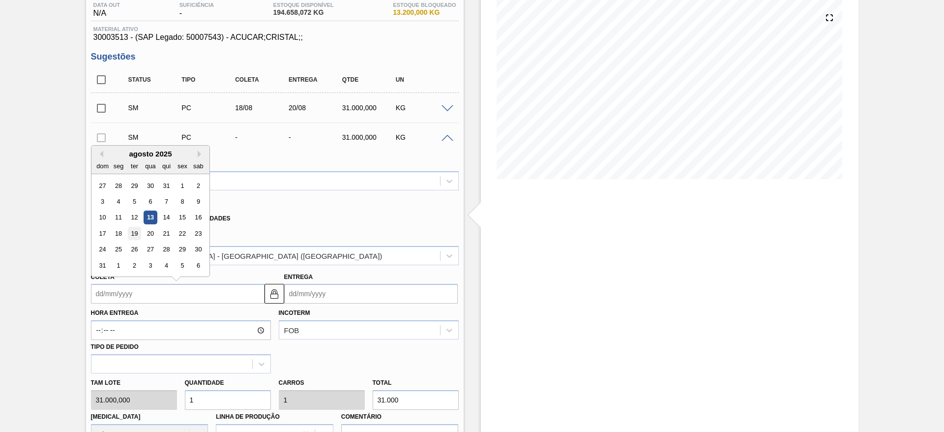
click at [134, 231] on div "19" at bounding box center [133, 233] width 13 height 13
type input "[DATE]"
type input "21/08/2025"
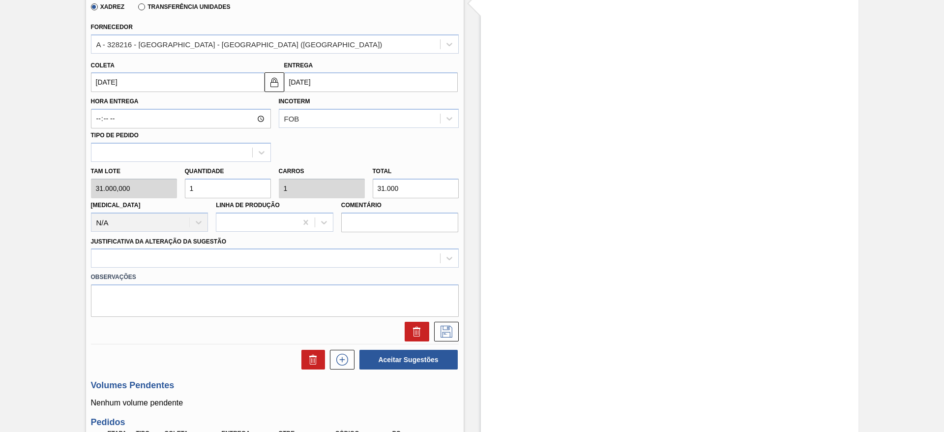
scroll to position [330, 0]
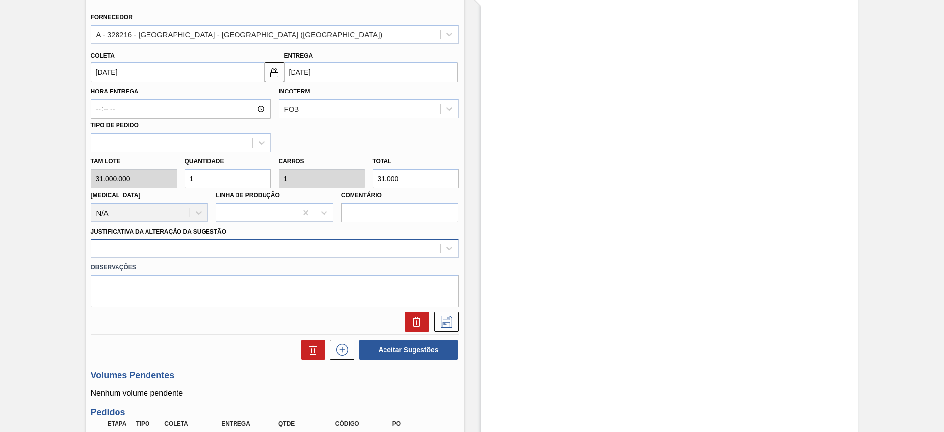
click at [318, 247] on div at bounding box center [265, 248] width 349 height 14
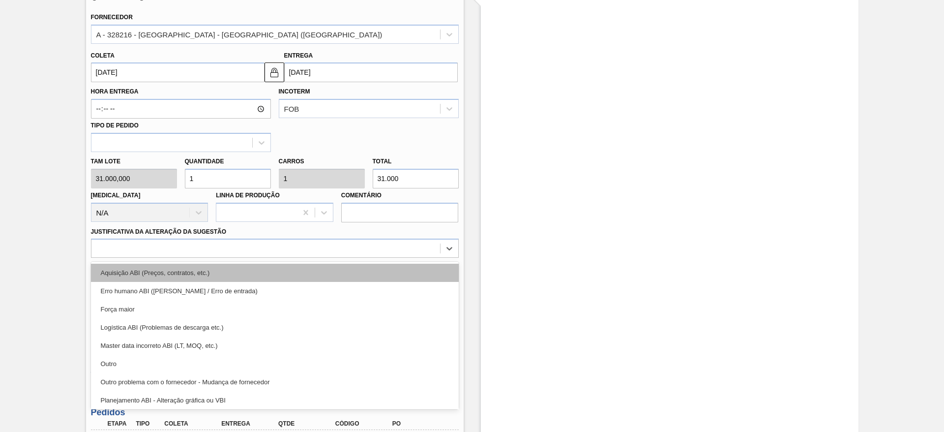
click at [326, 266] on div "Aquisição ABI (Preços, contratos, etc.)" at bounding box center [275, 273] width 368 height 18
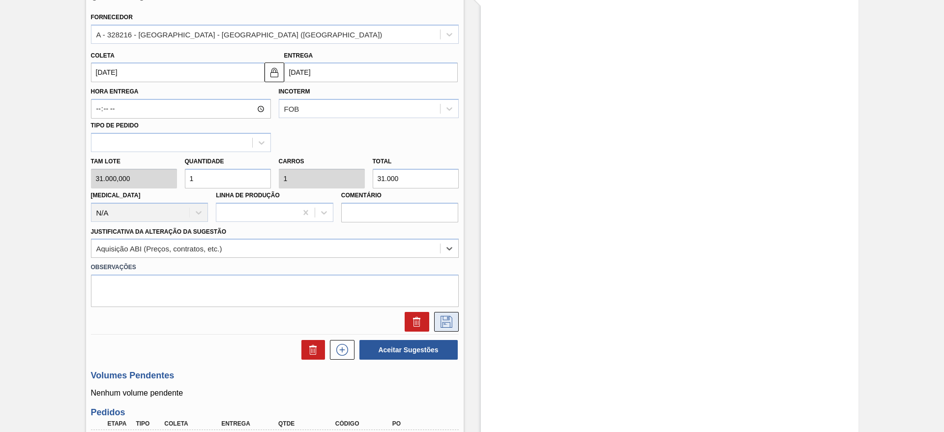
click at [447, 323] on icon at bounding box center [447, 322] width 16 height 12
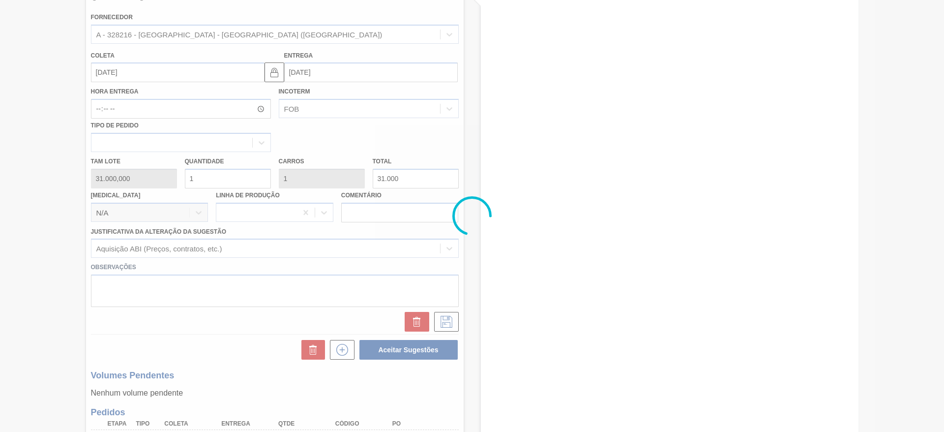
scroll to position [64, 0]
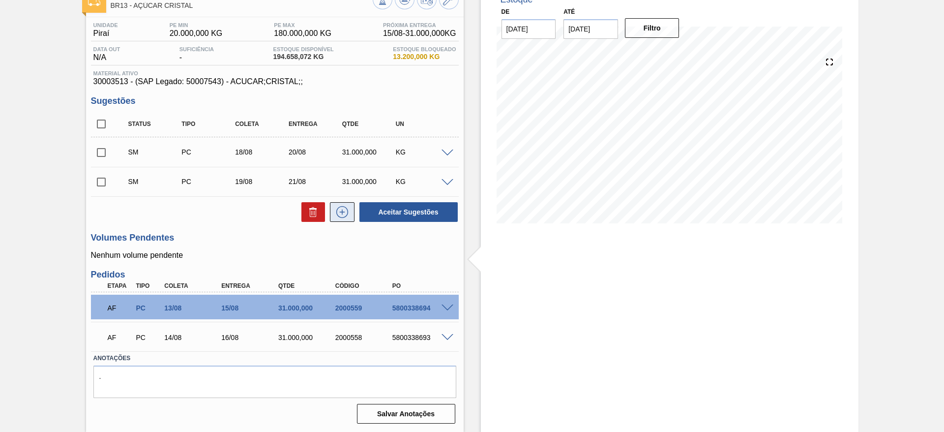
click at [348, 218] on button at bounding box center [342, 212] width 25 height 20
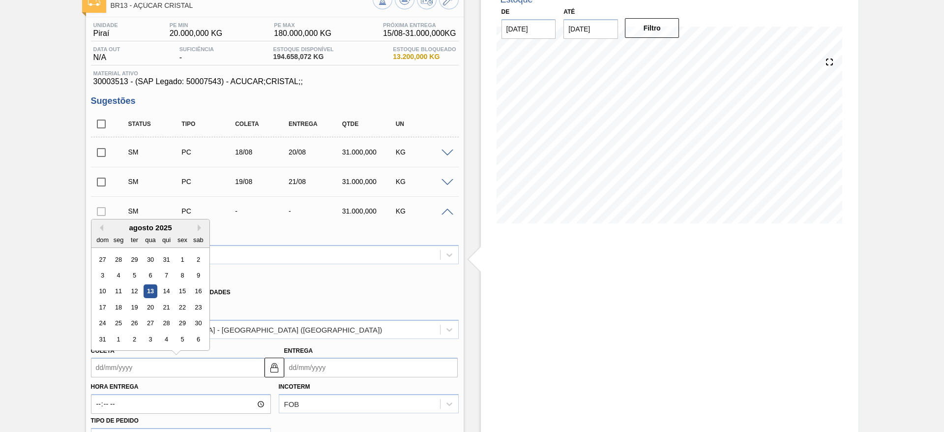
click at [128, 370] on input "Coleta" at bounding box center [178, 367] width 174 height 20
click at [151, 309] on div "20" at bounding box center [150, 306] width 13 height 13
type input "20/08/2025"
type input "22/08/2025"
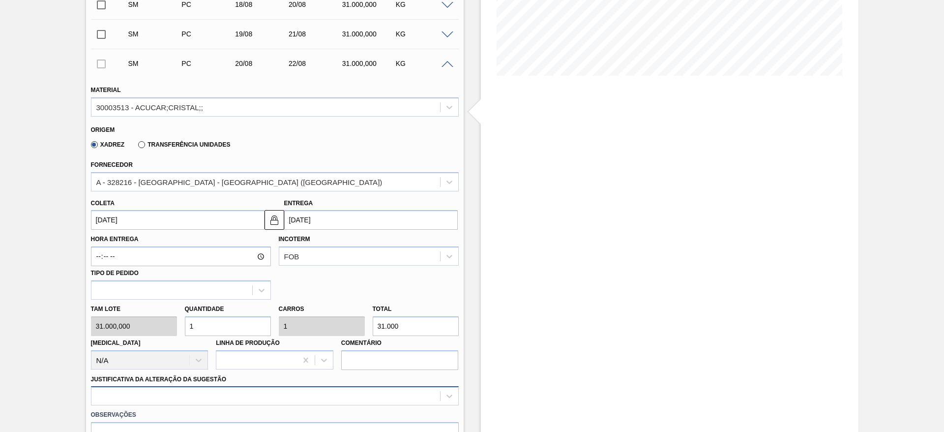
click at [360, 389] on div at bounding box center [275, 395] width 368 height 19
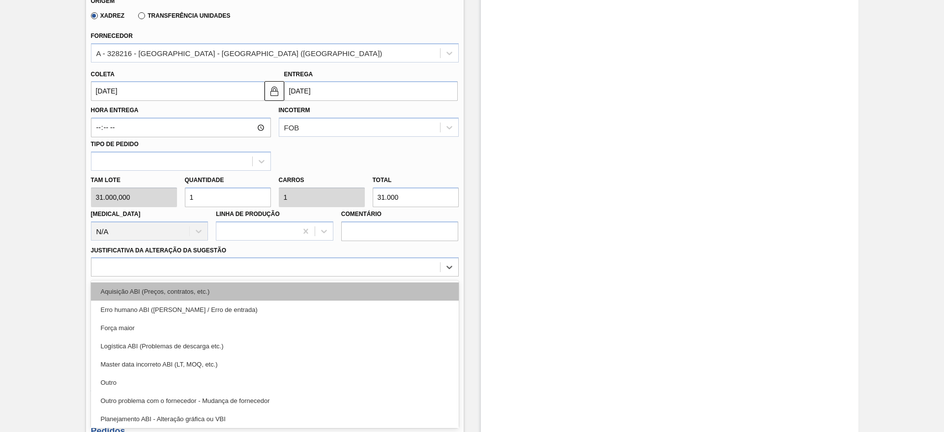
click at [363, 291] on div "Aquisição ABI (Preços, contratos, etc.)" at bounding box center [275, 291] width 368 height 18
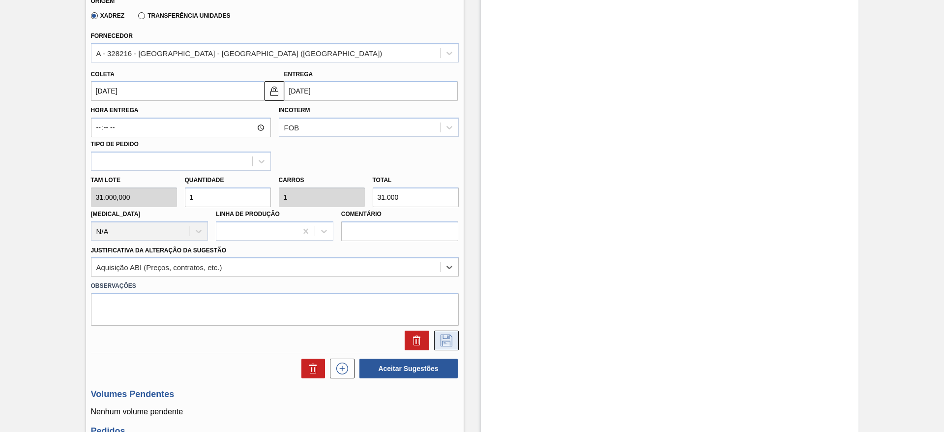
click at [439, 340] on icon at bounding box center [447, 340] width 16 height 12
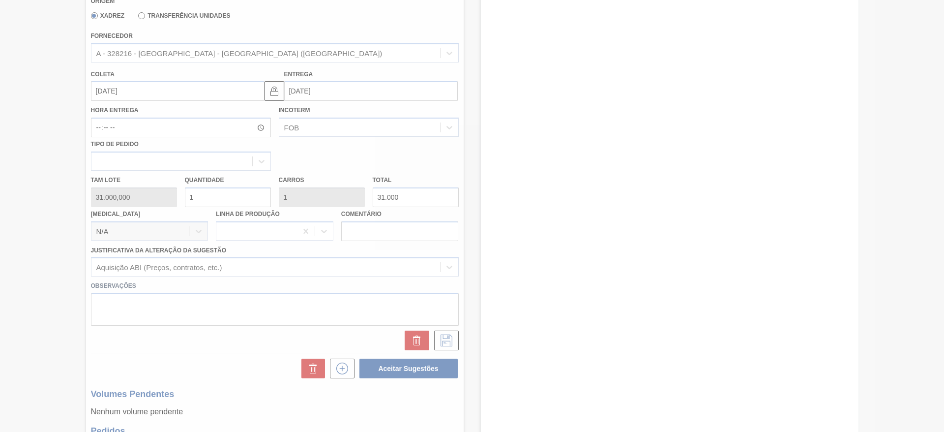
scroll to position [94, 0]
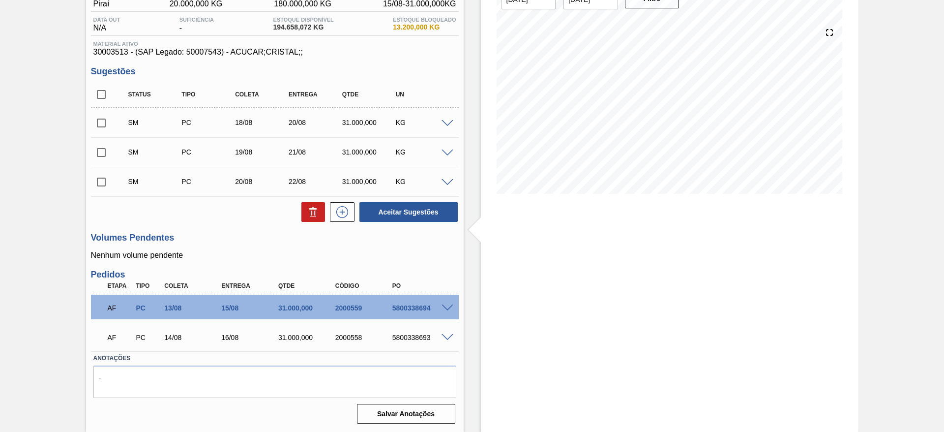
click at [103, 104] on div "Status Tipo Coleta Entrega Qtde UN" at bounding box center [275, 95] width 368 height 26
click at [101, 102] on input "checkbox" at bounding box center [101, 94] width 21 height 21
checkbox input "true"
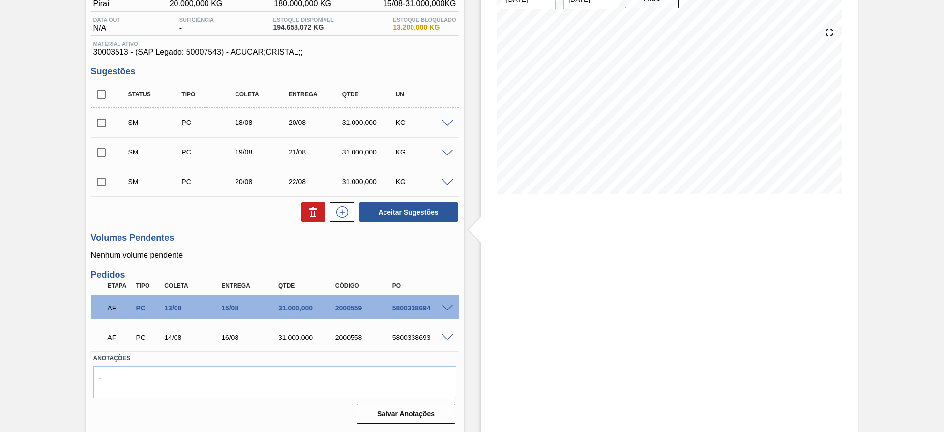
checkbox input "true"
click at [375, 207] on button "Aceitar Sugestões" at bounding box center [408, 212] width 98 height 20
checkbox input "false"
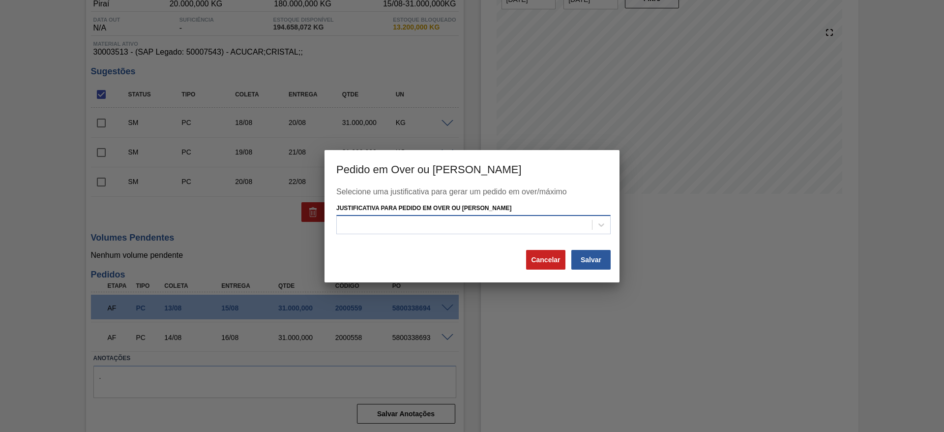
drag, startPoint x: 379, startPoint y: 231, endPoint x: 385, endPoint y: 232, distance: 6.5
click at [384, 232] on div at bounding box center [464, 225] width 255 height 14
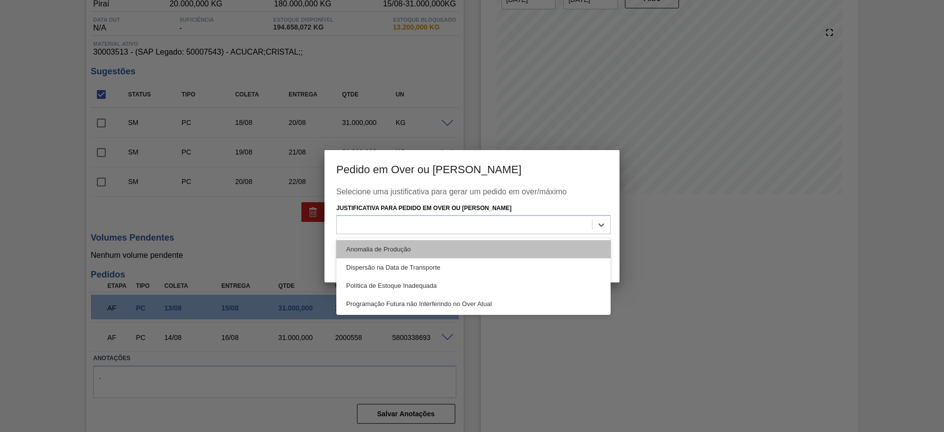
click at [405, 249] on div "Anomalia de Produção" at bounding box center [473, 249] width 274 height 18
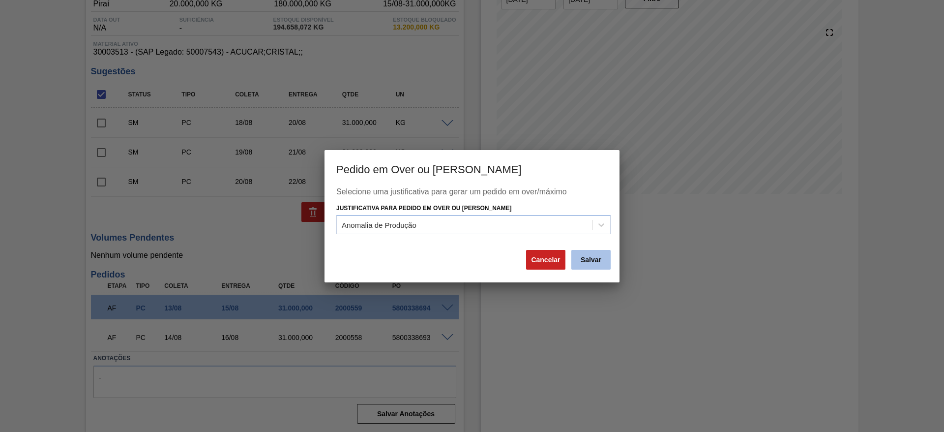
drag, startPoint x: 602, startPoint y: 271, endPoint x: 579, endPoint y: 253, distance: 30.1
click at [594, 271] on div "Selecione uma justificativa para gerar um pedido em over/máximo Justificativa p…" at bounding box center [472, 234] width 295 height 95
drag, startPoint x: 582, startPoint y: 256, endPoint x: 577, endPoint y: 256, distance: 5.4
click at [577, 256] on button "Salvar" at bounding box center [590, 260] width 39 height 20
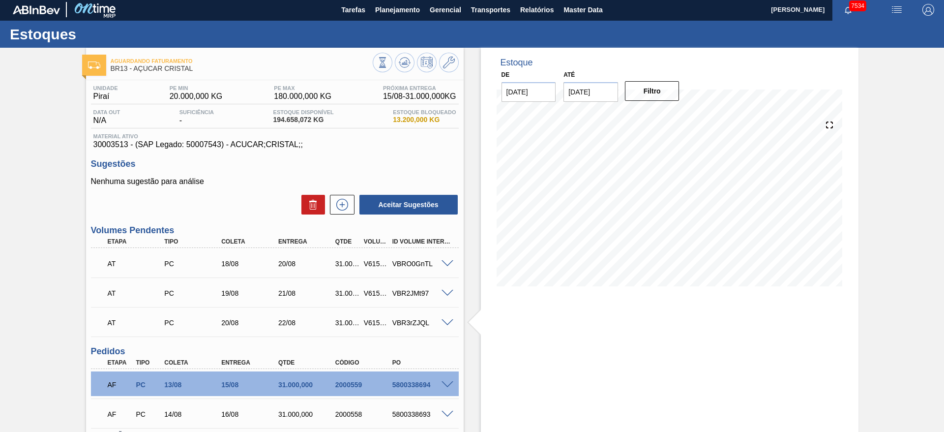
scroll to position [0, 0]
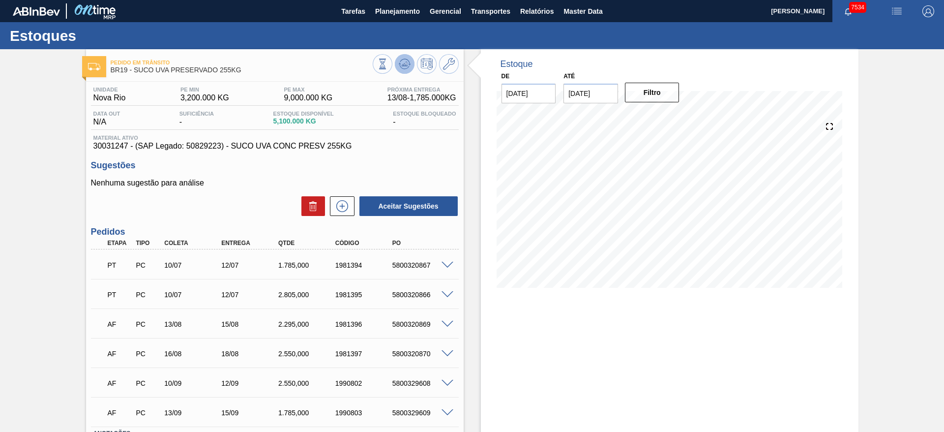
click at [388, 64] on icon at bounding box center [382, 64] width 11 height 11
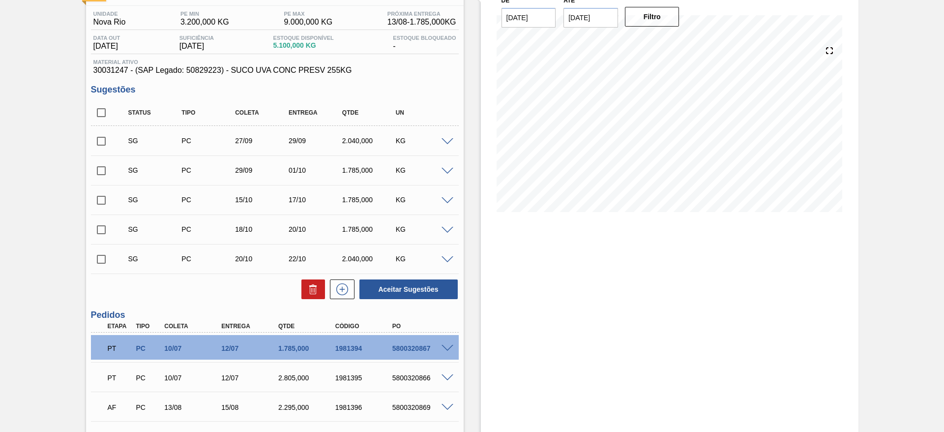
scroll to position [74, 0]
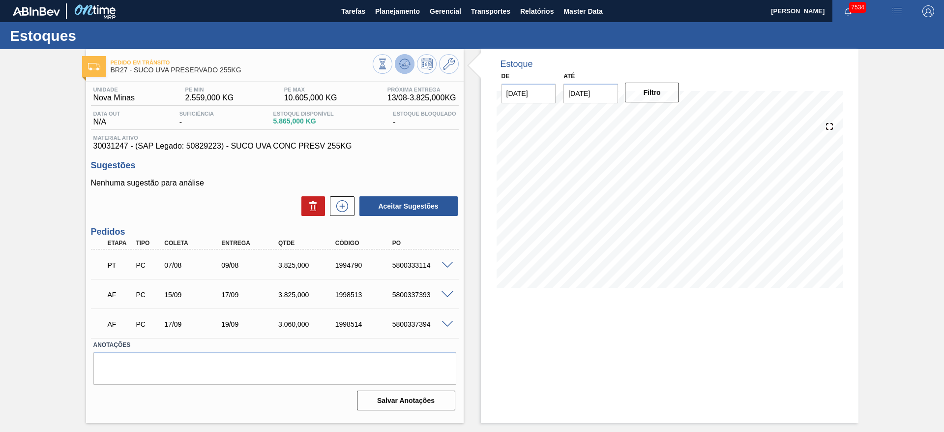
click at [388, 59] on icon at bounding box center [382, 64] width 11 height 11
click at [388, 66] on icon at bounding box center [382, 64] width 11 height 11
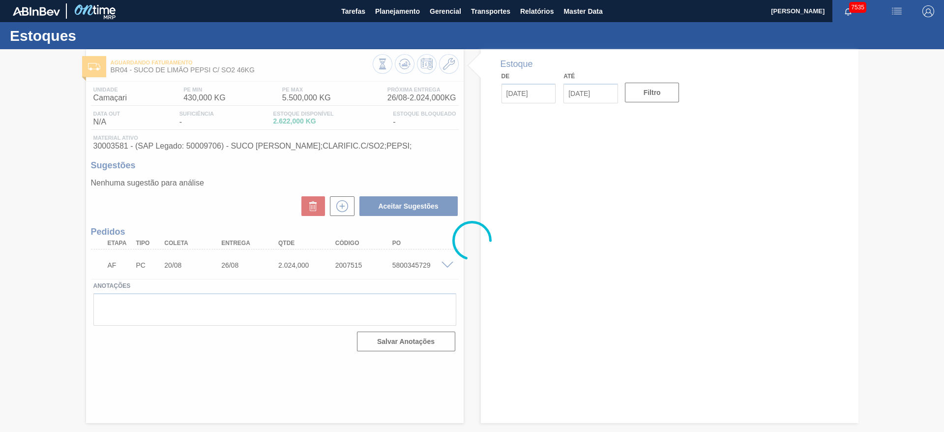
type input "[DATE]"
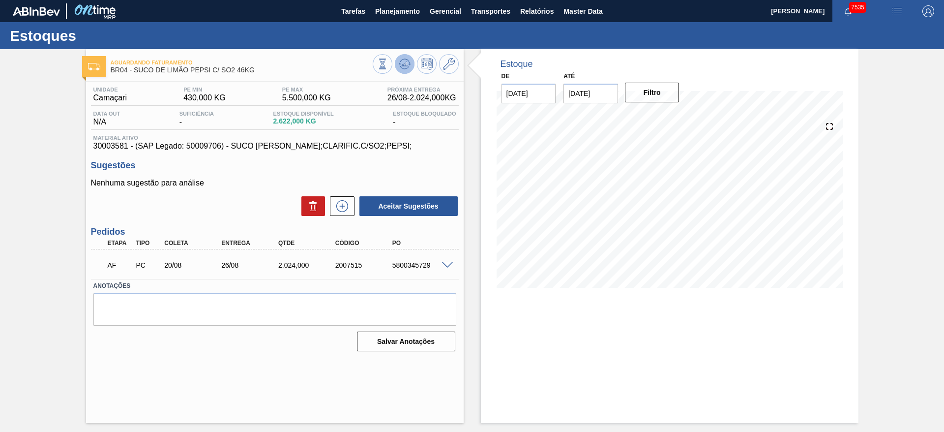
click at [406, 64] on icon at bounding box center [404, 63] width 6 height 4
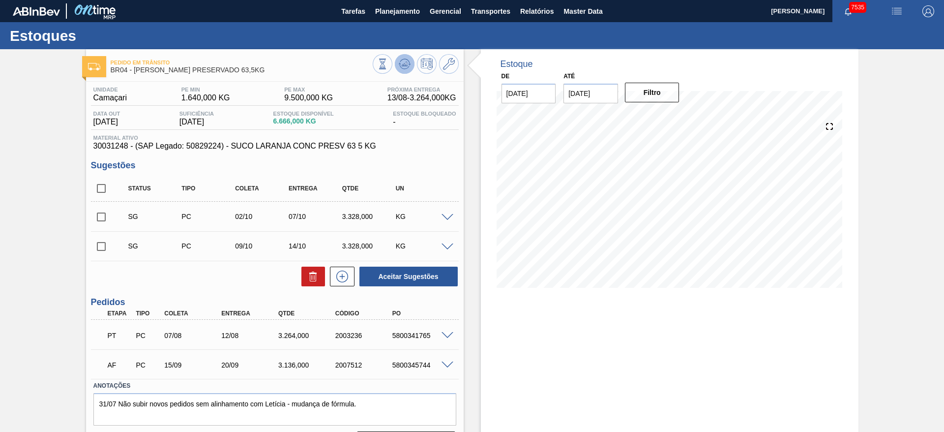
click at [388, 63] on icon at bounding box center [382, 64] width 11 height 11
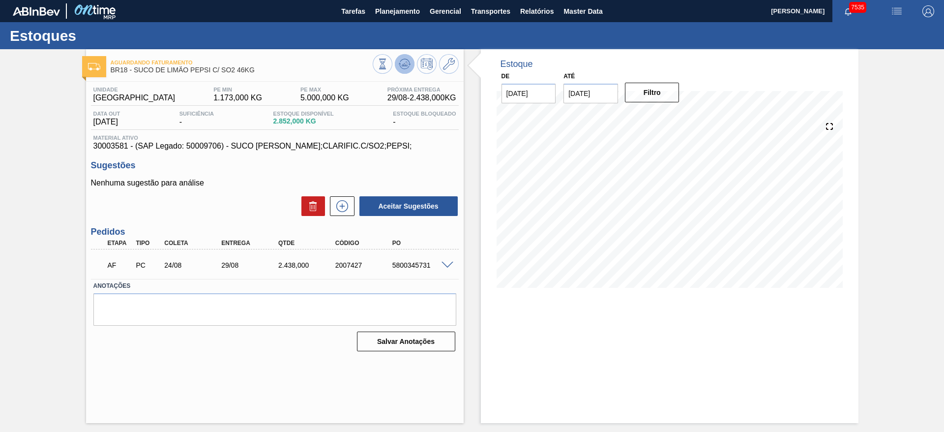
click at [388, 65] on icon at bounding box center [382, 64] width 11 height 11
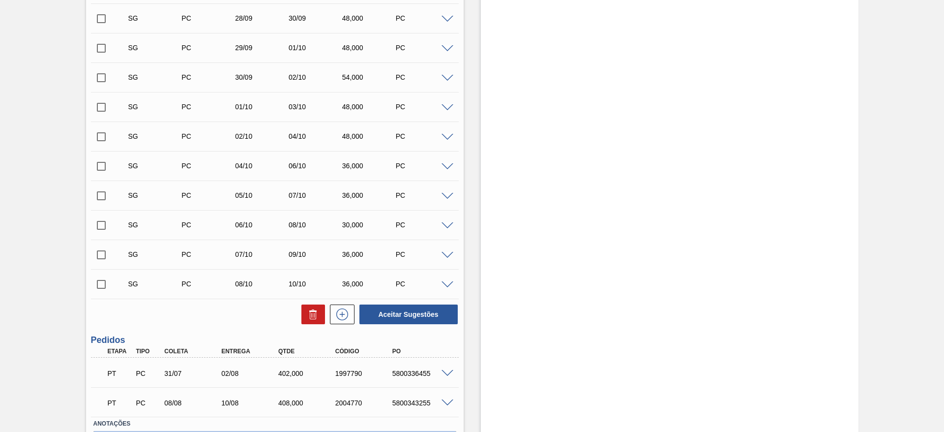
scroll to position [677, 0]
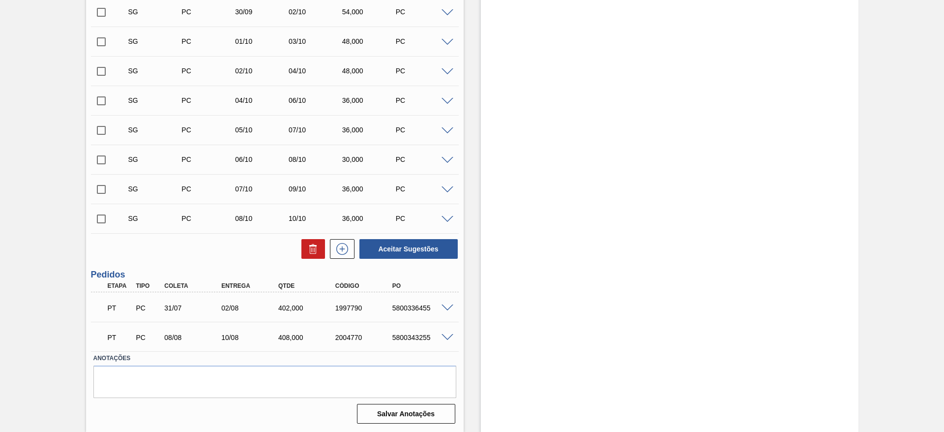
click at [412, 312] on div "PT PC 31/07 02/08 402,000 1997790 5800336455" at bounding box center [272, 307] width 342 height 20
click at [411, 306] on div "5800336455" at bounding box center [422, 308] width 64 height 8
copy div "5800336455"
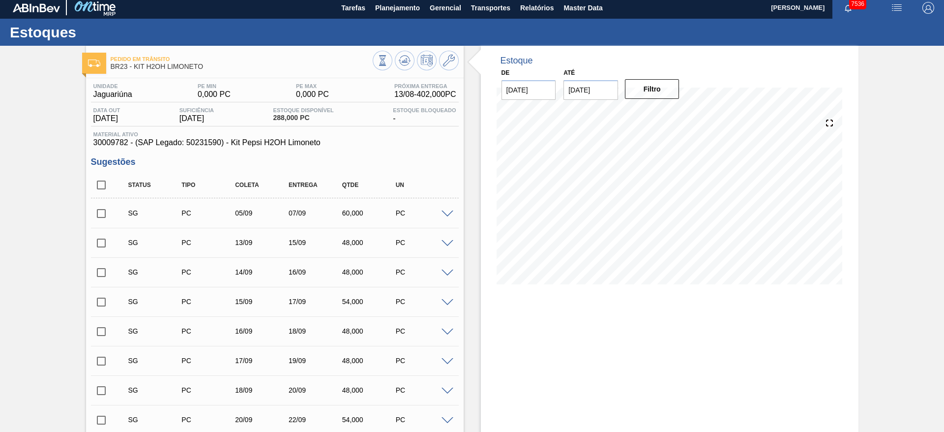
scroll to position [0, 0]
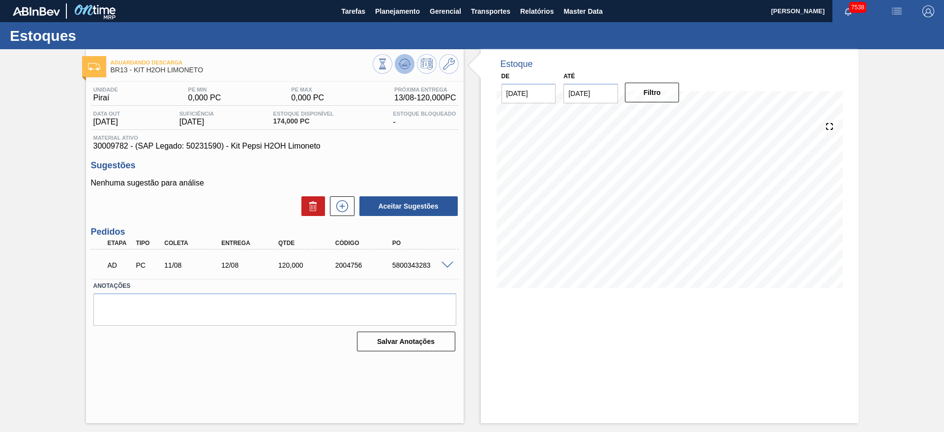
click at [405, 64] on icon at bounding box center [404, 63] width 6 height 4
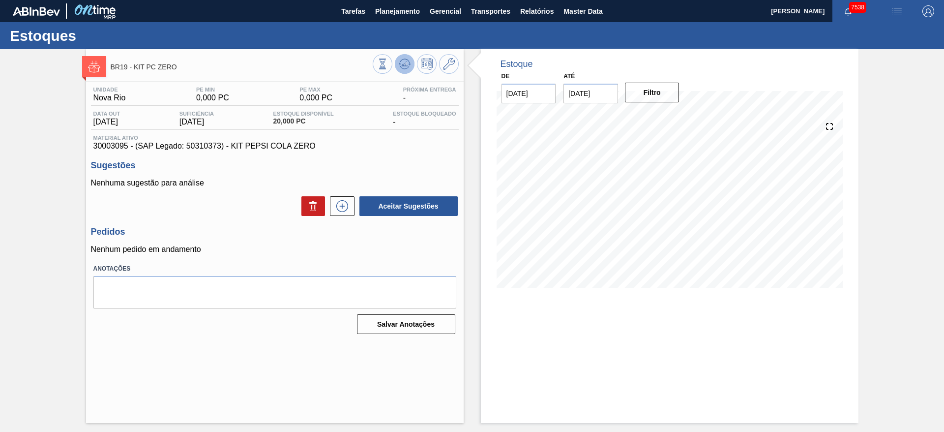
click at [388, 65] on icon at bounding box center [382, 64] width 11 height 11
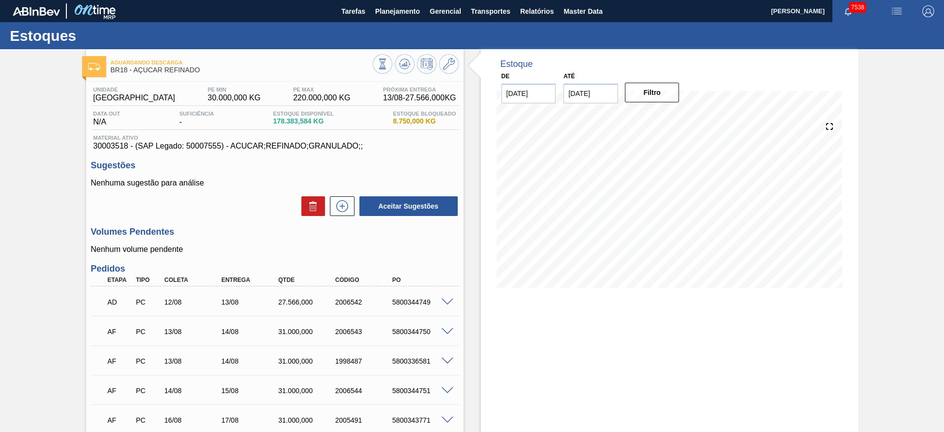
click at [447, 360] on span at bounding box center [448, 360] width 12 height 7
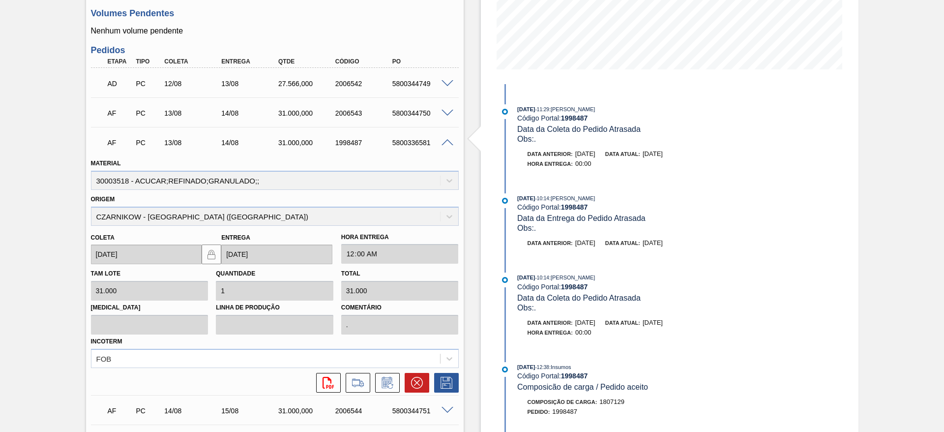
scroll to position [221, 0]
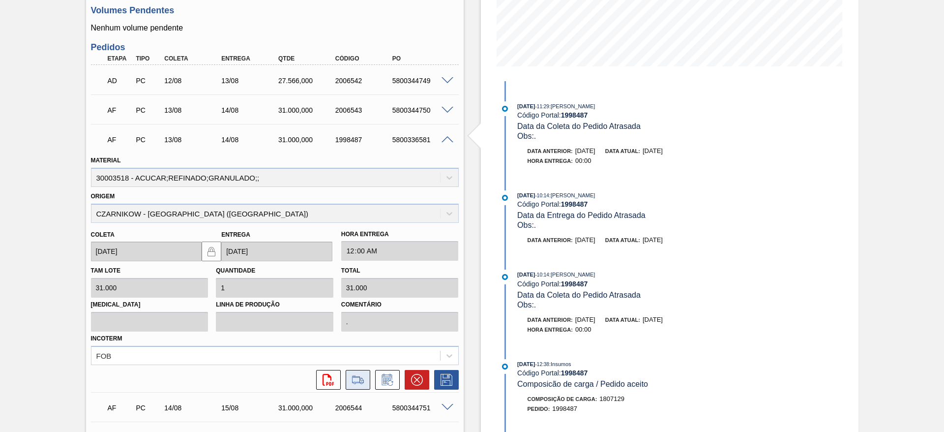
click at [361, 383] on icon at bounding box center [358, 383] width 9 height 2
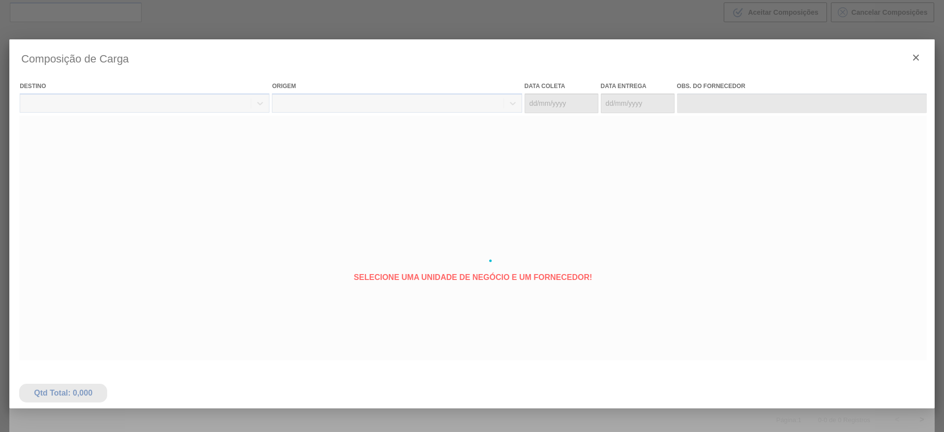
type coleta "[DATE]"
type entrega "14/08/2025"
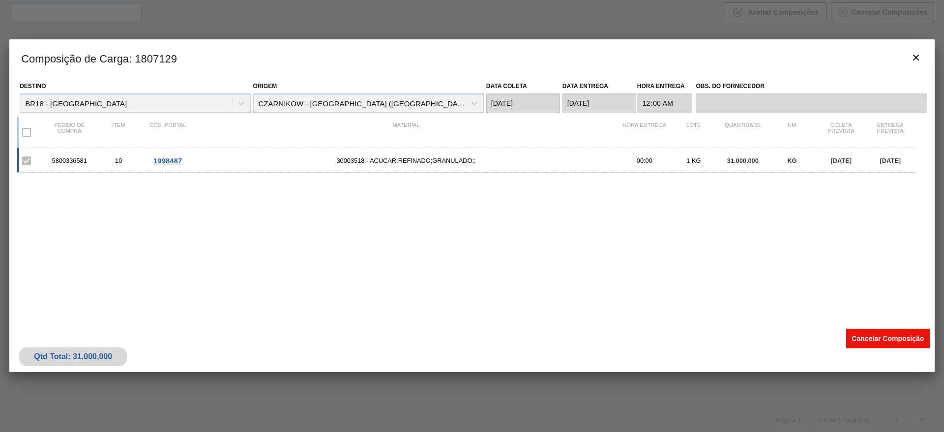
click at [875, 335] on button "Cancelar Composição" at bounding box center [888, 338] width 84 height 20
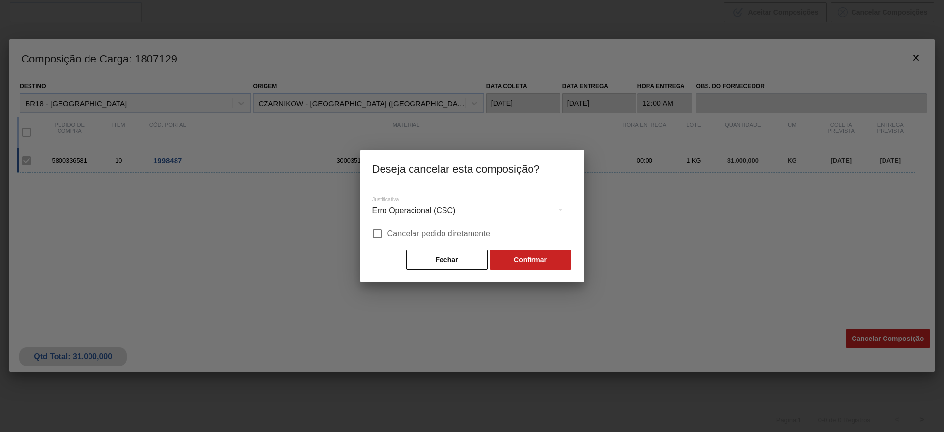
click at [464, 230] on span "Cancelar pedido diretamente" at bounding box center [438, 234] width 103 height 12
click at [387, 230] on input "Cancelar pedido diretamente" at bounding box center [377, 233] width 21 height 21
checkbox input "true"
click at [528, 257] on button "Confirmar" at bounding box center [531, 260] width 82 height 20
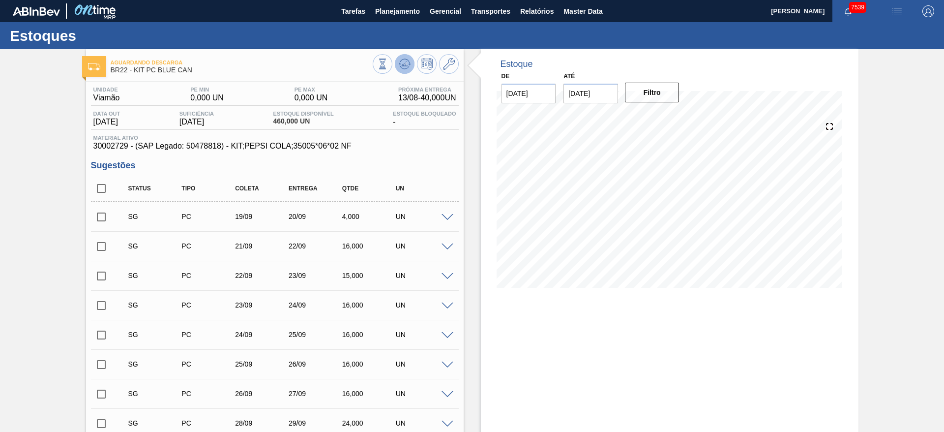
click at [401, 60] on icon at bounding box center [405, 61] width 10 height 5
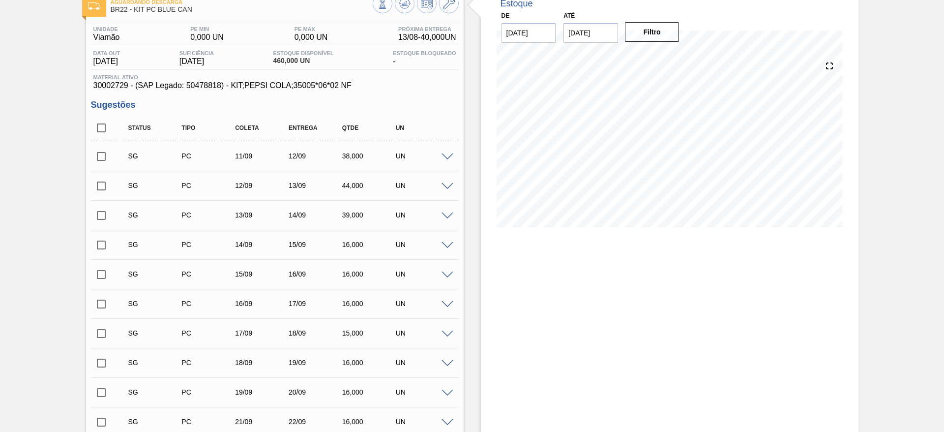
scroll to position [50, 0]
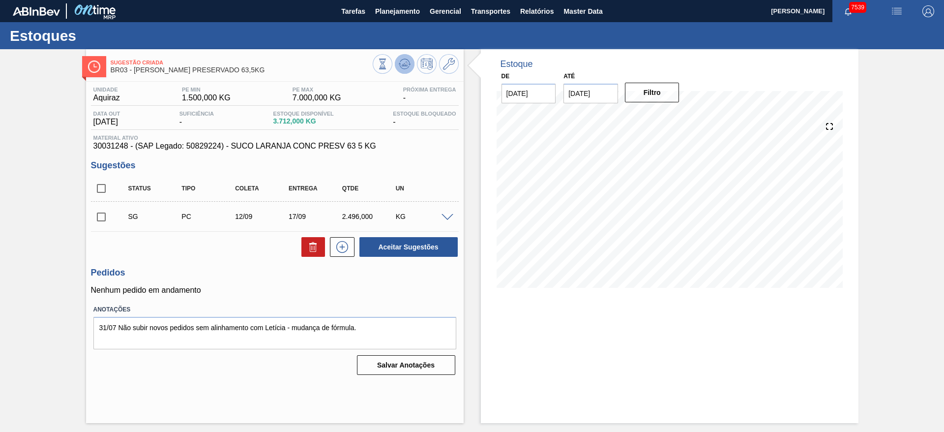
click at [388, 66] on icon at bounding box center [382, 64] width 11 height 11
click at [446, 214] on span at bounding box center [448, 217] width 12 height 7
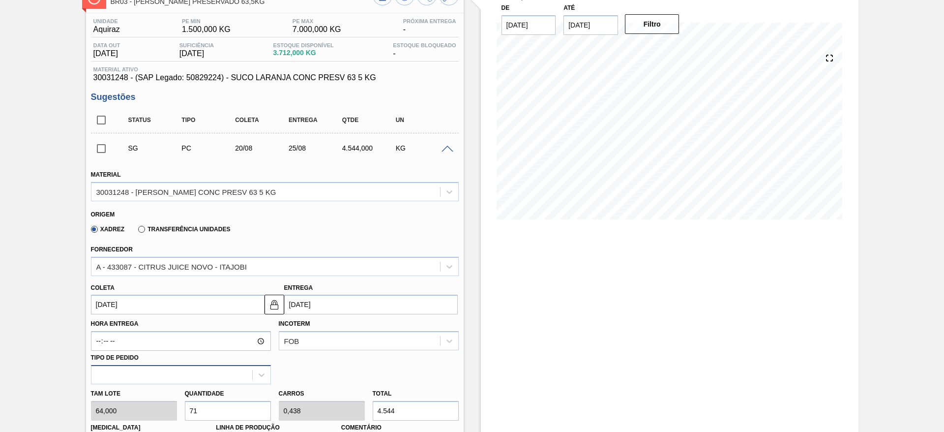
scroll to position [148, 0]
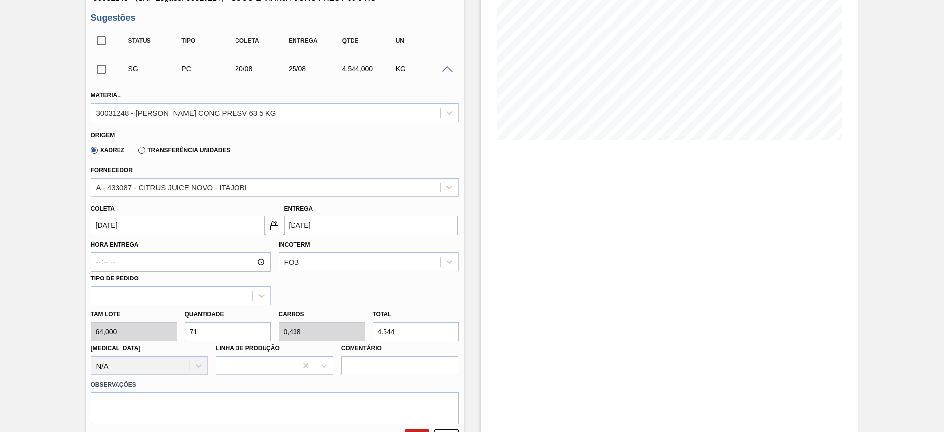
drag, startPoint x: 210, startPoint y: 332, endPoint x: 181, endPoint y: 336, distance: 29.3
click at [181, 336] on div "Quantidade 71" at bounding box center [228, 324] width 94 height 34
click at [116, 227] on input "20/08/2025" at bounding box center [178, 225] width 174 height 20
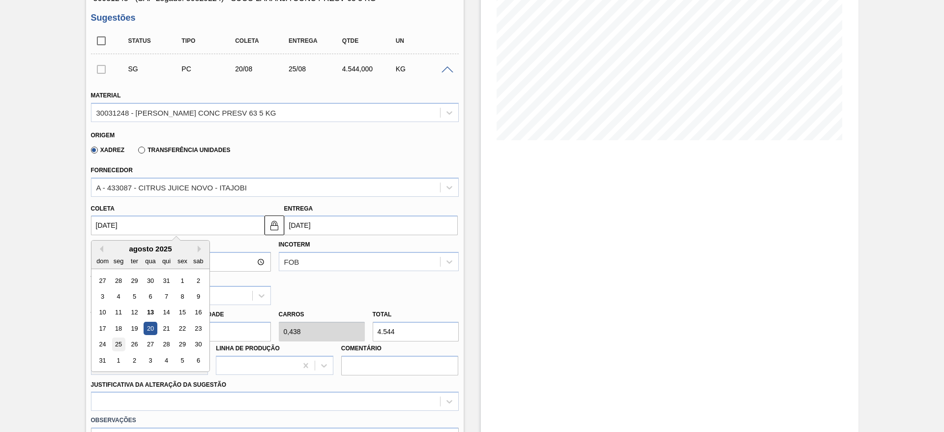
click at [119, 344] on div "25" at bounding box center [118, 344] width 13 height 13
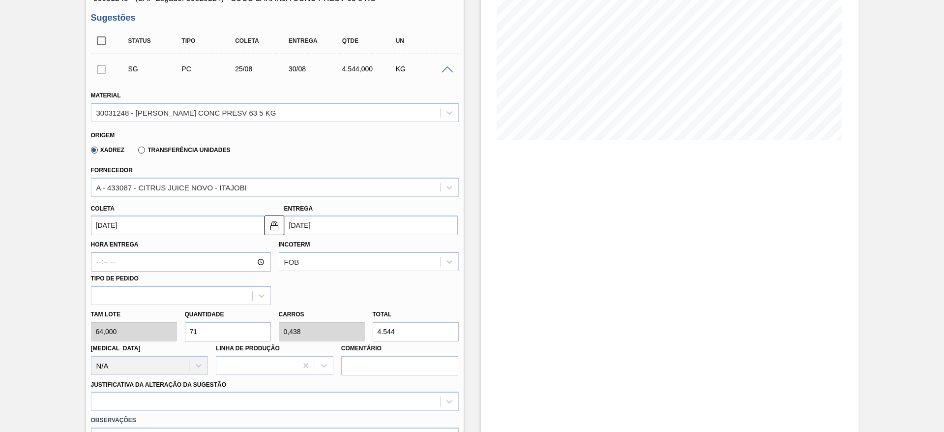
type input "25/08/2025"
click at [281, 227] on button at bounding box center [275, 225] width 20 height 20
click at [299, 229] on input "30/08/2025" at bounding box center [371, 225] width 174 height 20
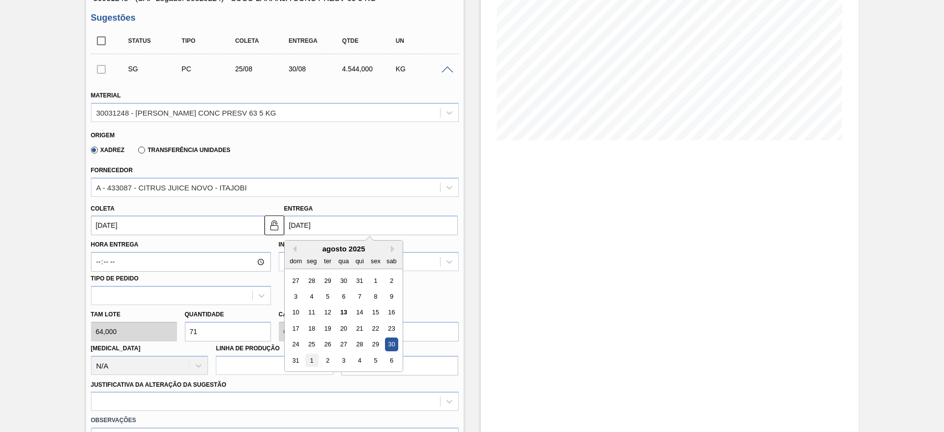
click at [311, 358] on div "1" at bounding box center [311, 360] width 13 height 13
type input "01/09/2025"
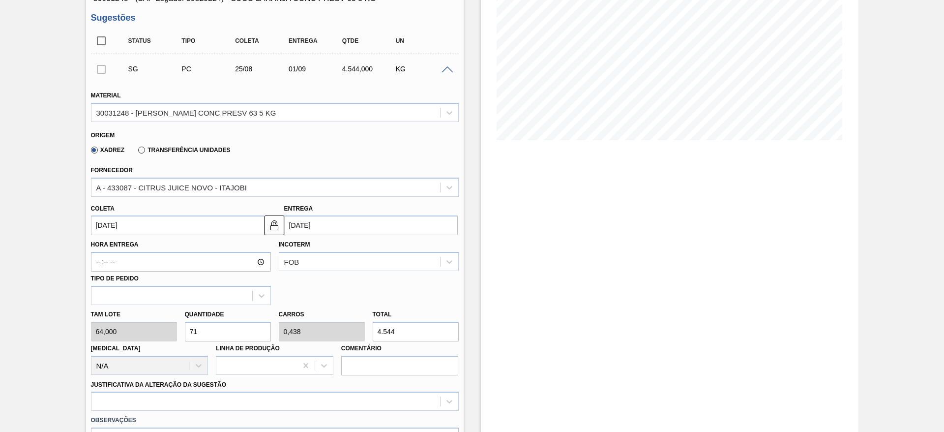
click at [156, 333] on div "Tam lote 64,000 Quantidade 71 Carros 0,438 Total 4.544 Doca N/A Linha de Produç…" at bounding box center [275, 340] width 376 height 70
type input "5"
type input "0,031"
type input "320"
type input "54"
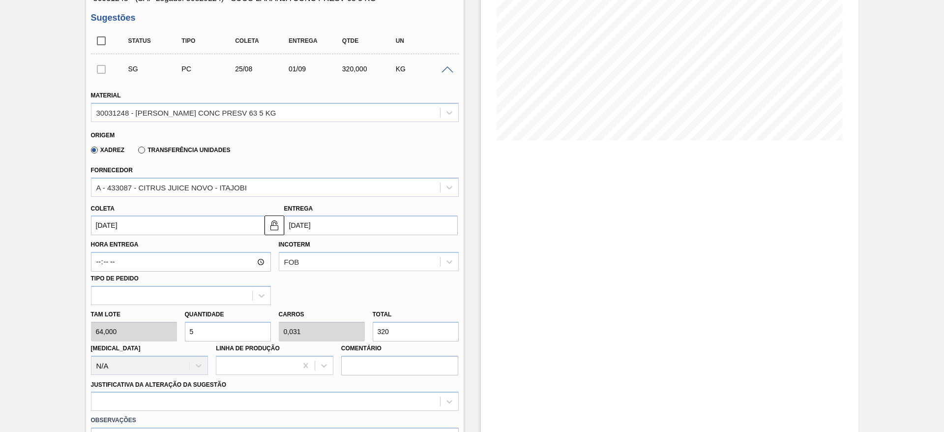
type input "0,333"
type input "3.456"
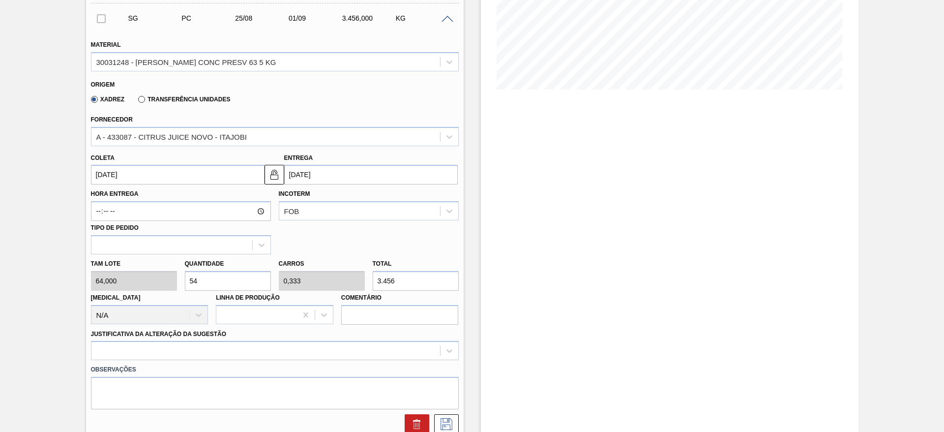
scroll to position [221, 0]
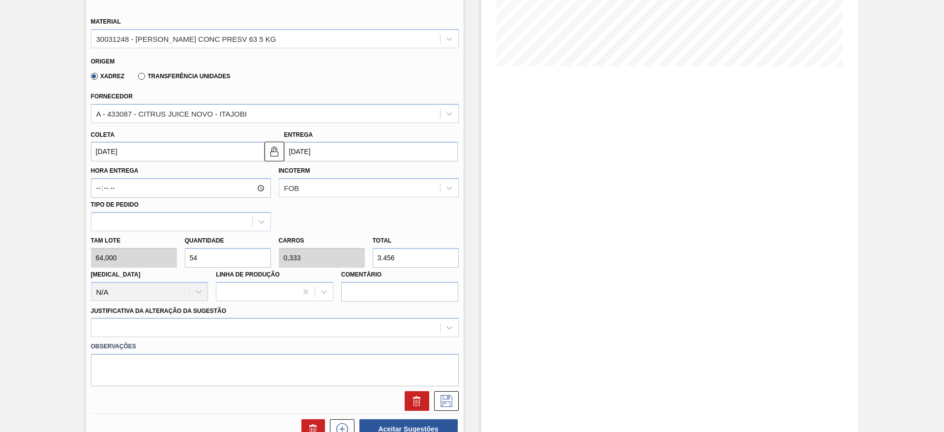
type input "5"
type input "0,031"
type input "320"
type input "50"
type input "0,309"
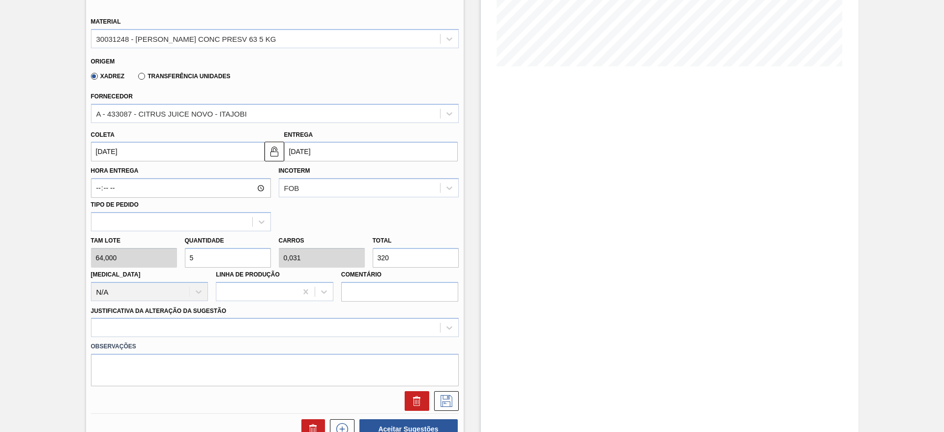
type input "3.200"
type input "5"
type input "0,031"
type input "320"
type input "0"
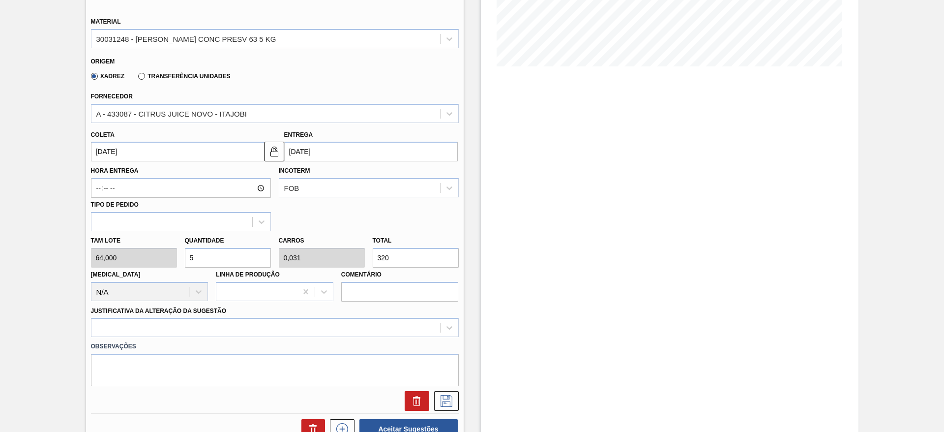
type input "0"
type input "4"
type input "0,025"
type input "256"
type input "48"
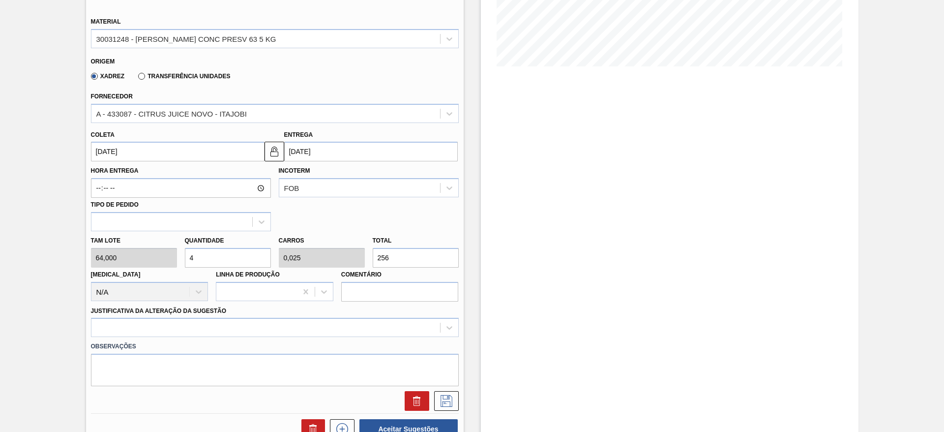
type input "0,296"
type input "3.072"
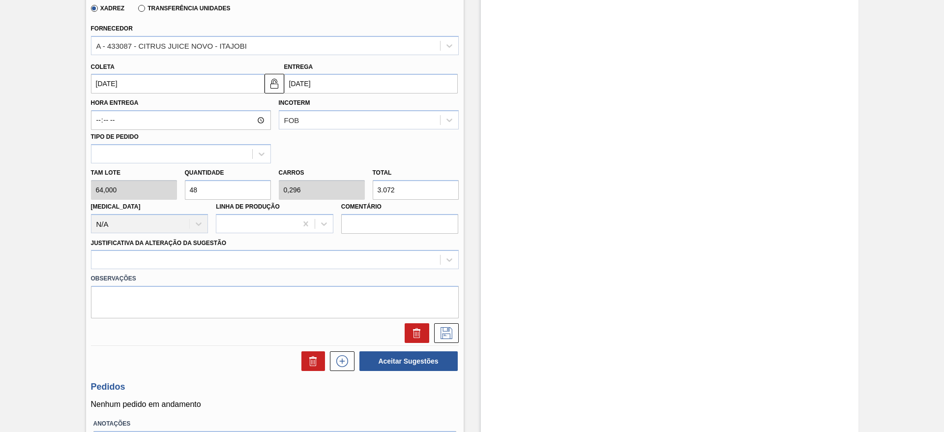
scroll to position [295, 0]
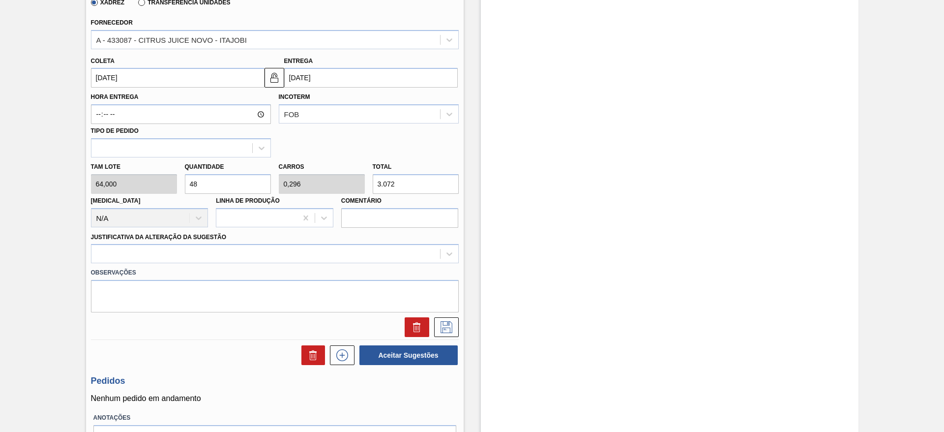
type input "4"
type input "0,025"
type input "256"
type input "0"
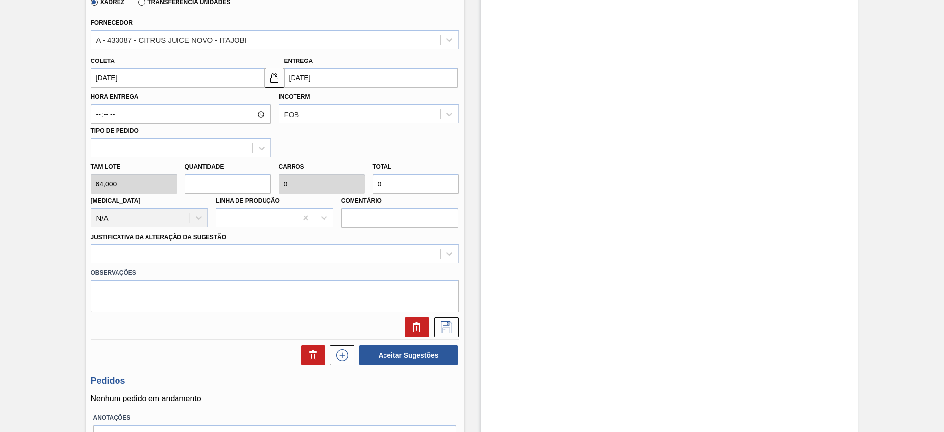
type input "5"
type input "0,031"
type input "320"
type input "52"
type input "0,321"
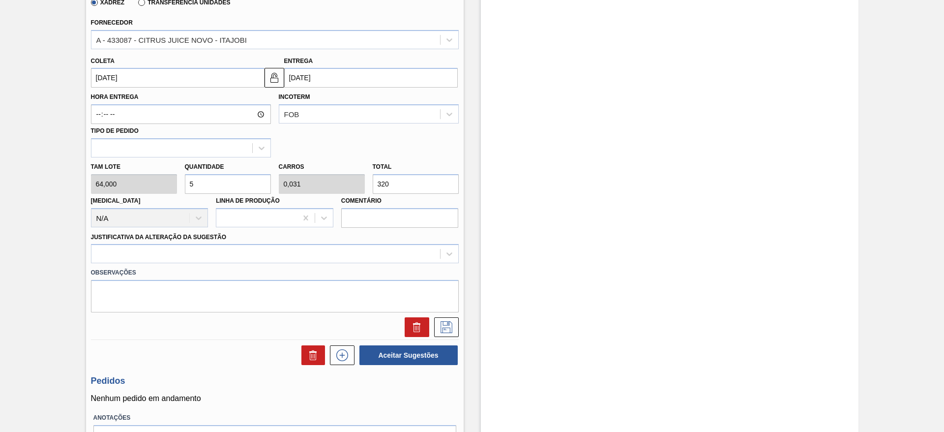
type input "3.328"
type input "52"
click at [321, 250] on div at bounding box center [265, 254] width 349 height 14
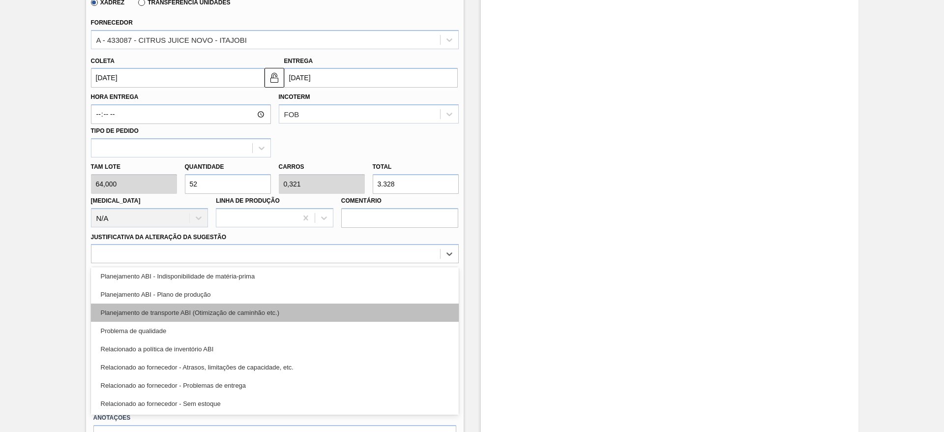
scroll to position [184, 0]
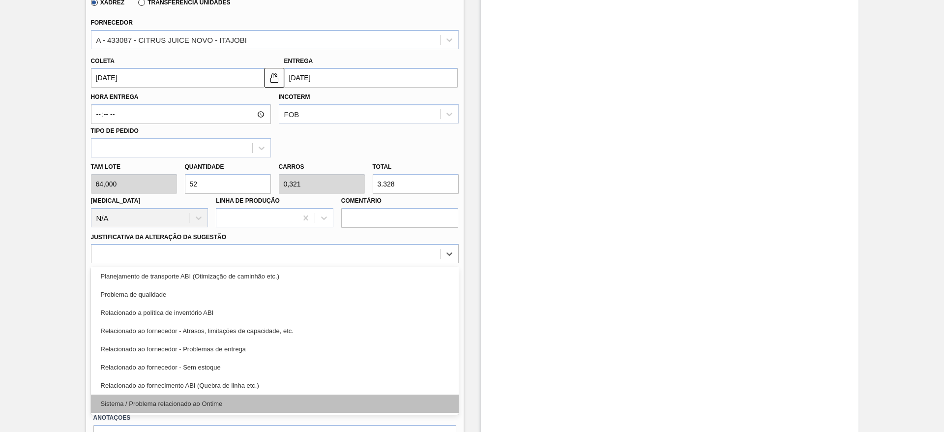
click at [322, 400] on div "Sistema / Problema relacionado ao Ontime" at bounding box center [275, 403] width 368 height 18
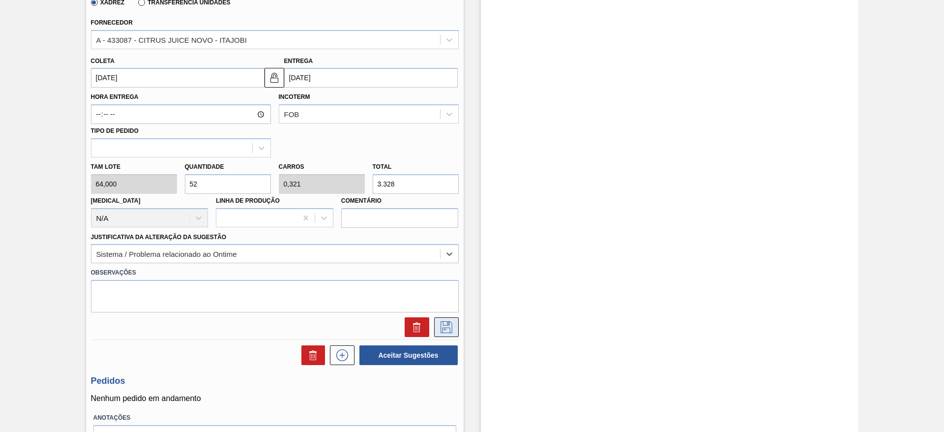
click at [439, 329] on icon at bounding box center [447, 327] width 16 height 12
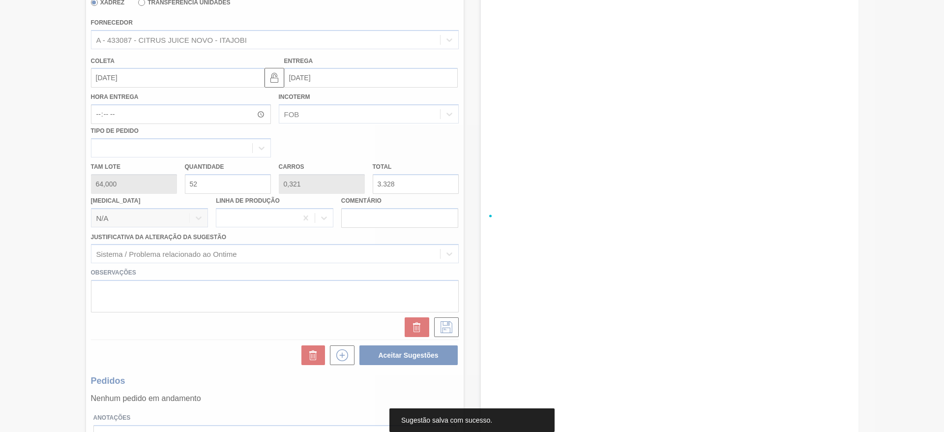
scroll to position [0, 0]
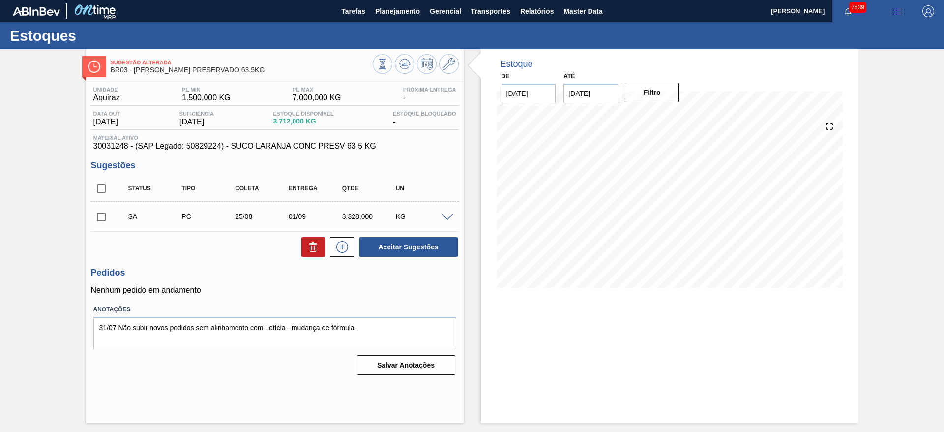
click at [101, 212] on input "checkbox" at bounding box center [101, 217] width 21 height 21
click at [388, 248] on button "Aceitar Sugestões" at bounding box center [408, 247] width 98 height 20
checkbox input "false"
click at [453, 60] on icon at bounding box center [449, 64] width 12 height 12
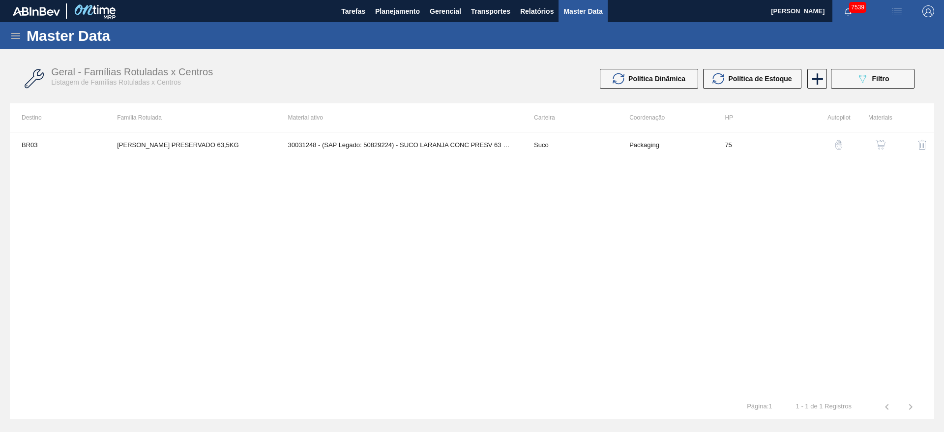
click at [884, 148] on img "button" at bounding box center [881, 145] width 10 height 10
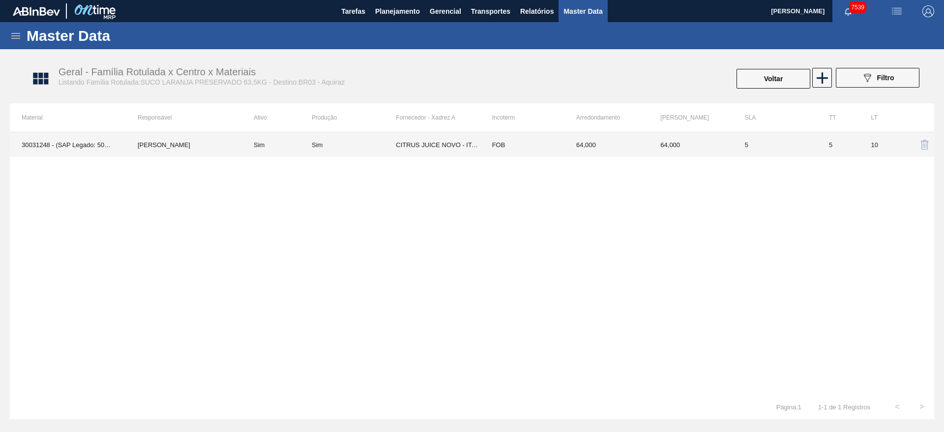
click at [397, 147] on td "CITRUS JUICE NOVO - ITAJOBI" at bounding box center [438, 144] width 84 height 25
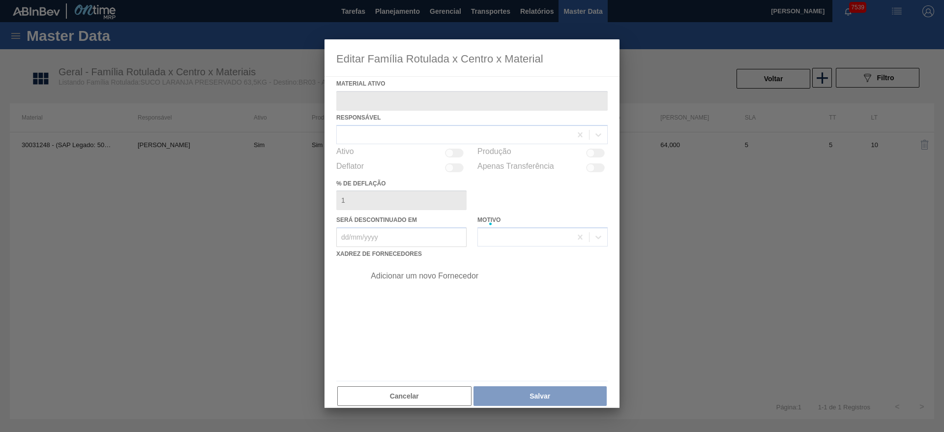
type ativo "30031248 - (SAP Legado: 50829224) - SUCO LARANJA CONC PRESV 63 5 KG"
checkbox input "true"
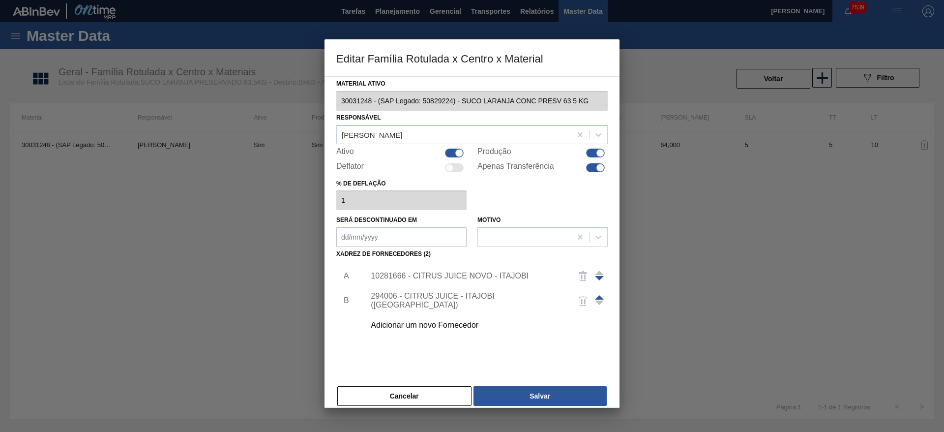
click at [594, 172] on div "Apenas Transferência" at bounding box center [542, 168] width 130 height 12
click at [596, 168] on div at bounding box center [600, 167] width 8 height 8
checkbox input "false"
click at [558, 396] on button "Salvar" at bounding box center [539, 396] width 133 height 20
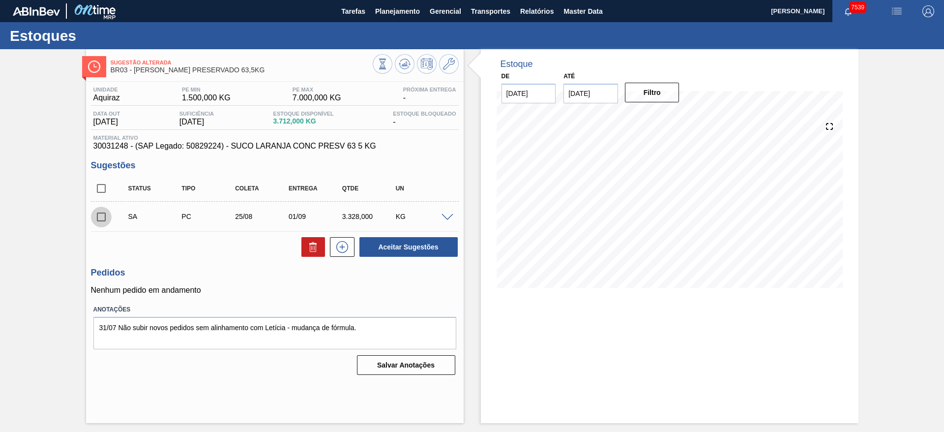
click at [96, 214] on input "checkbox" at bounding box center [101, 217] width 21 height 21
click at [361, 249] on button "Aceitar Sugestões" at bounding box center [408, 247] width 98 height 20
checkbox input "false"
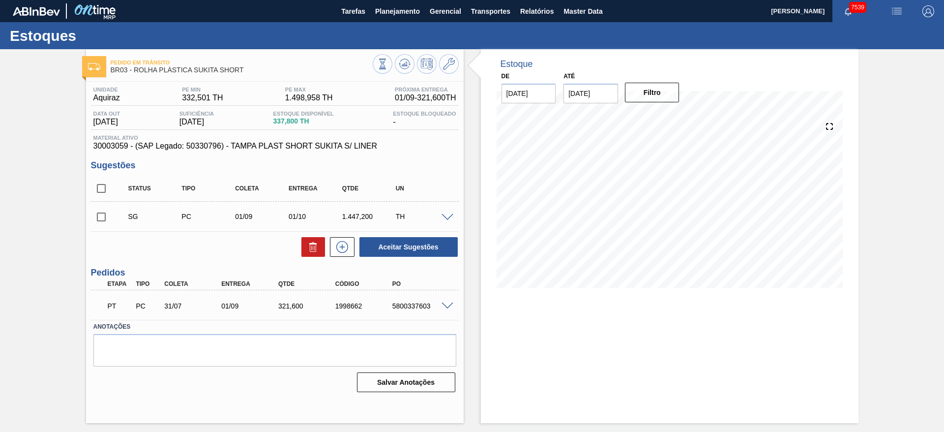
click at [598, 93] on input "[DATE]" at bounding box center [590, 94] width 55 height 20
click at [672, 217] on div "4" at bounding box center [670, 212] width 13 height 13
type input "[DATE]"
click at [655, 92] on button "Filtro" at bounding box center [652, 93] width 55 height 20
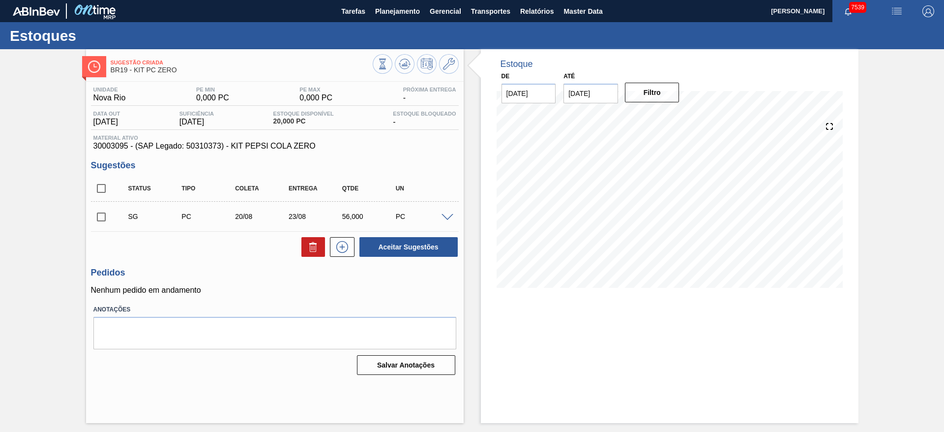
click at [447, 218] on span at bounding box center [448, 217] width 12 height 7
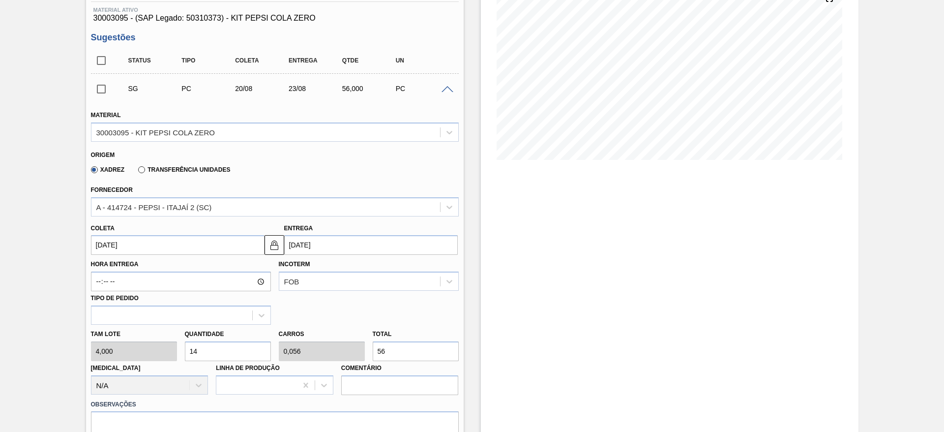
scroll to position [128, 0]
click at [210, 348] on input "14" at bounding box center [228, 351] width 86 height 20
type input "2"
type input "0,008"
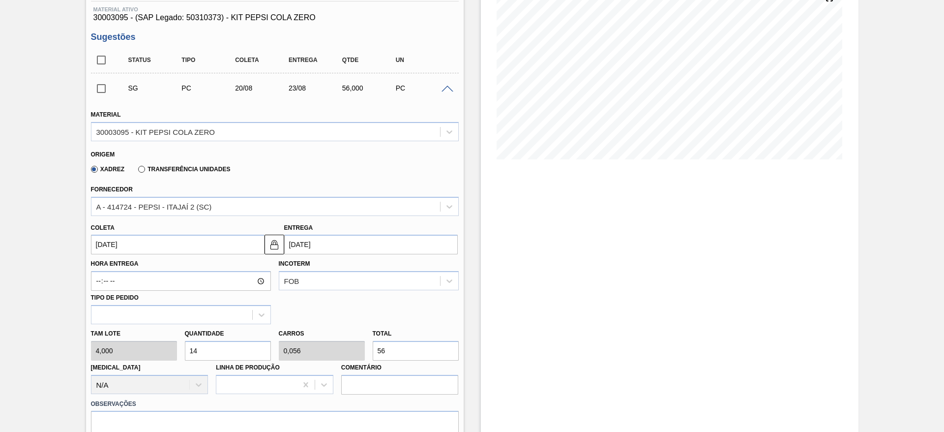
type input "8"
type input "20"
type input "0,08"
type input "80"
type input "20"
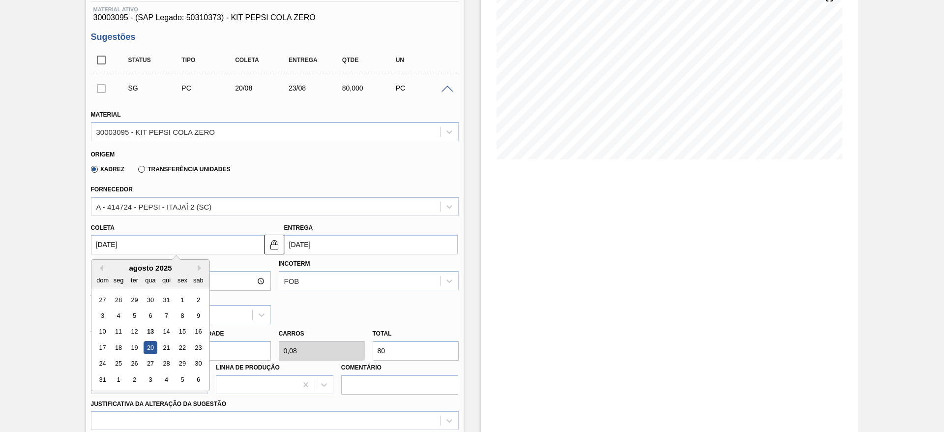
click at [113, 248] on input "20/08/2025" at bounding box center [178, 245] width 174 height 20
click at [163, 330] on div "14" at bounding box center [165, 331] width 13 height 13
type input "[DATE]"
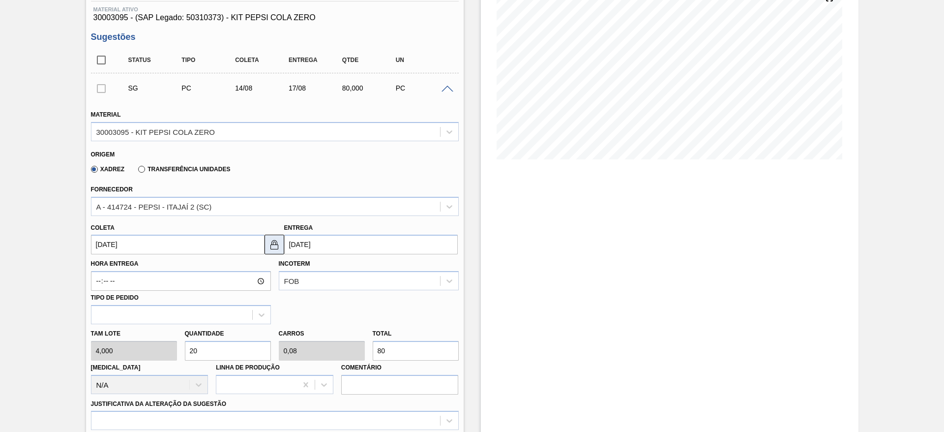
click at [275, 248] on img at bounding box center [274, 244] width 12 height 12
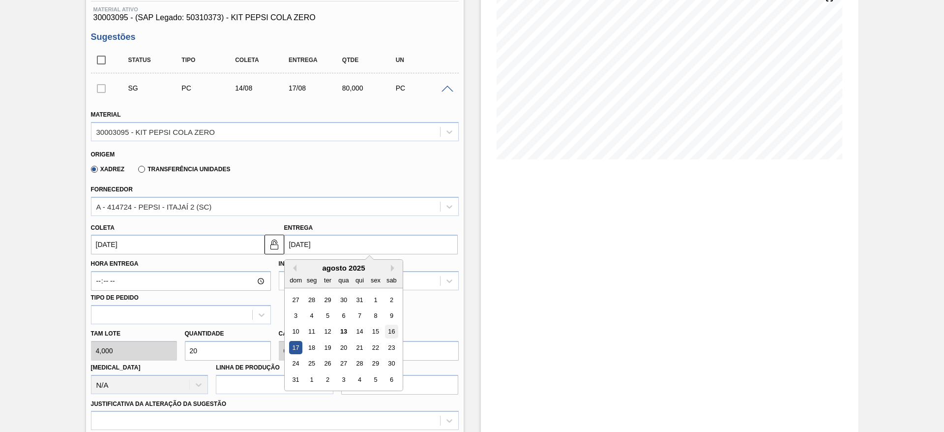
drag, startPoint x: 305, startPoint y: 242, endPoint x: 395, endPoint y: 335, distance: 129.3
click at [395, 254] on div "17/08/2025 Previous Month Next Month agosto 2025 dom seg ter qua qui sex sab 27…" at bounding box center [371, 245] width 174 height 20
click at [395, 335] on div "16" at bounding box center [390, 331] width 13 height 13
type input "[DATE]"
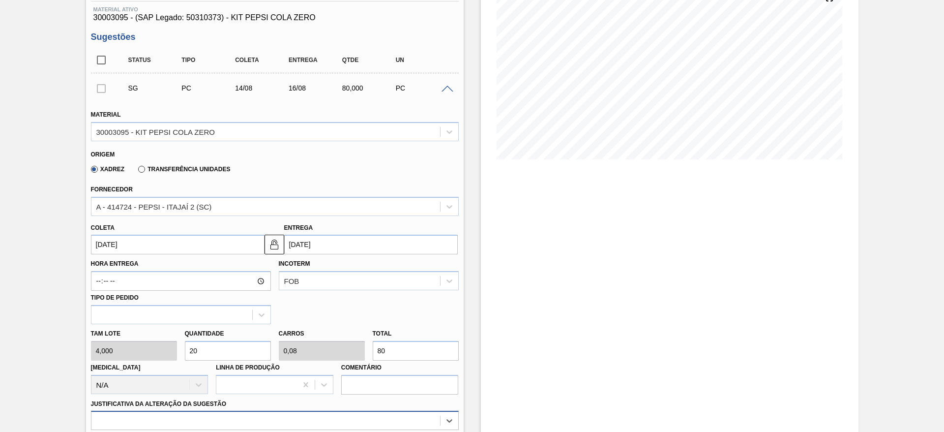
scroll to position [282, 0]
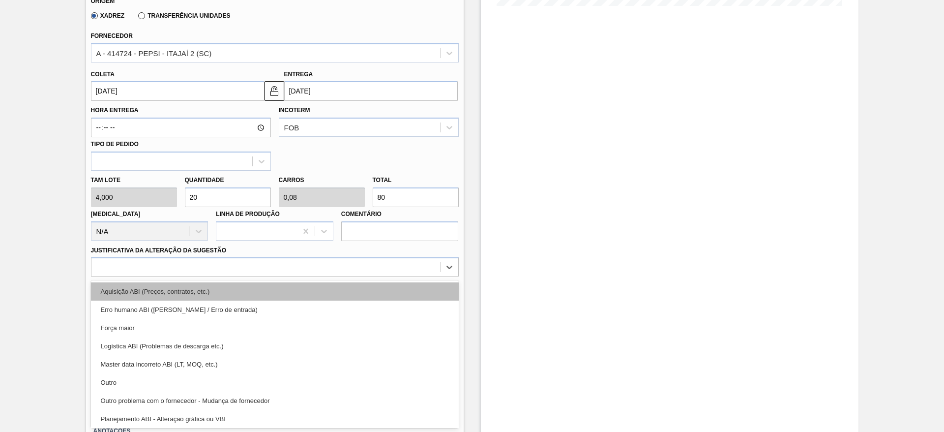
drag, startPoint x: 377, startPoint y: 416, endPoint x: 377, endPoint y: 282, distance: 134.2
click at [377, 276] on div "option Aquisição ABI (Preços, contratos, etc.) focused, 1 of 18. 18 results ava…" at bounding box center [275, 266] width 368 height 19
click at [377, 282] on div "Aquisição ABI (Preços, contratos, etc.)" at bounding box center [275, 291] width 368 height 18
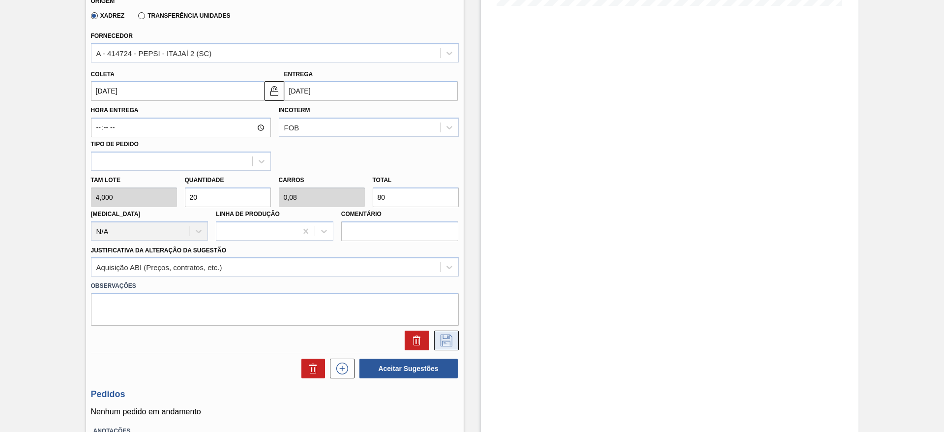
click at [442, 340] on icon at bounding box center [447, 340] width 16 height 12
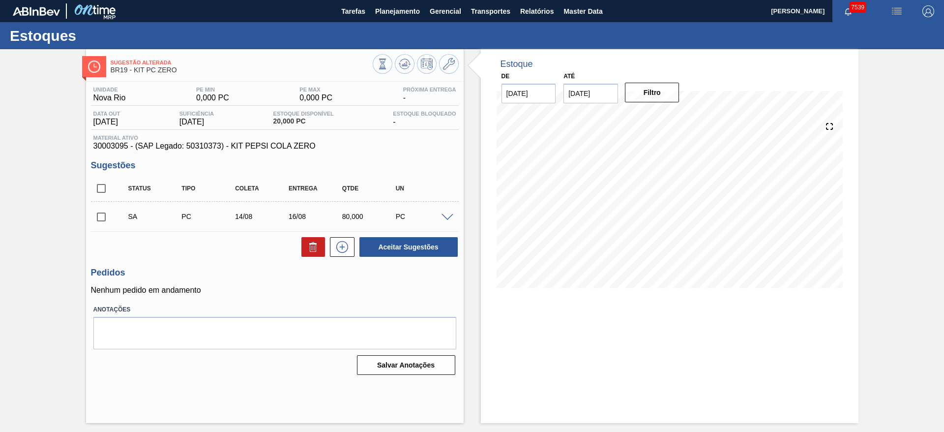
scroll to position [0, 0]
click at [95, 217] on input "checkbox" at bounding box center [101, 217] width 21 height 21
click at [395, 246] on button "Aceitar Sugestões" at bounding box center [408, 247] width 98 height 20
checkbox input "false"
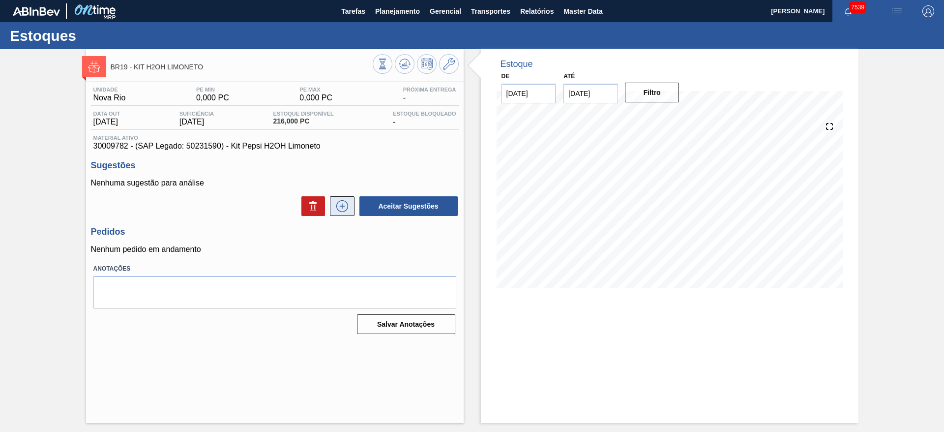
click at [349, 207] on icon at bounding box center [342, 206] width 16 height 12
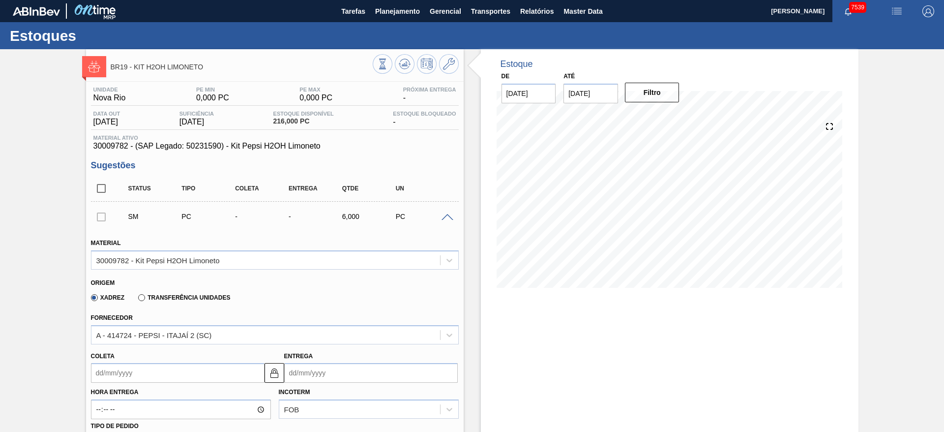
scroll to position [99, 0]
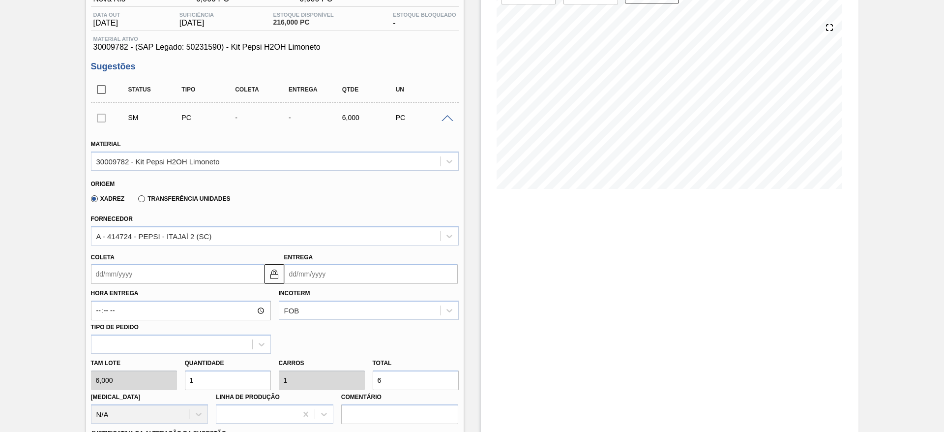
click at [209, 386] on input "1" at bounding box center [228, 380] width 86 height 20
type input "0"
type input "3"
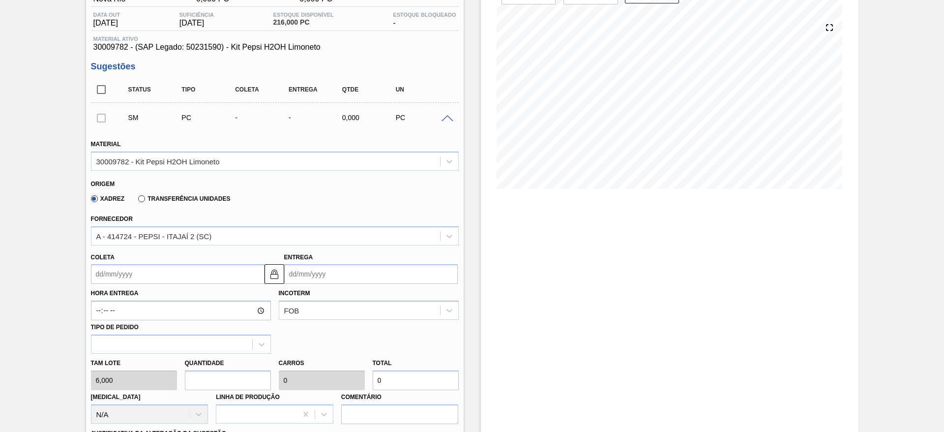
type input "18"
type input "31"
type input "186"
type input "31"
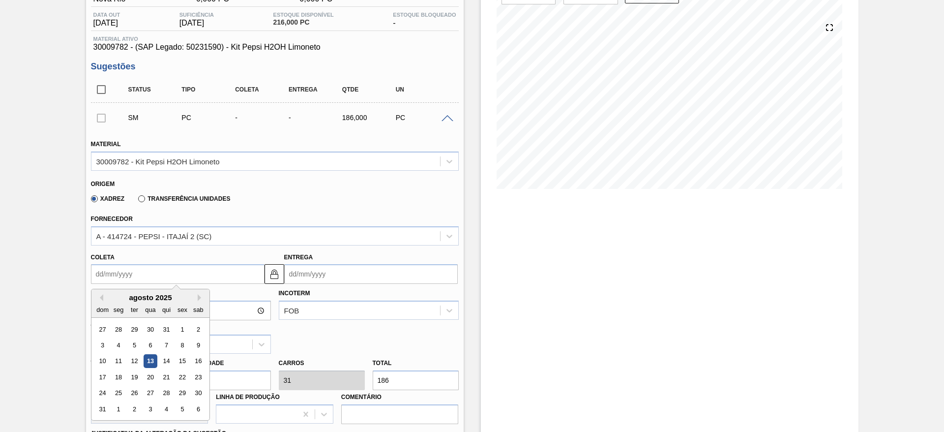
click at [122, 282] on input "Coleta" at bounding box center [178, 274] width 174 height 20
click at [166, 357] on div "14" at bounding box center [165, 361] width 13 height 13
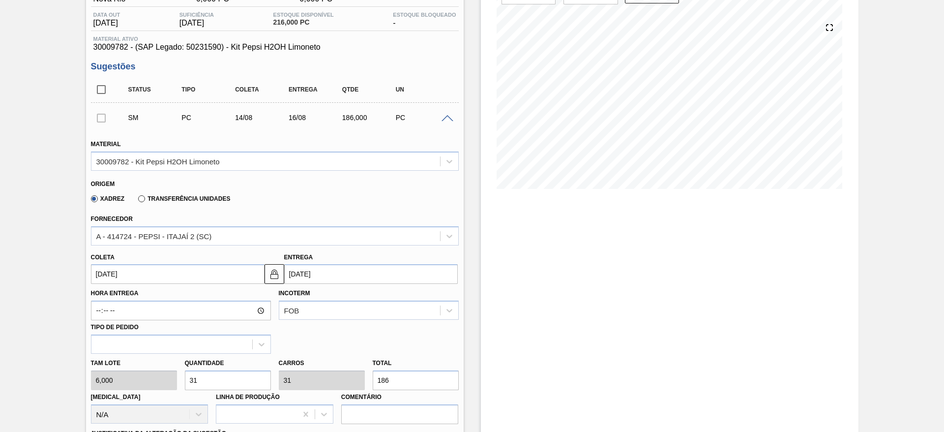
type input "[DATE]"
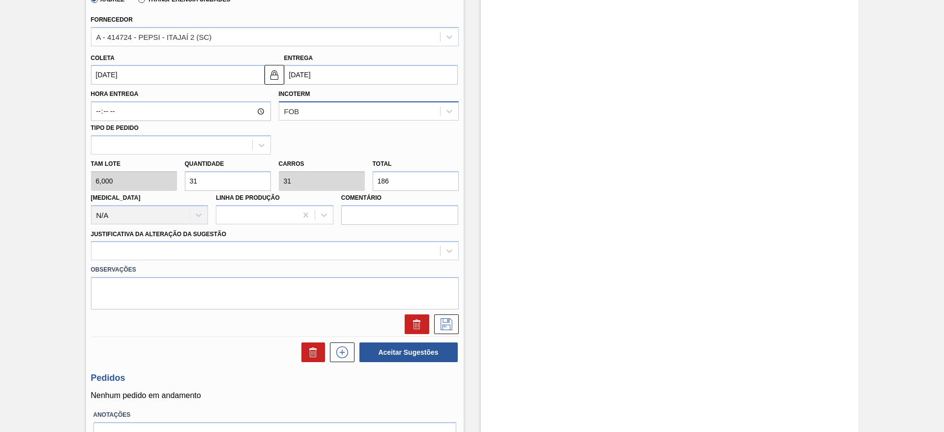
scroll to position [306, 0]
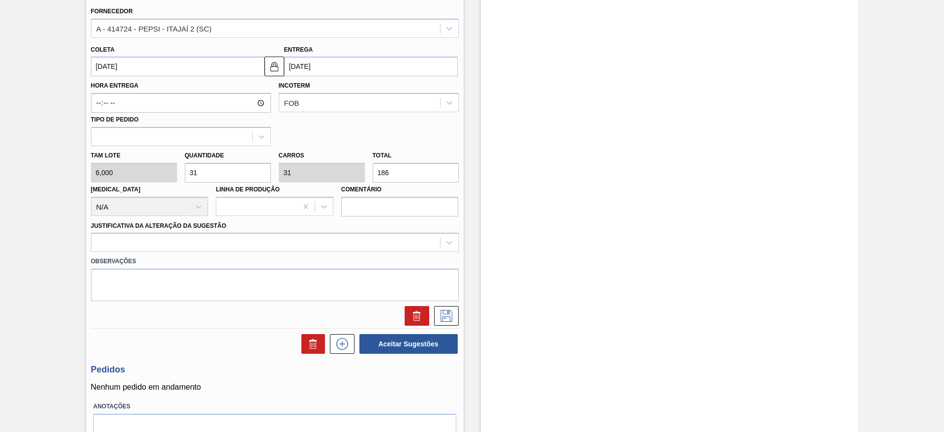
click at [354, 252] on div "Observações" at bounding box center [275, 276] width 376 height 49
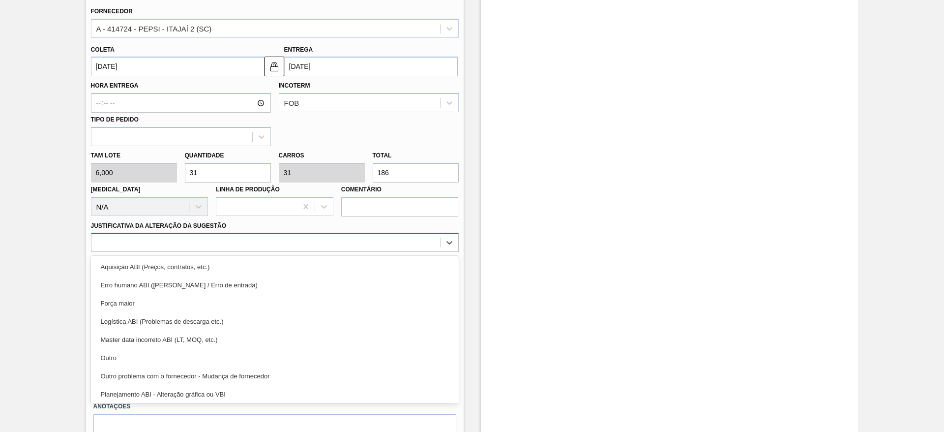
click at [355, 247] on div at bounding box center [265, 243] width 349 height 14
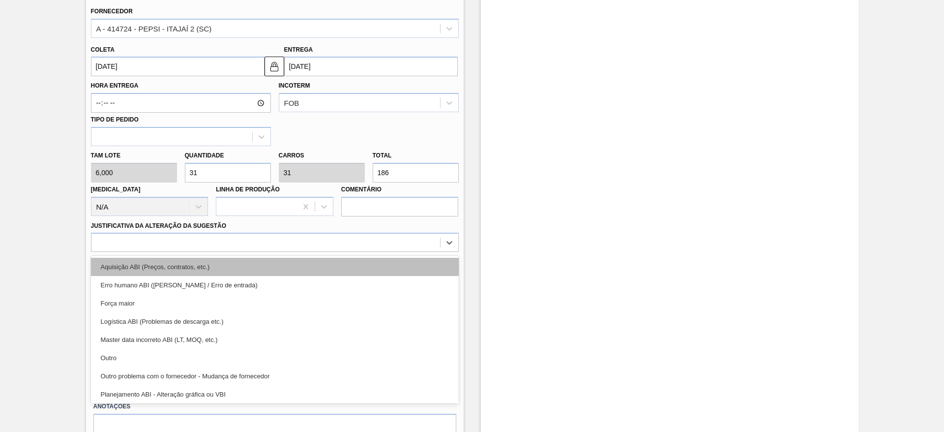
click at [347, 270] on div "Aquisição ABI (Preços, contratos, etc.)" at bounding box center [275, 267] width 368 height 18
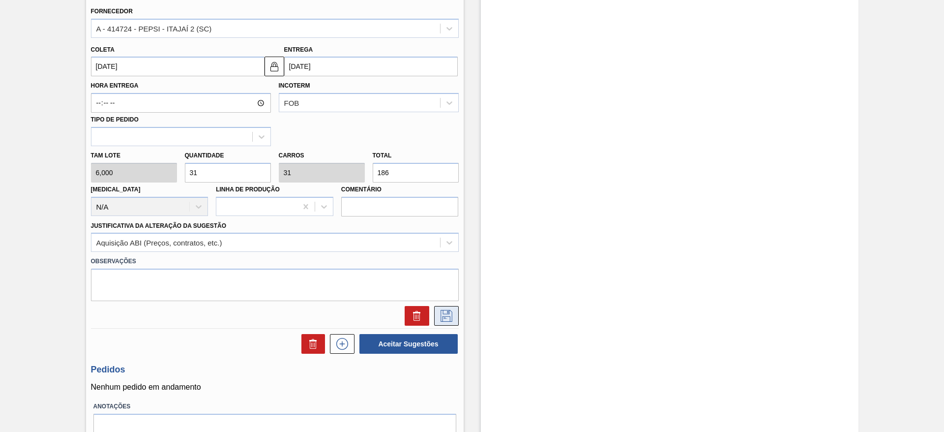
click at [455, 320] on button at bounding box center [446, 316] width 25 height 20
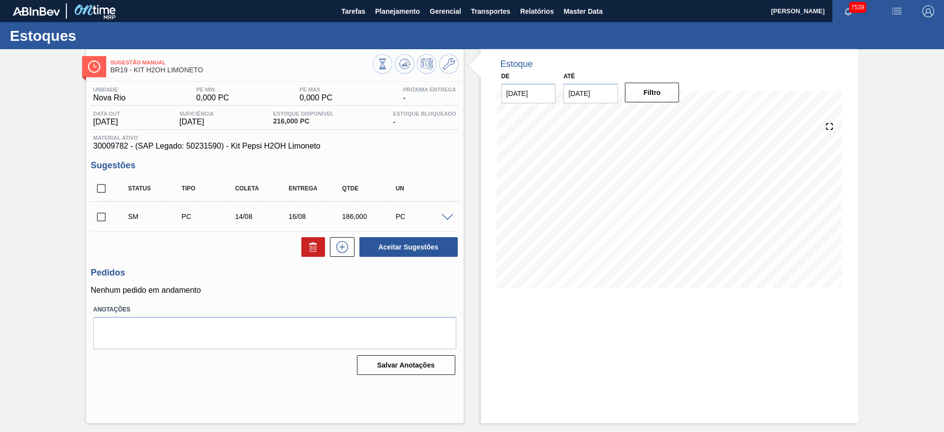
scroll to position [0, 0]
click at [100, 220] on input "checkbox" at bounding box center [101, 217] width 21 height 21
click at [393, 243] on button "Aceitar Sugestões" at bounding box center [408, 247] width 98 height 20
checkbox input "false"
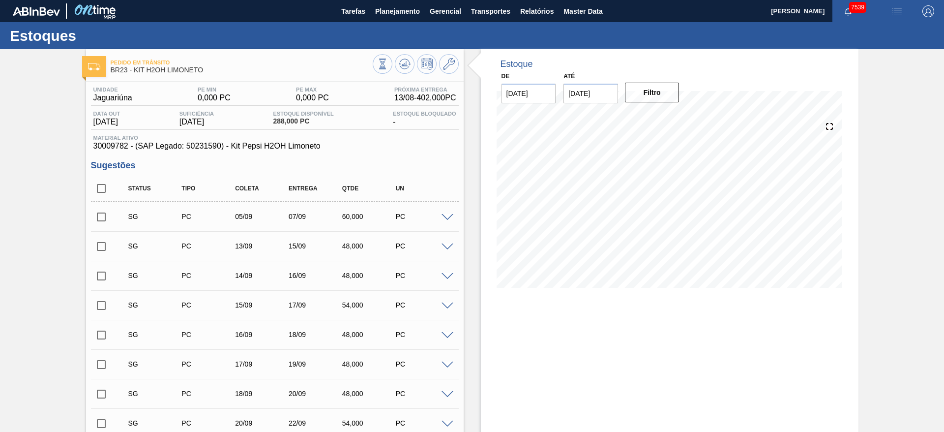
click at [444, 215] on span at bounding box center [448, 217] width 12 height 7
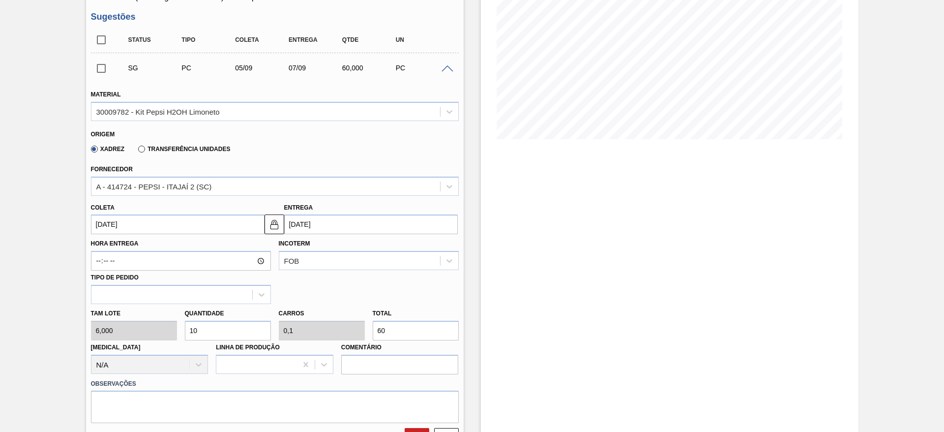
scroll to position [149, 0]
click at [207, 335] on input "10" at bounding box center [228, 330] width 86 height 20
type input "1"
type input "0,01"
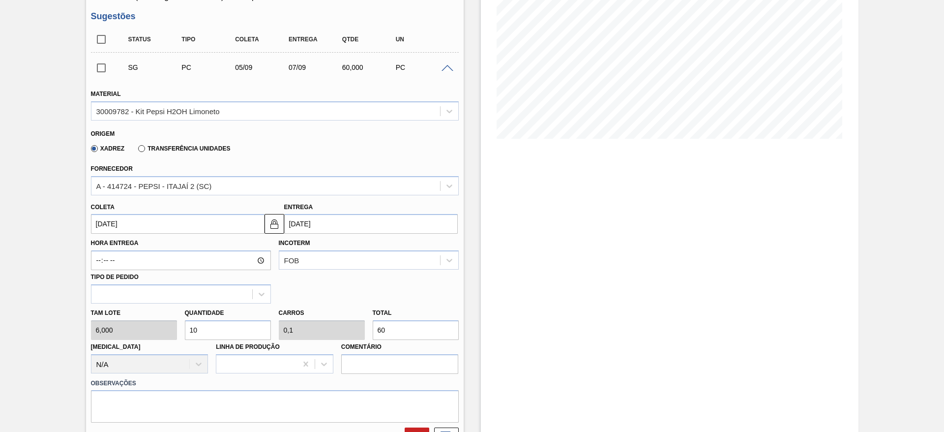
type input "6"
type input "13"
type input "0,13"
type input "78"
type input "135"
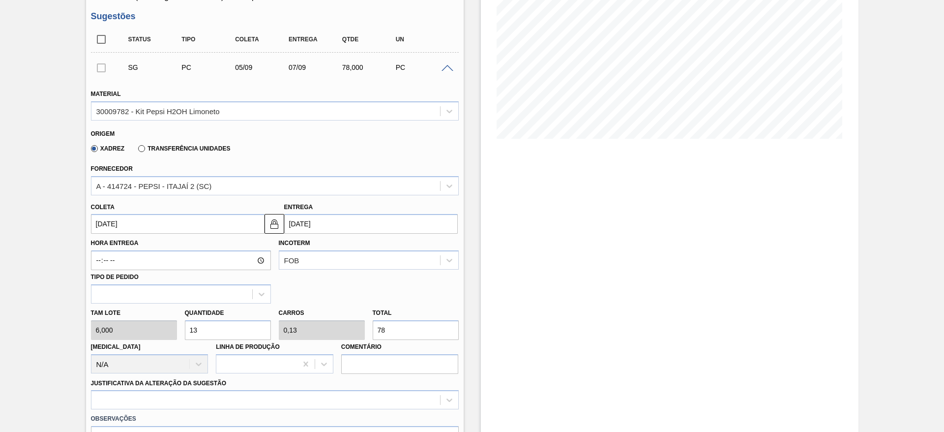
type input "1,35"
type input "810"
type input "13"
type input "0,13"
type input "78"
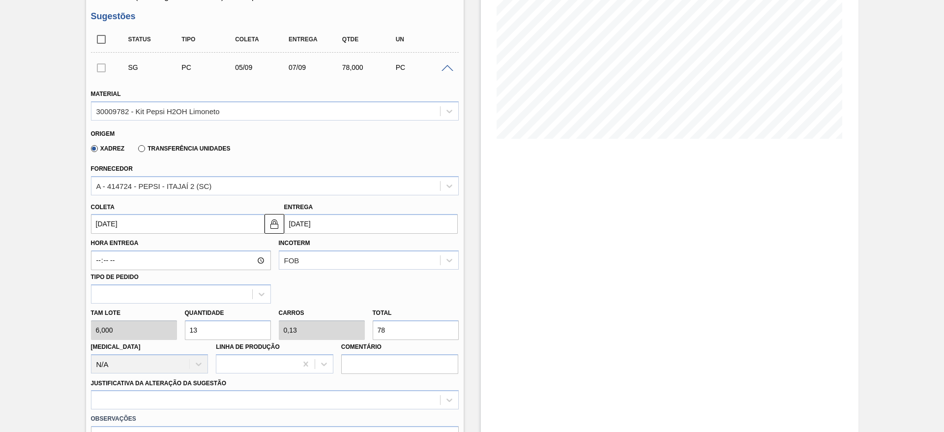
type input "1"
type input "0,01"
type input "6"
type input "0"
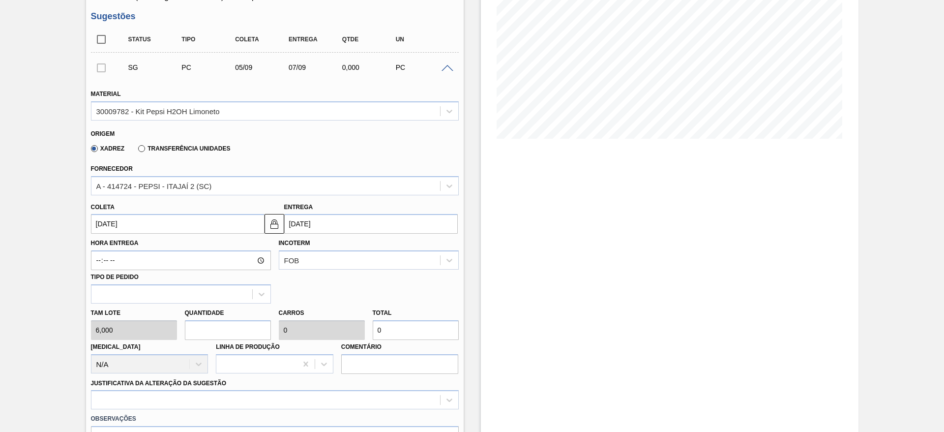
type input "6"
type input "0,06"
type input "36"
type input "65"
type input "0,65"
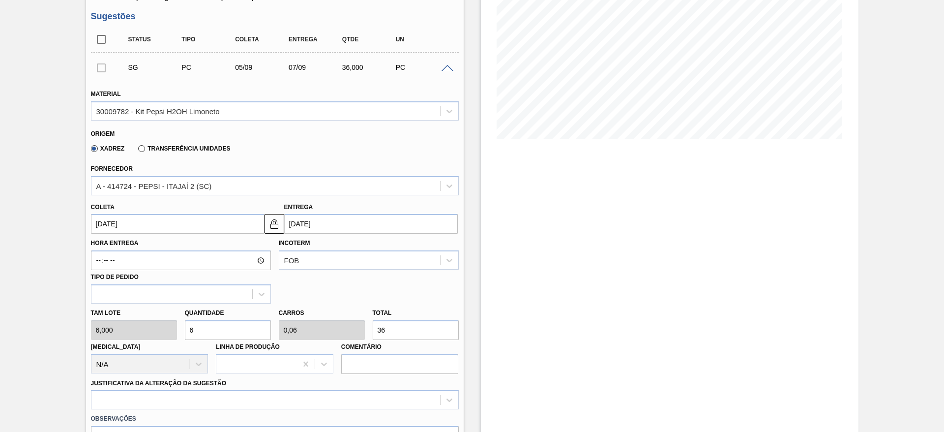
type input "390"
type input "6"
type input "0,06"
type input "36"
type input "67"
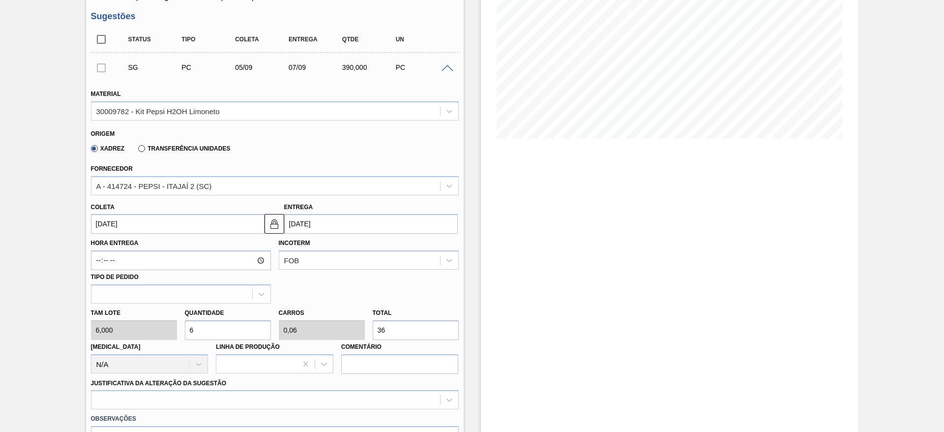
type input "0,67"
type input "402"
type input "67"
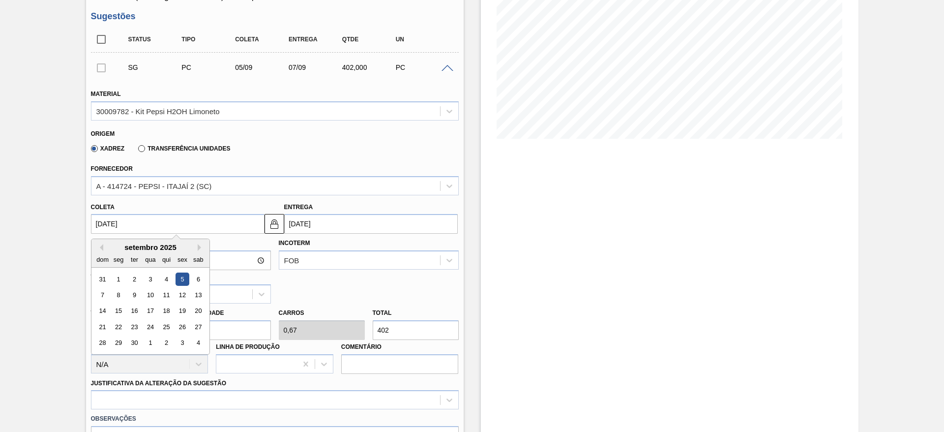
click at [108, 222] on input "05/09/2025" at bounding box center [178, 224] width 174 height 20
click at [98, 249] on button "Previous Month" at bounding box center [99, 247] width 7 height 7
click at [159, 311] on div "14" at bounding box center [165, 310] width 13 height 13
type input "[DATE]"
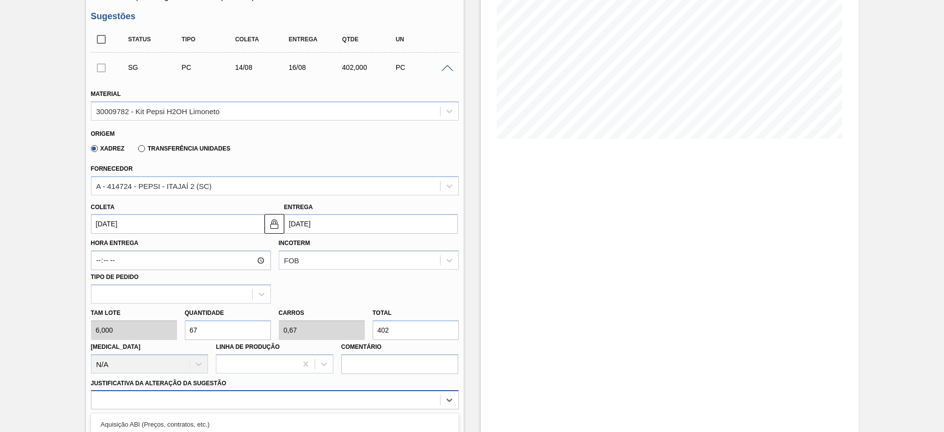
scroll to position [282, 0]
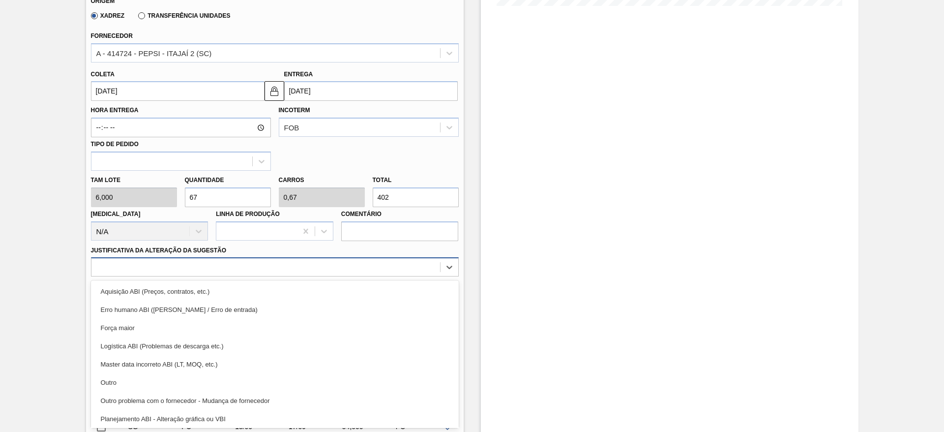
click at [357, 276] on div "option Outro problema com o fornecedor - Mudança de fornecedor focused, 7 of 18…" at bounding box center [275, 266] width 368 height 19
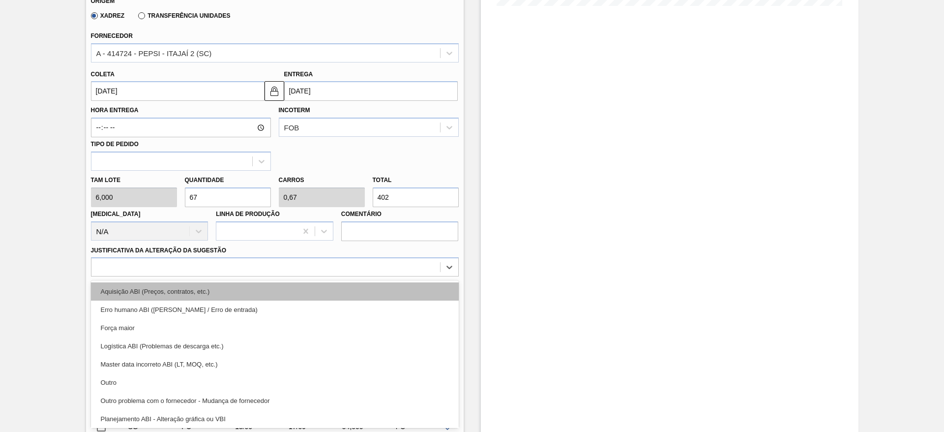
click at [375, 292] on div "Aquisição ABI (Preços, contratos, etc.)" at bounding box center [275, 291] width 368 height 18
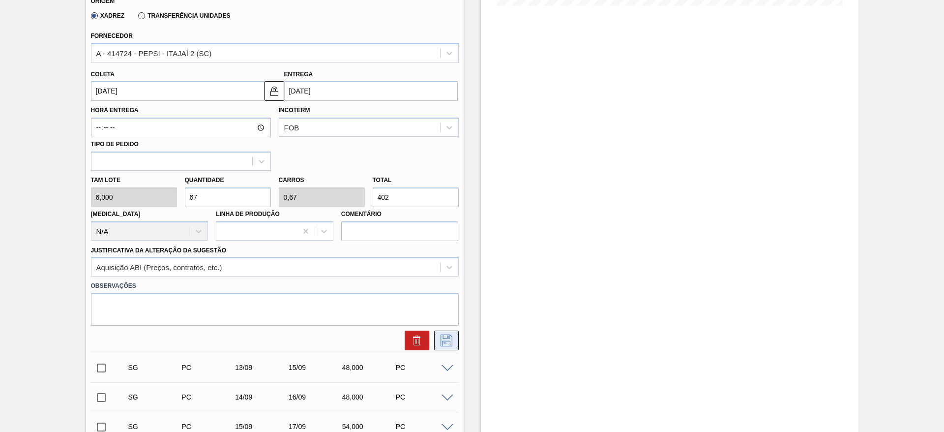
click at [446, 333] on button at bounding box center [446, 340] width 25 height 20
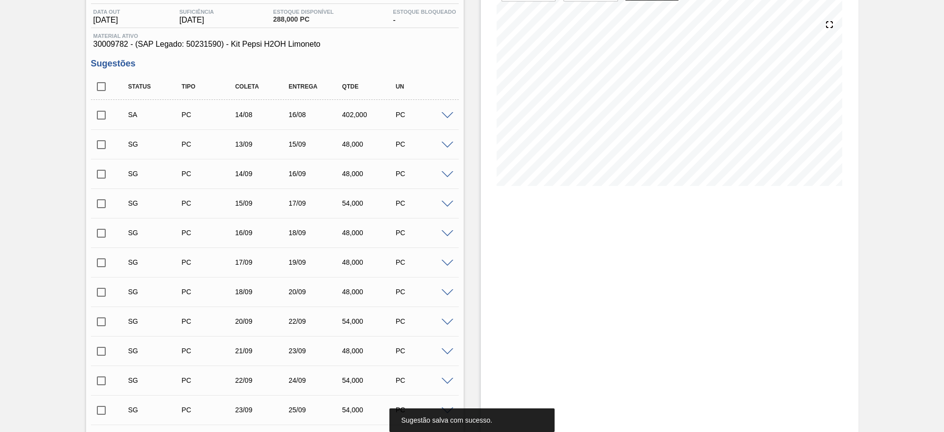
scroll to position [0, 0]
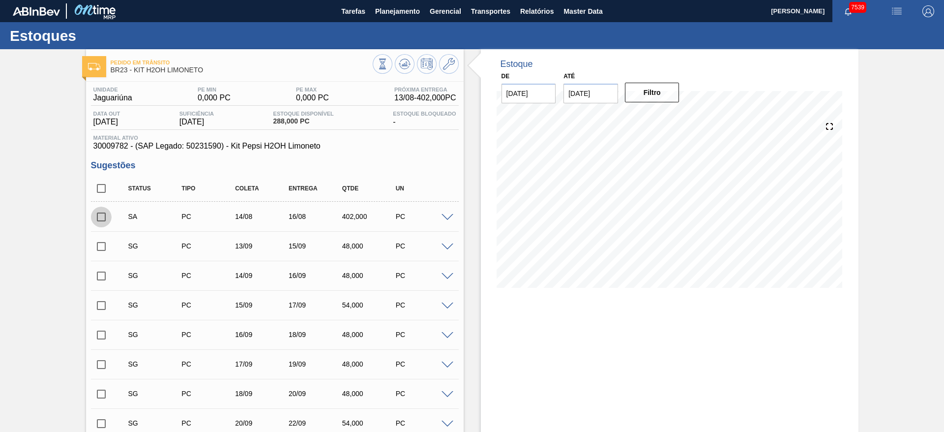
click at [98, 210] on input "checkbox" at bounding box center [101, 217] width 21 height 21
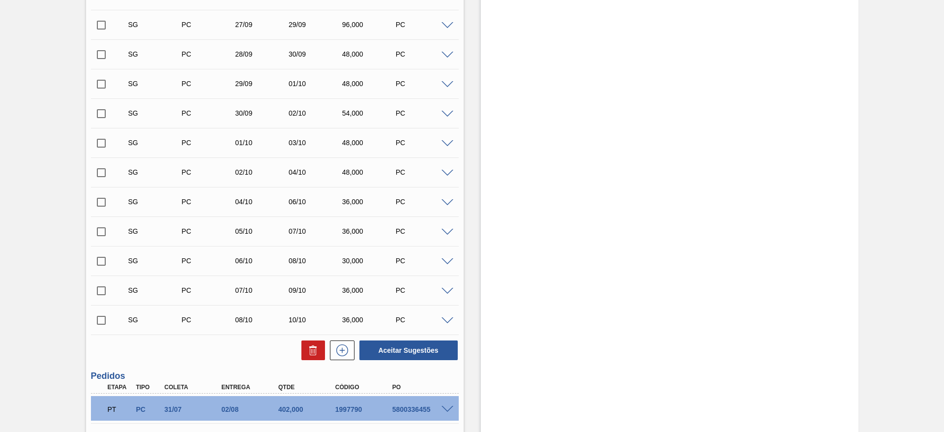
scroll to position [677, 0]
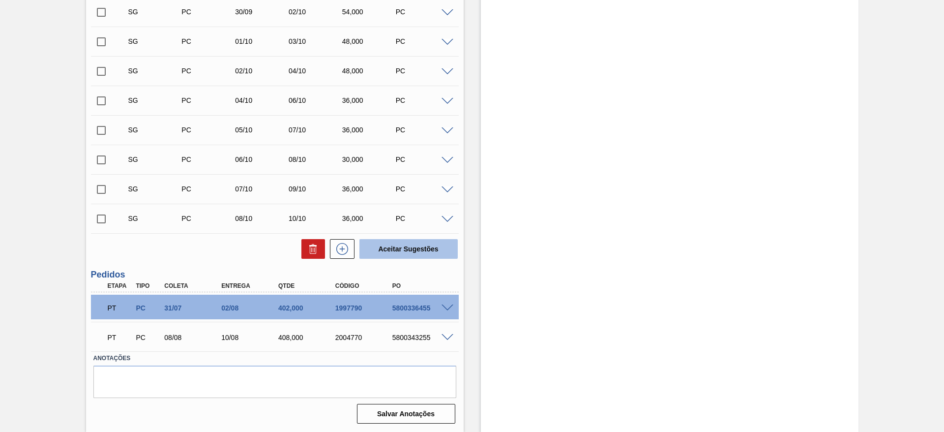
click at [404, 247] on button "Aceitar Sugestões" at bounding box center [408, 249] width 98 height 20
checkbox input "false"
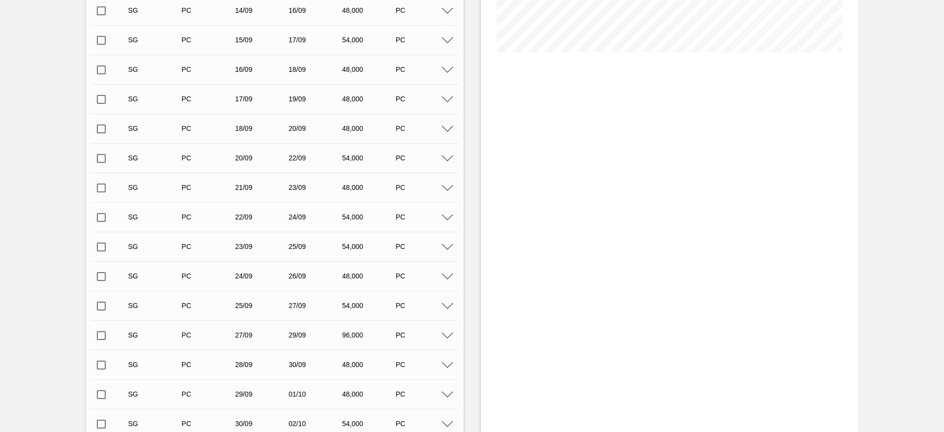
scroll to position [0, 0]
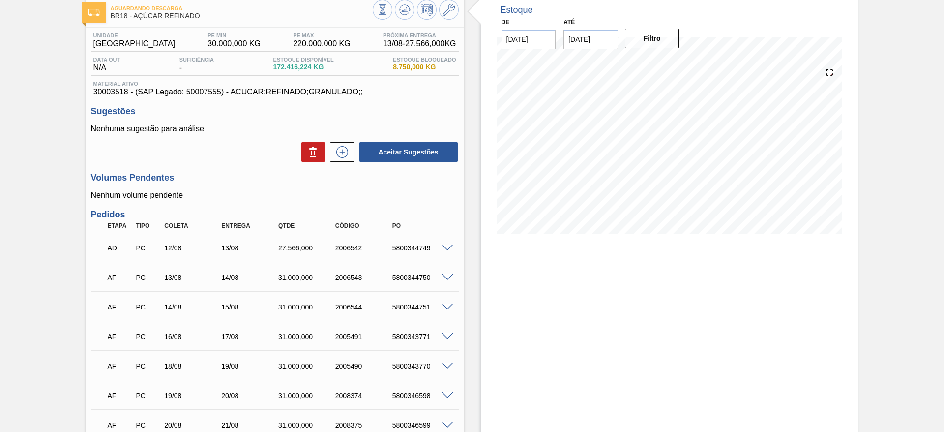
scroll to position [142, 0]
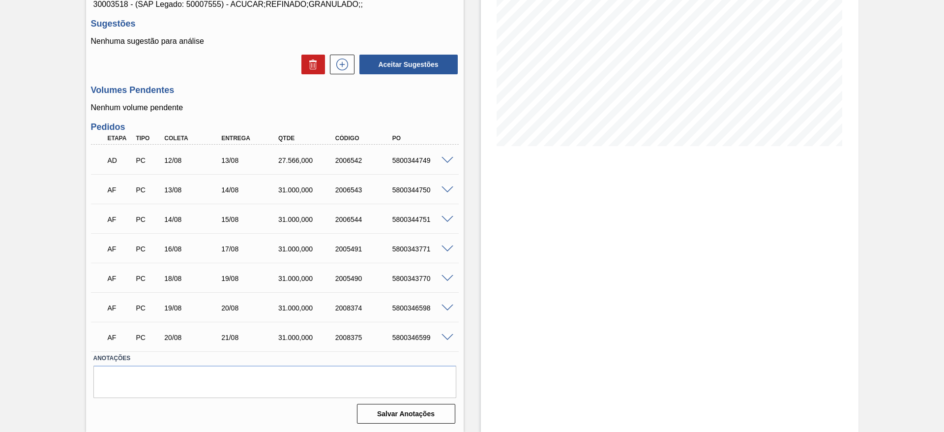
click at [442, 220] on span at bounding box center [448, 219] width 12 height 7
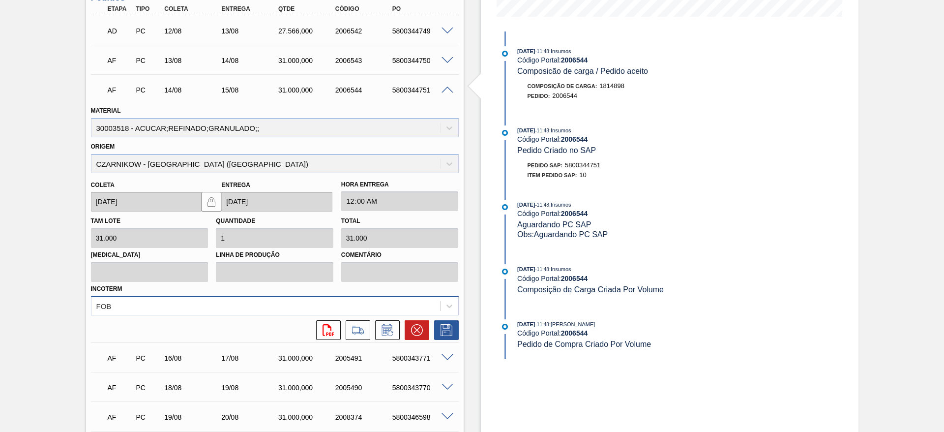
scroll to position [363, 0]
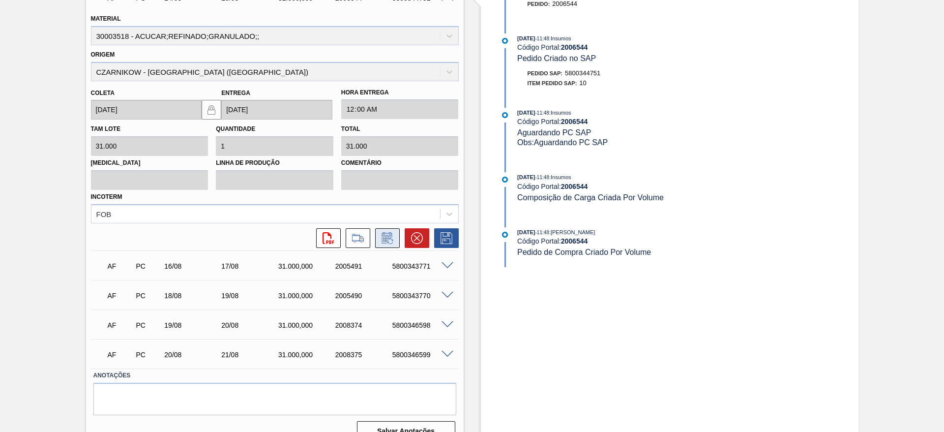
click at [386, 239] on icon at bounding box center [386, 239] width 7 height 6
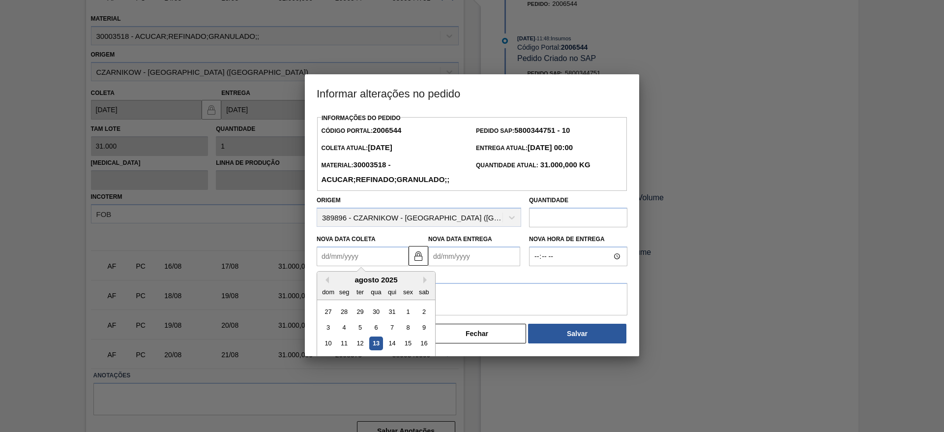
click at [343, 255] on Coleta "Nova Data Coleta" at bounding box center [363, 256] width 92 height 20
click at [423, 347] on div "16" at bounding box center [423, 343] width 13 height 13
type Coleta "[DATE]"
type Entrega "[DATE]"
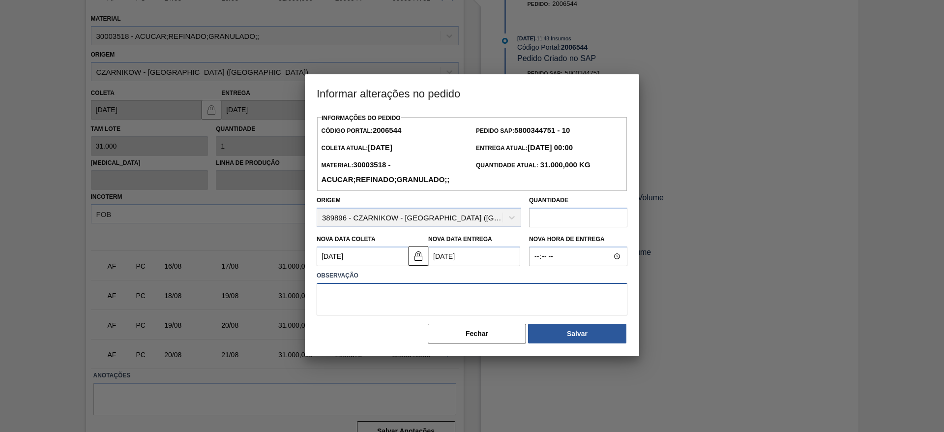
click at [404, 302] on textarea at bounding box center [472, 299] width 311 height 32
type textarea ","
click at [580, 349] on div "Informações do Pedido Código Portal: 2006544 Pedido SAP: 5800344751 - 10 Coleta…" at bounding box center [472, 233] width 334 height 245
click at [583, 342] on button "Salvar" at bounding box center [577, 334] width 98 height 20
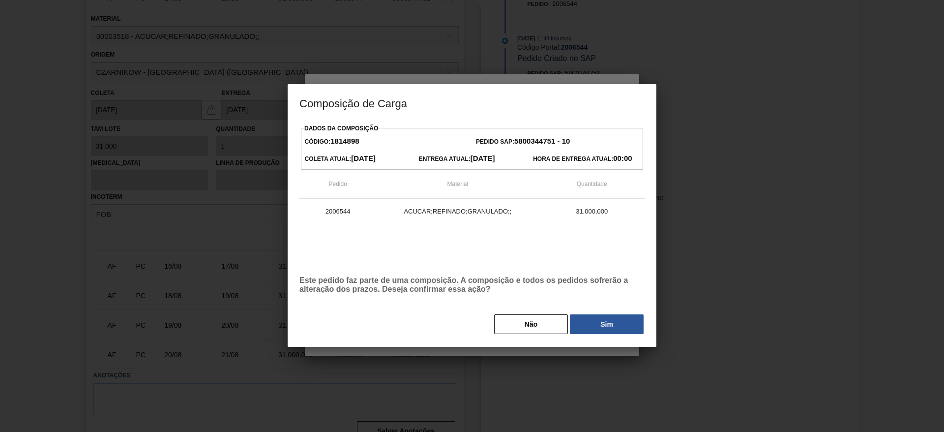
drag, startPoint x: 601, startPoint y: 291, endPoint x: 601, endPoint y: 306, distance: 15.2
click at [601, 295] on div "Dados da Composição Código: 1814898 Pedido SAP: 5800344751 - 10 Coleta Atual: […" at bounding box center [471, 227] width 345 height 213
click at [601, 314] on div "Não Sim" at bounding box center [471, 324] width 345 height 22
click at [605, 321] on button "Sim" at bounding box center [607, 324] width 74 height 20
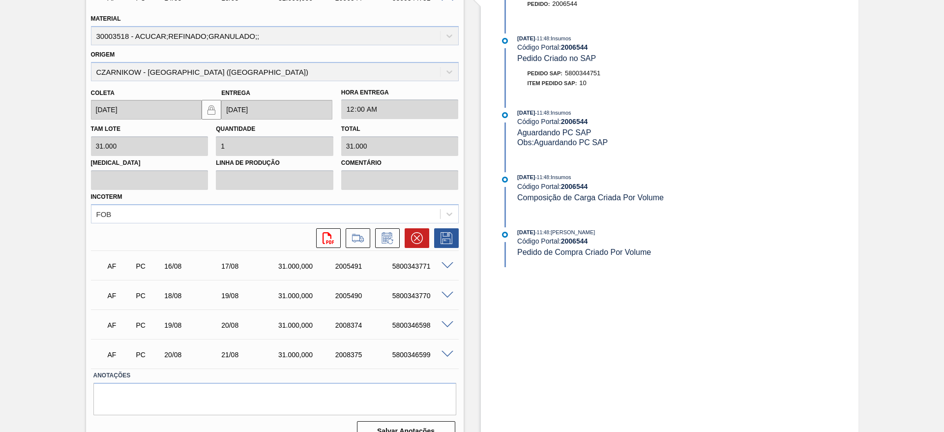
scroll to position [0, 0]
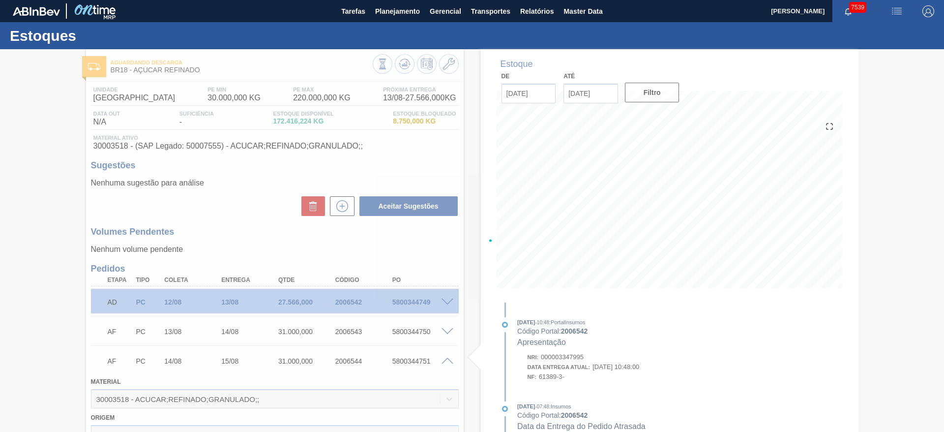
type input ","
type input "[DATE]"
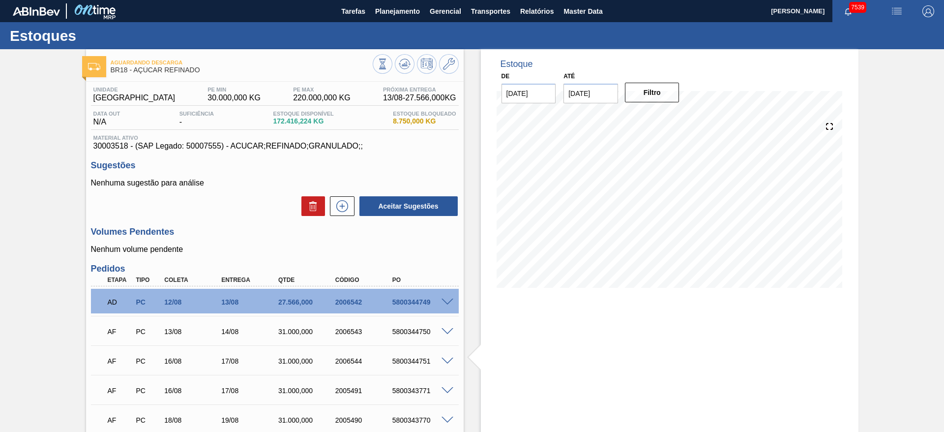
scroll to position [142, 0]
